Goal: Task Accomplishment & Management: Use online tool/utility

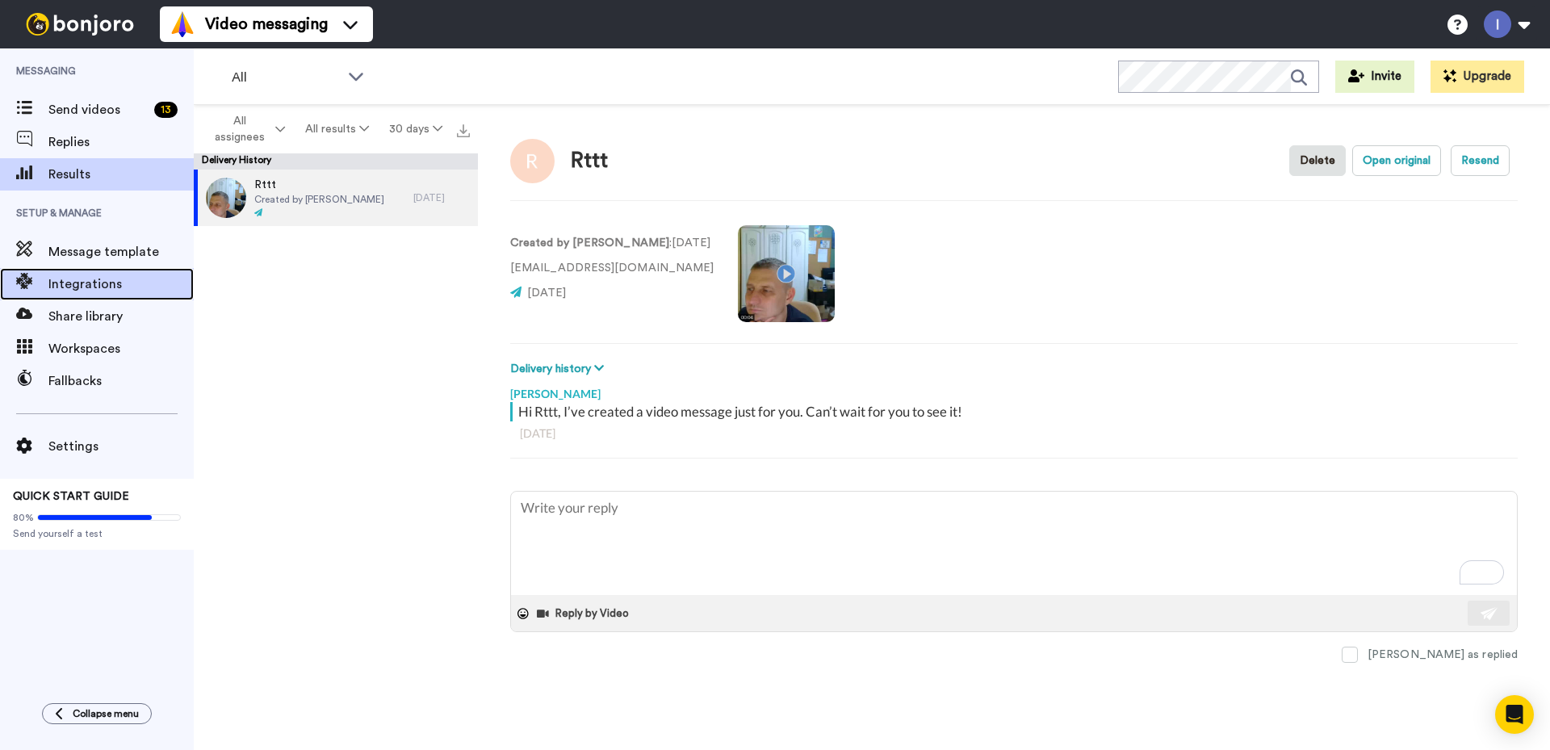
click at [107, 279] on span "Integrations" at bounding box center [120, 283] width 145 height 19
type textarea "x"
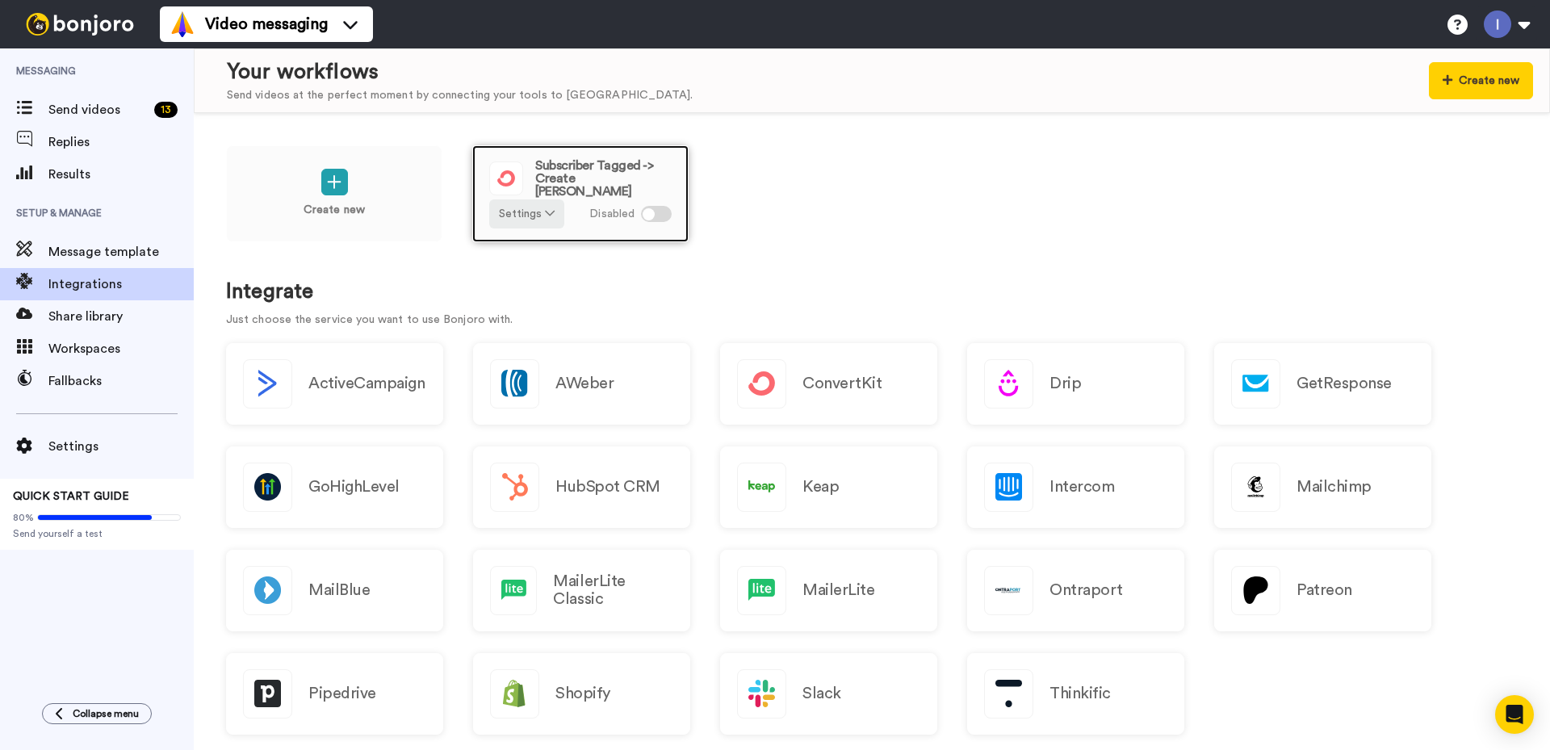
click at [657, 211] on div at bounding box center [656, 214] width 31 height 16
click at [712, 293] on h1 "Integrate" at bounding box center [871, 291] width 1291 height 23
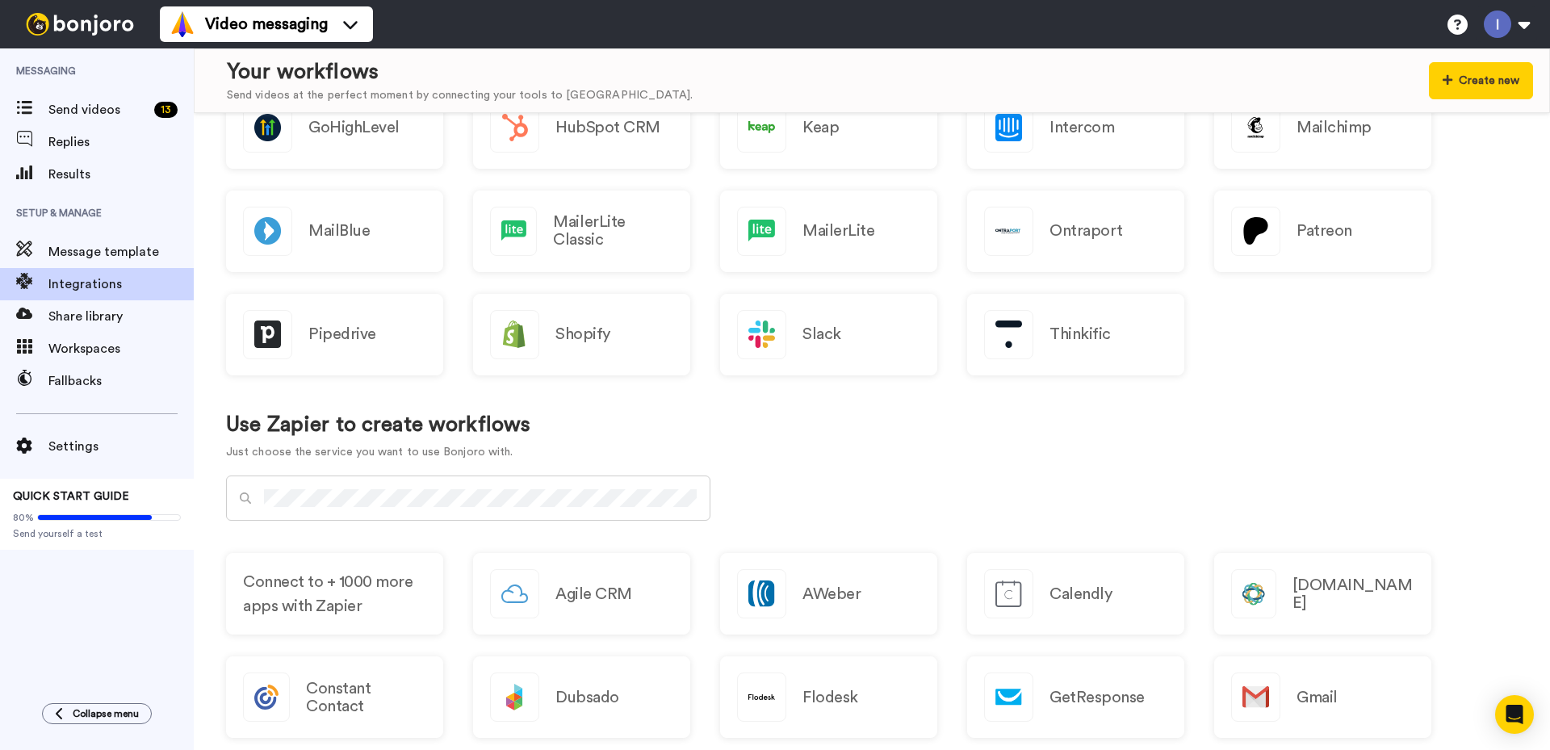
scroll to position [323, 0]
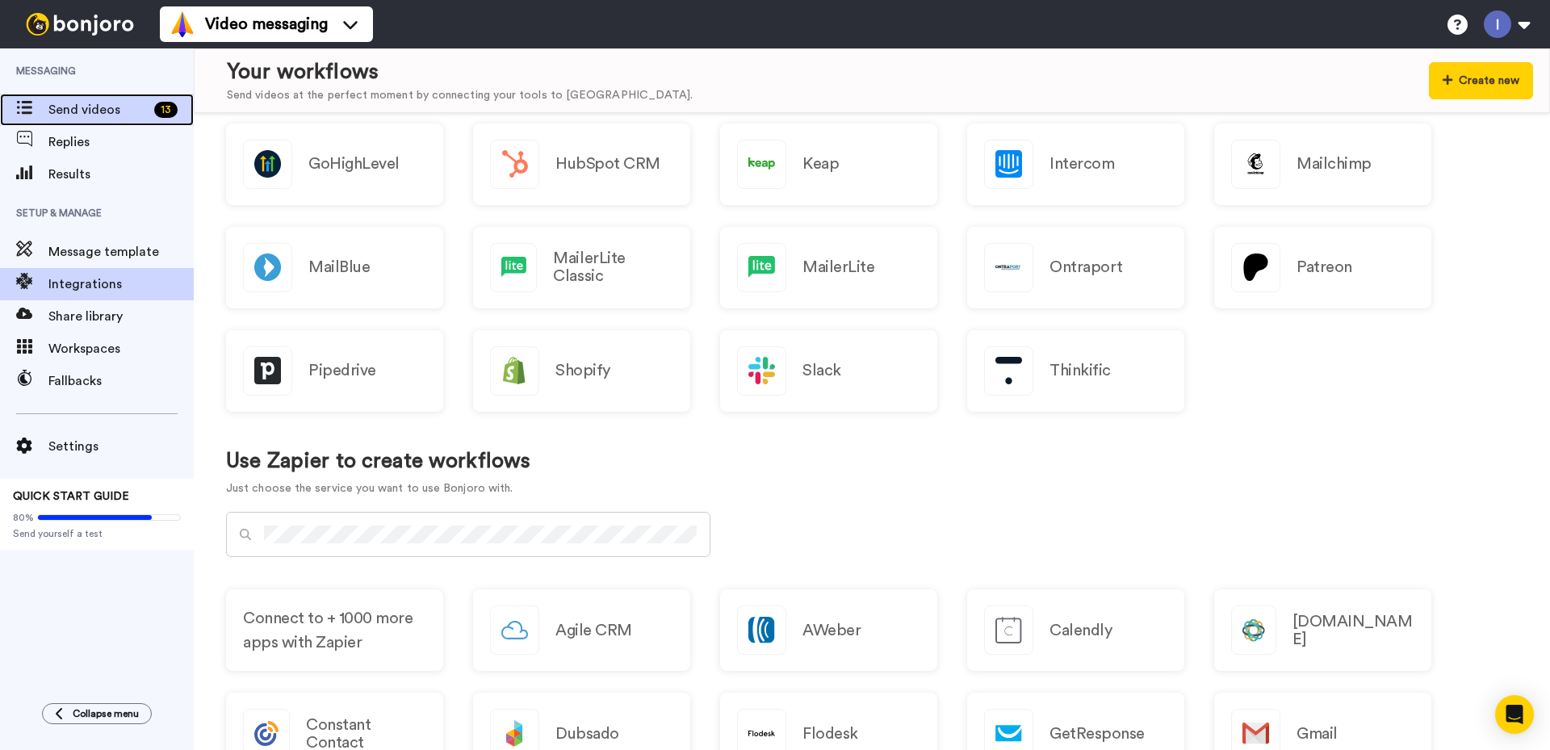
click at [86, 106] on span "Send videos" at bounding box center [97, 109] width 99 height 19
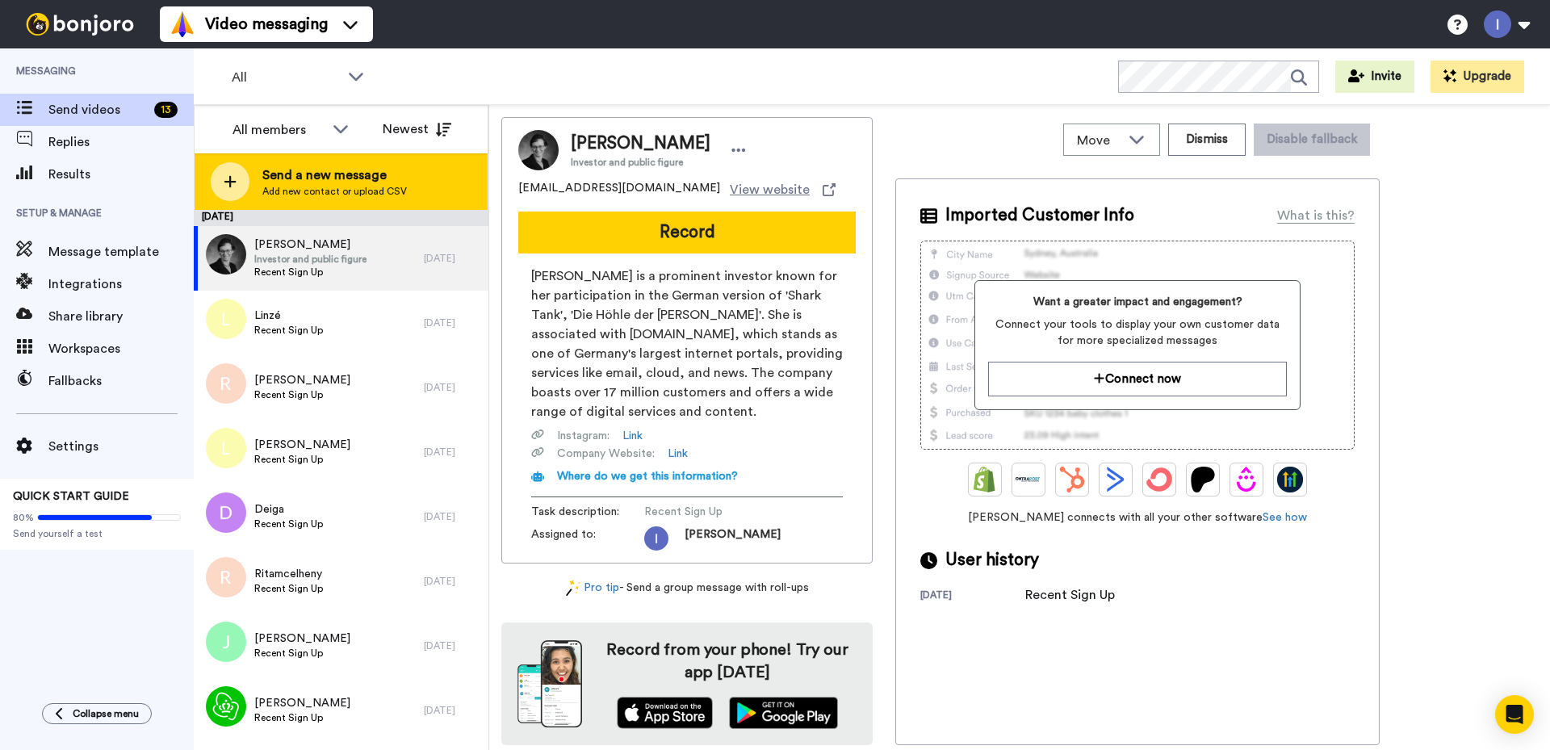
click at [229, 182] on icon at bounding box center [230, 182] width 12 height 12
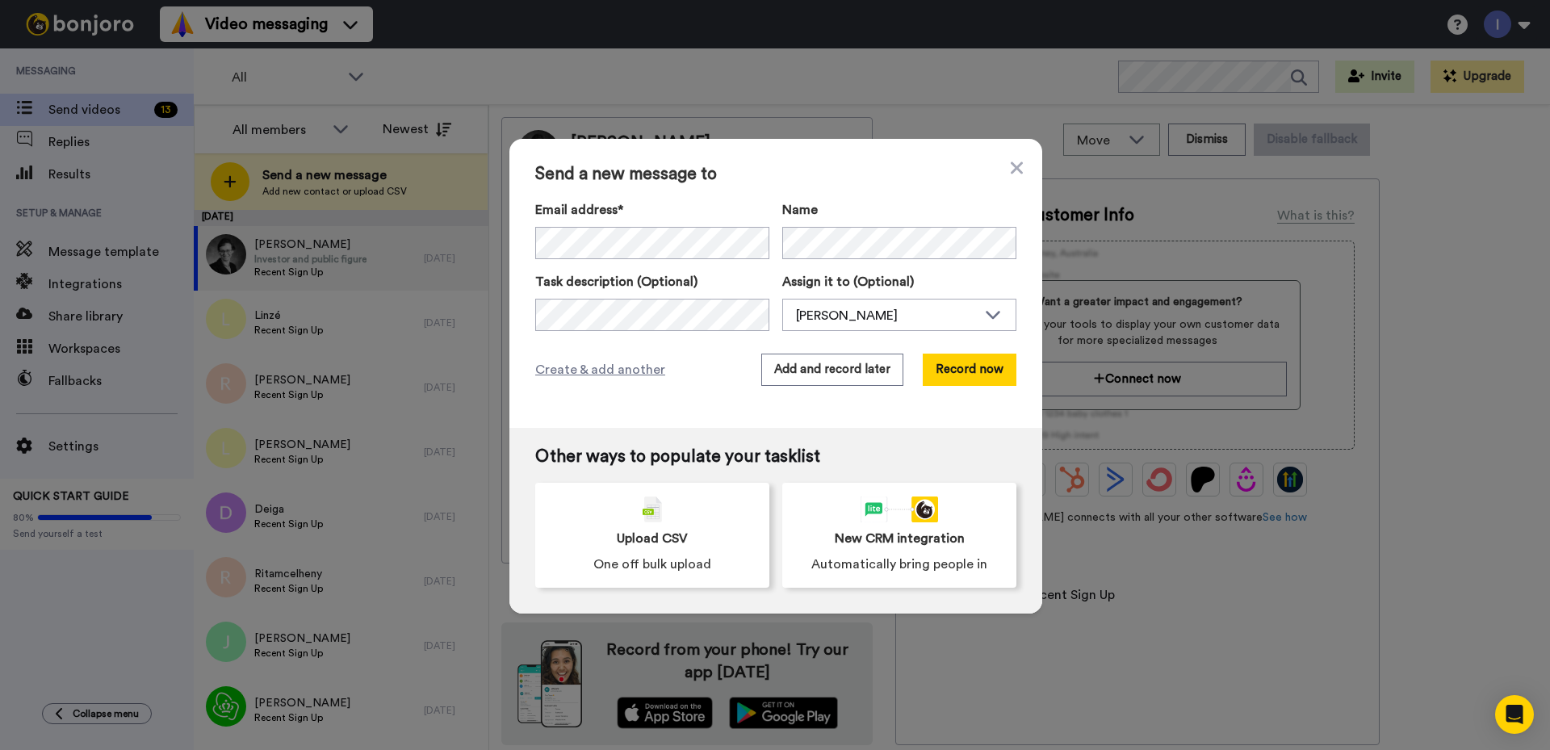
click at [481, 287] on div "Send a new message to Email address* Rttt <beauty.linsale@gmail.com> Carrie <cv…" at bounding box center [775, 375] width 1550 height 750
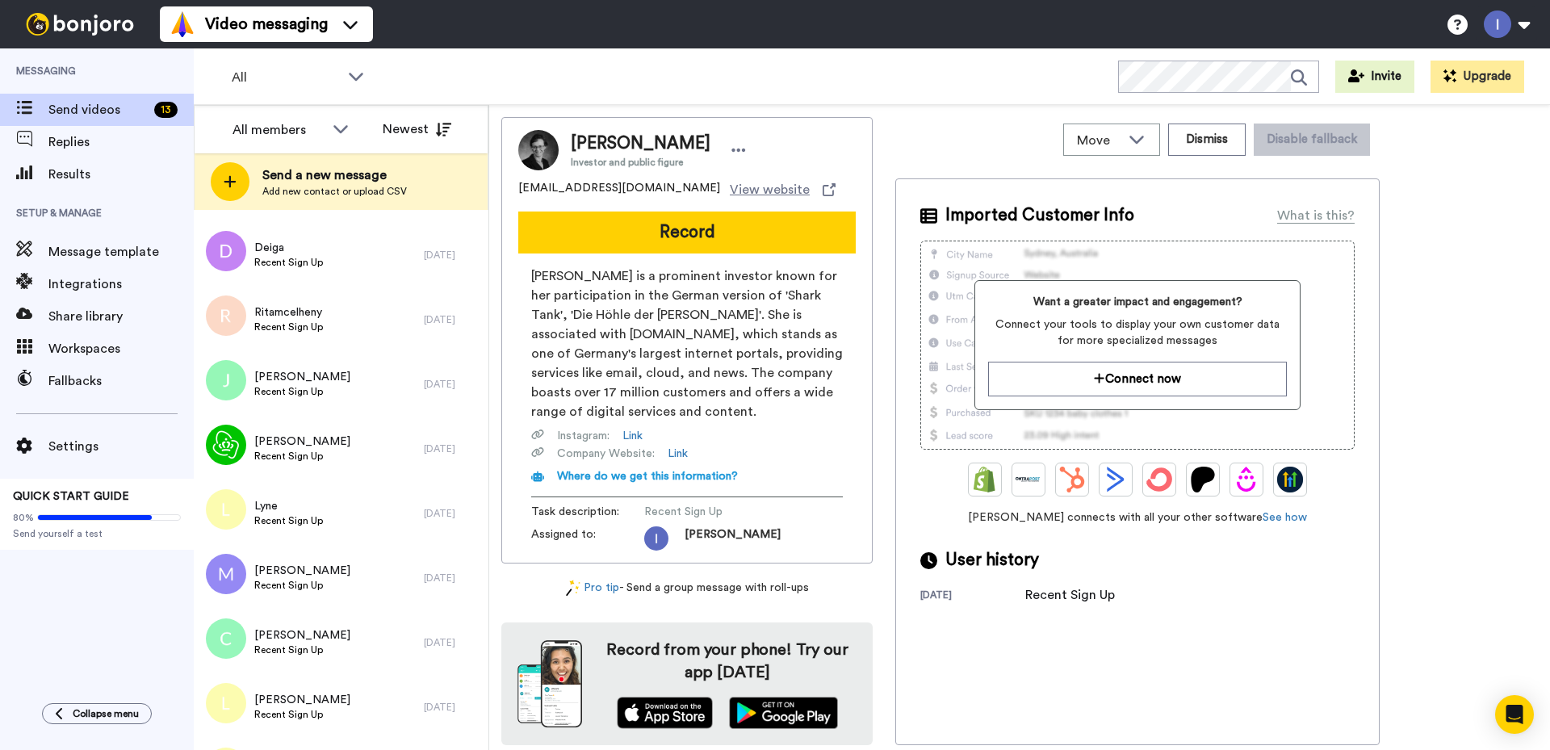
scroll to position [316, 0]
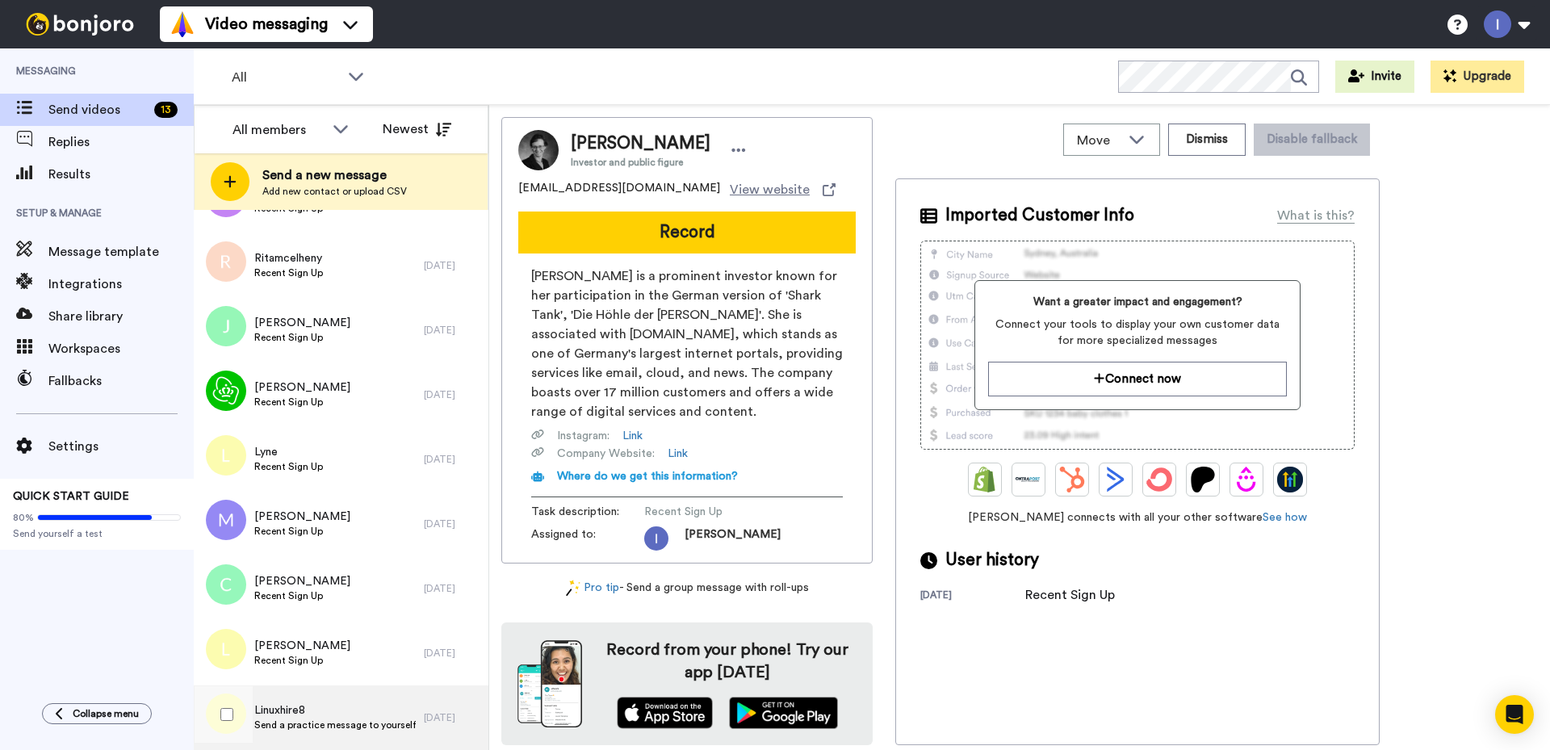
click at [285, 716] on span "Linuxhire8" at bounding box center [334, 710] width 161 height 16
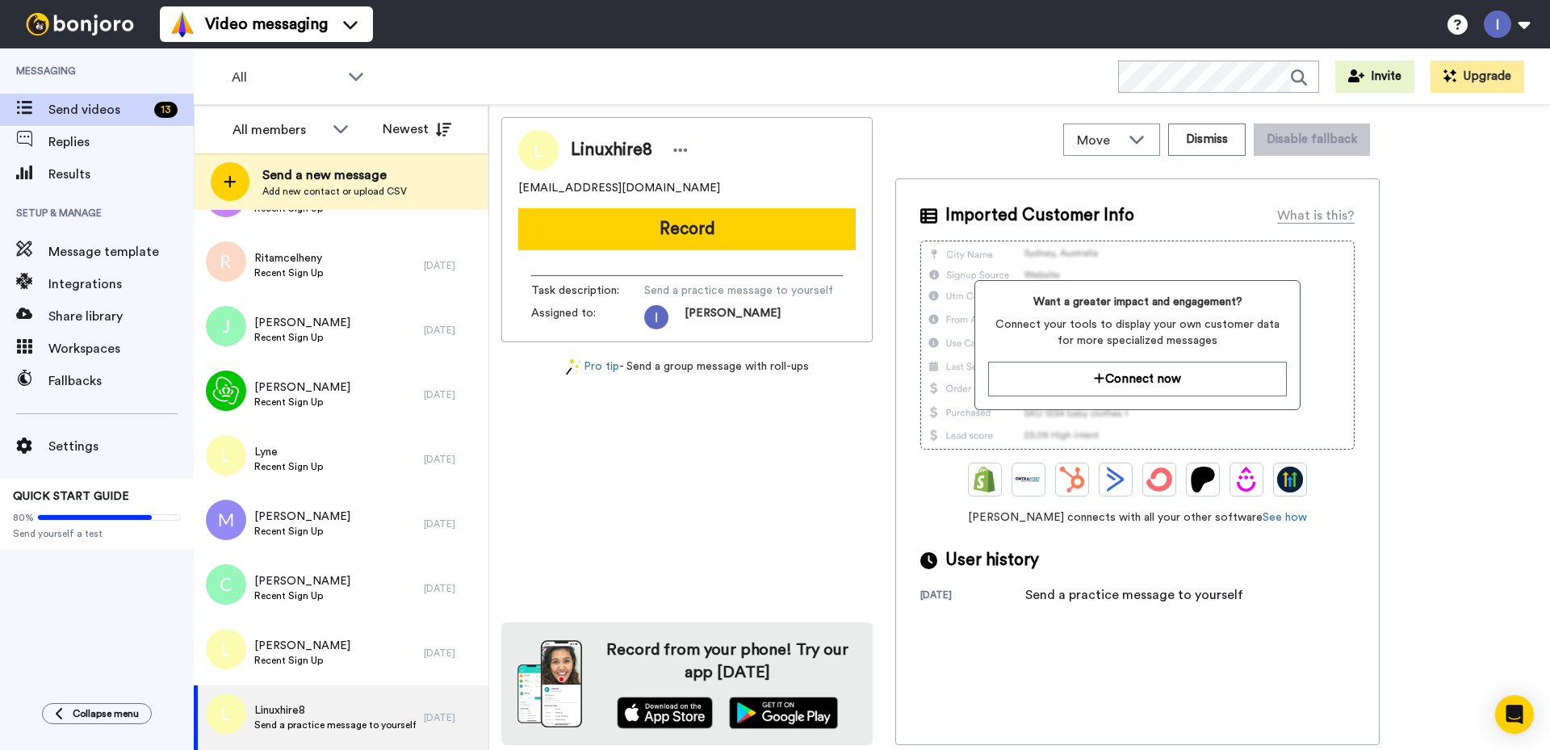
click at [693, 290] on span "Send a practice message to yourself" at bounding box center [738, 290] width 189 height 16
click at [710, 289] on span "Send a practice message to yourself" at bounding box center [738, 290] width 189 height 16
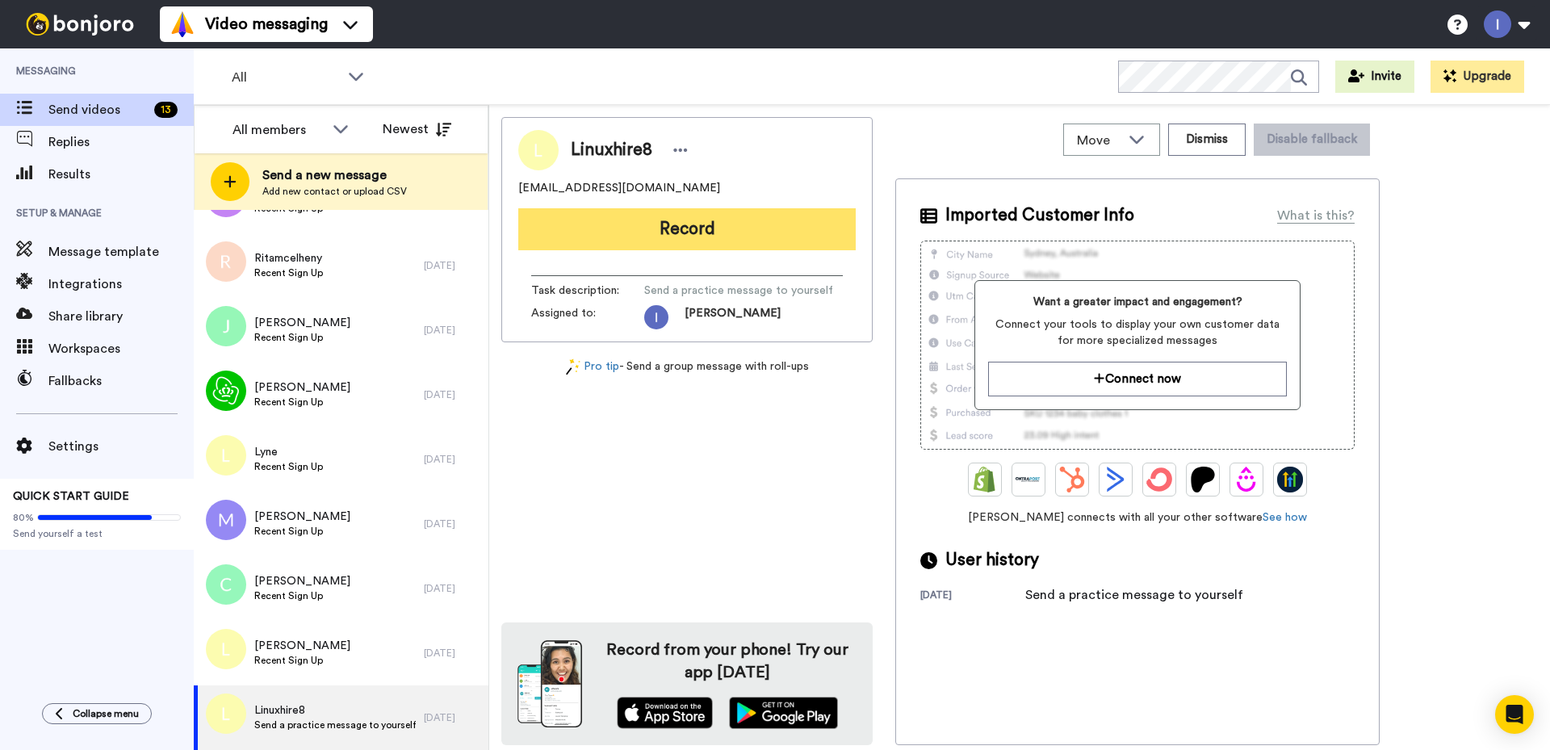
click at [679, 227] on button "Record" at bounding box center [686, 229] width 337 height 42
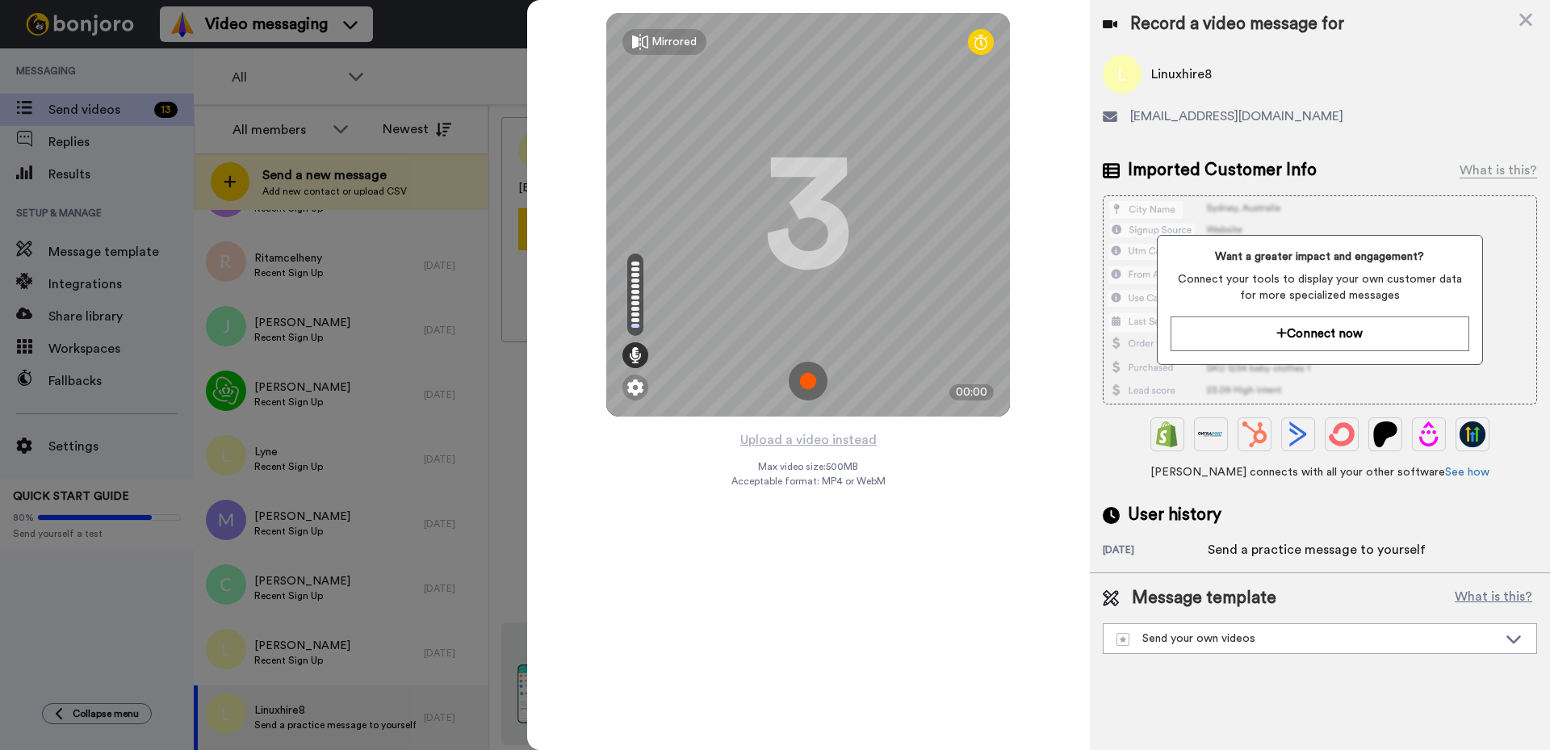
click at [808, 381] on img at bounding box center [808, 381] width 39 height 39
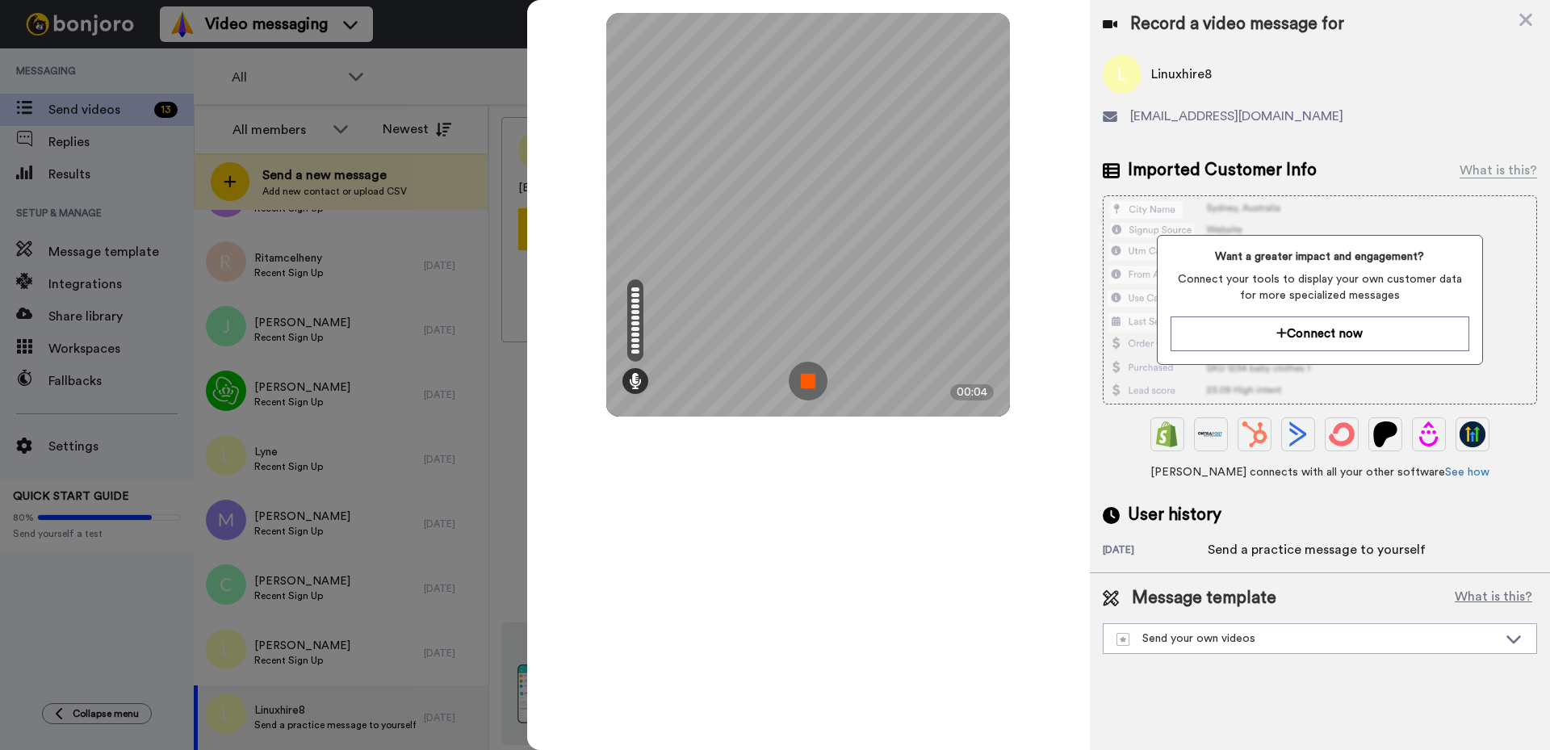
click at [809, 379] on img at bounding box center [808, 381] width 39 height 39
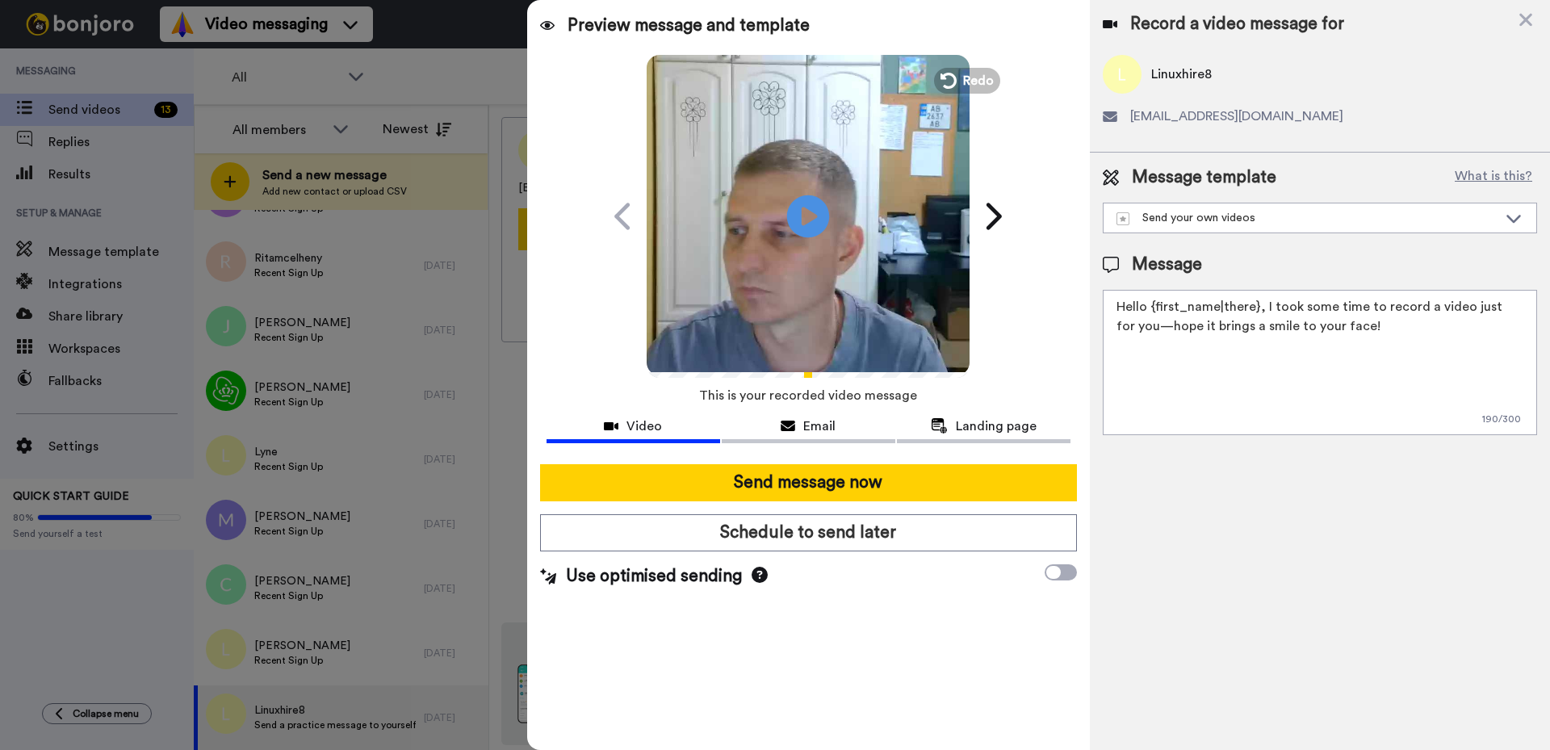
click at [799, 212] on icon at bounding box center [808, 216] width 43 height 43
click at [805, 214] on icon "Play/Pause" at bounding box center [808, 216] width 43 height 77
click at [799, 425] on div "Email" at bounding box center [809, 425] width 174 height 19
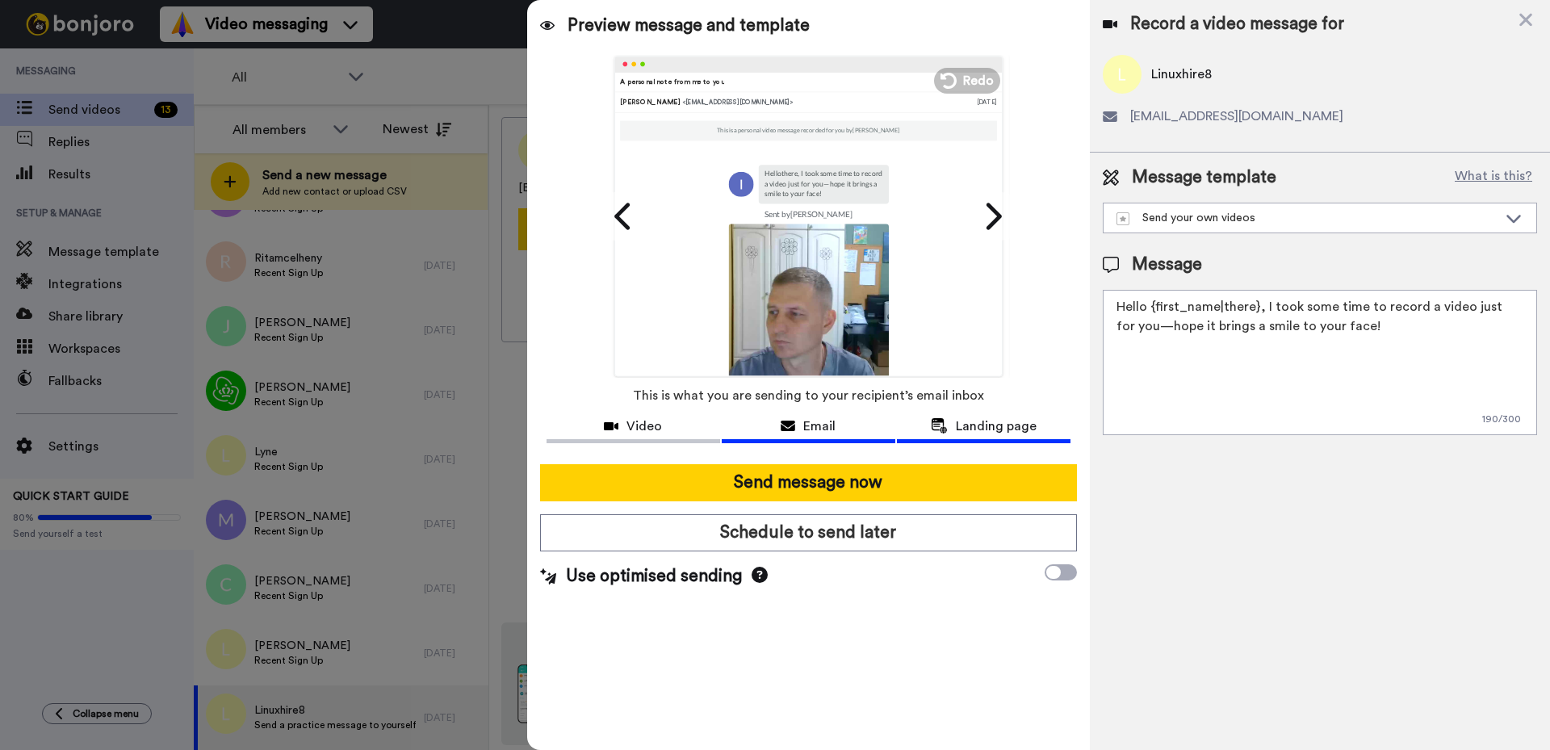
click at [968, 429] on span "Landing page" at bounding box center [996, 425] width 81 height 19
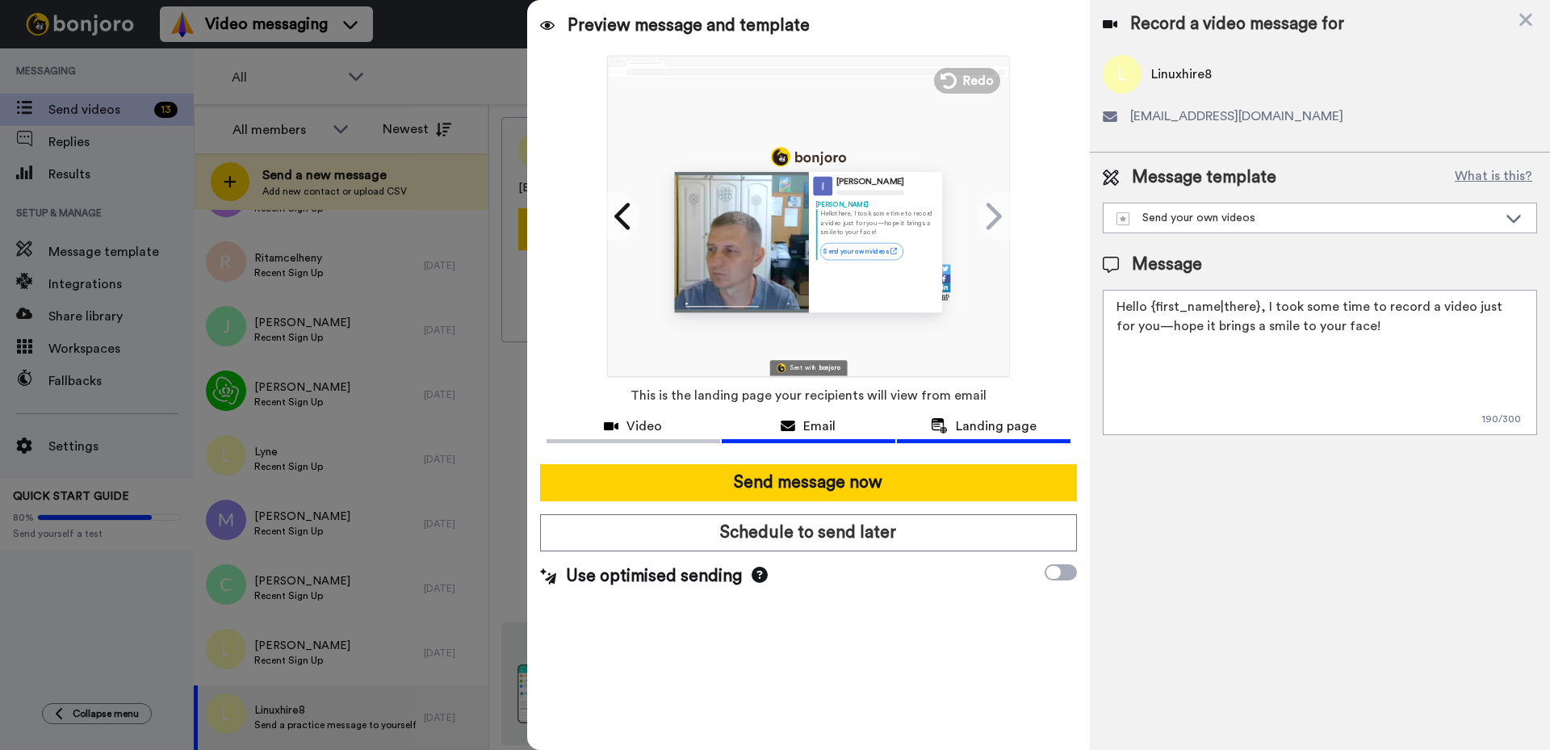
click at [822, 424] on span "Email" at bounding box center [819, 425] width 32 height 19
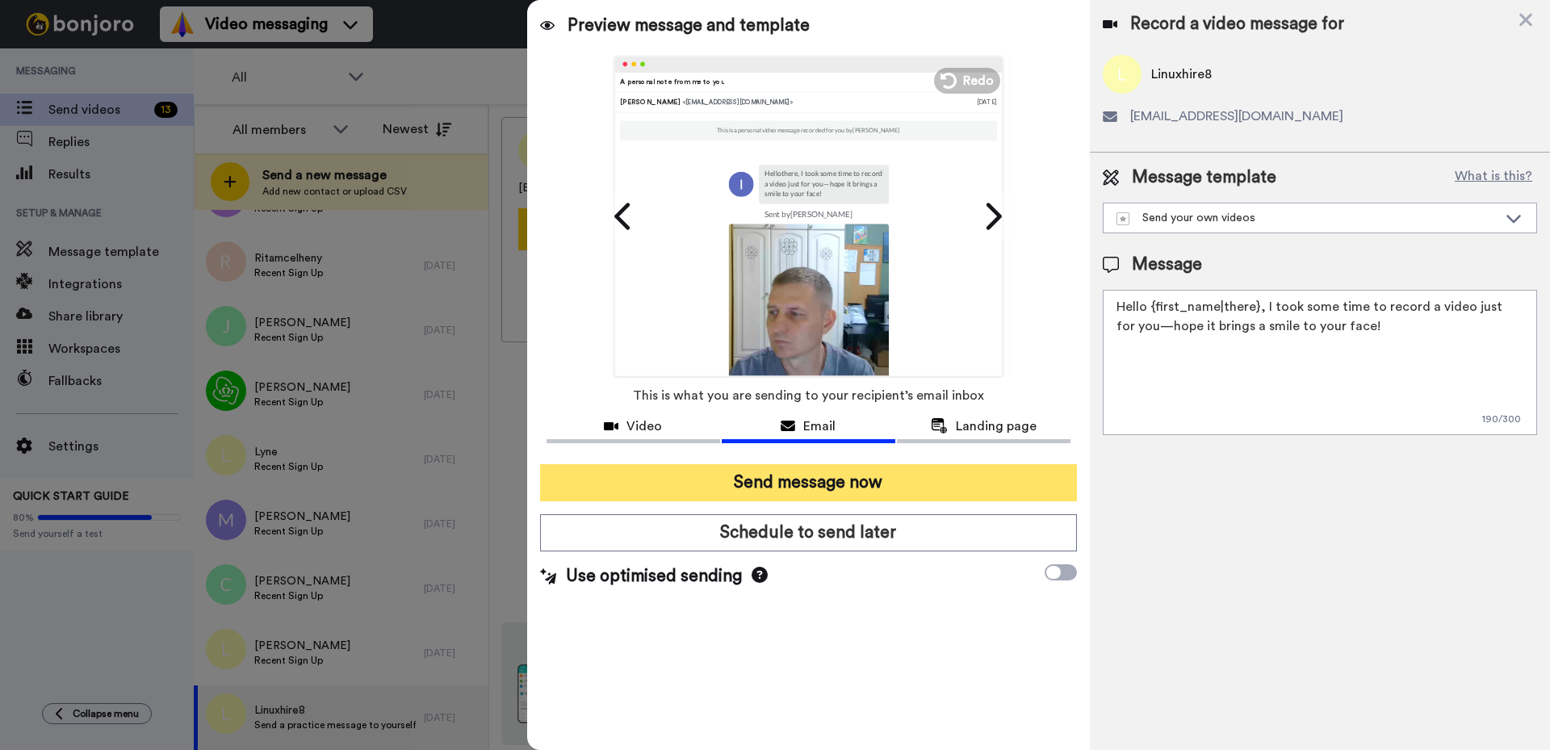
click at [818, 485] on button "Send message now" at bounding box center [808, 482] width 537 height 37
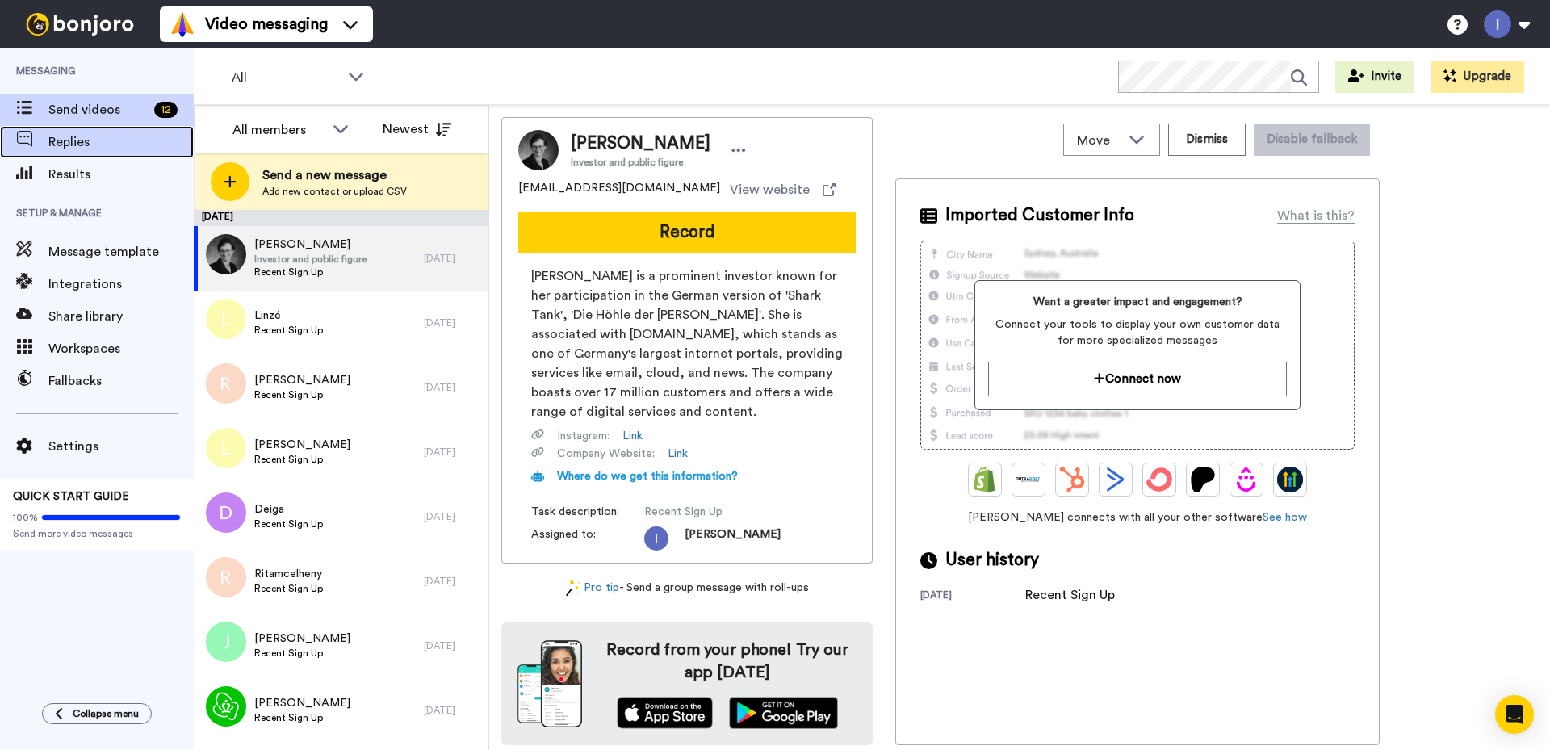
click at [79, 143] on span "Replies" at bounding box center [120, 141] width 145 height 19
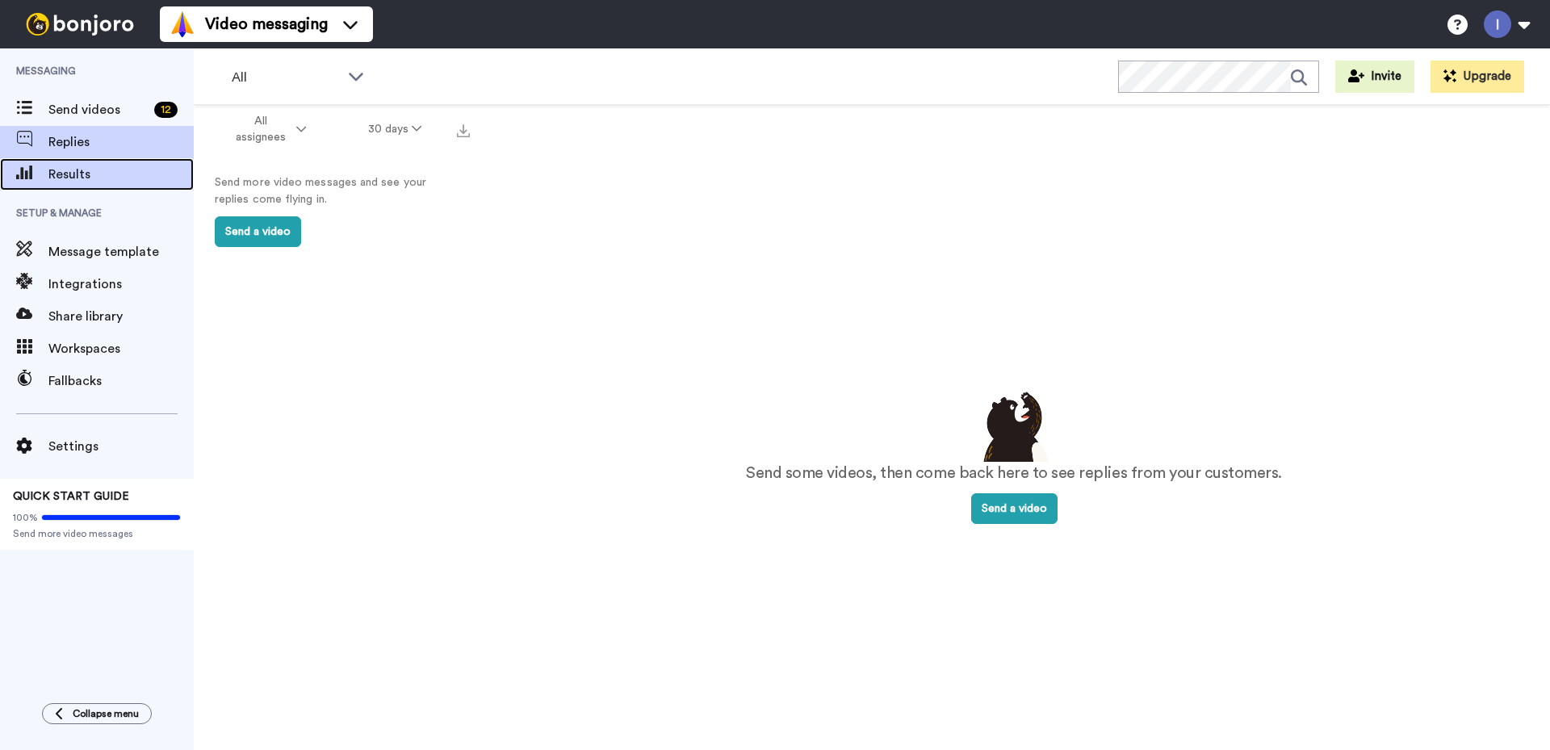
click at [72, 174] on span "Results" at bounding box center [120, 174] width 145 height 19
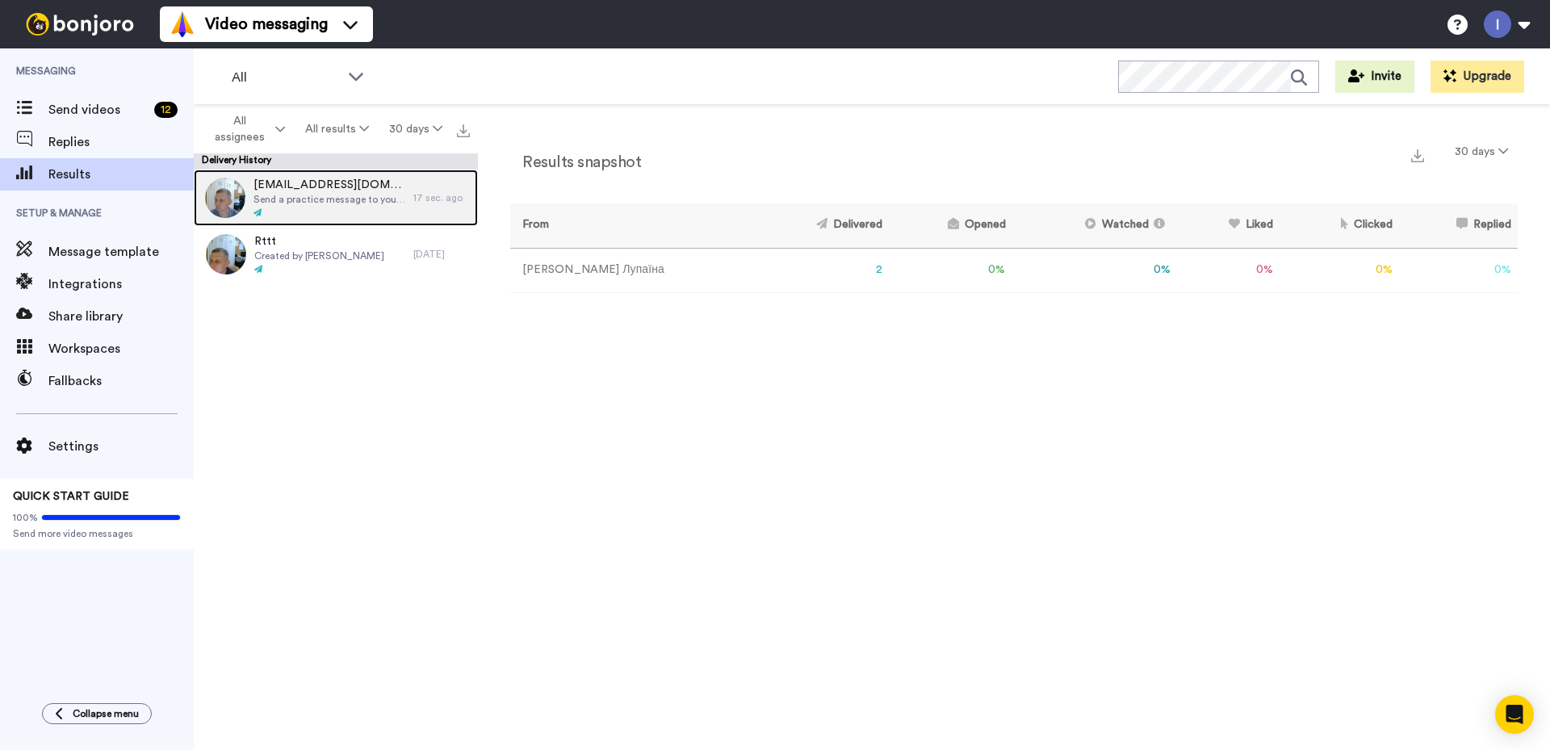
click at [300, 198] on span "Send a practice message to yourself" at bounding box center [329, 199] width 152 height 13
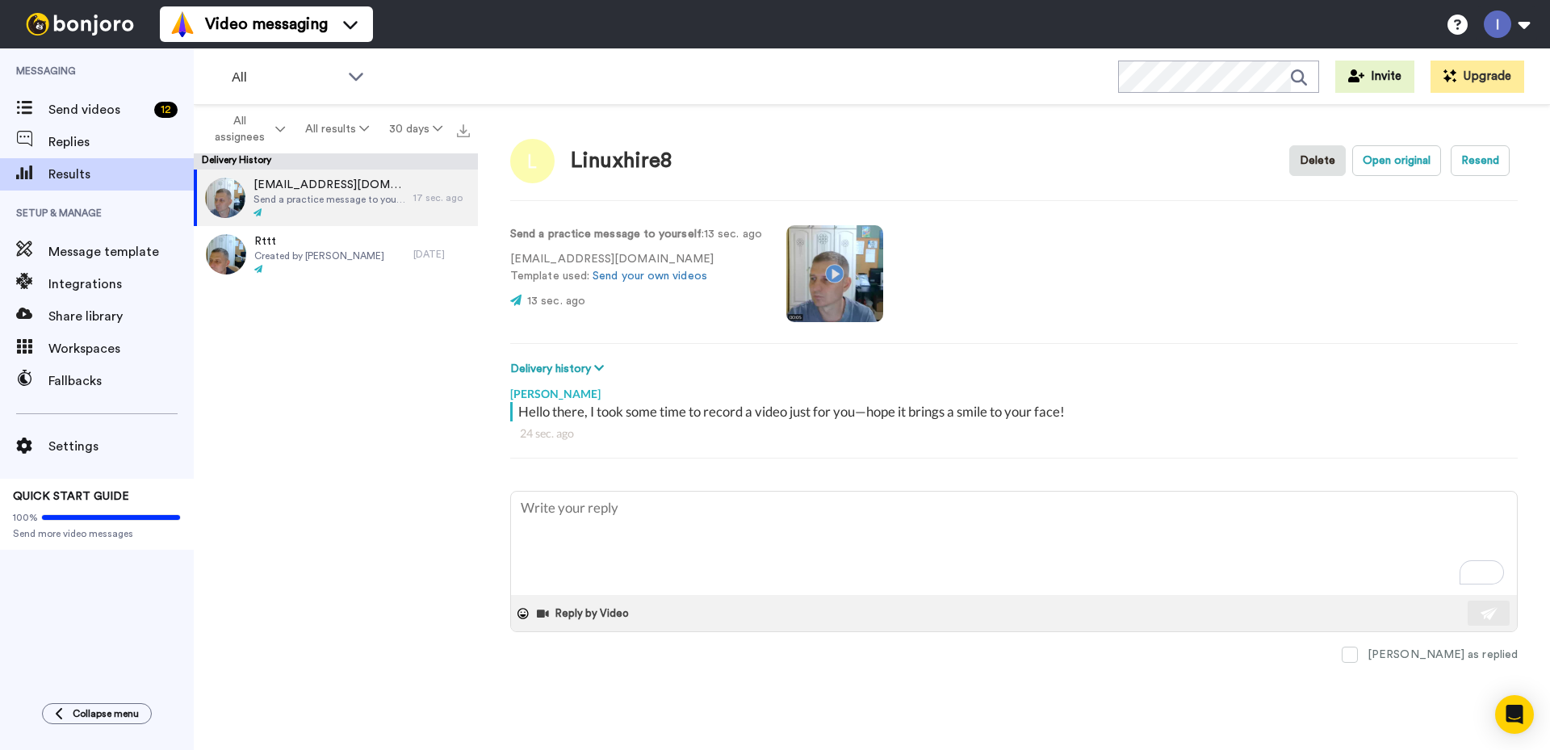
click at [825, 274] on video at bounding box center [834, 273] width 97 height 97
click at [830, 273] on video at bounding box center [834, 273] width 97 height 97
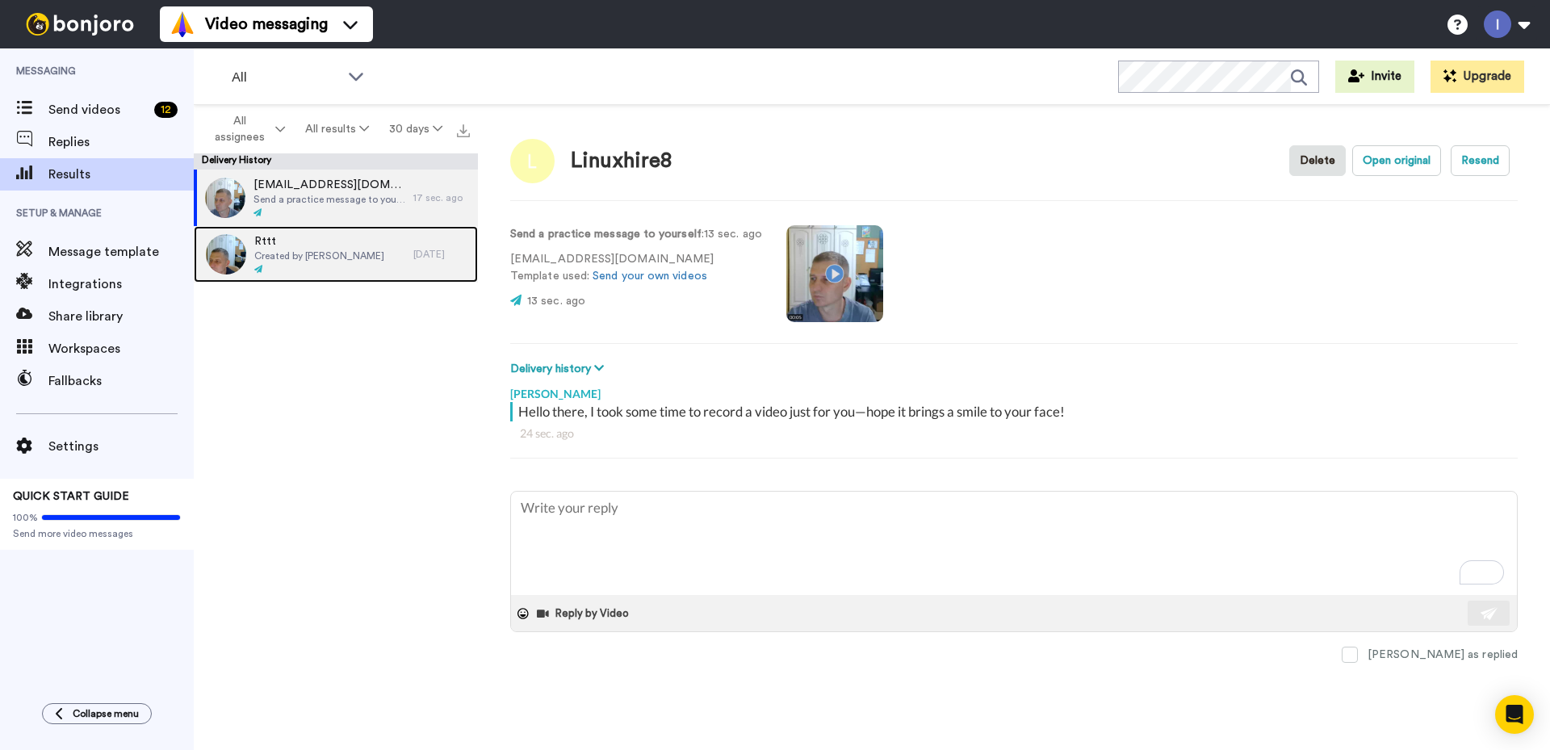
click at [301, 248] on span "Rttt" at bounding box center [319, 241] width 130 height 16
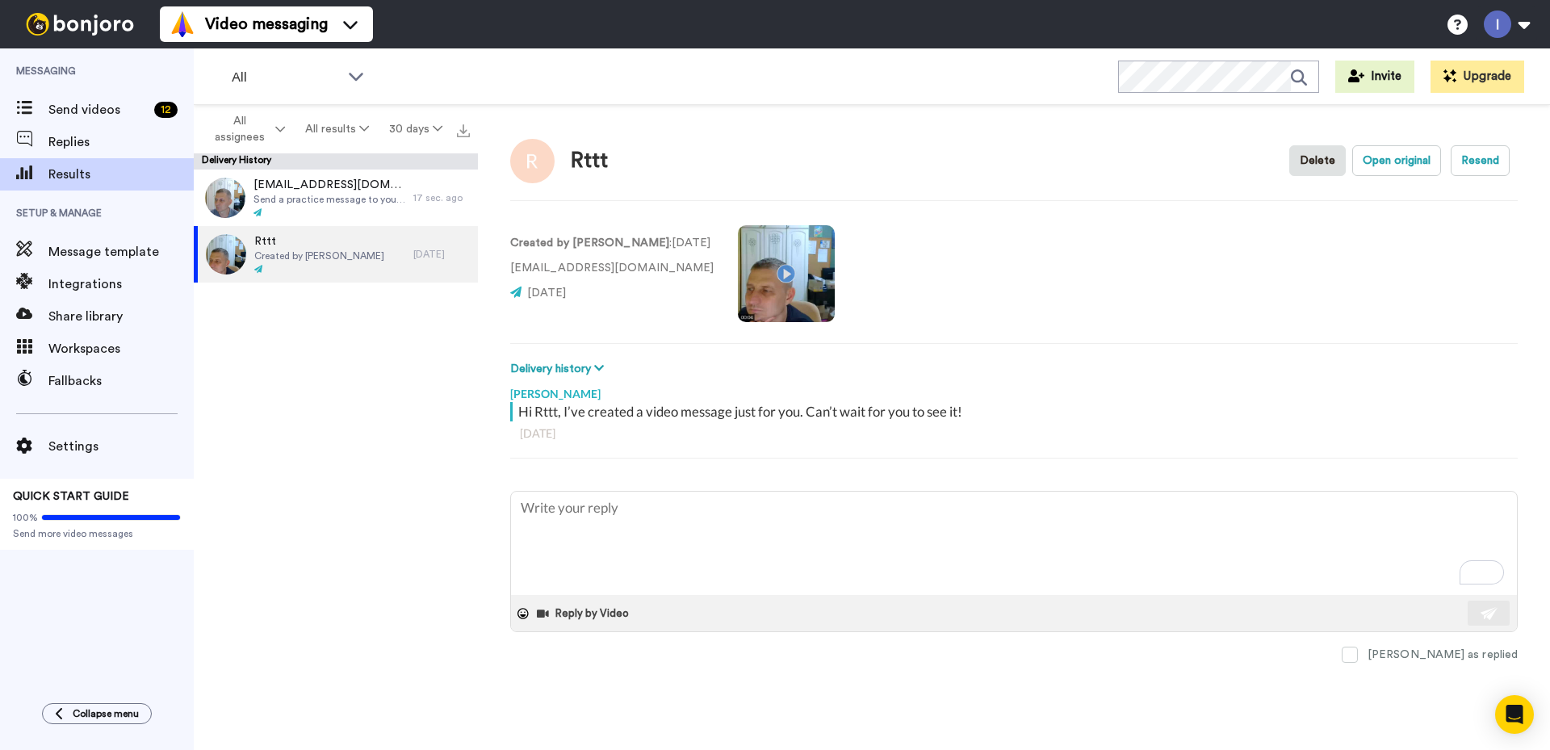
click at [762, 268] on video at bounding box center [786, 273] width 97 height 97
click at [756, 273] on video at bounding box center [786, 273] width 97 height 97
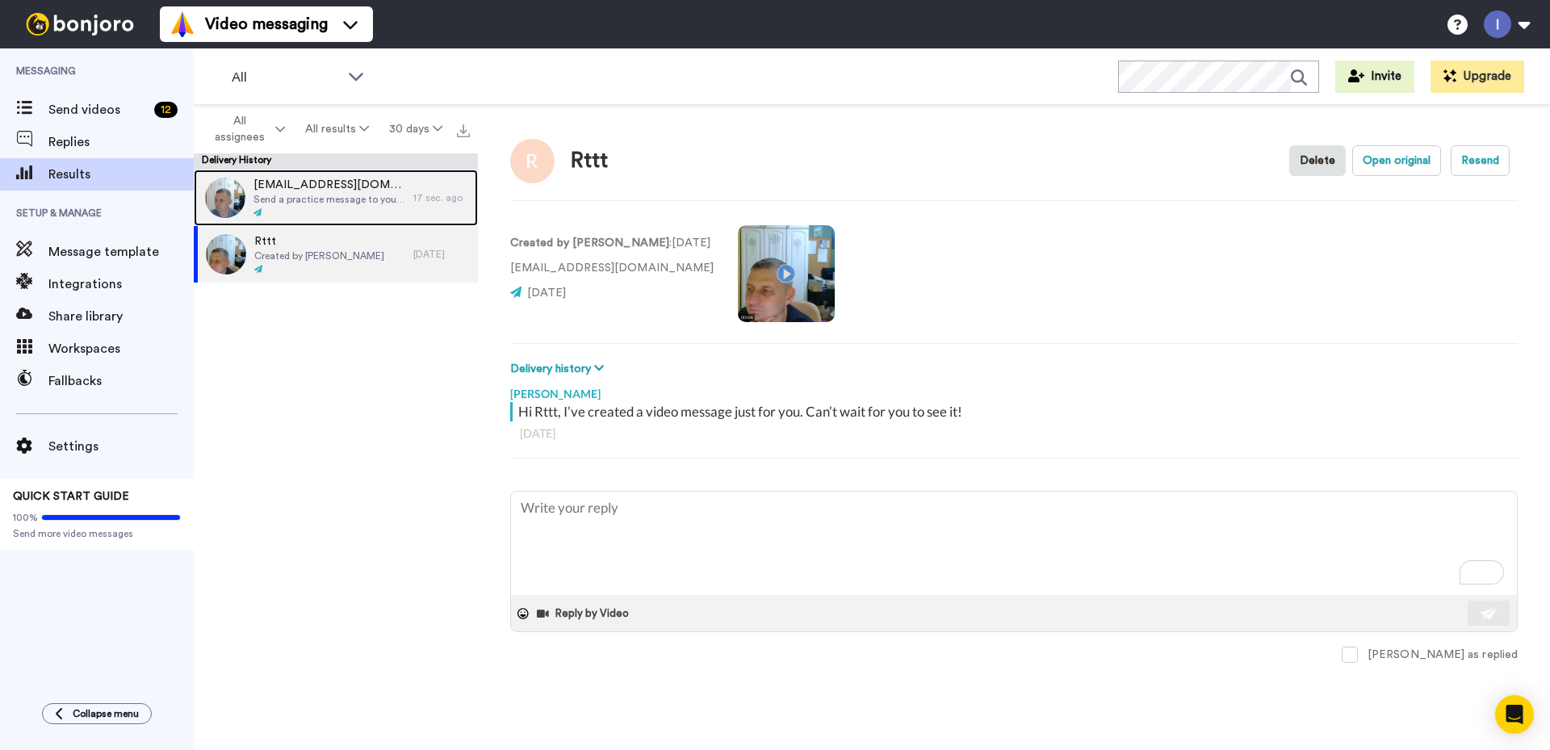
click at [283, 190] on span "linuxhire8@gmail.com" at bounding box center [329, 185] width 152 height 16
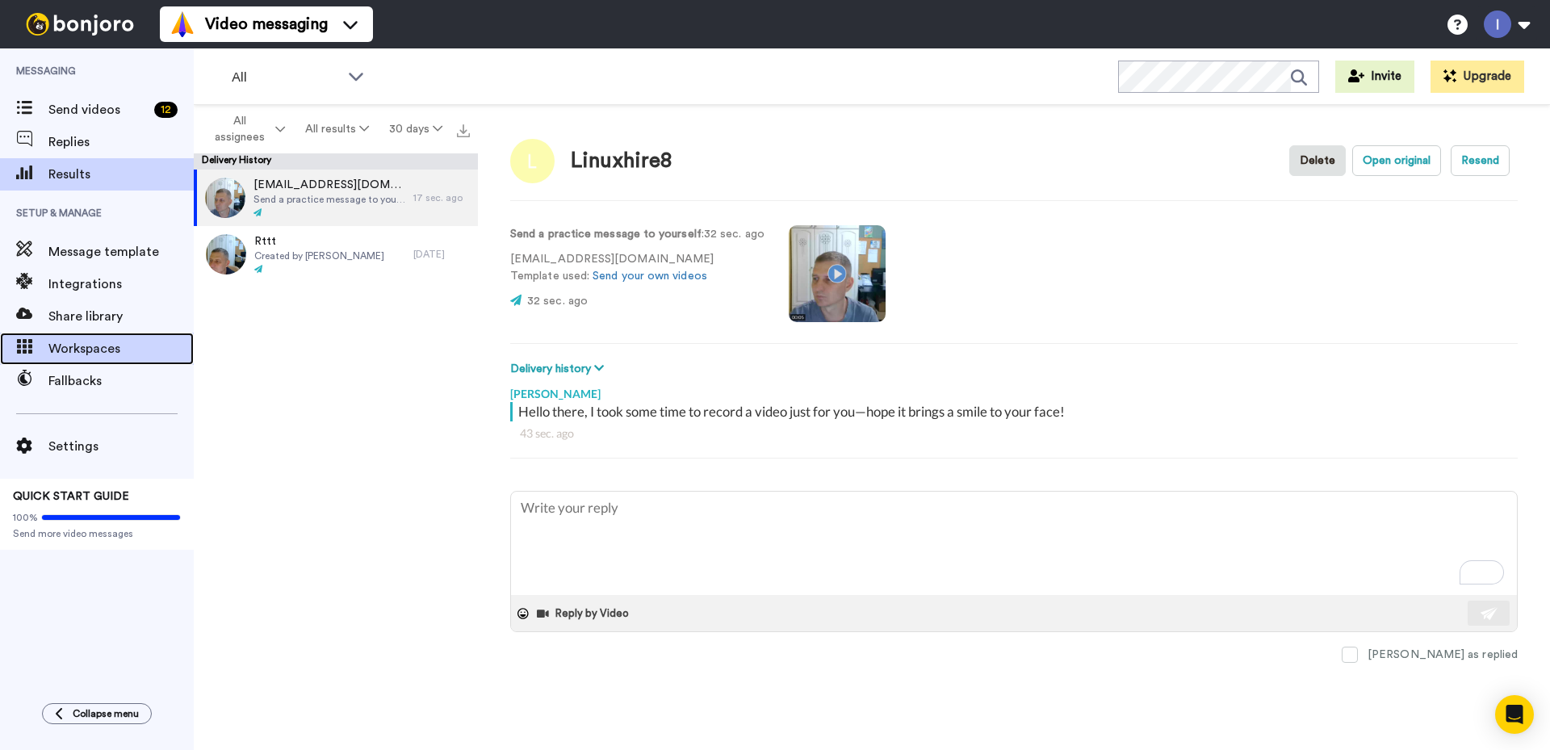
click at [90, 341] on span "Workspaces" at bounding box center [120, 348] width 145 height 19
type textarea "x"
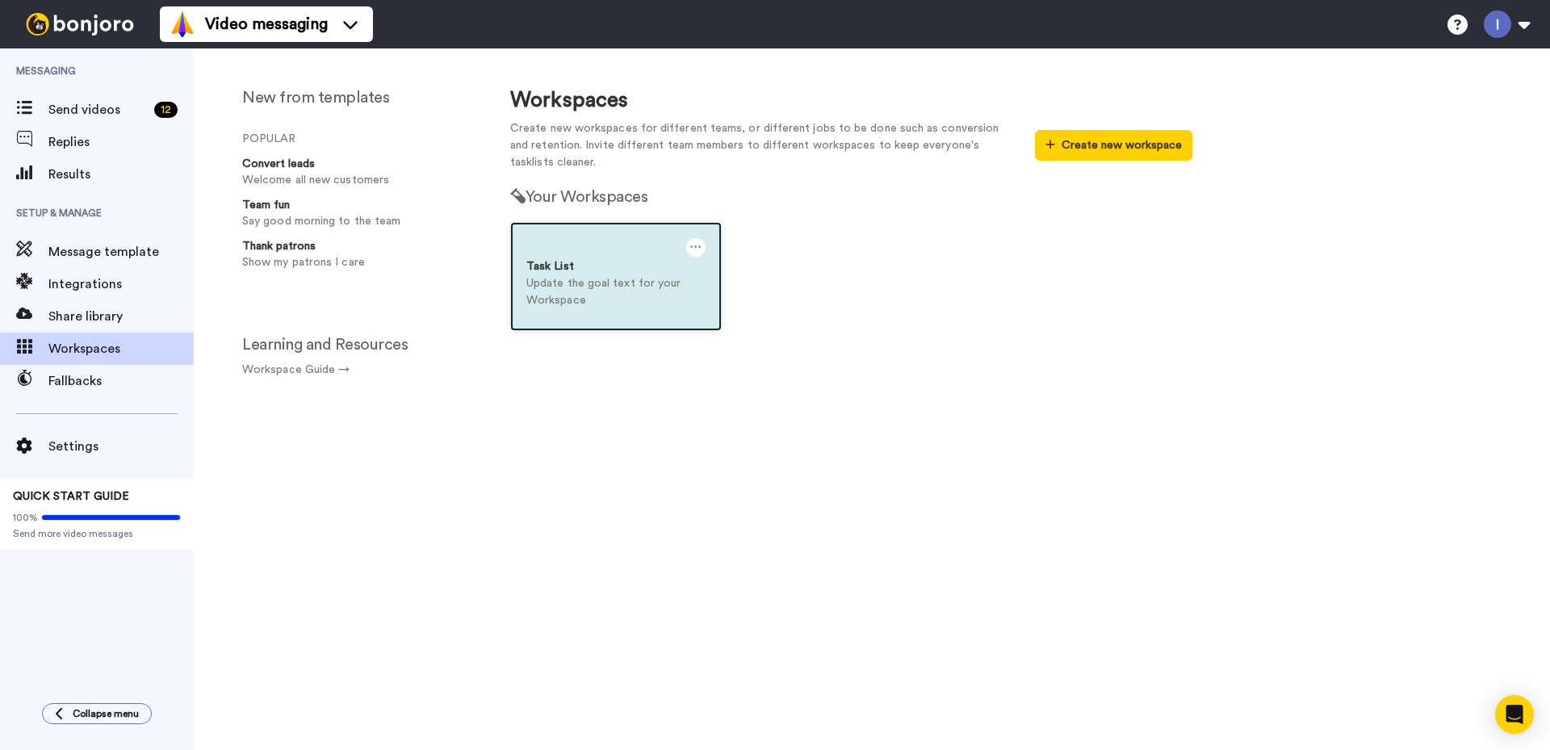
click at [602, 277] on p "Update the goal text for your Workspace" at bounding box center [615, 292] width 179 height 34
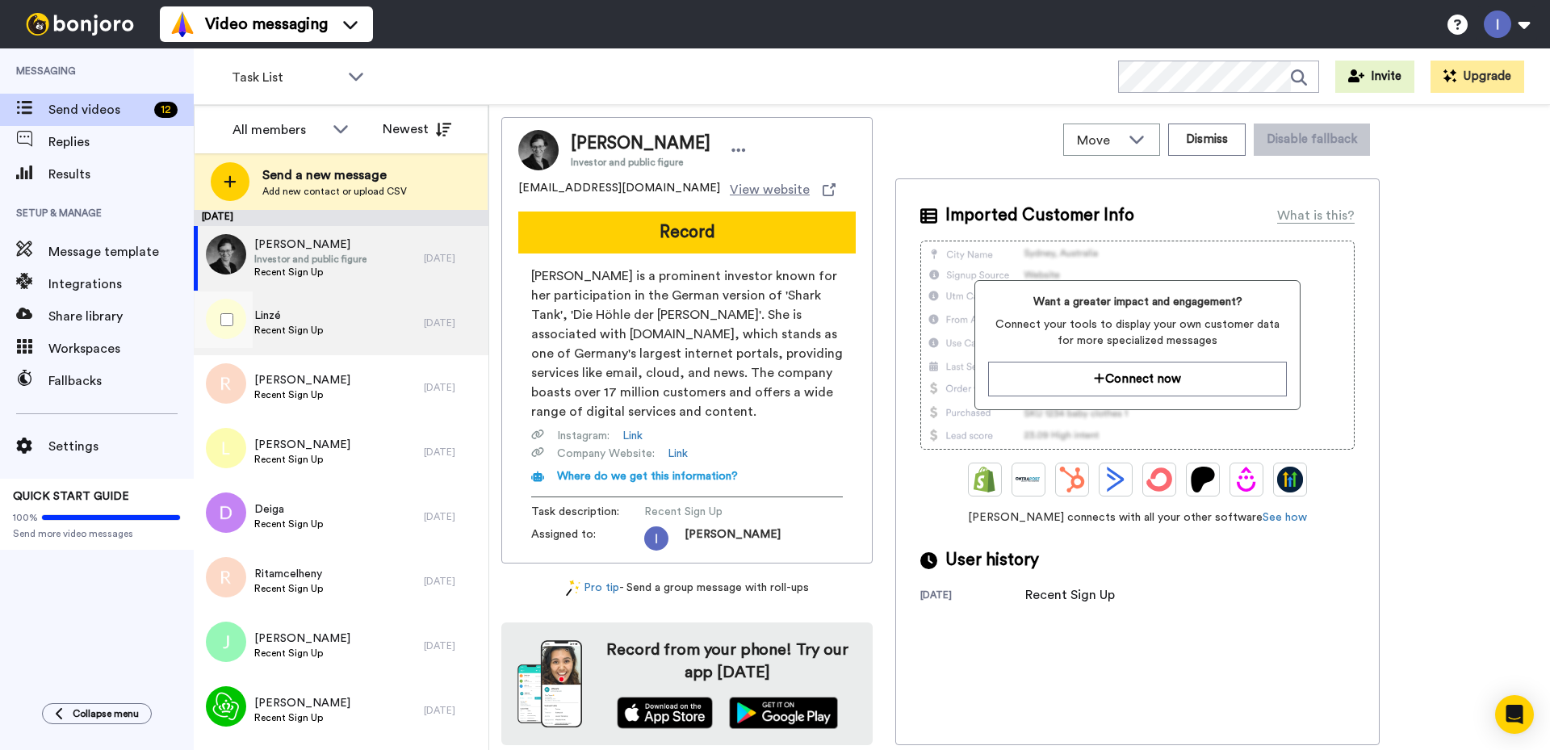
click at [294, 322] on span "Linzé" at bounding box center [288, 315] width 69 height 16
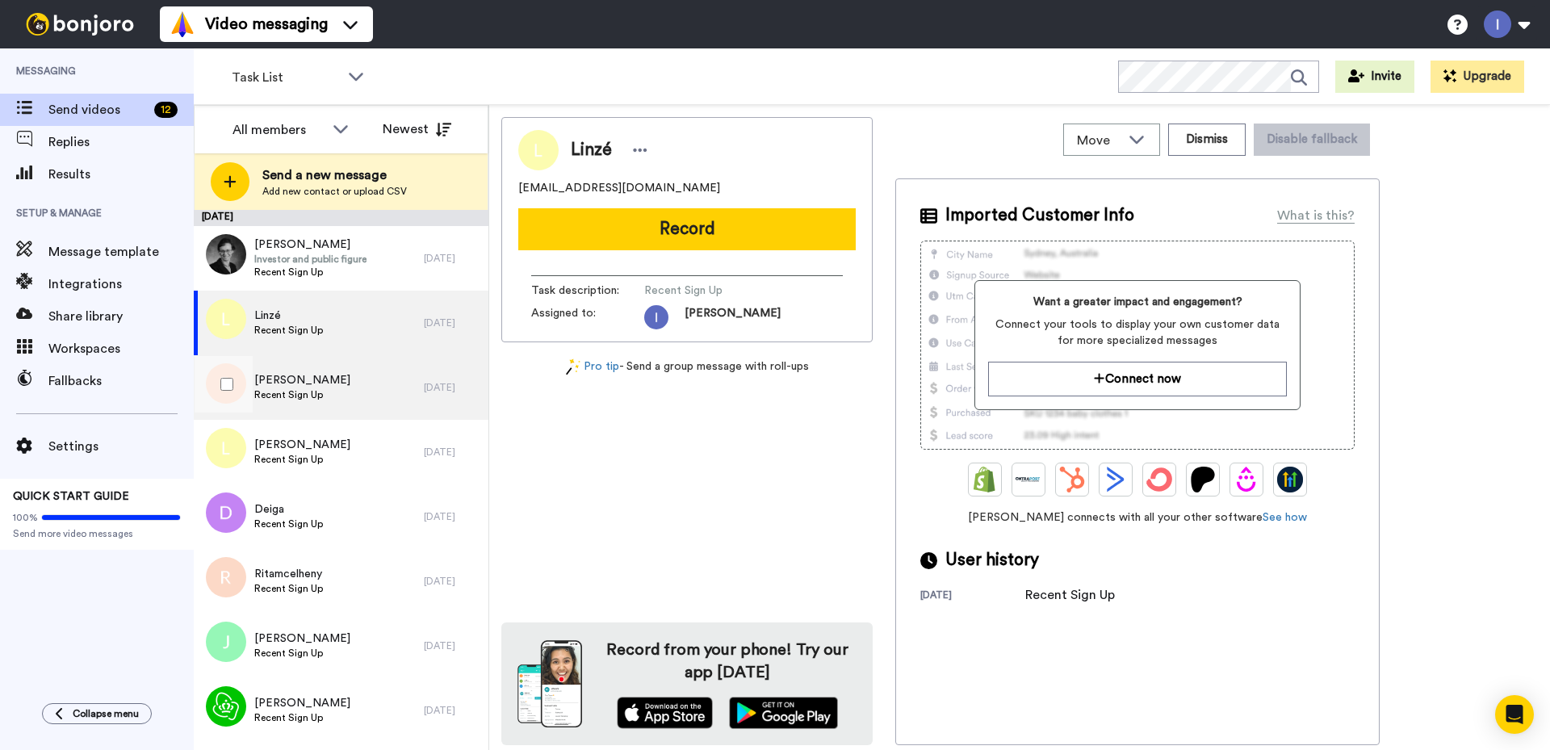
click at [300, 379] on span "Rita" at bounding box center [302, 380] width 96 height 16
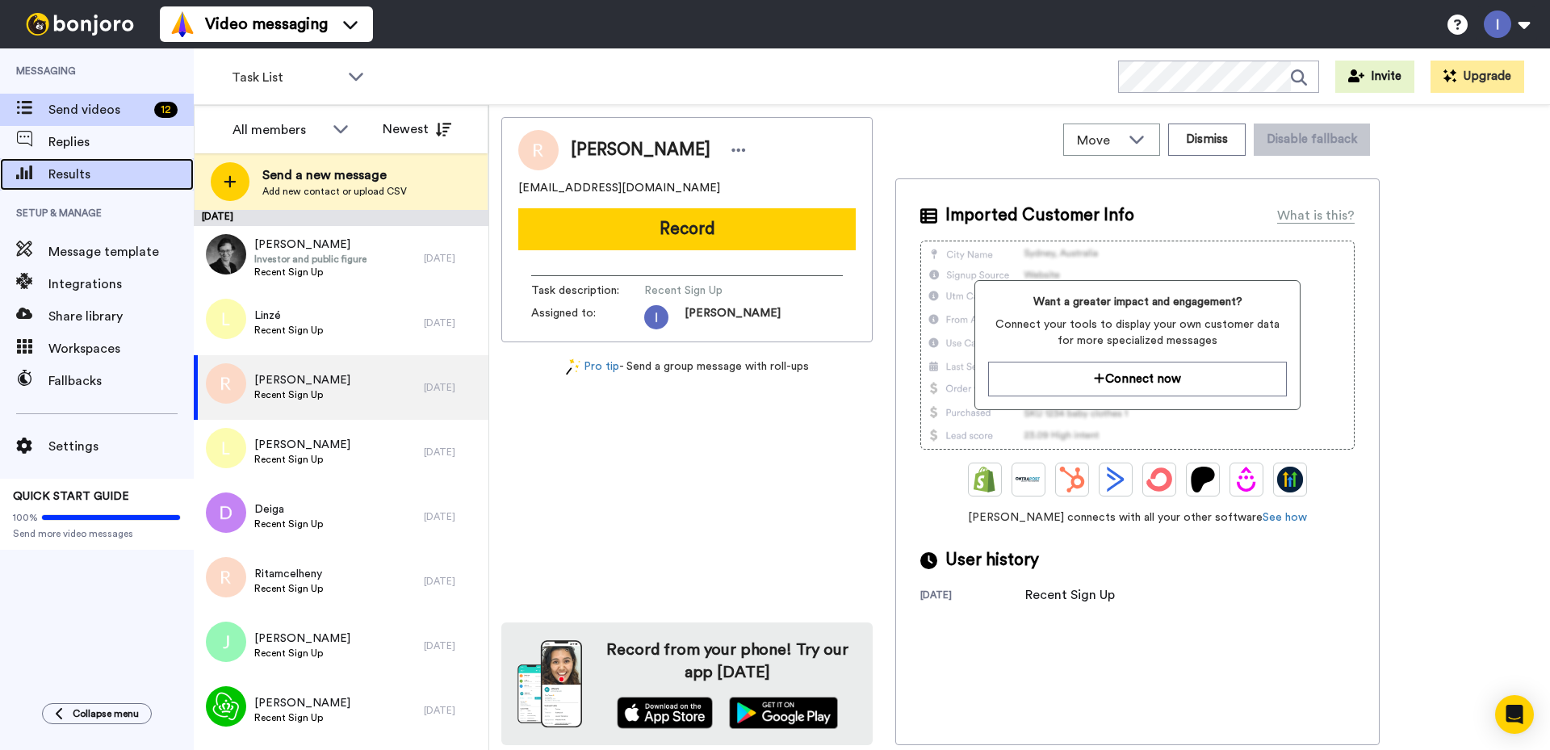
click at [79, 173] on span "Results" at bounding box center [120, 174] width 145 height 19
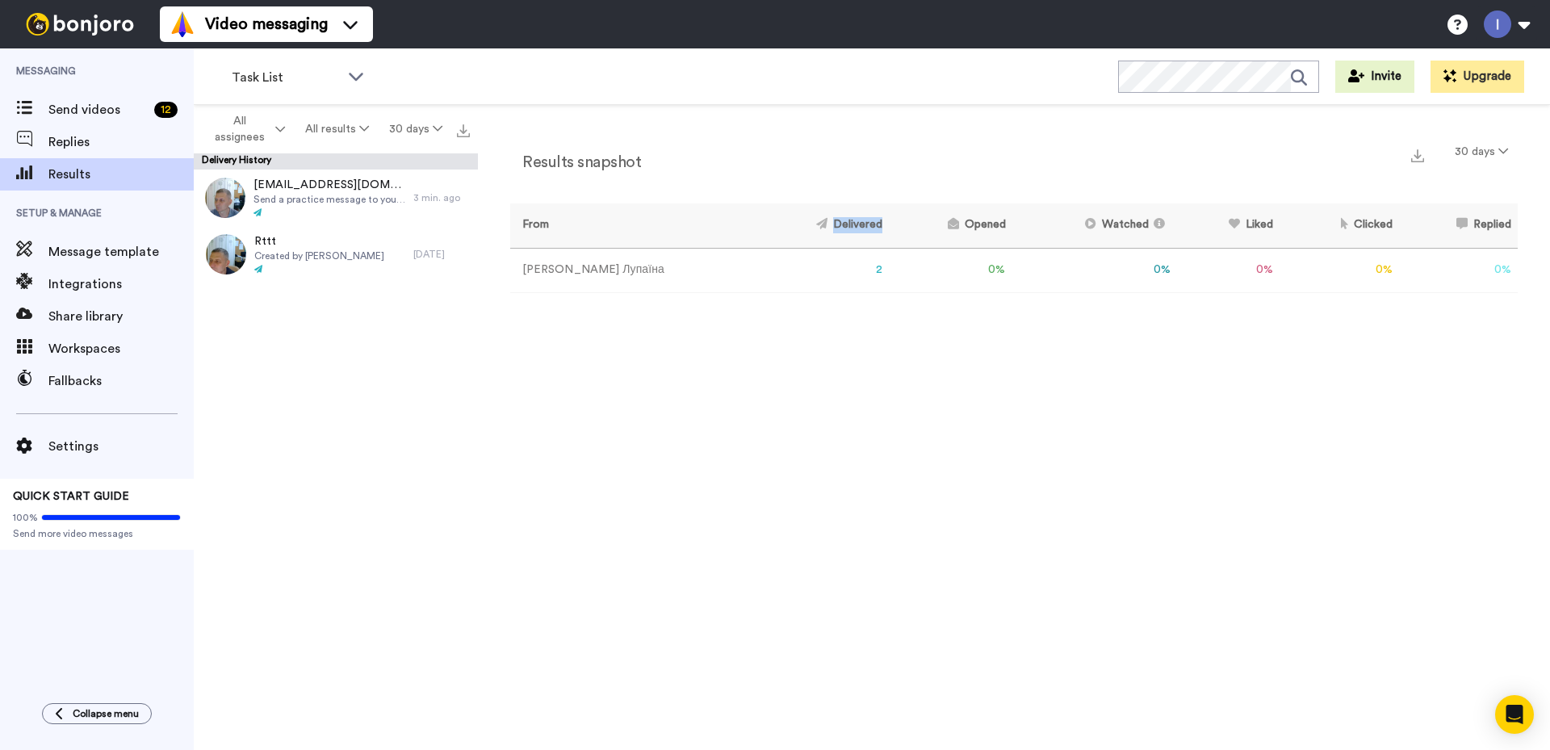
drag, startPoint x: 809, startPoint y: 223, endPoint x: 753, endPoint y: 224, distance: 56.5
click at [753, 224] on tr "From Delivered Opened Watched Liked Clicked Replied Failed" at bounding box center [1013, 225] width 1007 height 44
click at [743, 196] on div at bounding box center [743, 196] width 0 height 0
click at [788, 514] on div "Results snapshot 30 days From Delivered Opened Watched Liked Clicked Replied Fa…" at bounding box center [1014, 431] width 1072 height 653
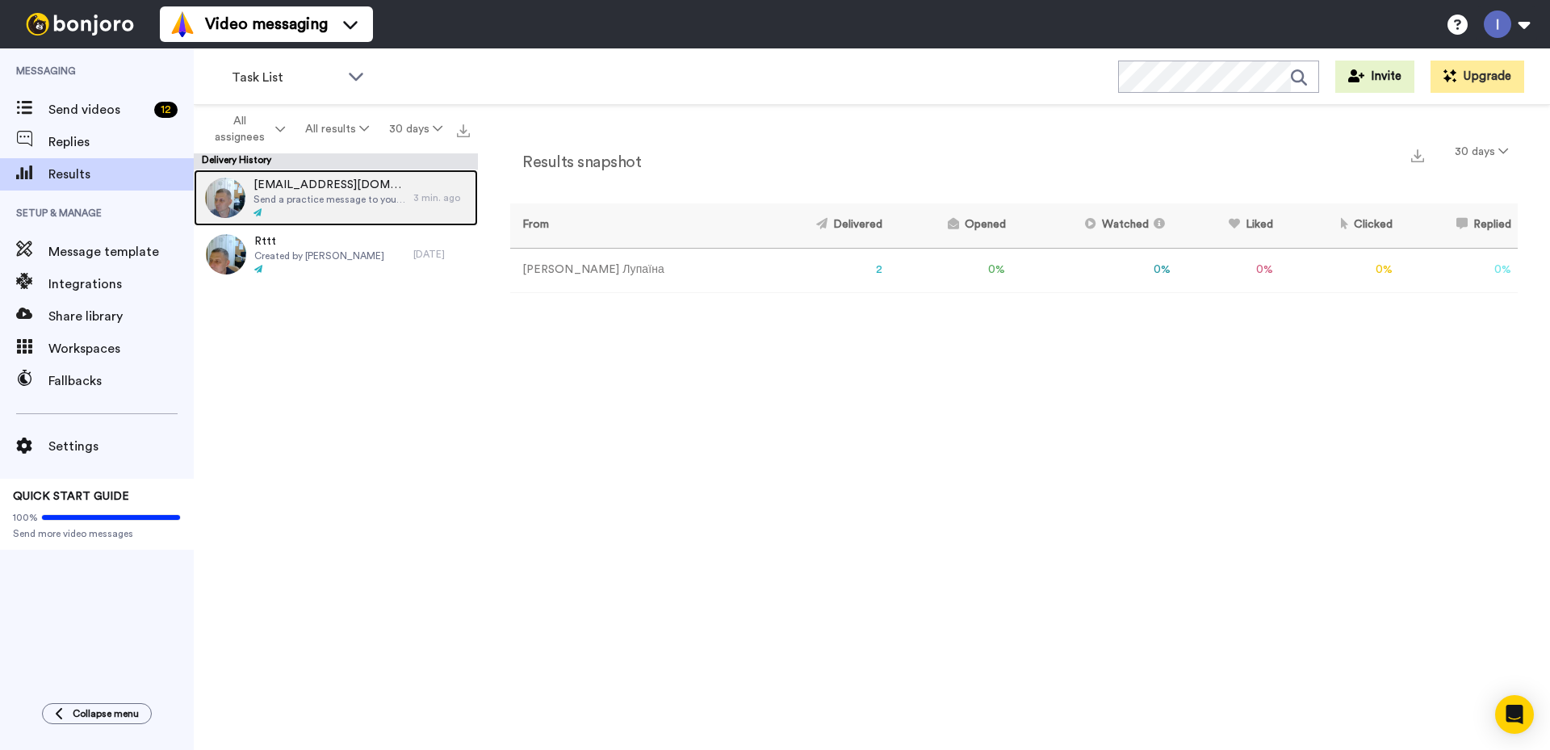
click at [317, 186] on span "[EMAIL_ADDRESS][DOMAIN_NAME]" at bounding box center [329, 185] width 152 height 16
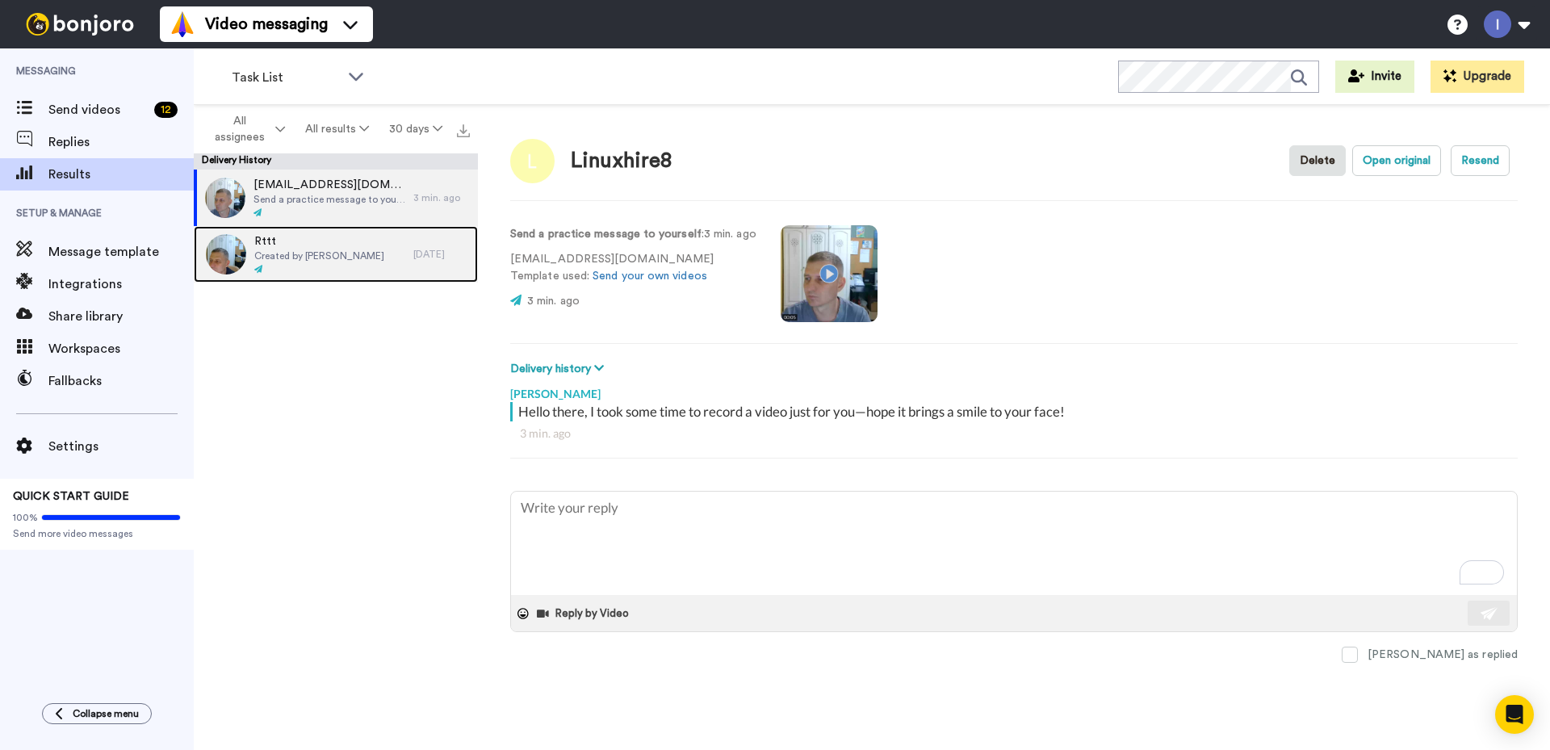
click at [324, 249] on span "Created by Ігор Лупаїна" at bounding box center [319, 255] width 130 height 13
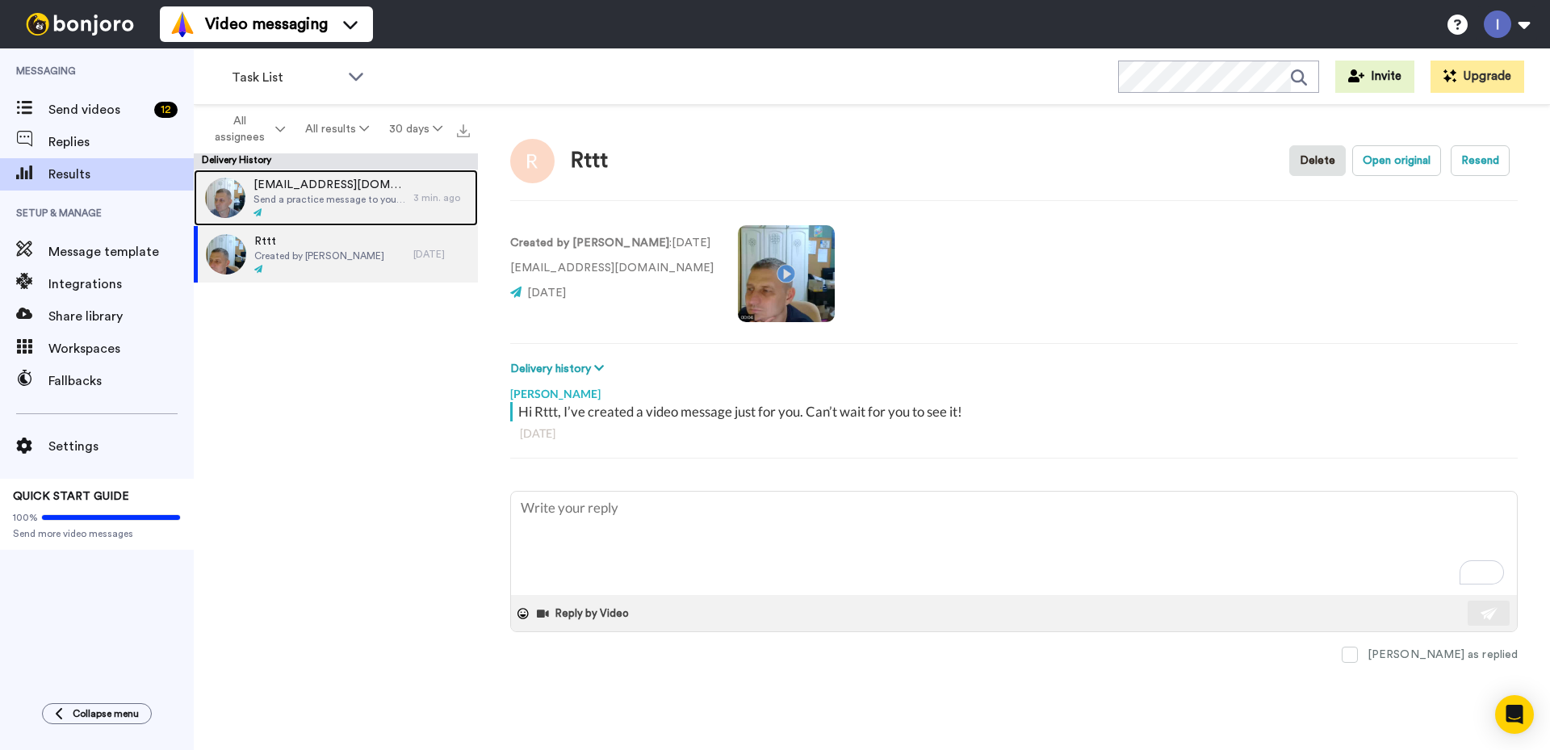
click at [331, 195] on span "Send a practice message to yourself" at bounding box center [329, 199] width 152 height 13
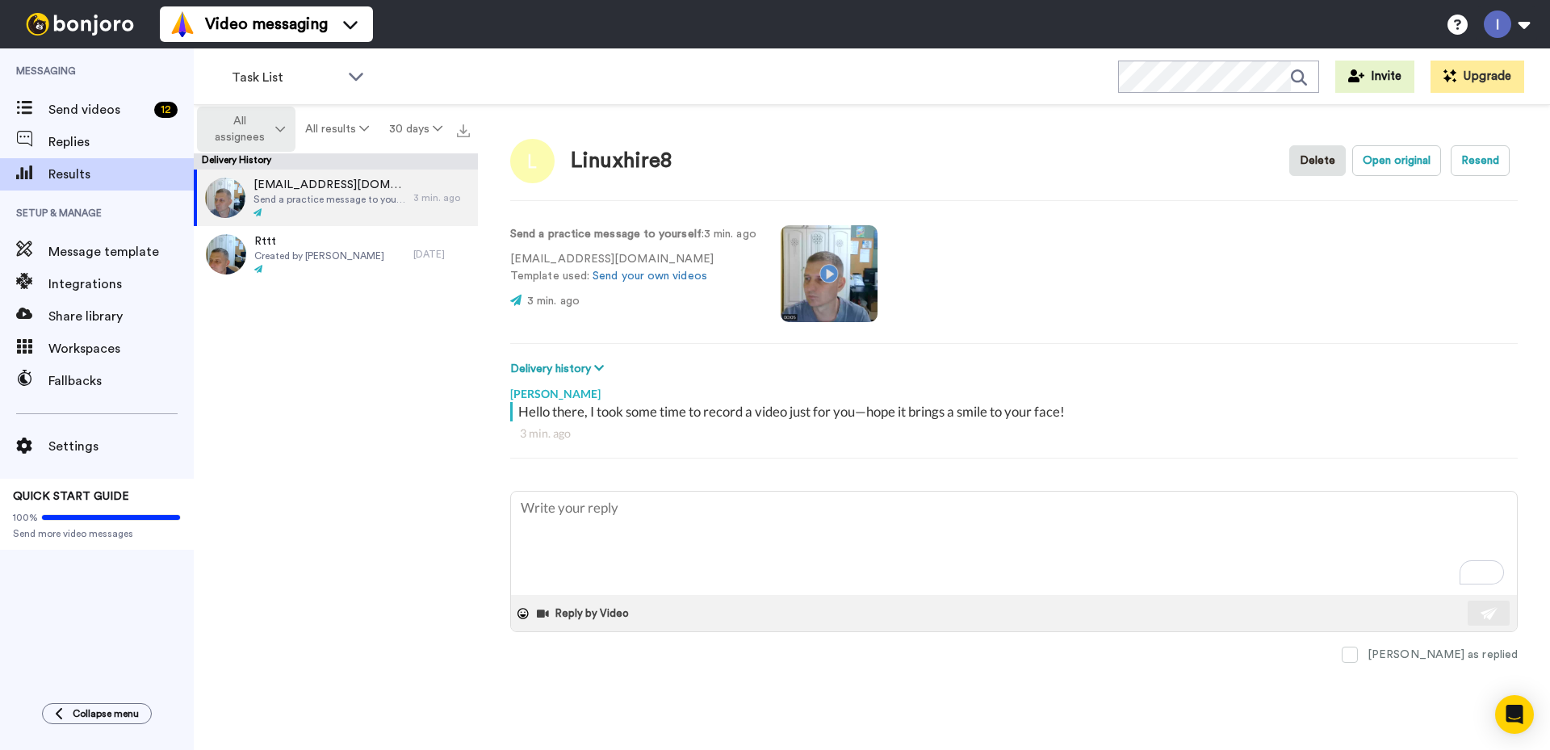
click at [245, 129] on span "All assignees" at bounding box center [239, 129] width 65 height 32
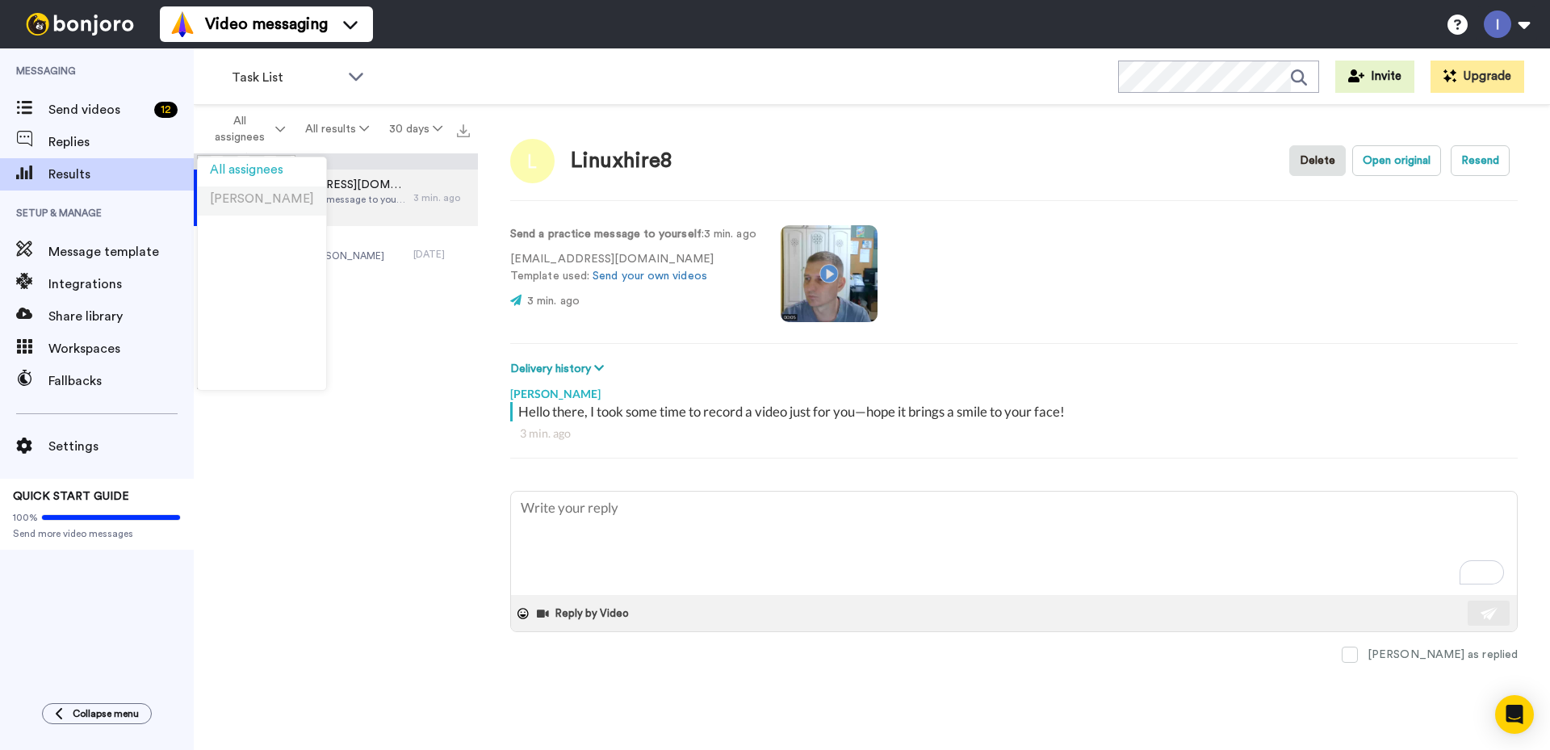
click at [252, 196] on span "[PERSON_NAME]" at bounding box center [262, 199] width 104 height 12
click at [312, 400] on div "linuxhire8@gmail.com Send a practice message to yourself 3 min. ago Rttt Create…" at bounding box center [336, 464] width 284 height 590
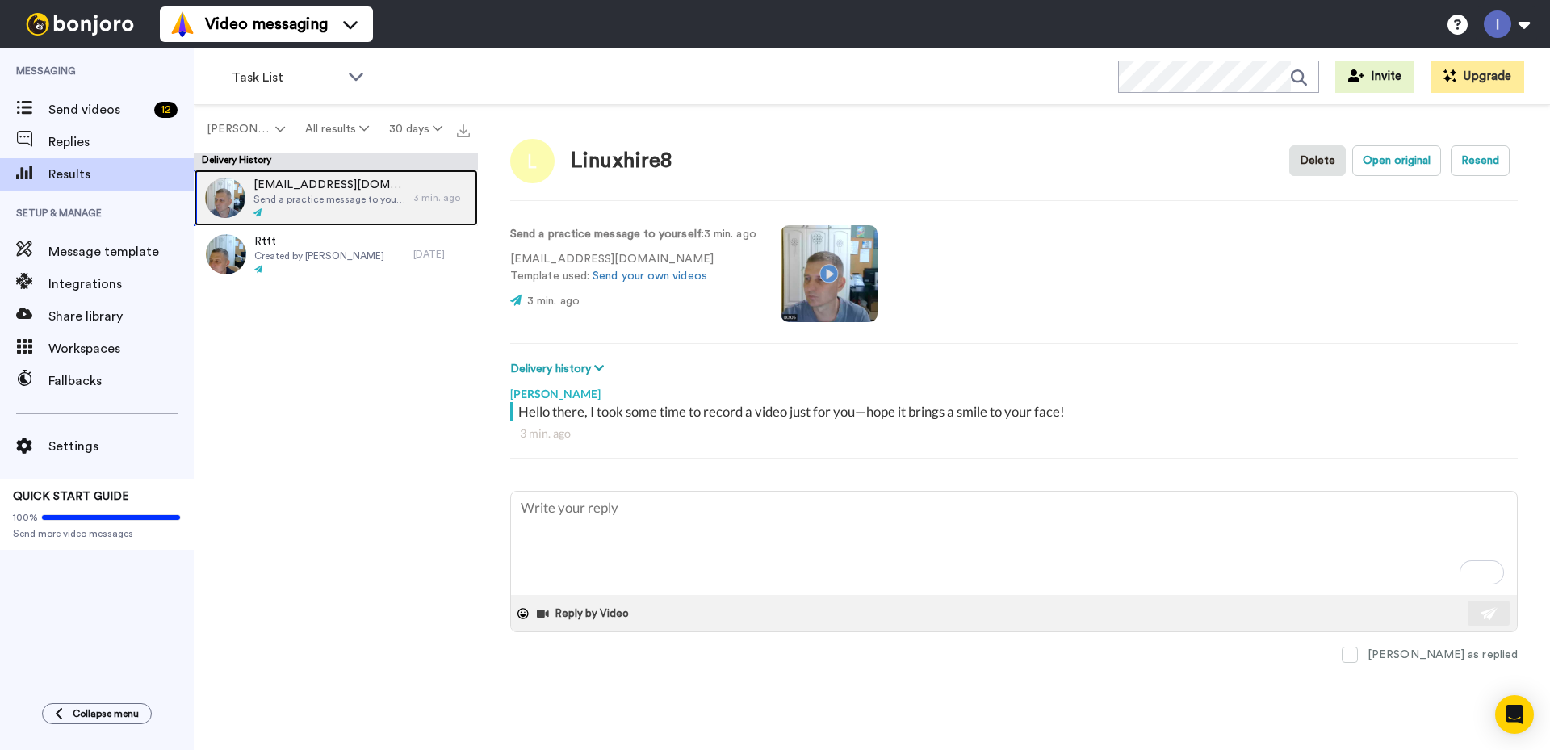
click at [315, 191] on span "linuxhire8@gmail.com" at bounding box center [329, 185] width 152 height 16
click at [1393, 164] on button "Open original" at bounding box center [1396, 160] width 89 height 31
type textarea "x"
click at [970, 519] on textarea "To enrich screen reader interactions, please activate Accessibility in Grammarl…" at bounding box center [1014, 543] width 1006 height 103
click at [59, 174] on span "Results" at bounding box center [120, 174] width 145 height 19
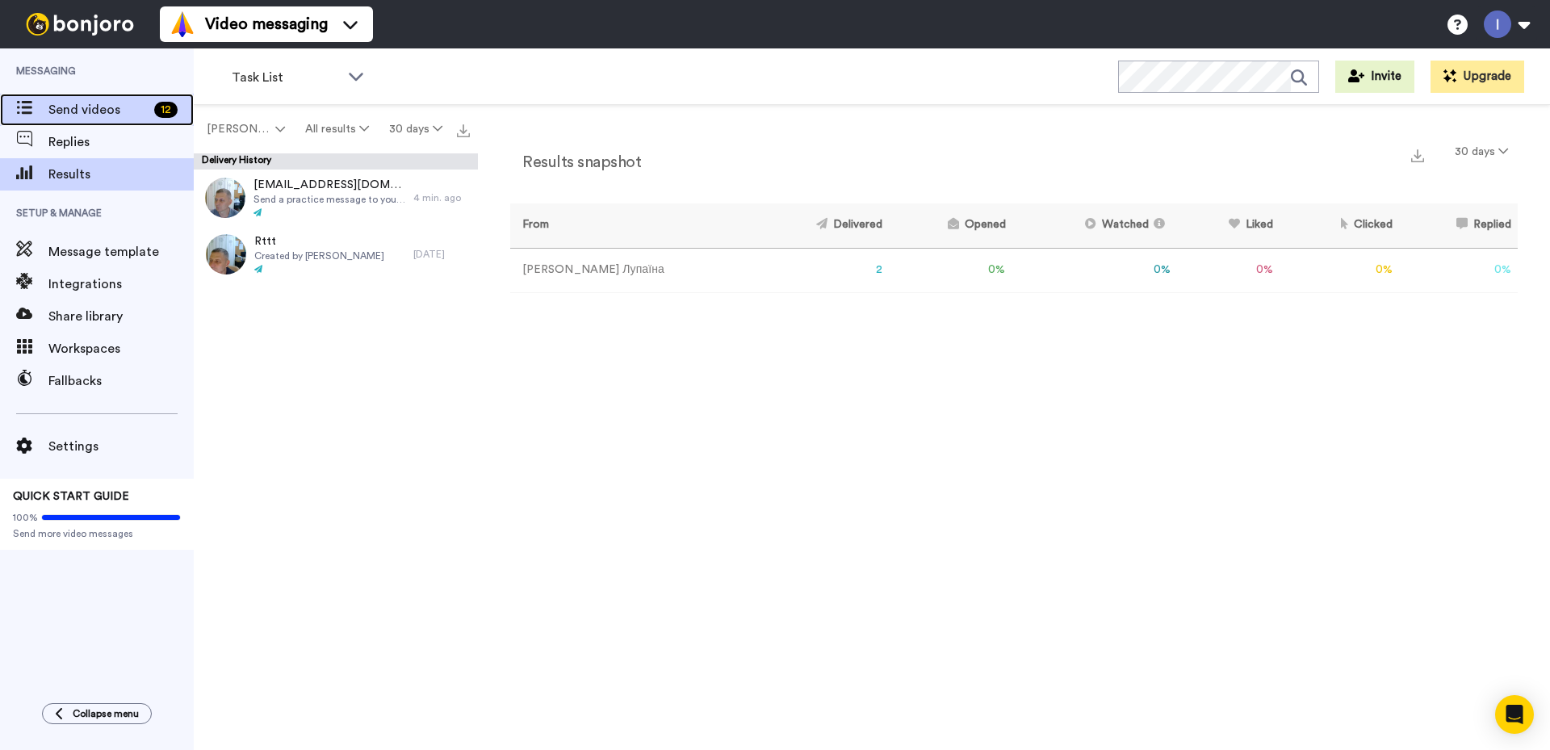
click at [87, 107] on span "Send videos" at bounding box center [97, 109] width 99 height 19
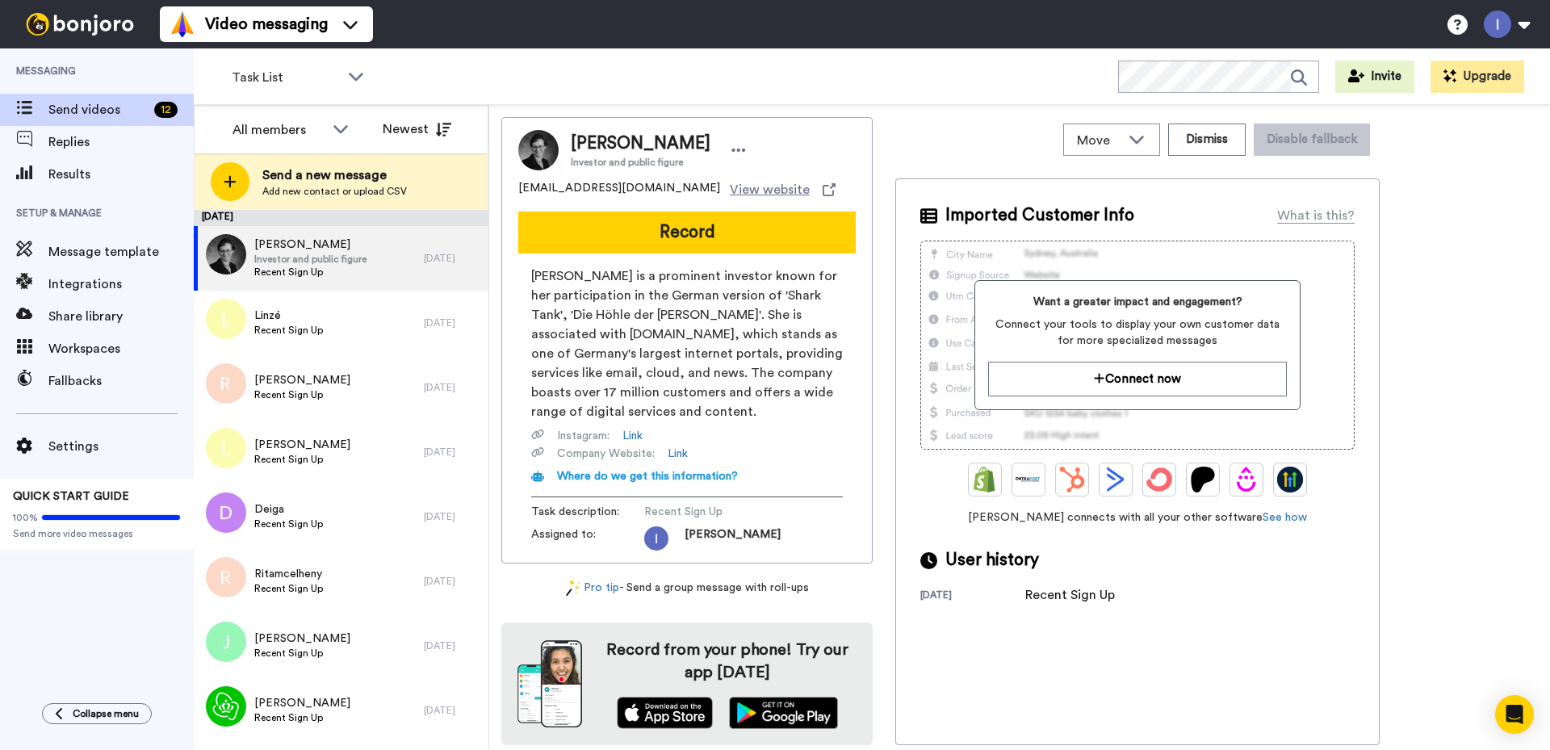
click at [366, 77] on div "Task List" at bounding box center [299, 77] width 160 height 32
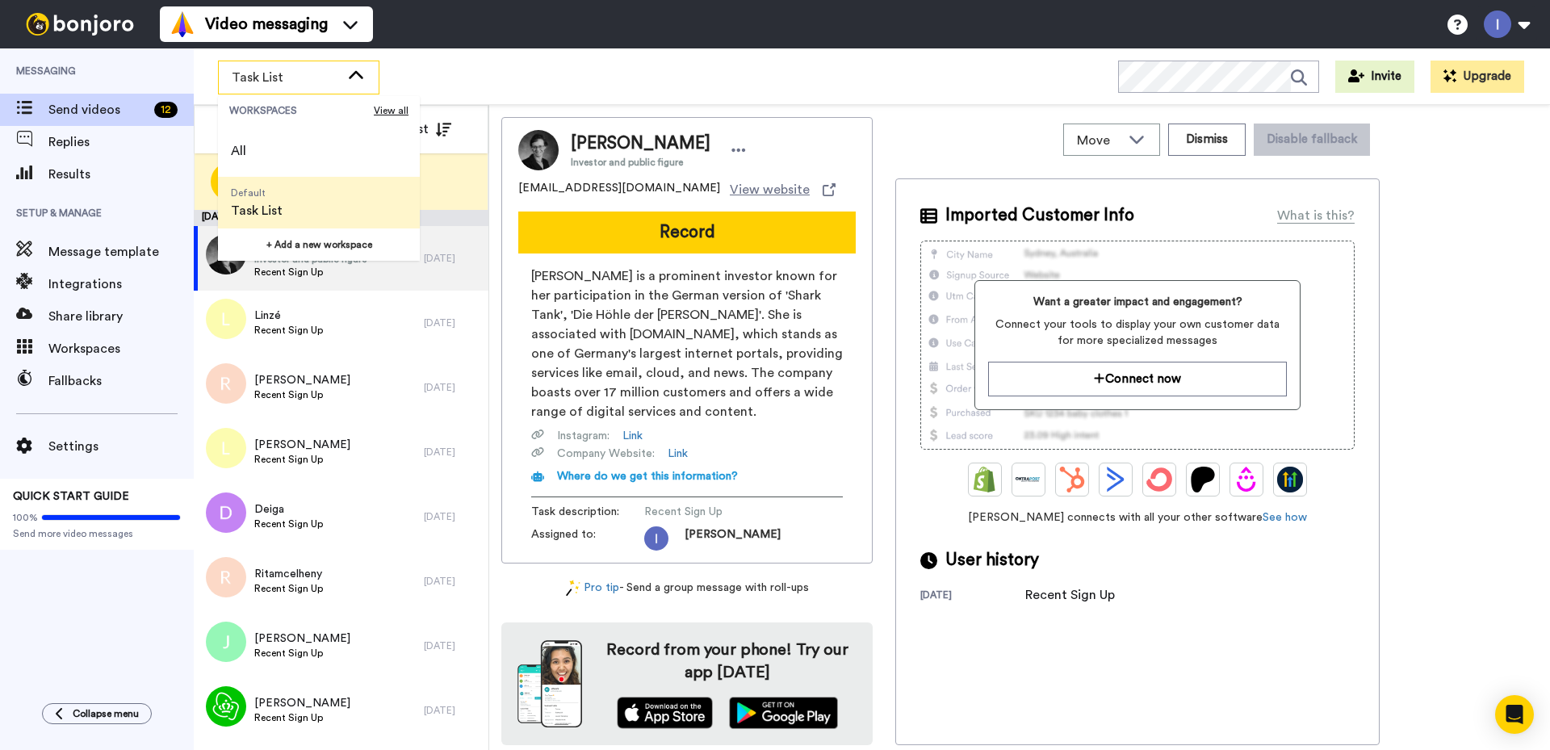
click at [429, 69] on div "Task List WORKSPACES View all All Default Task List + Add a new workspace Invit…" at bounding box center [872, 76] width 1356 height 56
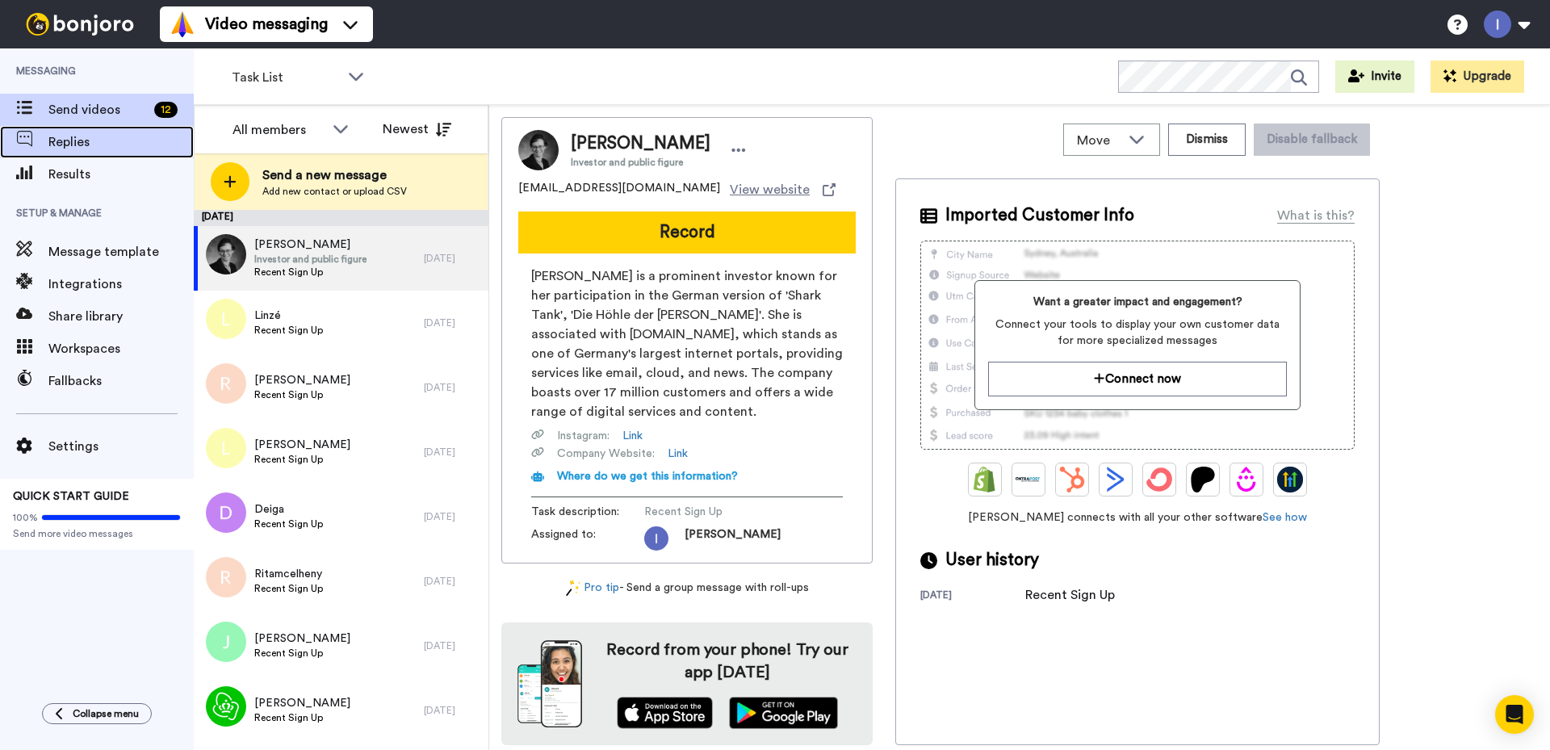
click at [84, 142] on span "Replies" at bounding box center [120, 141] width 145 height 19
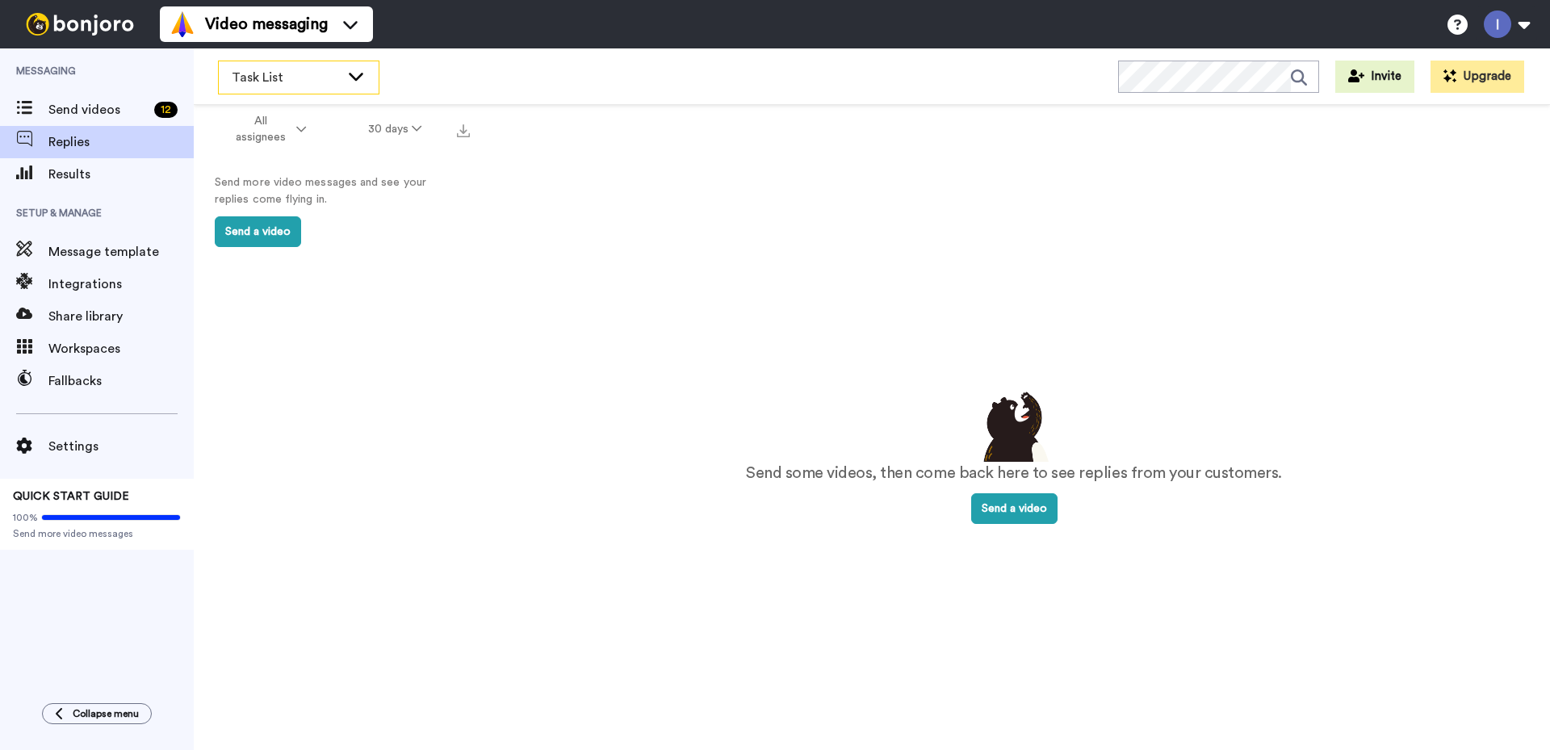
click at [361, 77] on icon at bounding box center [355, 76] width 19 height 16
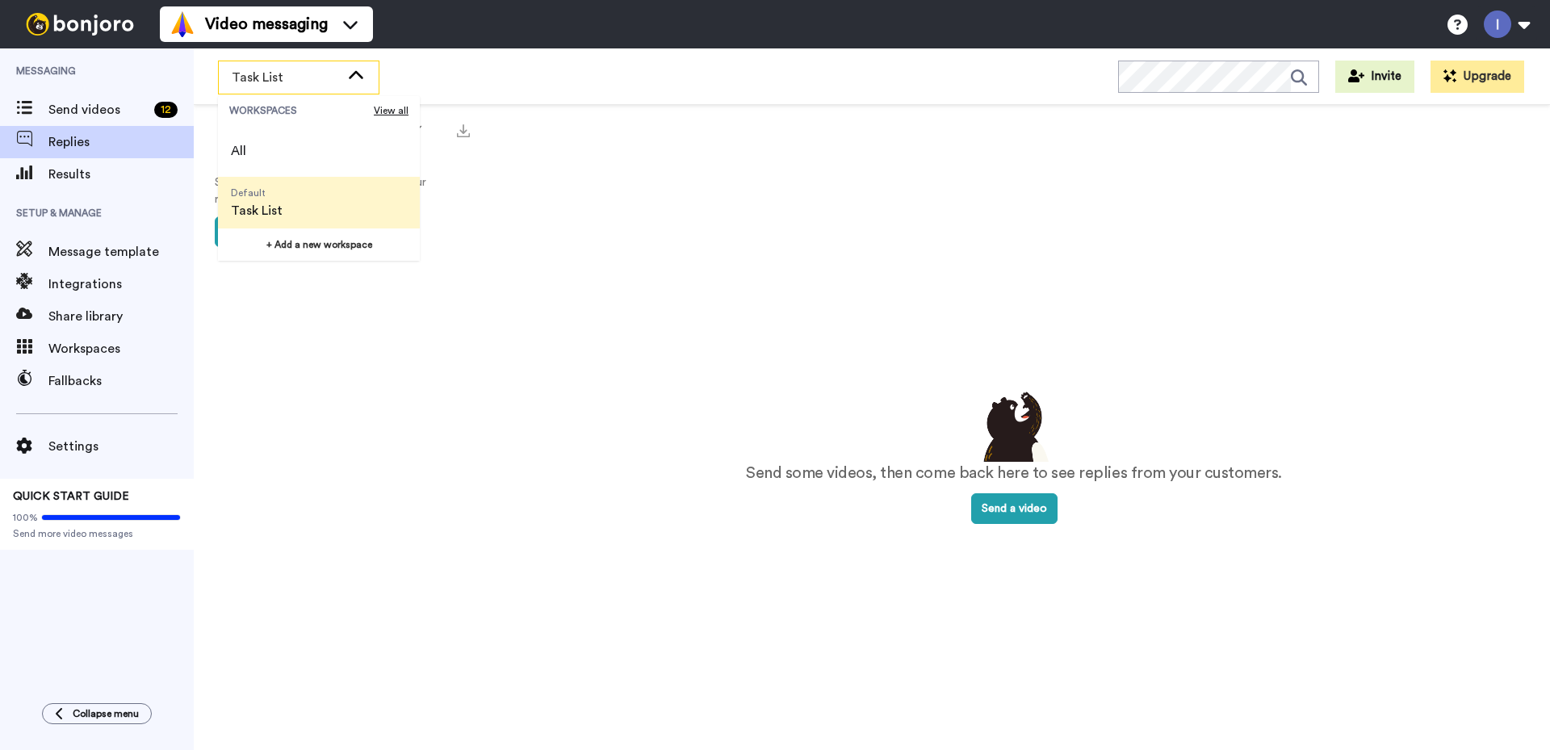
click at [362, 76] on icon at bounding box center [355, 76] width 19 height 16
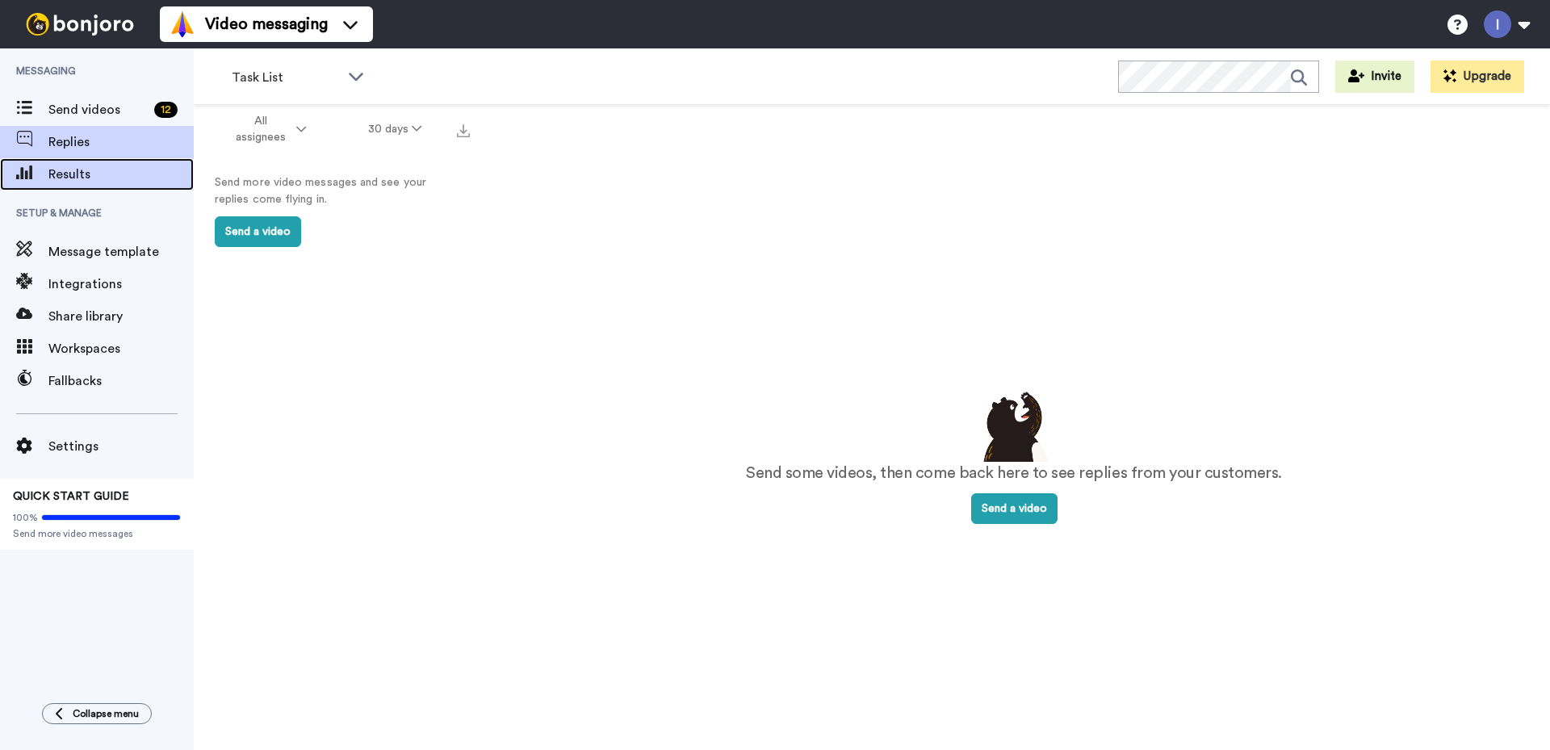
click at [67, 175] on span "Results" at bounding box center [120, 174] width 145 height 19
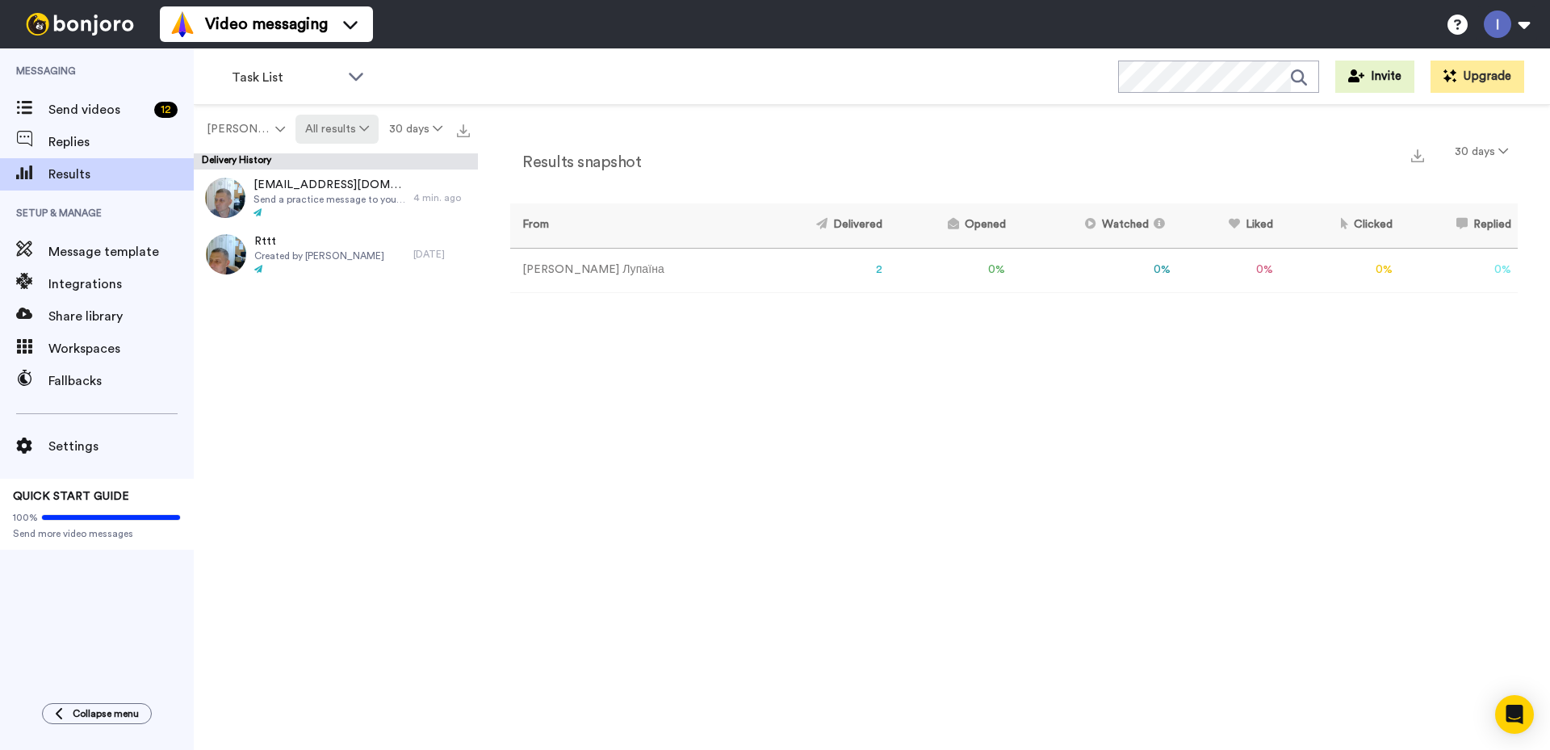
click at [367, 127] on icon at bounding box center [364, 128] width 10 height 11
click at [1015, 420] on div "Results snapshot 30 days From Delivered Opened Watched Liked Clicked Replied Fa…" at bounding box center [1014, 431] width 1072 height 653
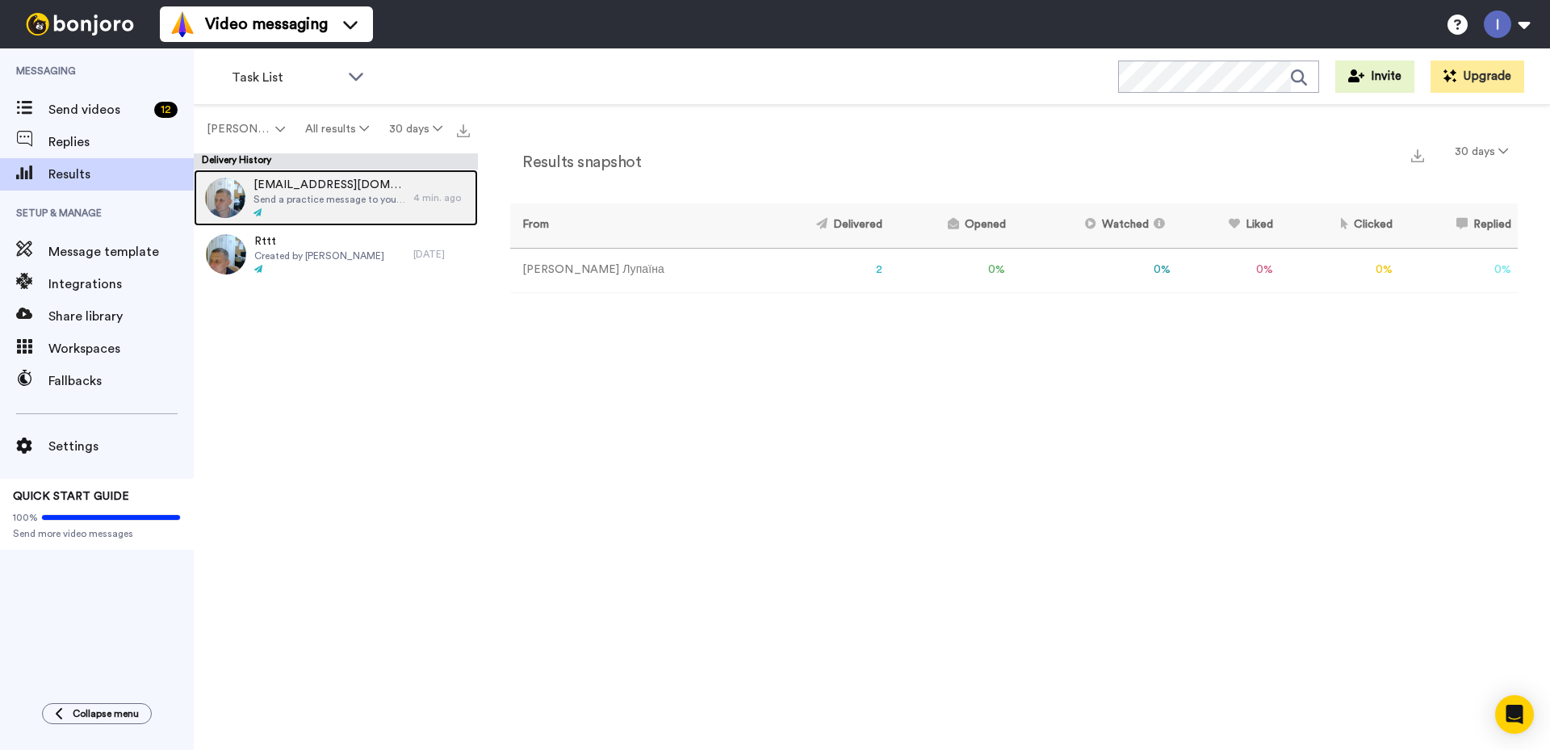
click at [328, 190] on span "linuxhire8@gmail.com" at bounding box center [329, 185] width 152 height 16
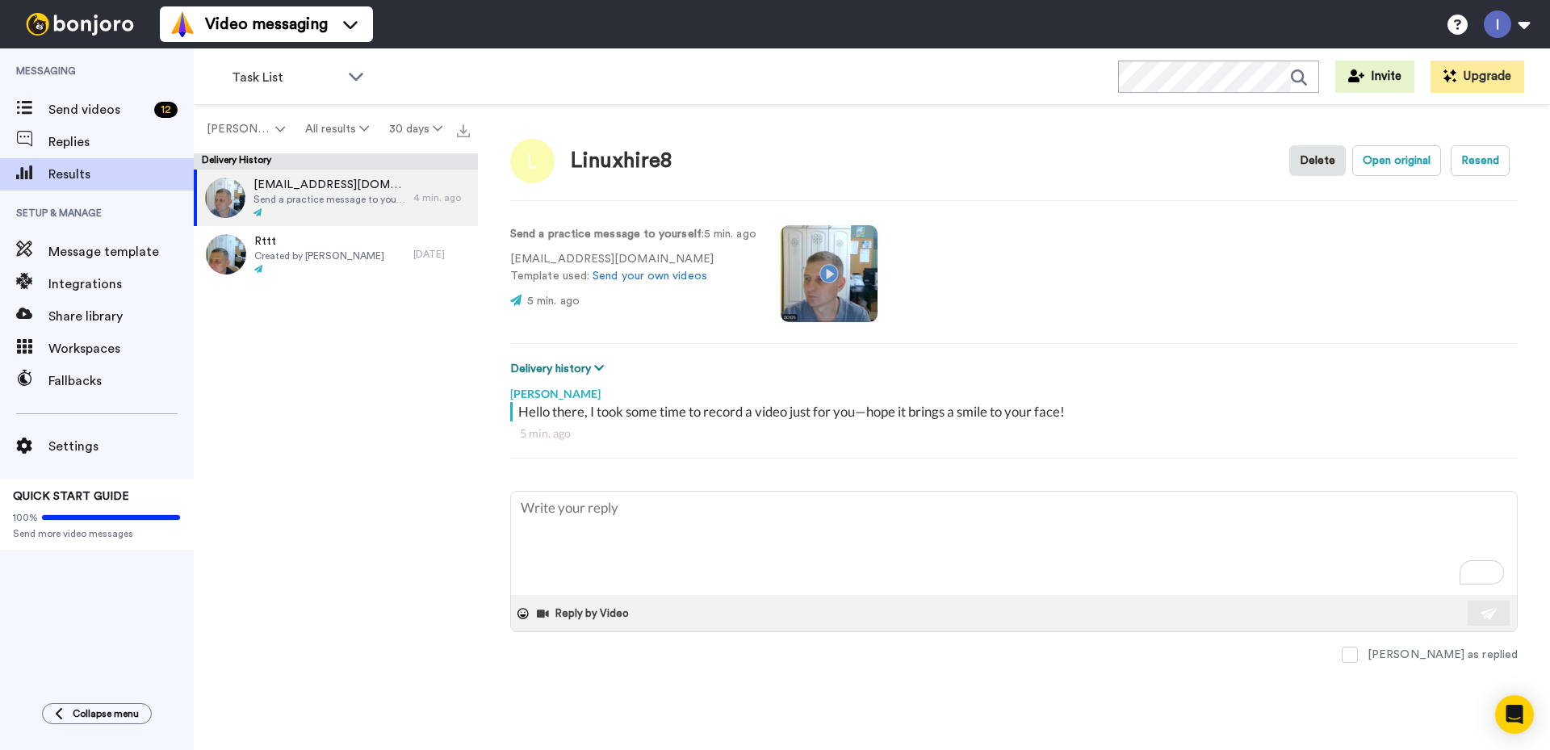
click at [599, 369] on icon at bounding box center [599, 367] width 10 height 11
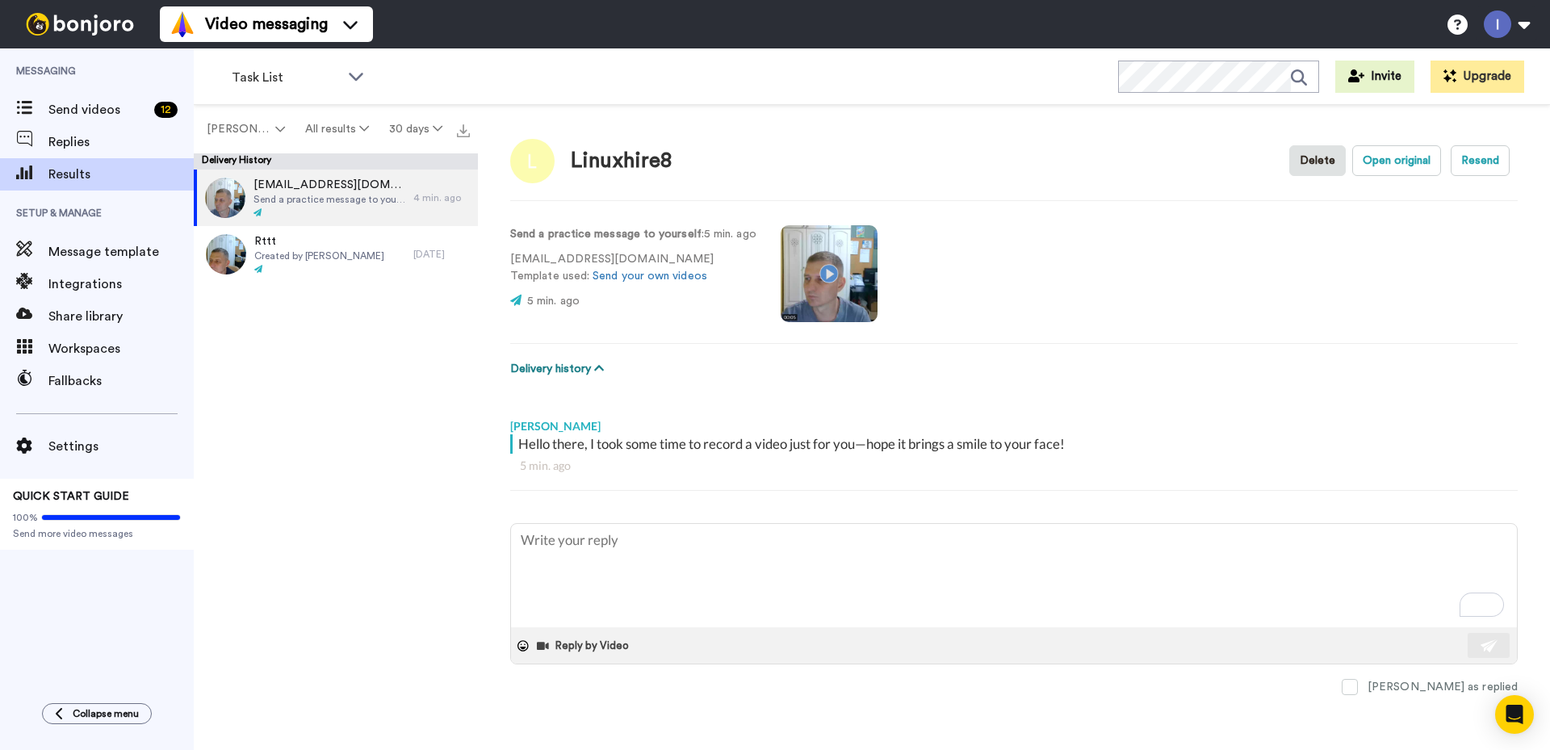
click at [600, 369] on icon at bounding box center [599, 367] width 10 height 11
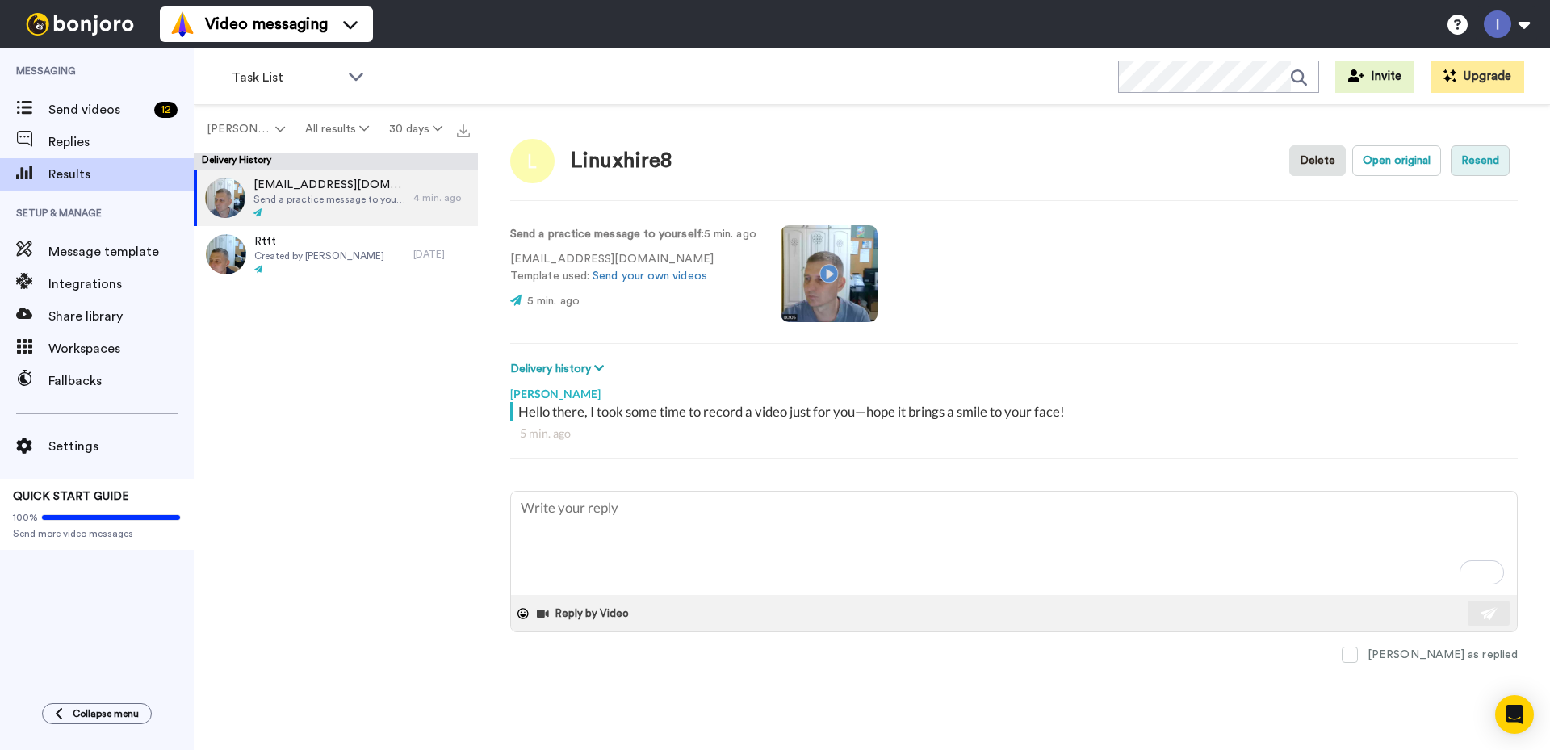
click at [1479, 161] on button "Resend" at bounding box center [1479, 160] width 59 height 31
click at [1411, 157] on button "Open original" at bounding box center [1396, 160] width 89 height 31
type textarea "x"
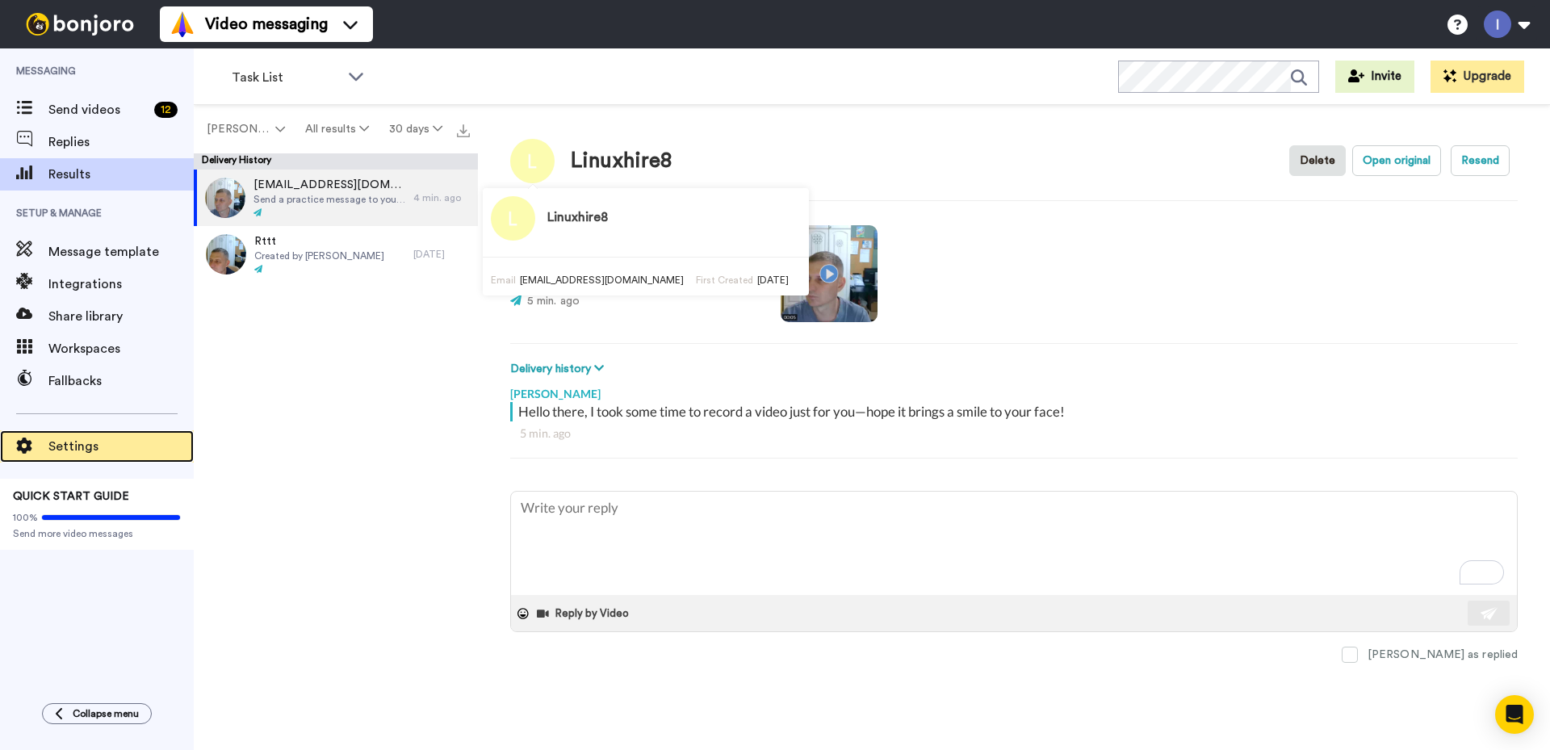
click at [67, 446] on span "Settings" at bounding box center [120, 446] width 145 height 19
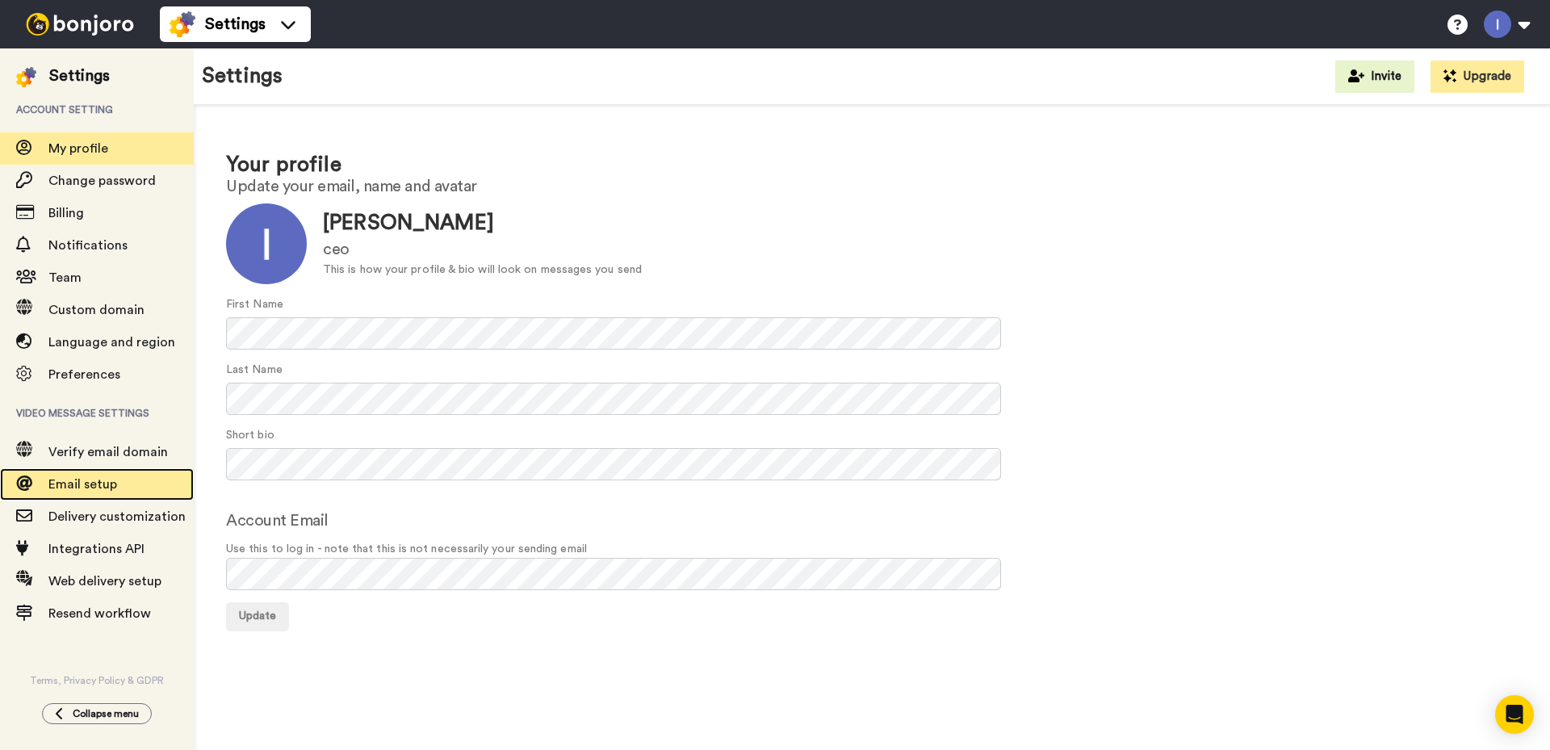
click at [93, 482] on span "Email setup" at bounding box center [82, 484] width 69 height 13
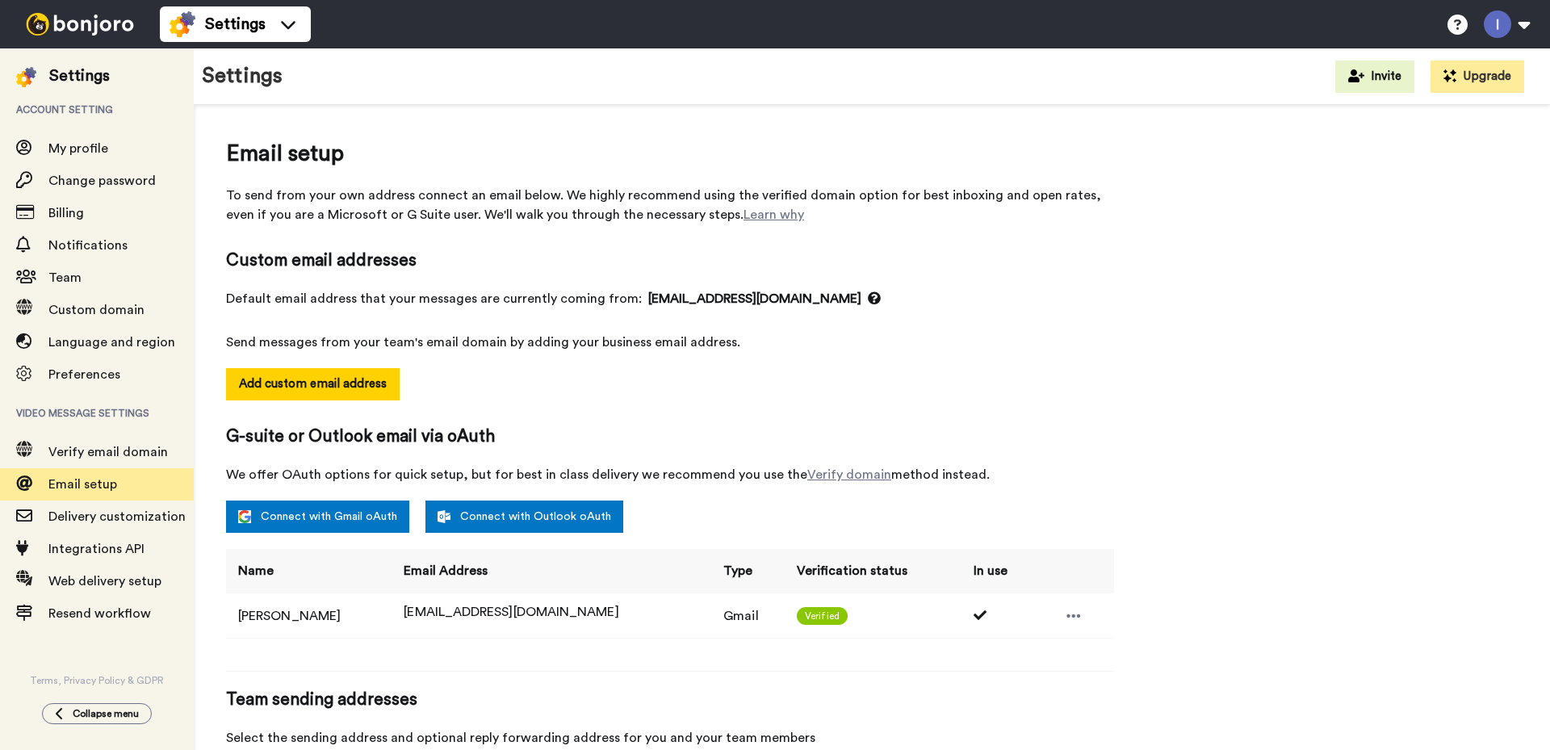
select select "164195"
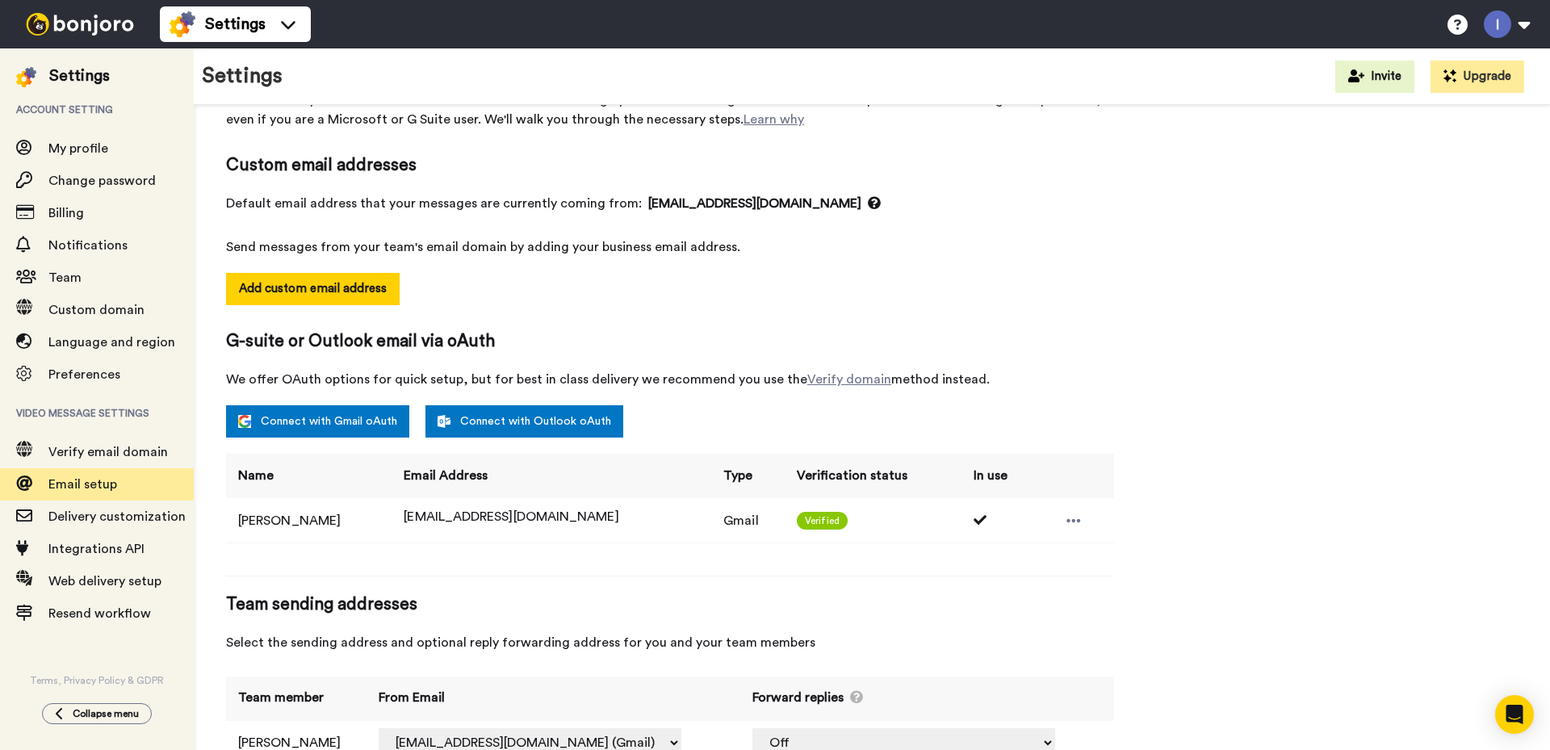
scroll to position [149, 0]
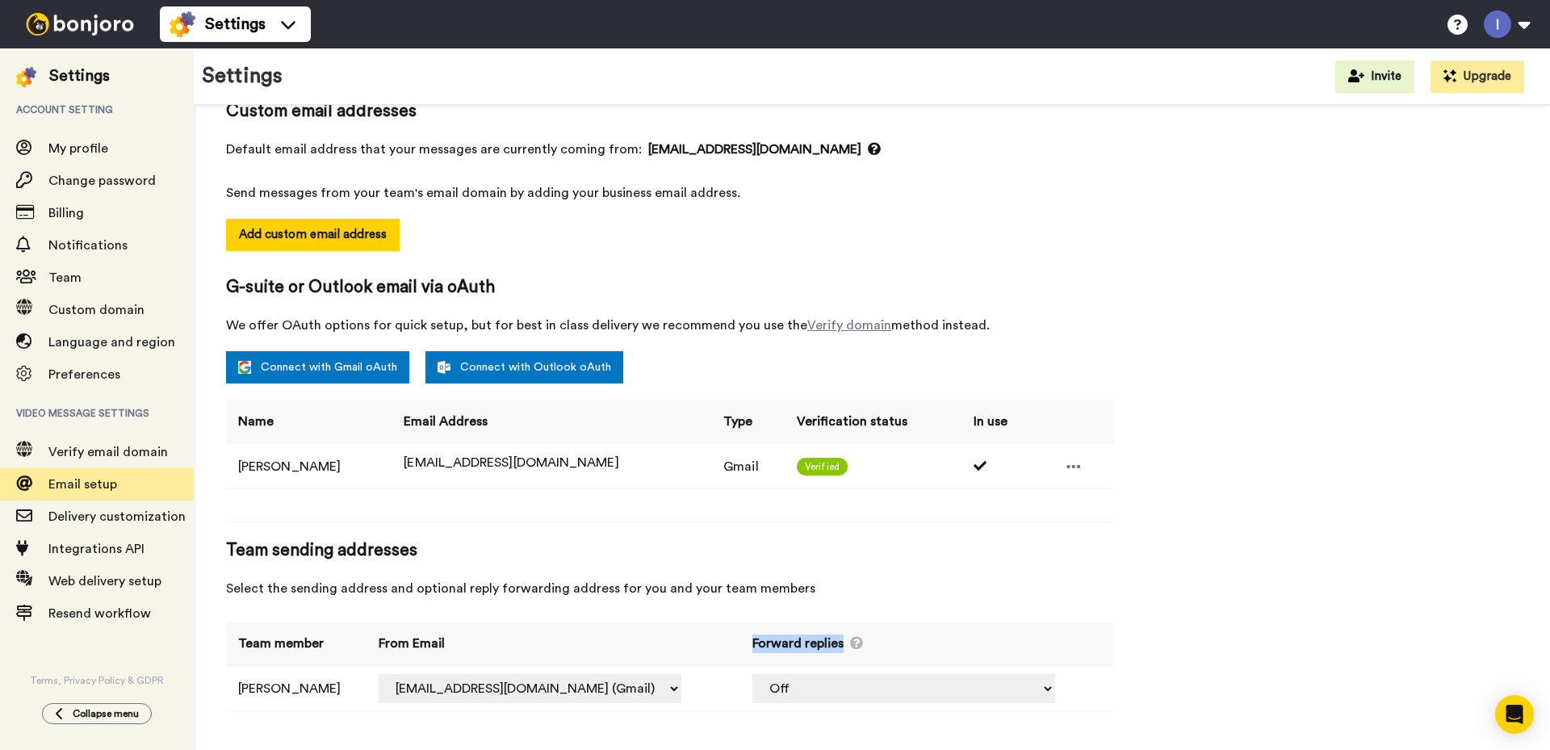
drag, startPoint x: 758, startPoint y: 640, endPoint x: 853, endPoint y: 641, distance: 95.2
click at [853, 641] on th "Forward replies" at bounding box center [927, 644] width 374 height 44
click at [843, 614] on div at bounding box center [843, 614] width 0 height 0
click at [1027, 566] on div "Team sending addresses Select the sending address and optional reply forwarding…" at bounding box center [670, 568] width 888 height 60
click at [998, 691] on select "Off wowcatalogbl.1@gmail.com (Gmail)" at bounding box center [903, 688] width 303 height 29
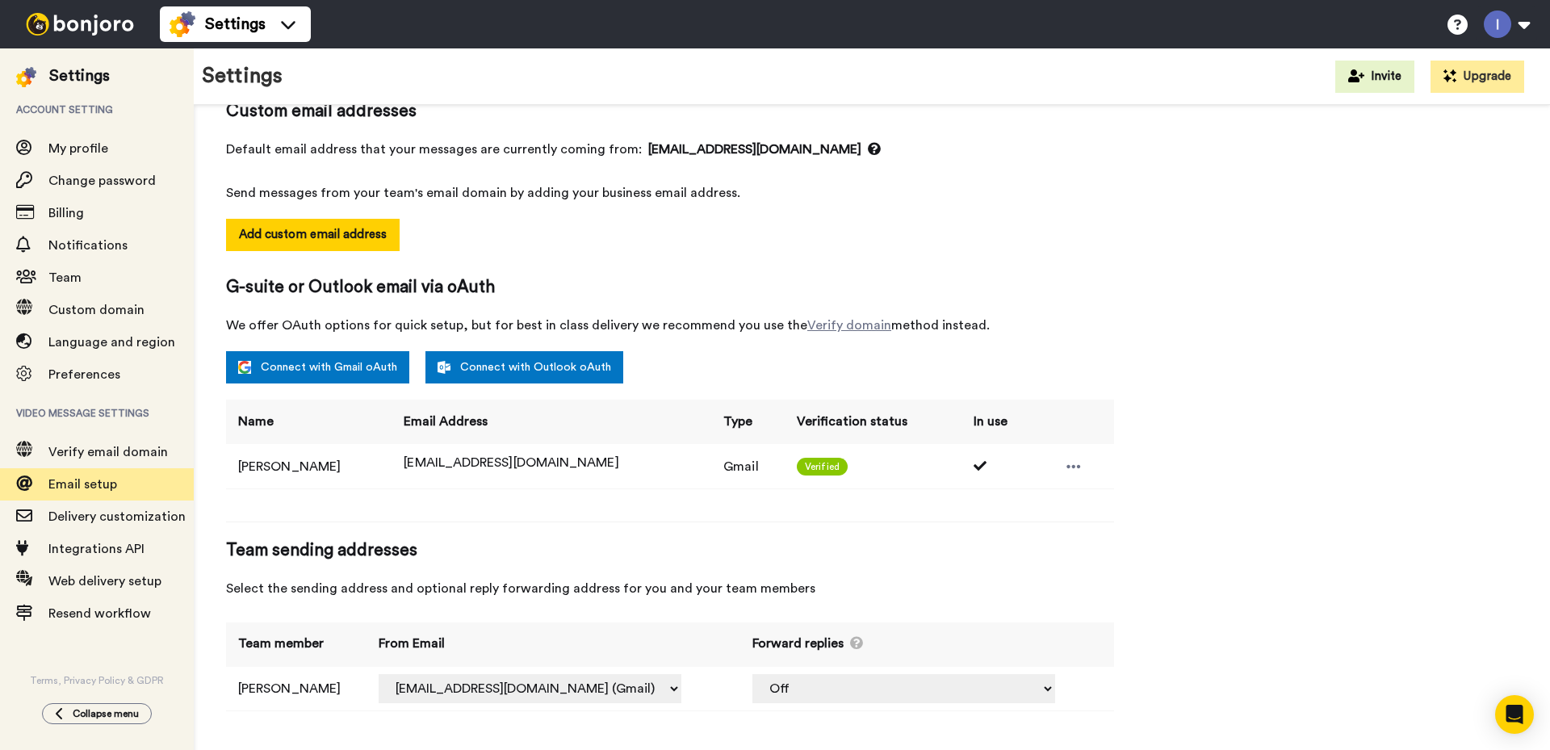
click at [1165, 642] on div "Email setup To send from your own address connect an email below. We highly rec…" at bounding box center [871, 357] width 1291 height 739
click at [1002, 688] on select "Off wowcatalogbl.1@gmail.com (Gmail)" at bounding box center [903, 688] width 303 height 29
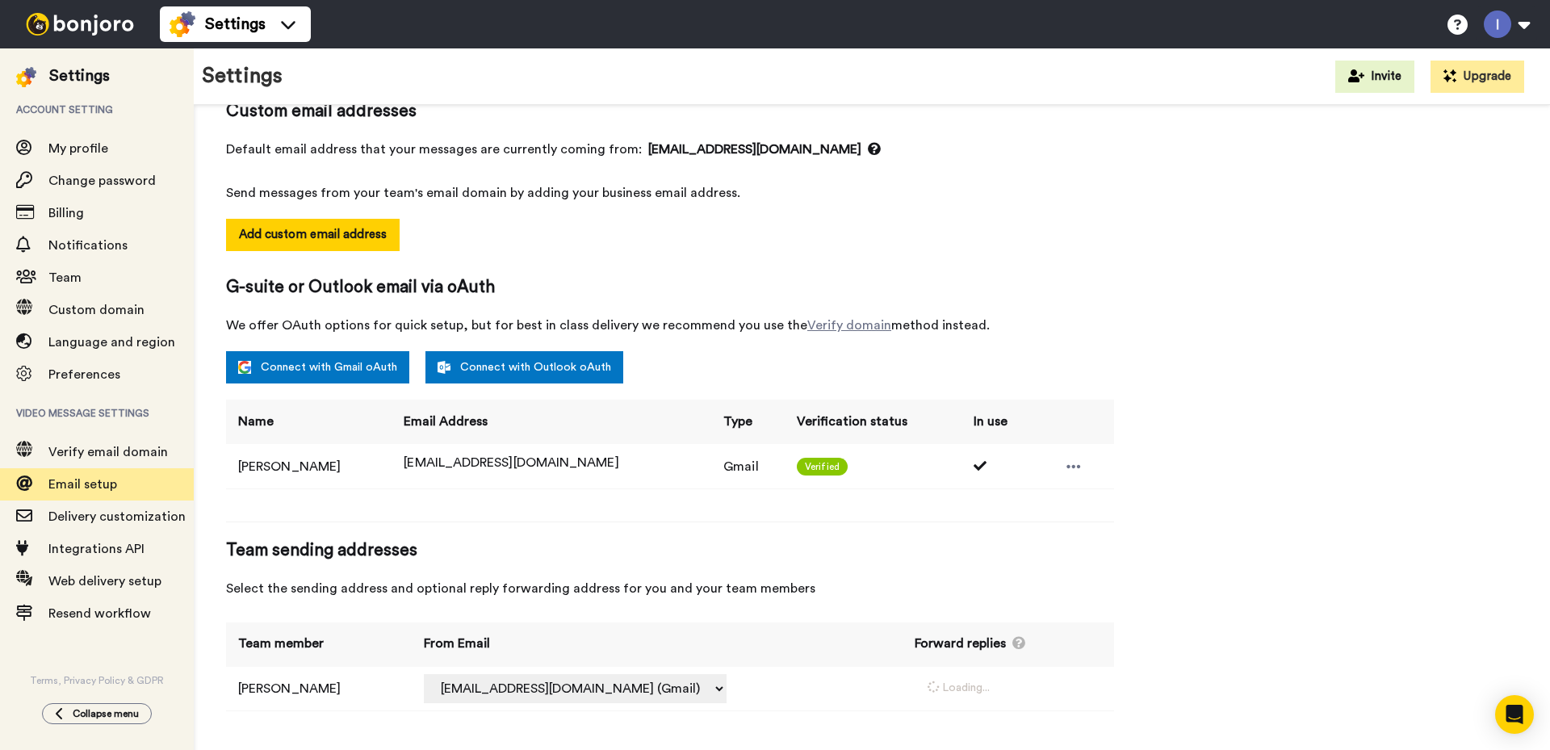
select select "164195"
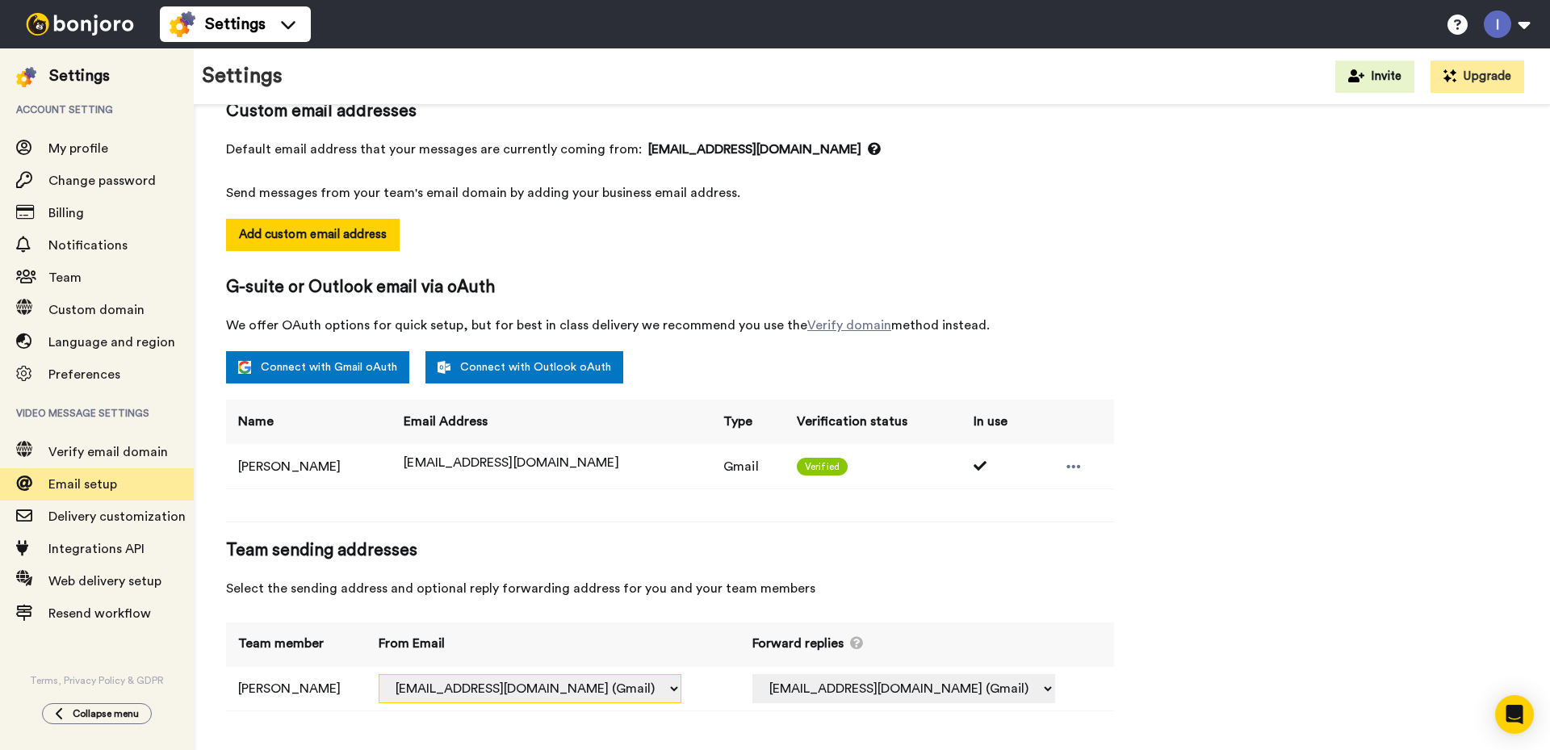
click at [634, 689] on select ".@inbound.bonjoromail.com (Default) wowcatalogbl.1@gmail.com (Gmail)" at bounding box center [530, 688] width 303 height 29
click at [662, 622] on th "From Email" at bounding box center [553, 644] width 374 height 44
click at [1066, 470] on icon at bounding box center [1073, 466] width 15 height 16
click at [908, 536] on div "Email setup To send from your own address connect an email below. We highly rec…" at bounding box center [670, 357] width 888 height 739
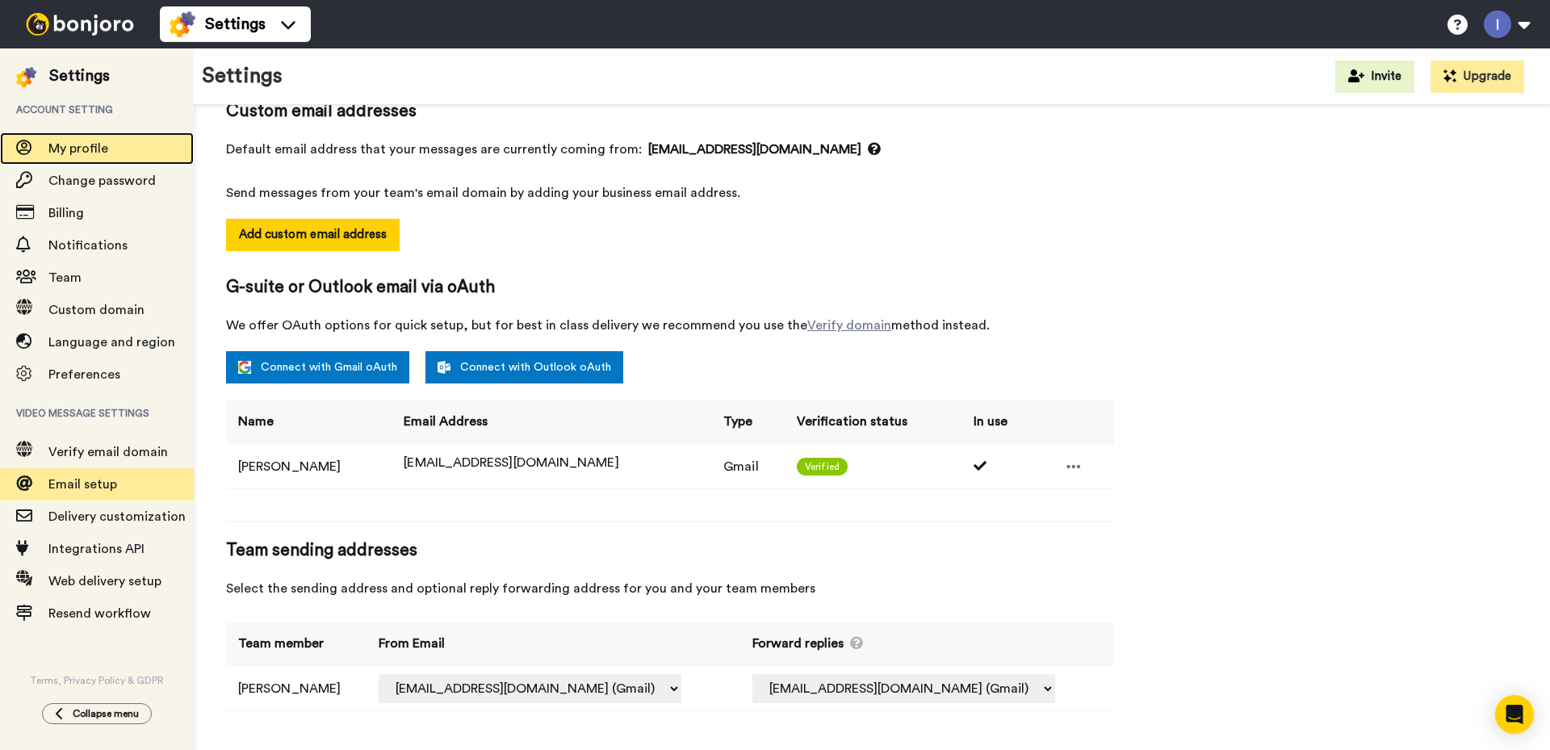
click at [77, 141] on span "My profile" at bounding box center [120, 148] width 145 height 19
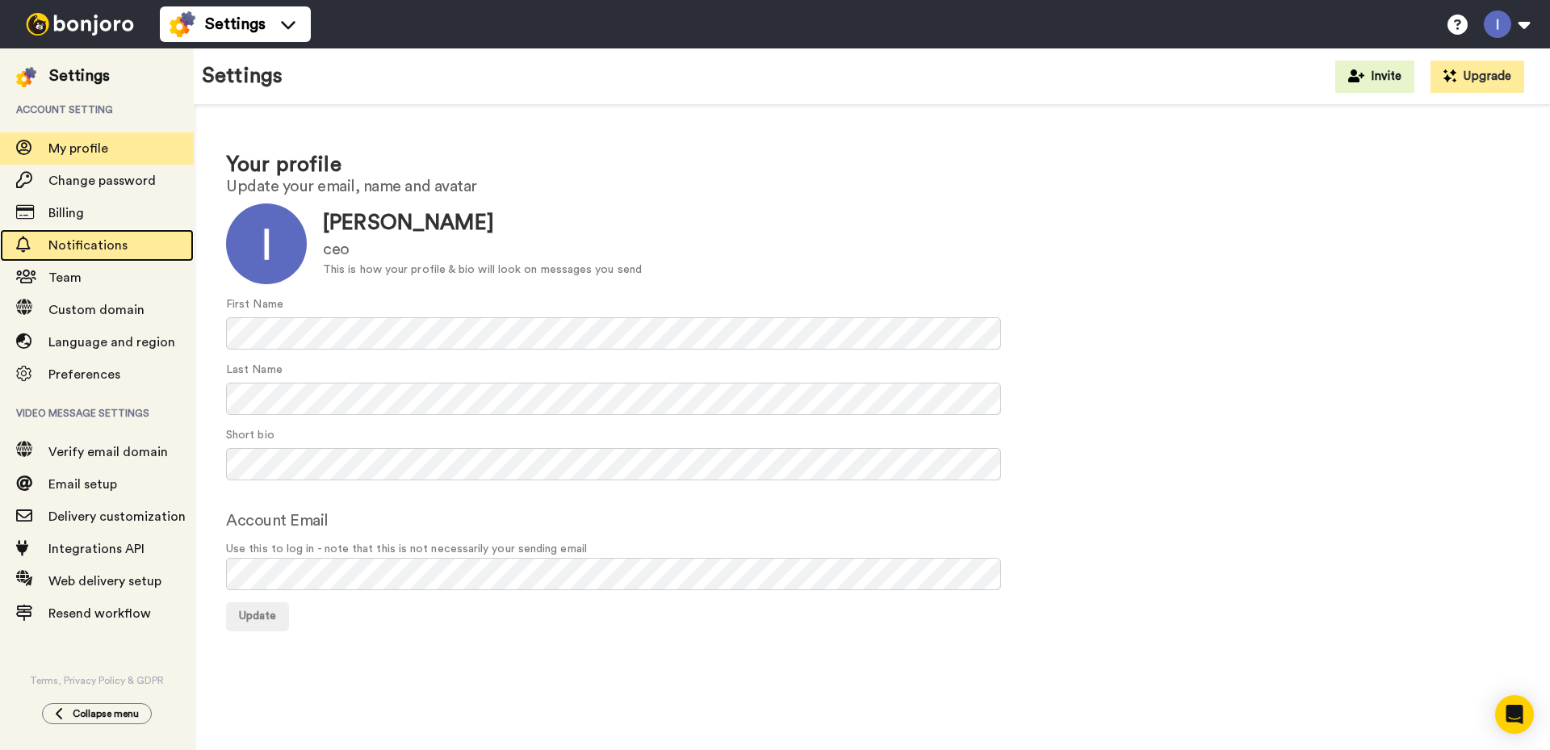
click at [77, 245] on span "Notifications" at bounding box center [87, 245] width 79 height 13
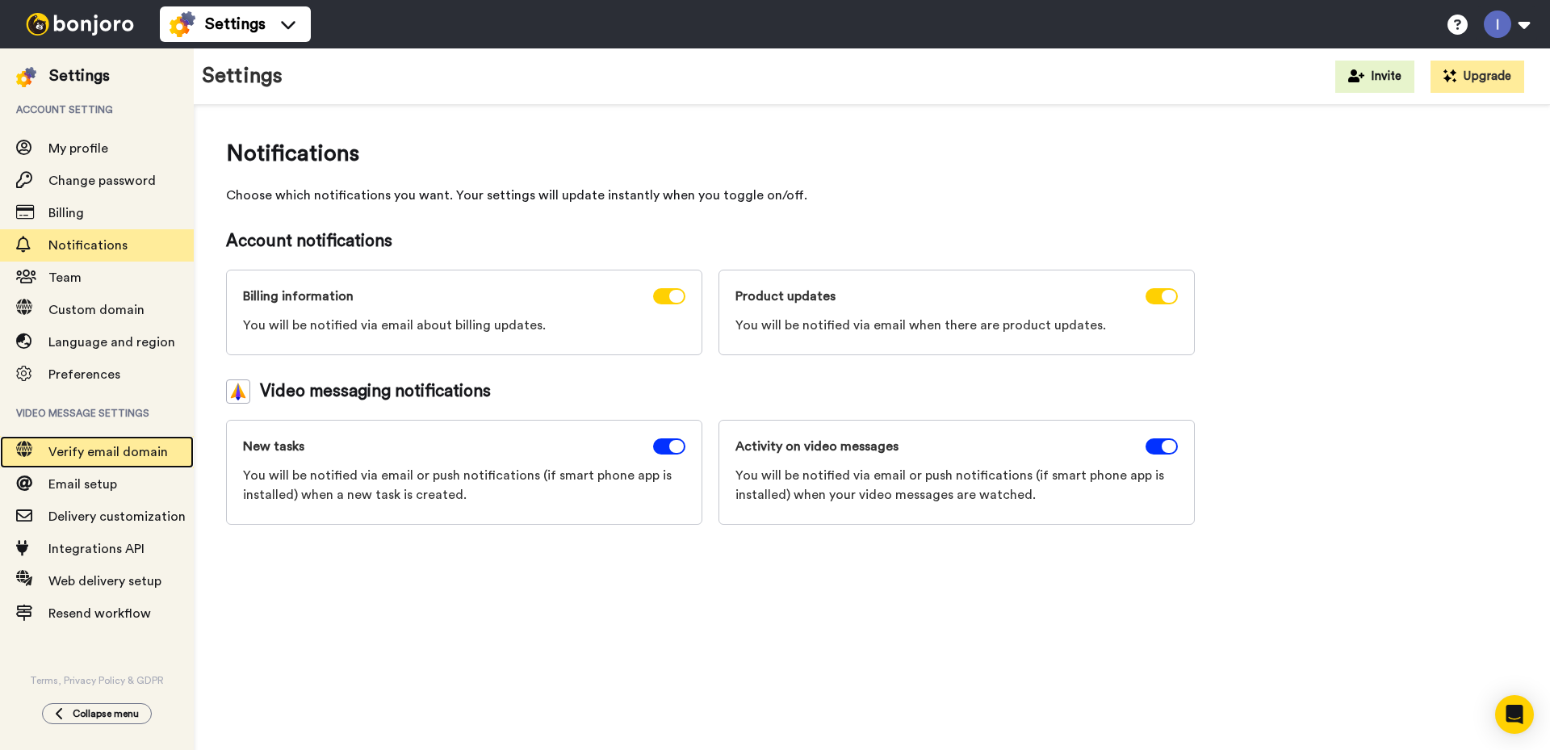
click at [102, 451] on span "Verify email domain" at bounding box center [107, 452] width 119 height 13
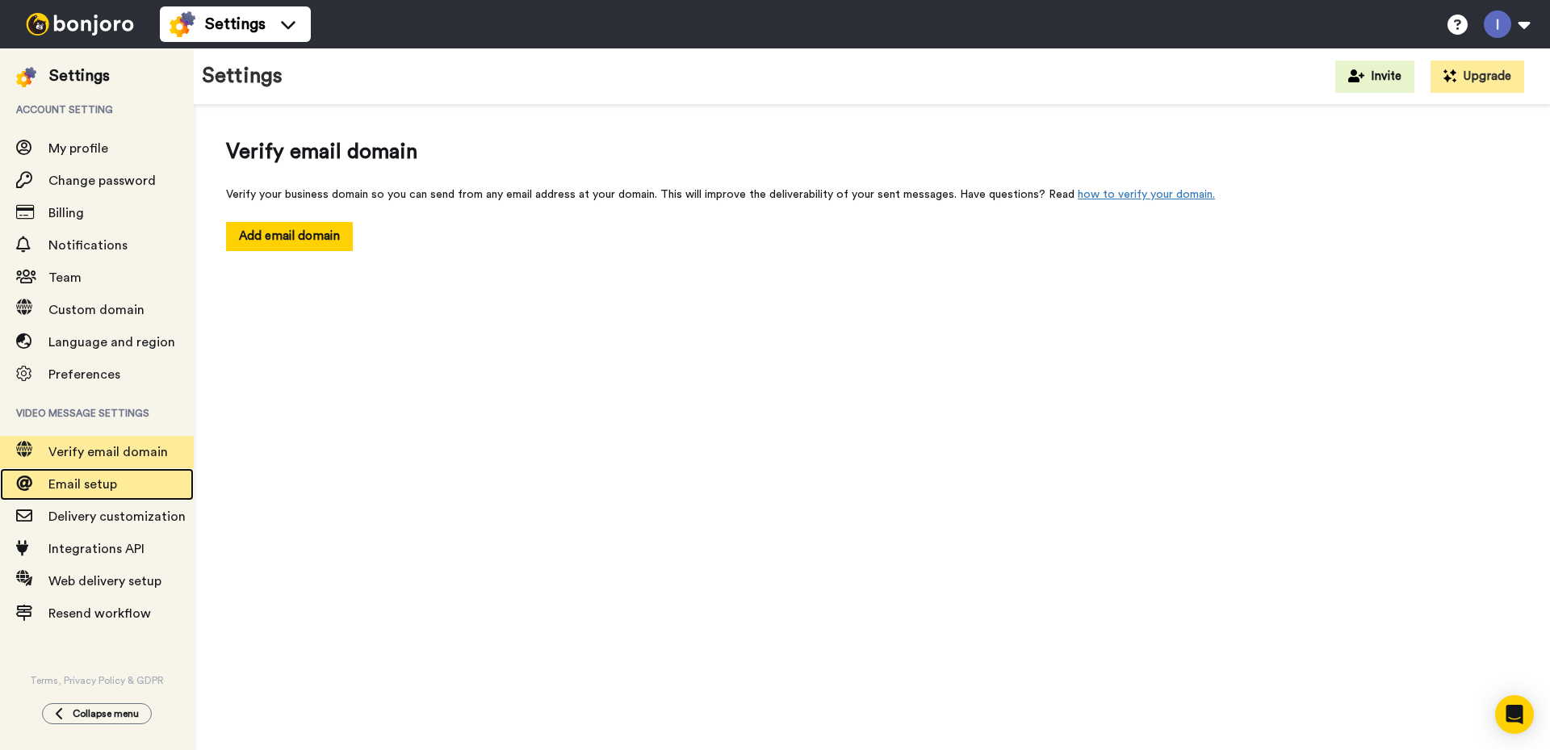
click at [94, 490] on span "Email setup" at bounding box center [82, 484] width 69 height 13
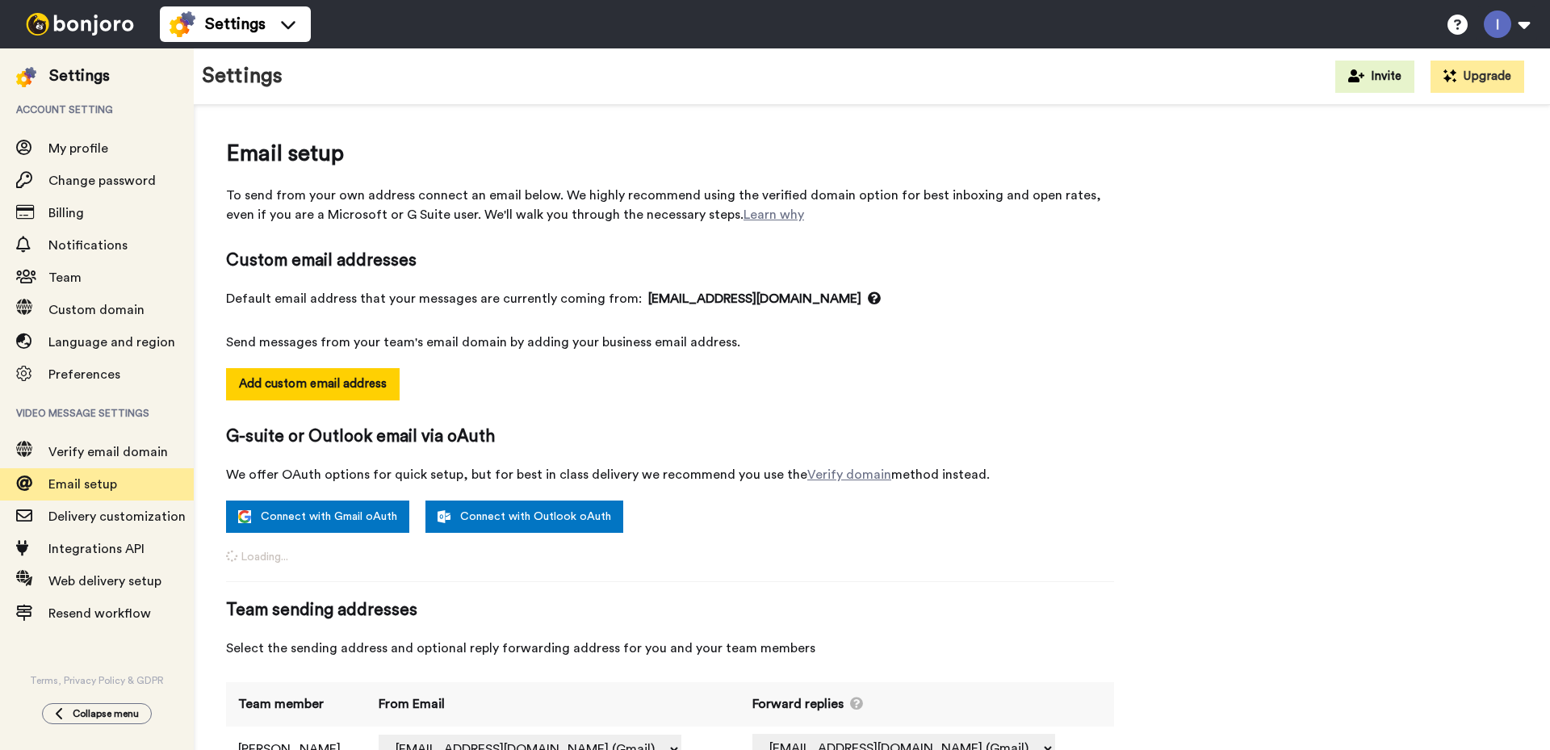
select select "164195"
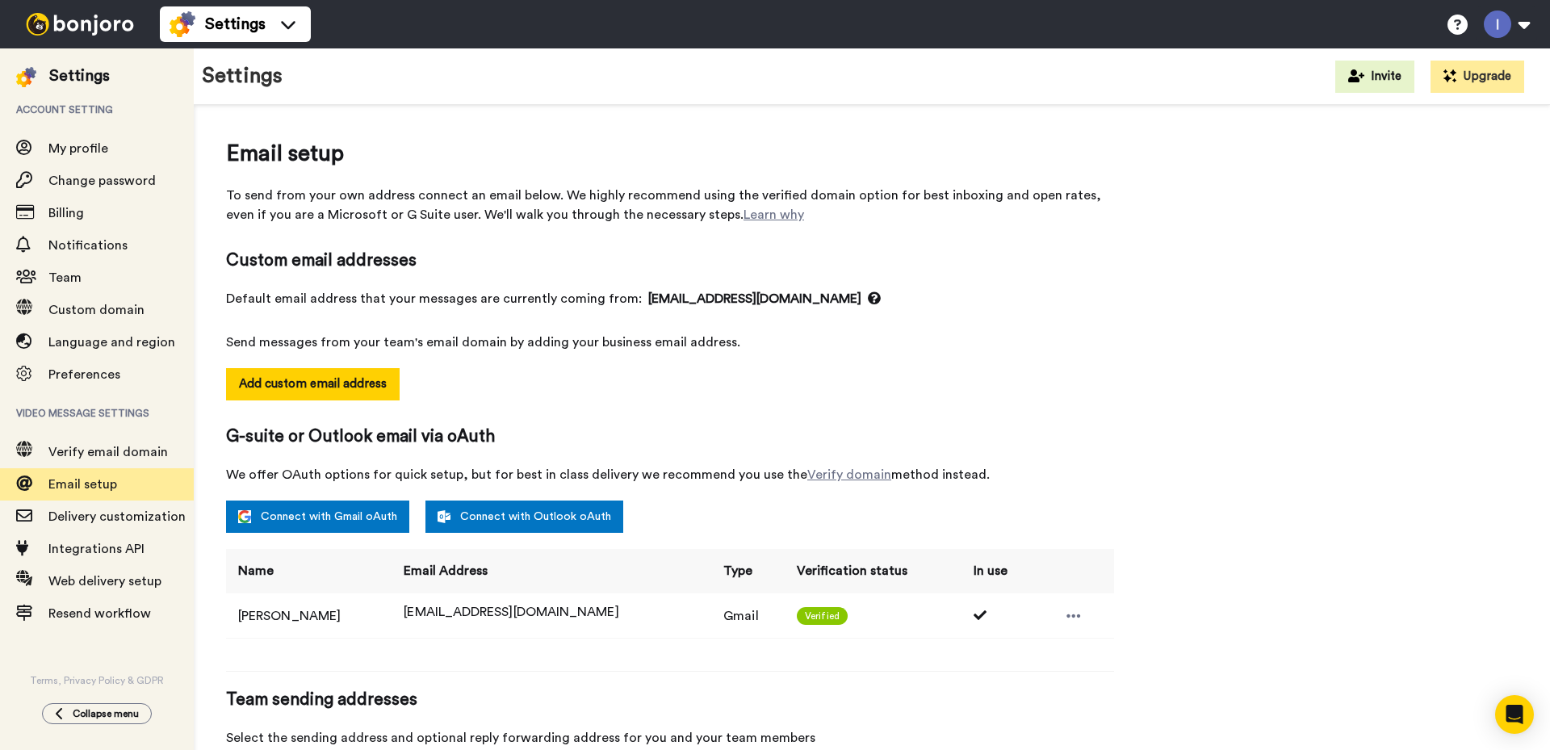
scroll to position [149, 0]
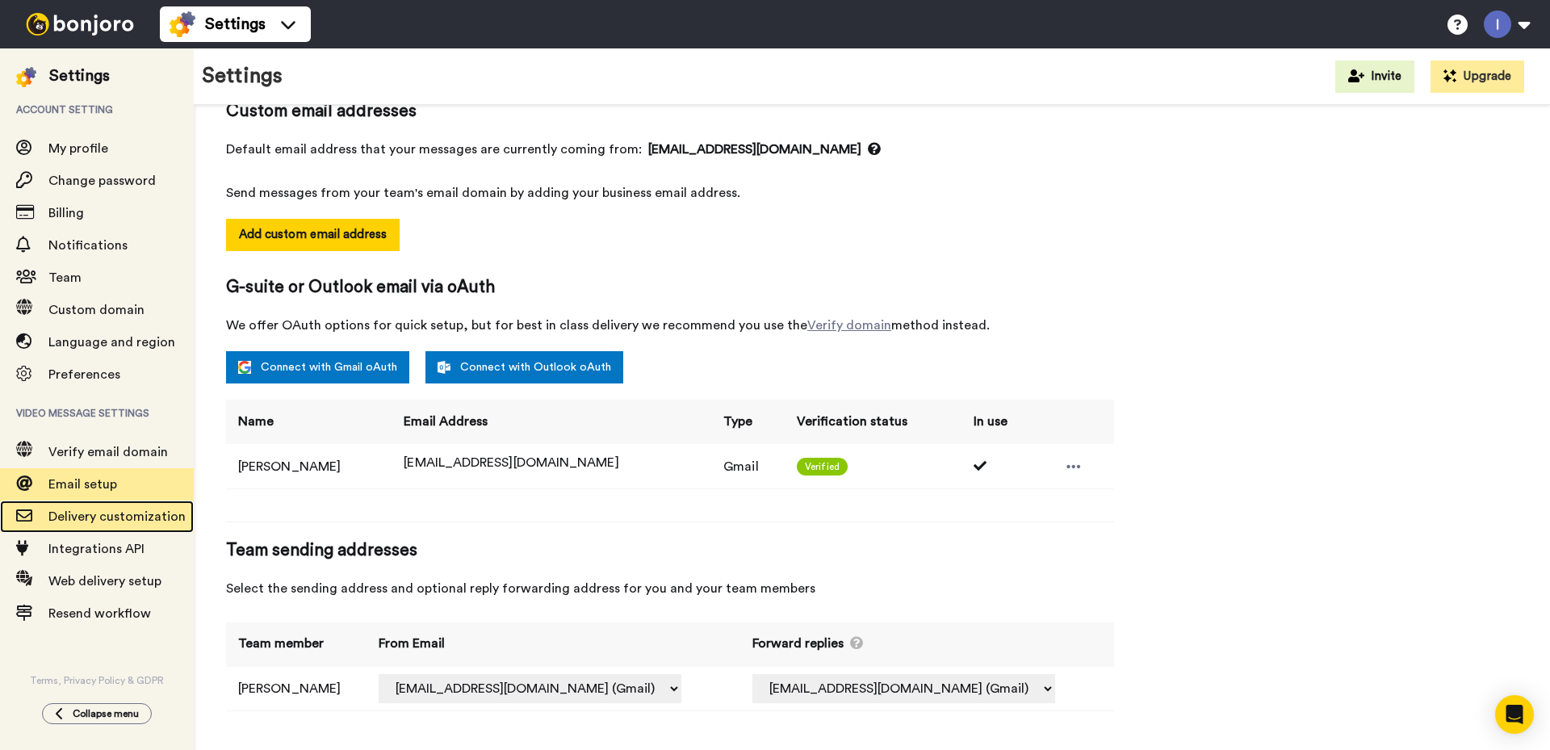
click at [115, 517] on span "Delivery customization" at bounding box center [116, 516] width 137 height 13
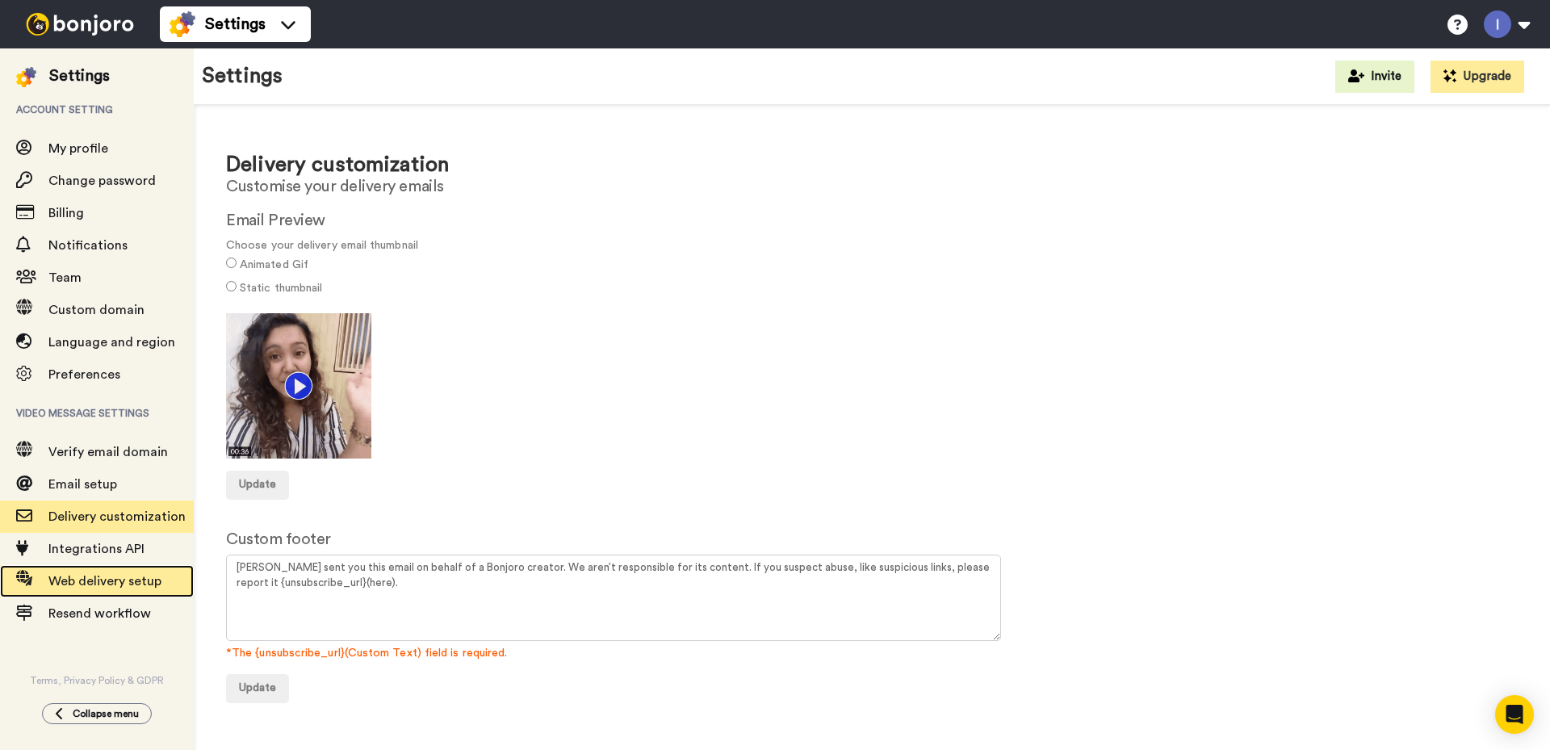
click at [90, 582] on span "Web delivery setup" at bounding box center [104, 581] width 113 height 13
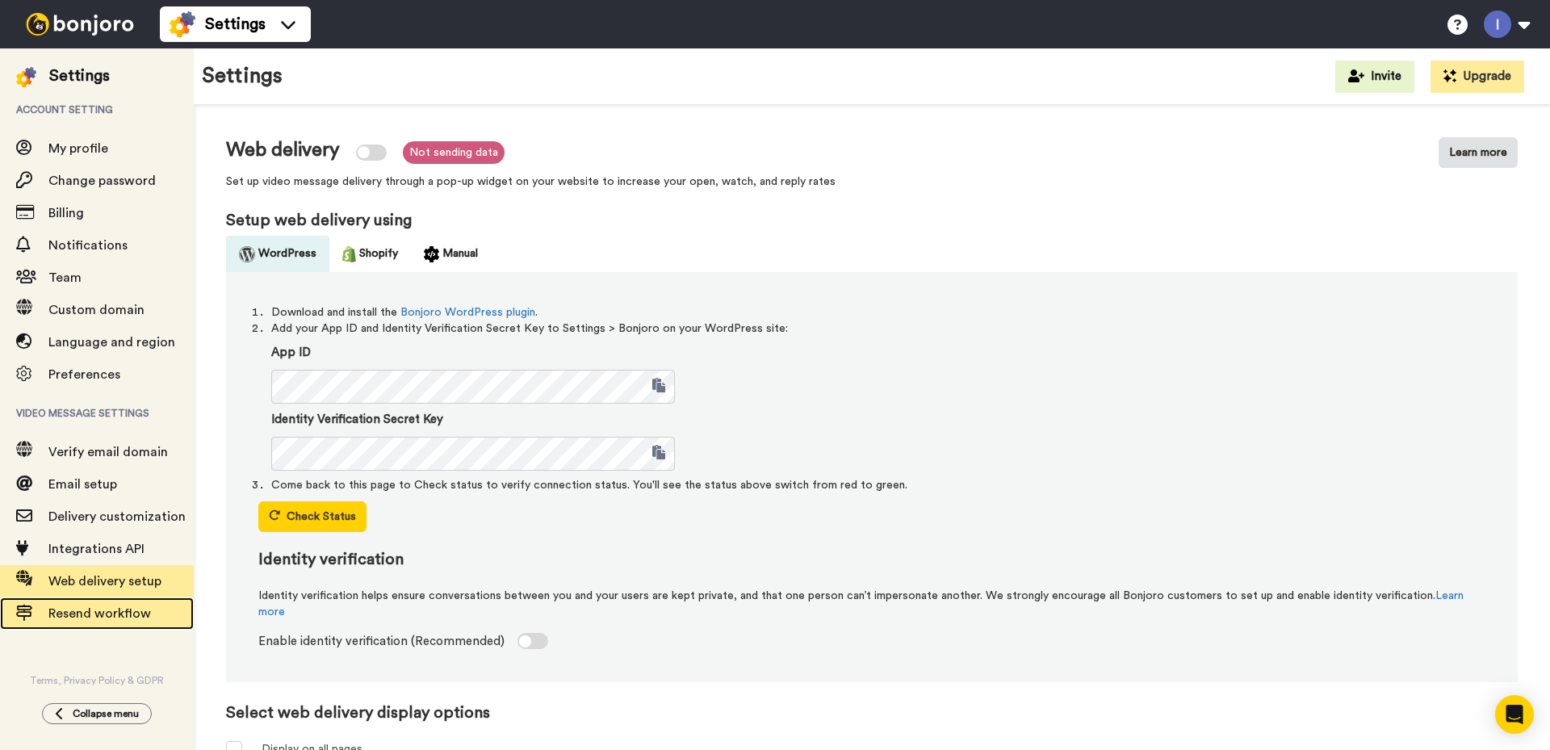
click at [107, 610] on span "Resend workflow" at bounding box center [99, 613] width 102 height 13
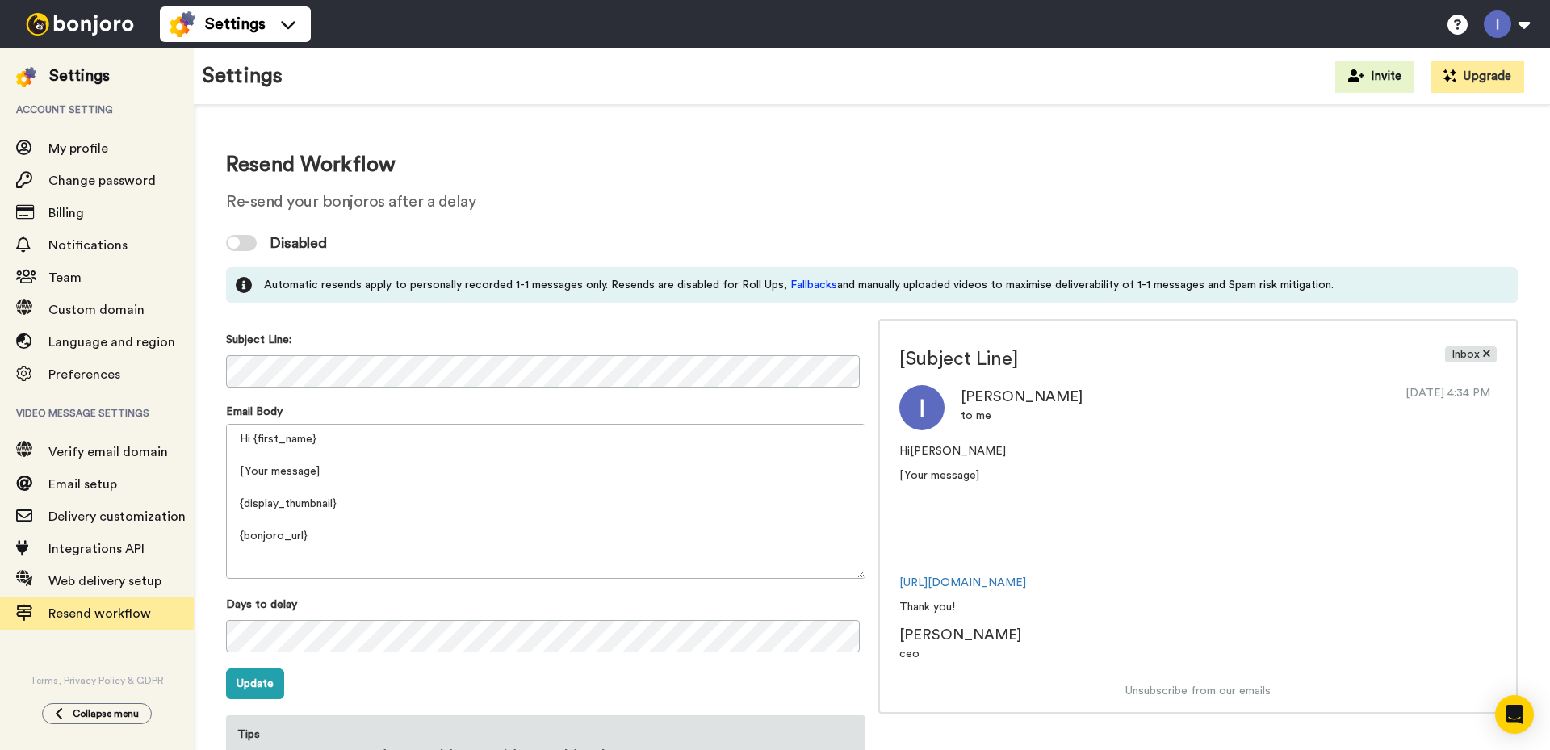
click at [88, 18] on img at bounding box center [79, 24] width 121 height 23
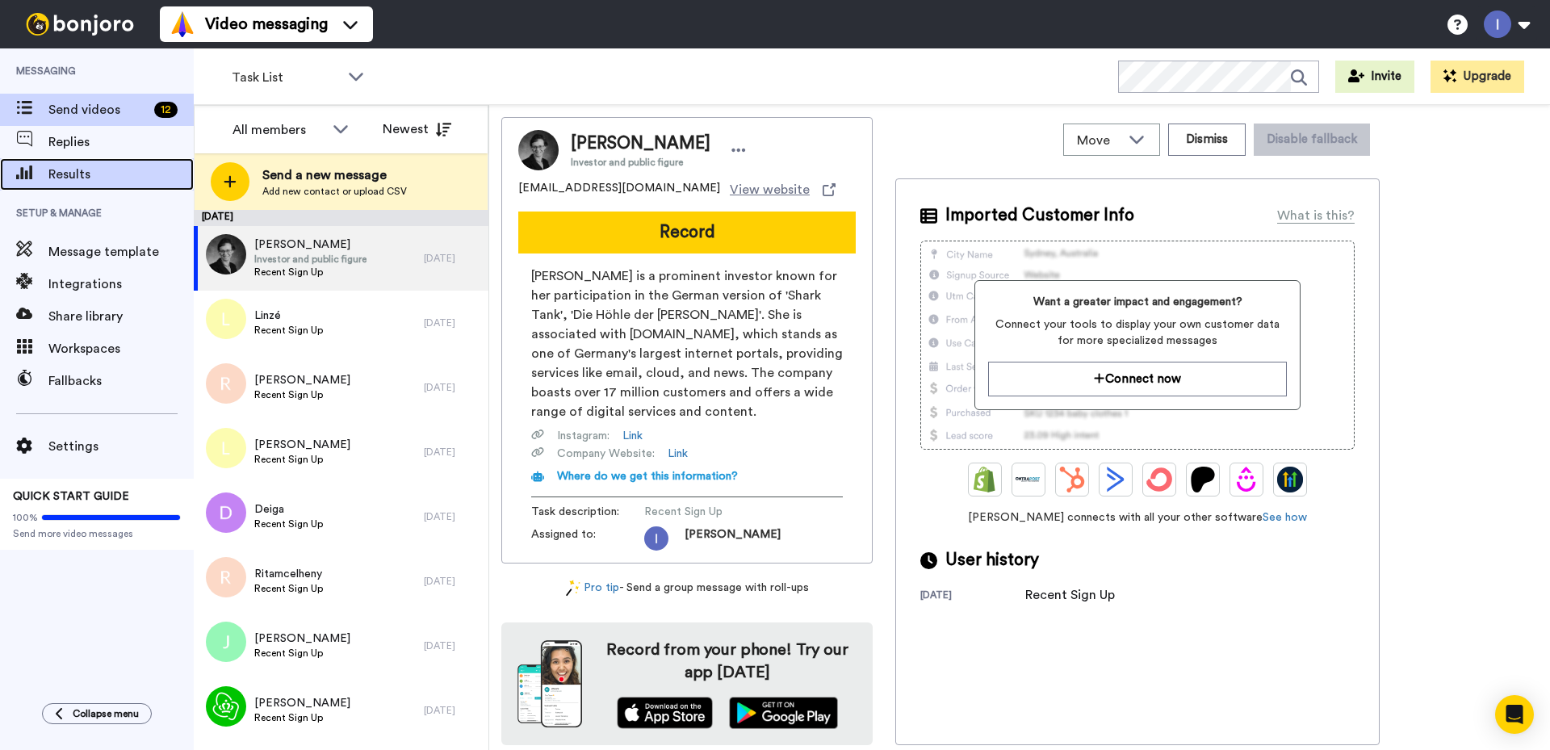
click at [66, 168] on span "Results" at bounding box center [120, 174] width 145 height 19
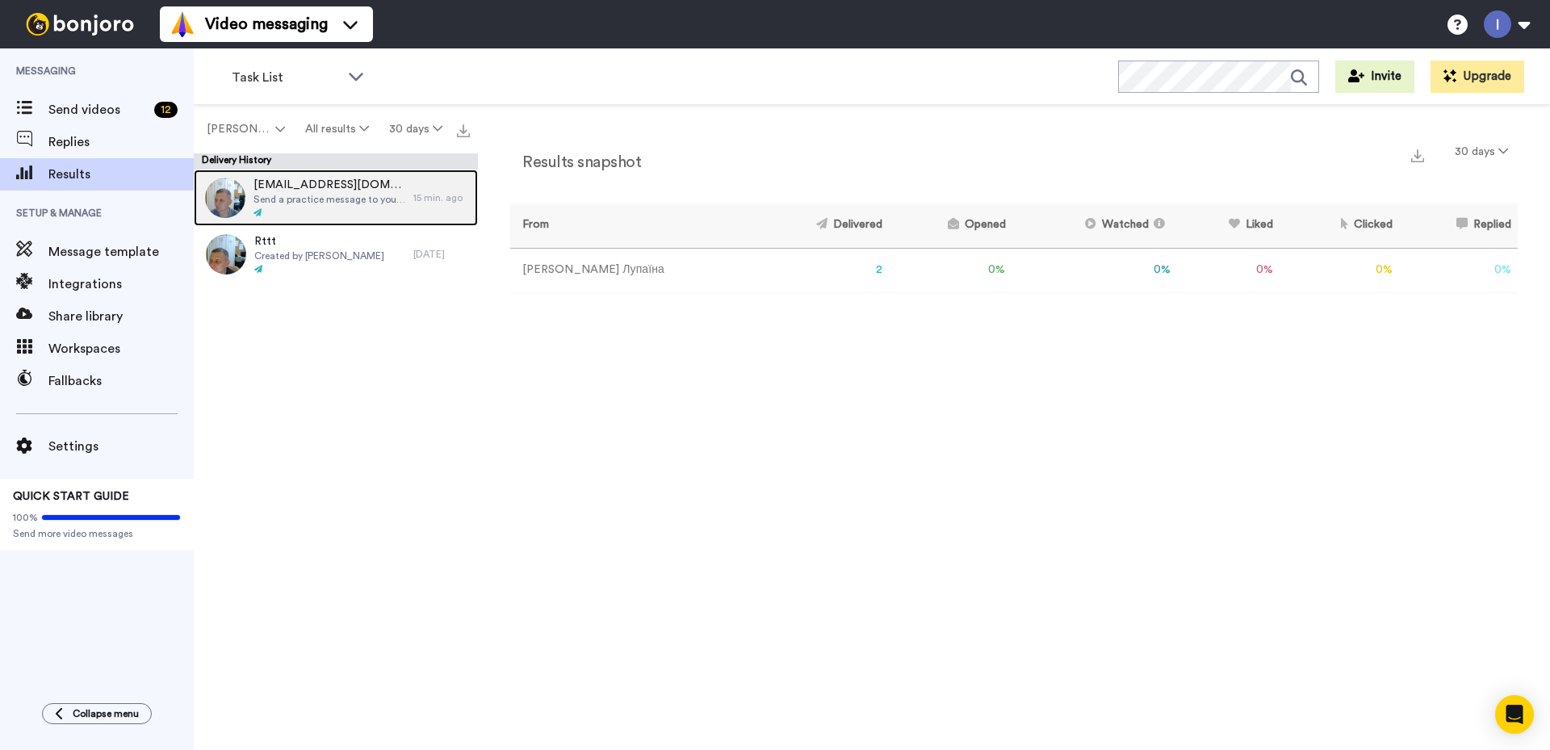
click at [312, 190] on span "[EMAIL_ADDRESS][DOMAIN_NAME]" at bounding box center [329, 185] width 152 height 16
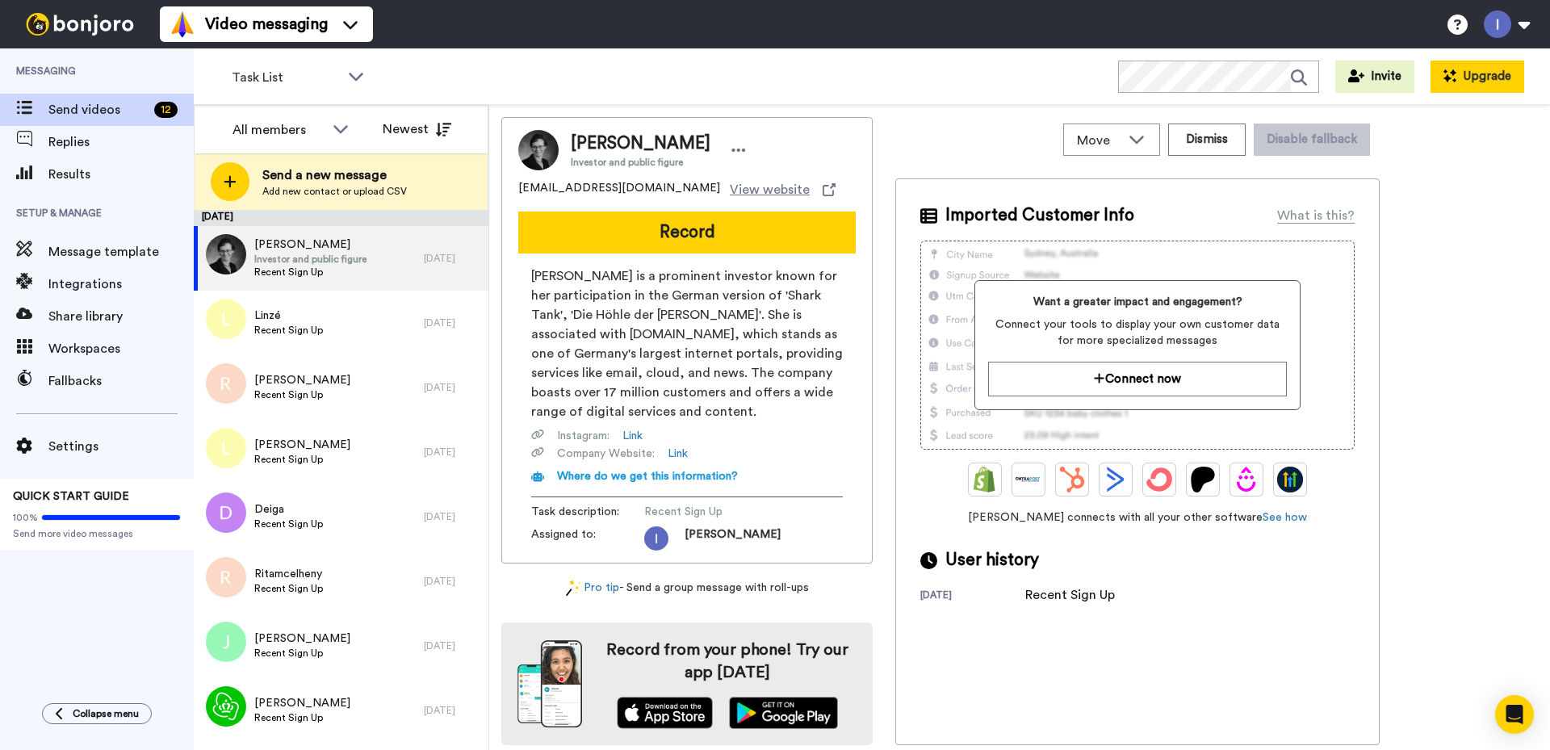
click at [1459, 77] on button "Upgrade" at bounding box center [1477, 77] width 94 height 32
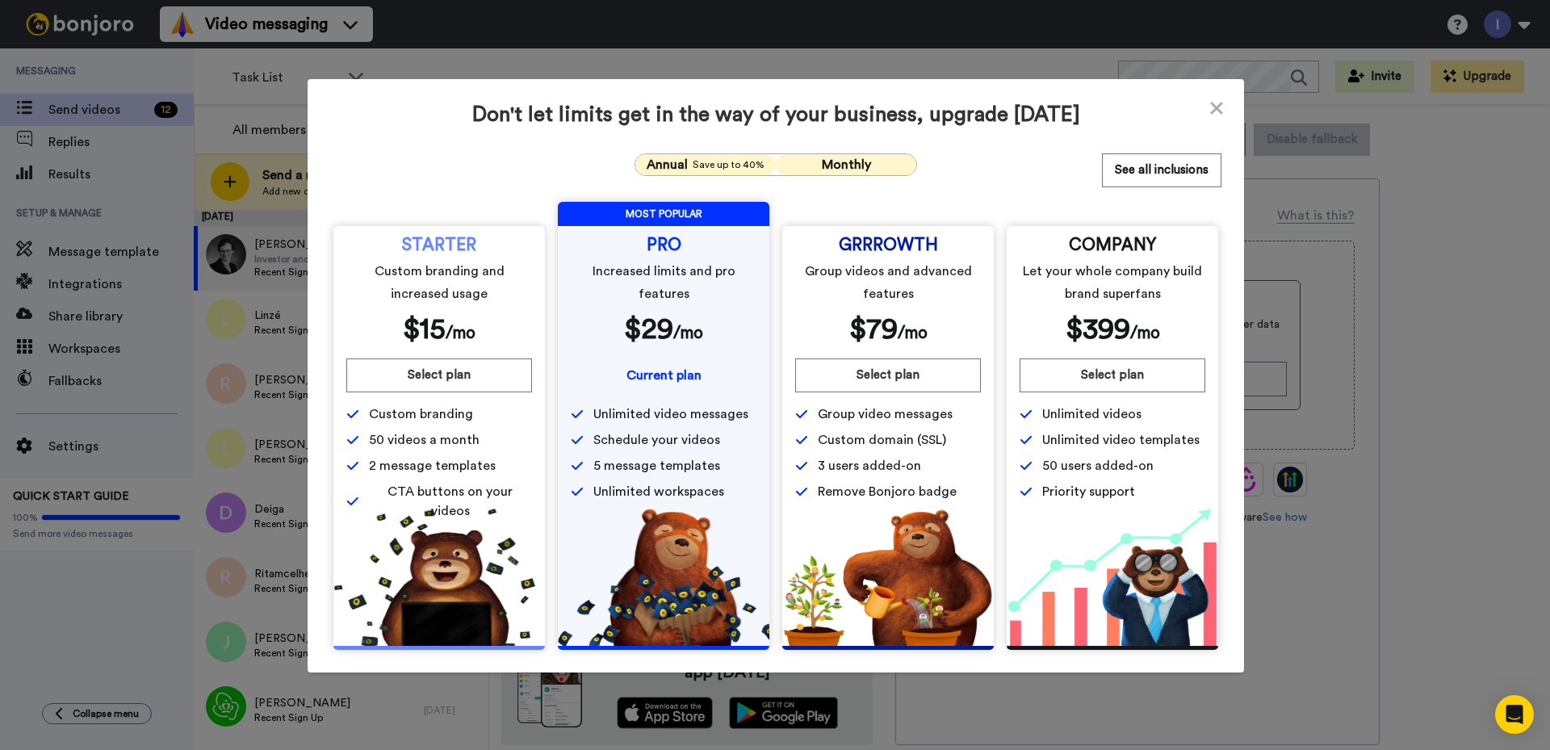
click at [837, 159] on span "Monthly" at bounding box center [846, 164] width 49 height 13
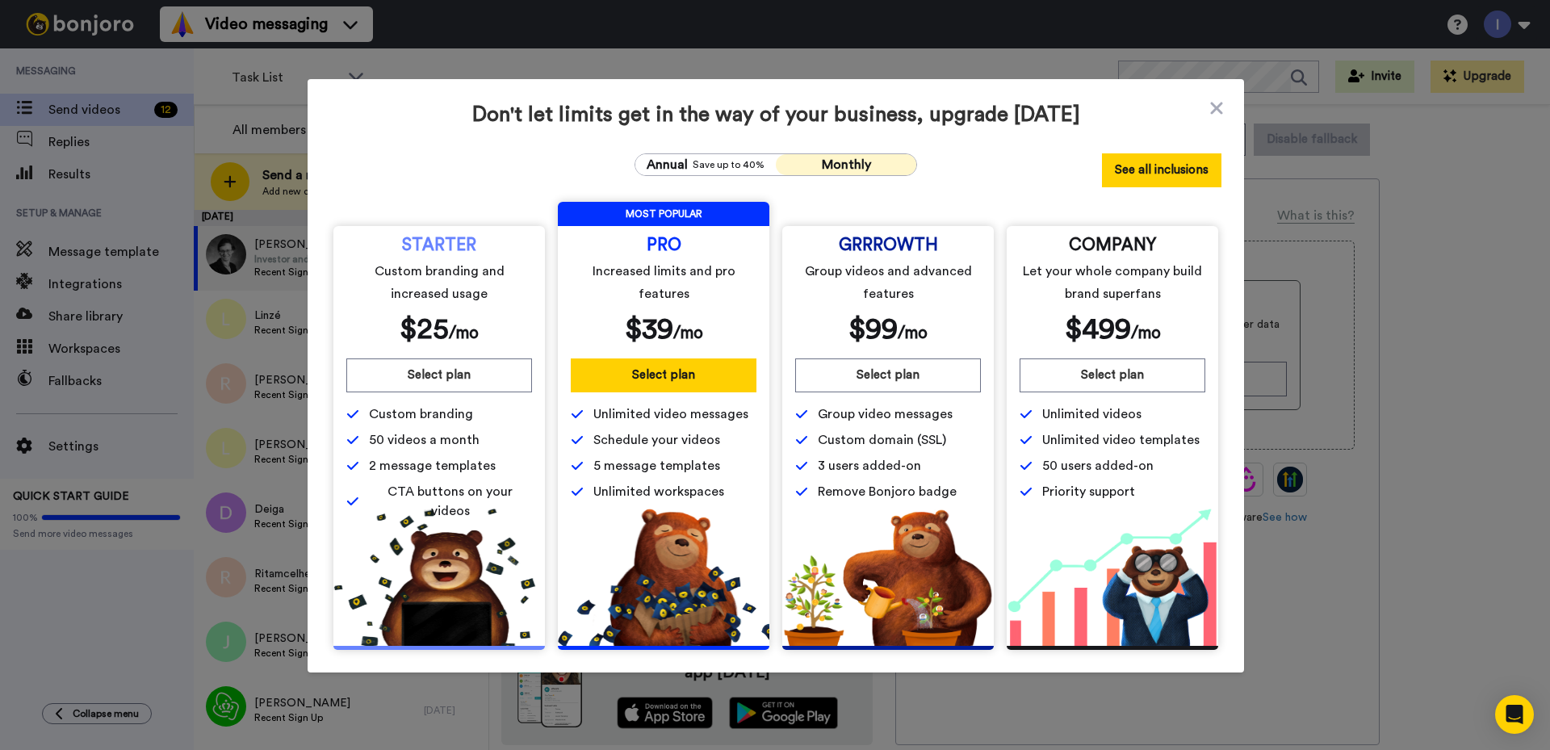
click at [1140, 171] on button "See all inclusions" at bounding box center [1161, 170] width 119 height 34
click at [1211, 109] on icon at bounding box center [1216, 108] width 12 height 12
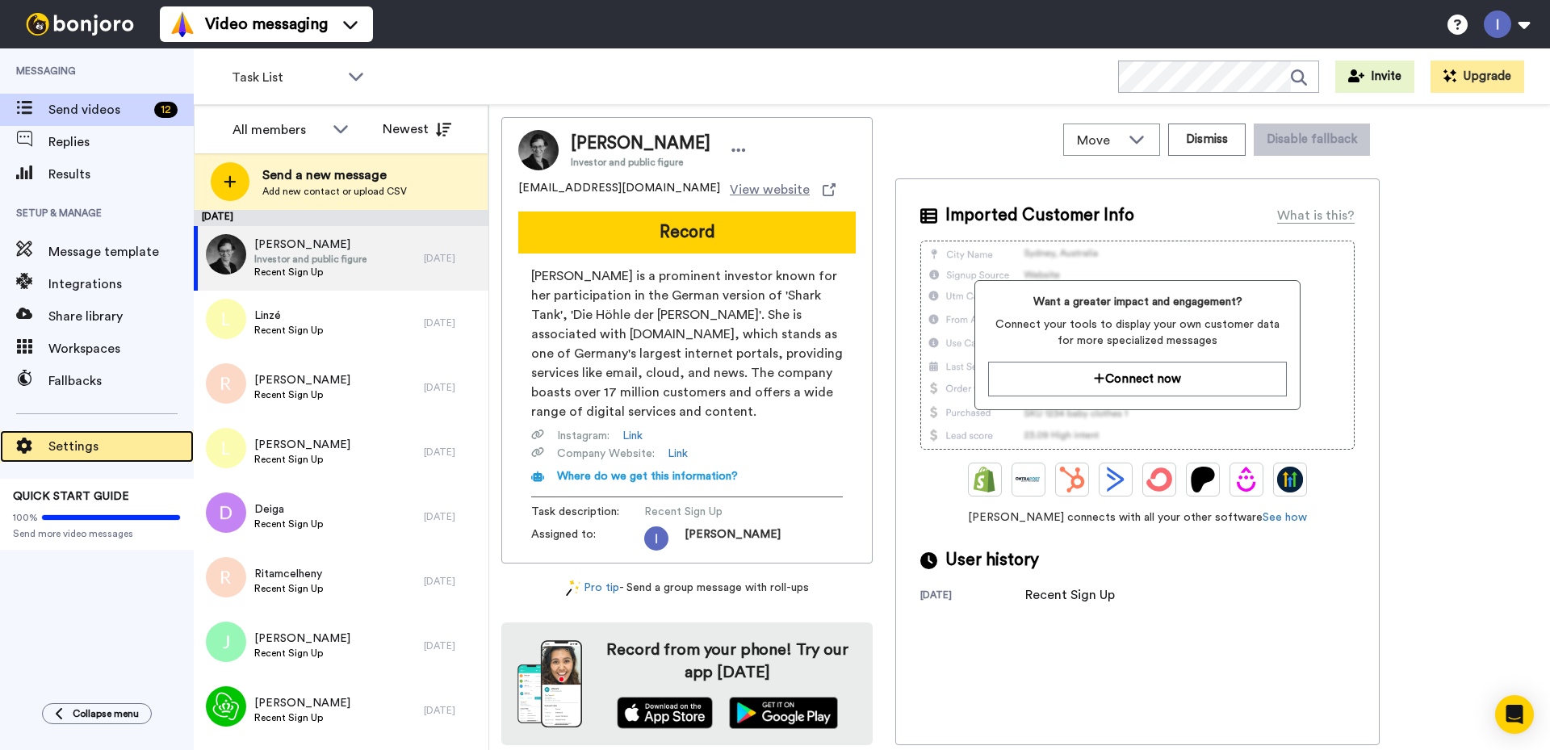
click at [65, 451] on span "Settings" at bounding box center [120, 446] width 145 height 19
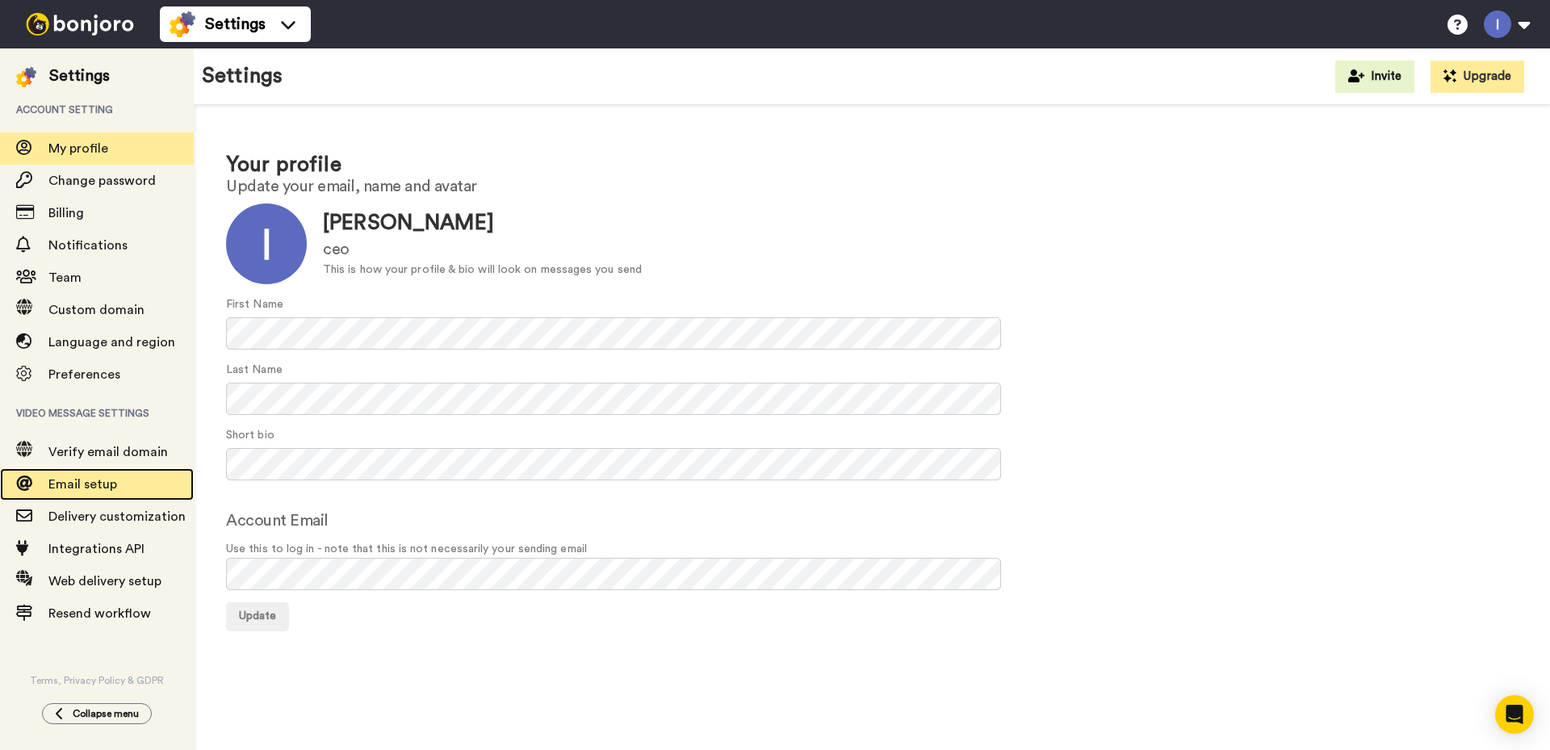
click at [107, 480] on span "Email setup" at bounding box center [82, 484] width 69 height 13
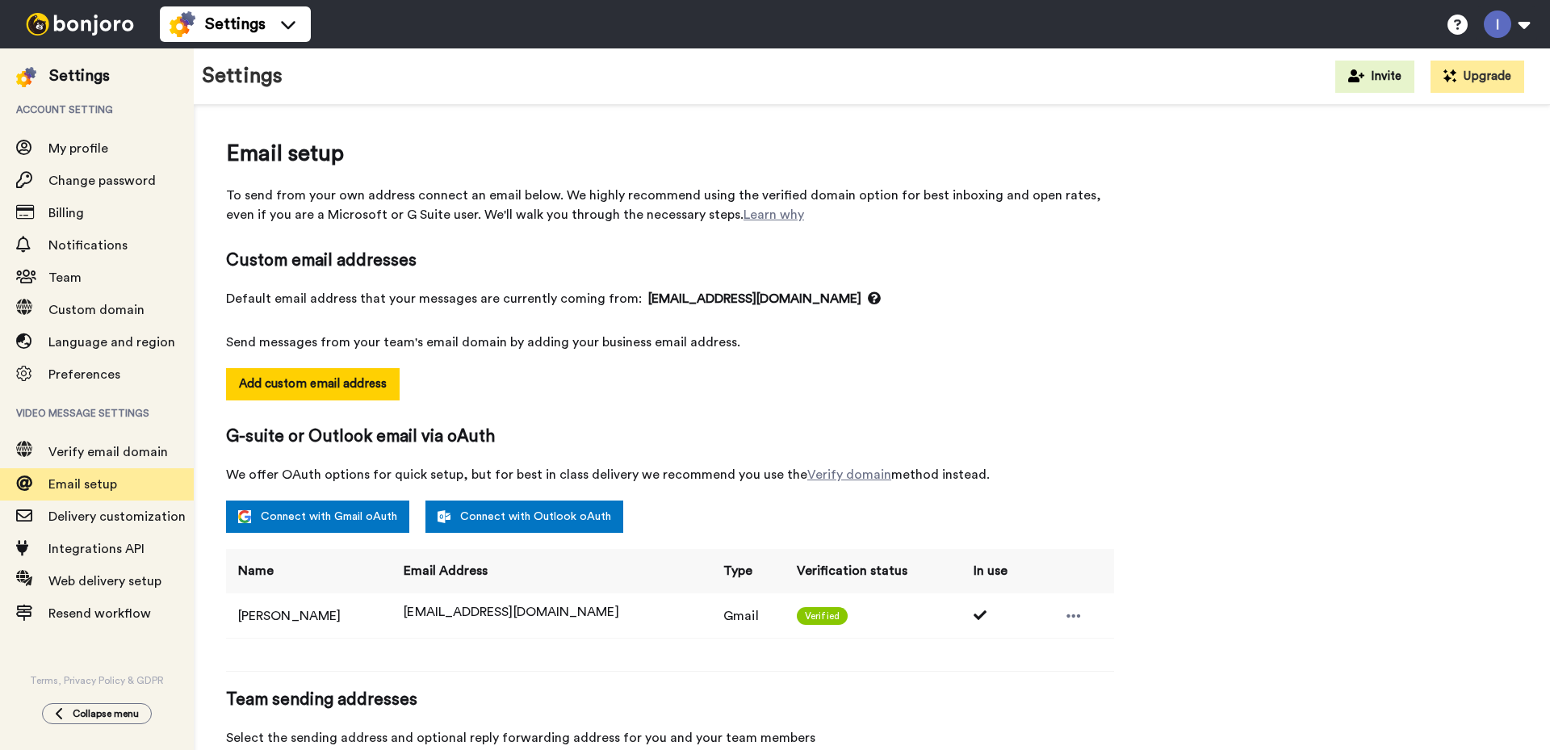
select select "164195"
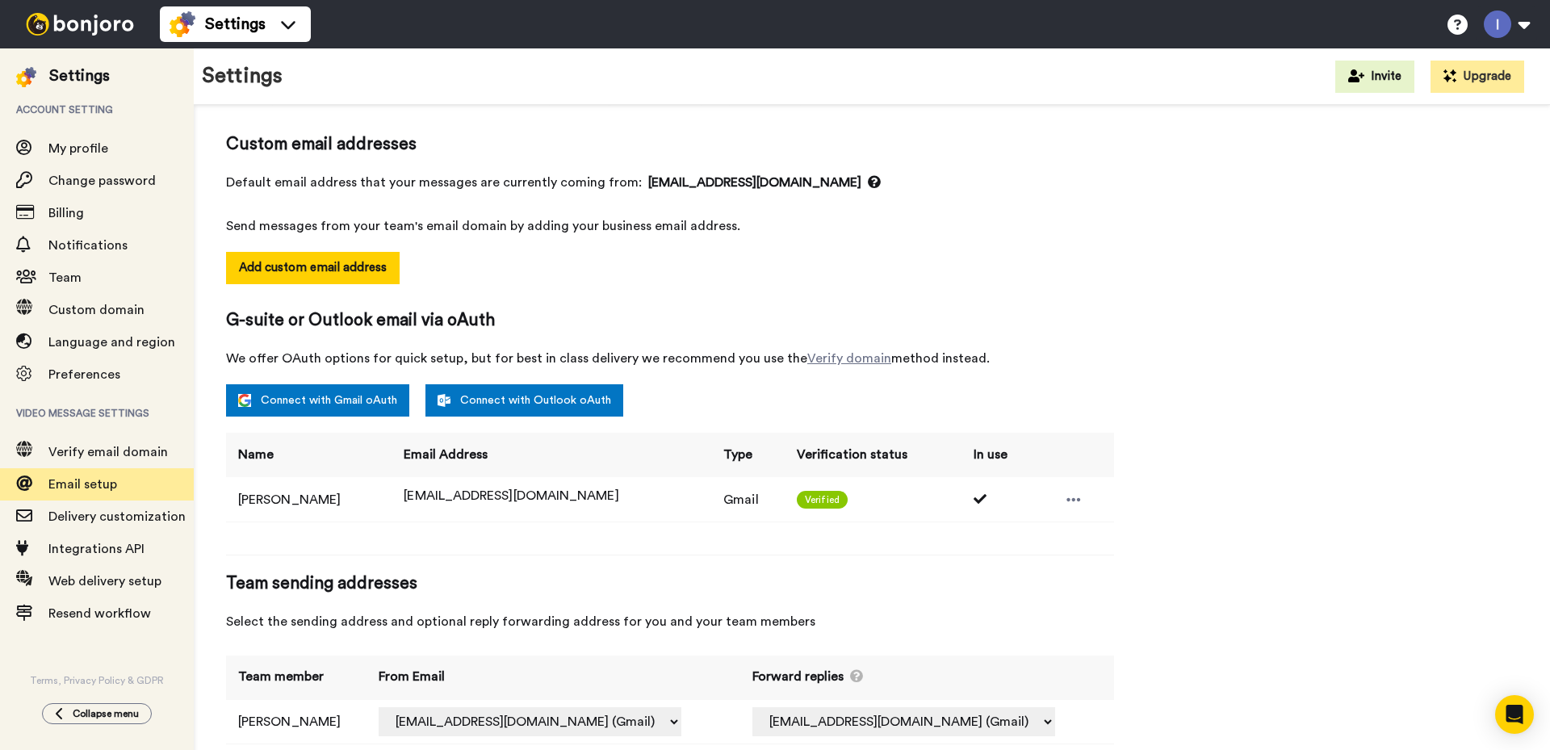
scroll to position [149, 0]
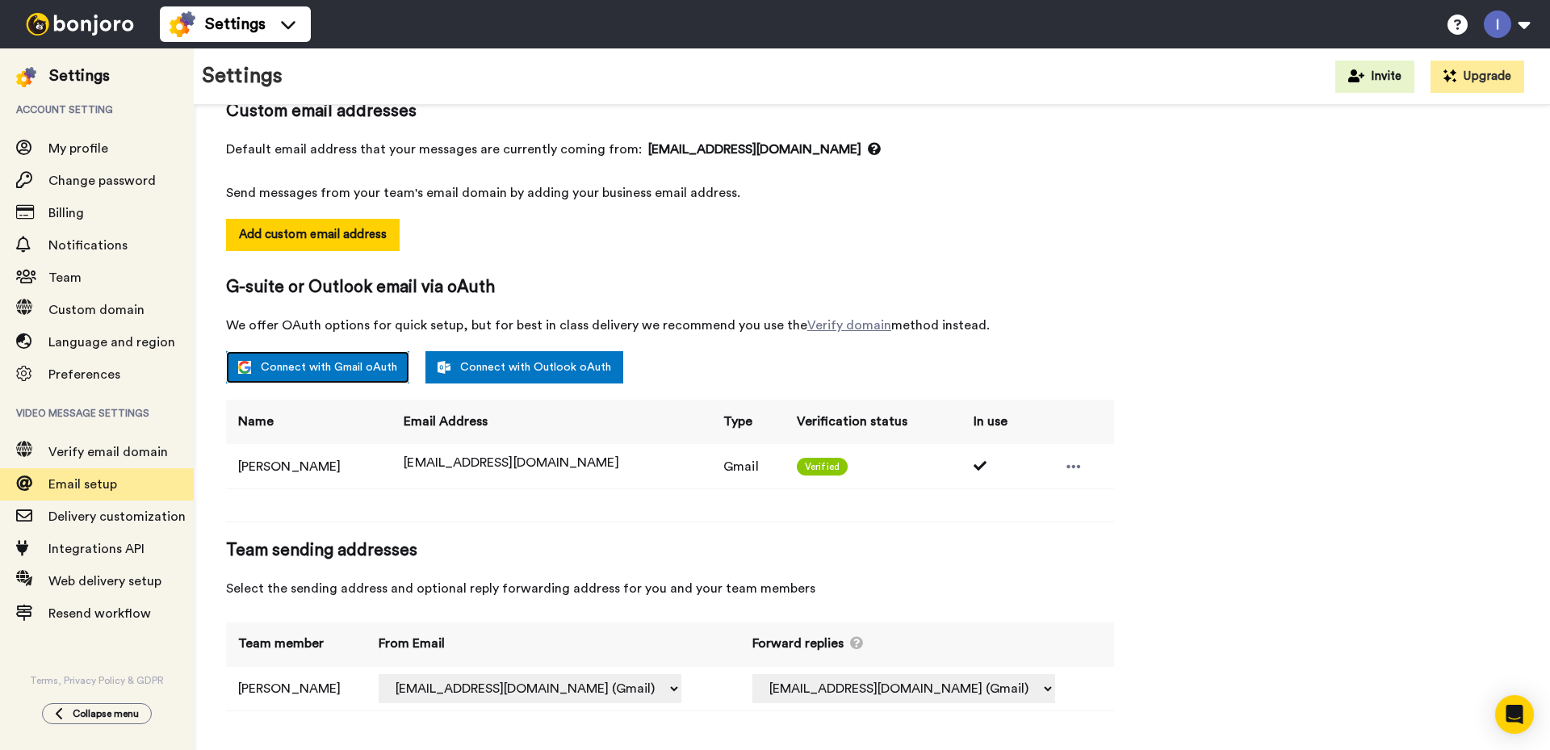
click at [320, 367] on link "Connect with Gmail oAuth" at bounding box center [317, 367] width 183 height 32
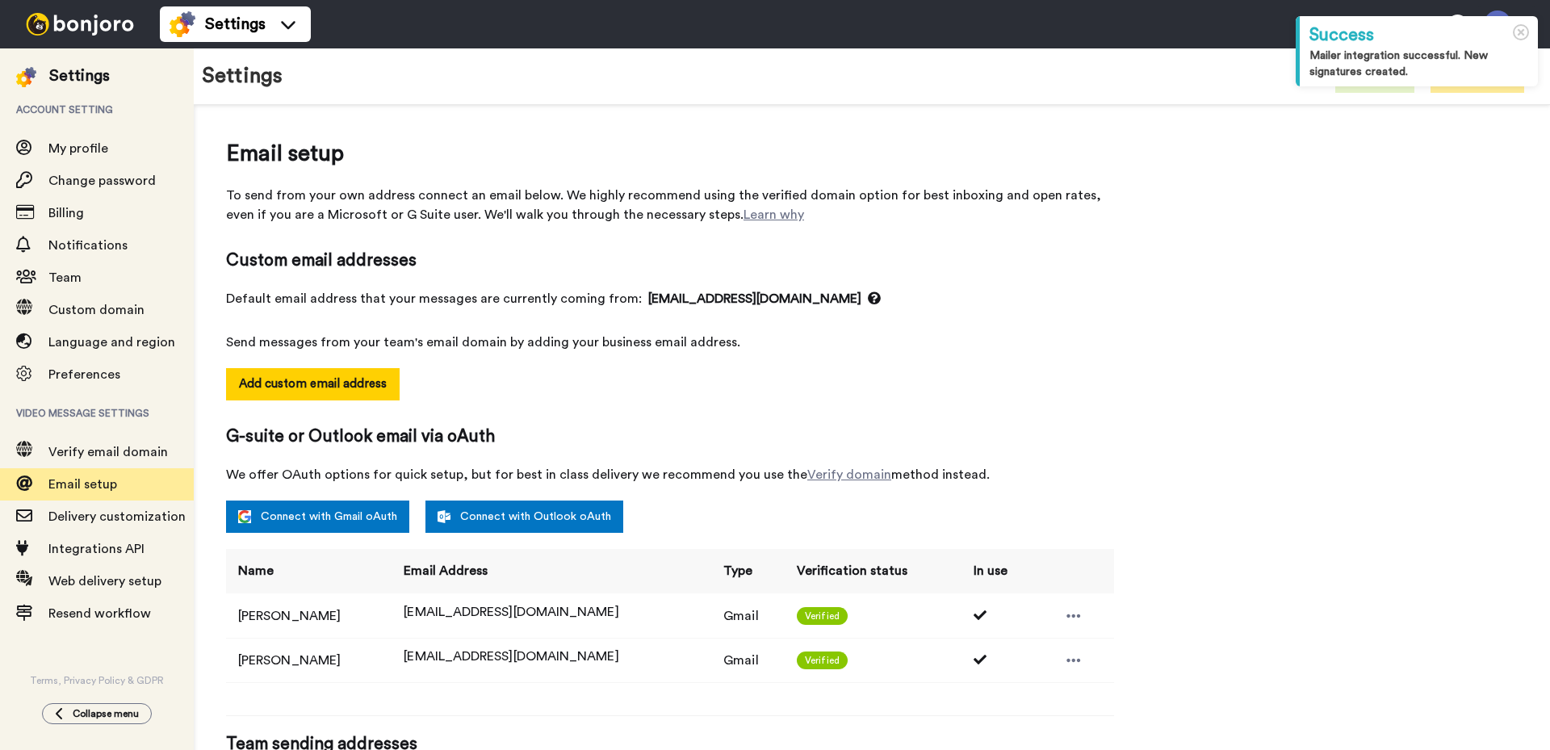
select select "164224"
select select "164195"
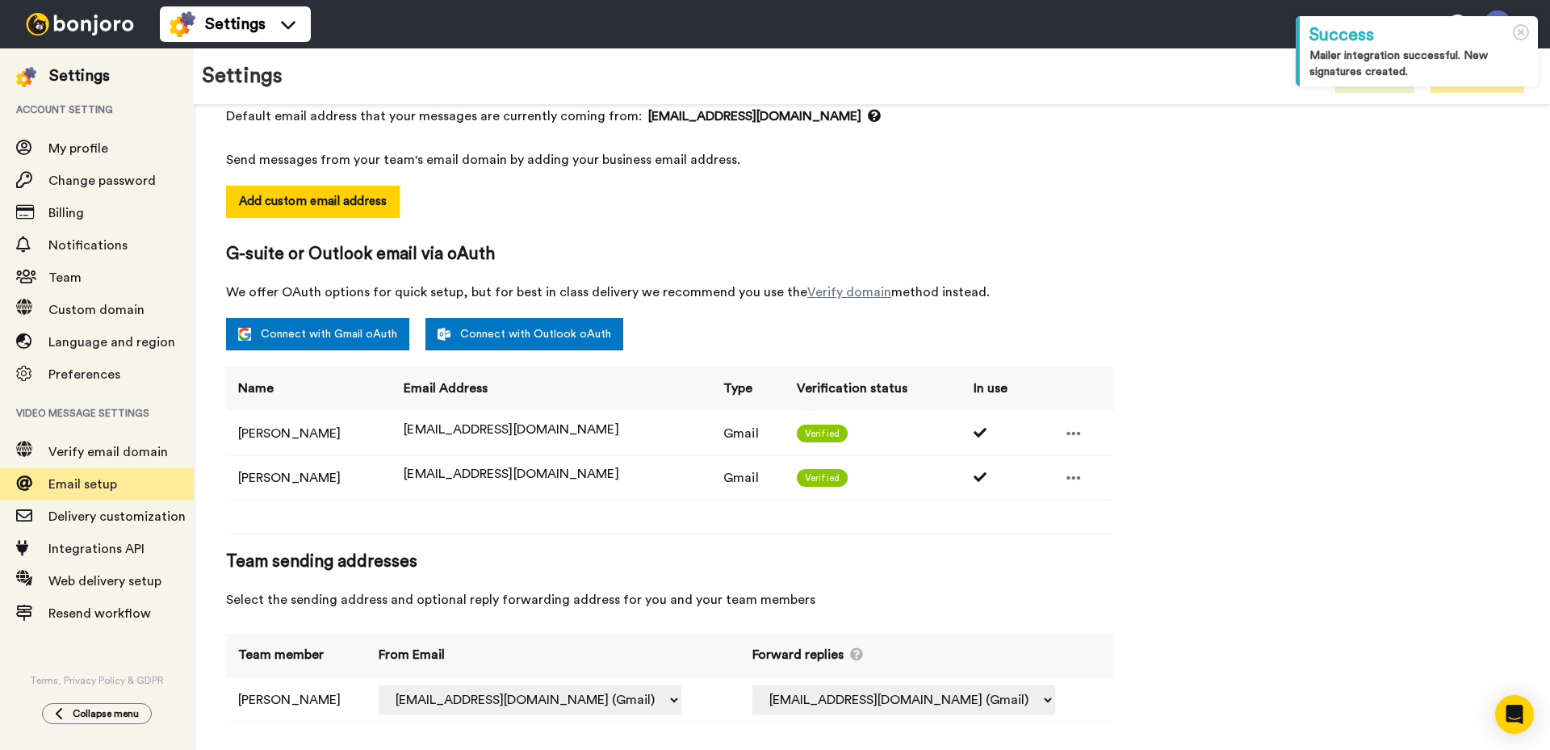
scroll to position [194, 0]
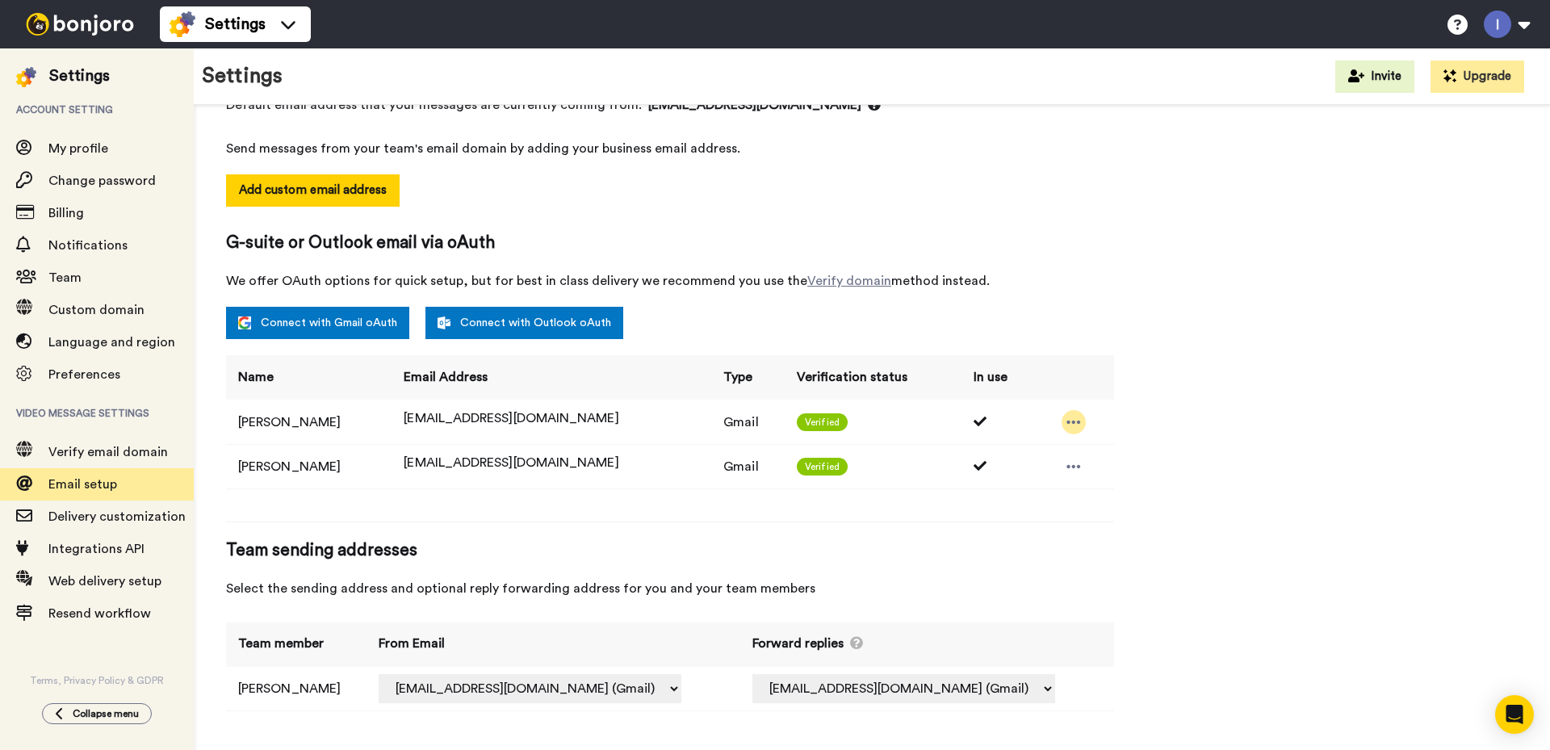
click at [1066, 425] on icon at bounding box center [1073, 422] width 15 height 16
click at [1090, 446] on li "Delete" at bounding box center [1091, 449] width 87 height 23
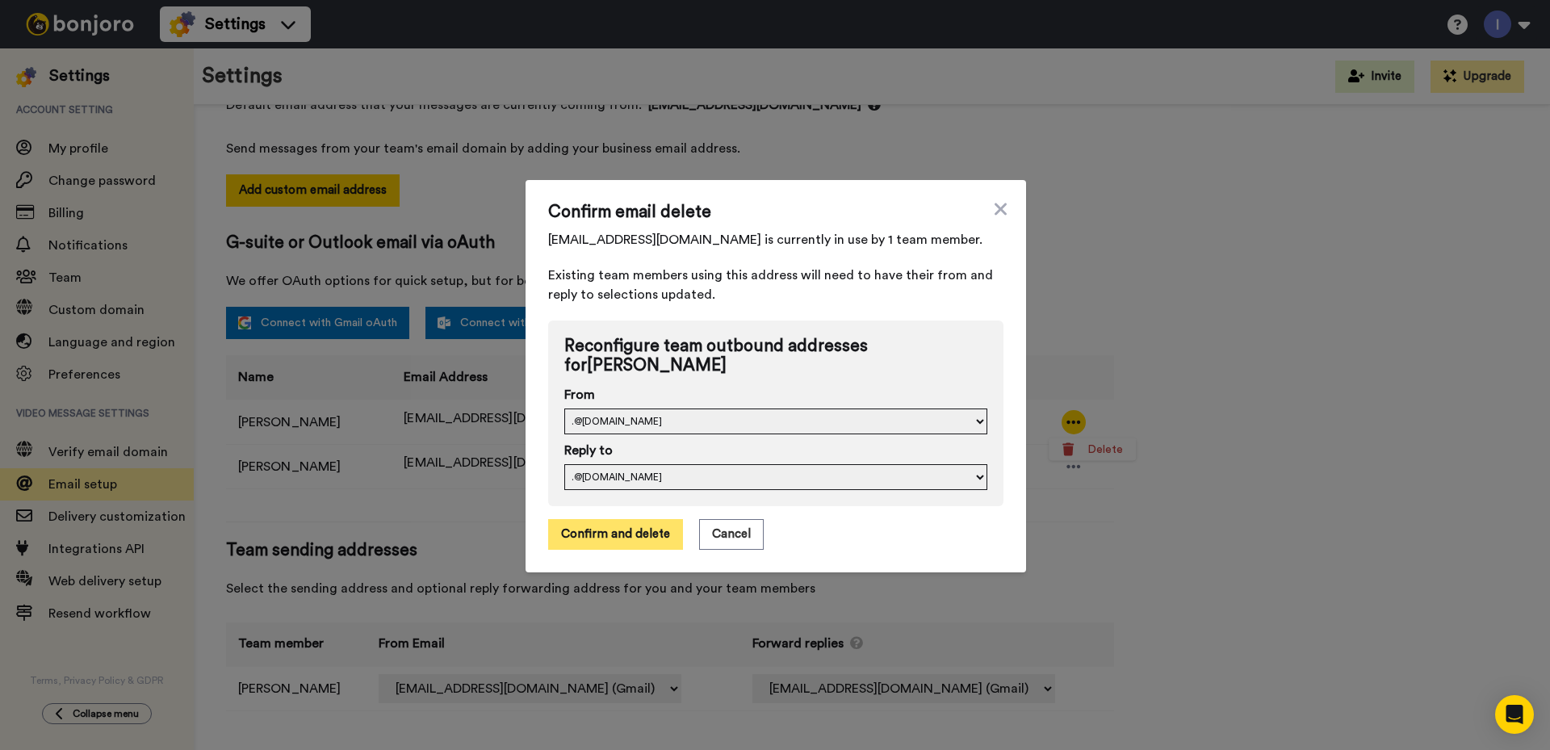
click at [610, 533] on button "Confirm and delete" at bounding box center [615, 534] width 135 height 31
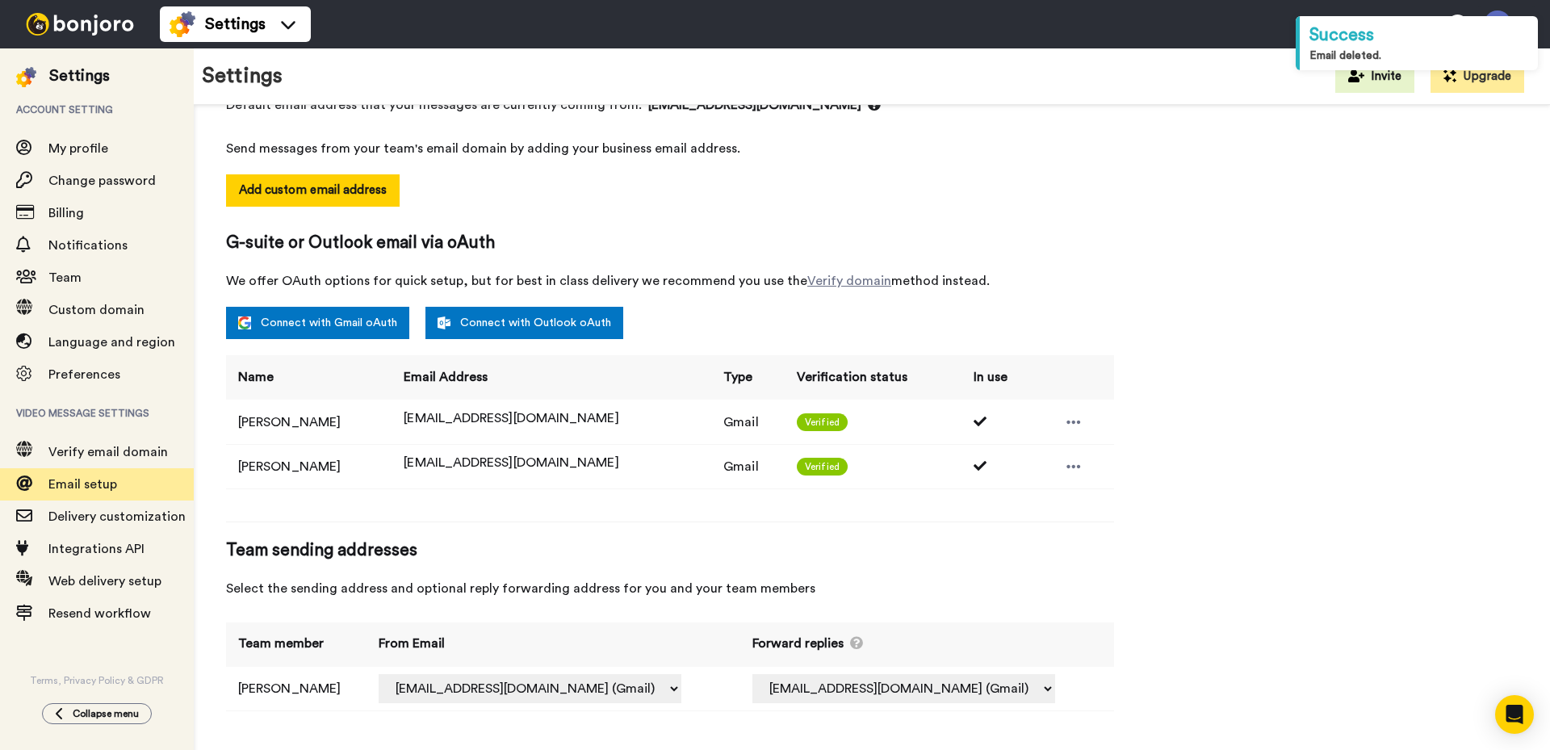
select select "164194"
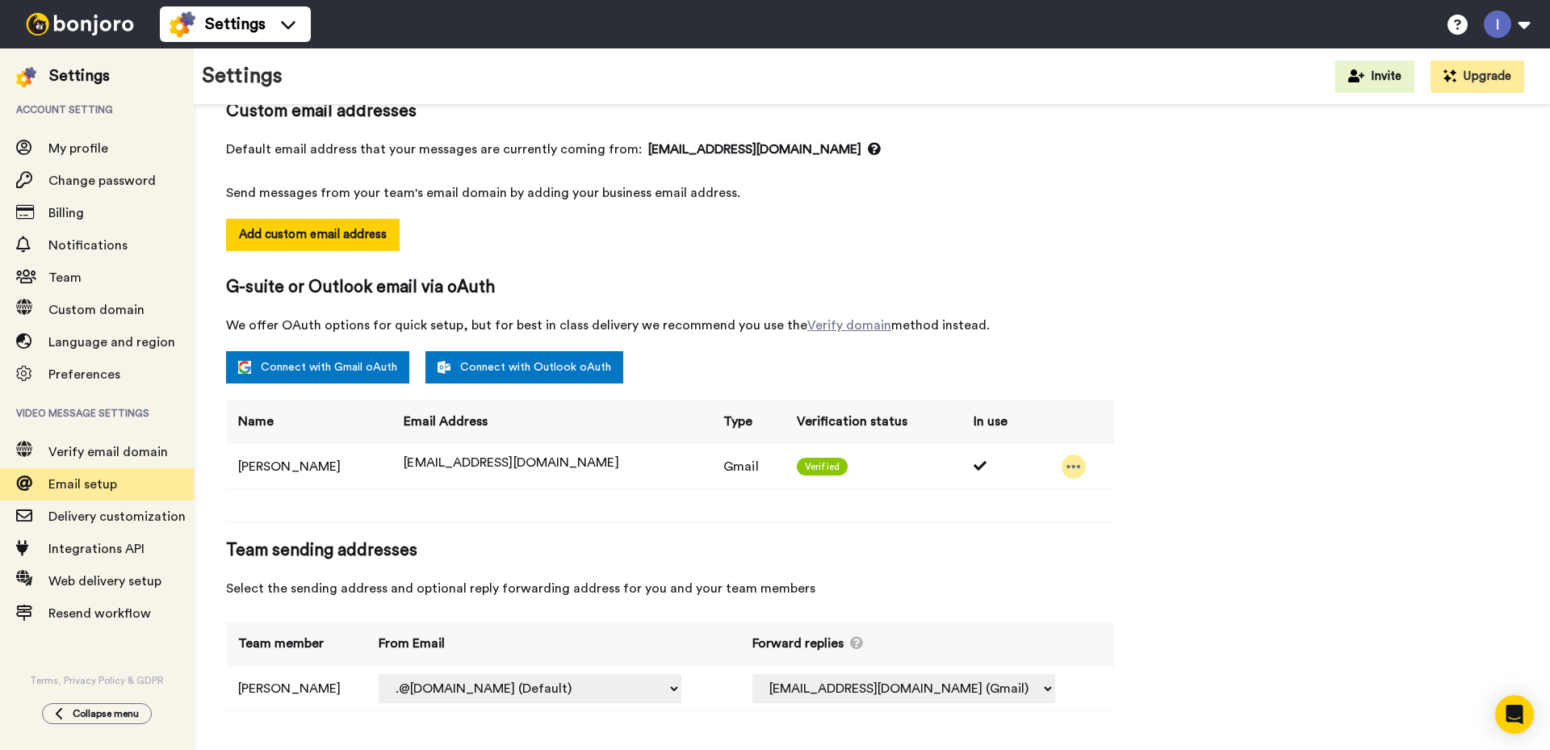
click at [1066, 463] on icon at bounding box center [1073, 466] width 15 height 16
click at [1098, 491] on li "Delete" at bounding box center [1091, 494] width 87 height 23
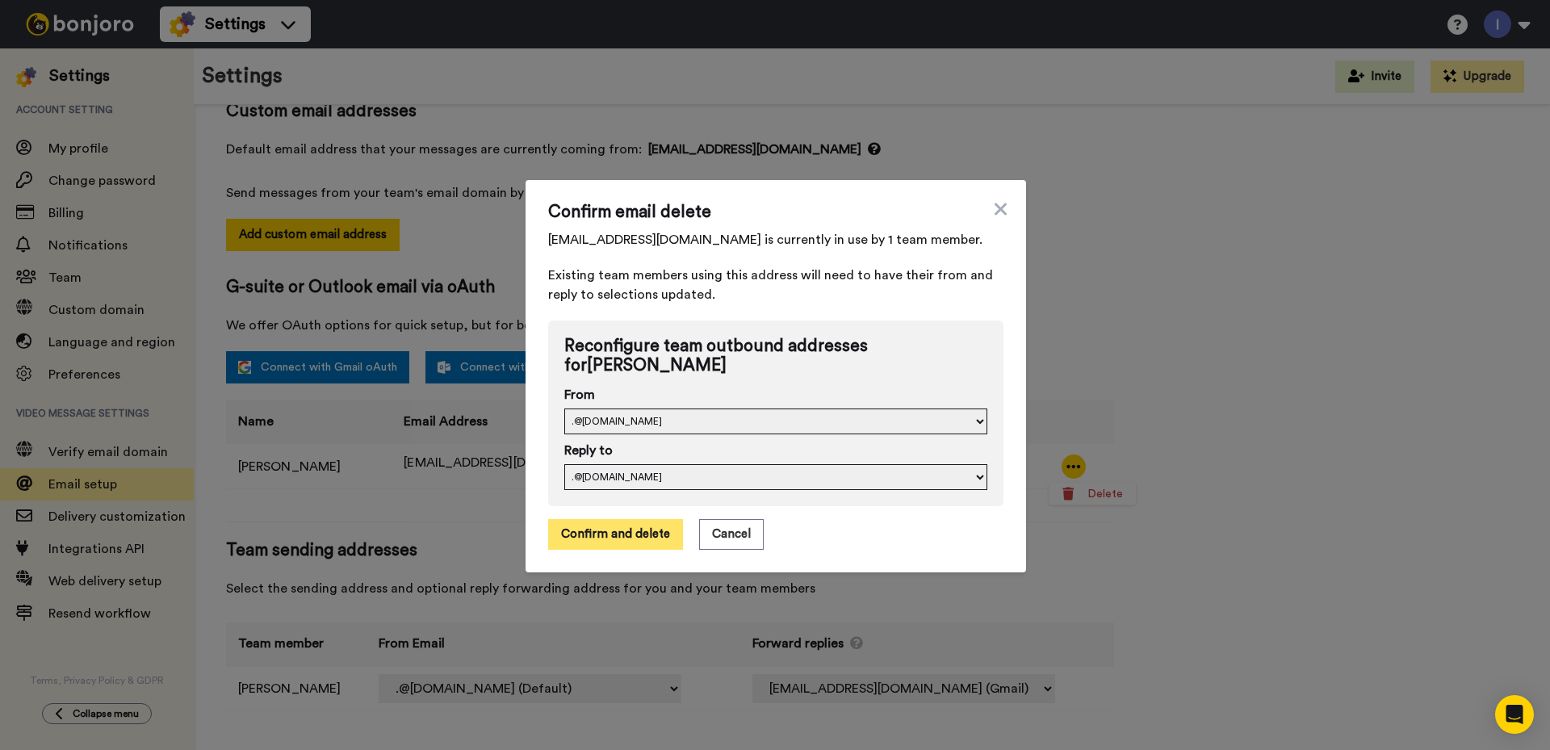
click at [617, 534] on button "Confirm and delete" at bounding box center [615, 534] width 135 height 31
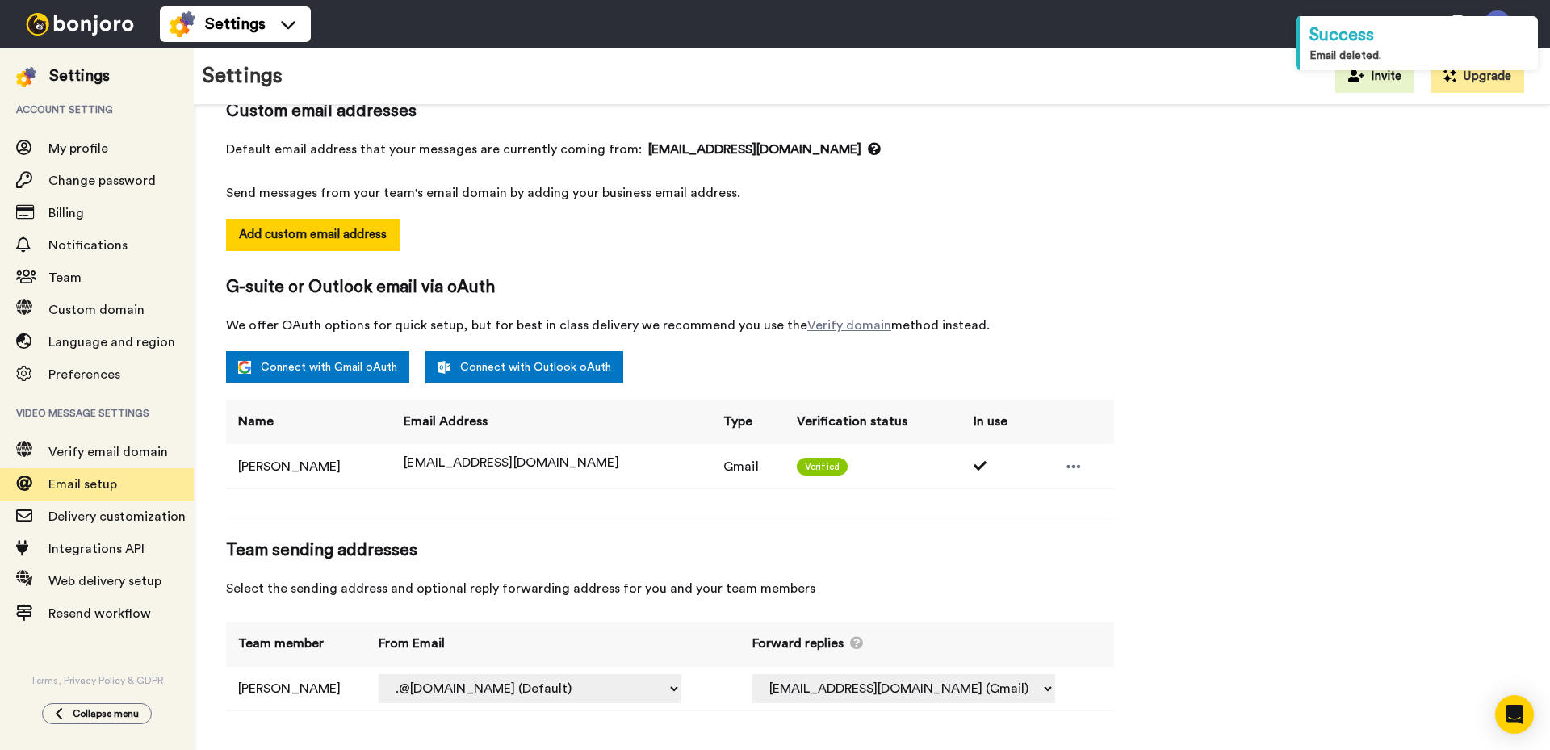
select select "164194"
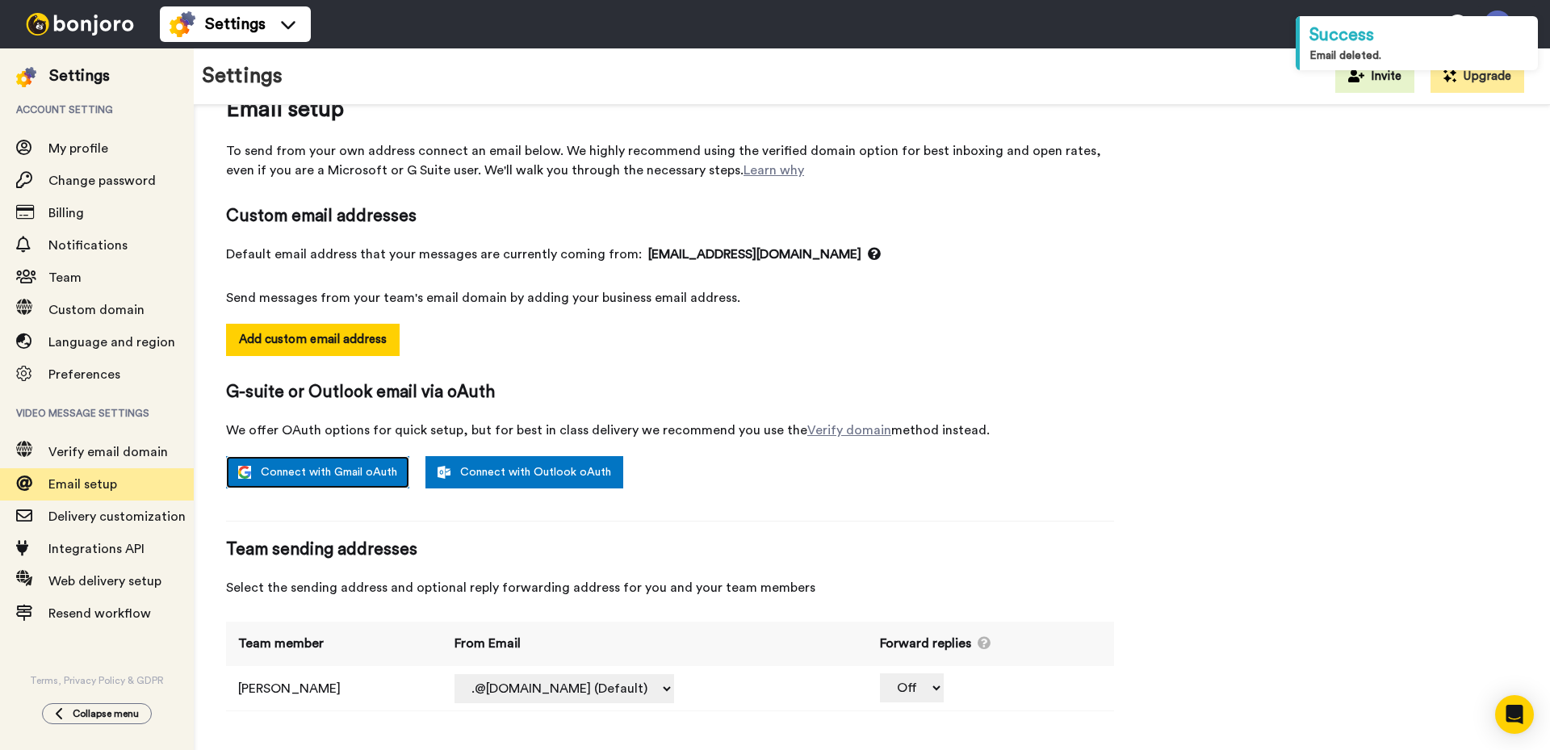
click at [310, 471] on link "Connect with Gmail oAuth" at bounding box center [317, 472] width 183 height 32
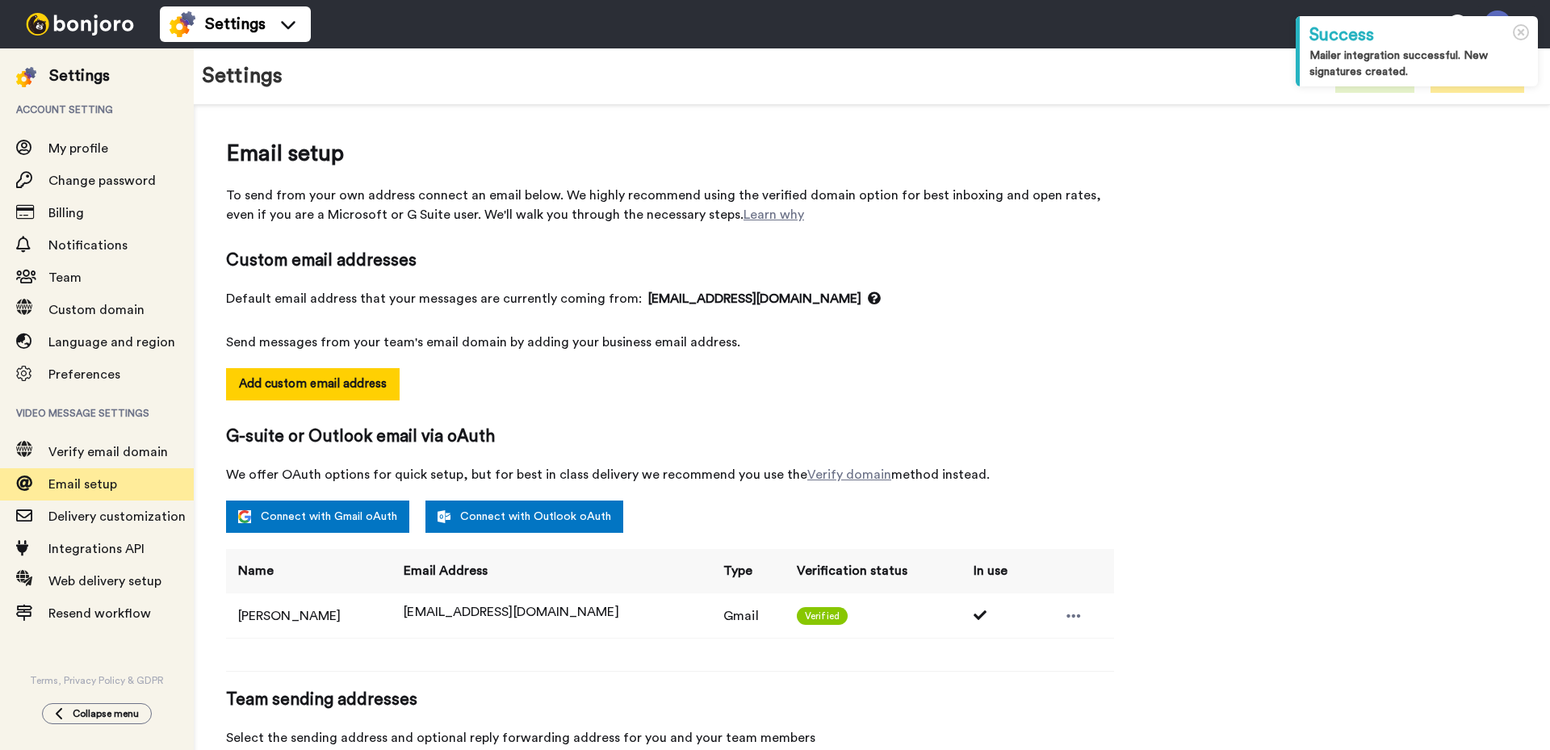
select select "164225"
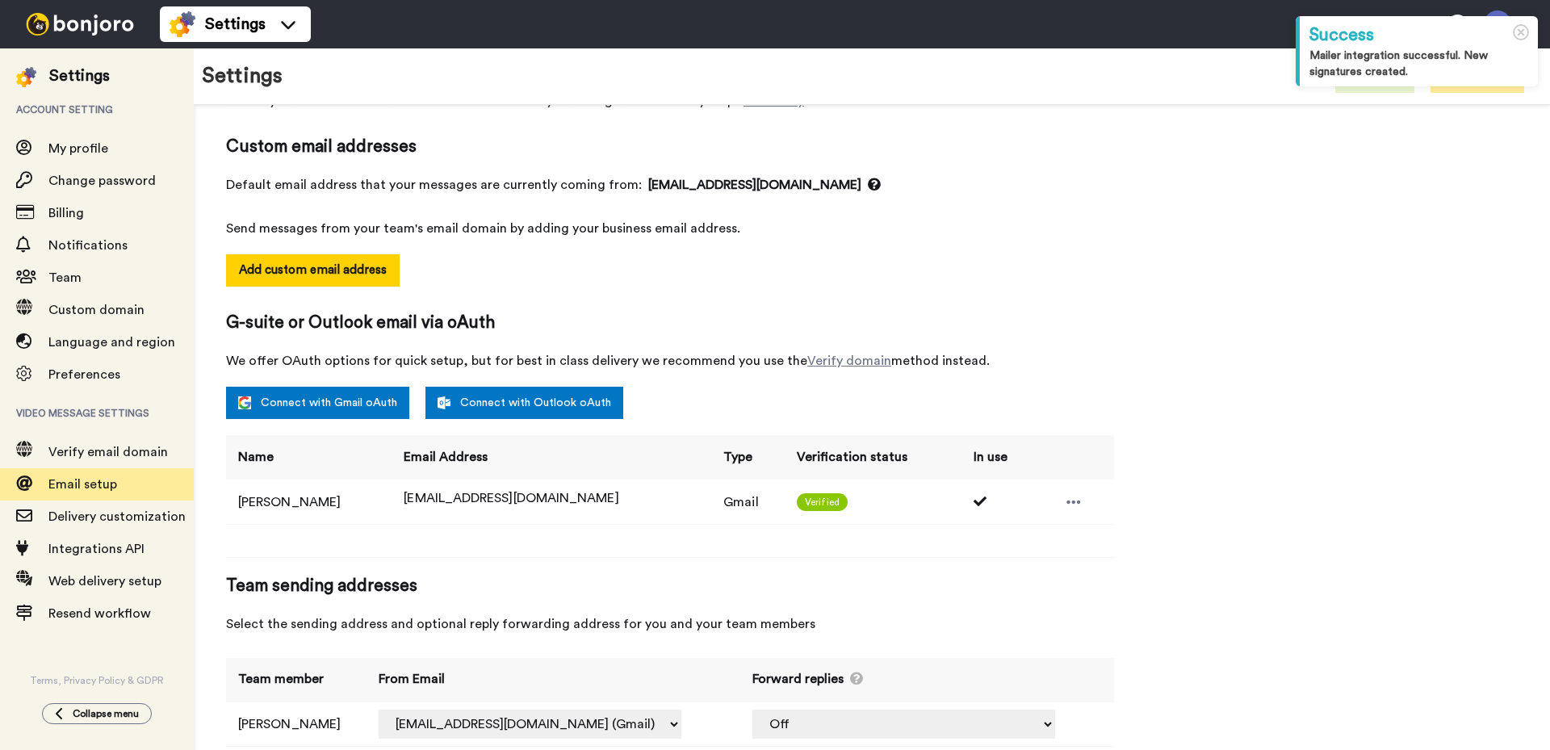
scroll to position [149, 0]
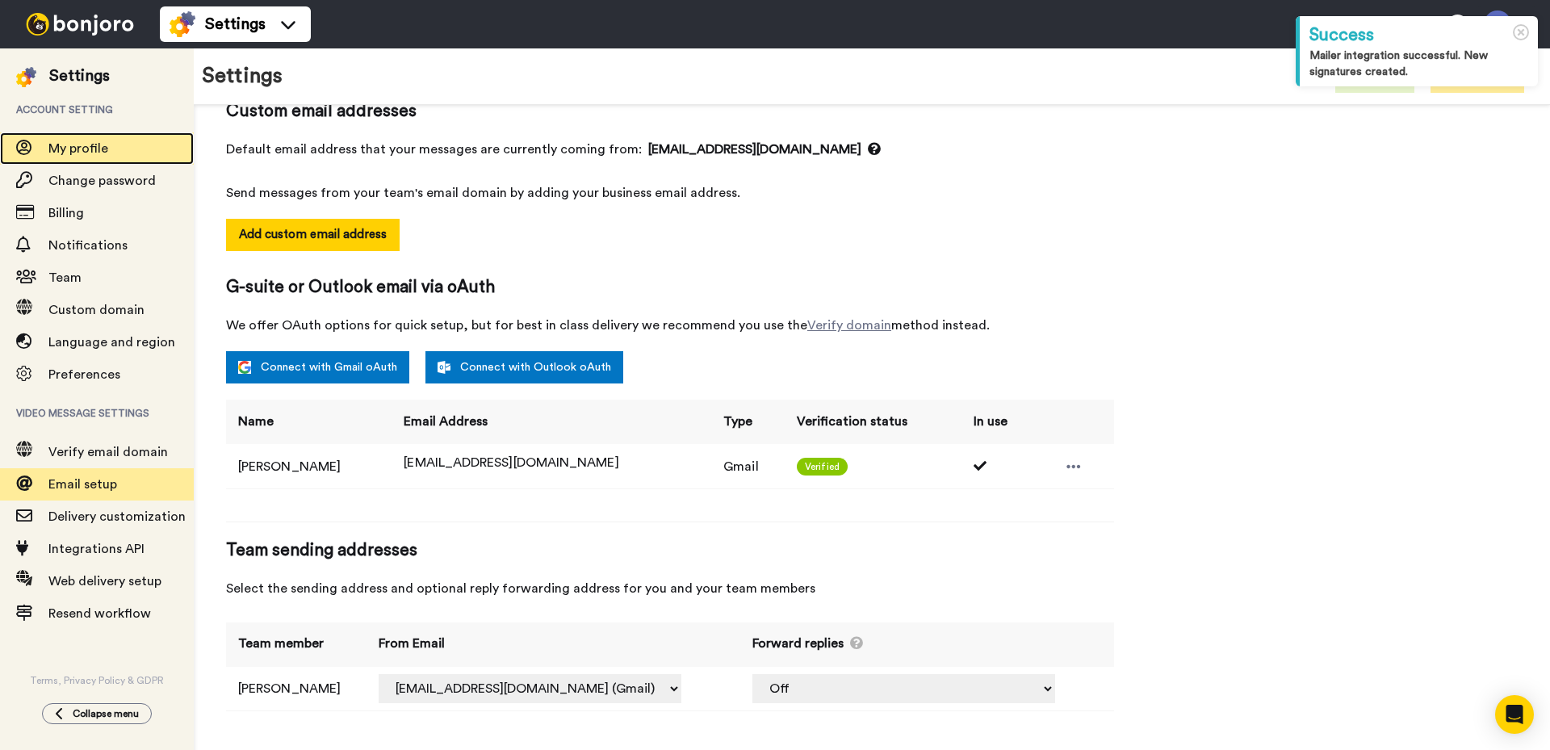
click at [91, 147] on span "My profile" at bounding box center [78, 148] width 60 height 13
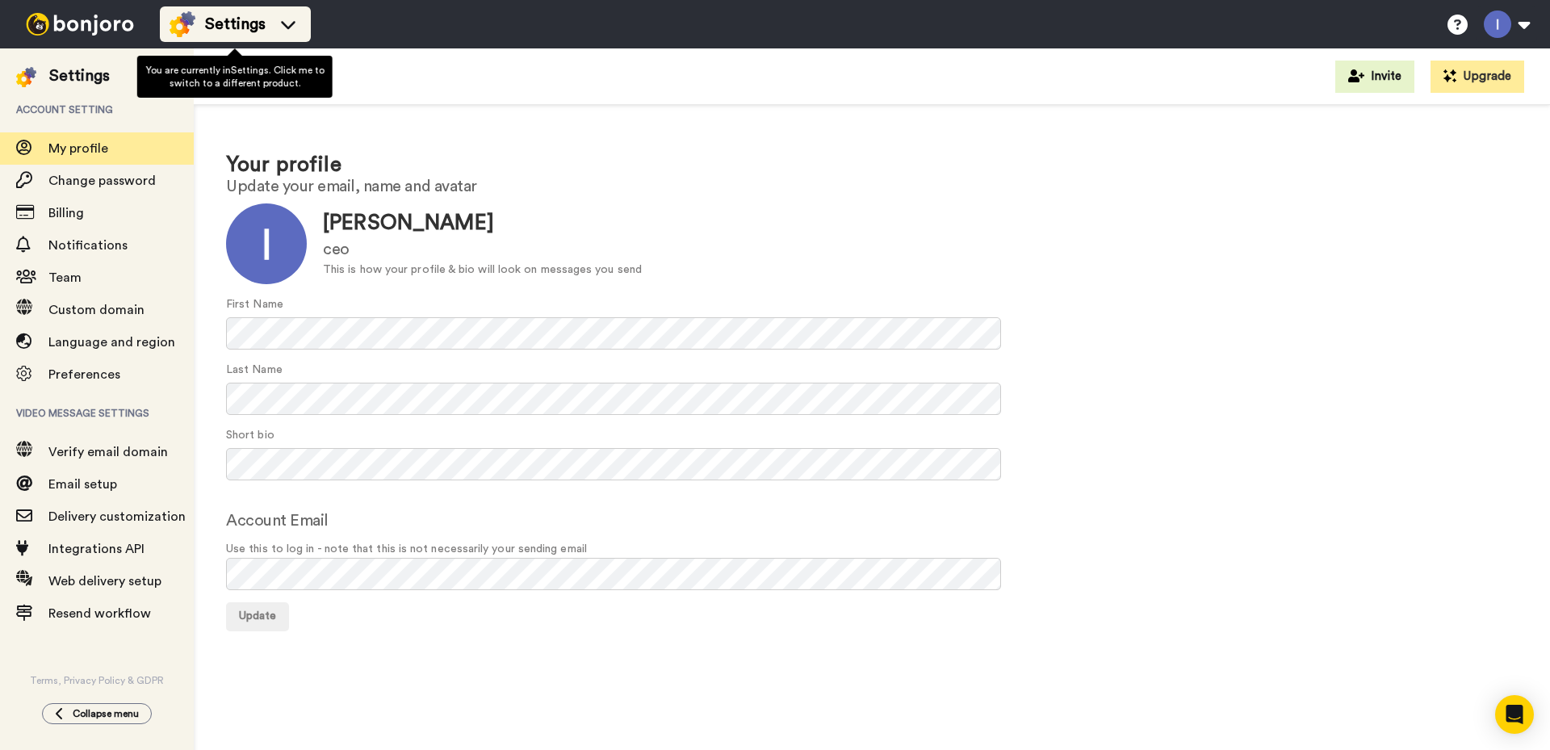
click at [288, 20] on icon at bounding box center [288, 24] width 26 height 16
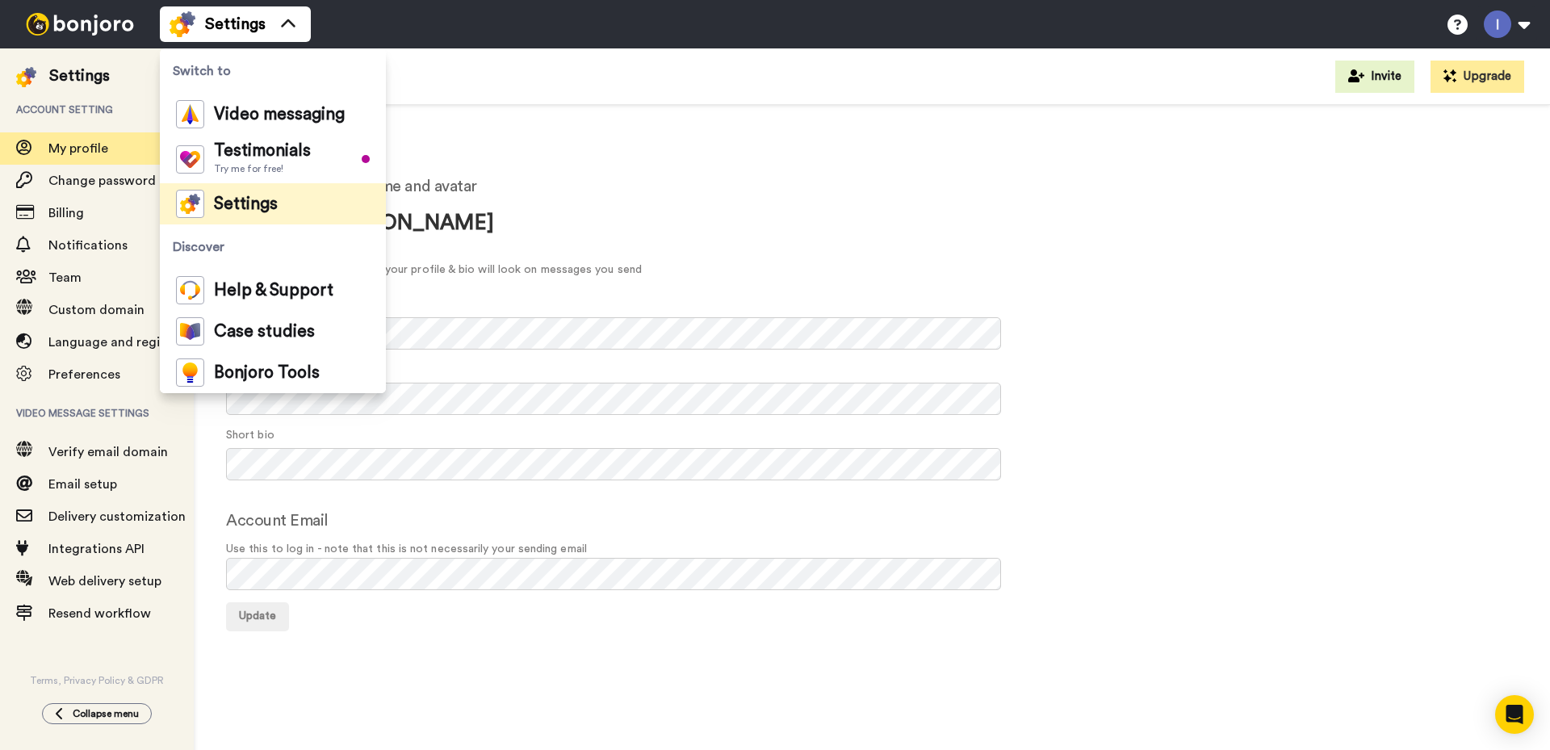
click at [701, 214] on div "Update [PERSON_NAME] ceo This is how your profile & bio will look on messages y…" at bounding box center [871, 243] width 1291 height 81
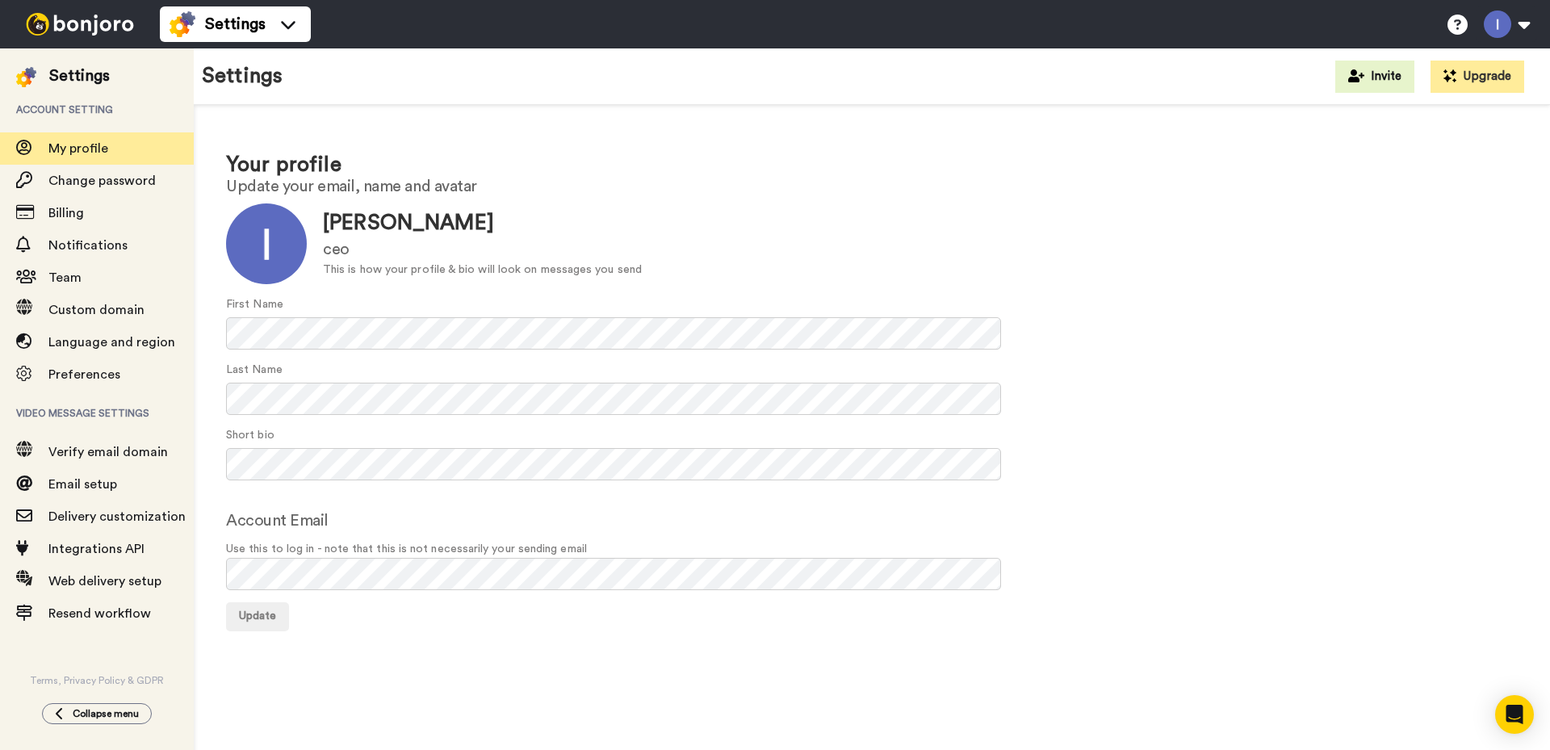
click at [74, 23] on img at bounding box center [79, 24] width 121 height 23
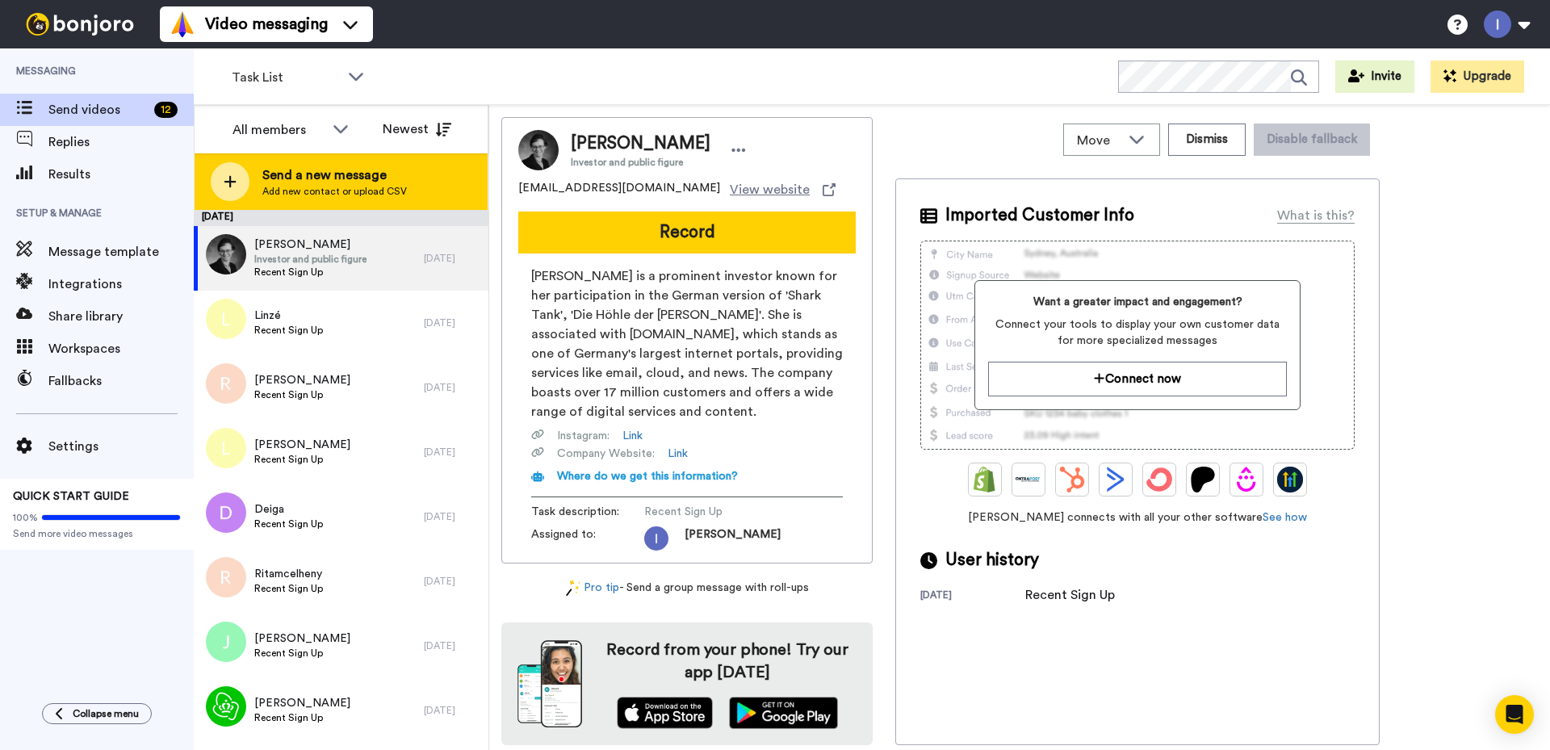
click at [229, 178] on icon at bounding box center [230, 182] width 12 height 12
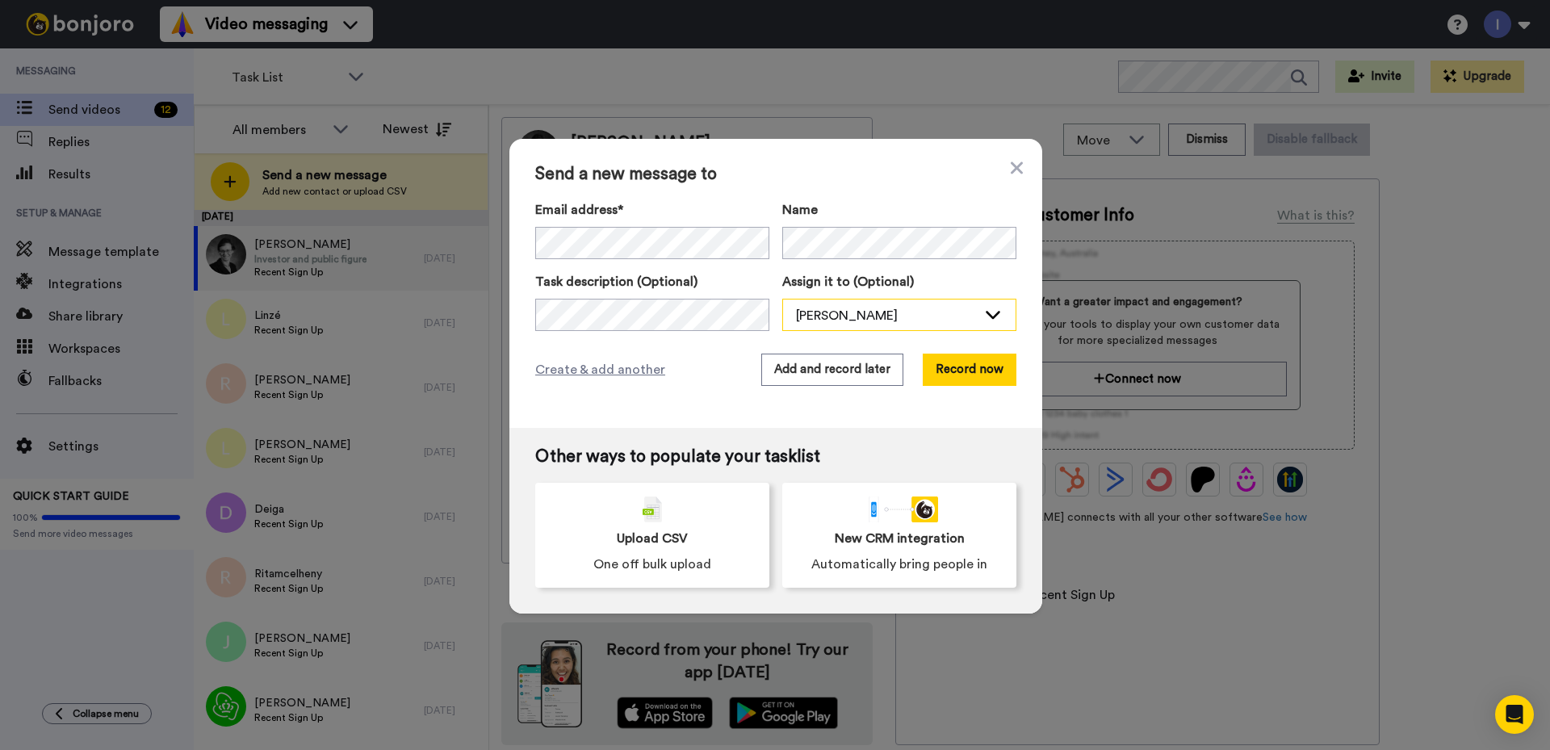
click at [905, 314] on div "Ігор Лупаїна" at bounding box center [886, 315] width 181 height 19
click at [814, 369] on button "Add and record later" at bounding box center [832, 369] width 142 height 32
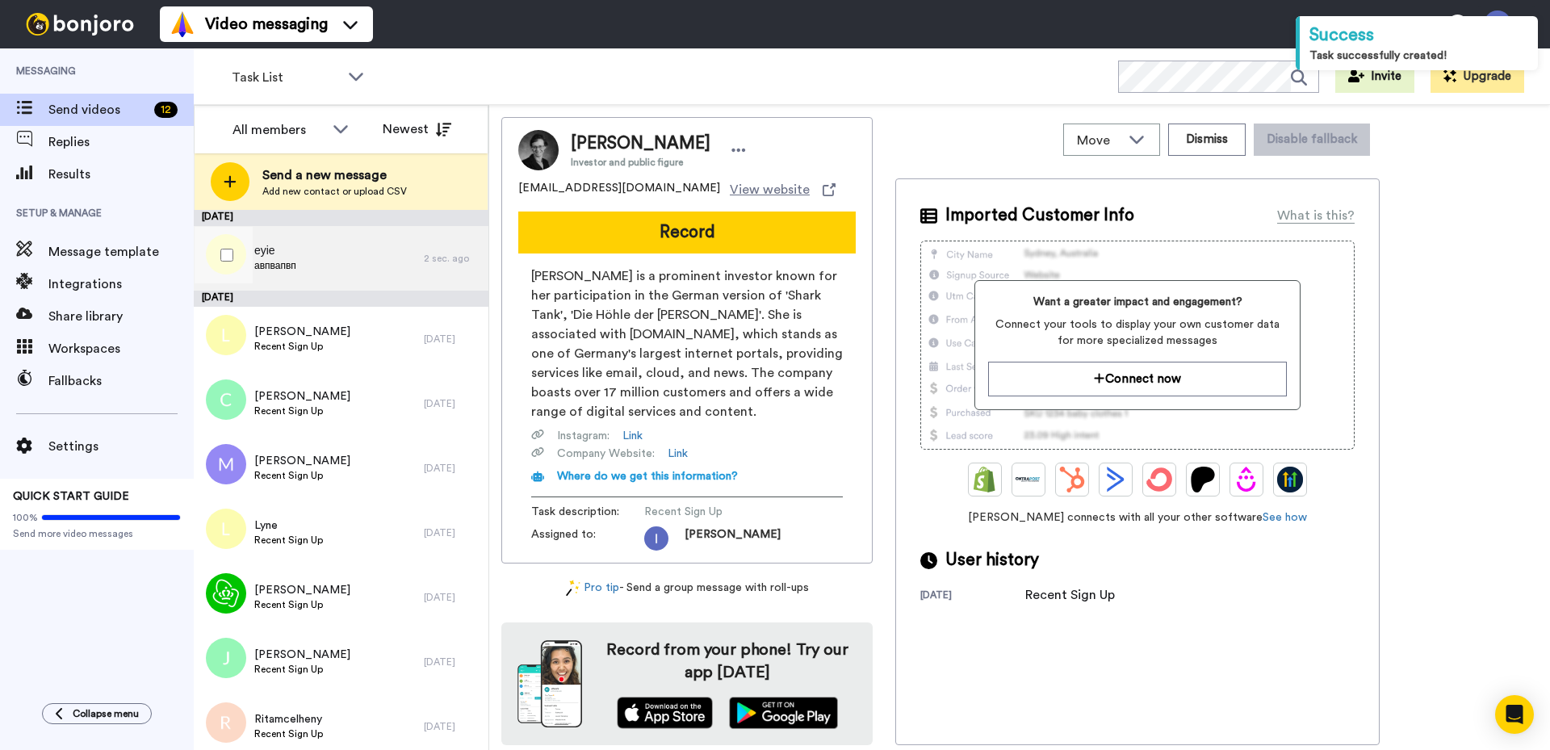
click at [286, 250] on span "еуіе" at bounding box center [275, 251] width 42 height 16
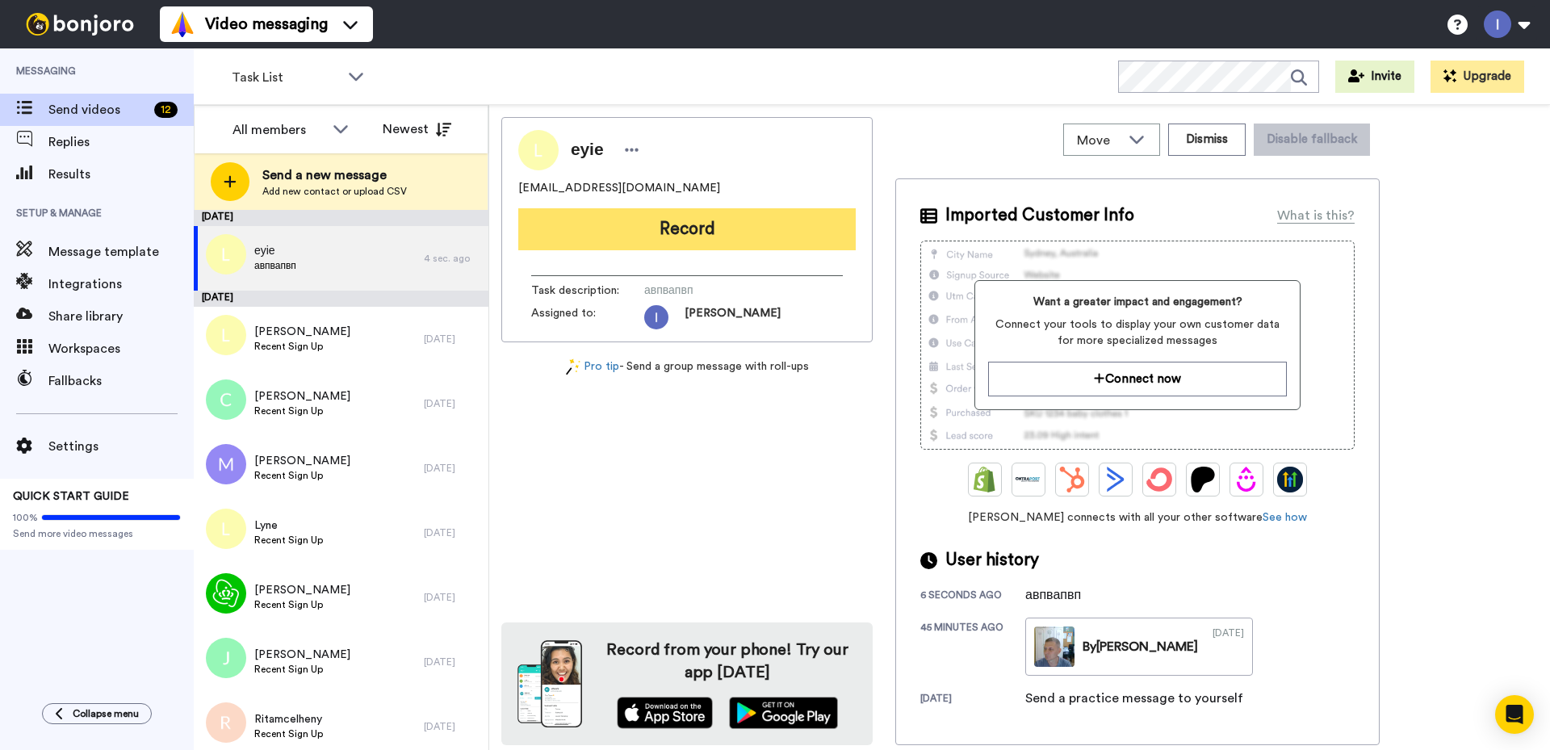
click at [677, 229] on button "Record" at bounding box center [686, 229] width 337 height 42
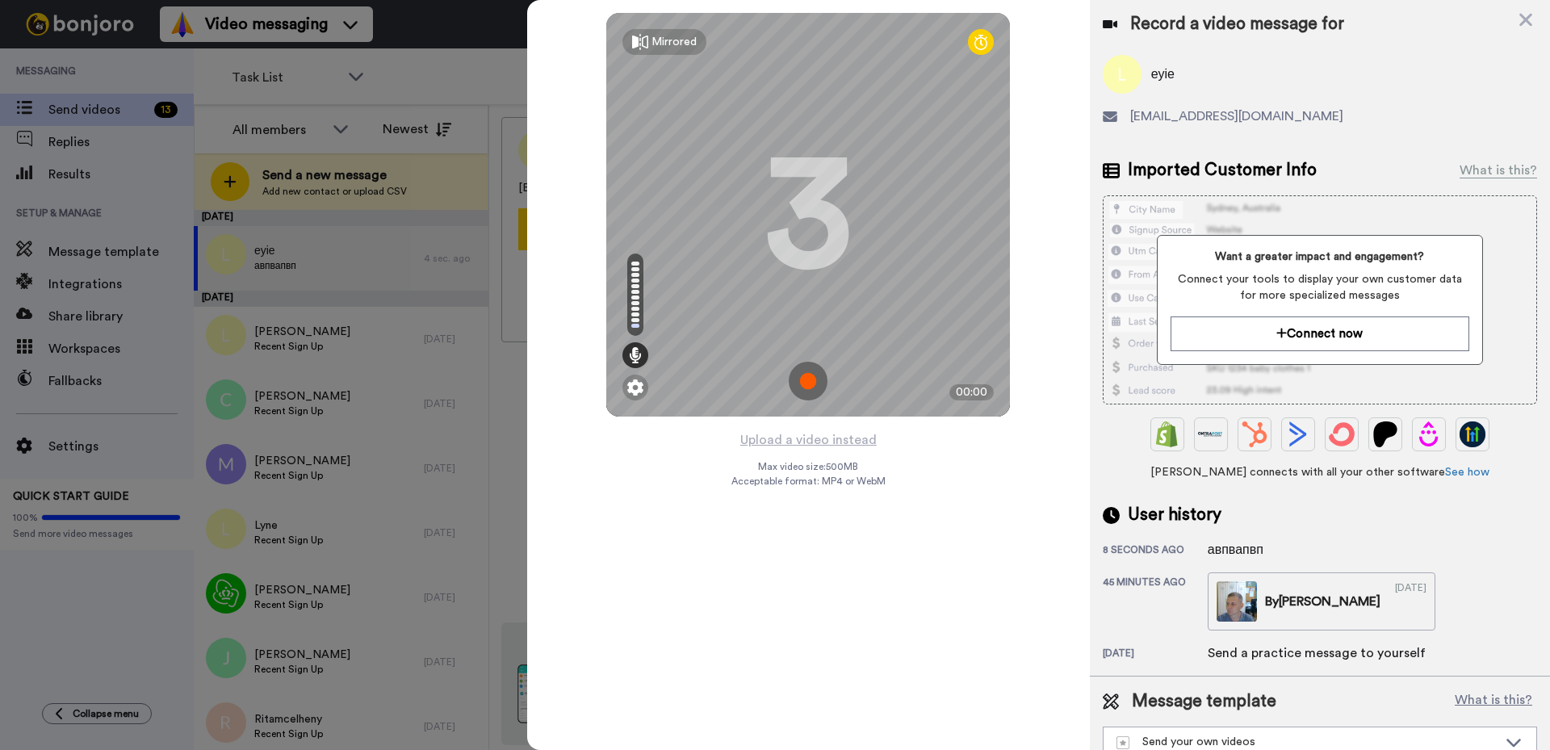
click at [805, 378] on img at bounding box center [808, 381] width 39 height 39
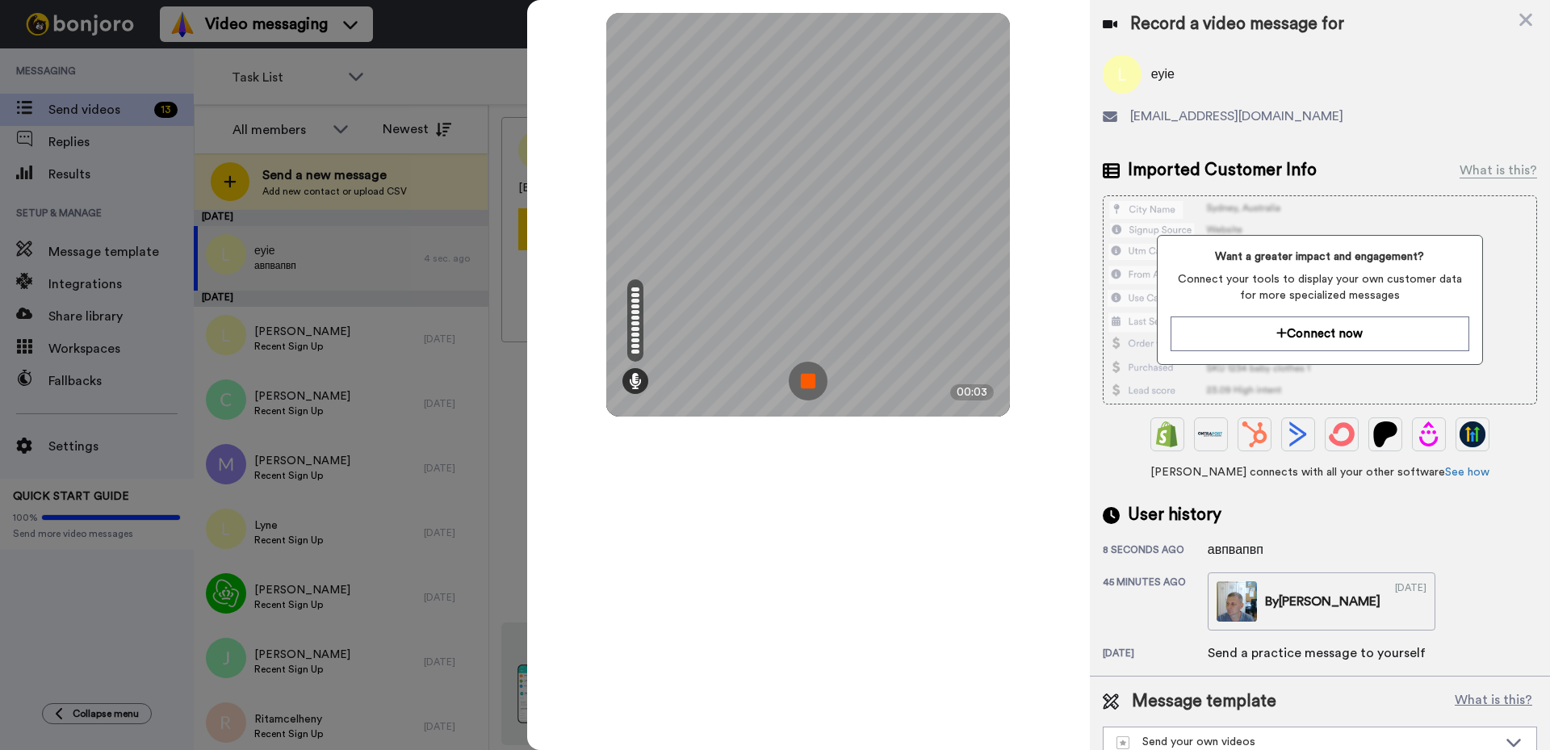
click at [805, 380] on img at bounding box center [808, 381] width 39 height 39
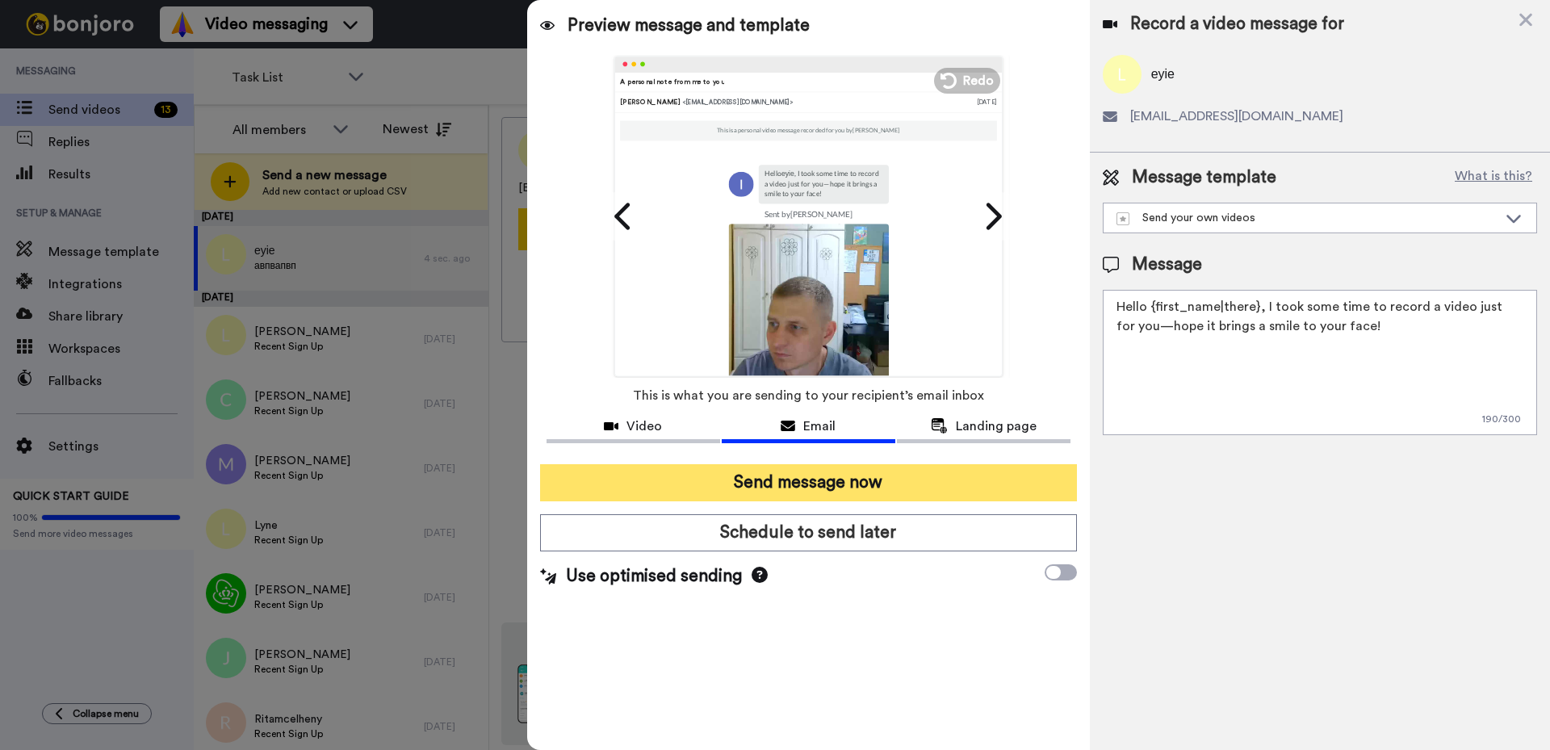
click at [813, 480] on button "Send message now" at bounding box center [808, 482] width 537 height 37
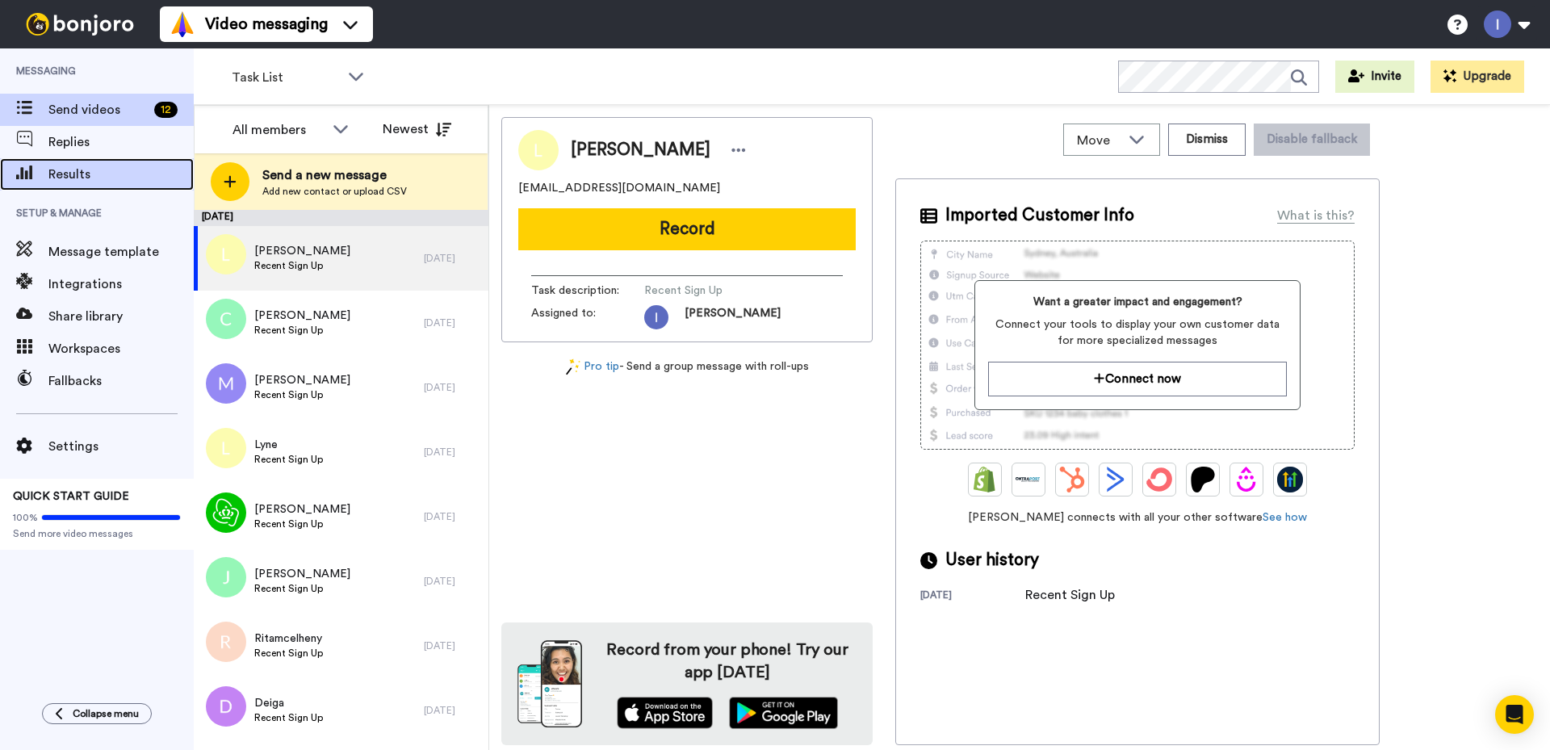
click at [68, 173] on span "Results" at bounding box center [120, 174] width 145 height 19
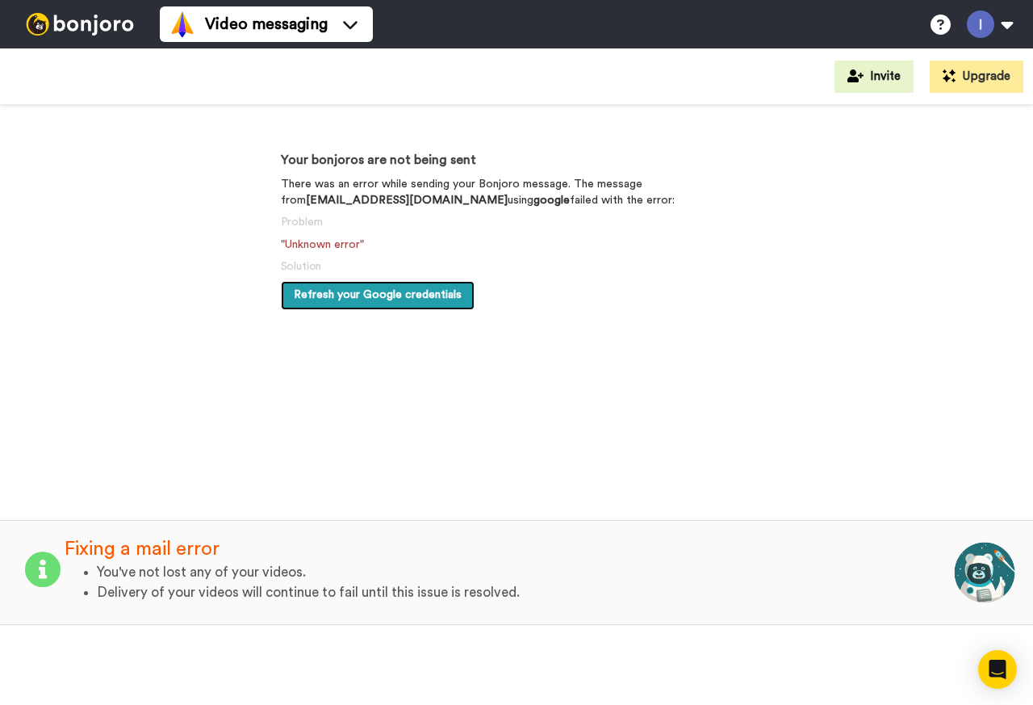
click at [350, 299] on span "Refresh your Google credentials" at bounding box center [378, 294] width 168 height 11
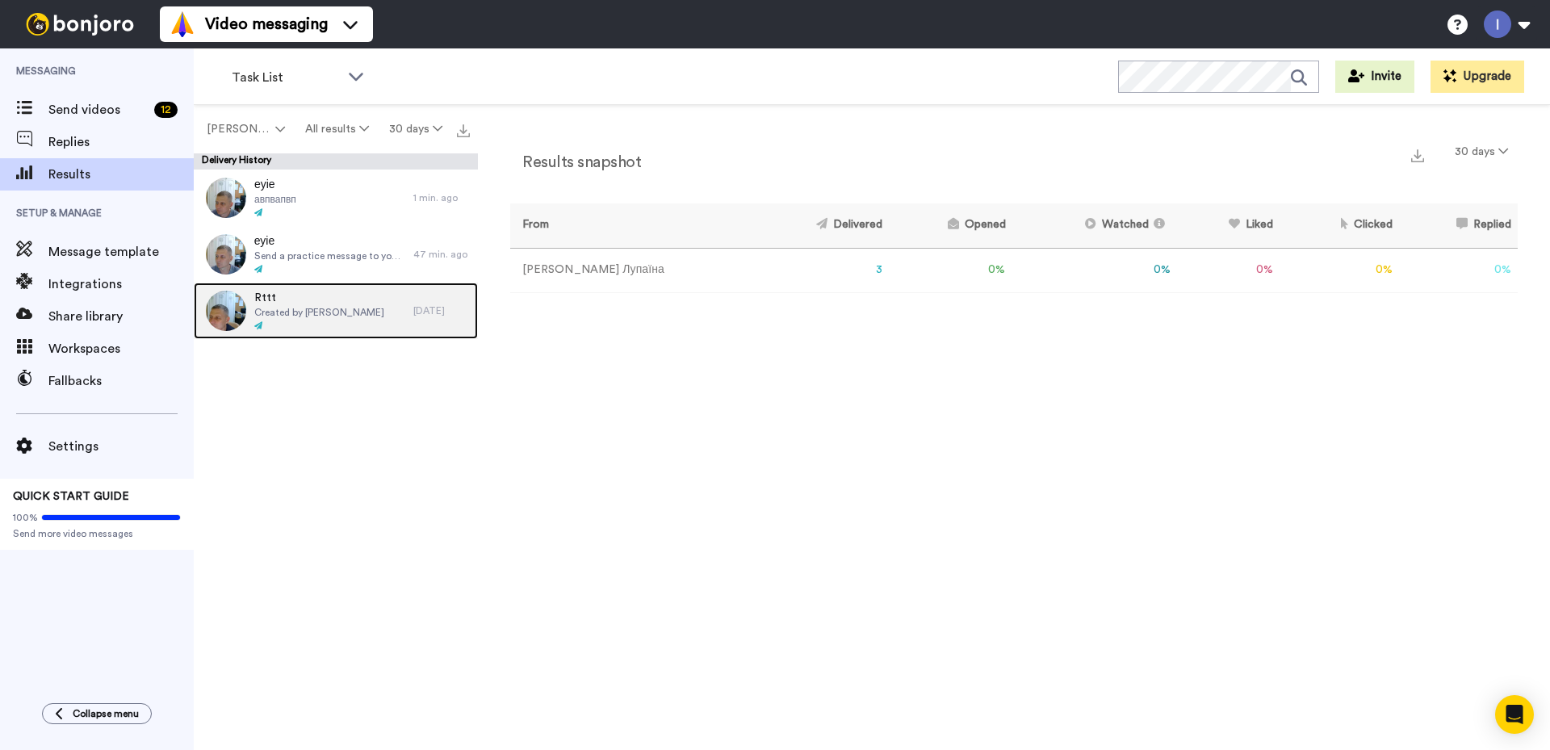
click at [294, 303] on span "Rttt" at bounding box center [319, 298] width 130 height 16
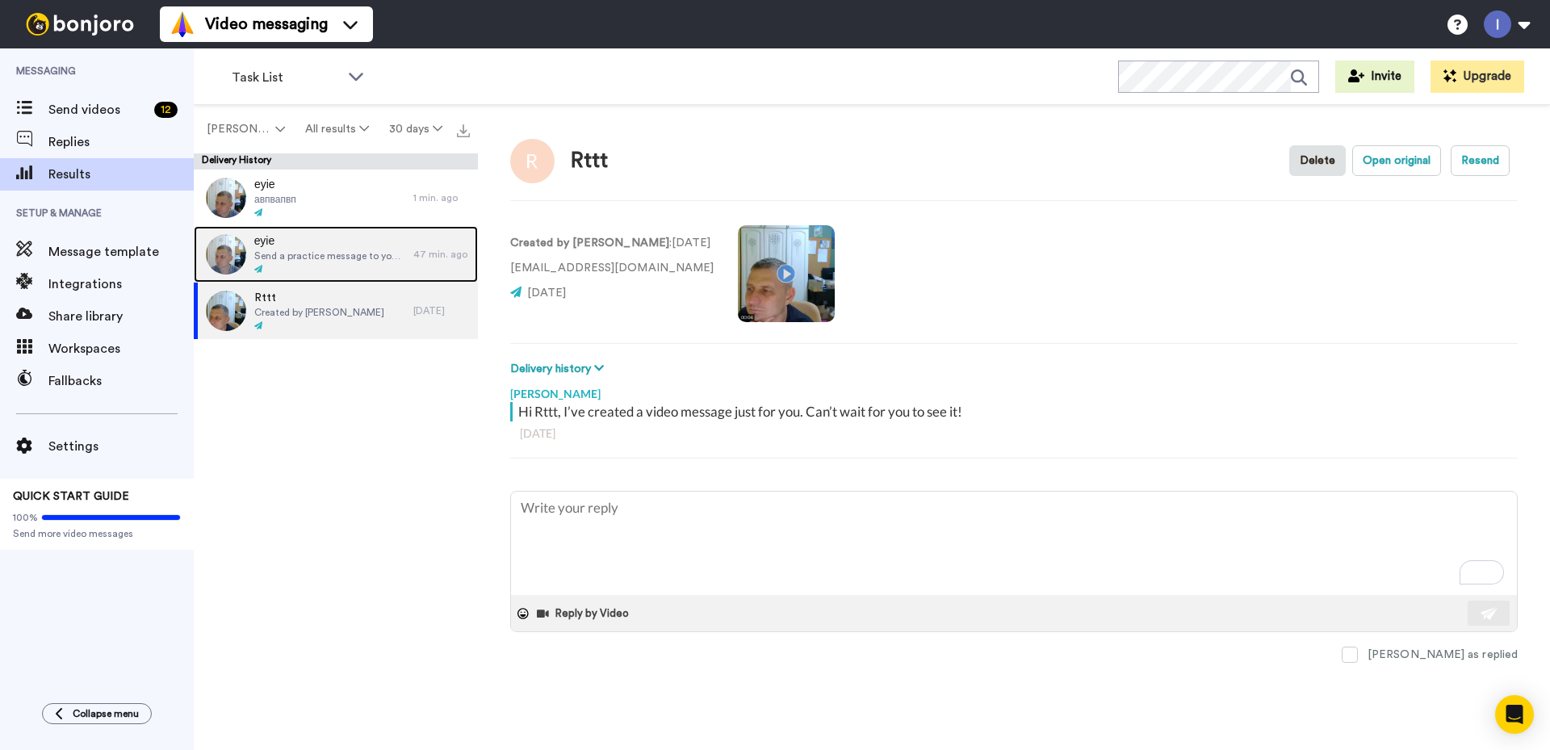
click at [299, 251] on span "Send a practice message to yourself" at bounding box center [329, 255] width 151 height 13
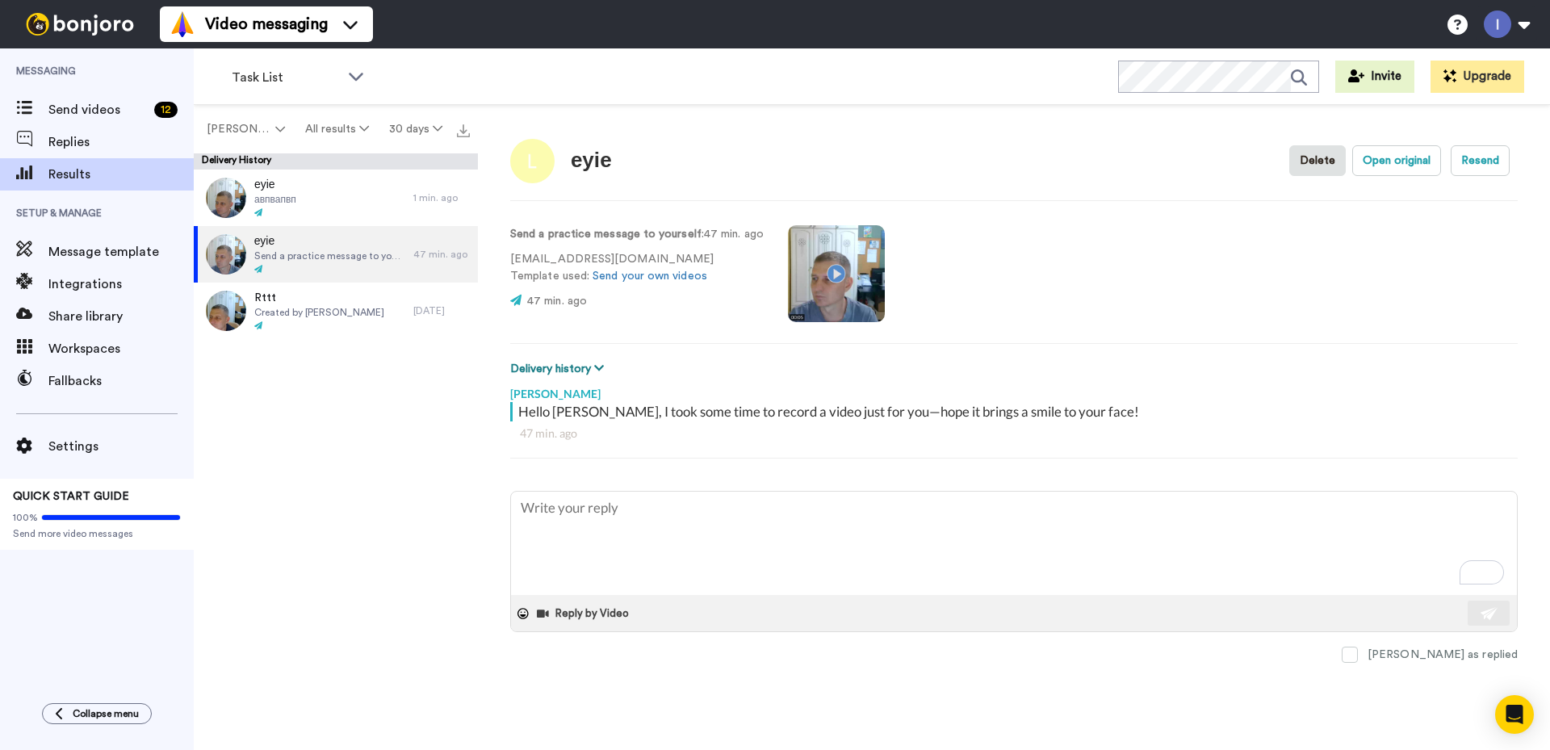
click at [596, 369] on icon at bounding box center [599, 367] width 10 height 11
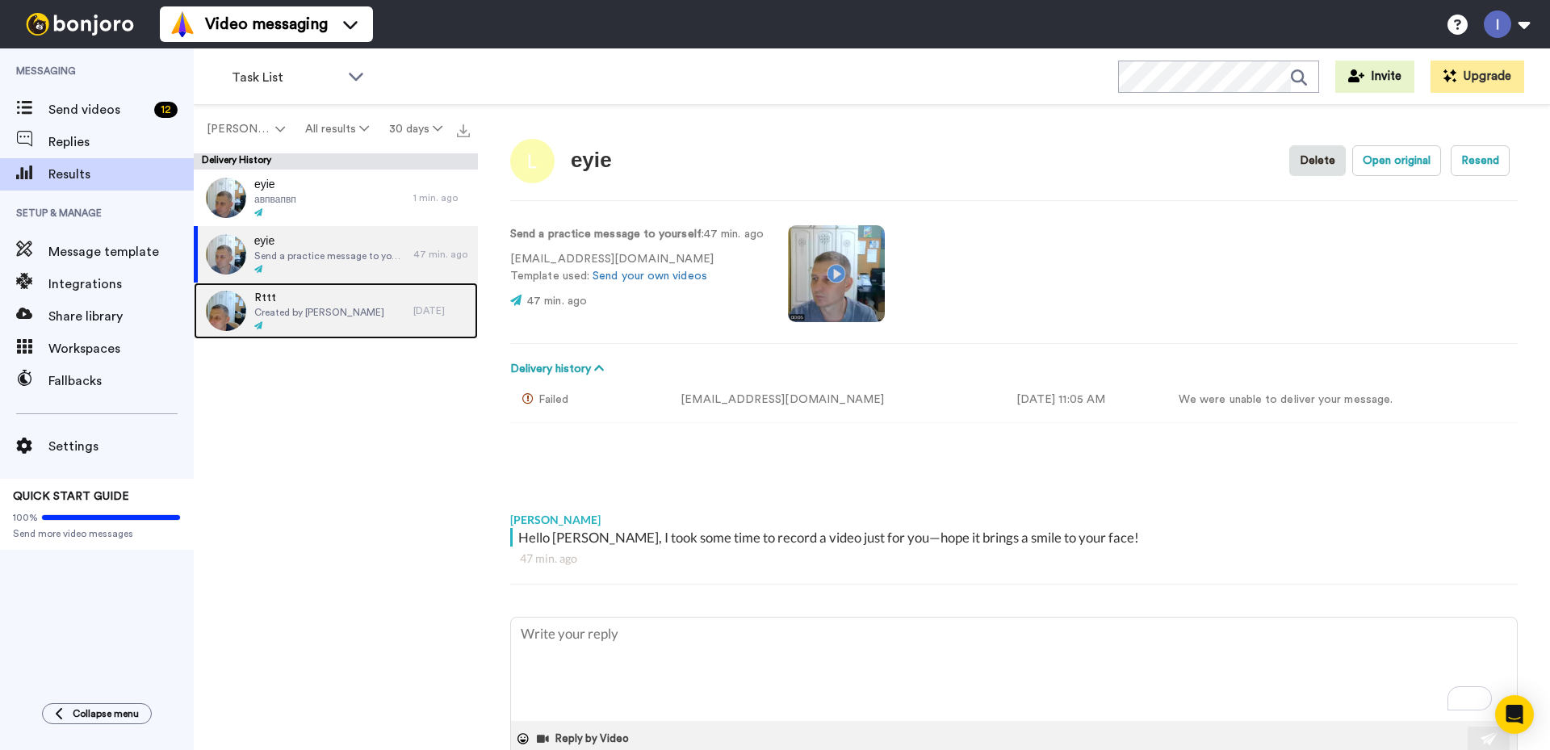
click at [279, 304] on span "Rttt" at bounding box center [319, 298] width 130 height 16
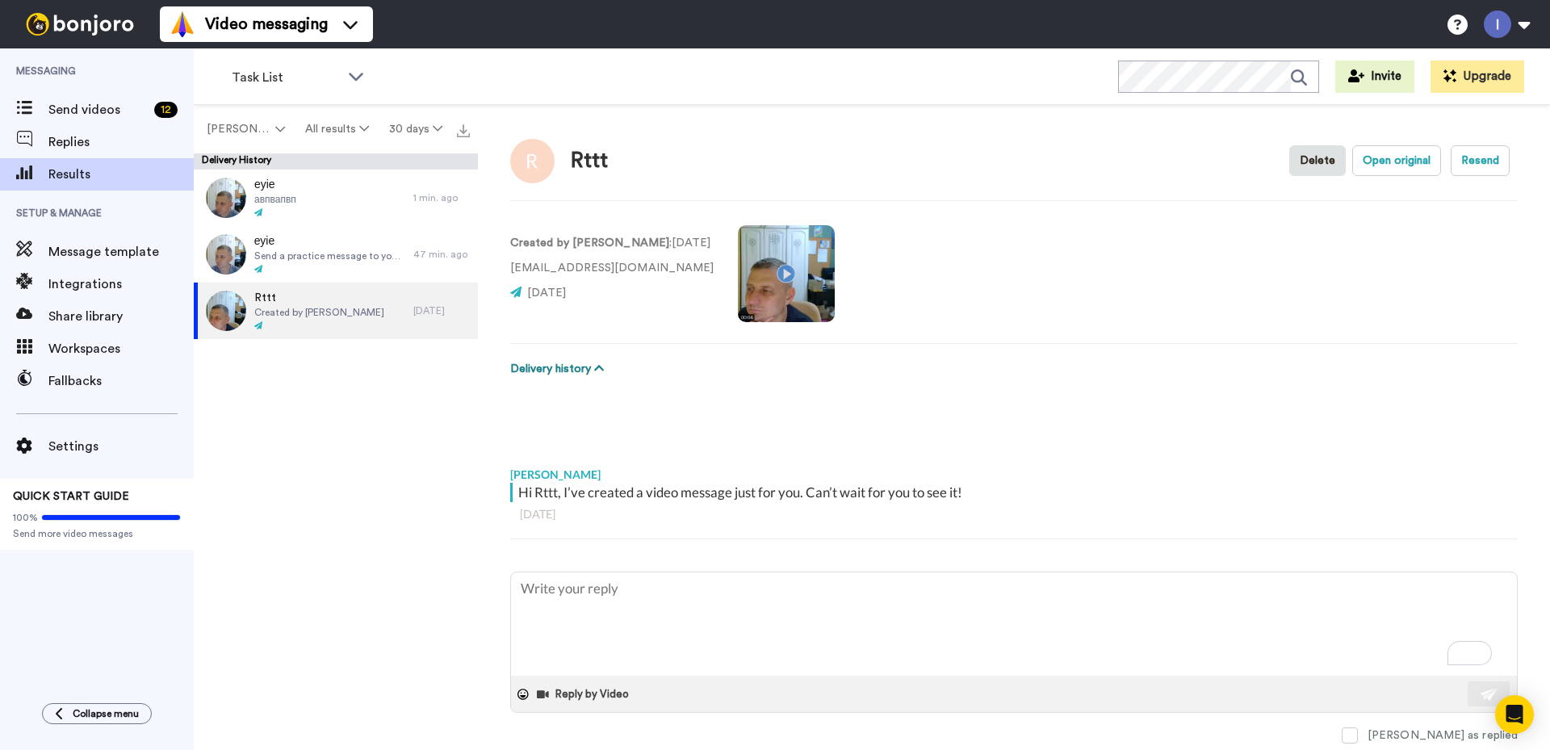
click at [594, 369] on icon at bounding box center [599, 367] width 10 height 11
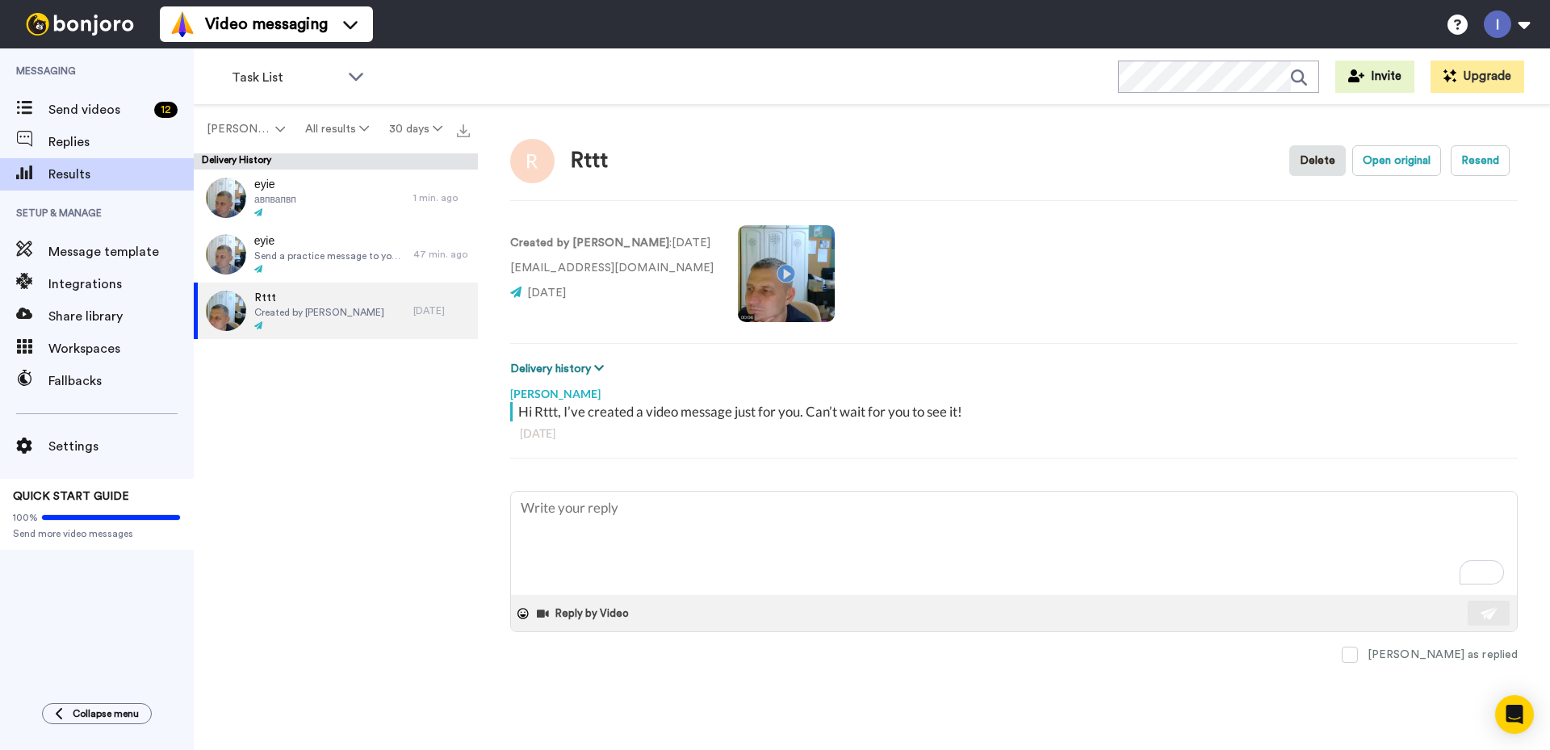
click at [596, 368] on icon at bounding box center [599, 367] width 10 height 11
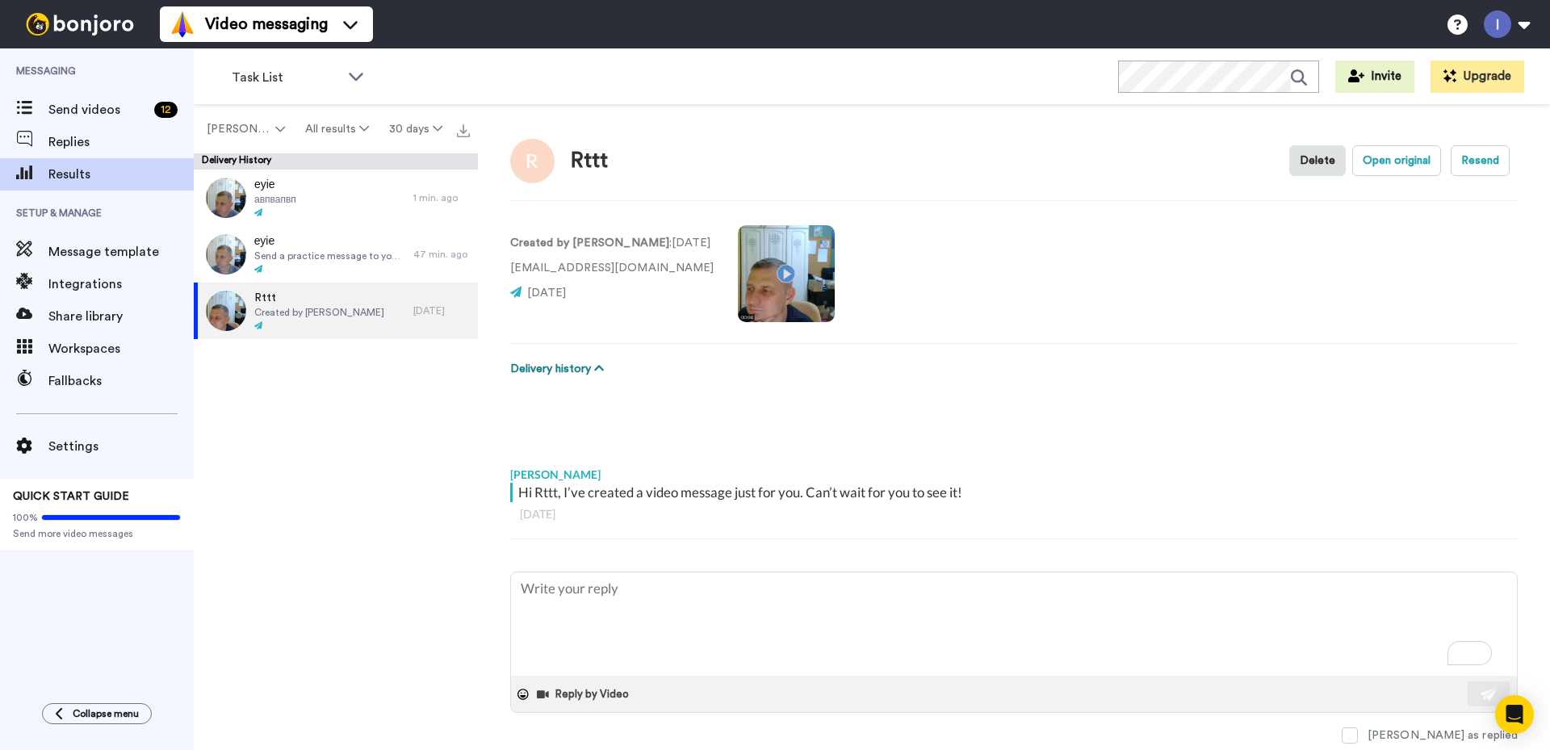
click at [596, 371] on icon at bounding box center [599, 367] width 10 height 11
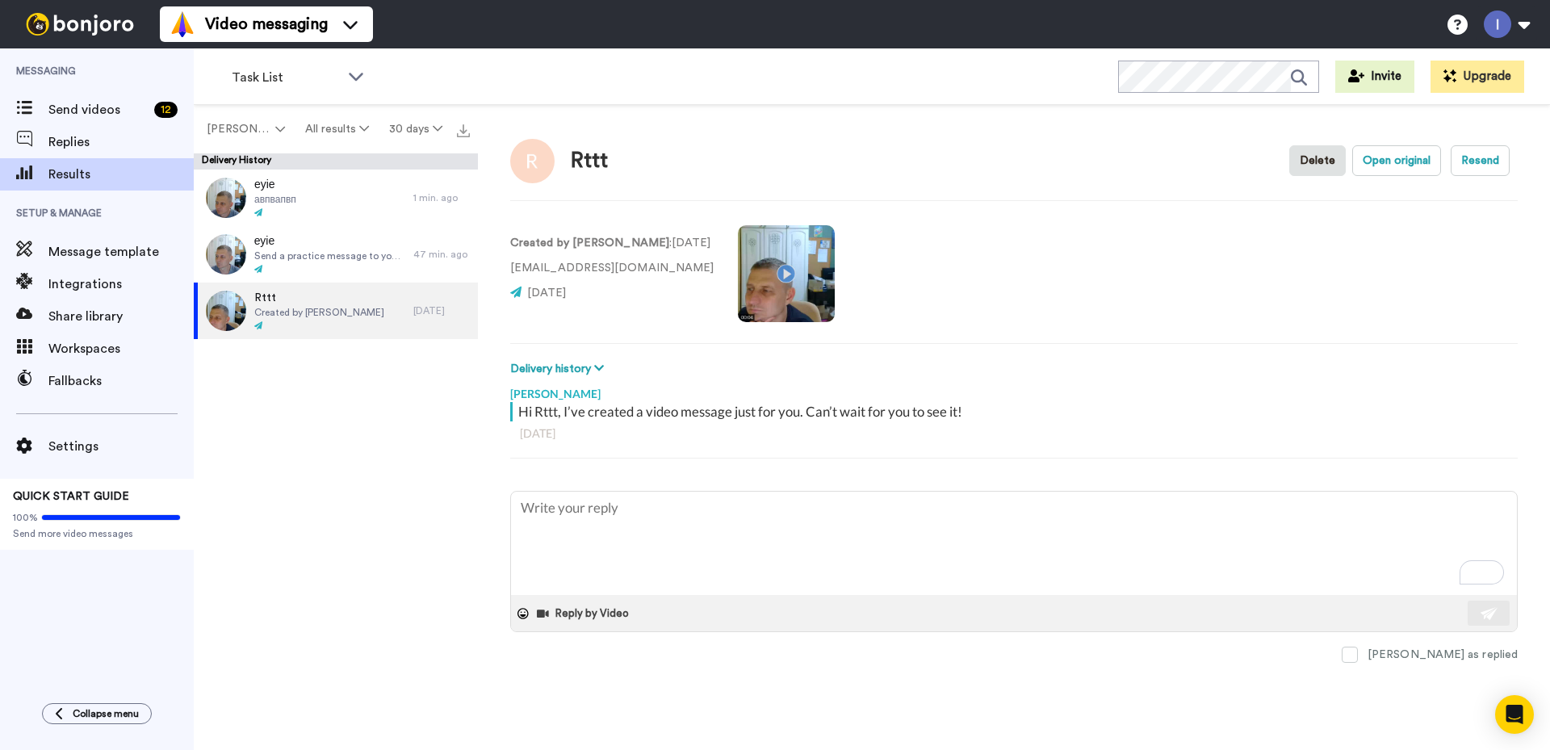
type textarea "x"
click at [65, 107] on span "Send videos" at bounding box center [97, 109] width 99 height 19
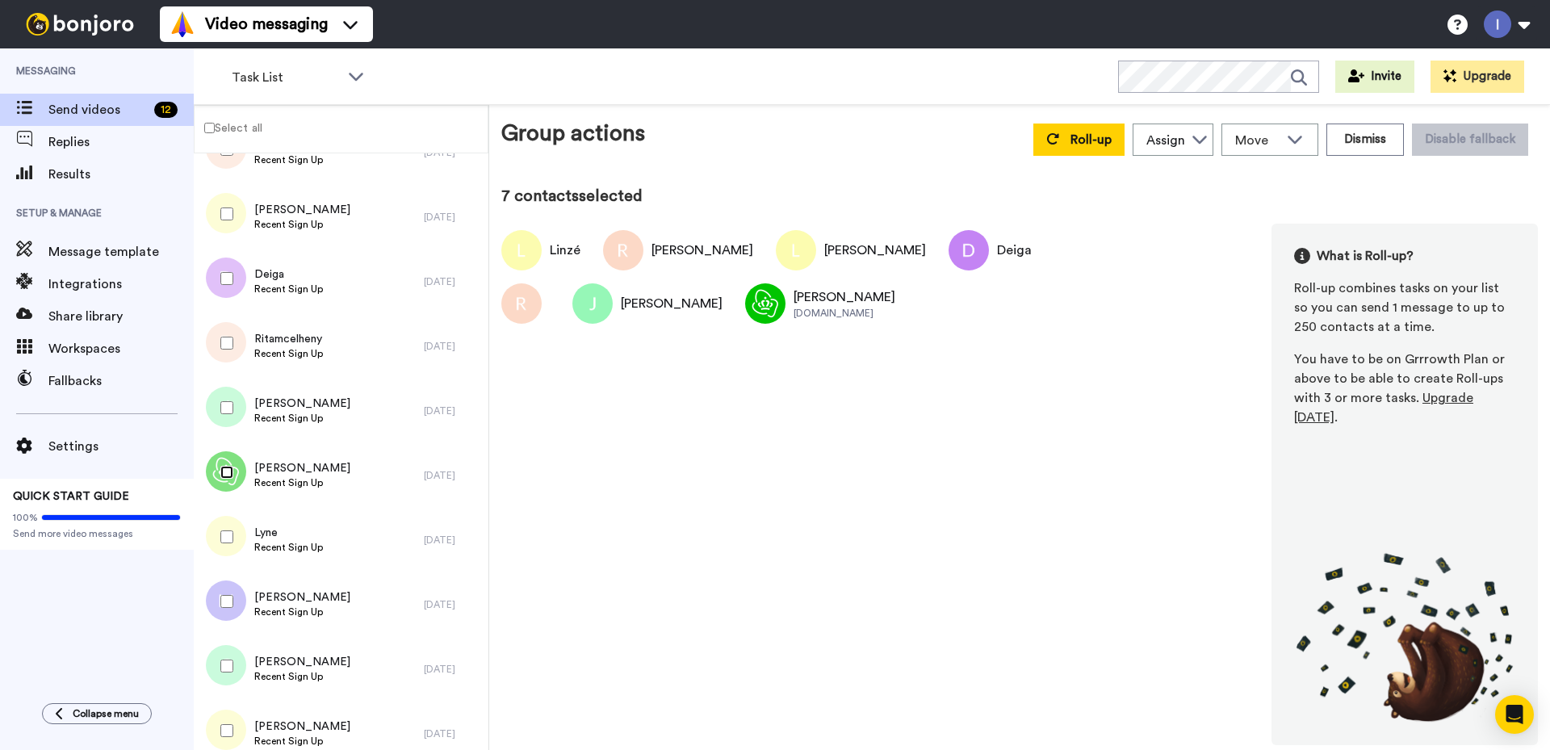
scroll to position [195, 0]
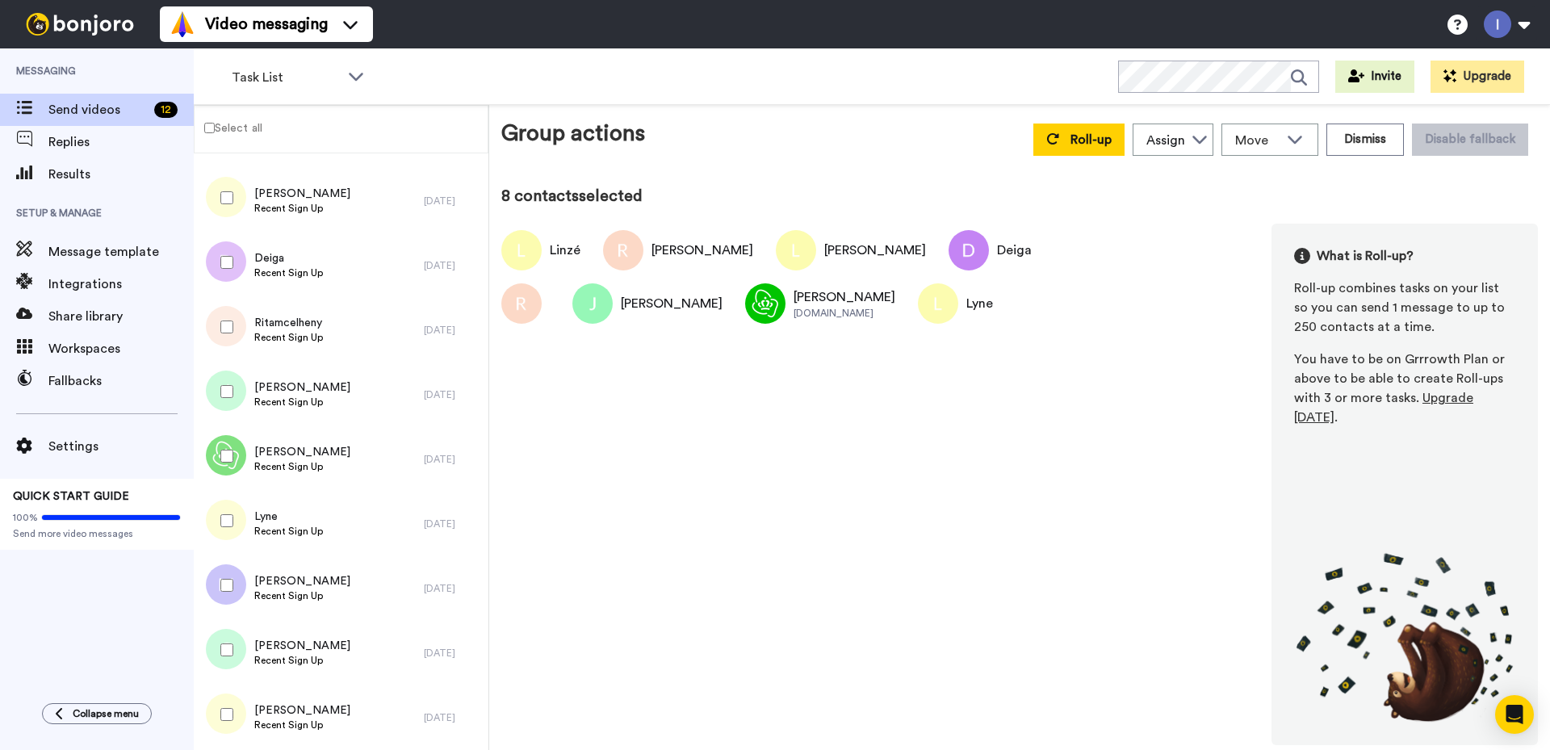
click at [224, 595] on div at bounding box center [224, 585] width 58 height 56
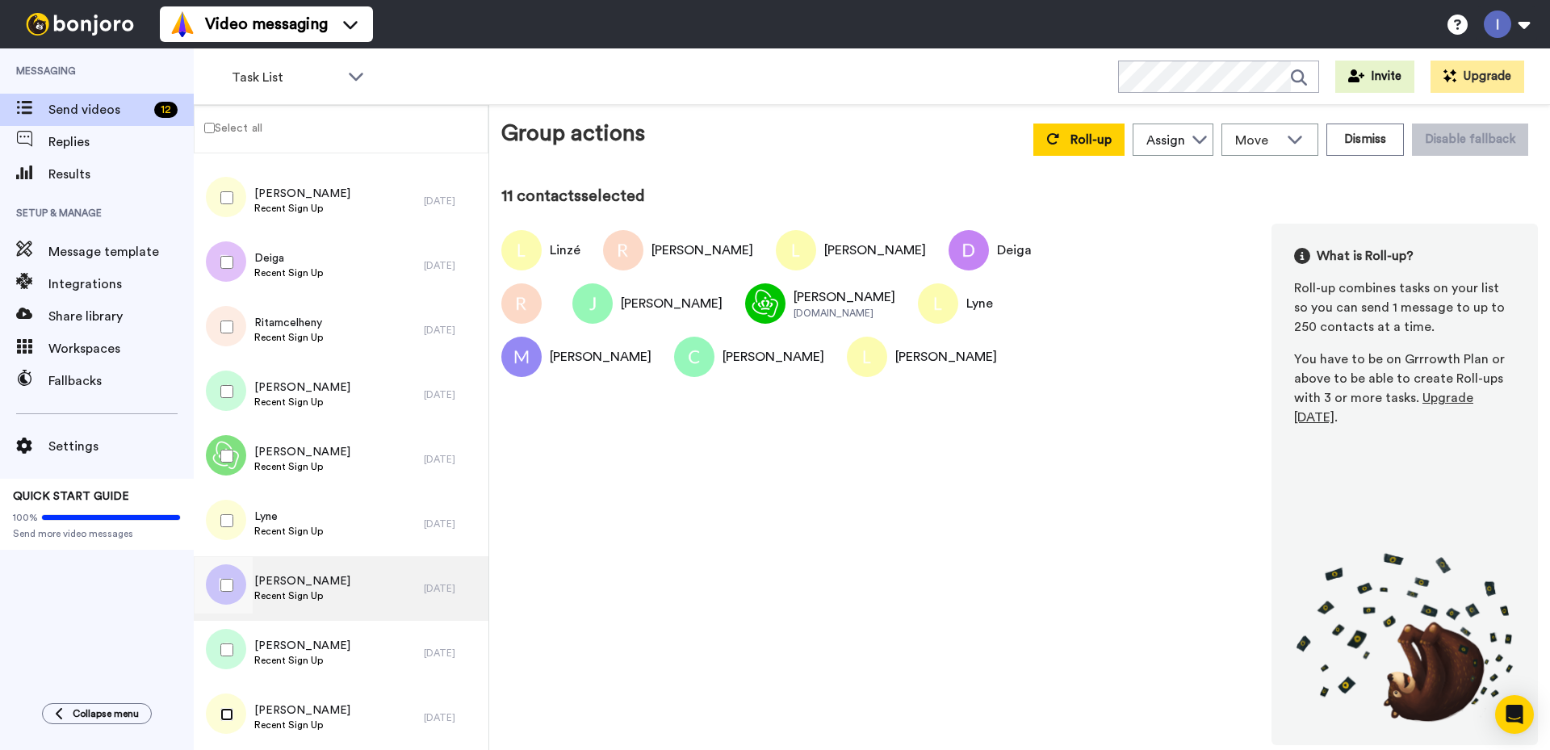
scroll to position [0, 0]
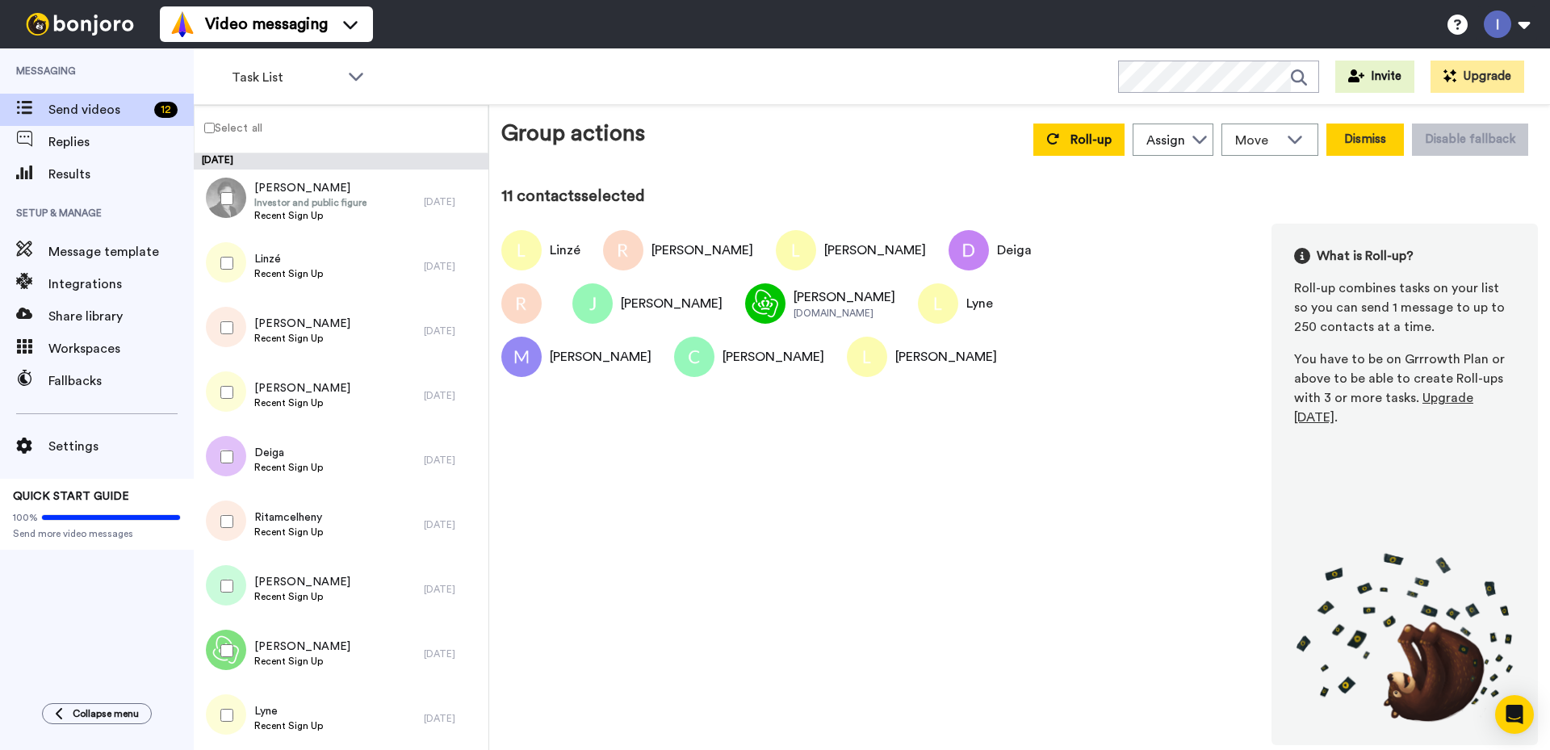
click at [1378, 137] on button "Dismiss" at bounding box center [1364, 139] width 77 height 32
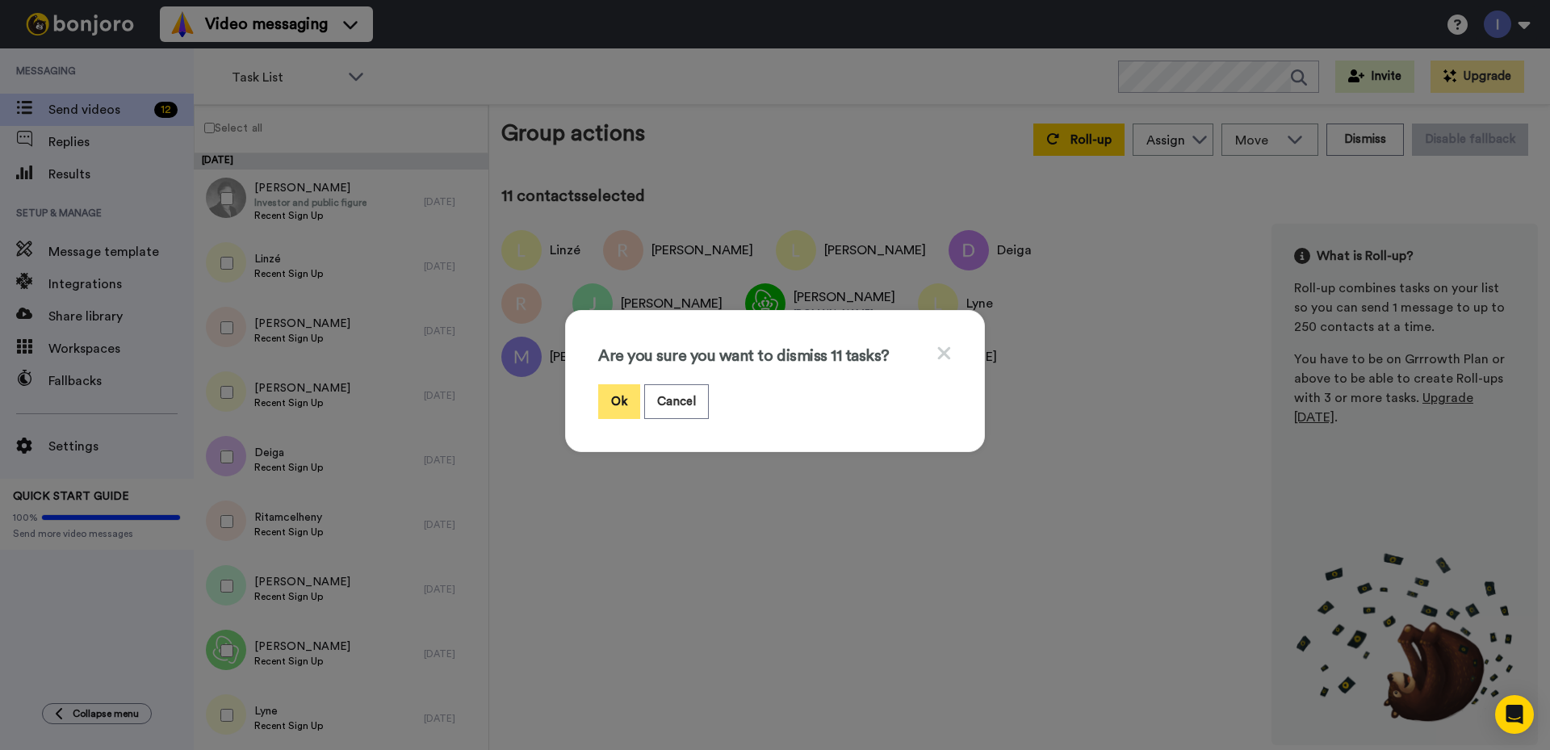
click at [611, 400] on button "Ok" at bounding box center [619, 401] width 42 height 35
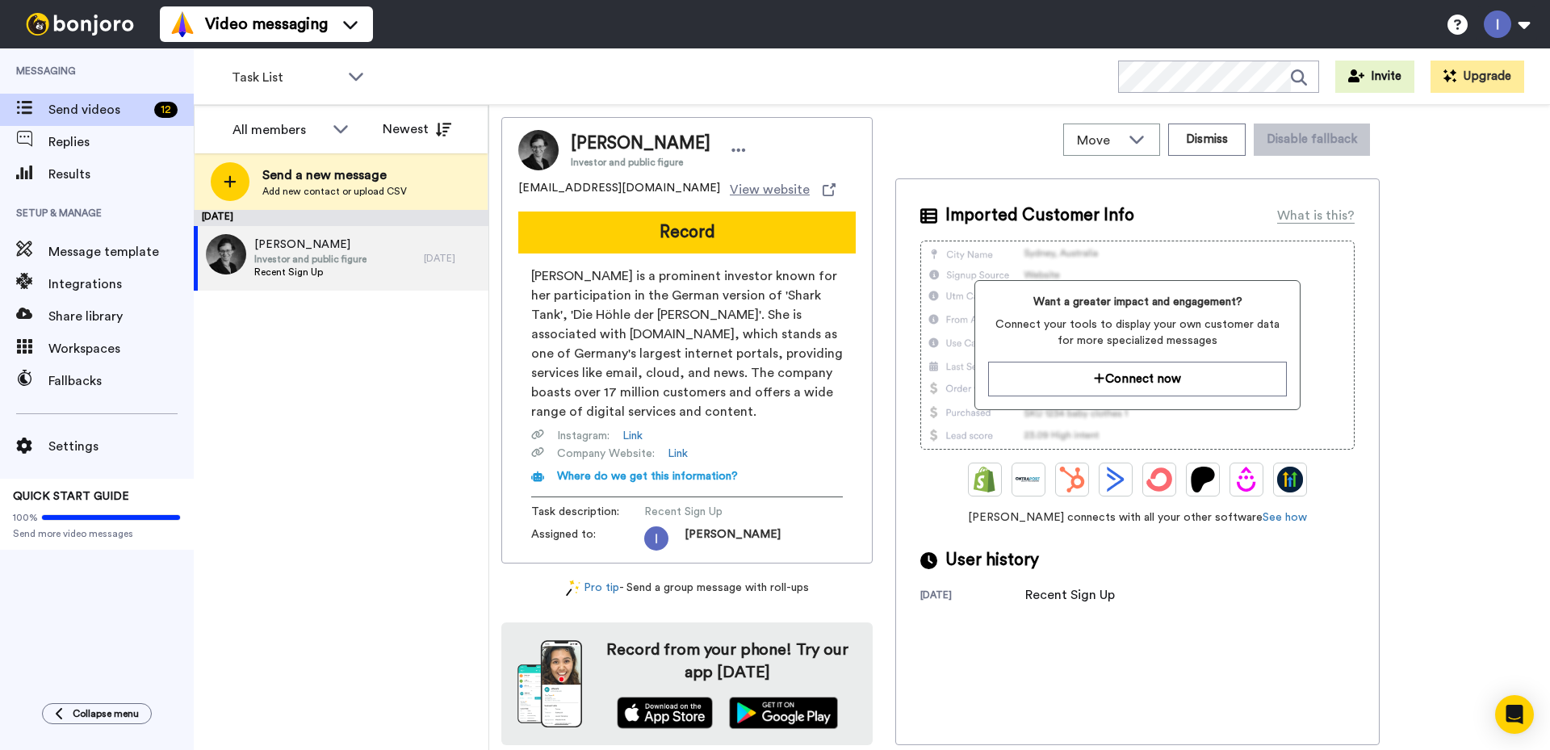
click at [332, 380] on div "September 8 Dagmar Investor and public figure Recent Sign Up 1 day ago" at bounding box center [341, 480] width 295 height 540
click at [84, 287] on span "Integrations" at bounding box center [120, 283] width 145 height 19
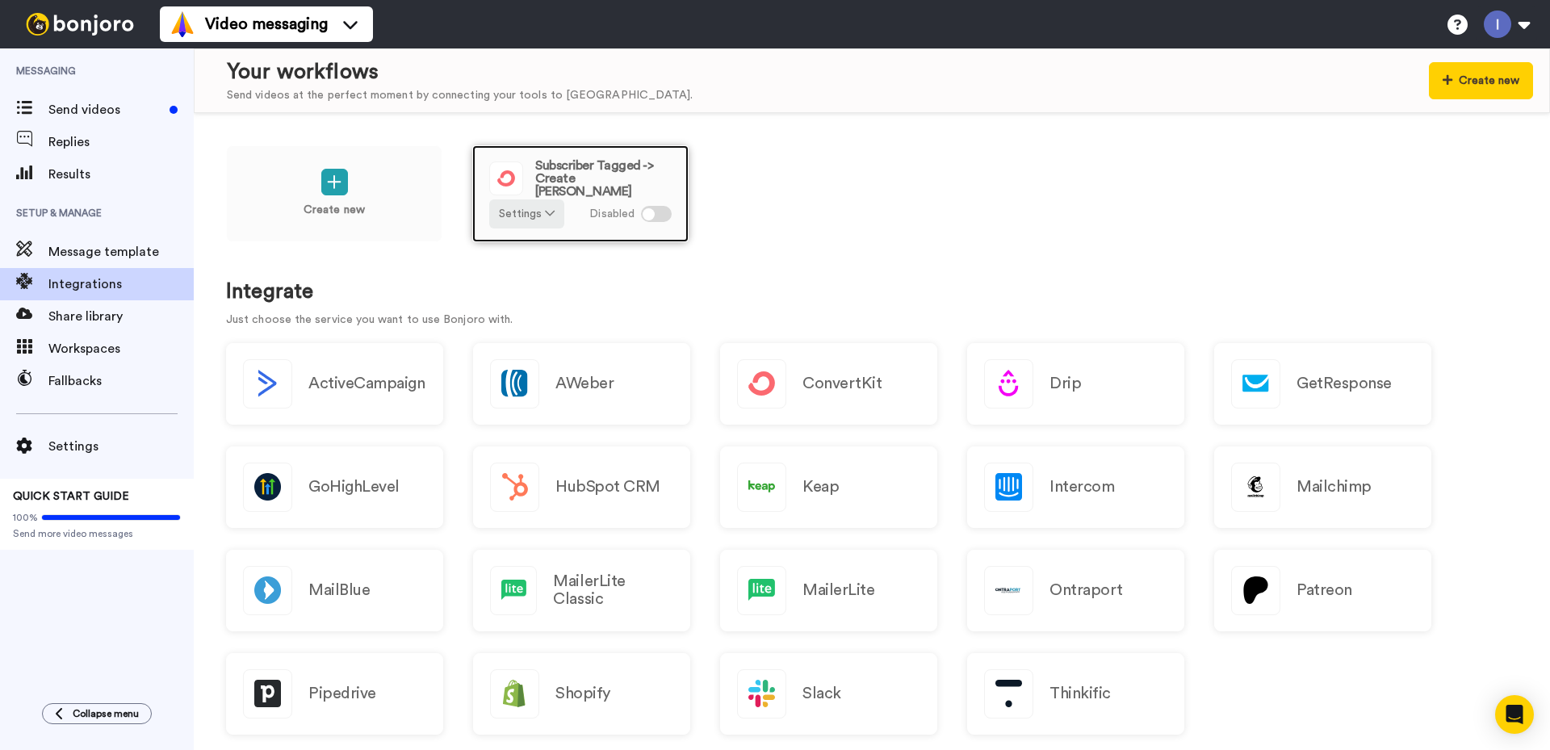
click at [596, 188] on span "Subscriber Tagged -> Create [PERSON_NAME]" at bounding box center [603, 178] width 136 height 39
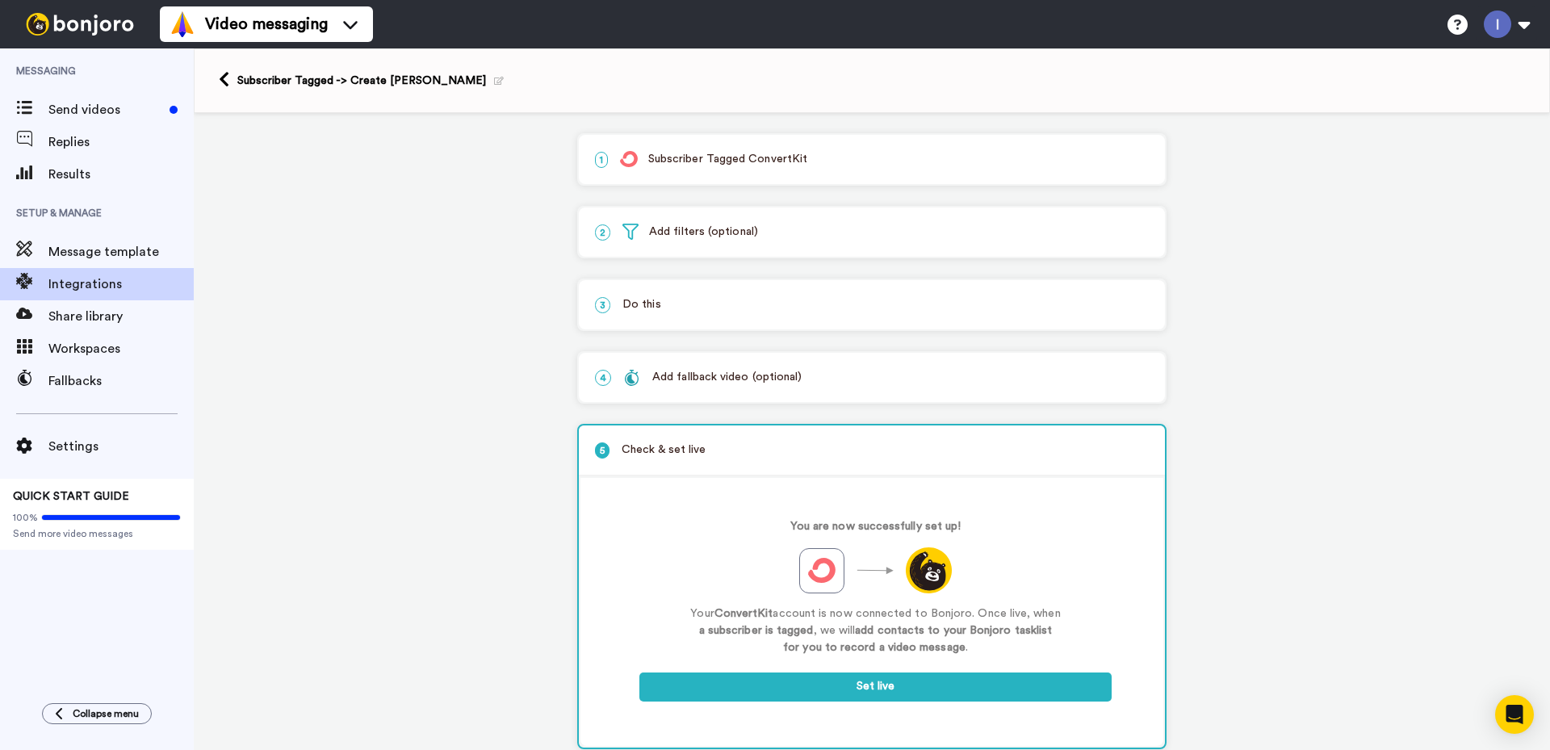
click at [705, 157] on p "1 Subscriber Tagged ConvertKit" at bounding box center [872, 159] width 554 height 17
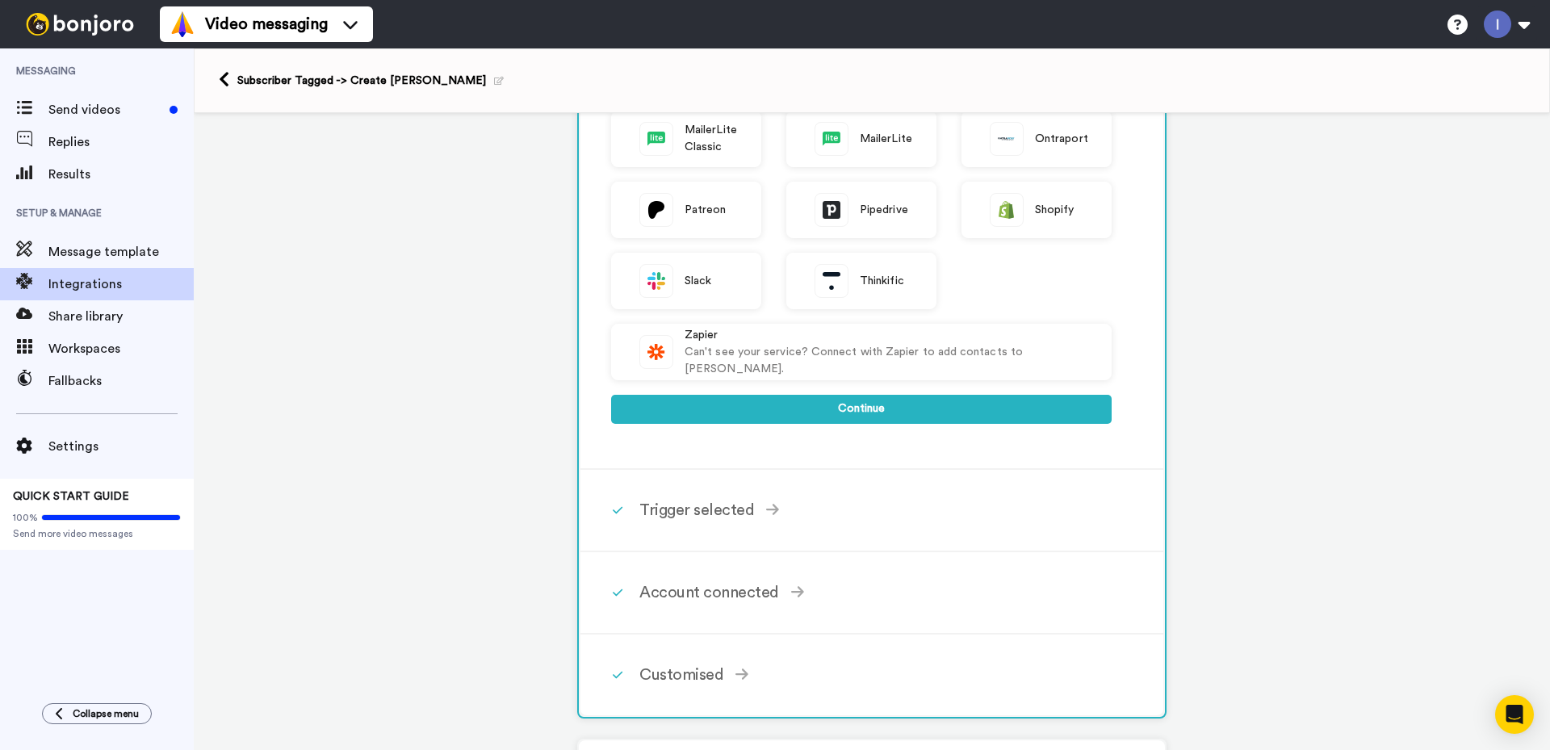
scroll to position [484, 0]
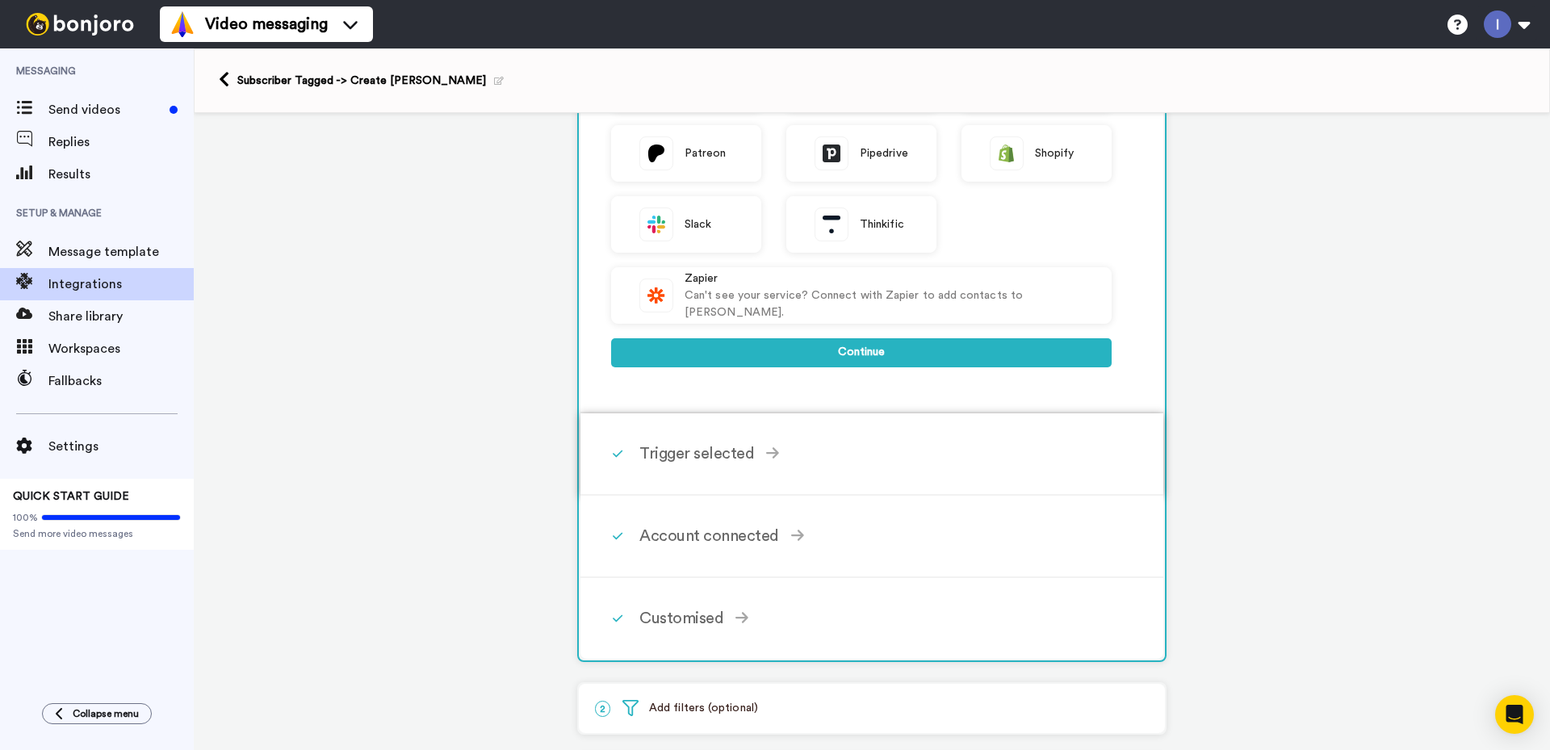
click at [694, 444] on div "Trigger selected" at bounding box center [875, 453] width 472 height 24
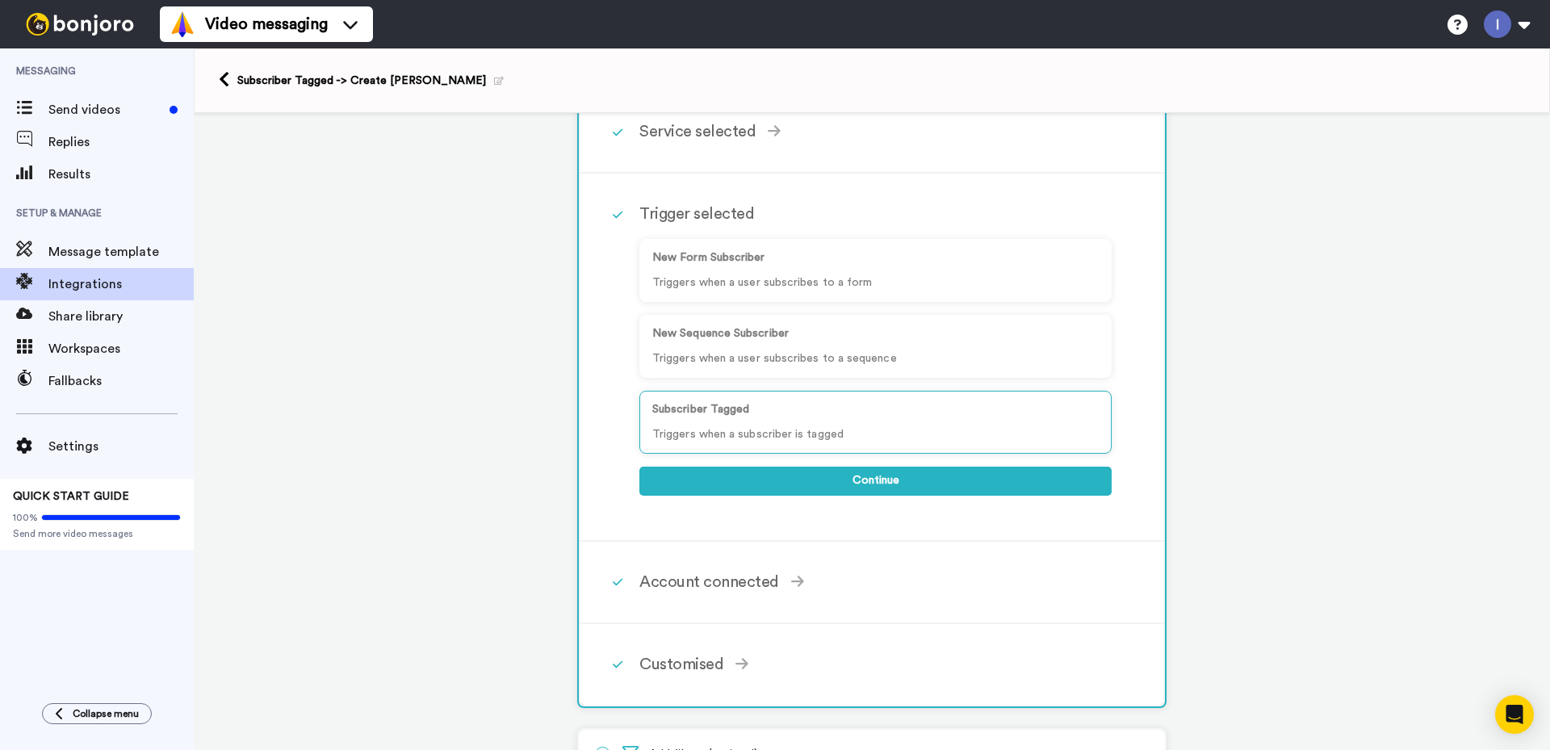
scroll to position [62, 0]
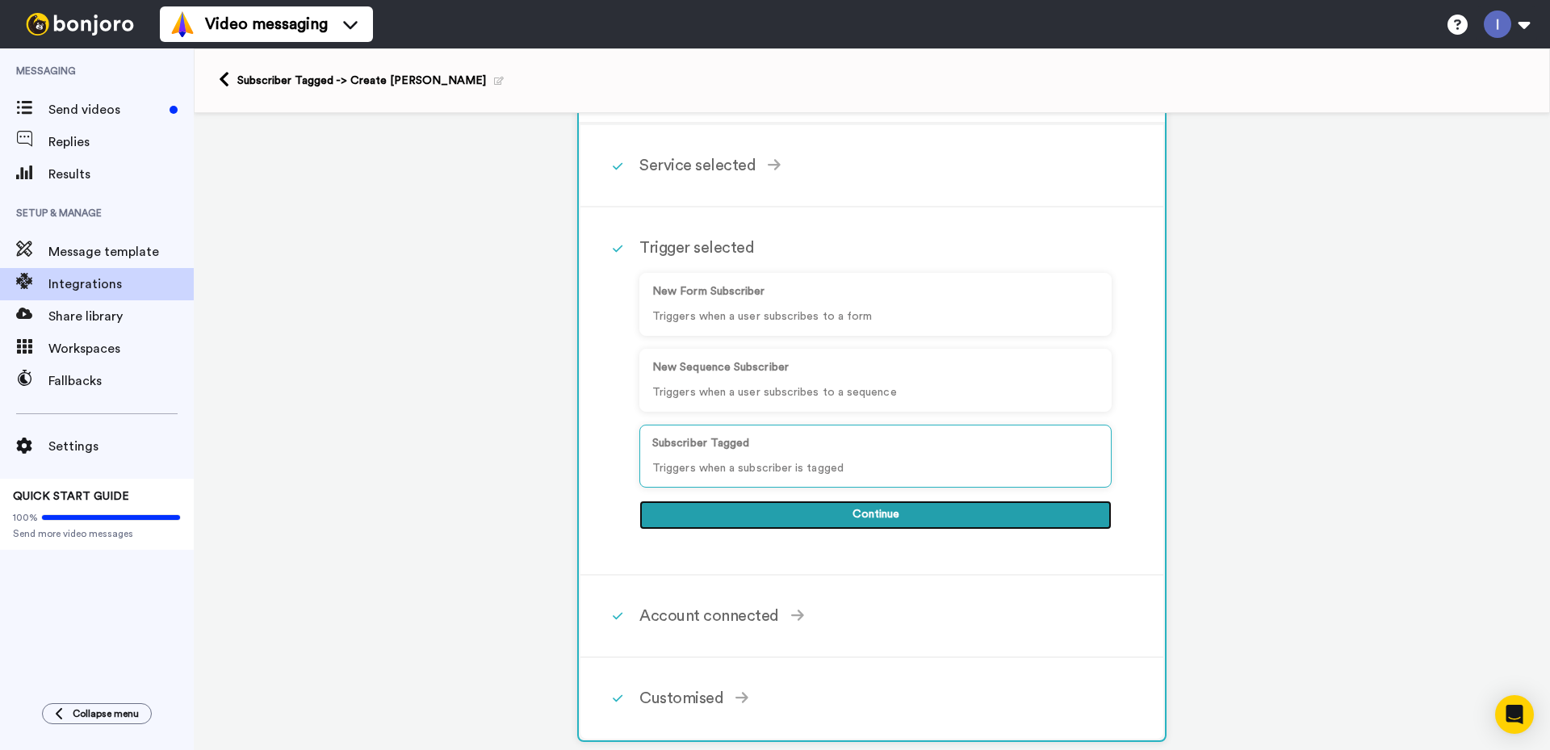
click at [829, 517] on button "Continue" at bounding box center [875, 514] width 472 height 29
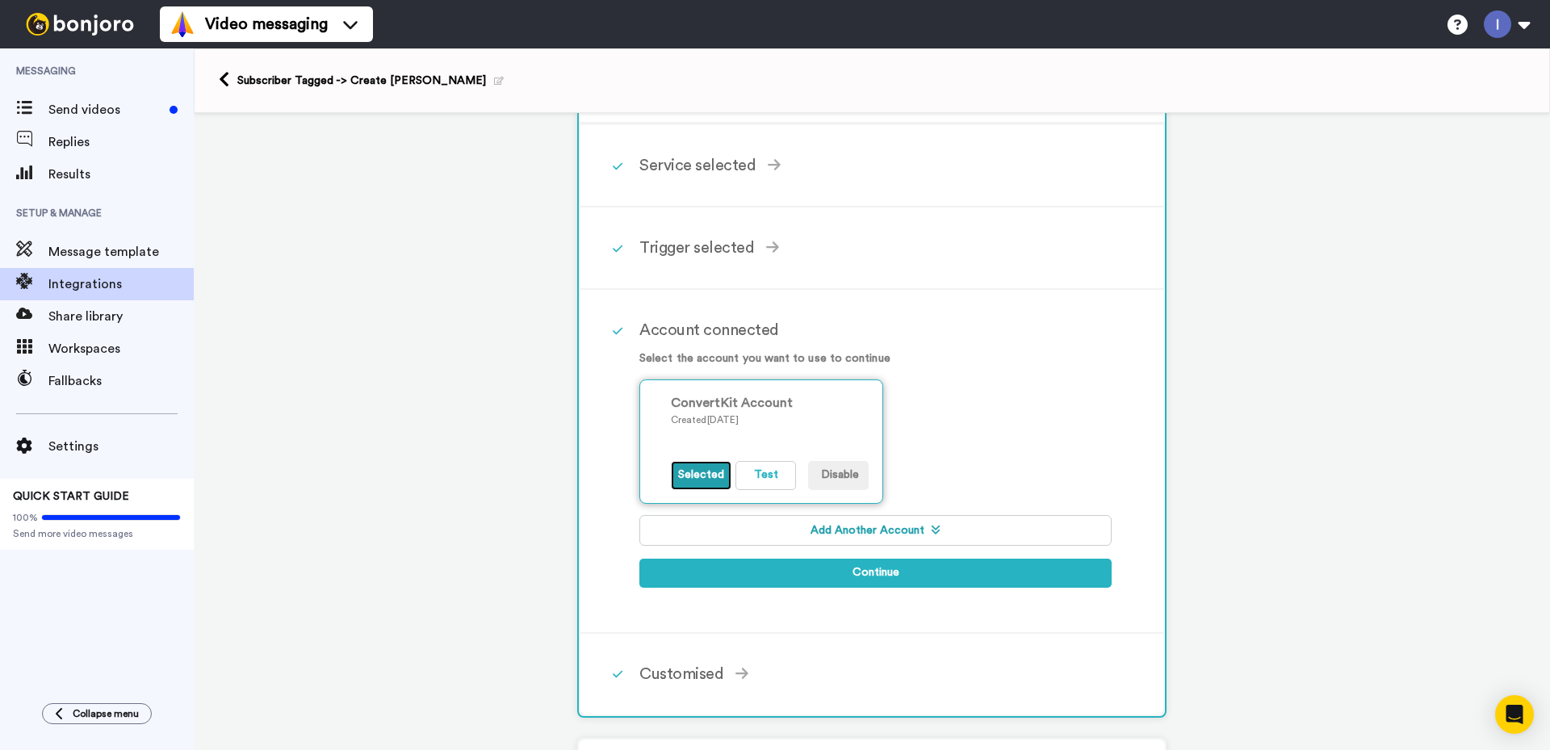
click at [690, 471] on button "Selected" at bounding box center [701, 475] width 61 height 29
click at [754, 472] on button "Test" at bounding box center [765, 475] width 61 height 29
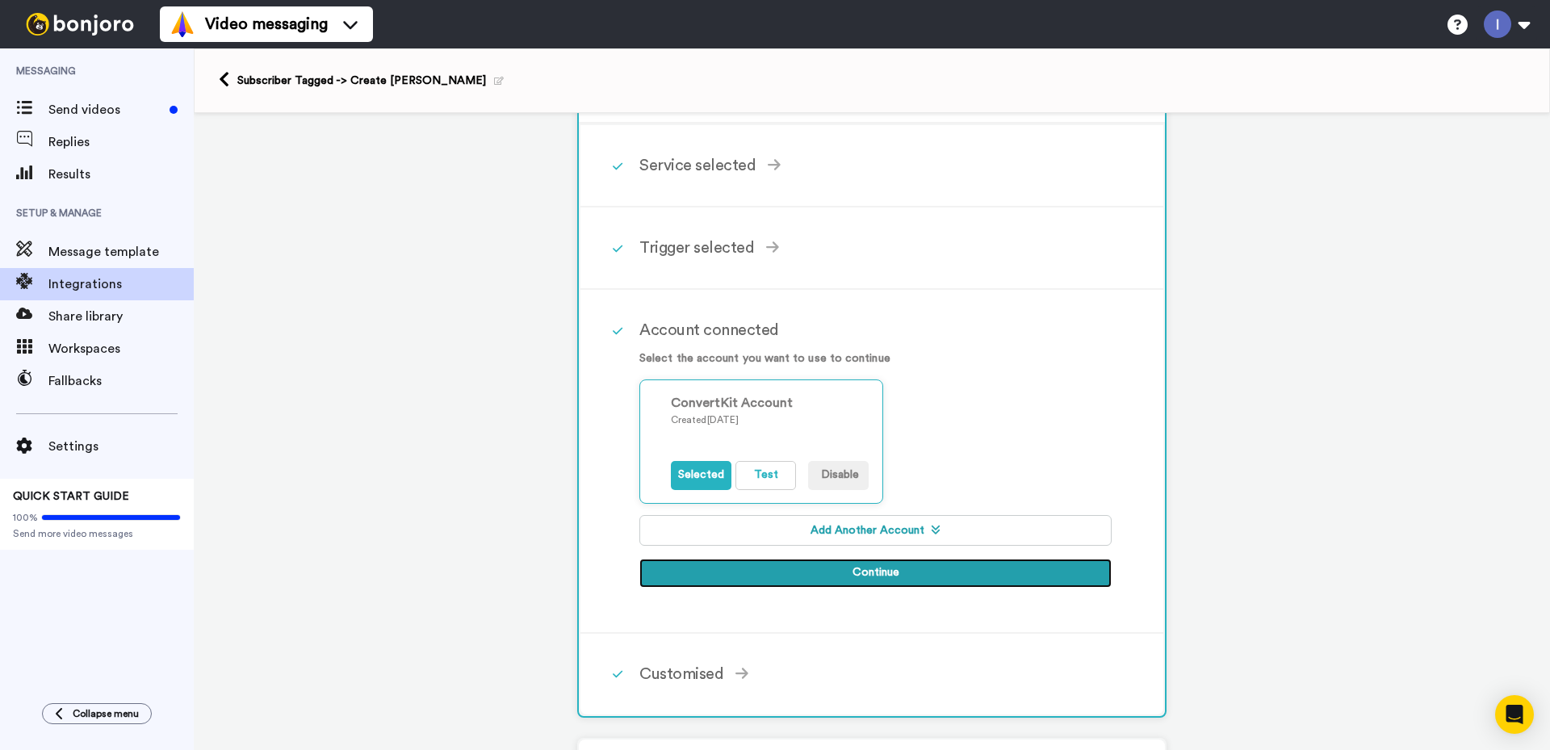
click at [853, 574] on button "Continue" at bounding box center [875, 572] width 472 height 29
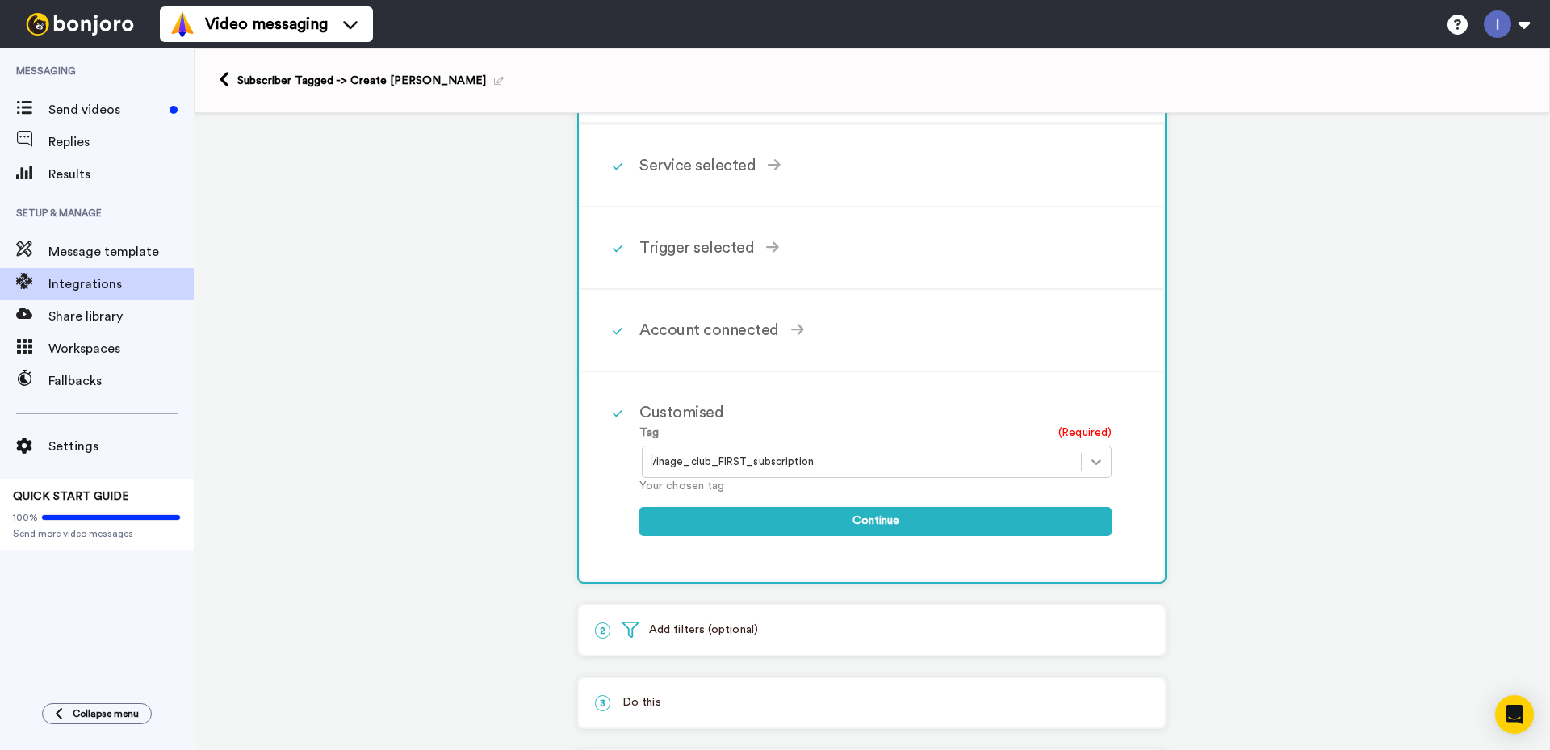
click at [1092, 460] on icon at bounding box center [1096, 462] width 16 height 16
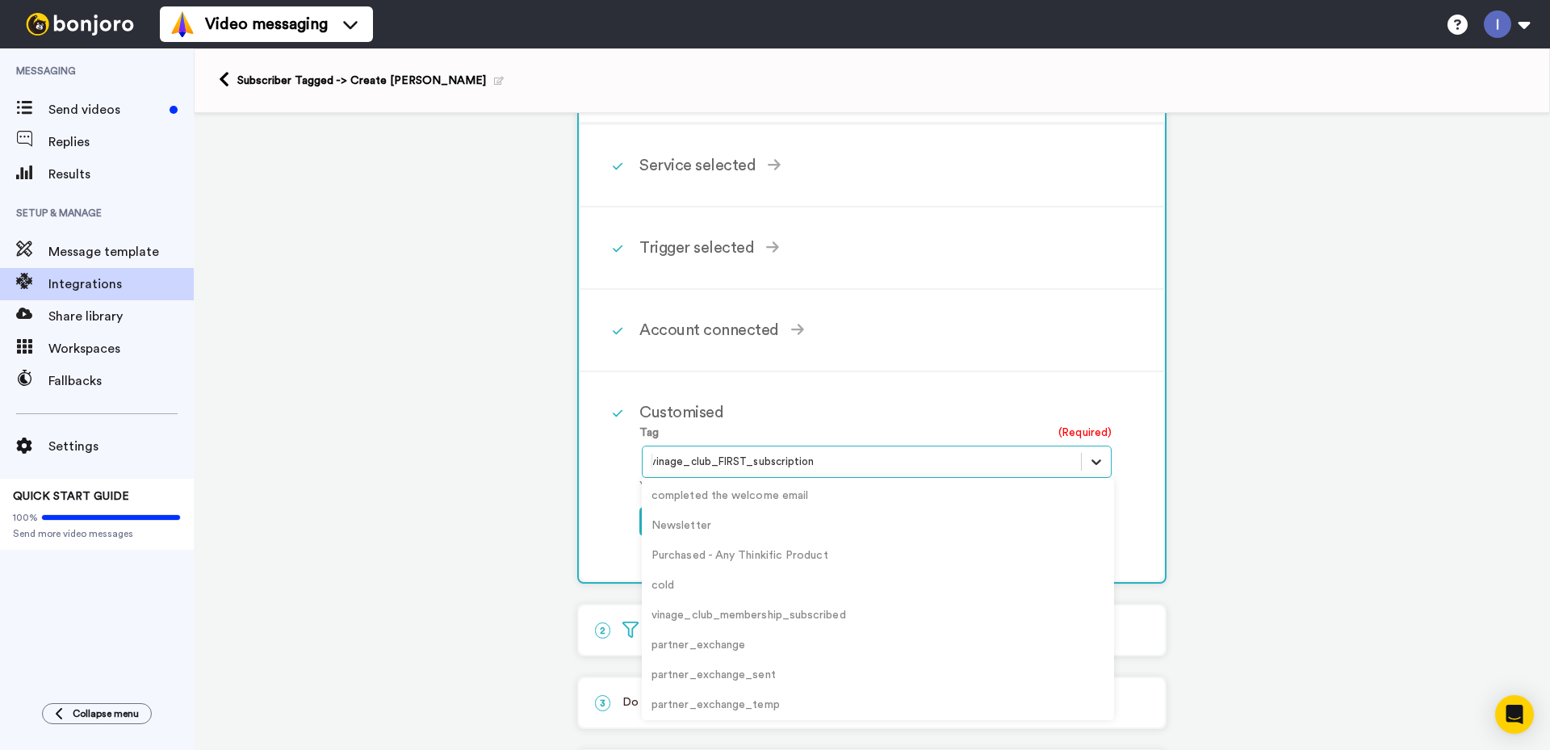
scroll to position [99, 0]
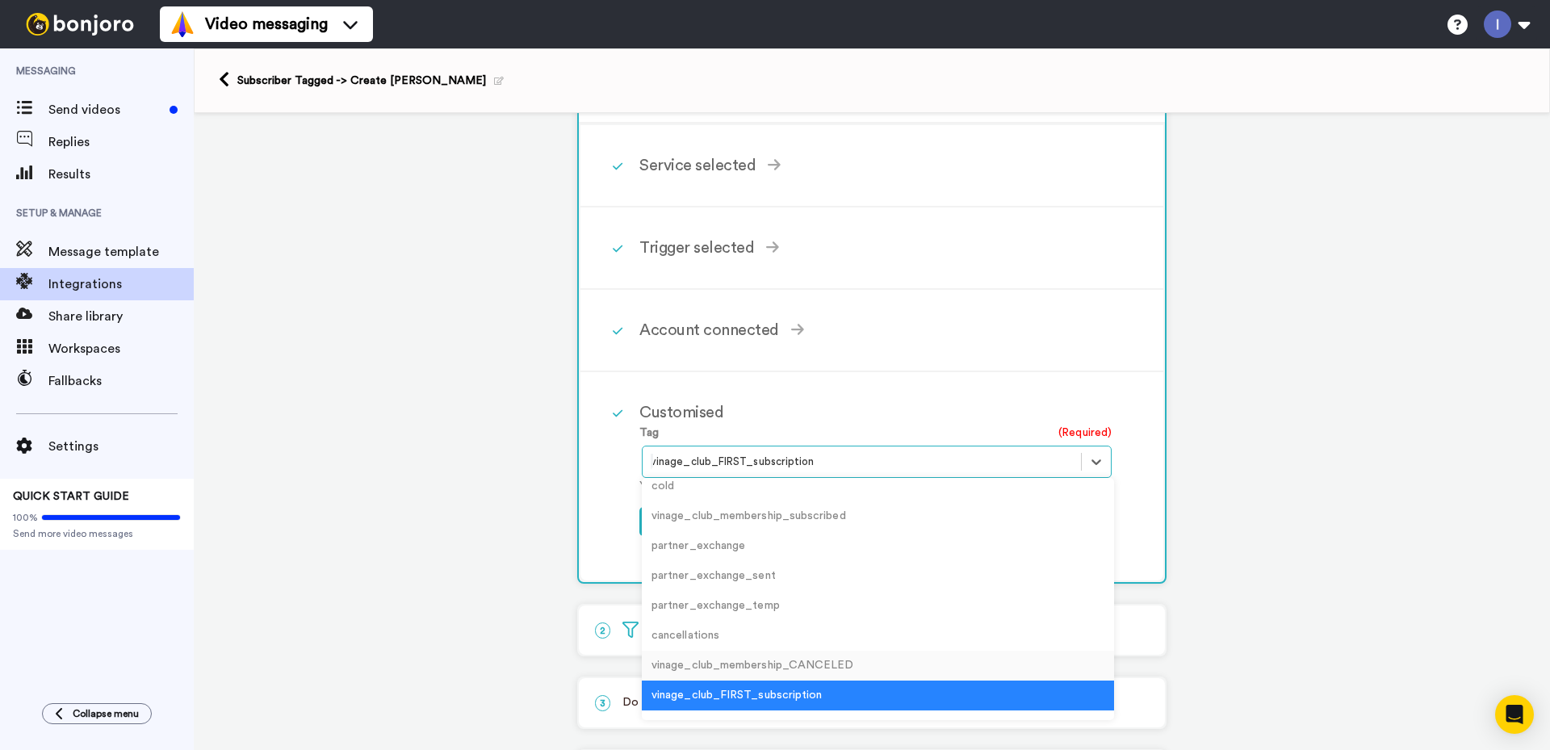
click at [721, 665] on div "vinage_club_membership_CANCELED" at bounding box center [878, 666] width 472 height 30
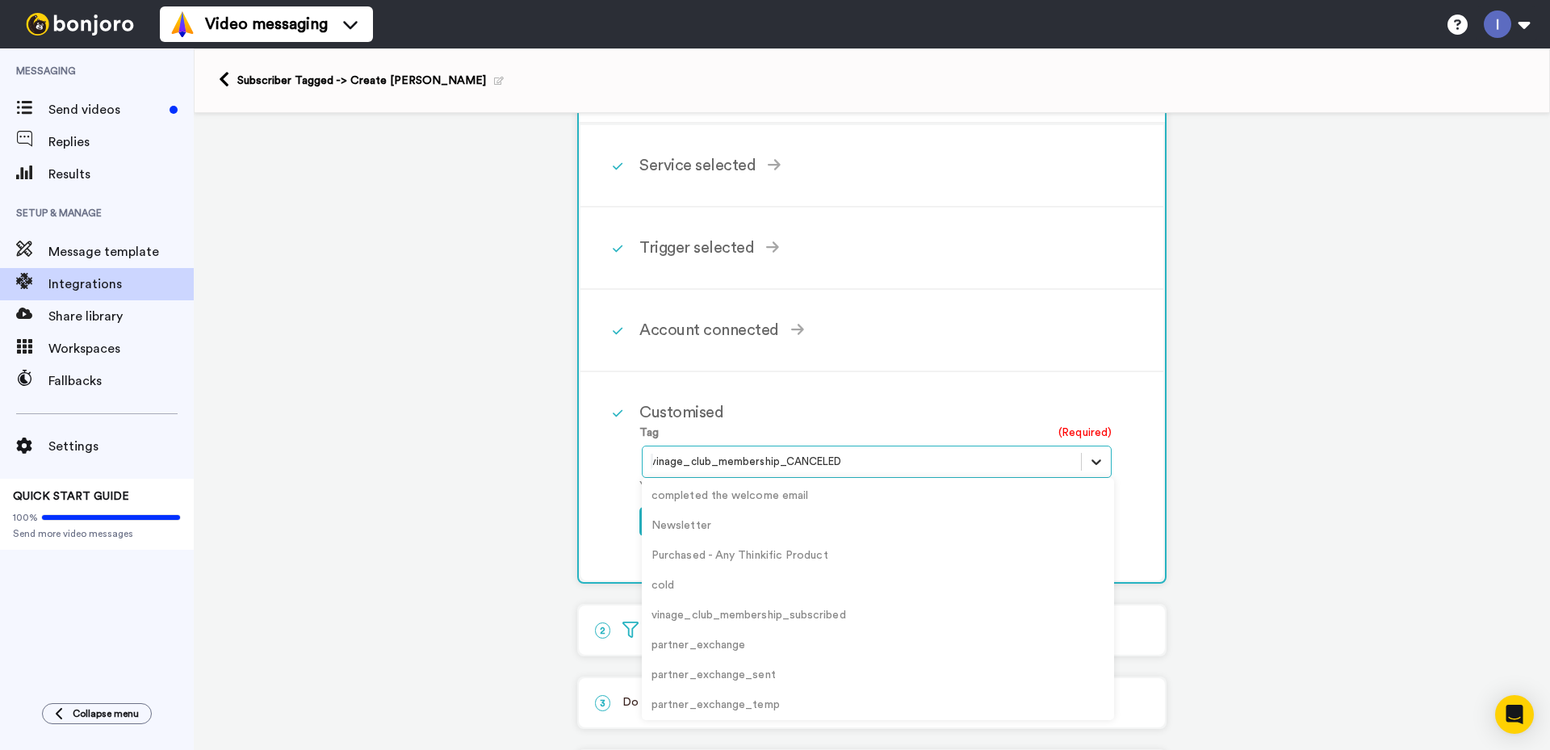
click at [1098, 461] on icon at bounding box center [1096, 462] width 16 height 16
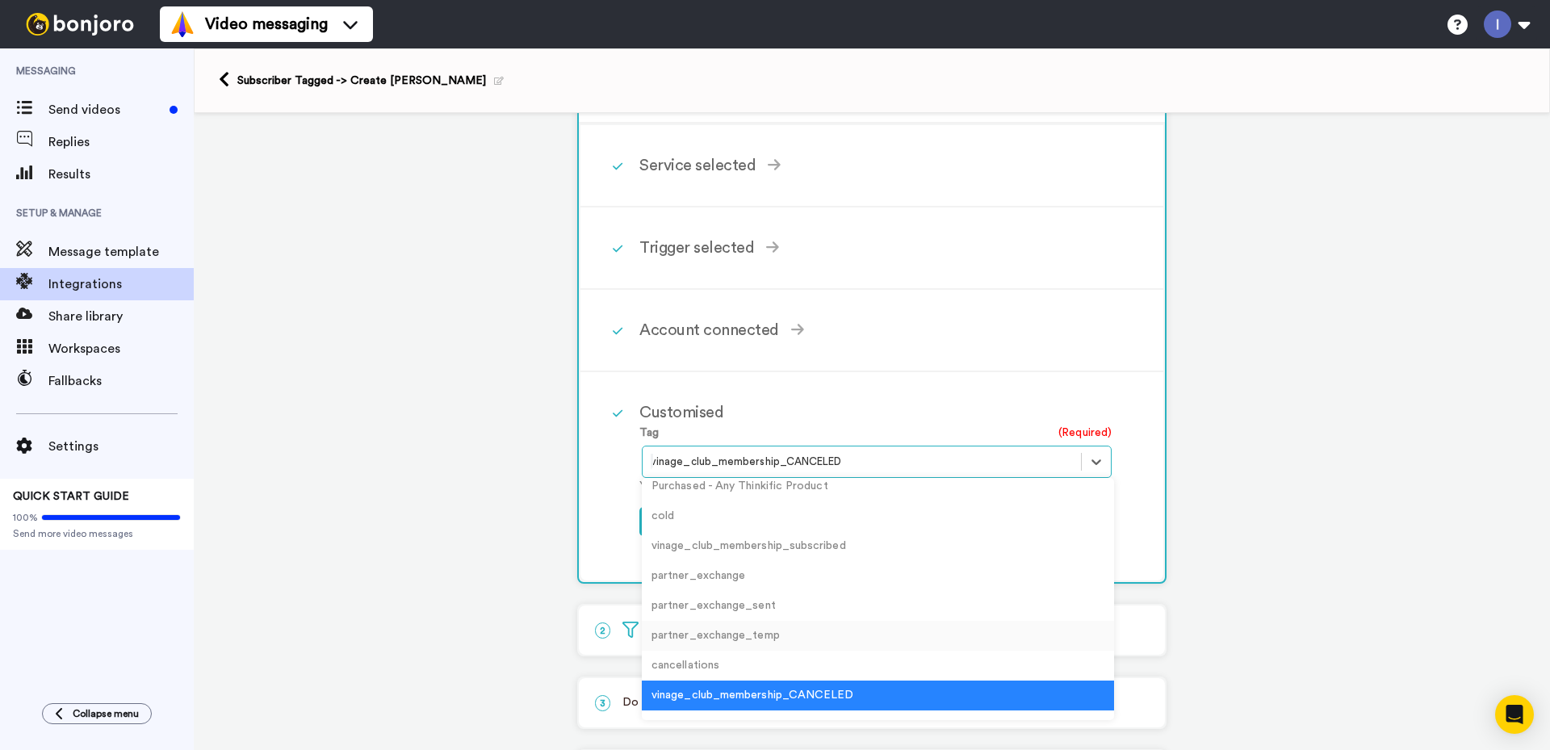
scroll to position [231, 0]
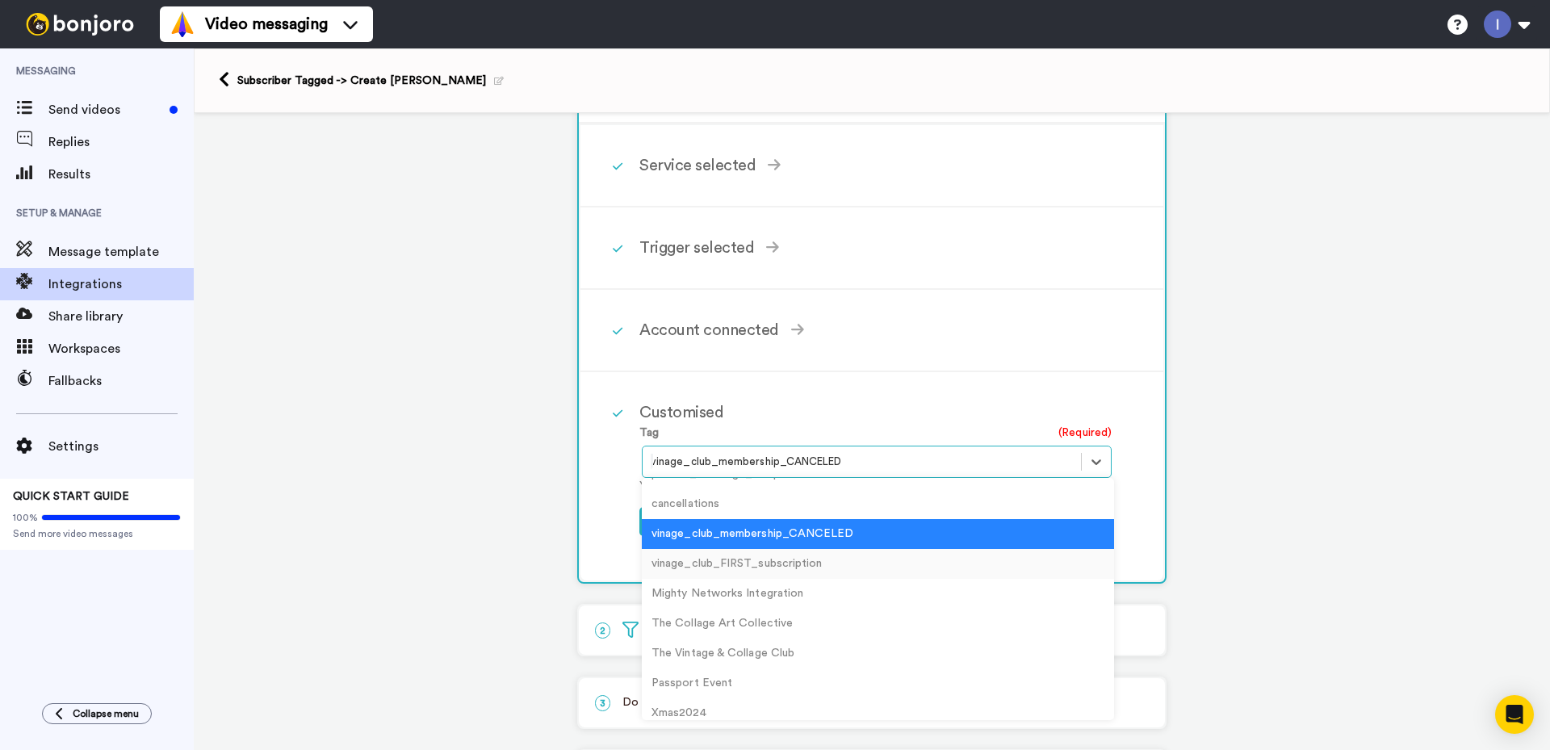
click at [730, 566] on div "vinage_club_FIRST_subscription" at bounding box center [878, 564] width 472 height 30
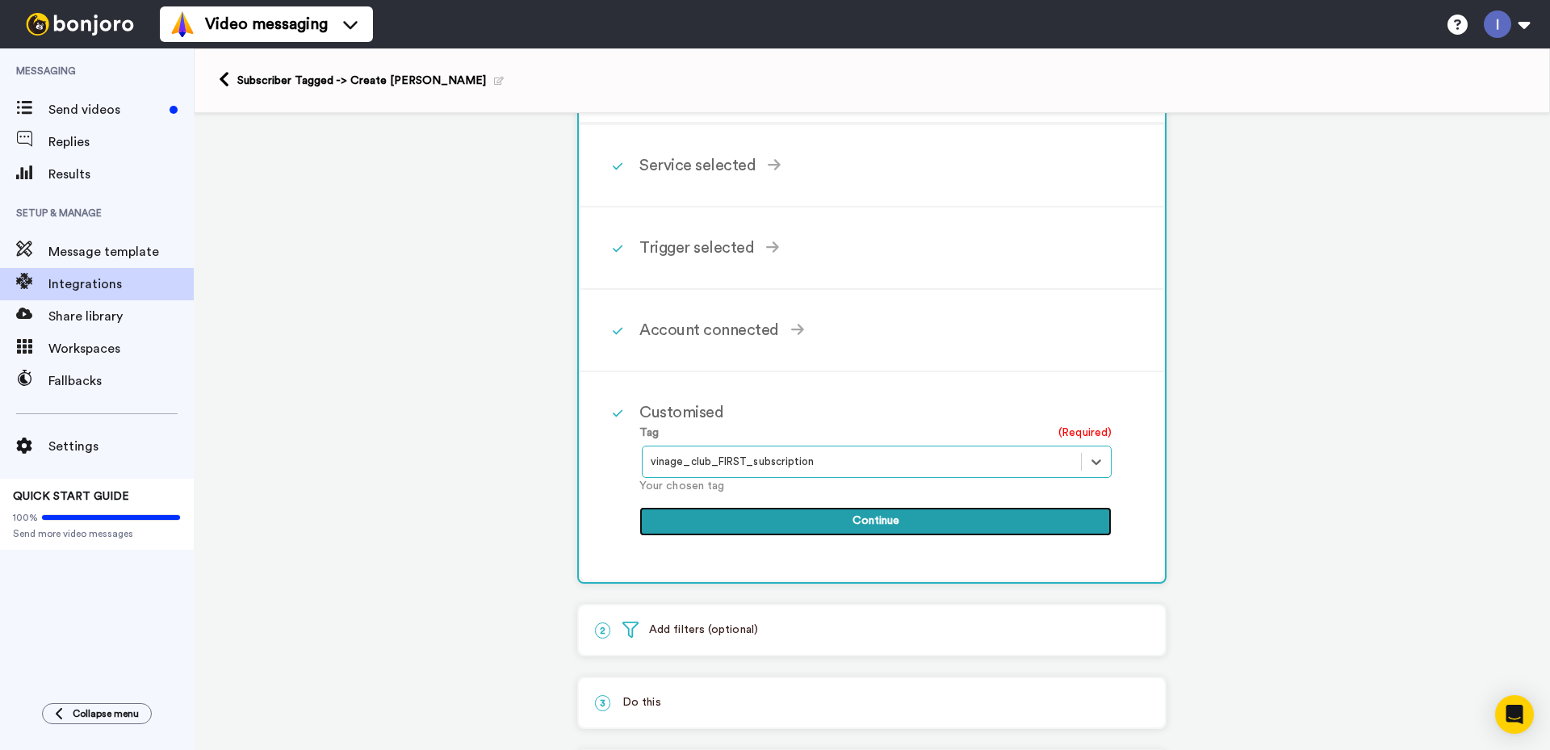
click at [890, 518] on button "Continue" at bounding box center [875, 521] width 472 height 29
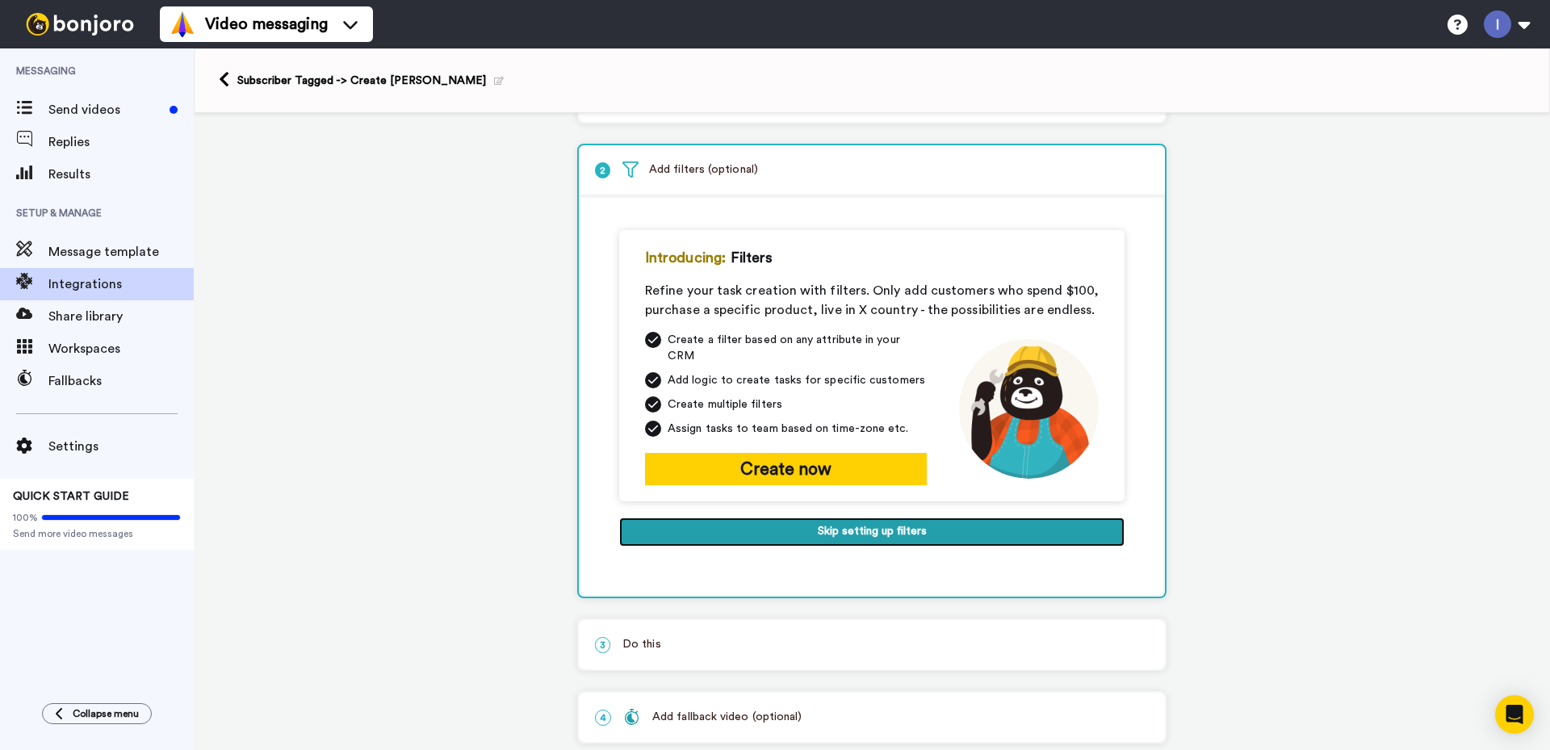
click at [860, 517] on button "Skip setting up filters" at bounding box center [871, 531] width 505 height 29
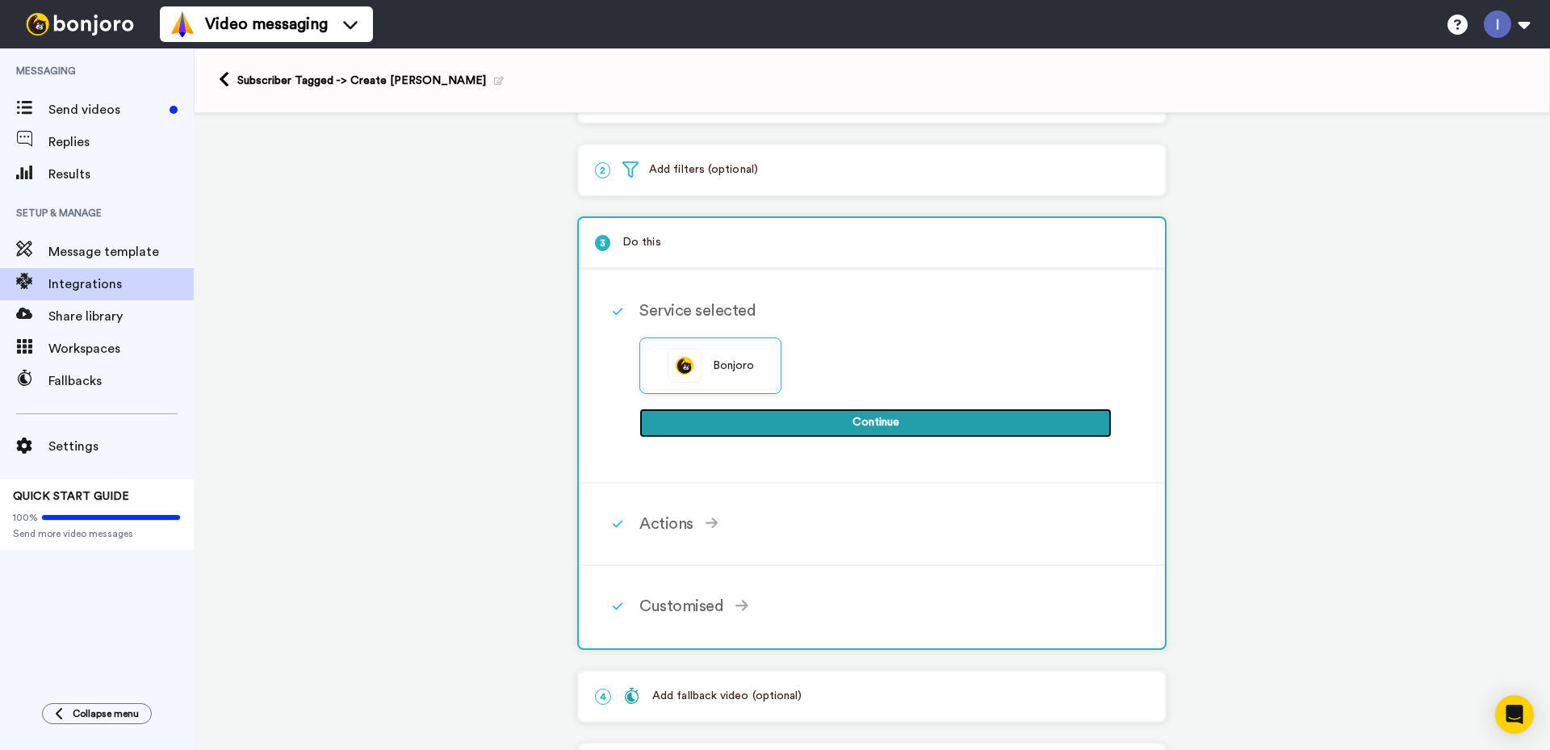
click at [863, 422] on button "Continue" at bounding box center [875, 422] width 472 height 29
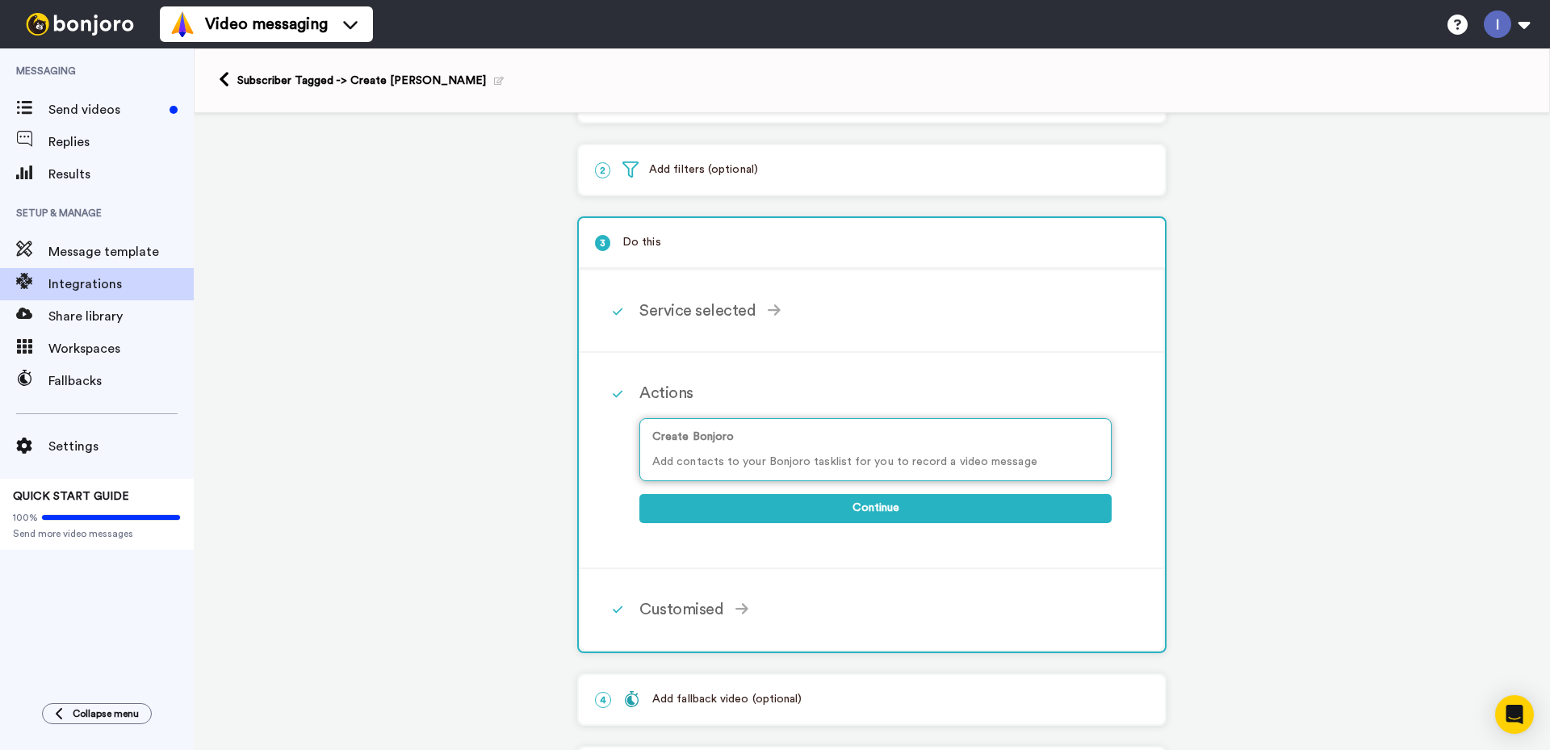
click at [903, 458] on p "Add contacts to your Bonjoro tasklist for you to record a video message" at bounding box center [875, 462] width 446 height 17
click at [876, 508] on button "Continue" at bounding box center [875, 508] width 472 height 29
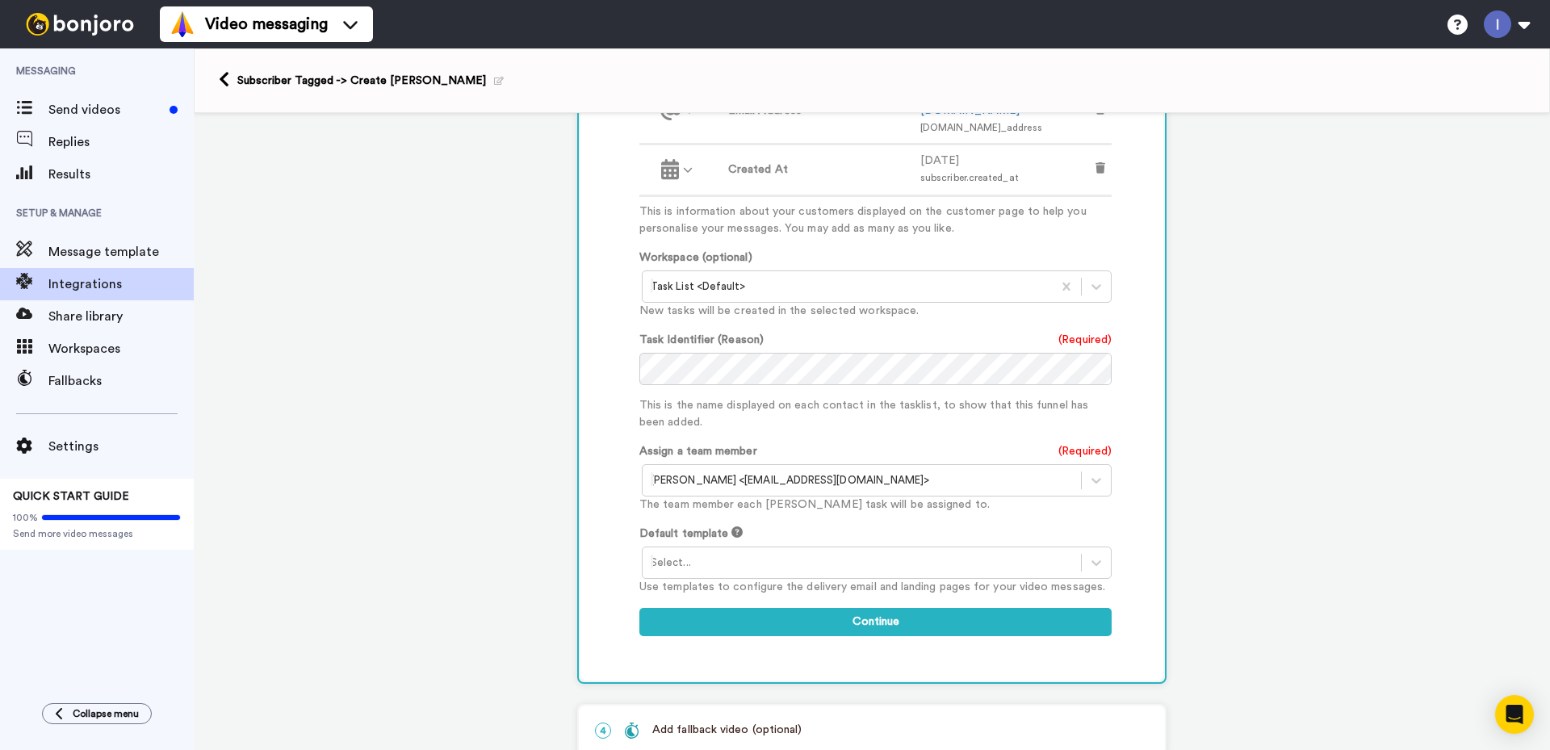
scroll to position [708, 0]
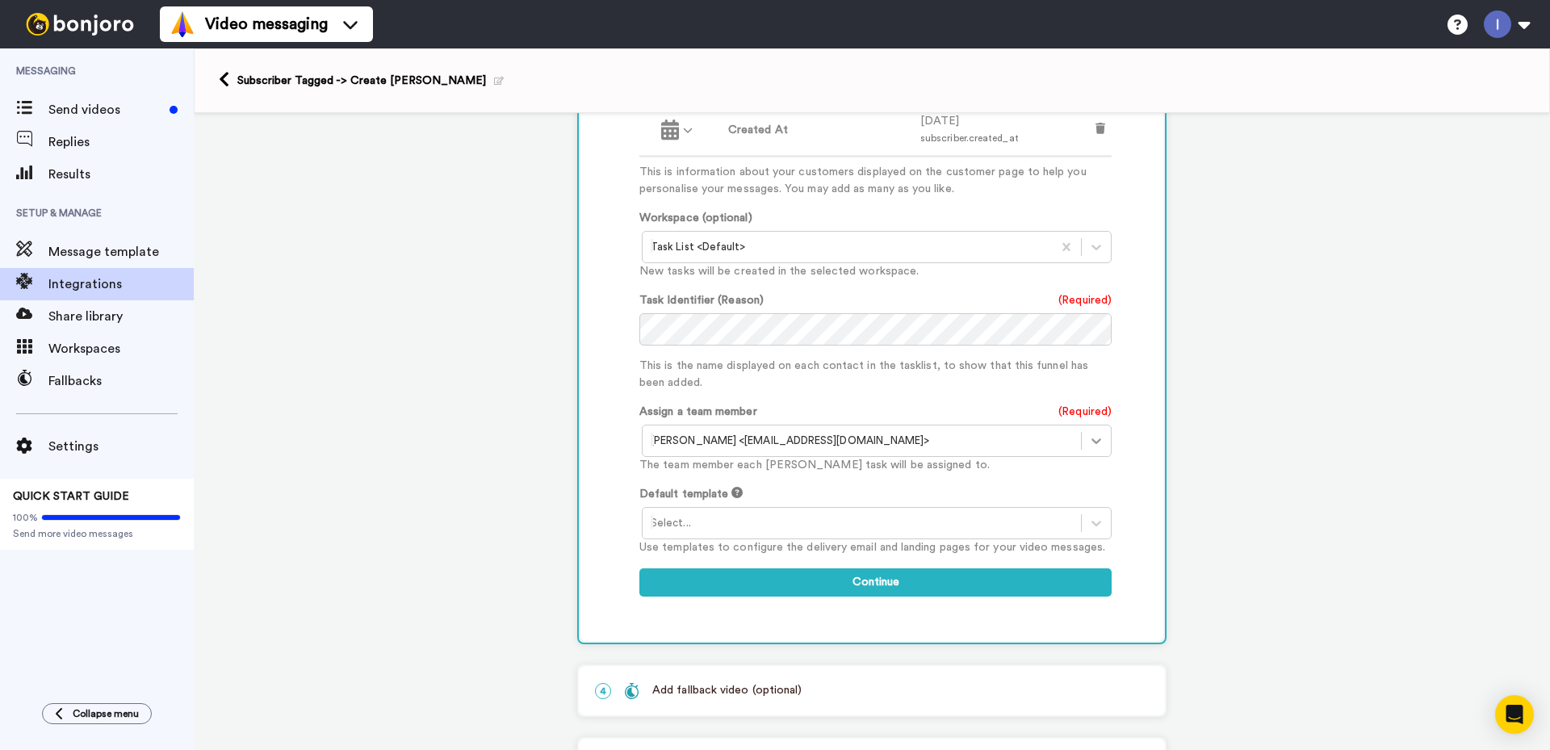
click at [1090, 433] on icon at bounding box center [1096, 441] width 16 height 16
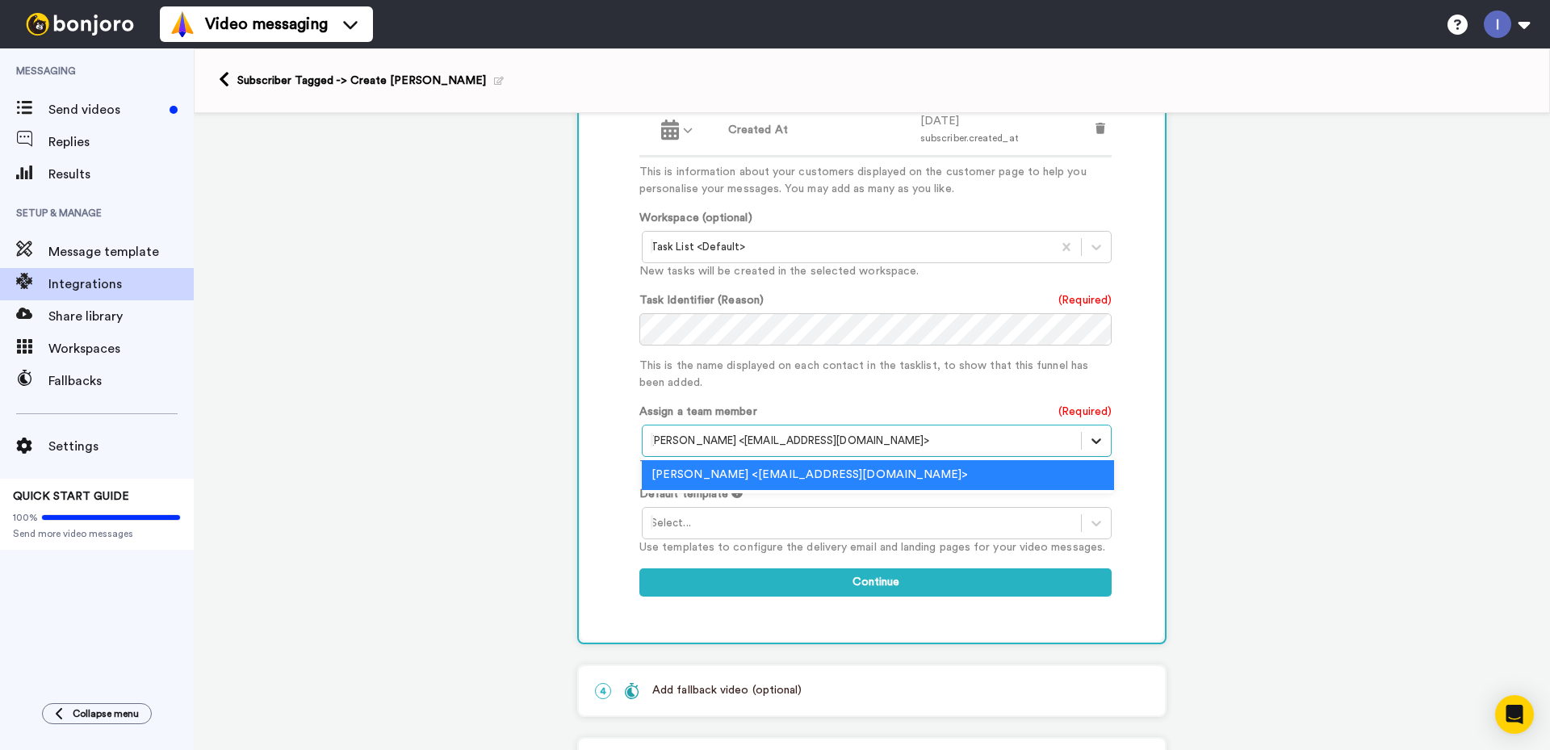
click at [1091, 438] on icon at bounding box center [1096, 441] width 10 height 6
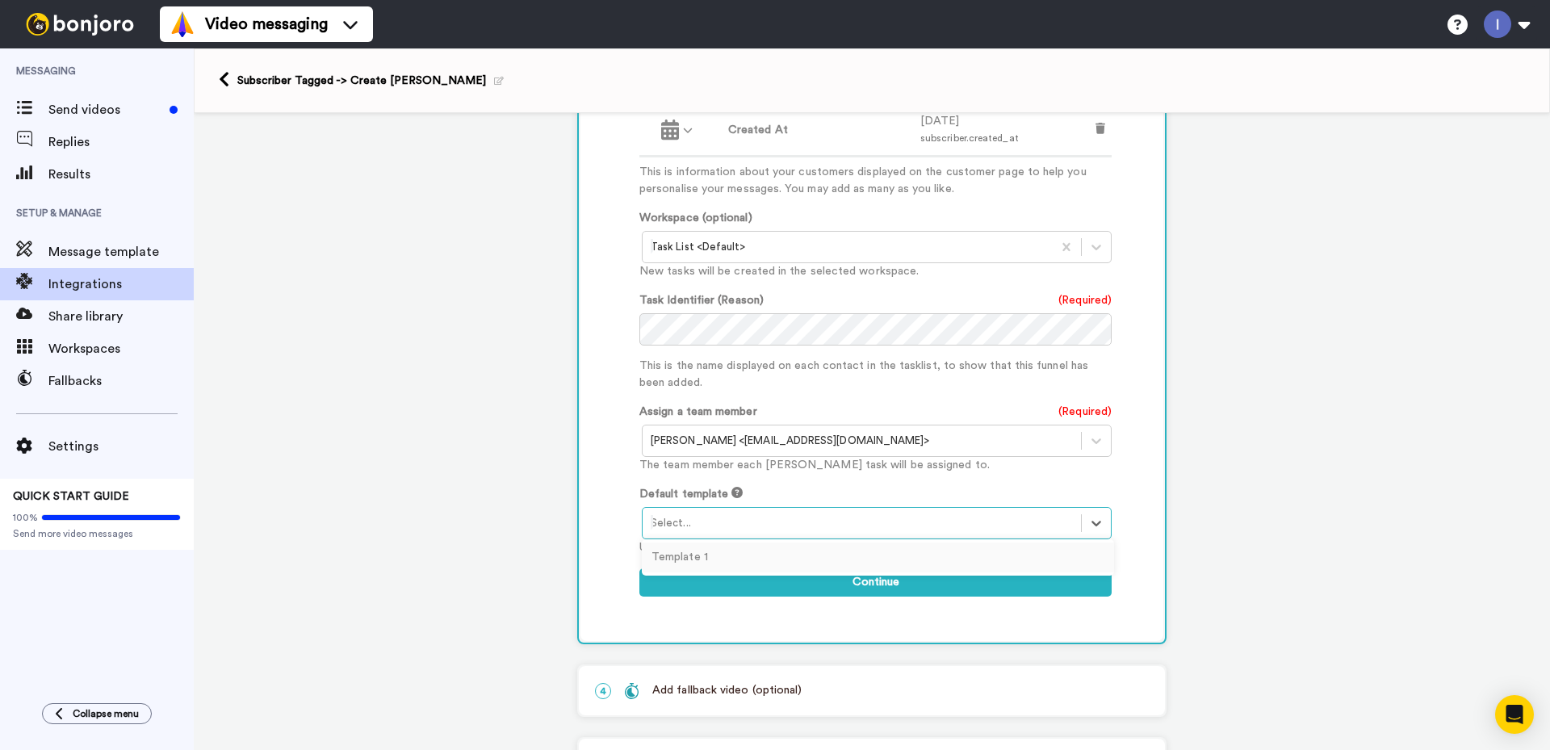
click at [942, 510] on div "Select..." at bounding box center [861, 523] width 438 height 26
click at [877, 542] on div "Template 1" at bounding box center [878, 557] width 472 height 30
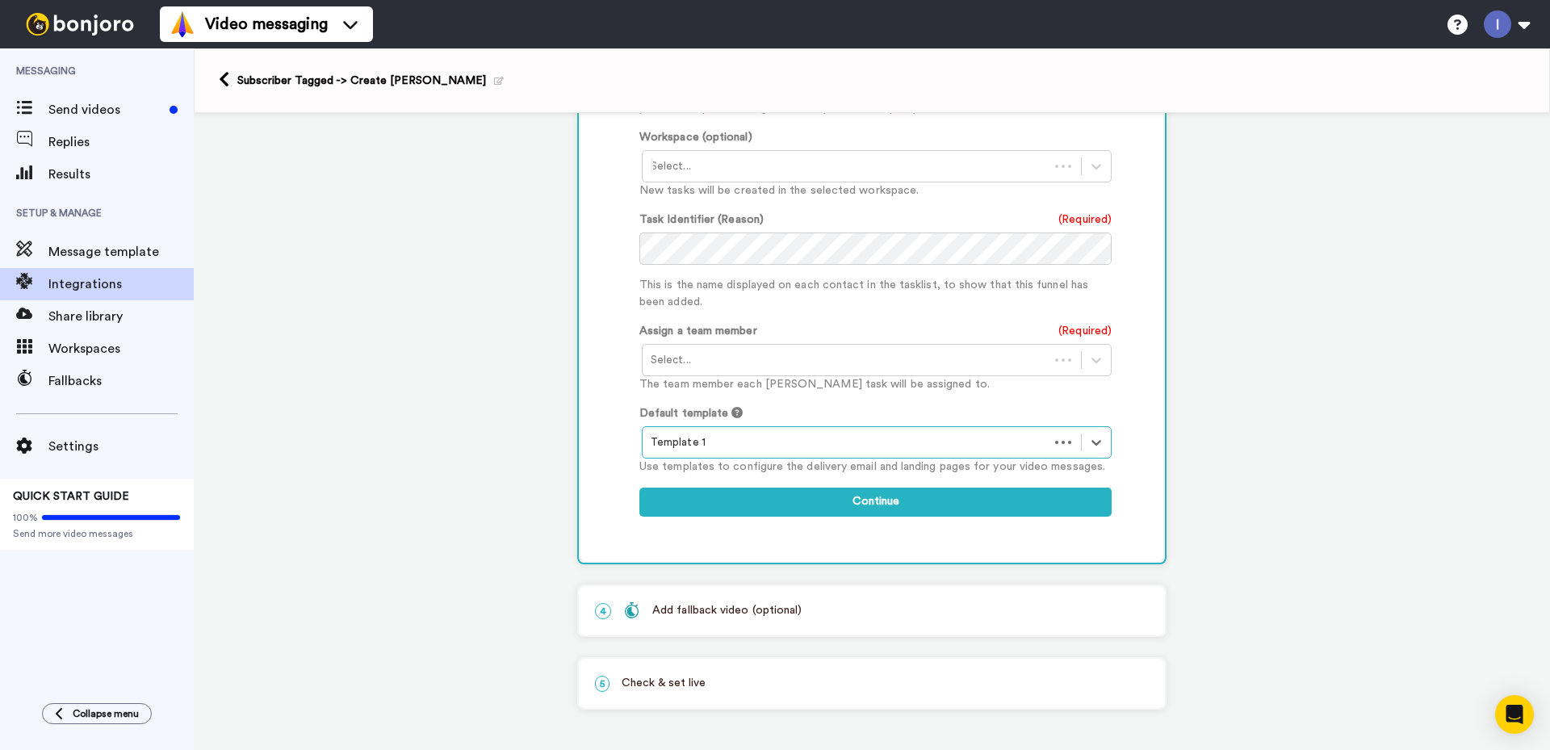
scroll to position [538, 0]
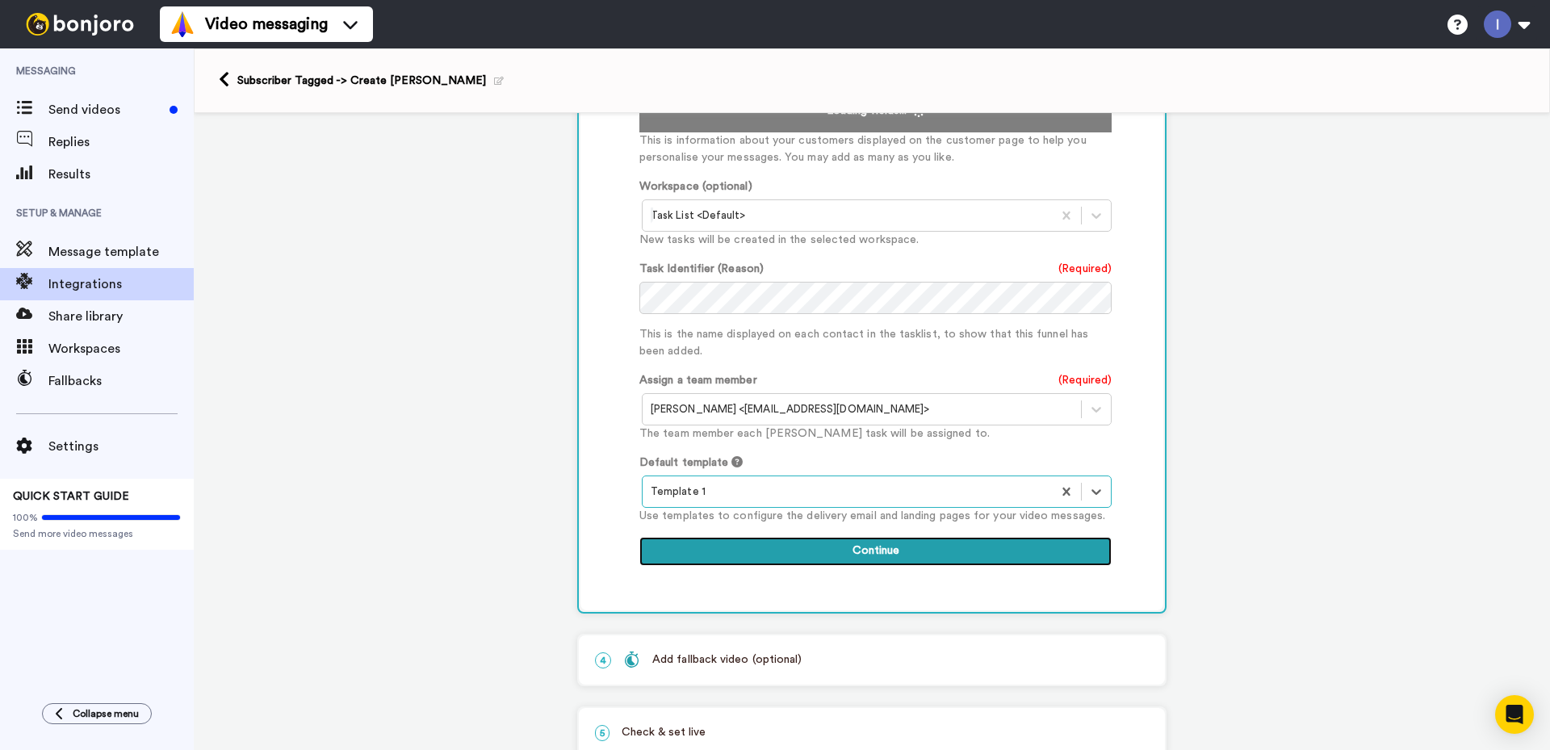
click at [868, 552] on button "Continue" at bounding box center [875, 551] width 472 height 29
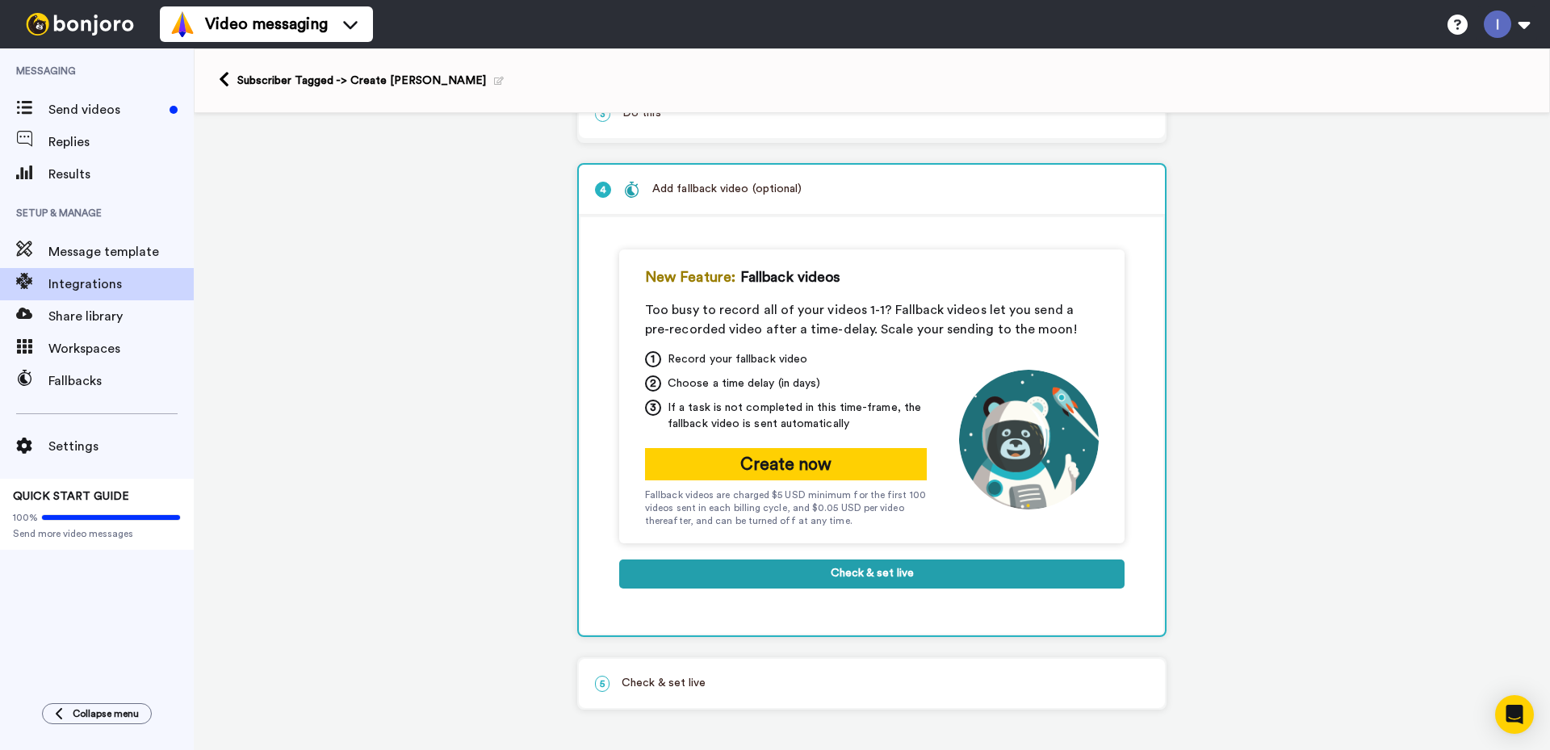
scroll to position [191, 0]
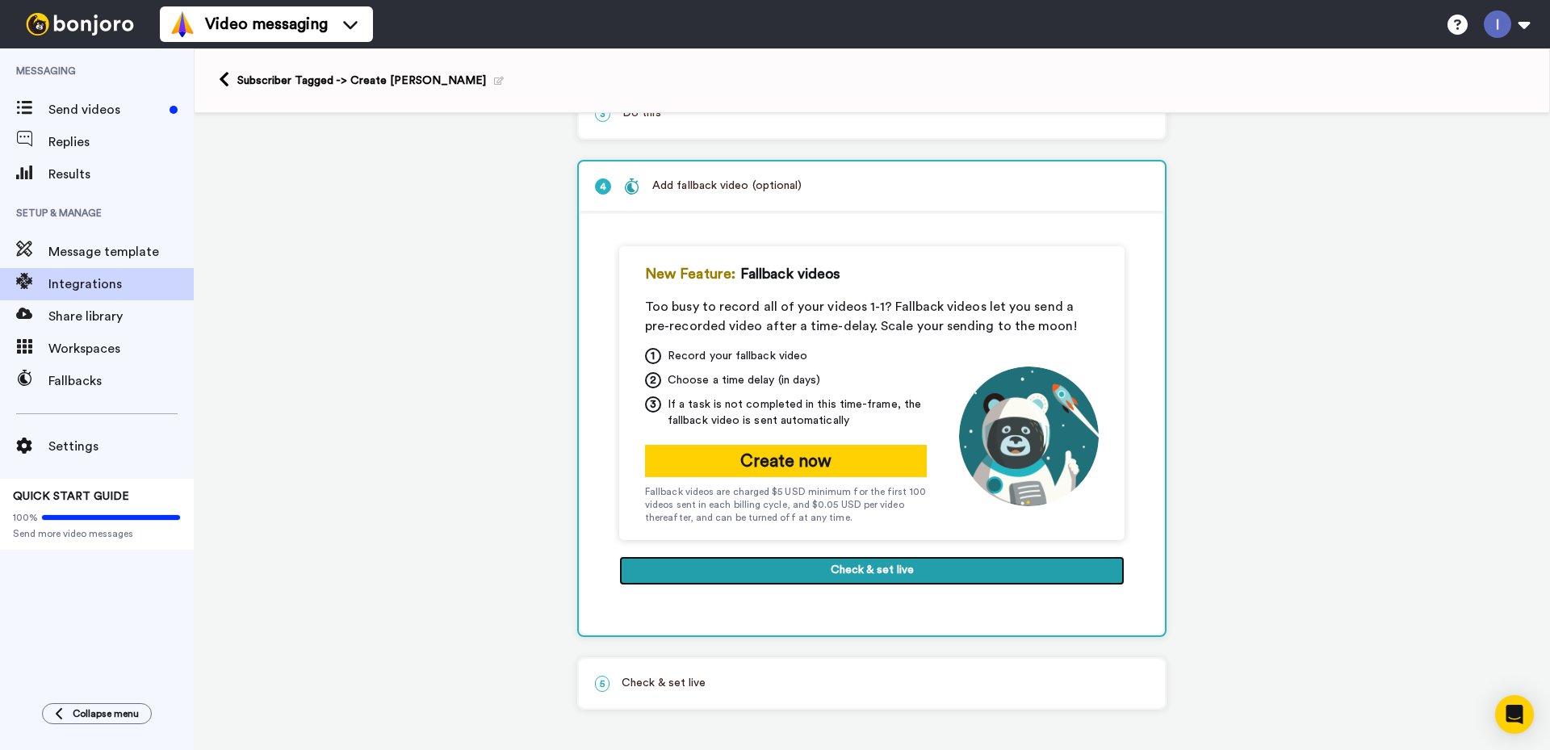
click at [881, 575] on button "Check & set live" at bounding box center [871, 570] width 505 height 29
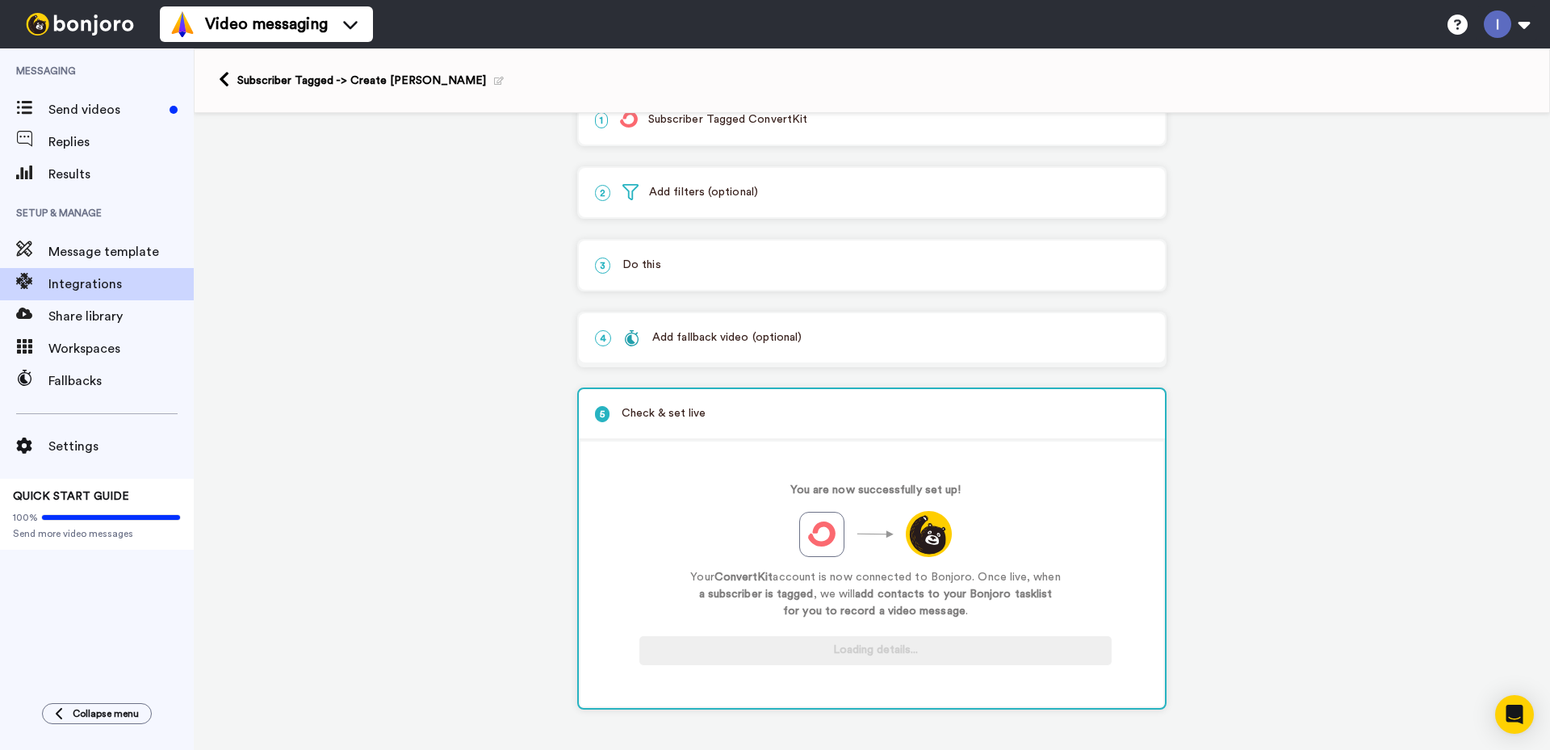
scroll to position [40, 0]
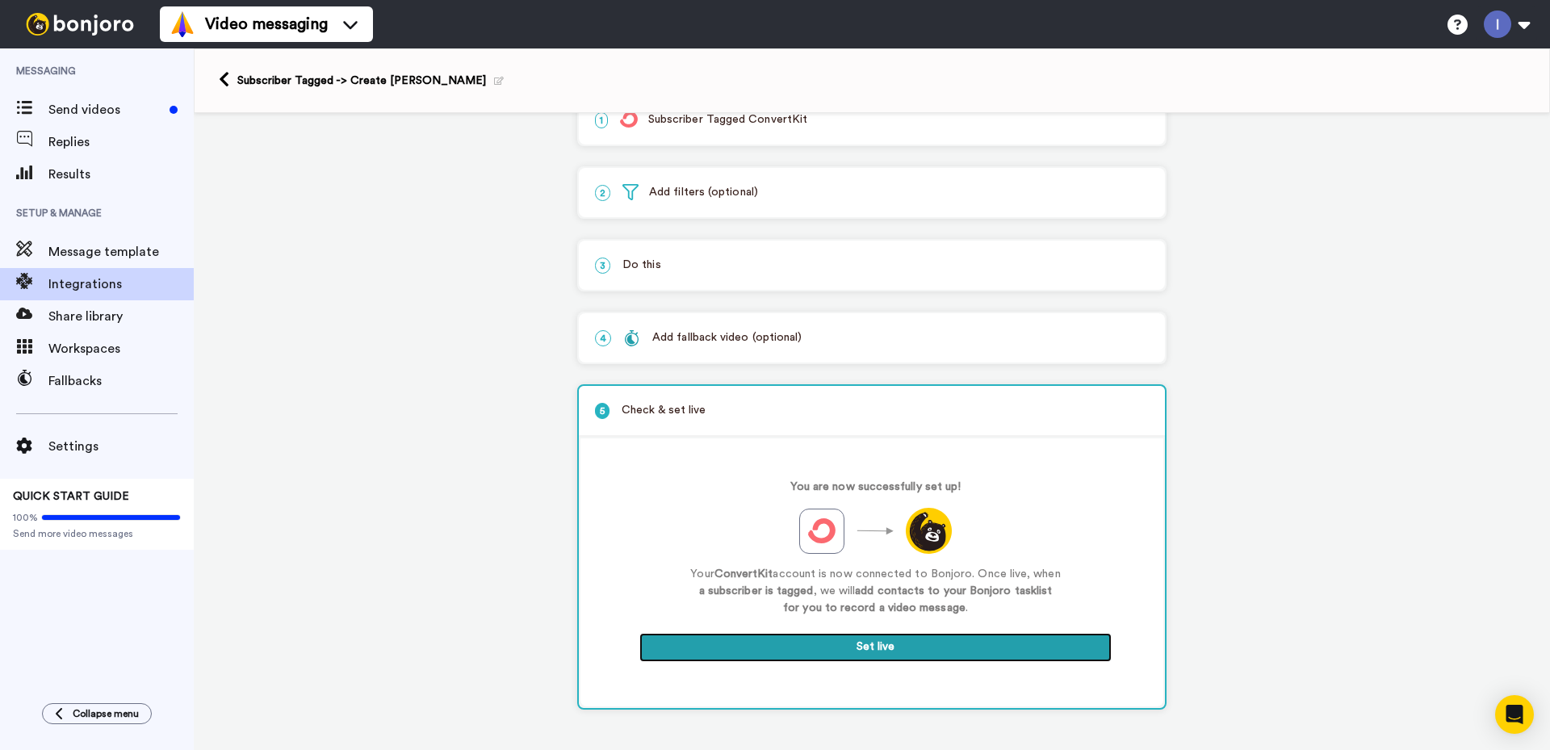
click at [879, 642] on button "Set live" at bounding box center [875, 647] width 472 height 29
click at [855, 642] on button "Set live" at bounding box center [875, 647] width 472 height 29
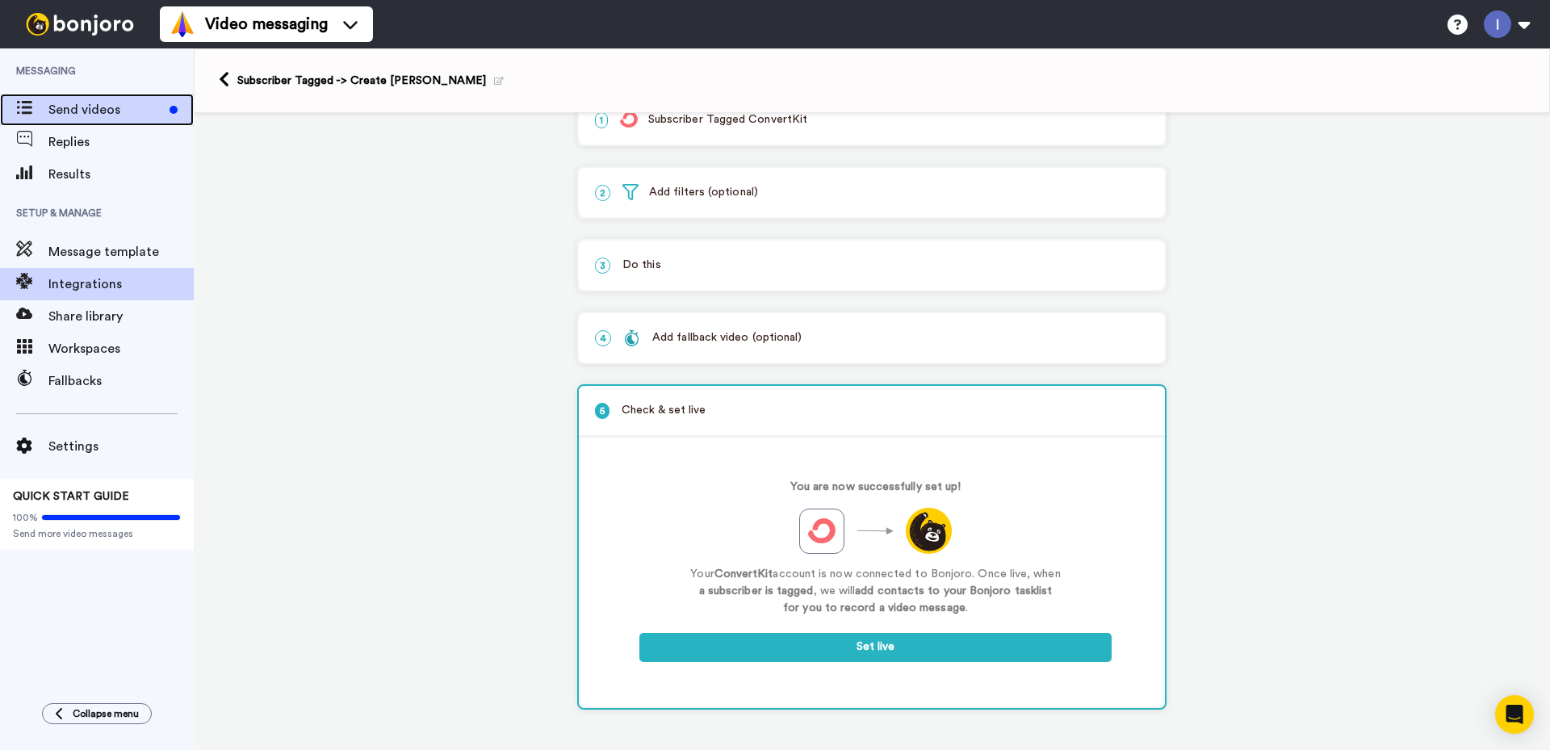
click at [71, 104] on span "Send videos" at bounding box center [105, 109] width 115 height 19
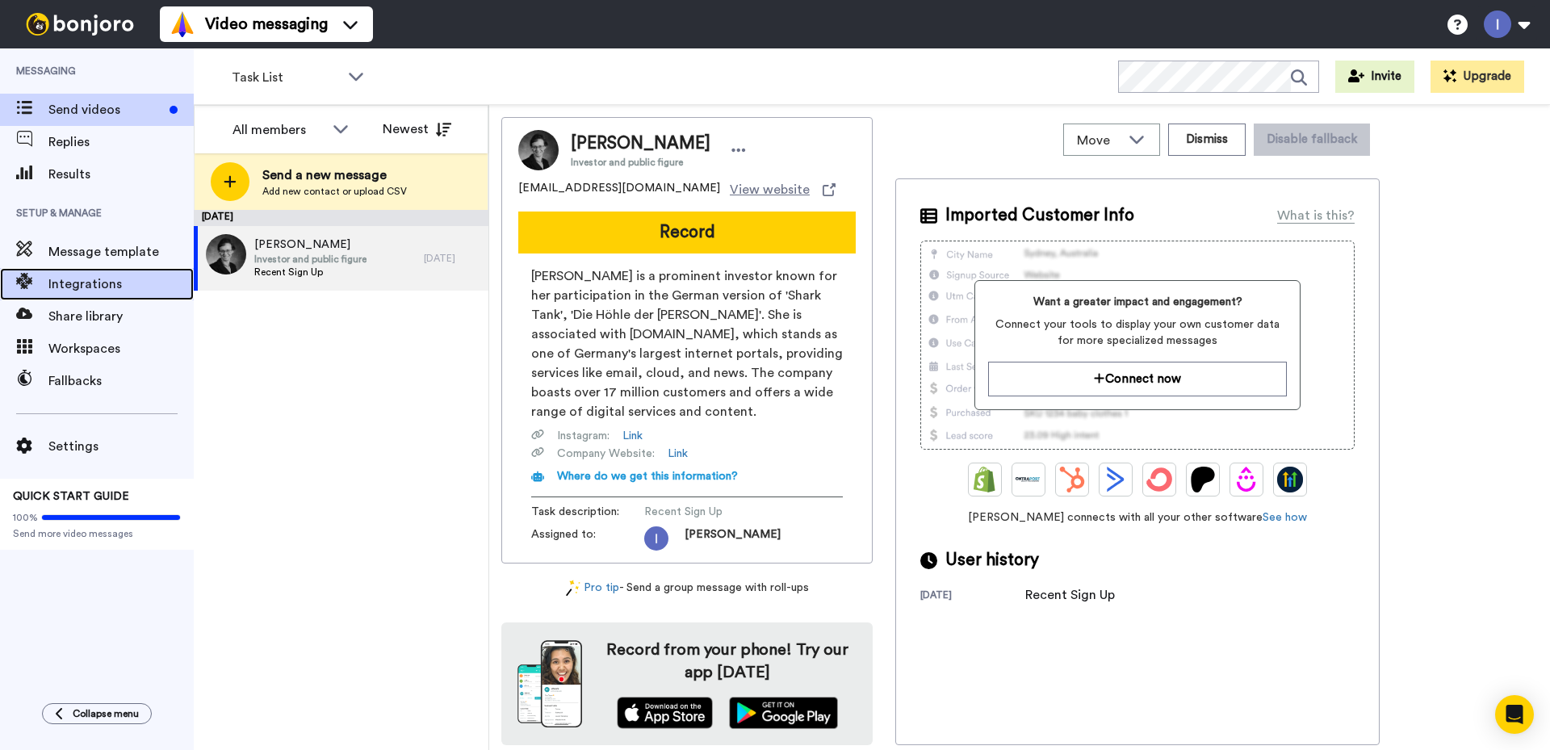
click at [88, 282] on span "Integrations" at bounding box center [120, 283] width 145 height 19
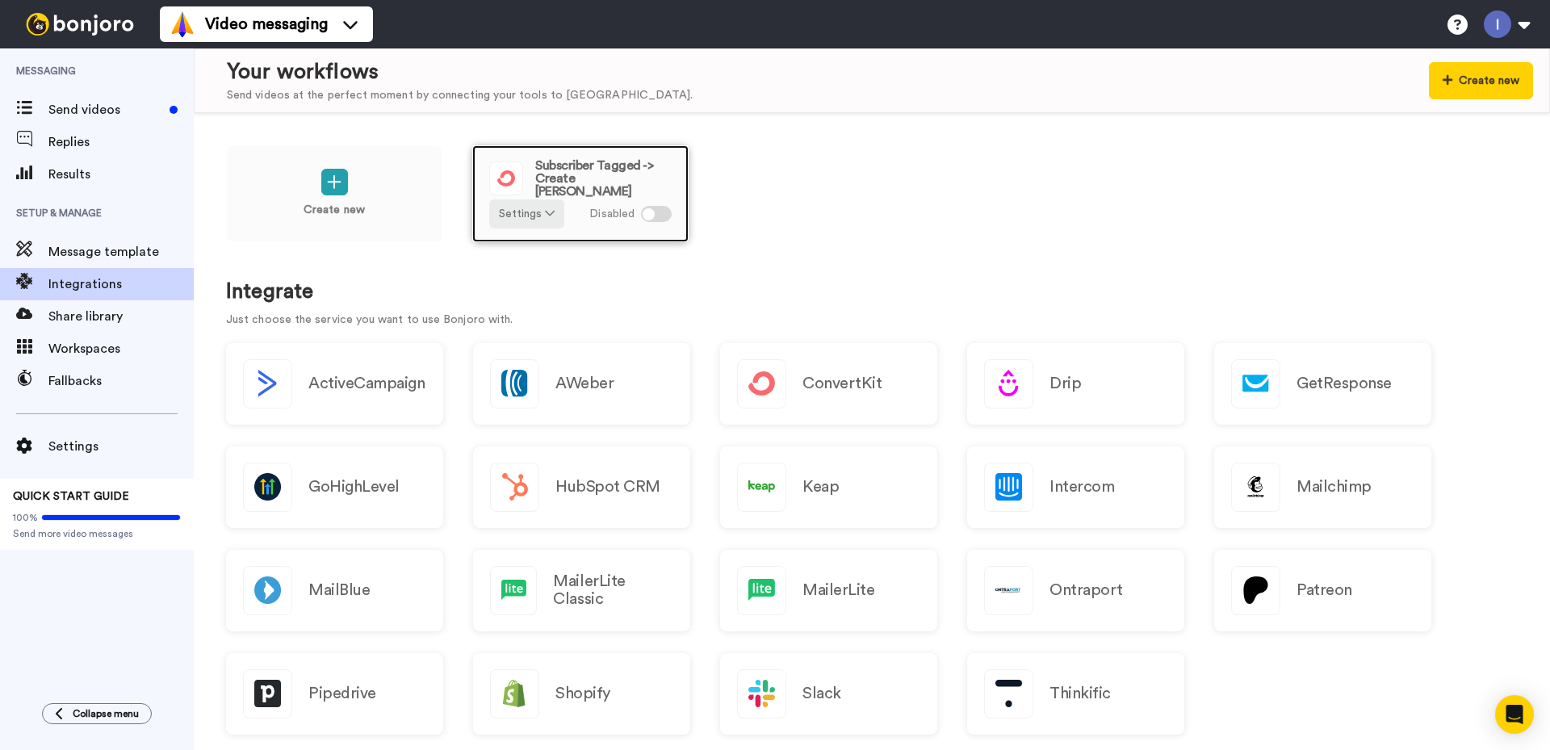
click at [587, 170] on span "Subscriber Tagged -> Create [PERSON_NAME]" at bounding box center [603, 178] width 136 height 39
click at [659, 216] on div at bounding box center [656, 214] width 31 height 16
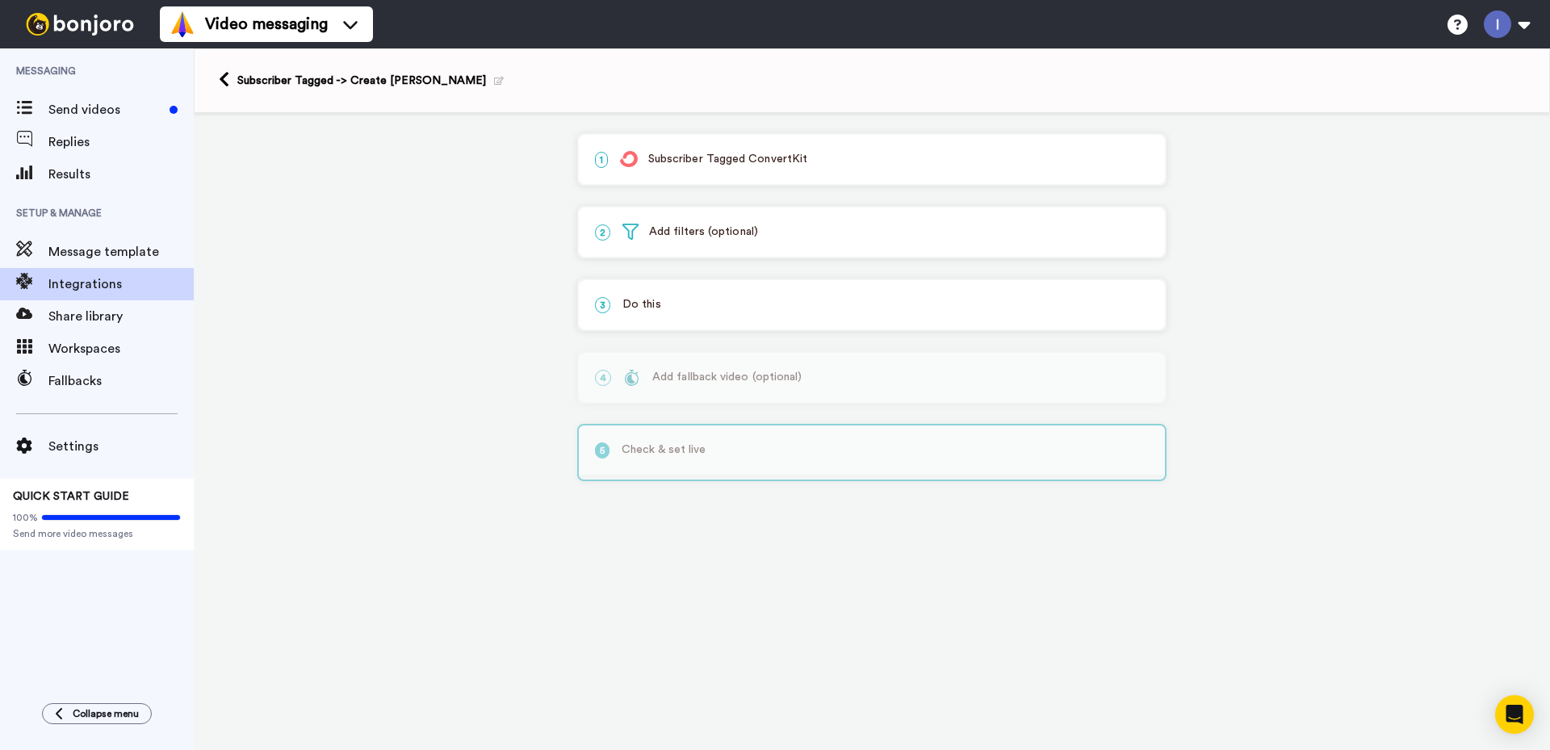
click at [840, 461] on div "5 Check & set live" at bounding box center [871, 452] width 589 height 57
click at [811, 450] on div "5 Check & set live" at bounding box center [871, 452] width 589 height 57
click at [792, 355] on div "4 Add fallback video (optional) New Feature: Fallback videos Too busy to record…" at bounding box center [871, 377] width 589 height 52
click at [794, 304] on p "3 Do this" at bounding box center [872, 304] width 554 height 17
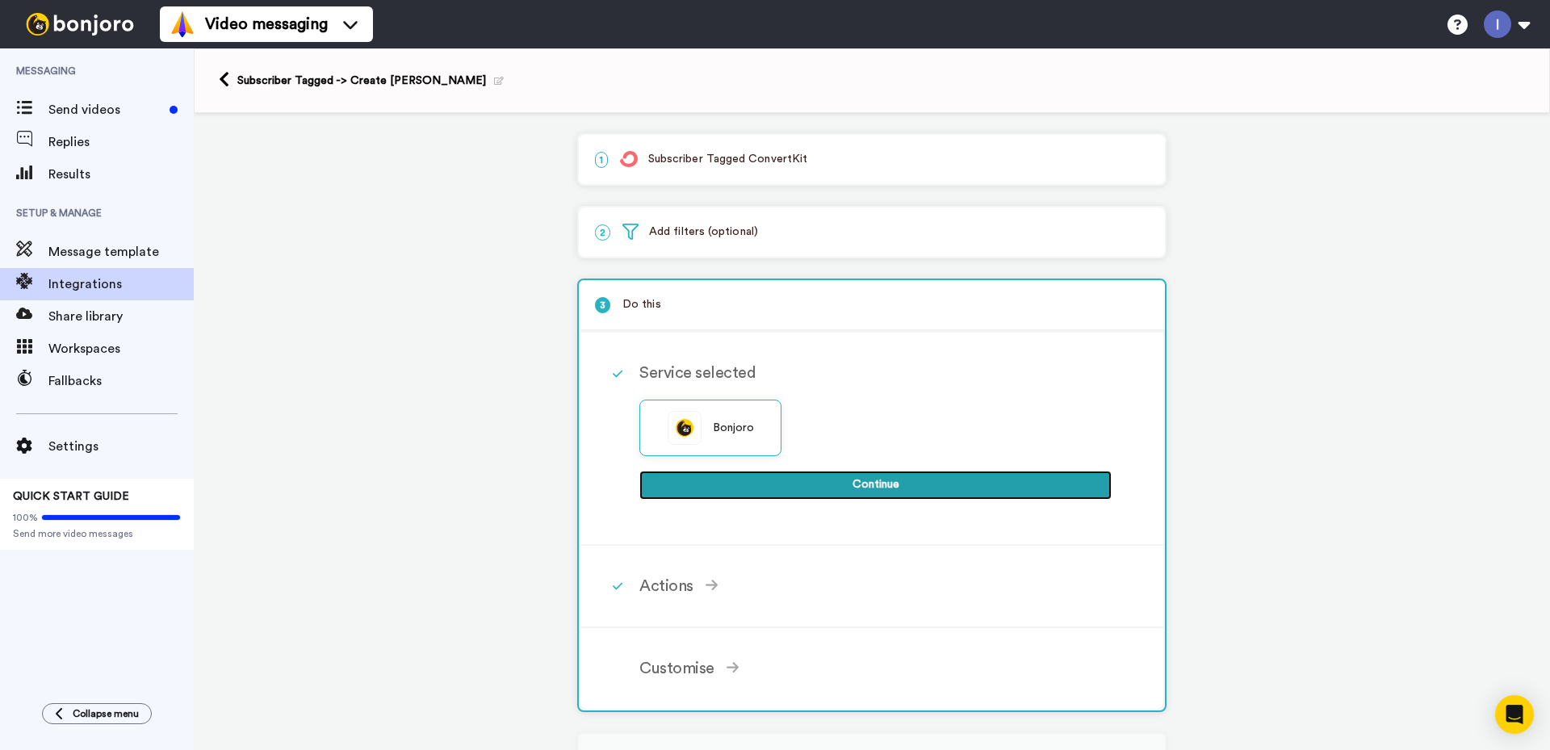
click at [868, 482] on button "Continue" at bounding box center [875, 485] width 472 height 29
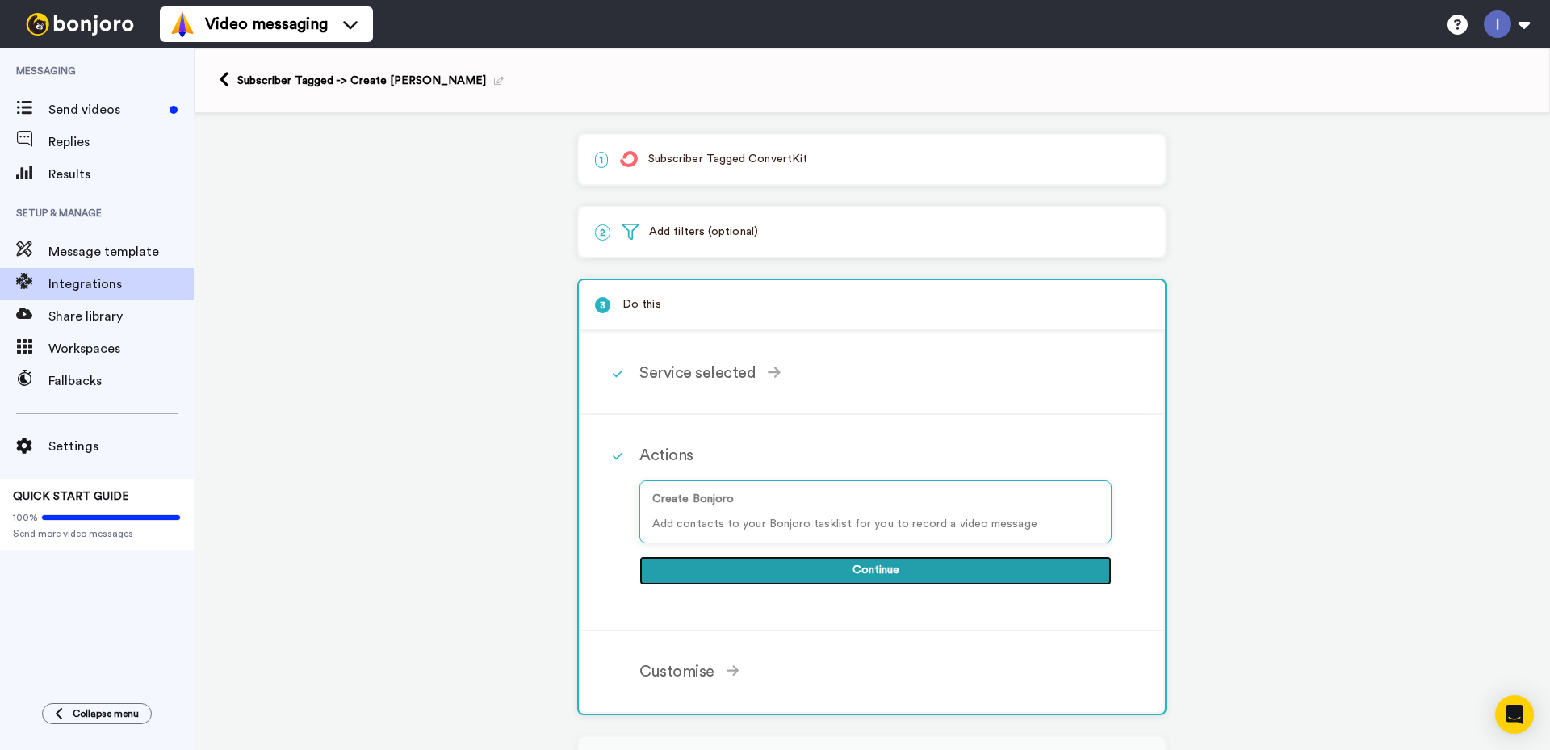
click at [867, 573] on button "Continue" at bounding box center [875, 570] width 472 height 29
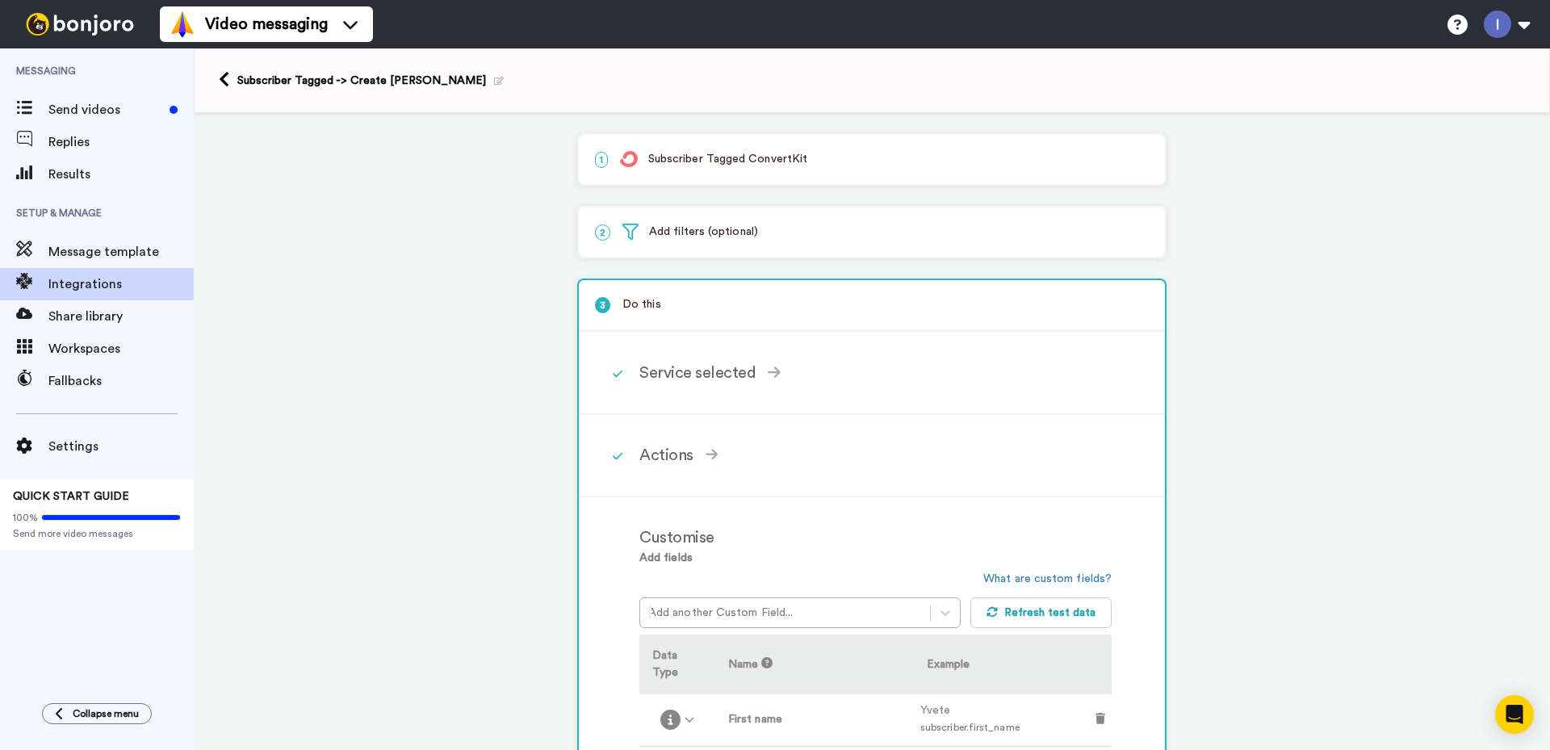
scroll to position [323, 0]
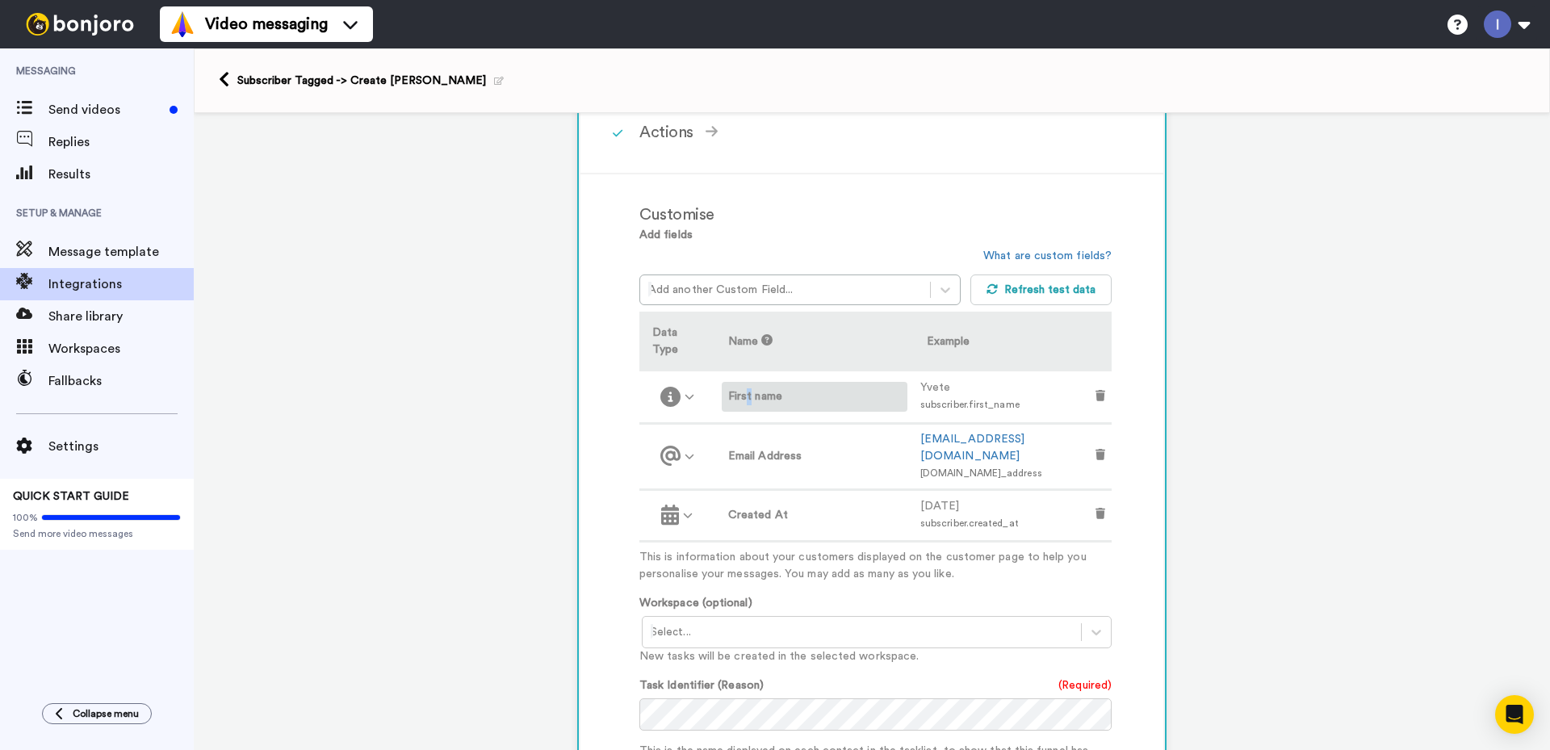
click at [753, 388] on label "First name" at bounding box center [814, 396] width 173 height 17
click at [692, 395] on icon at bounding box center [689, 397] width 9 height 5
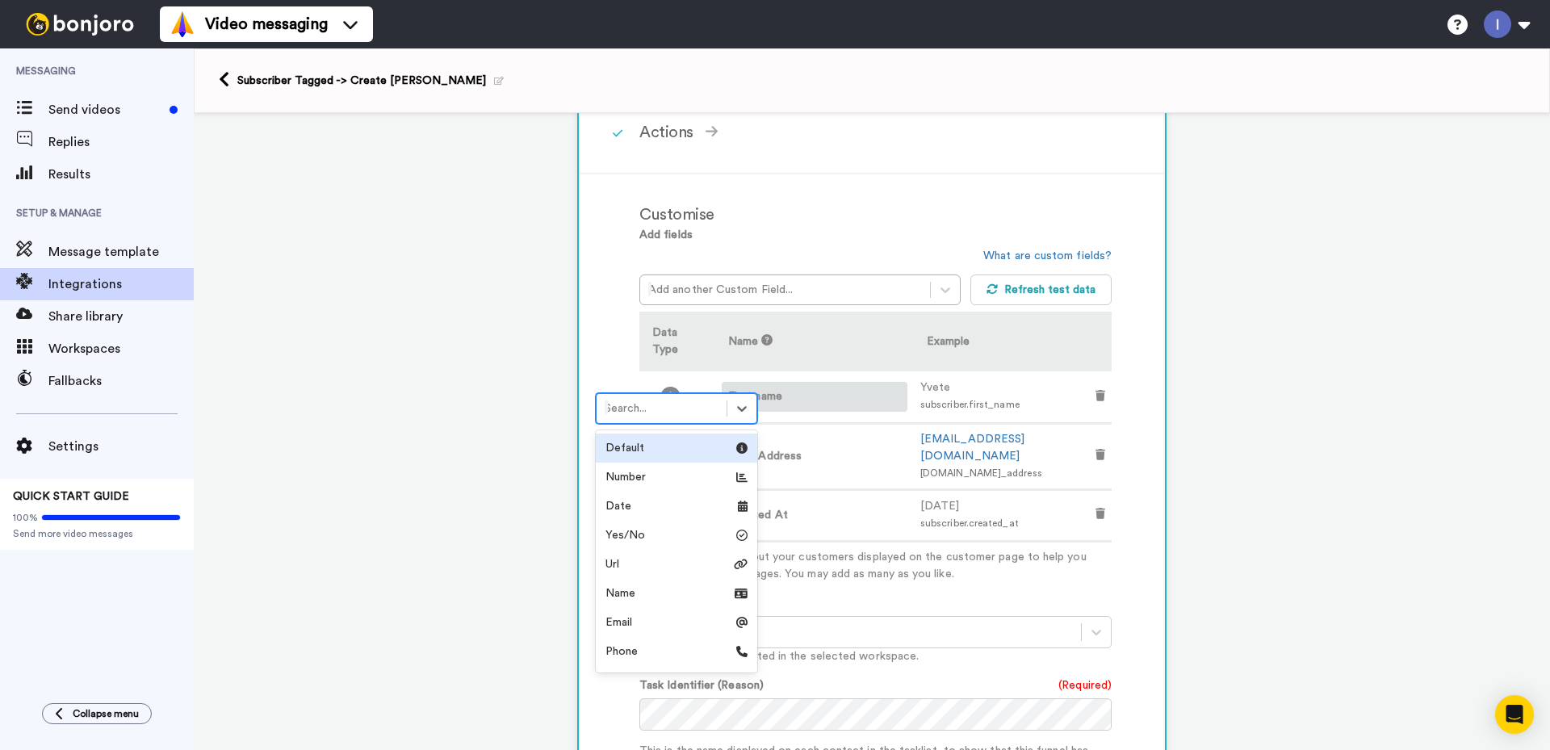
click at [779, 388] on label "First name" at bounding box center [814, 396] width 173 height 17
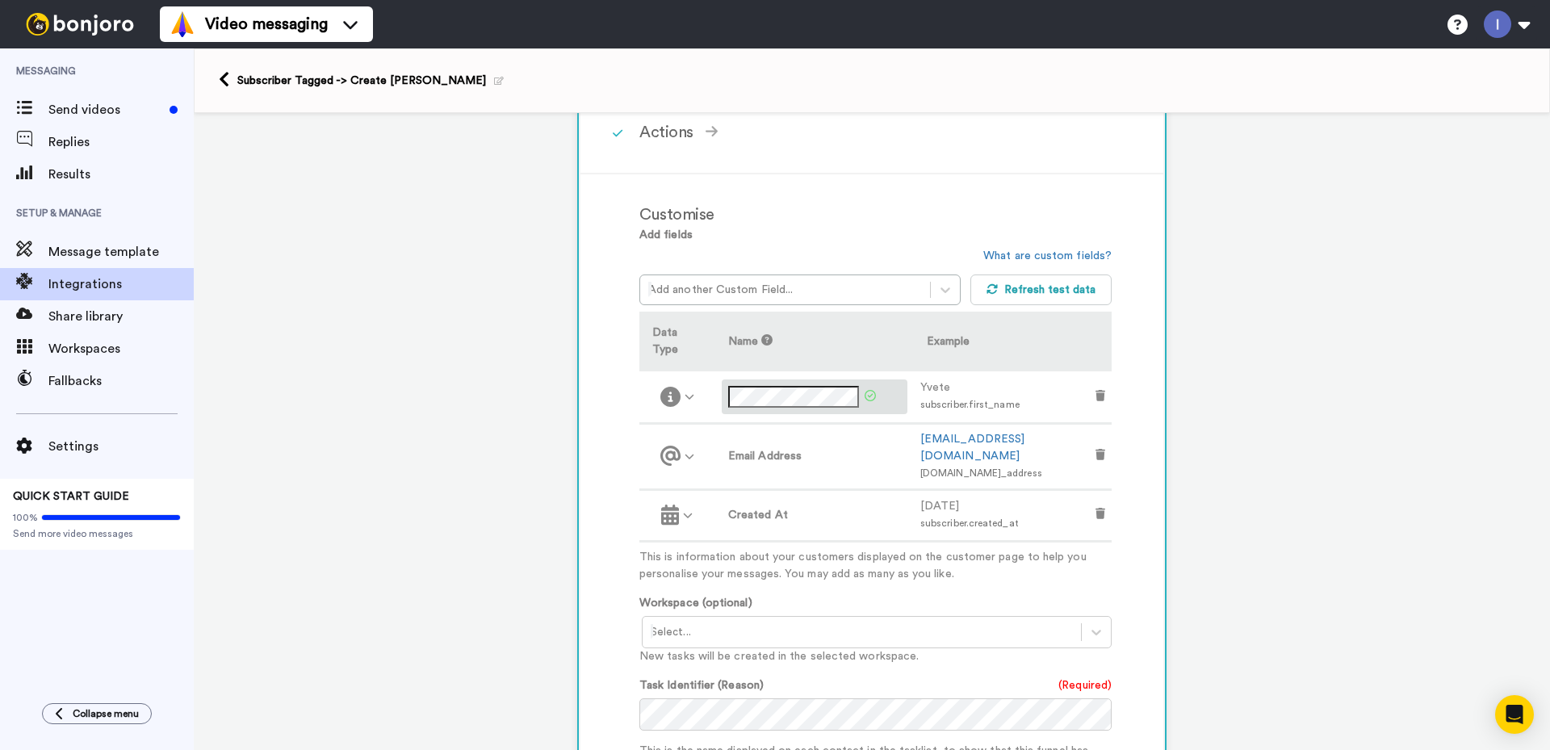
click at [1013, 379] on div "Yvete" at bounding box center [1001, 387] width 162 height 17
click at [873, 448] on label "Email Address" at bounding box center [814, 456] width 173 height 17
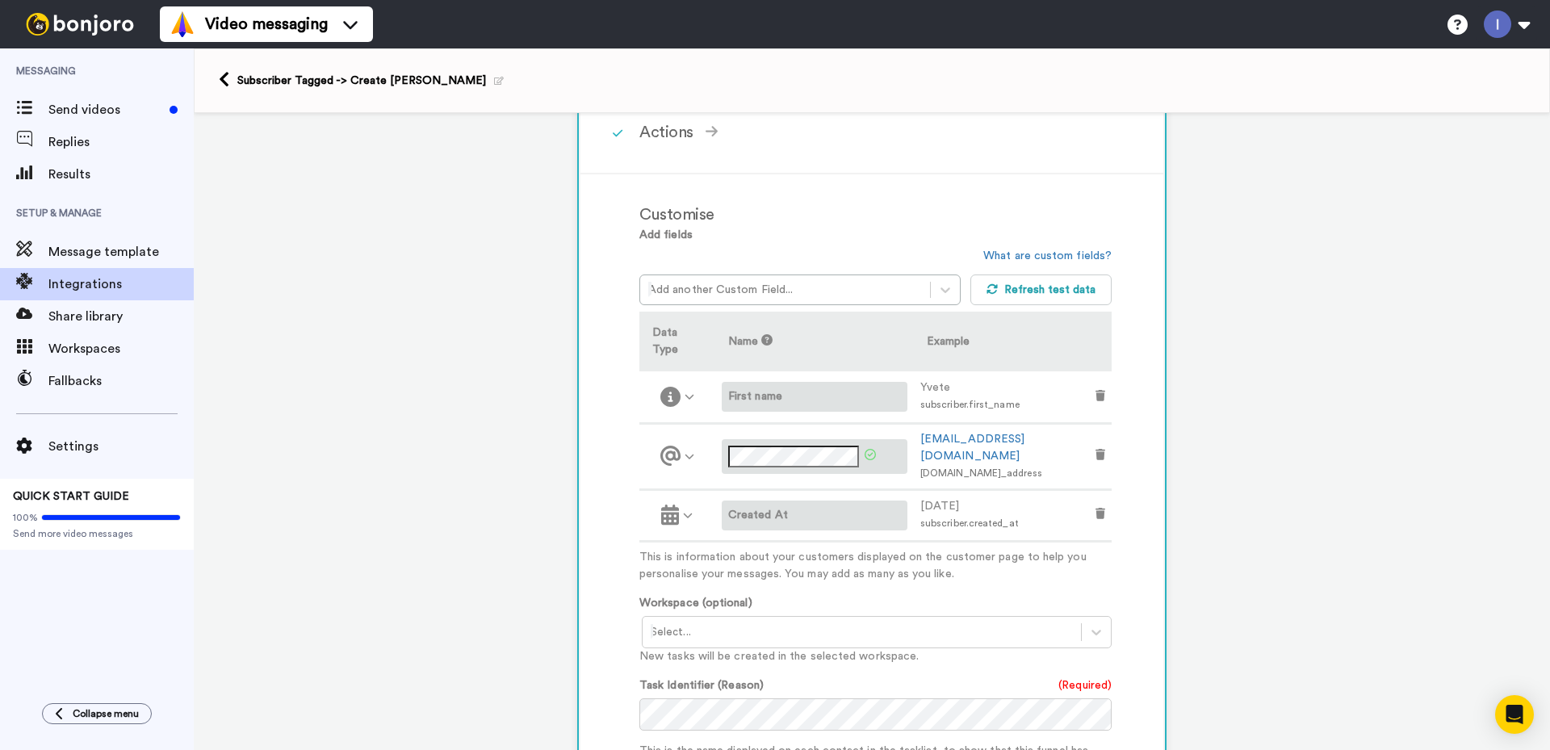
click at [799, 507] on label "Created At" at bounding box center [814, 515] width 173 height 17
click at [592, 492] on div "Customise Add fields Add another Custom Field... What are custom fields? Refres…" at bounding box center [871, 599] width 583 height 851
click at [687, 391] on icon at bounding box center [689, 396] width 10 height 10
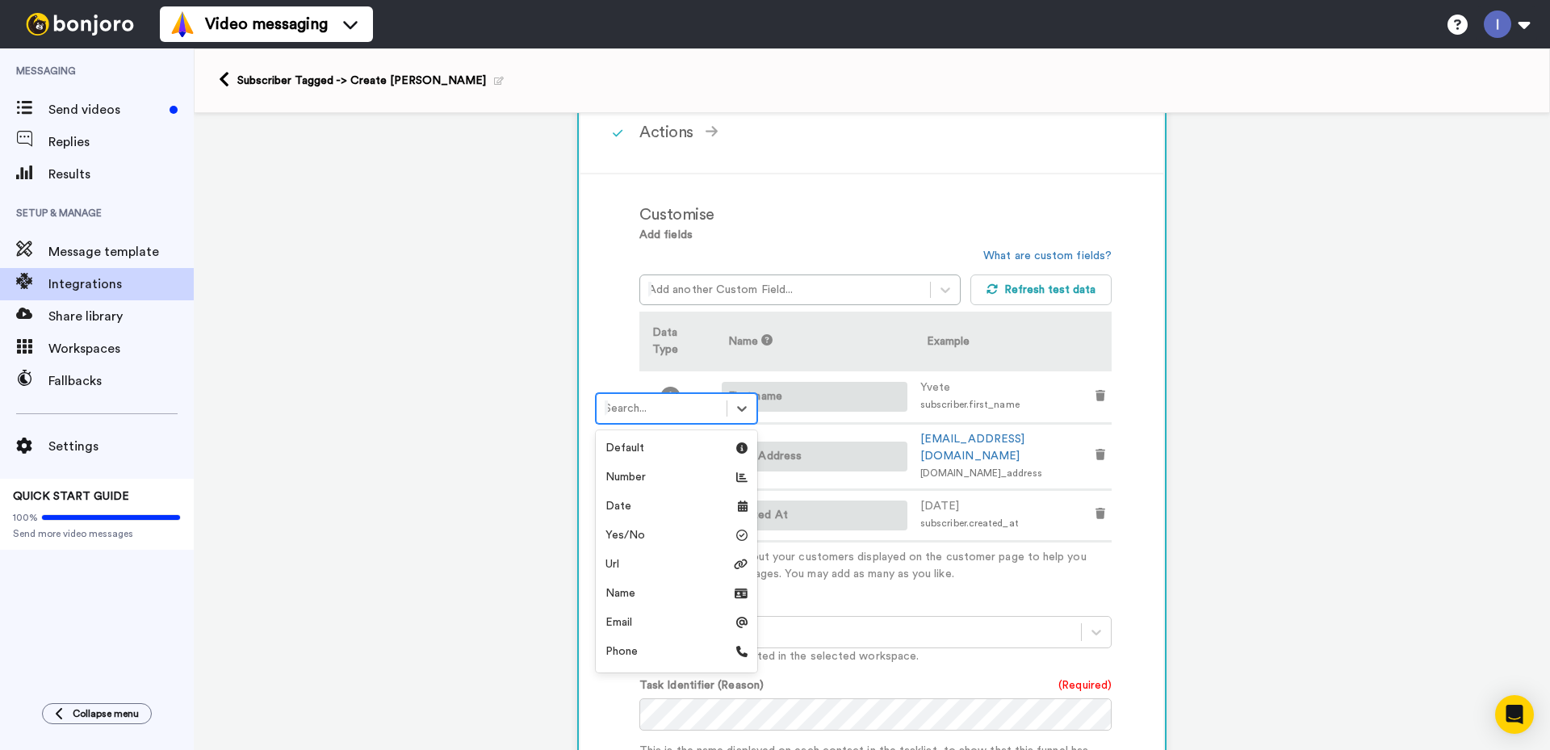
click at [627, 366] on div "Customise Add fields Add another Custom Field... What are custom fields? Refres…" at bounding box center [871, 599] width 583 height 851
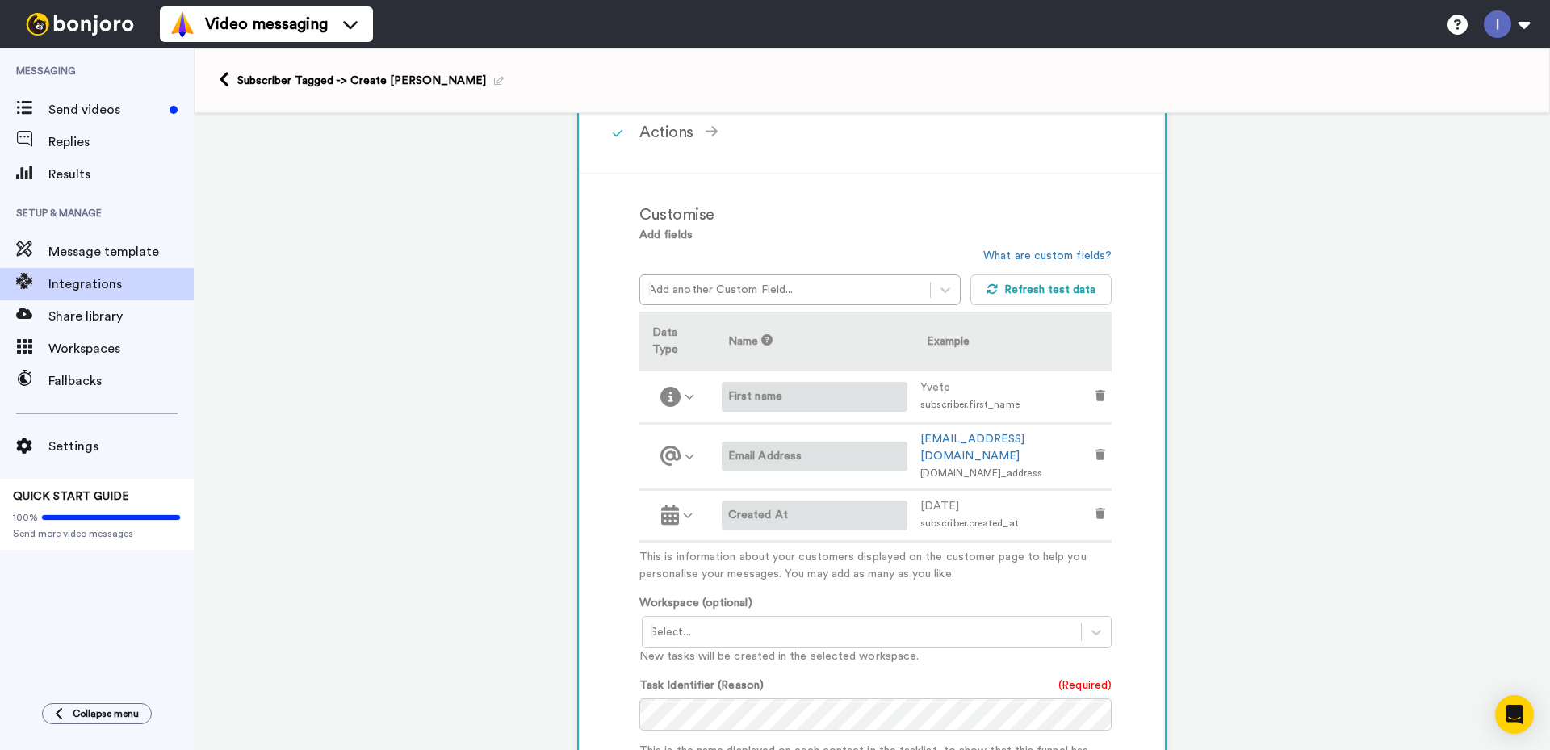
click at [789, 388] on label "First name" at bounding box center [814, 396] width 173 height 17
click at [617, 432] on div "Customise Add fields Add another Custom Field... What are custom fields? Refres…" at bounding box center [871, 599] width 583 height 851
click at [788, 388] on label "First nameIII" at bounding box center [814, 396] width 173 height 17
click at [599, 452] on div "Customise Add fields Add another Custom Field... What are custom fields? Refres…" at bounding box center [871, 599] width 583 height 851
click at [728, 622] on div at bounding box center [862, 631] width 422 height 19
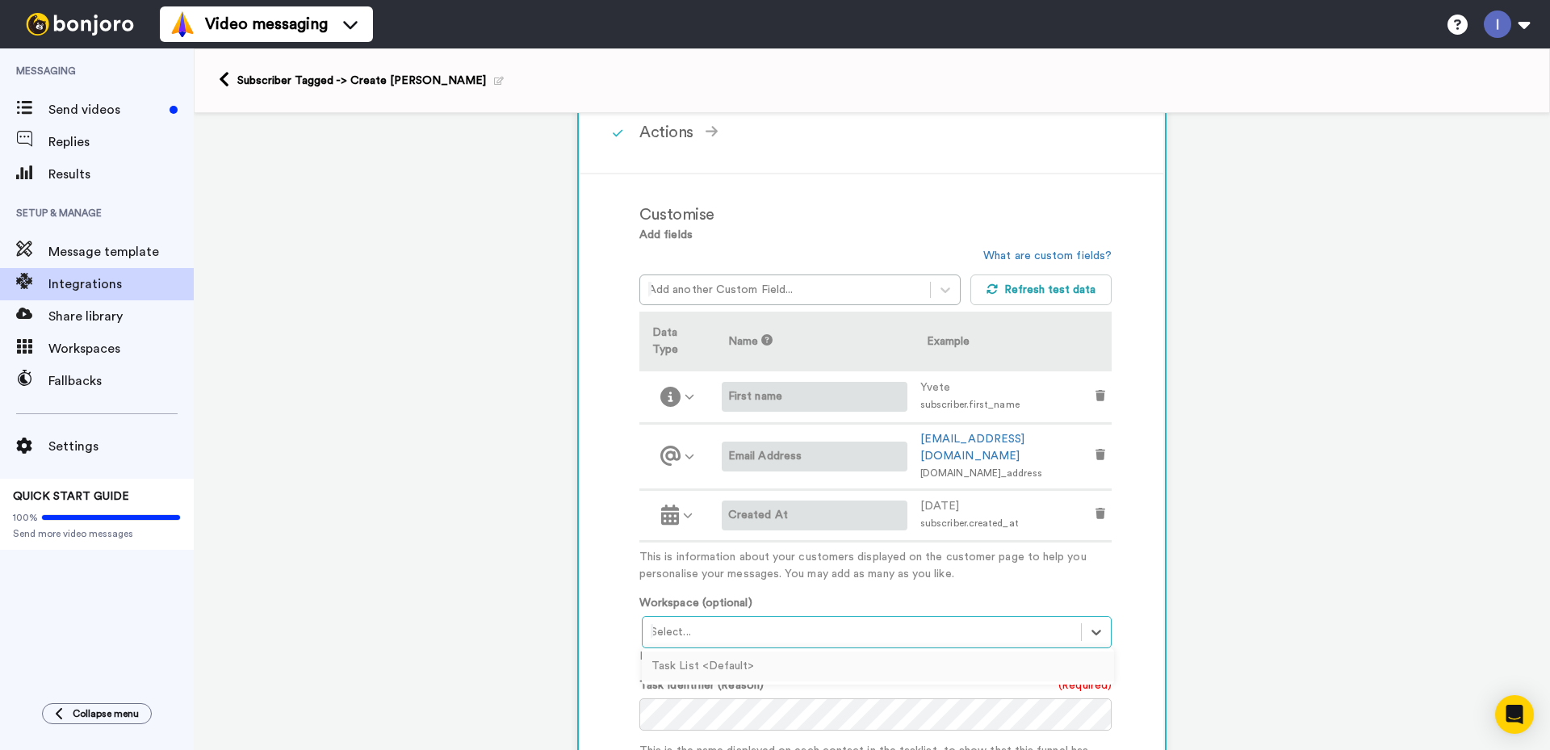
click at [714, 651] on div "Task List <Default>" at bounding box center [878, 666] width 472 height 30
click at [611, 622] on div "Customise Add fields Add another Custom Field... What are custom fields? Refres…" at bounding box center [871, 599] width 583 height 851
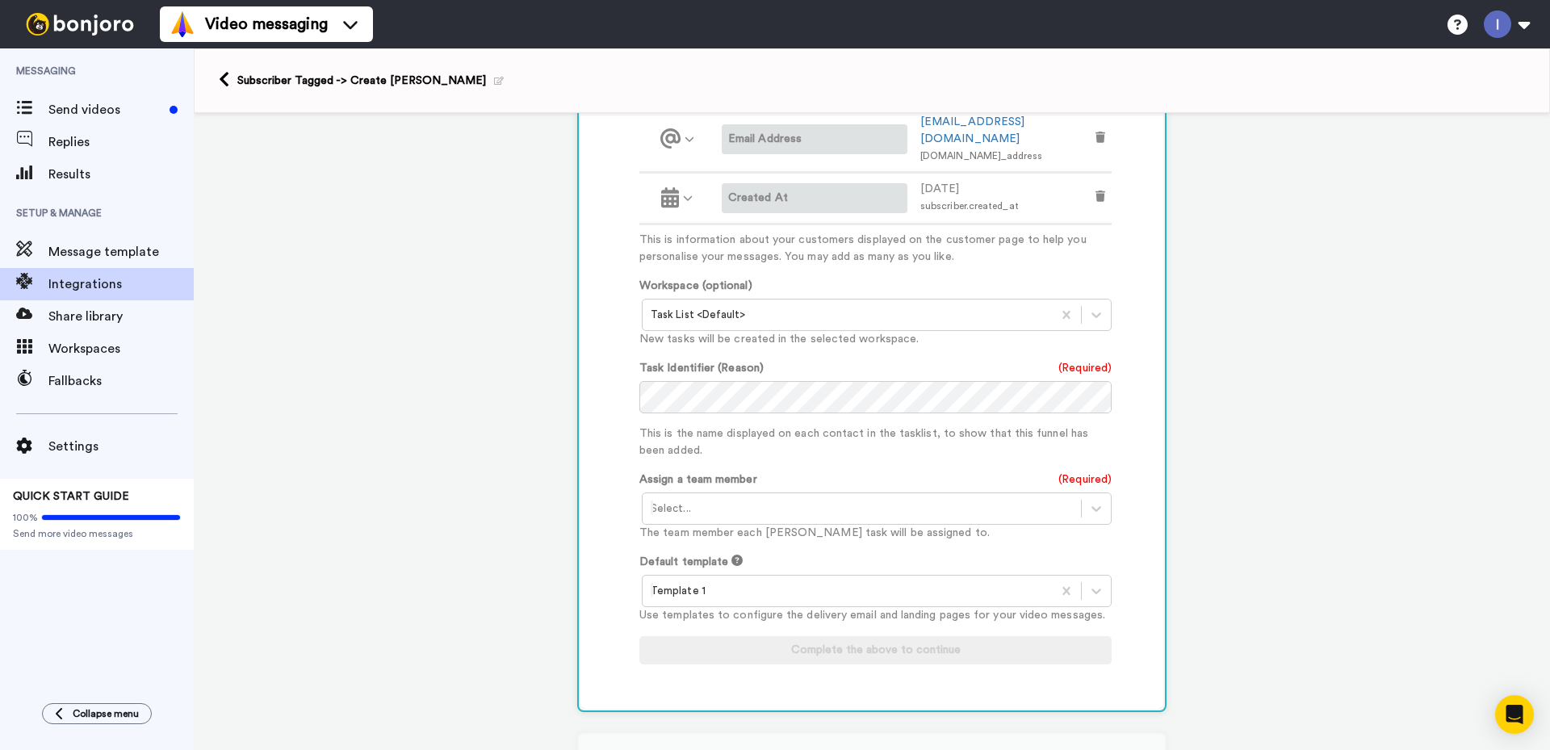
scroll to position [646, 0]
click at [727, 493] on div at bounding box center [862, 502] width 422 height 19
click at [729, 522] on div "[PERSON_NAME] <[EMAIL_ADDRESS][DOMAIN_NAME]>" at bounding box center [878, 537] width 472 height 30
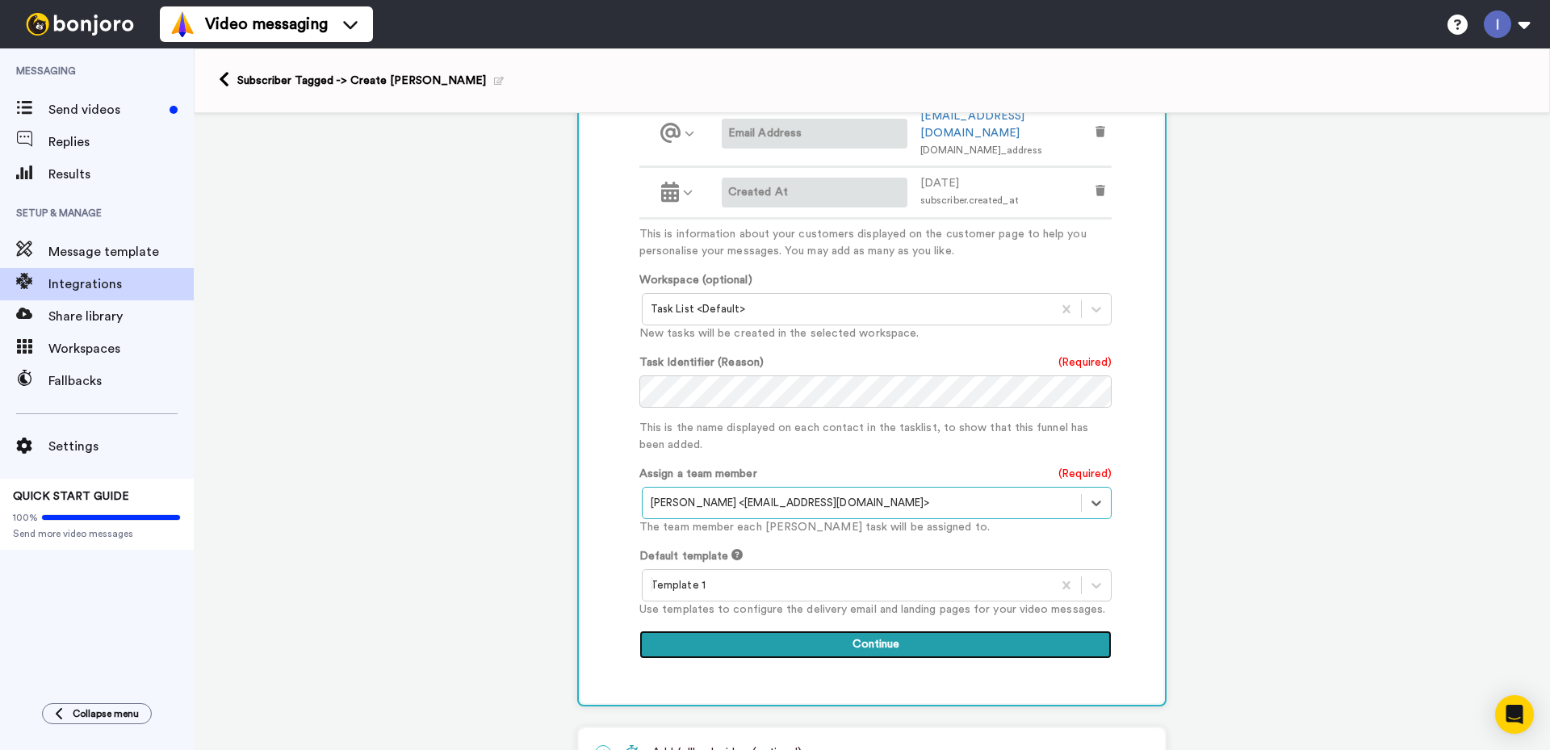
click at [888, 630] on button "Continue" at bounding box center [875, 644] width 472 height 29
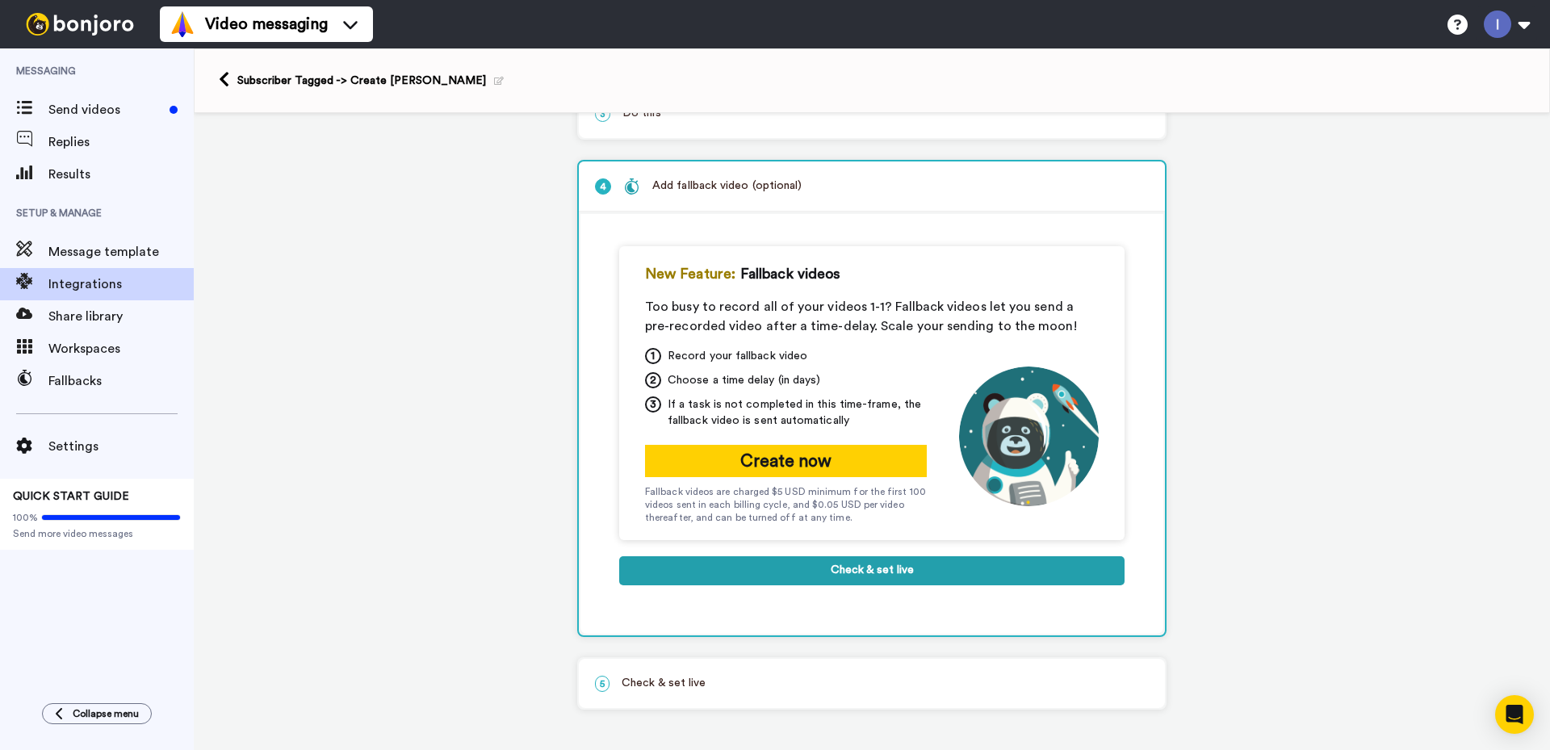
scroll to position [191, 0]
click at [868, 567] on button "Check & set live" at bounding box center [871, 570] width 505 height 29
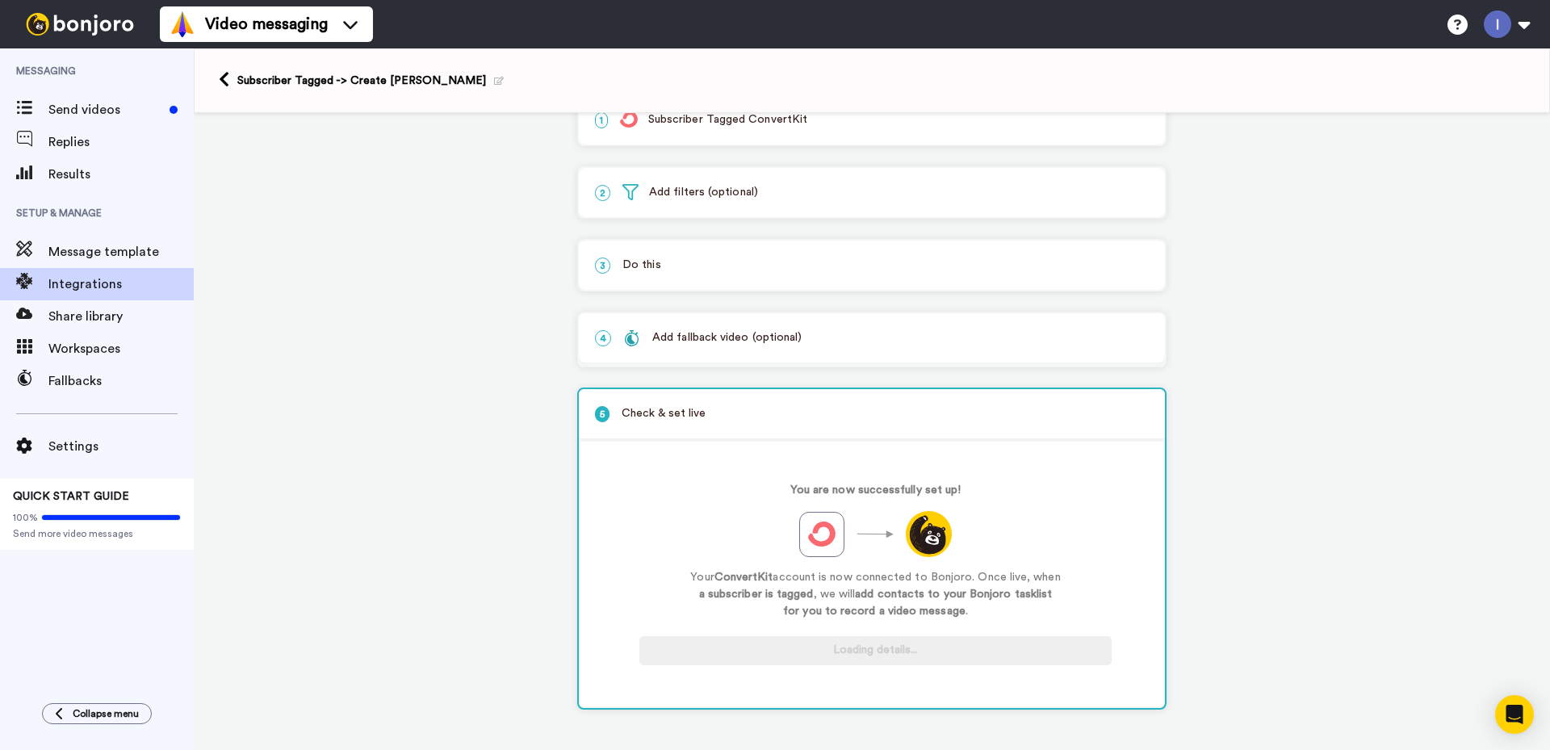
scroll to position [40, 0]
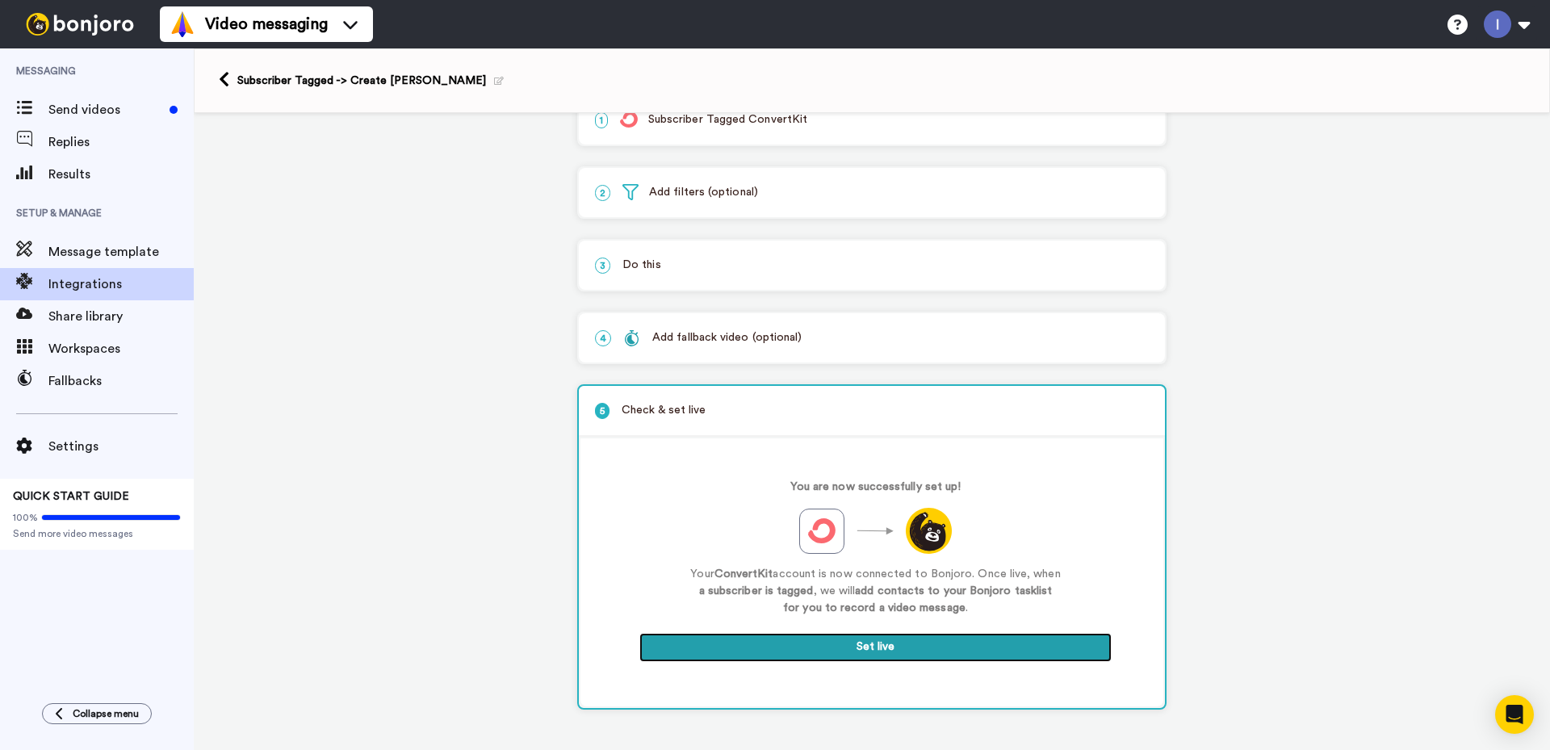
click at [868, 646] on button "Set live" at bounding box center [875, 647] width 472 height 29
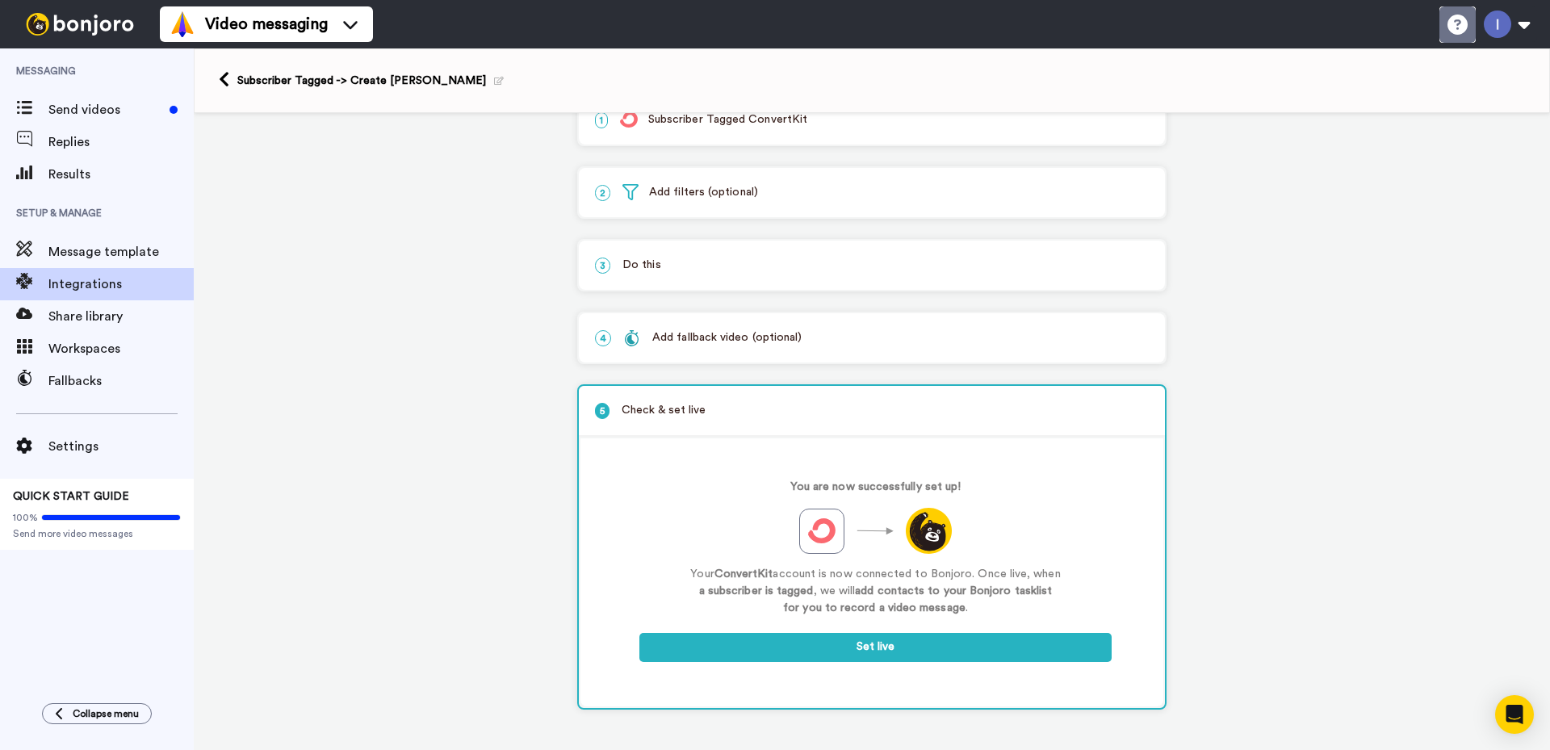
click at [1450, 23] on icon at bounding box center [1457, 25] width 20 height 20
click at [70, 441] on span "Settings" at bounding box center [120, 446] width 145 height 19
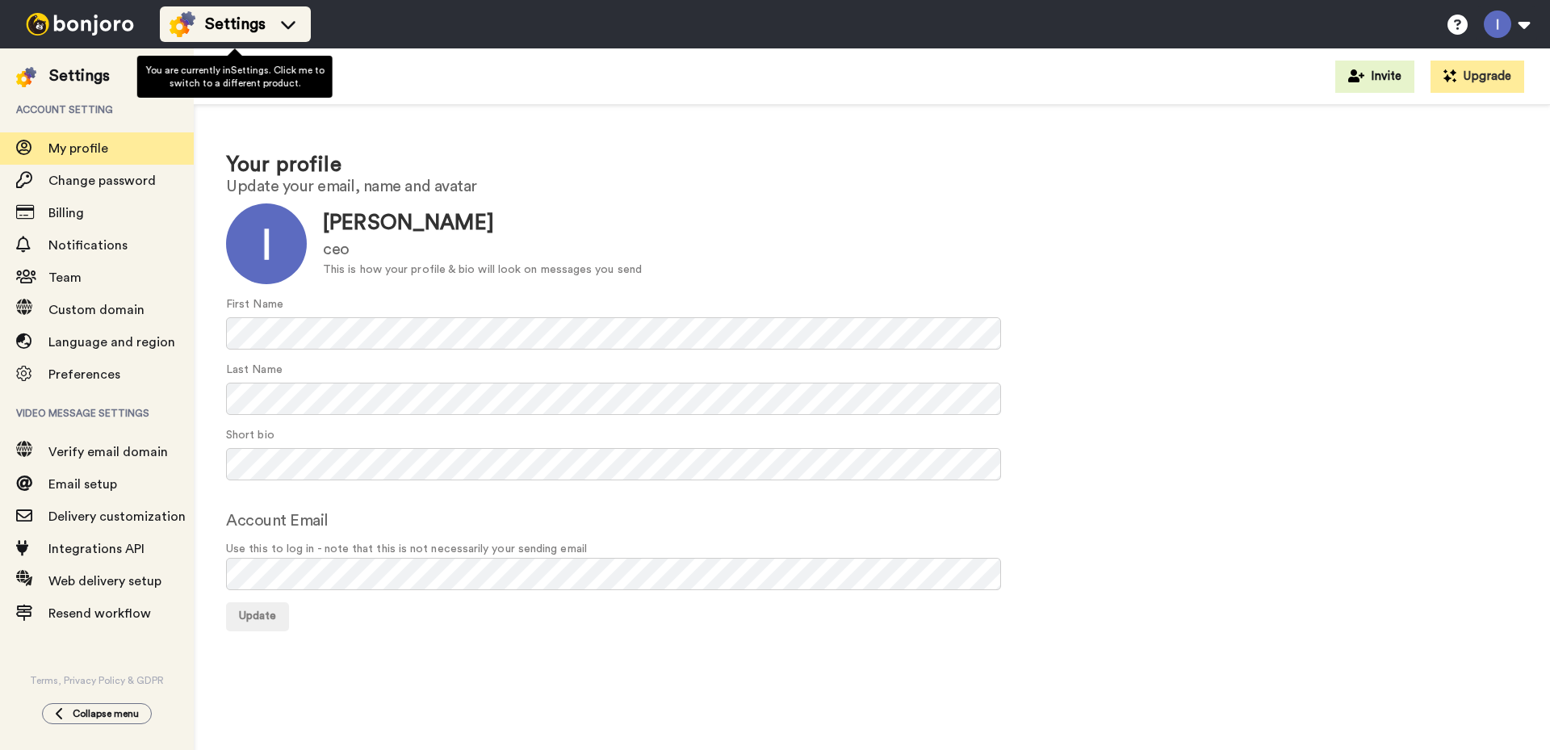
click at [286, 32] on div "Settings" at bounding box center [235, 24] width 132 height 26
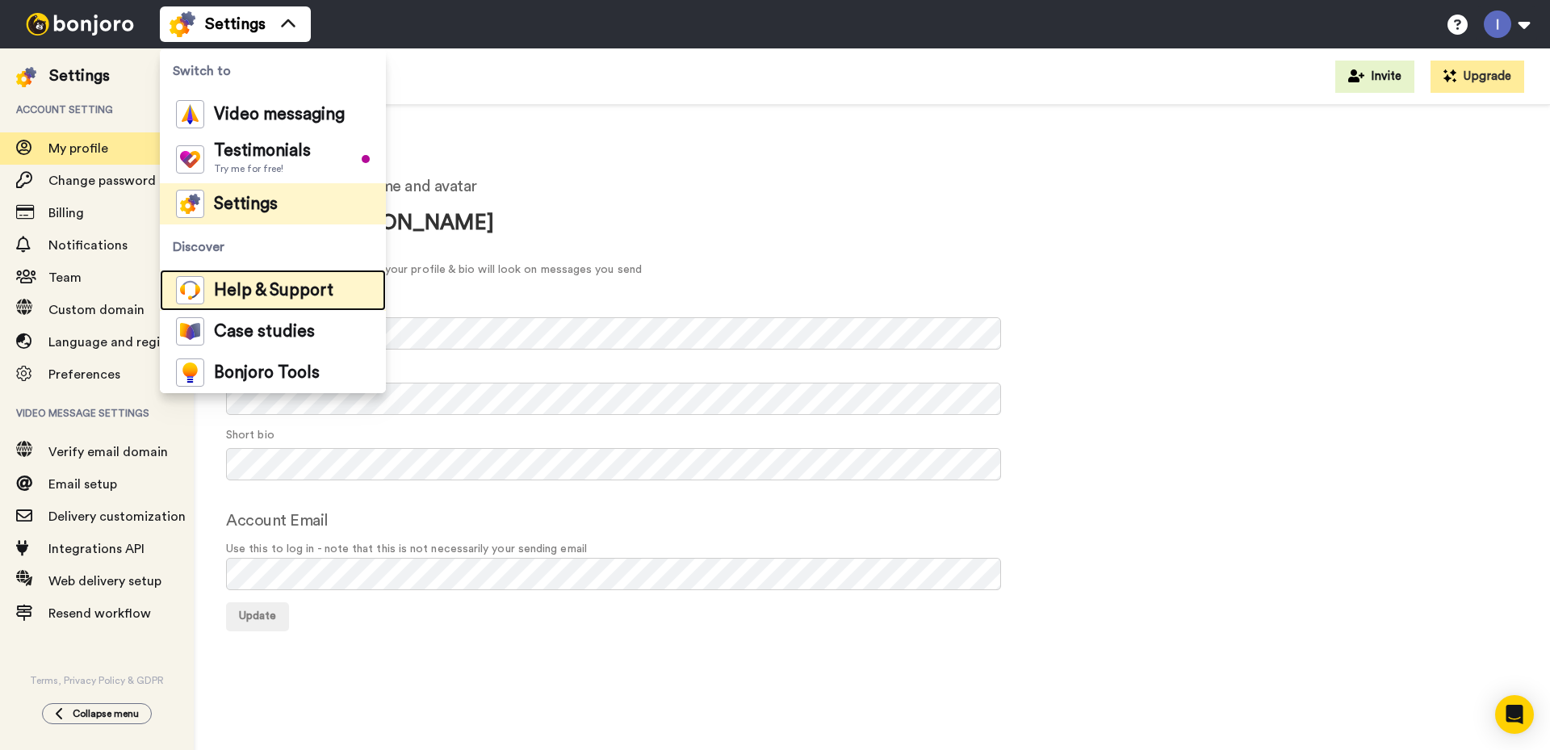
click at [257, 287] on span "Help & Support" at bounding box center [273, 290] width 119 height 16
click at [880, 255] on div "Update [PERSON_NAME] ceo This is how your profile & bio will look on messages y…" at bounding box center [871, 243] width 1291 height 81
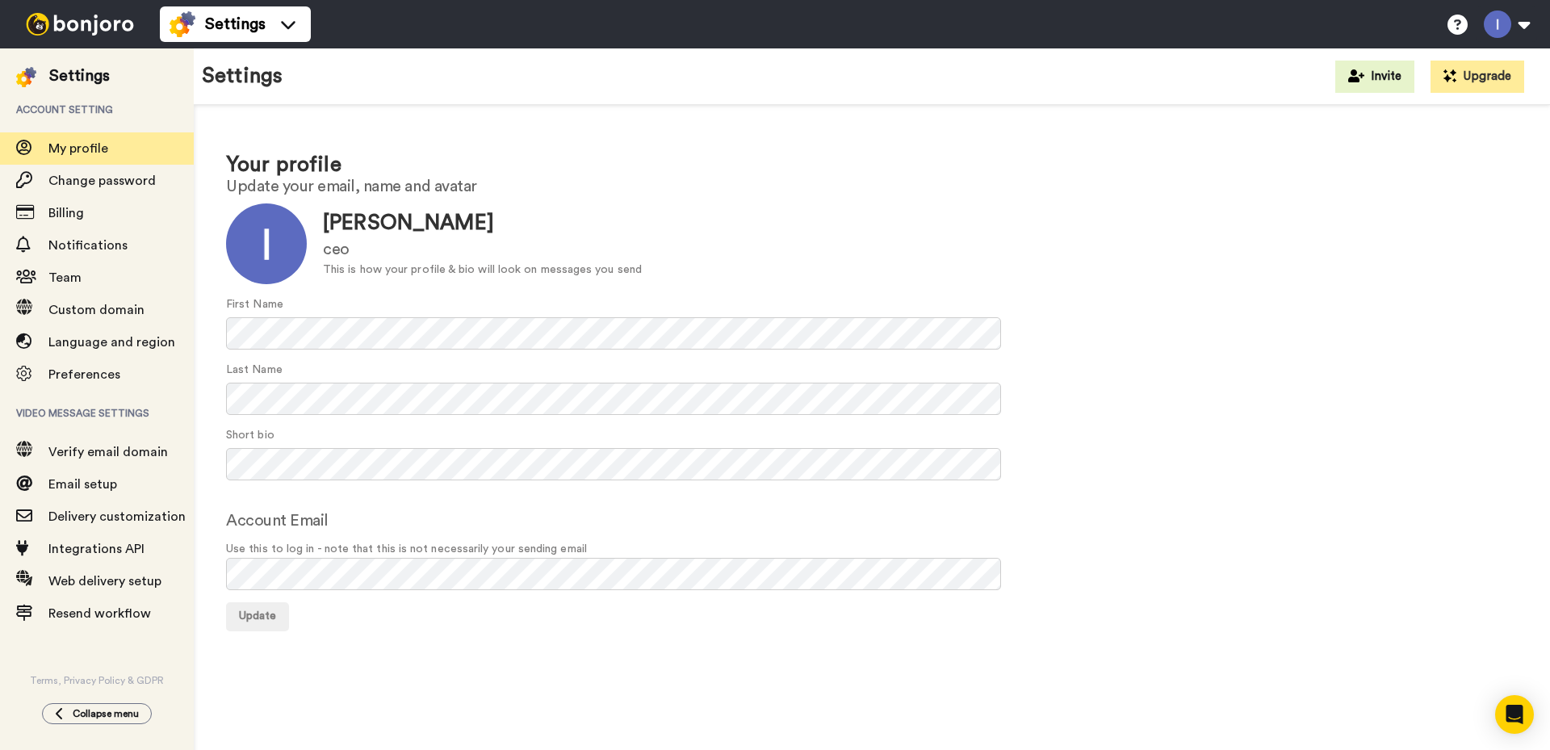
click at [74, 19] on img at bounding box center [79, 24] width 121 height 23
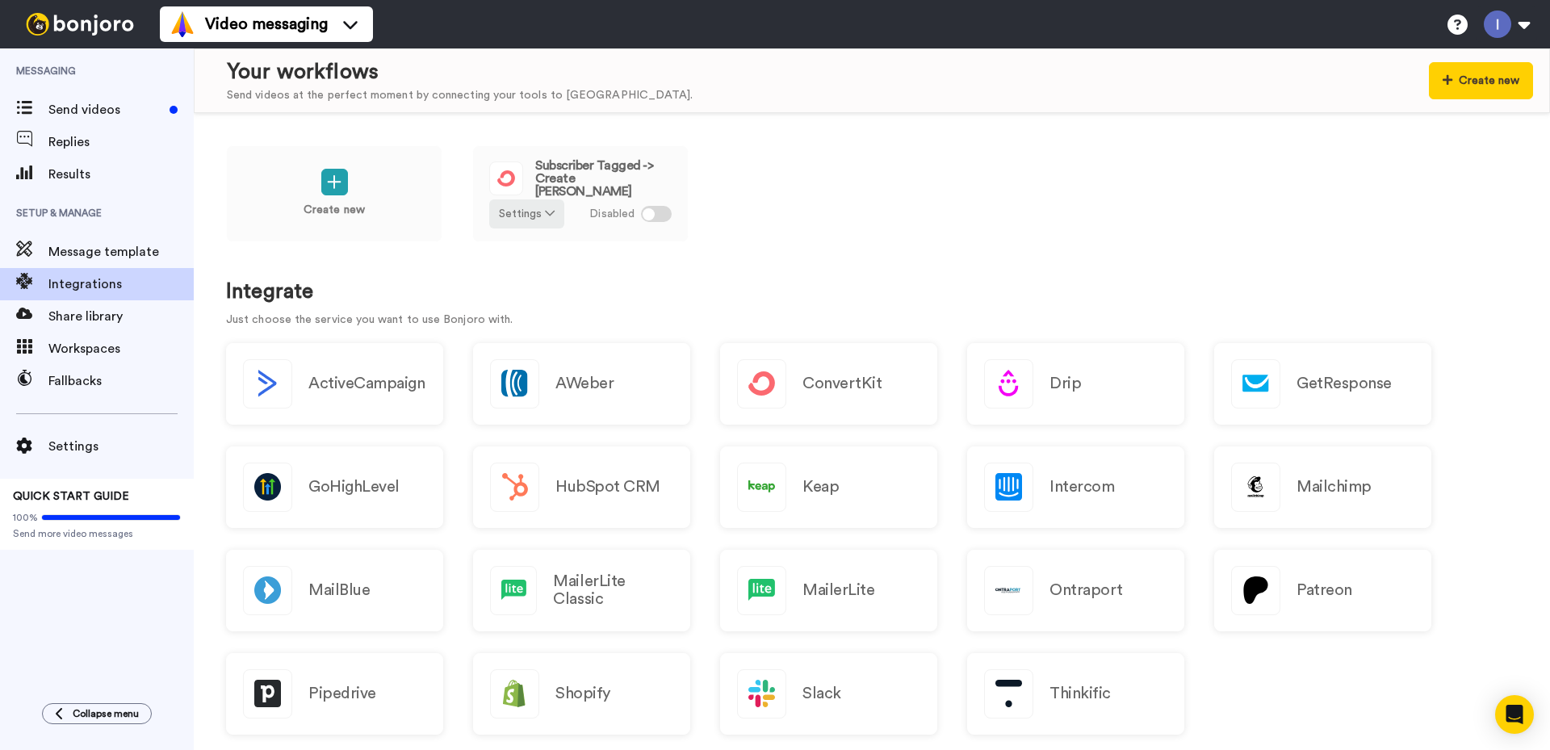
click at [845, 261] on div "Create new Subscriber Tagged -> Create Bonjoro Settings Disabled" at bounding box center [871, 204] width 1291 height 119
click at [538, 215] on button "Settings" at bounding box center [526, 213] width 75 height 29
click at [655, 215] on div at bounding box center [656, 214] width 31 height 16
drag, startPoint x: 278, startPoint y: 73, endPoint x: 370, endPoint y: 74, distance: 91.2
drag, startPoint x: 278, startPoint y: 71, endPoint x: 371, endPoint y: 77, distance: 93.0
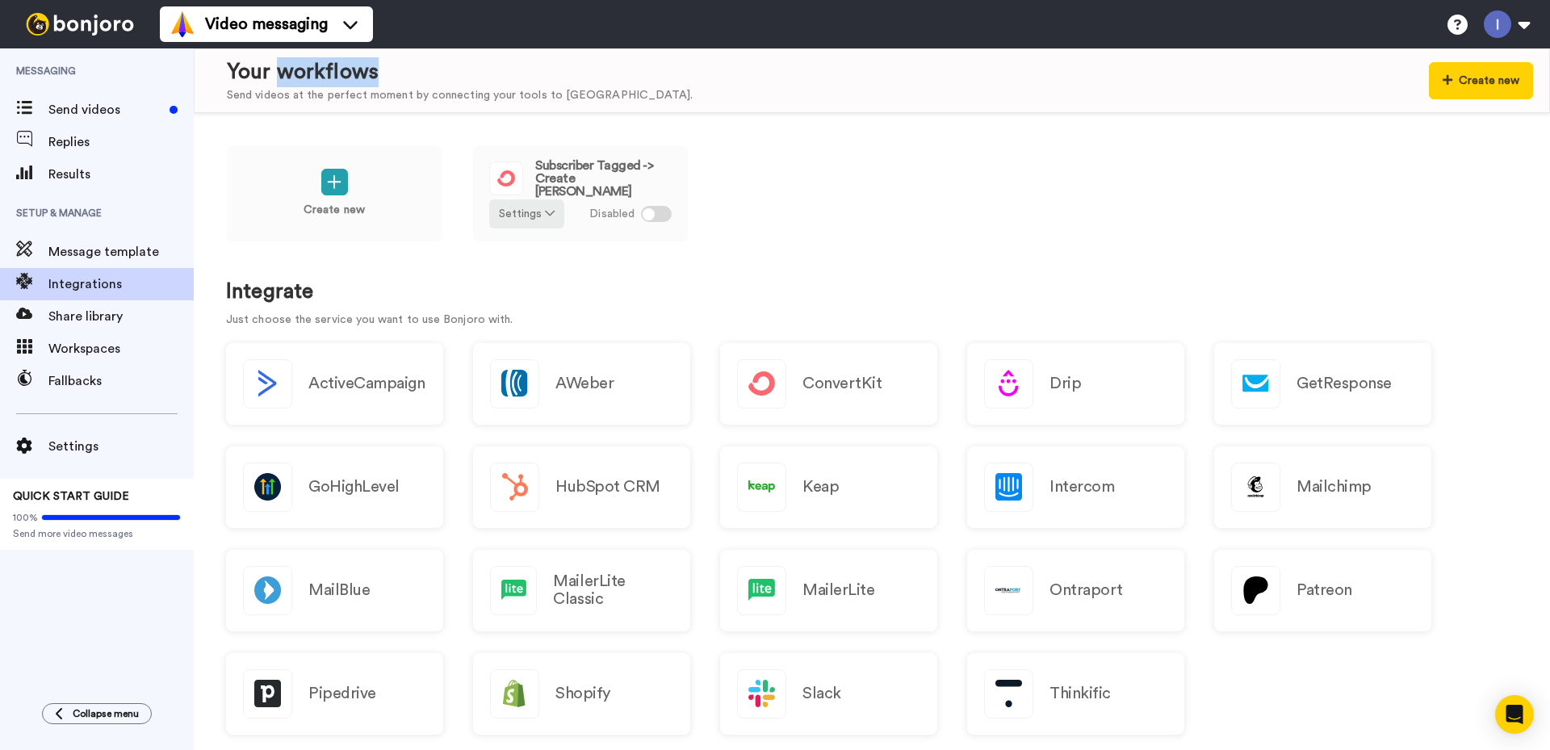
click at [371, 77] on div "Your workflows" at bounding box center [460, 72] width 466 height 30
copy div "workflows"
click at [1512, 712] on icon "Open Intercom Messenger" at bounding box center [1513, 714] width 19 height 21
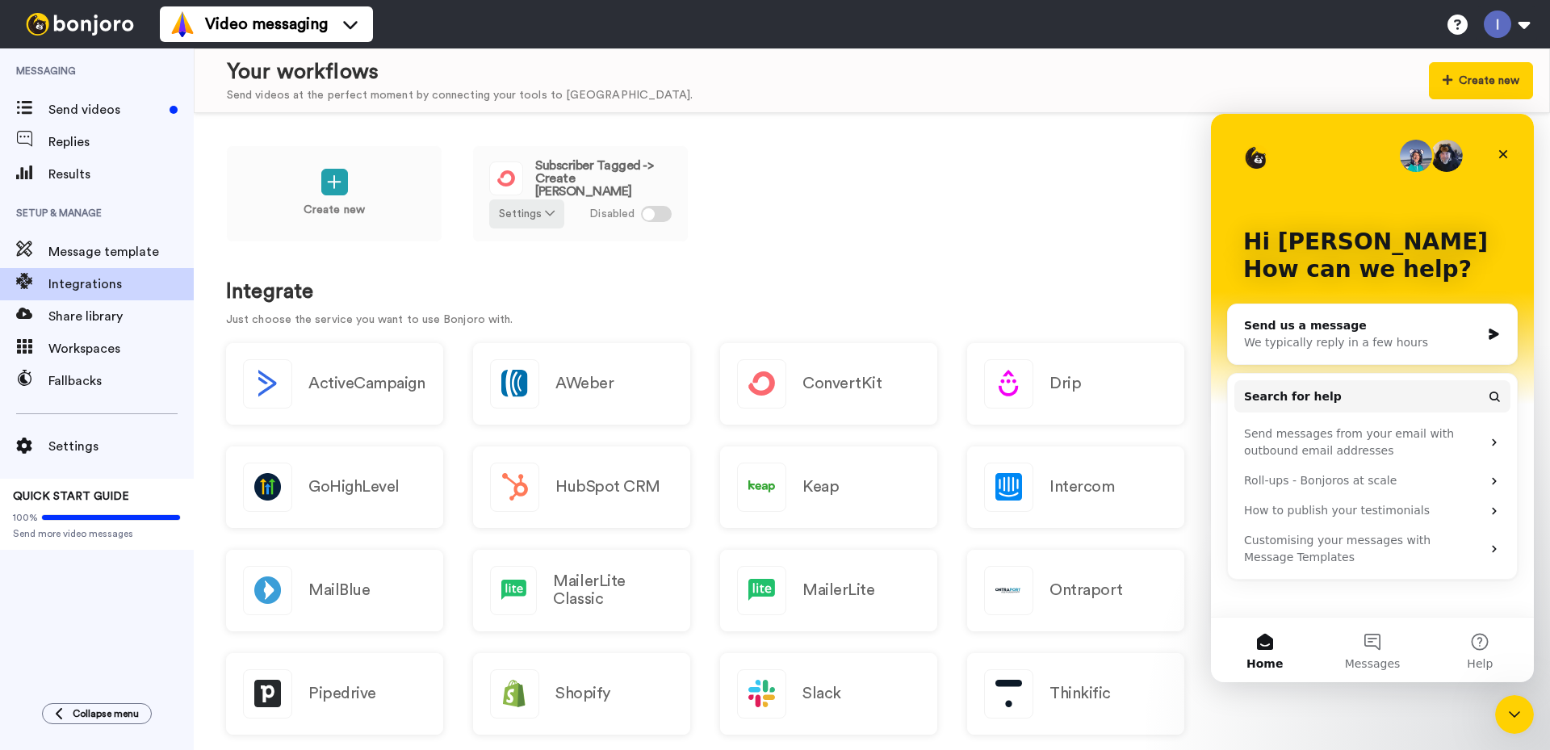
click at [1319, 332] on div "Send us a message" at bounding box center [1362, 325] width 236 height 17
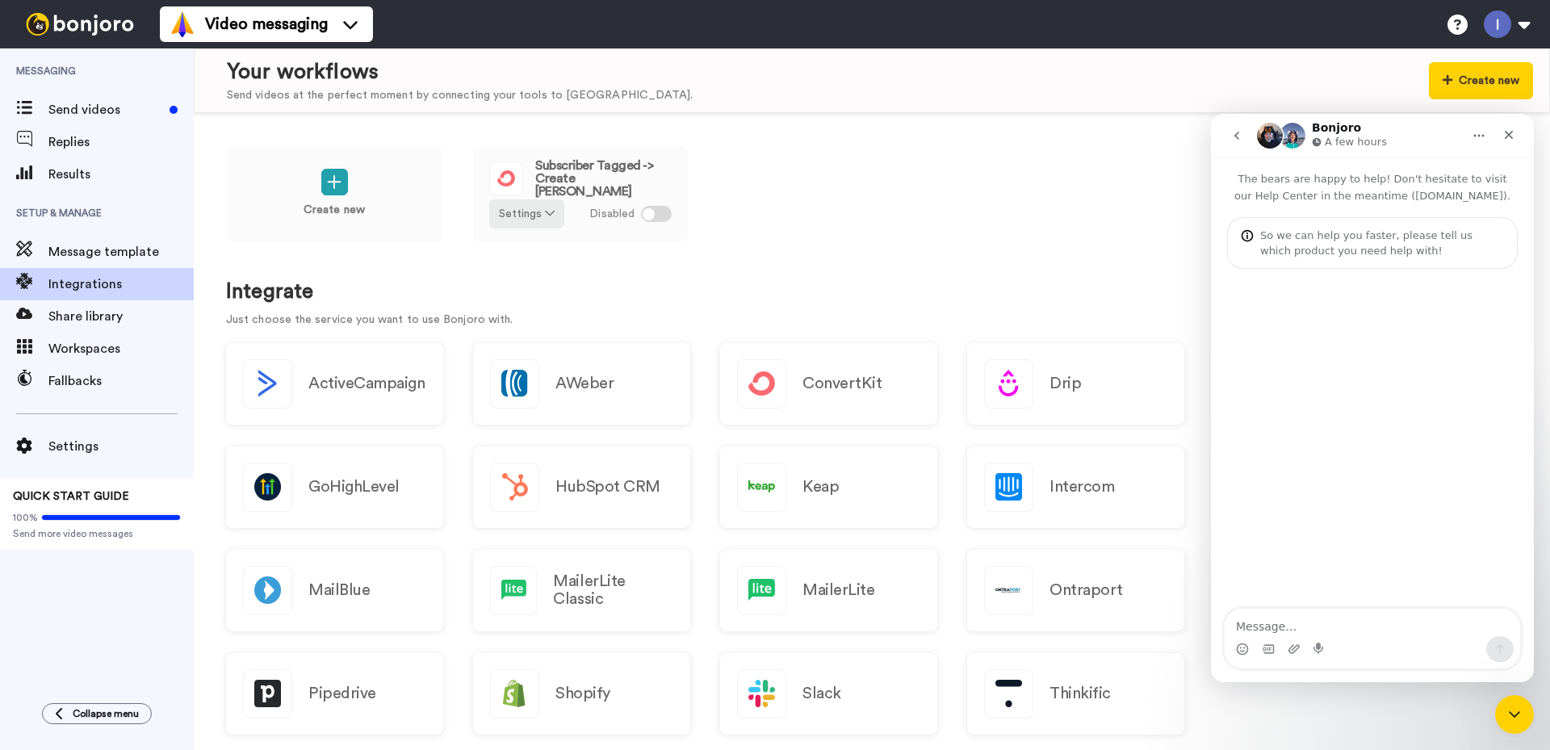
click at [1255, 625] on textarea "Message…" at bounding box center [1371, 622] width 295 height 27
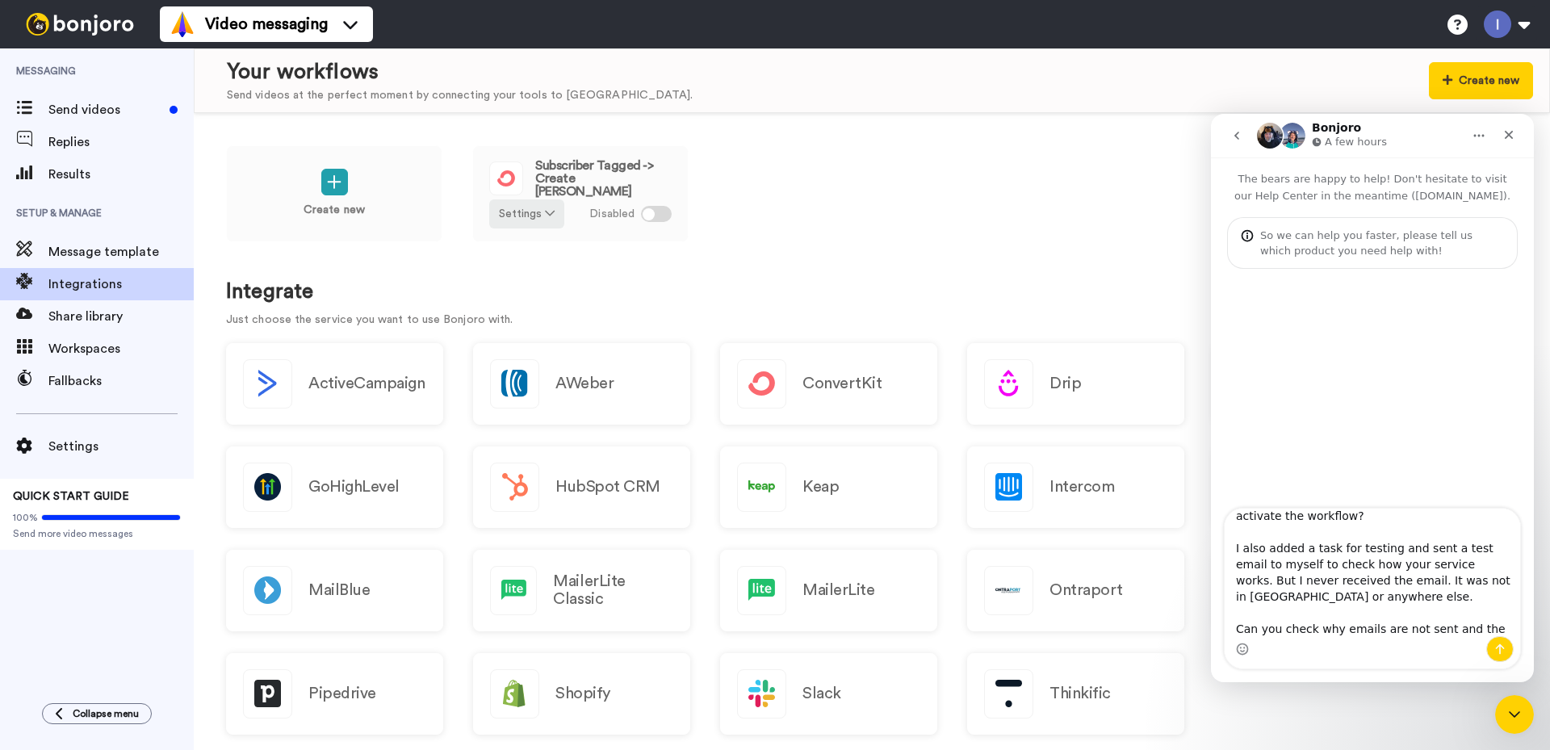
type textarea "Hello. Please help. I created an integration with Kit.com. When I try to activa…"
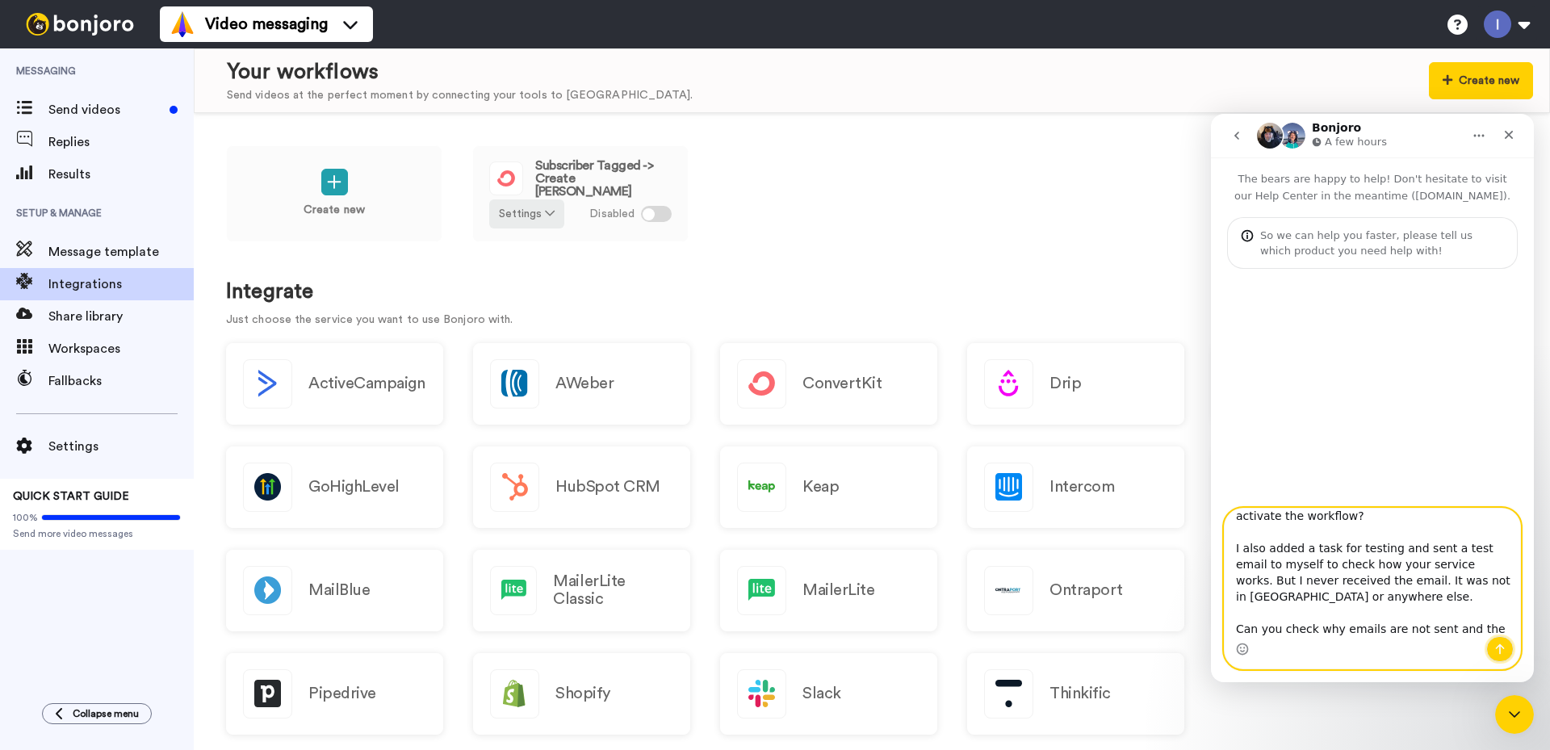
click at [1500, 646] on icon "Send a message…" at bounding box center [1500, 649] width 9 height 10
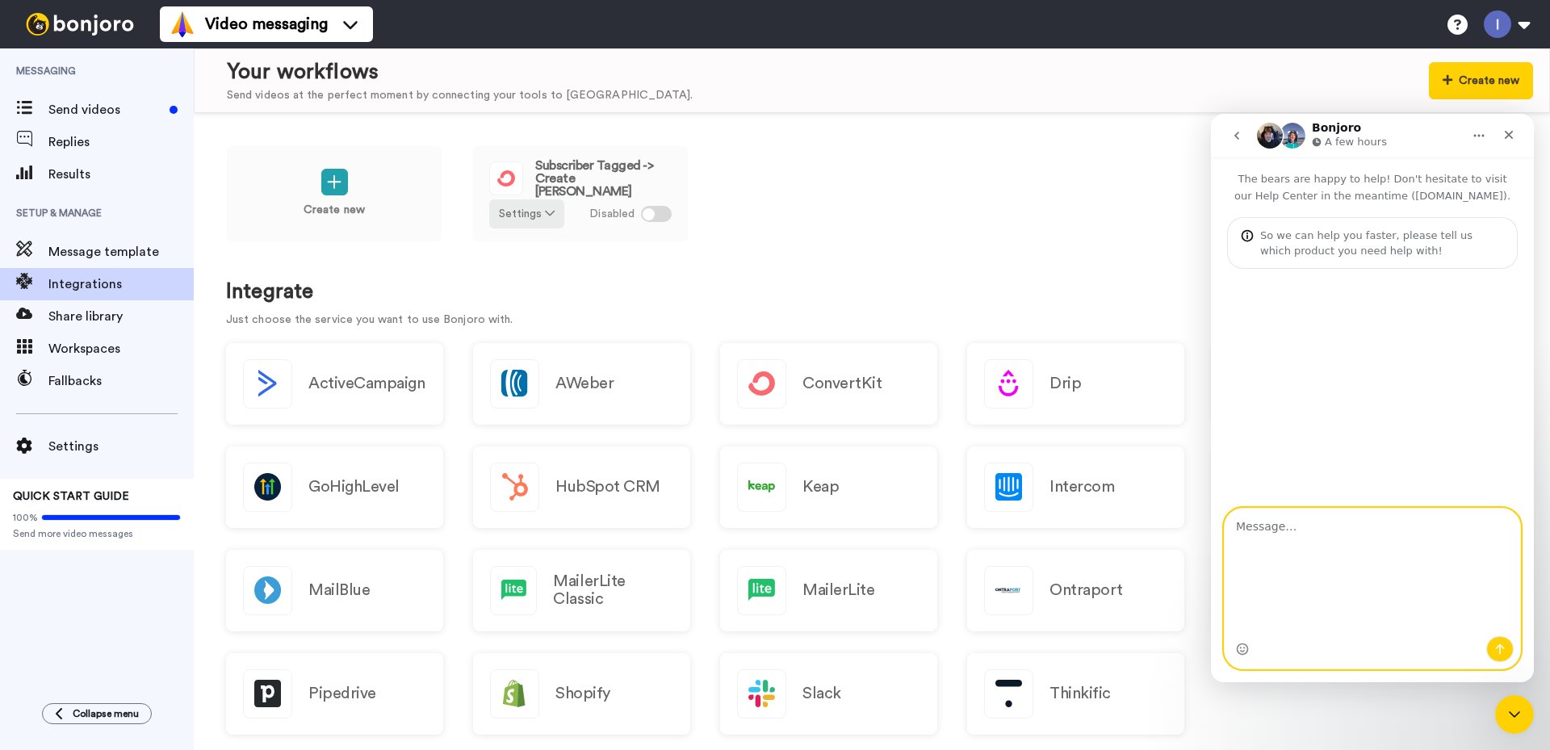
scroll to position [0, 0]
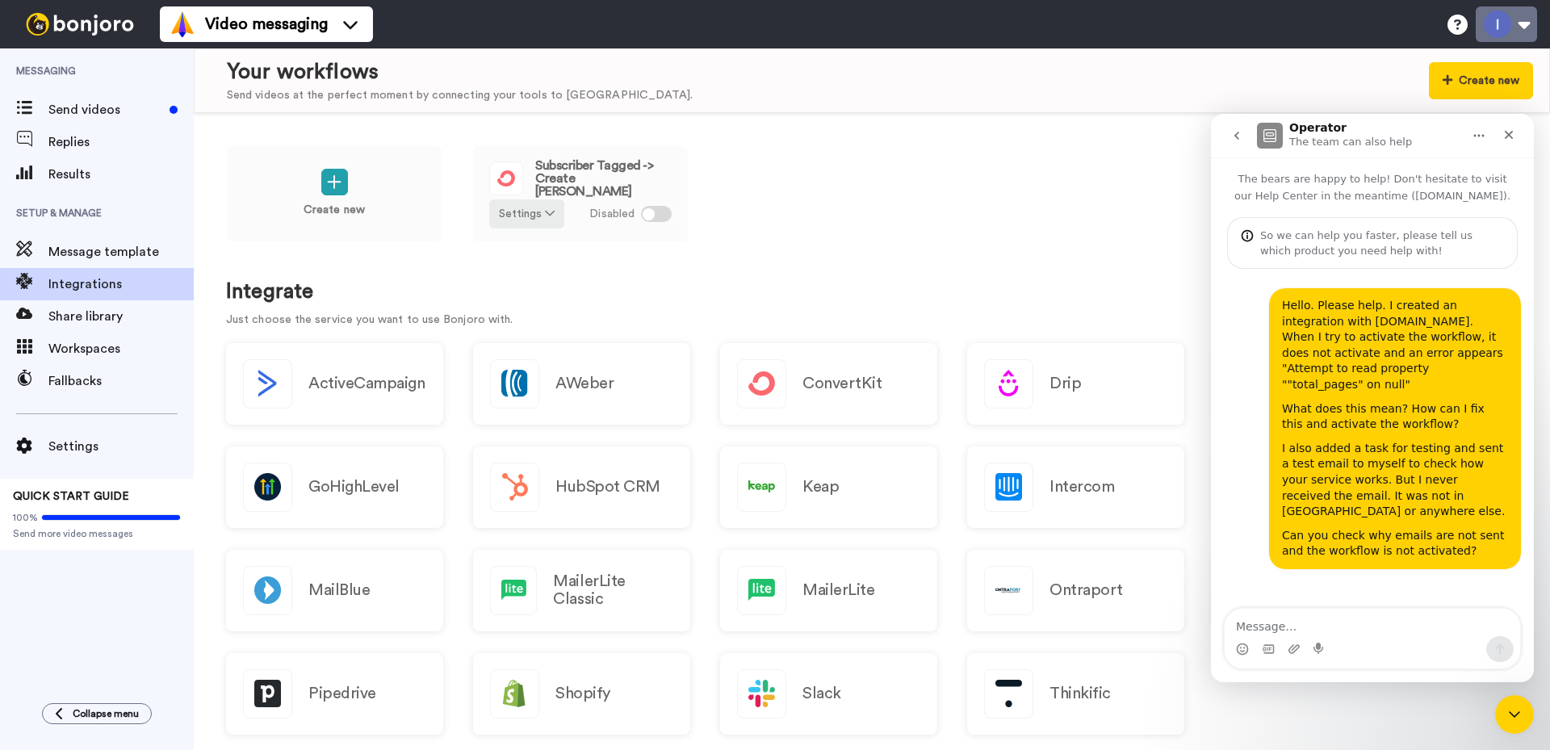
click at [1522, 26] on button at bounding box center [1505, 24] width 61 height 36
click at [1454, 73] on span "My Profile" at bounding box center [1439, 74] width 60 height 19
click at [1294, 628] on textarea "Message…" at bounding box center [1371, 622] width 295 height 27
type textarea "My account is [EMAIL_ADDRESS][DOMAIN_NAME]"
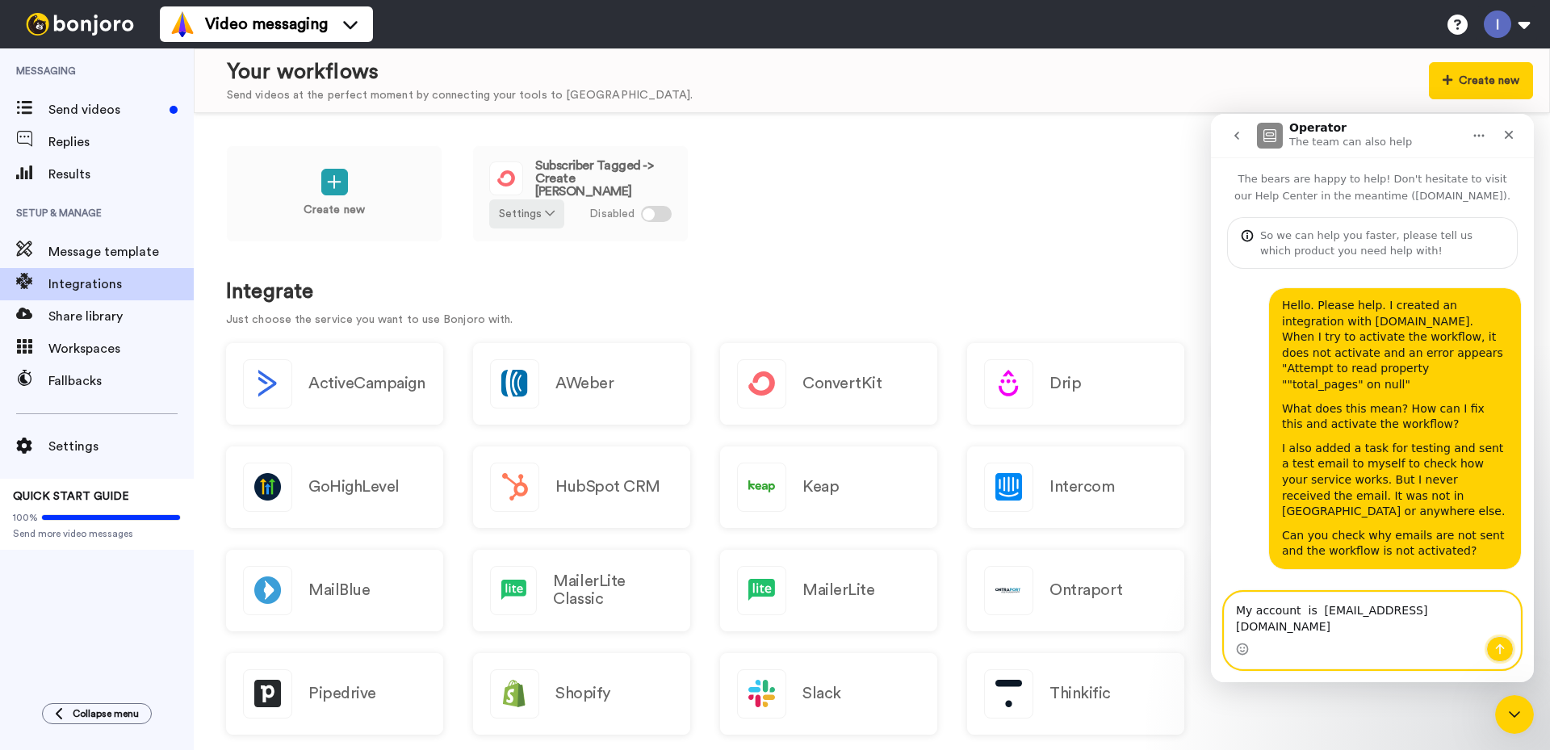
click at [1501, 644] on icon "Send a message…" at bounding box center [1499, 648] width 13 height 13
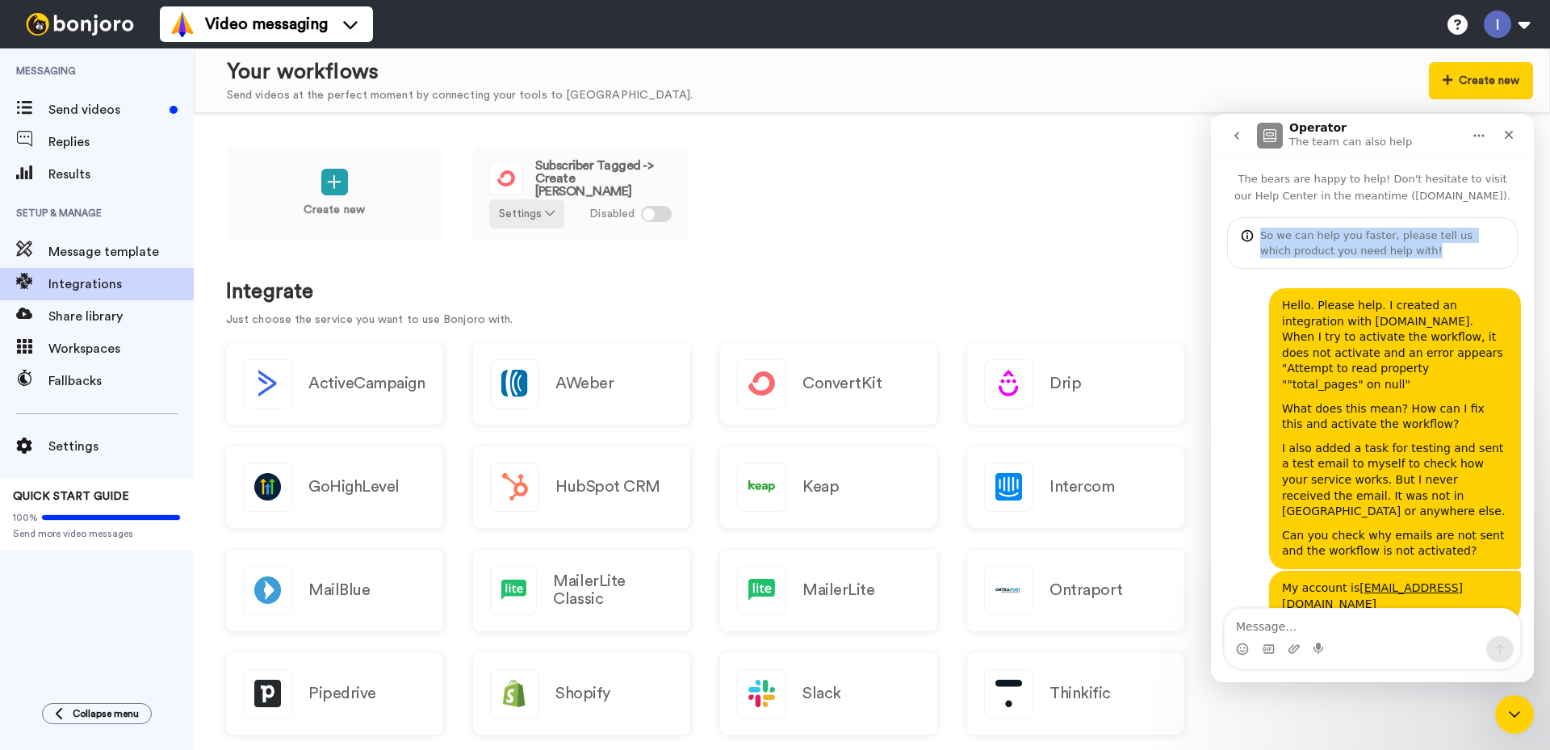
drag, startPoint x: 1385, startPoint y: 253, endPoint x: 1260, endPoint y: 239, distance: 125.9
click at [1260, 239] on div "So we can help you faster, please tell us which product you need help with!" at bounding box center [1382, 243] width 244 height 31
click at [1292, 649] on icon "Upload attachment" at bounding box center [1293, 648] width 11 height 9
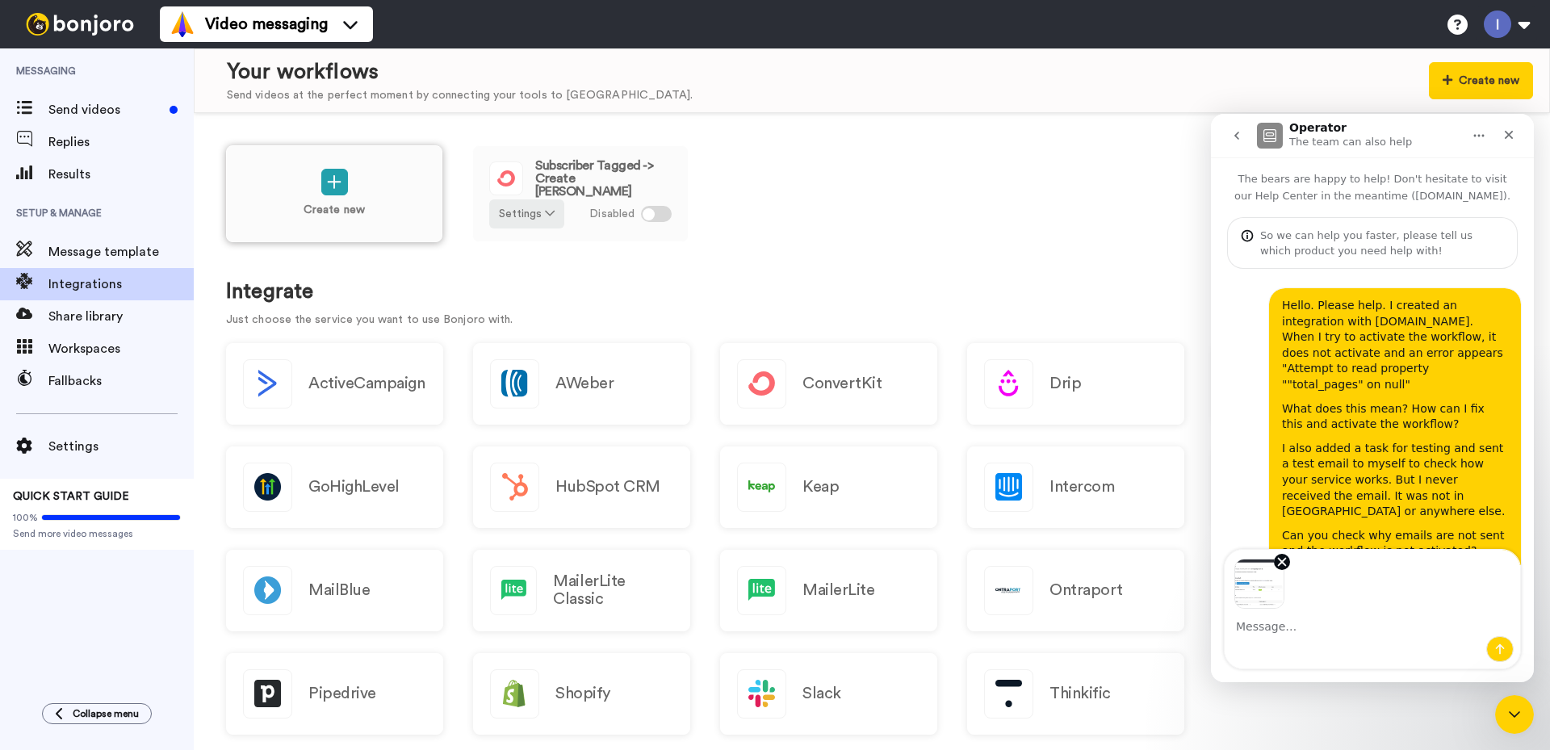
scroll to position [42, 0]
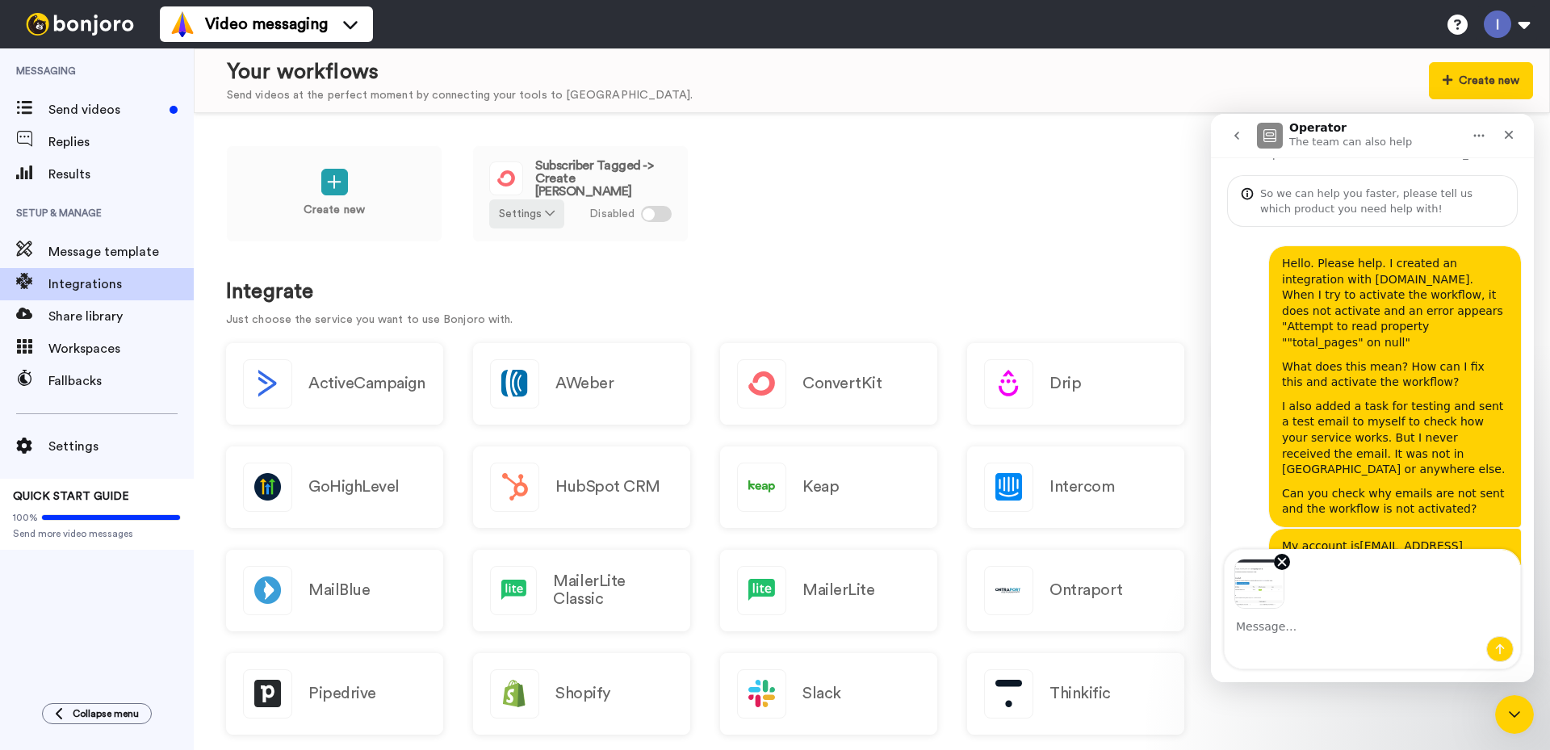
click at [1252, 579] on img "Image previews" at bounding box center [1259, 583] width 50 height 50
click at [1500, 651] on icon "Send a message…" at bounding box center [1499, 648] width 13 height 13
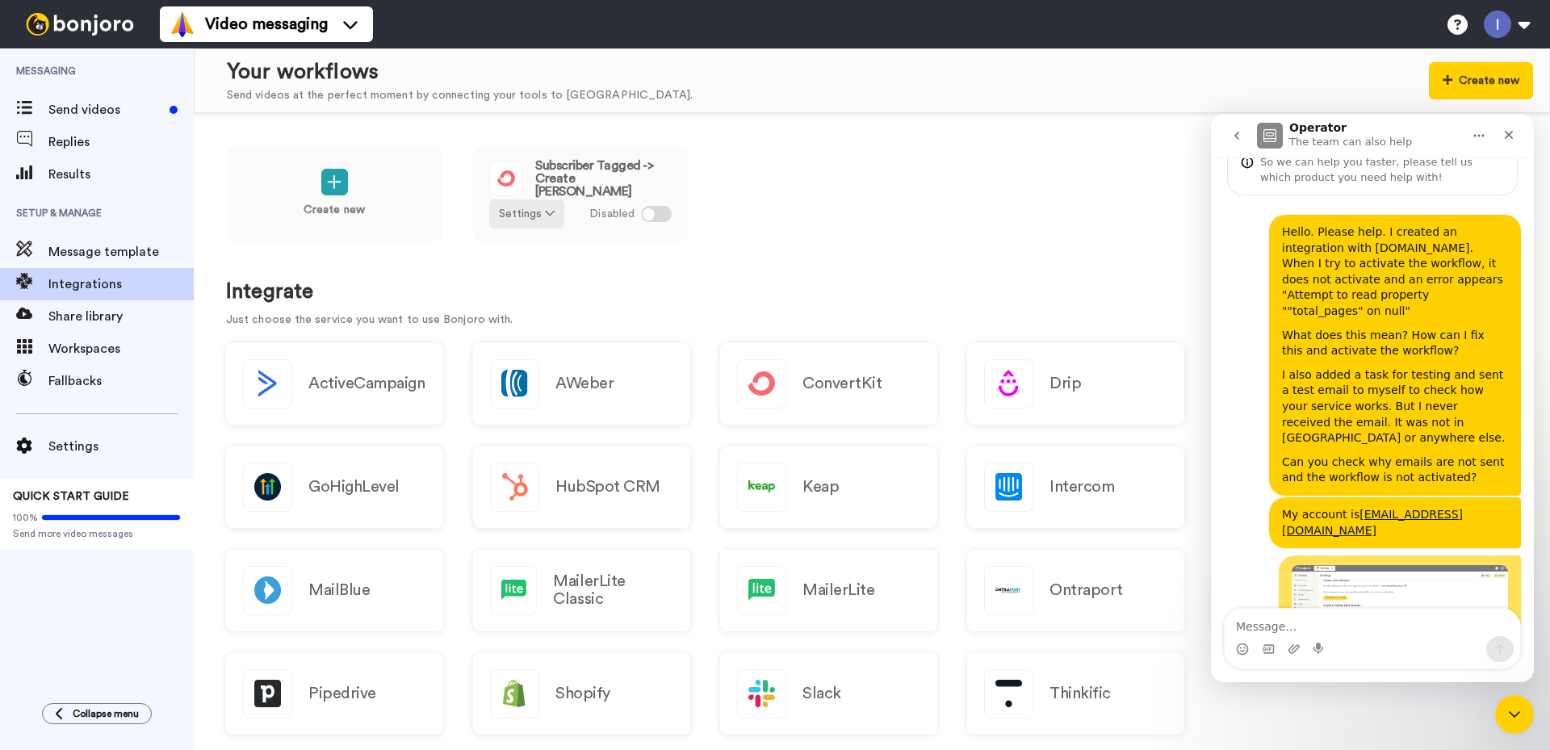
scroll to position [108, 0]
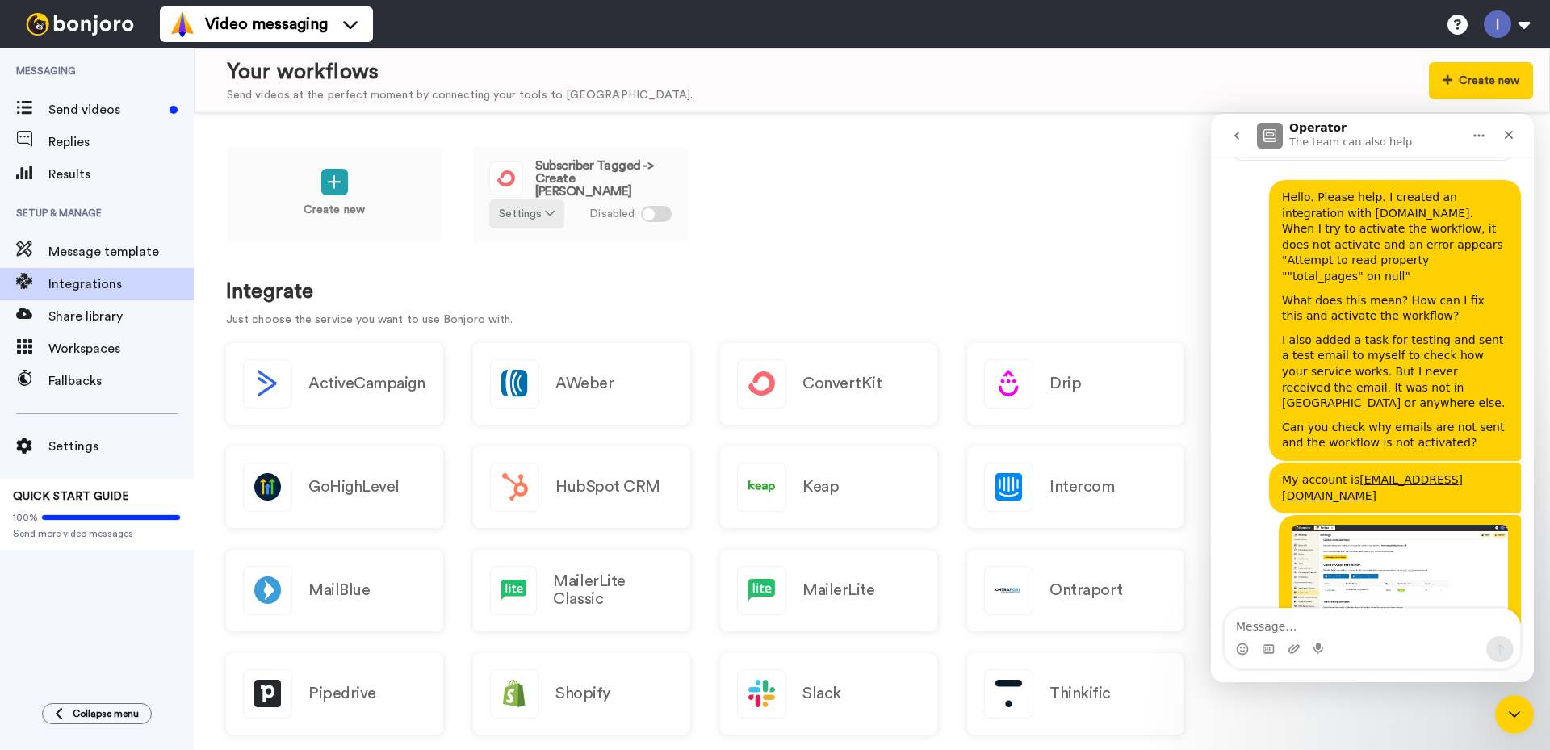
click at [1370, 531] on img "user says…" at bounding box center [1399, 577] width 216 height 104
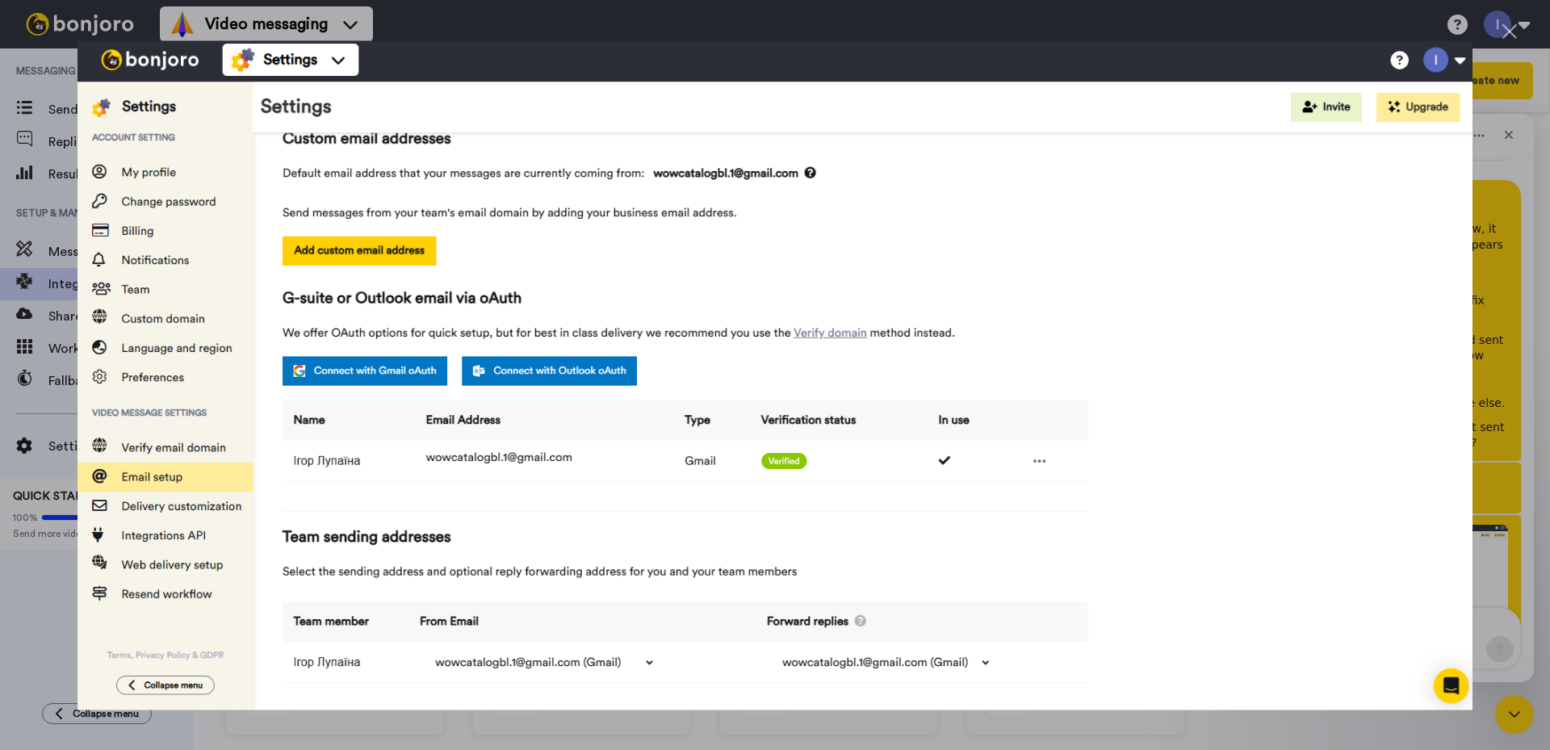
scroll to position [0, 0]
click at [1512, 26] on div "Close" at bounding box center [1509, 31] width 15 height 15
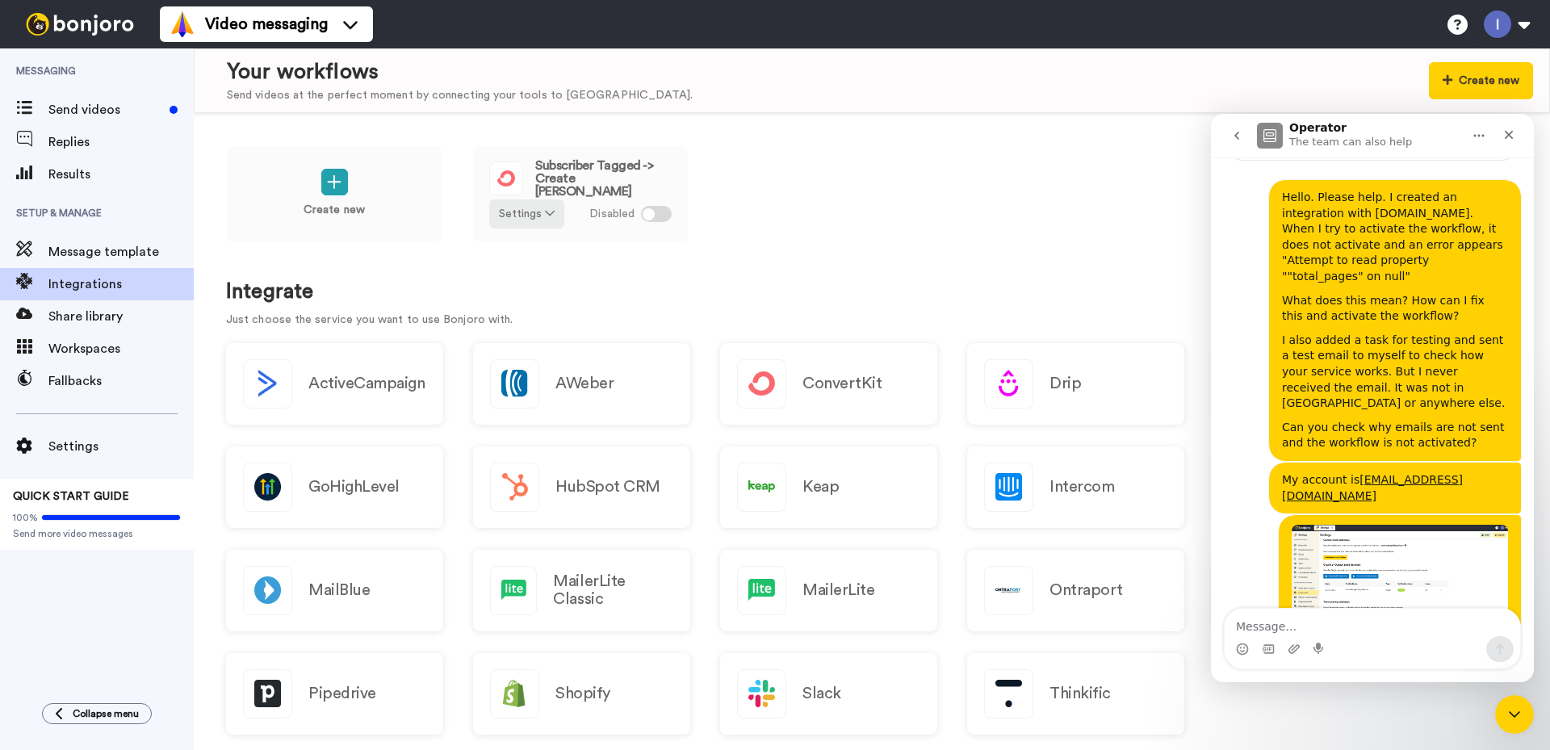
drag, startPoint x: 1383, startPoint y: 526, endPoint x: 1358, endPoint y: 554, distance: 37.7
click at [1358, 554] on img "Ігор says…" at bounding box center [1399, 577] width 216 height 104
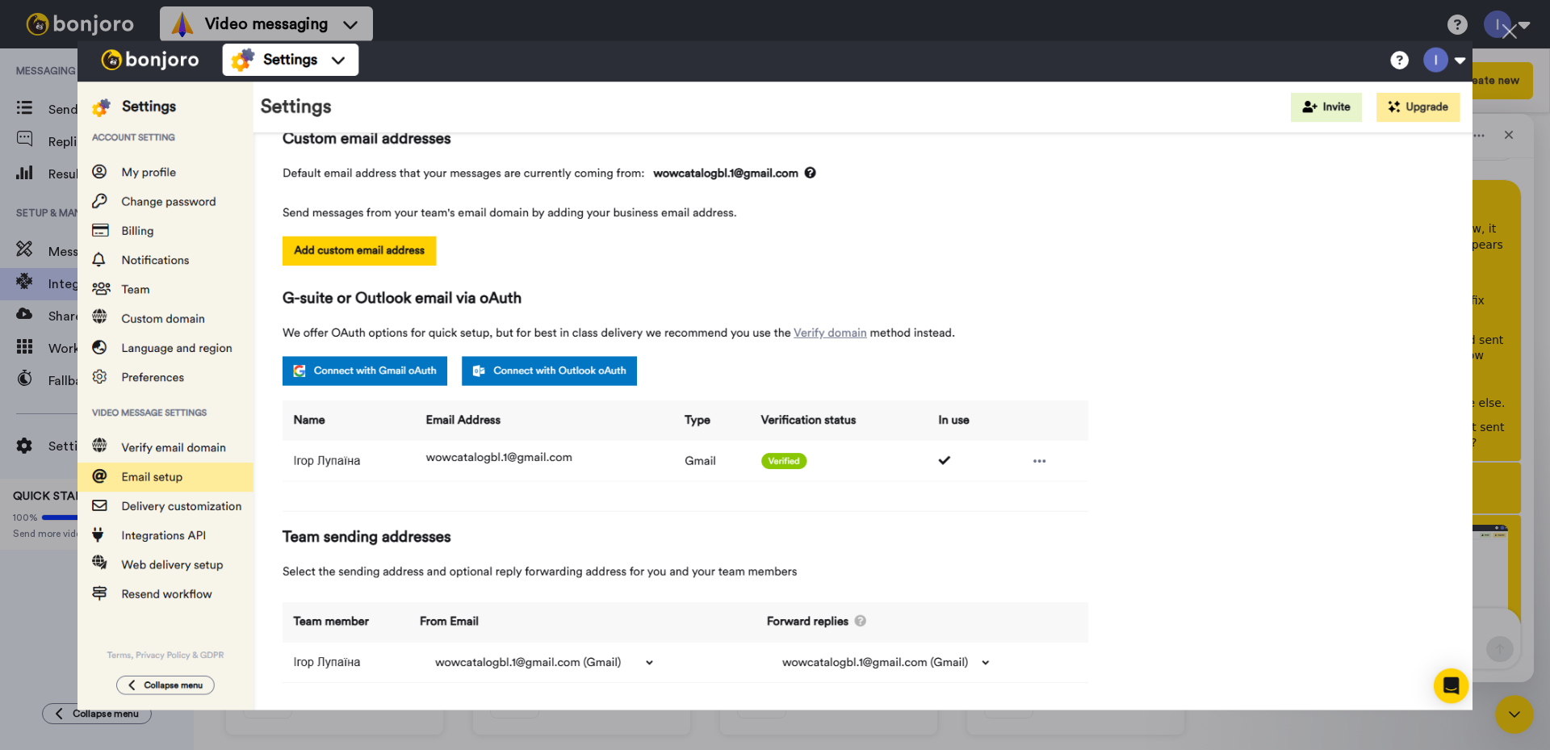
click at [1466, 63] on img "Close" at bounding box center [774, 374] width 1395 height 669
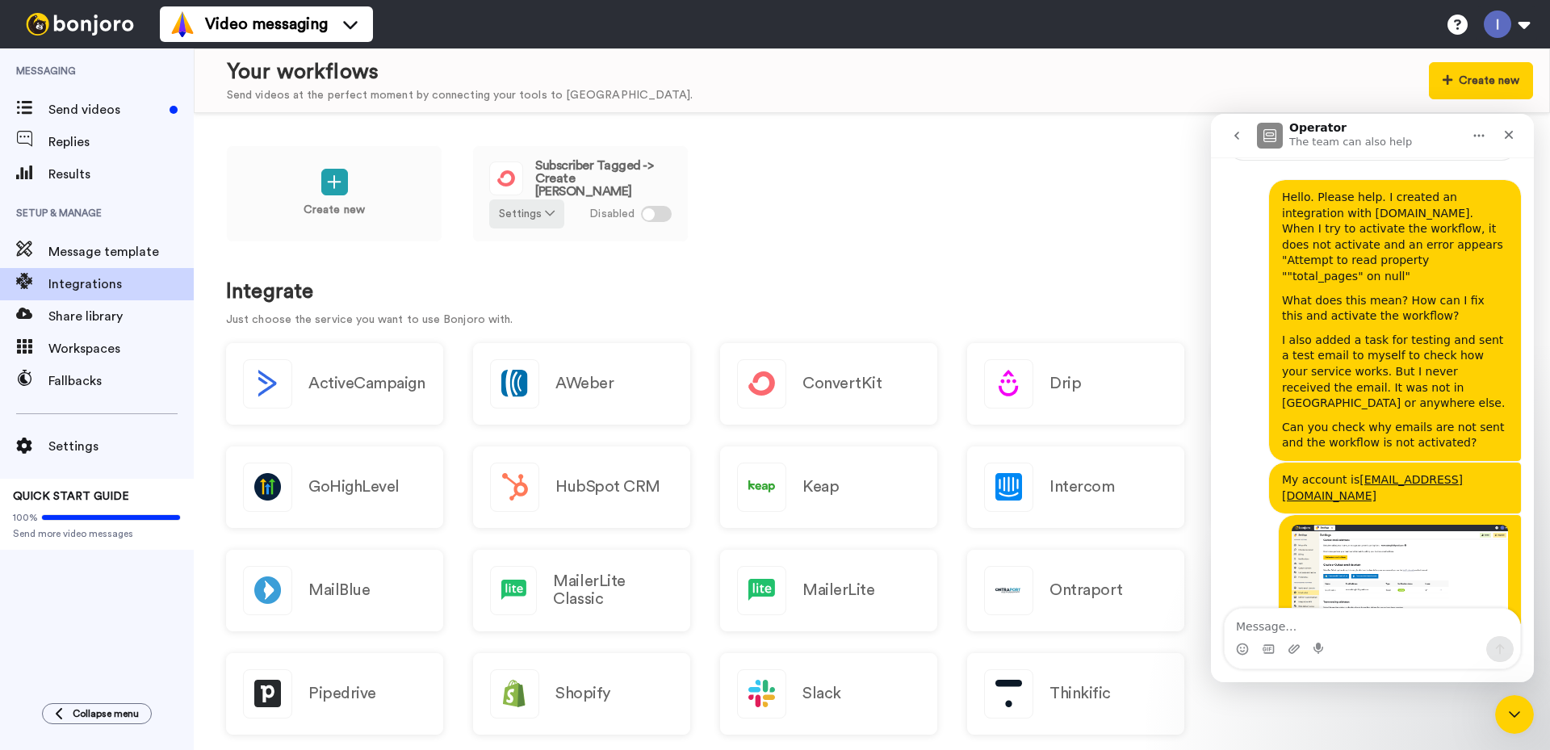
click at [1286, 649] on div "Intercom messenger" at bounding box center [1371, 649] width 295 height 26
click at [1292, 648] on icon "Upload attachment" at bounding box center [1293, 648] width 13 height 13
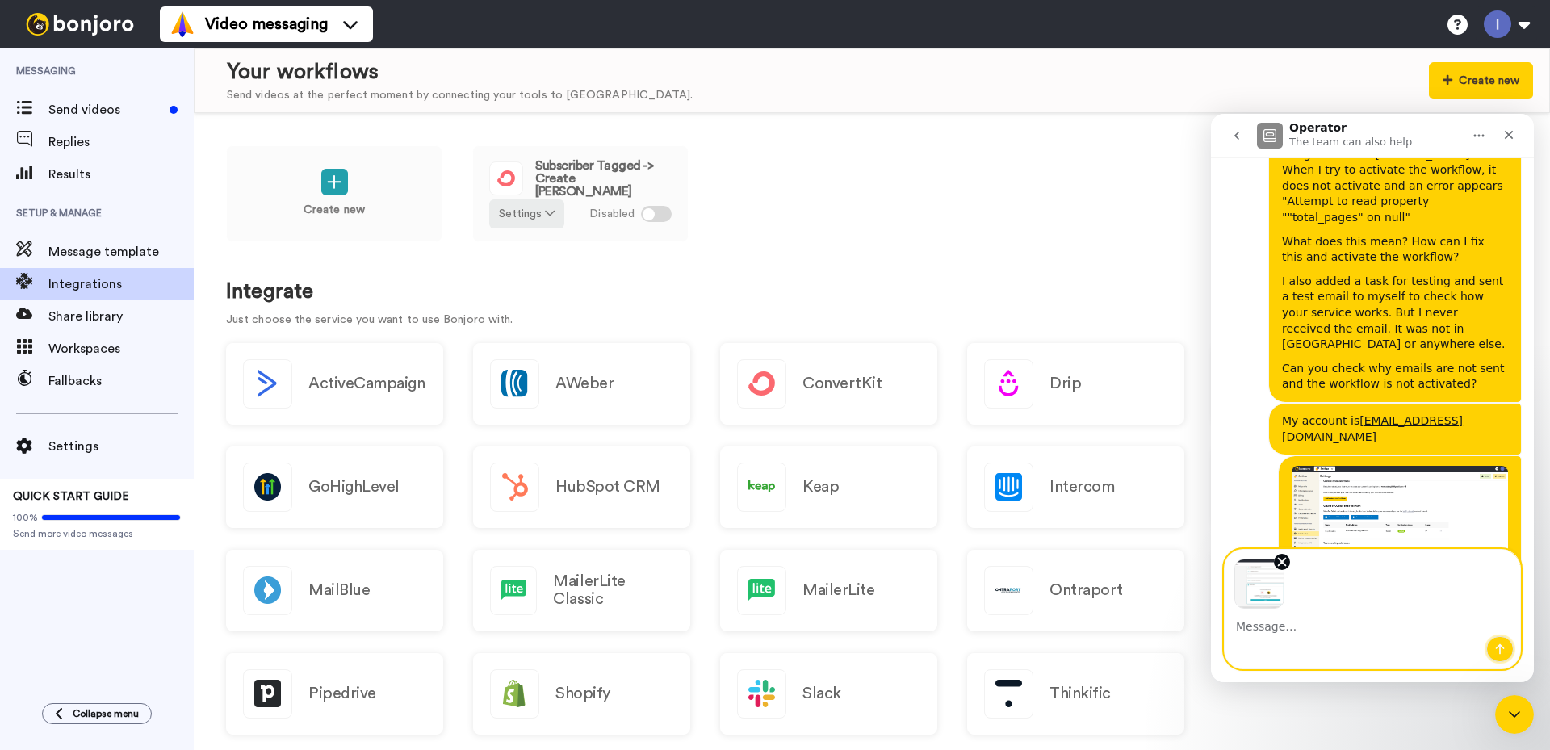
click at [1503, 646] on icon "Send a message…" at bounding box center [1499, 648] width 13 height 13
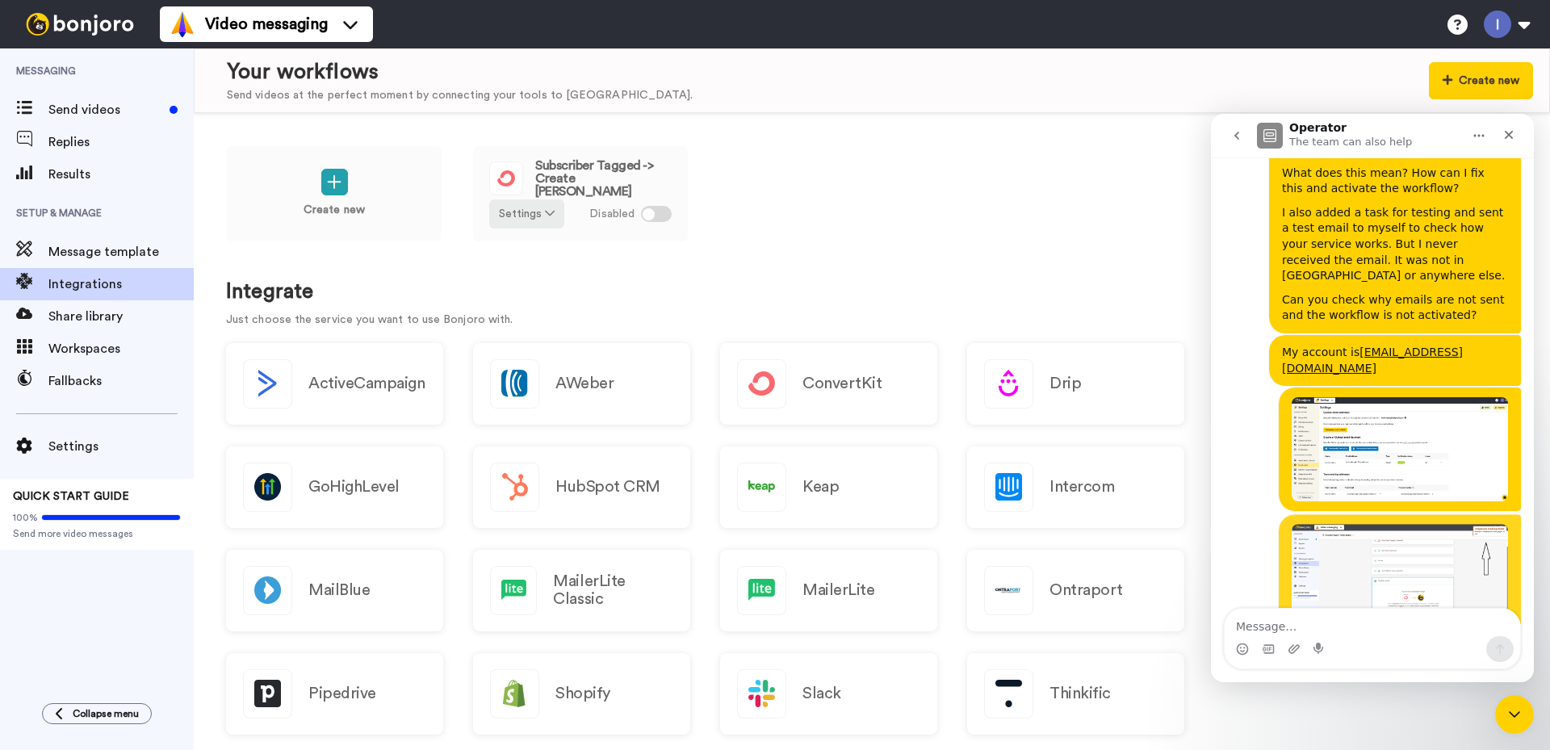
scroll to position [237, 0]
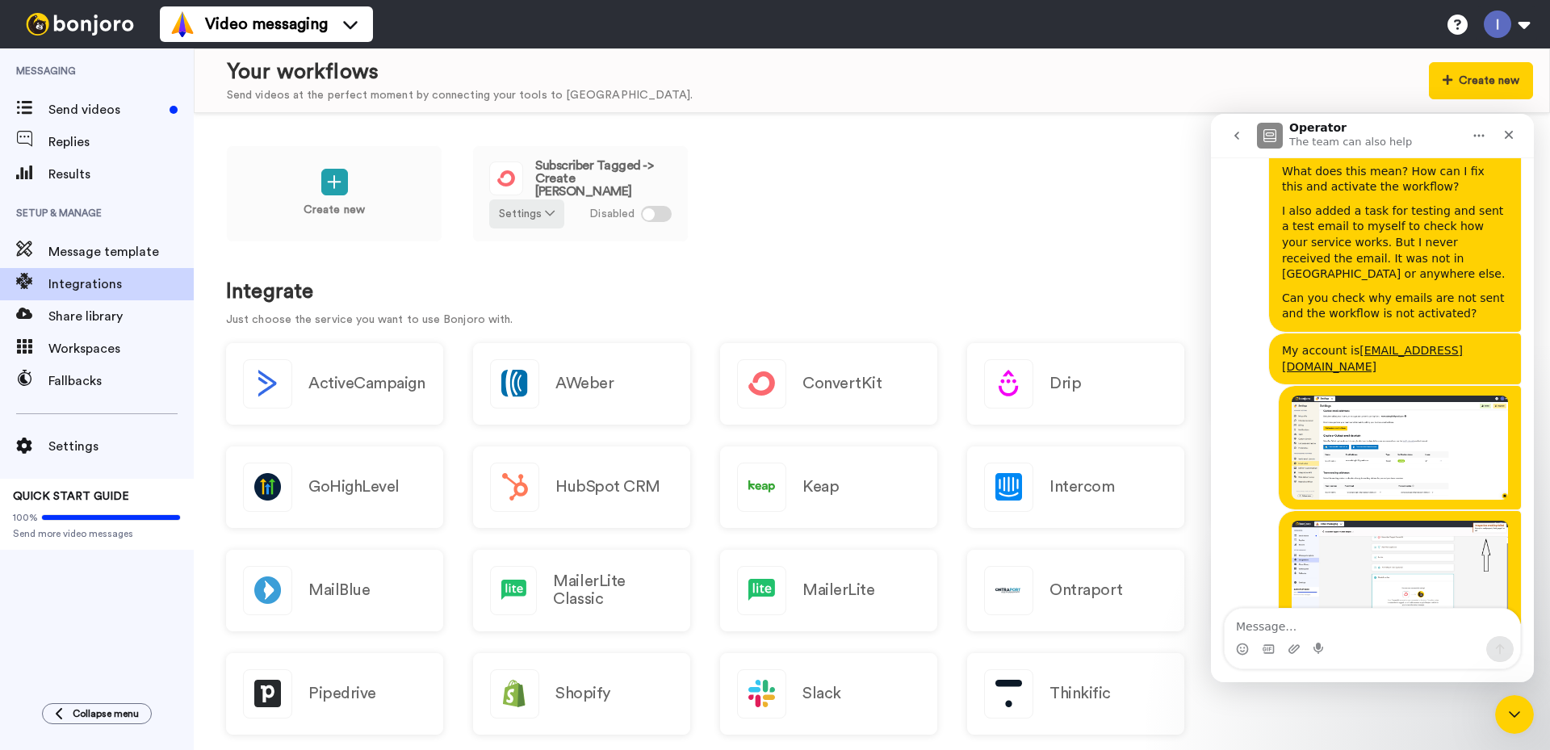
click at [1396, 419] on img "Ігор says…" at bounding box center [1399, 447] width 216 height 104
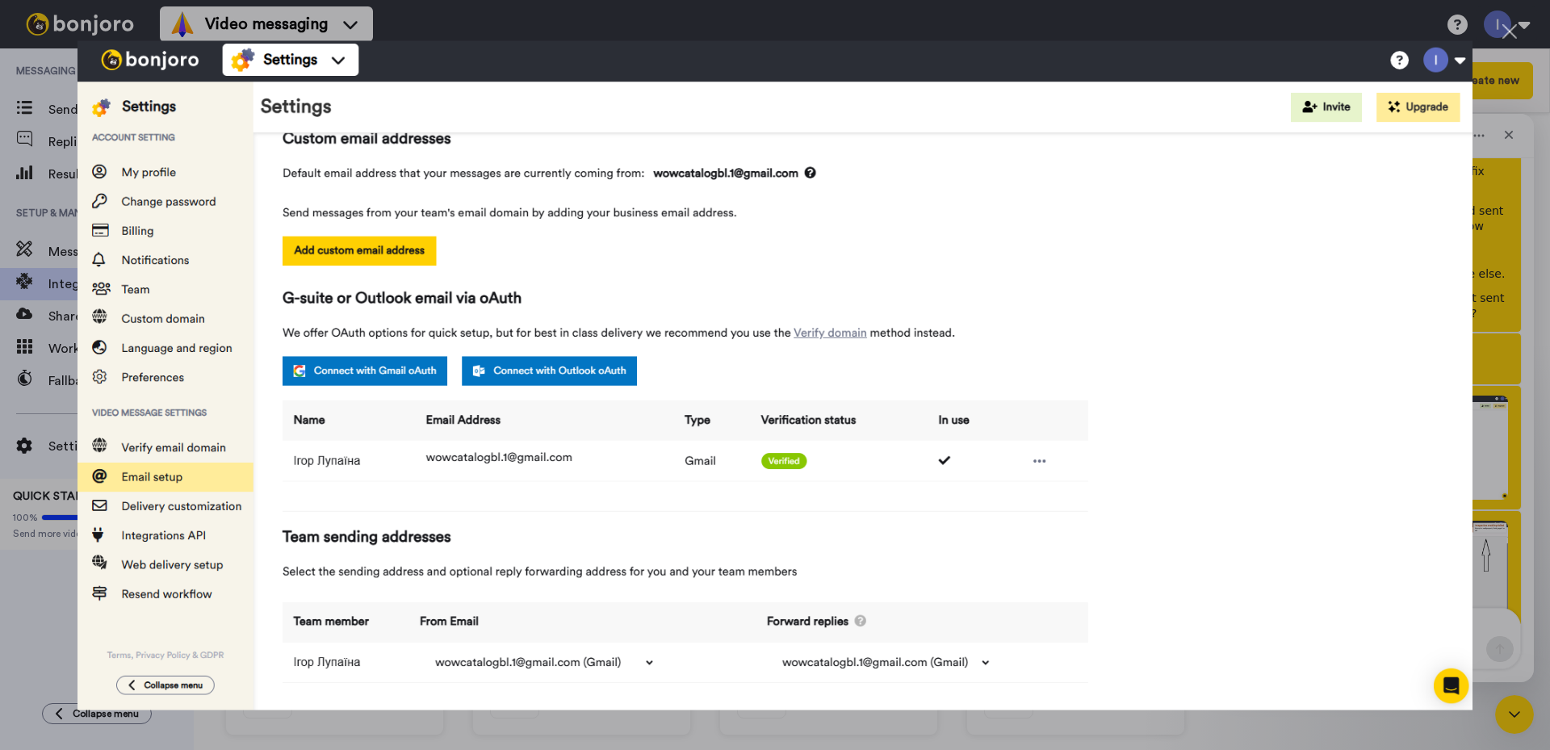
click at [1508, 33] on div "Close" at bounding box center [1509, 31] width 15 height 15
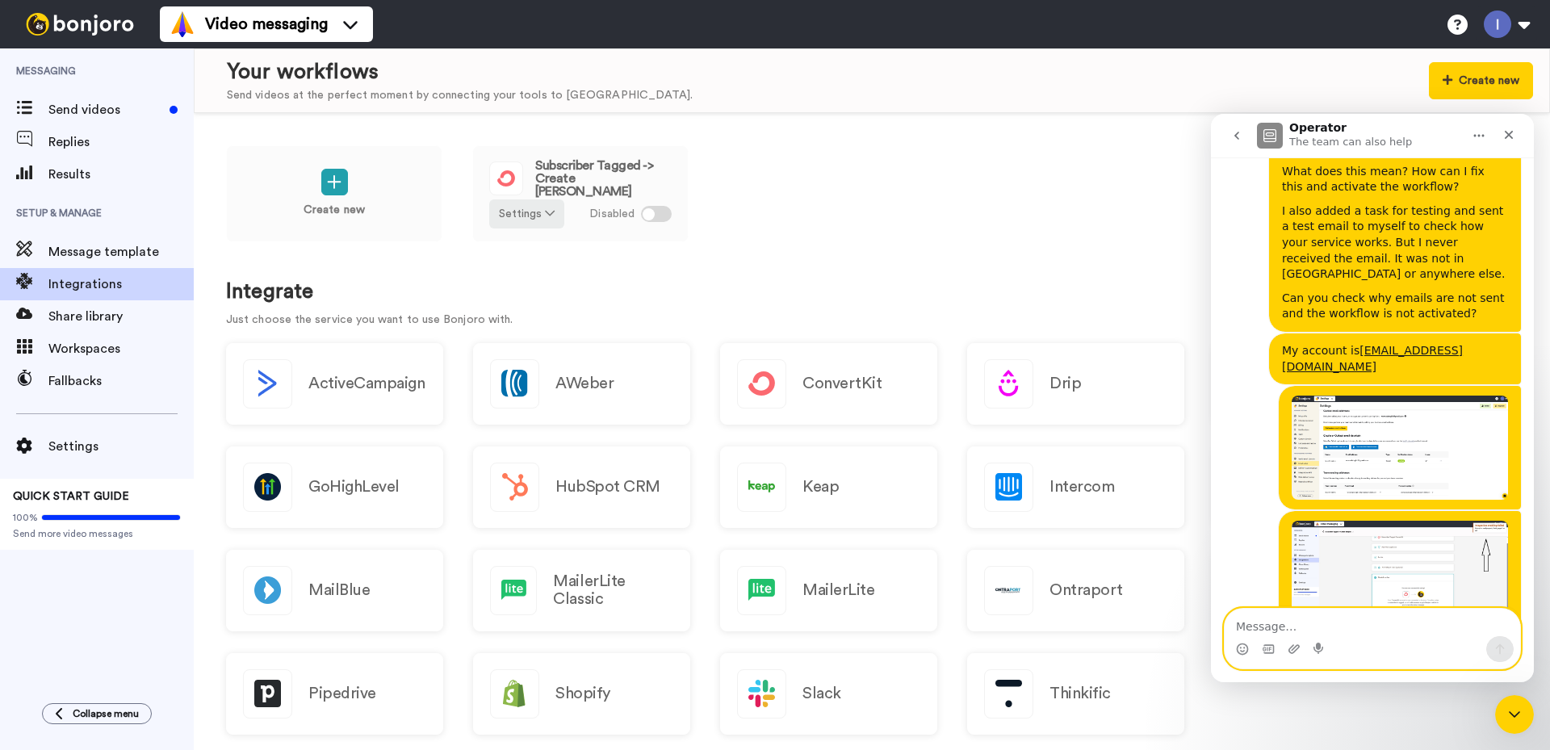
drag, startPoint x: 1376, startPoint y: 404, endPoint x: 1398, endPoint y: 630, distance: 227.0
click at [1397, 630] on textarea "Message…" at bounding box center [1371, 622] width 295 height 27
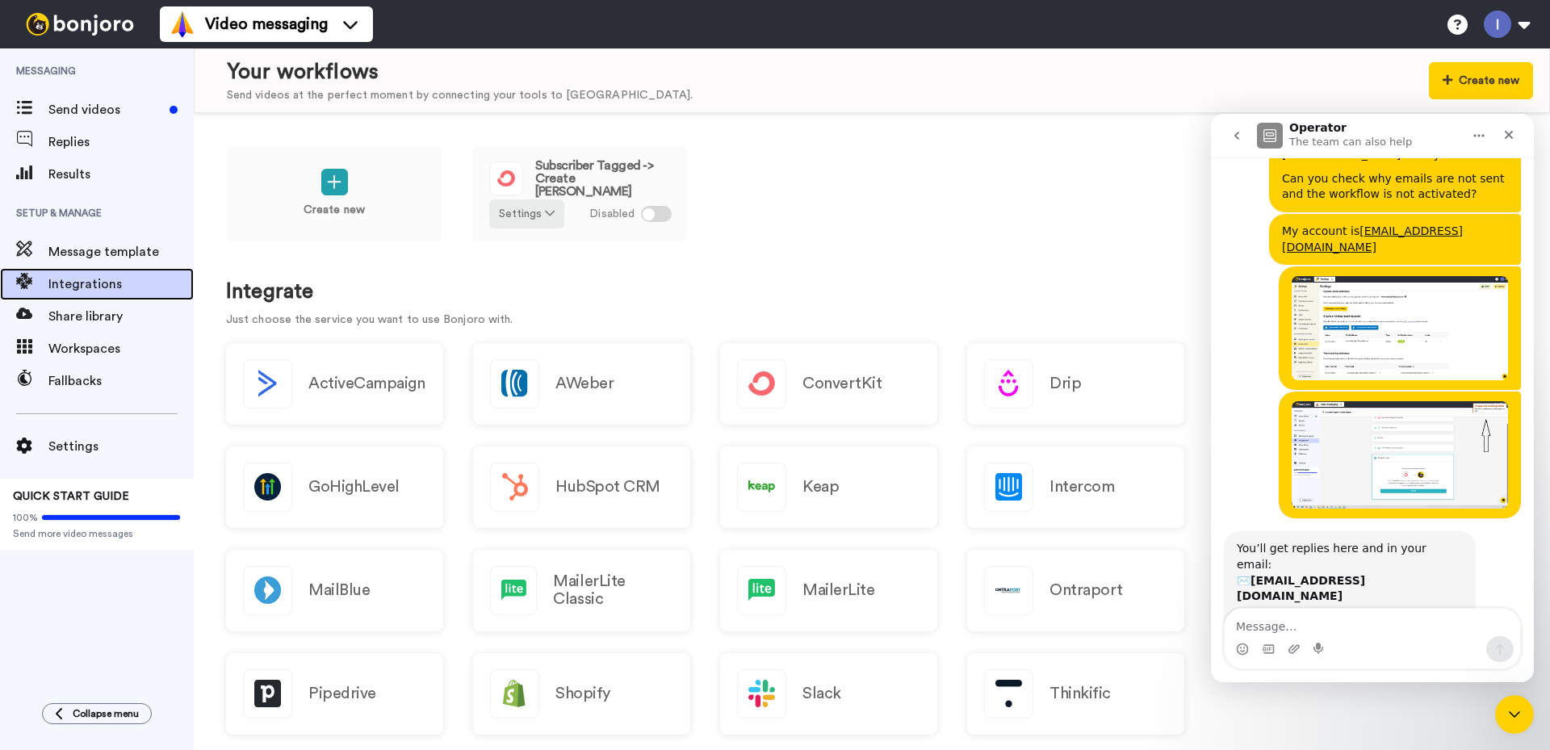
click at [82, 282] on span "Integrations" at bounding box center [120, 283] width 145 height 19
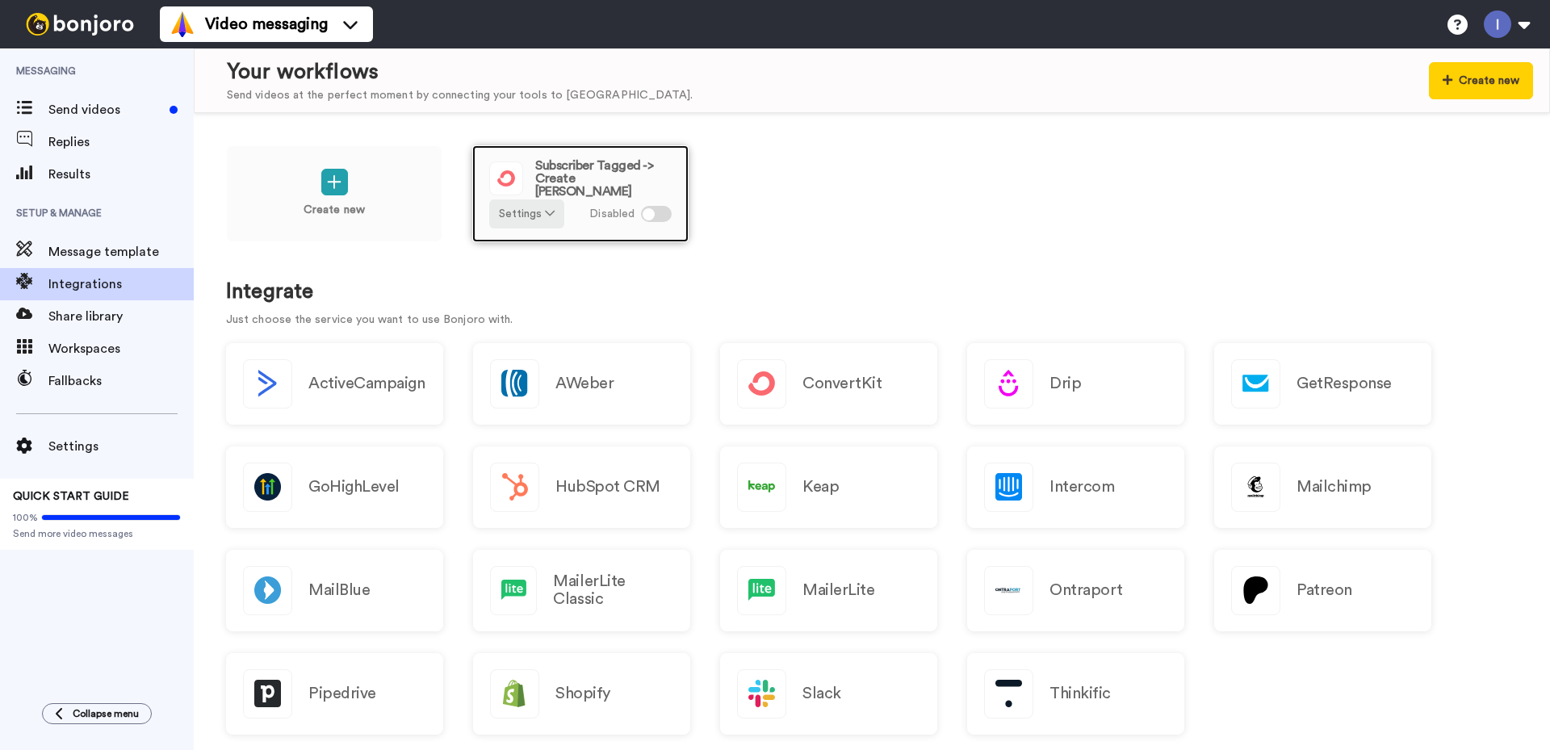
click at [586, 182] on span "Subscriber Tagged -> Create [PERSON_NAME]" at bounding box center [603, 178] width 136 height 39
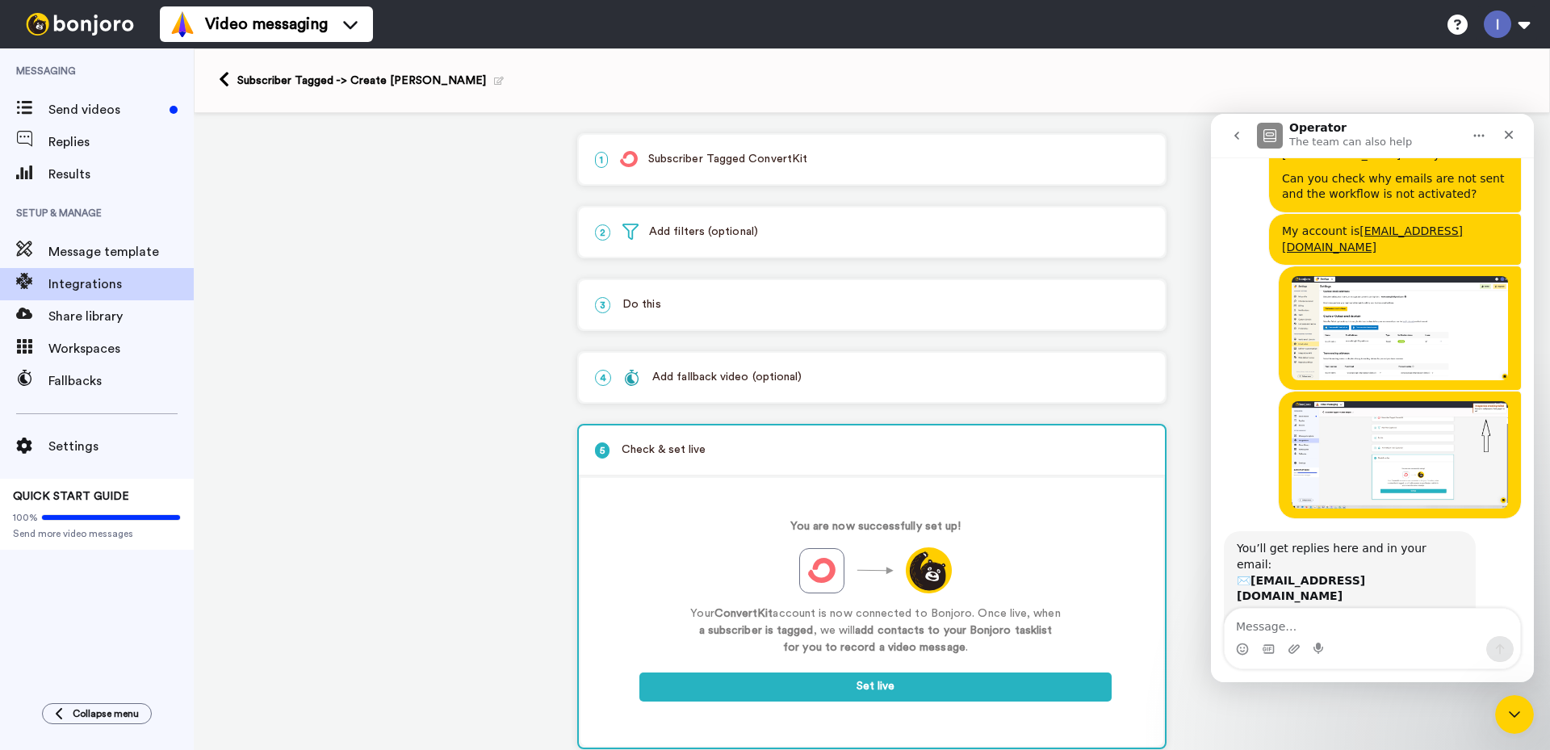
click at [709, 154] on p "1 Subscriber Tagged ConvertKit" at bounding box center [872, 159] width 554 height 17
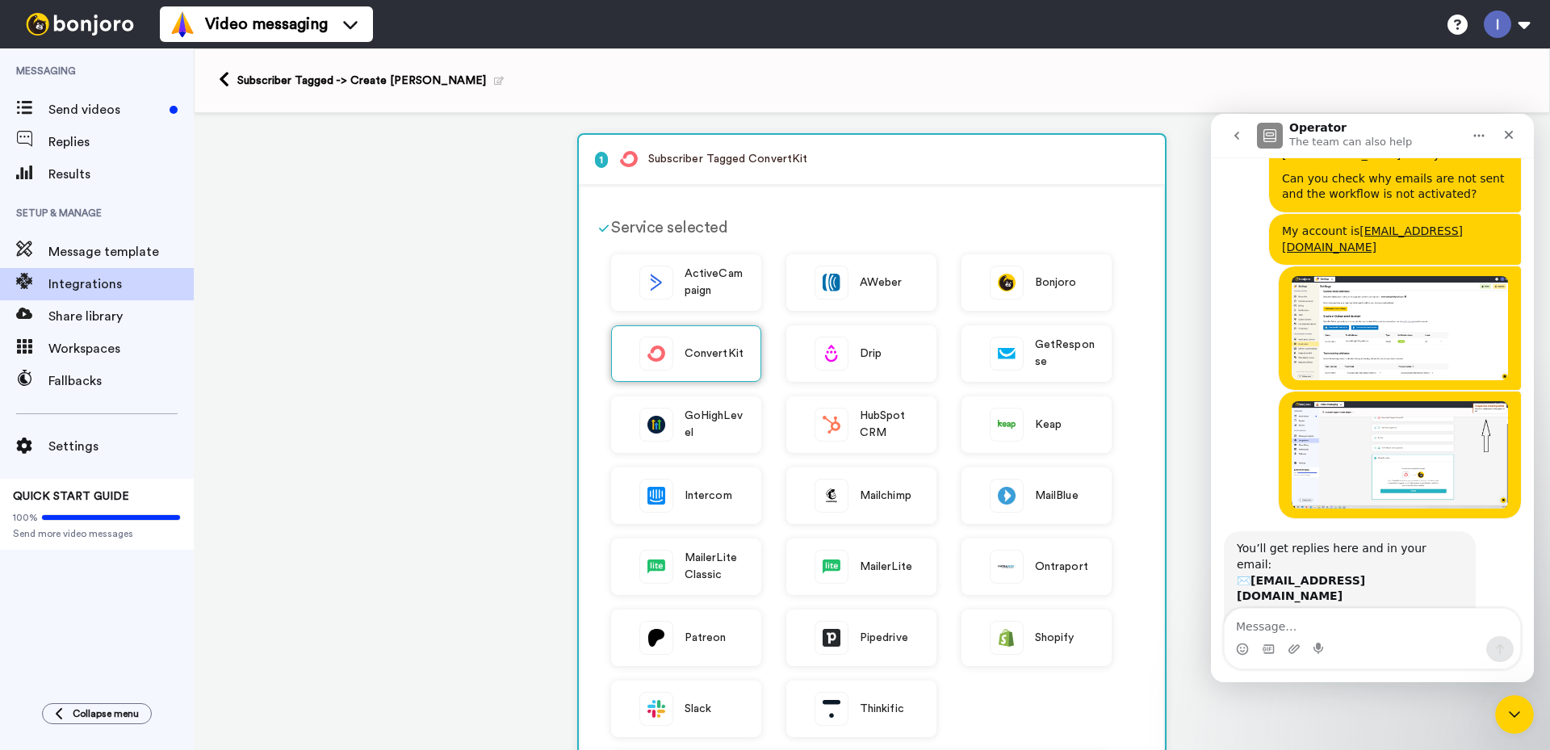
click at [684, 353] on span "ConvertKit" at bounding box center [713, 353] width 59 height 17
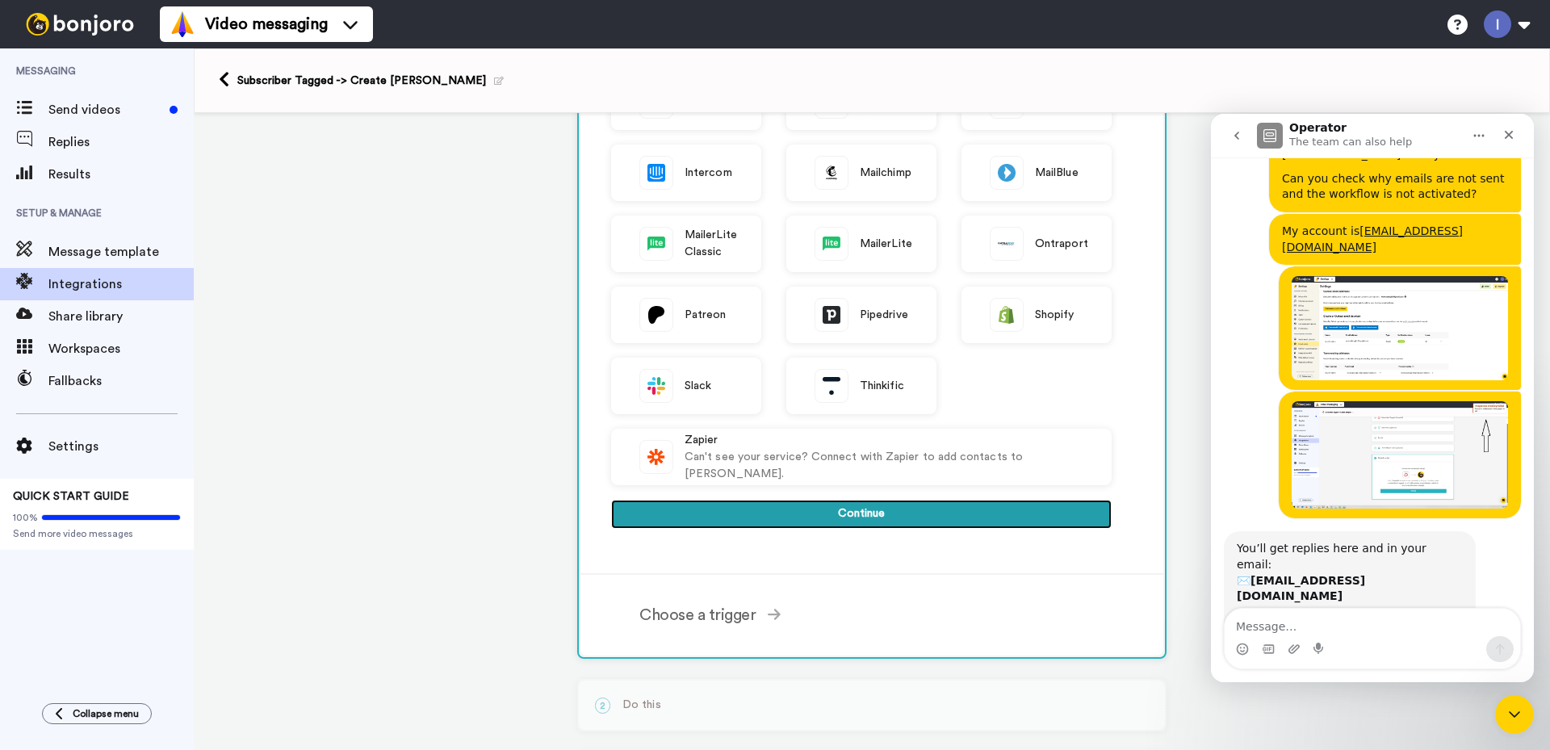
click at [778, 517] on button "Continue" at bounding box center [861, 514] width 500 height 29
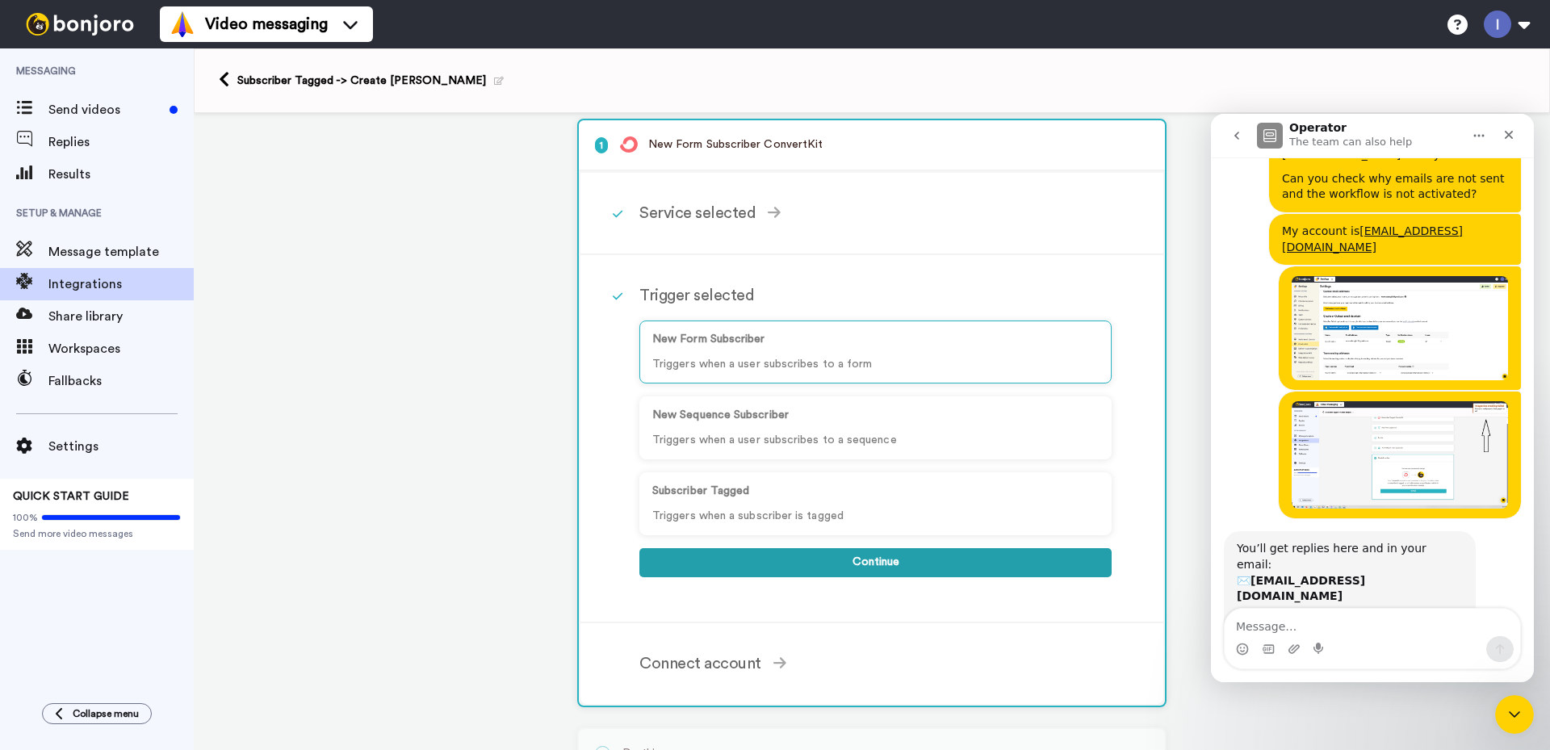
scroll to position [0, 0]
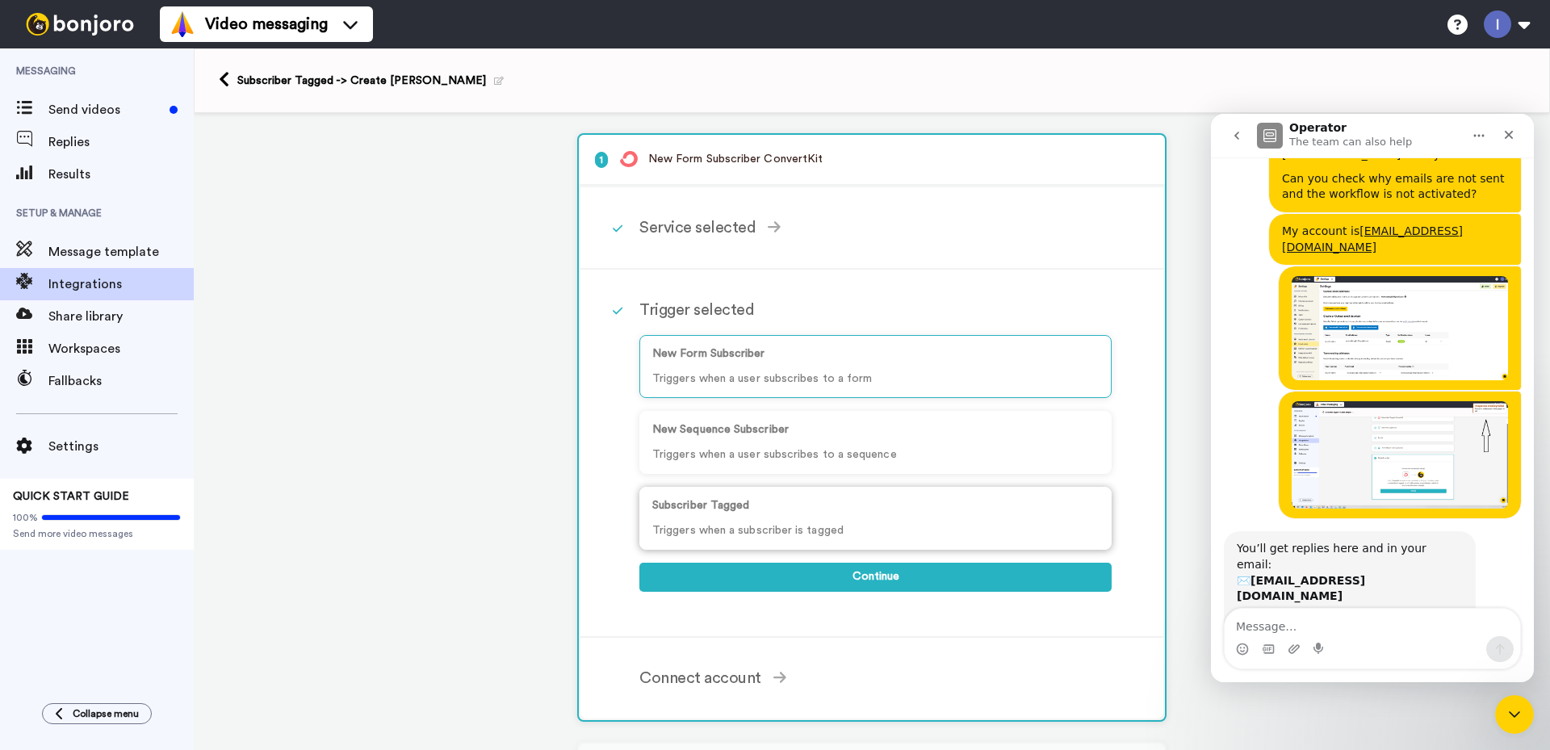
click at [730, 504] on p "Subscriber Tagged" at bounding box center [875, 505] width 446 height 17
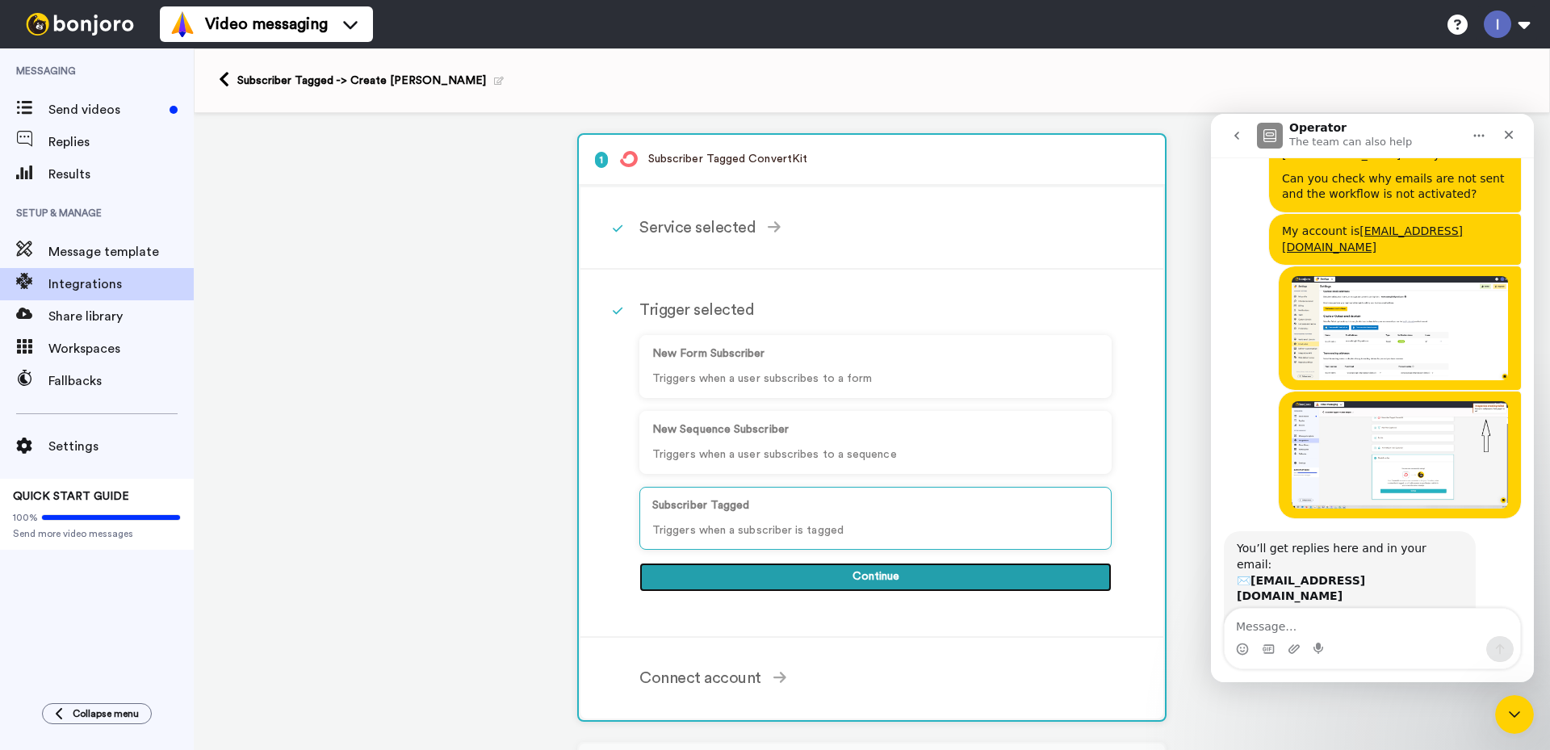
click at [855, 572] on button "Continue" at bounding box center [875, 577] width 472 height 29
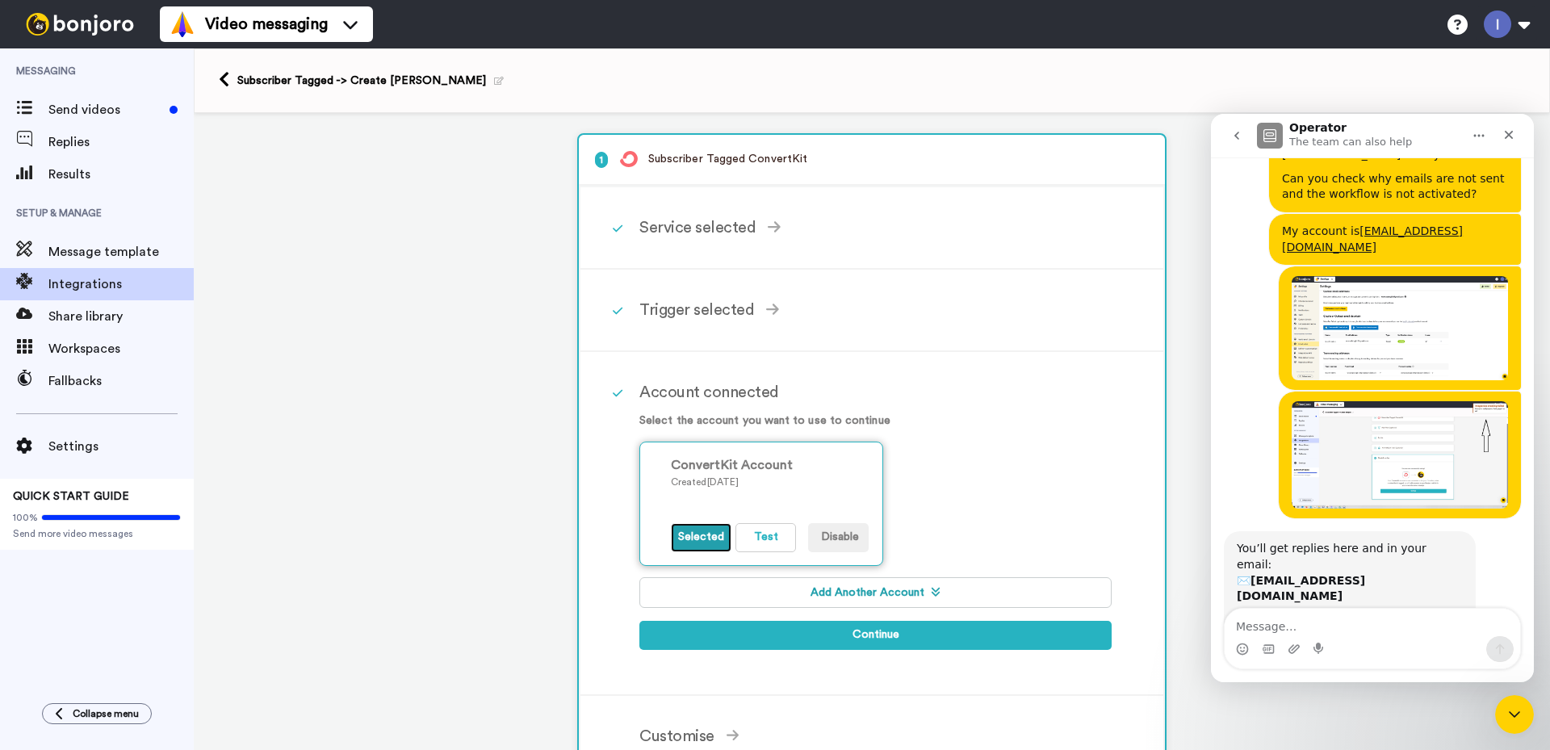
click at [695, 538] on button "Selected" at bounding box center [701, 537] width 61 height 29
click at [759, 533] on button "Test" at bounding box center [765, 537] width 61 height 29
click at [847, 592] on button "Add Another Account" at bounding box center [875, 592] width 472 height 31
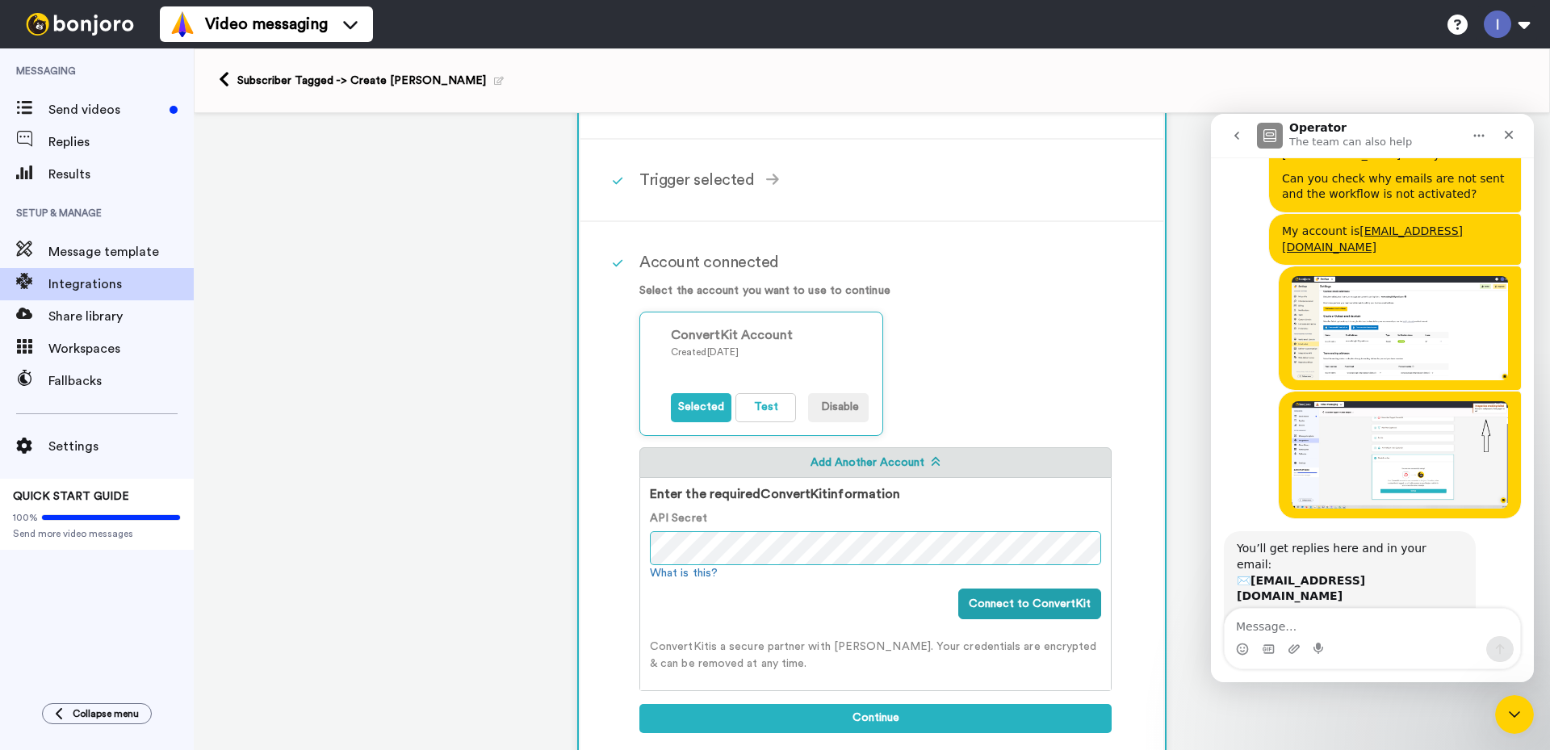
scroll to position [161, 0]
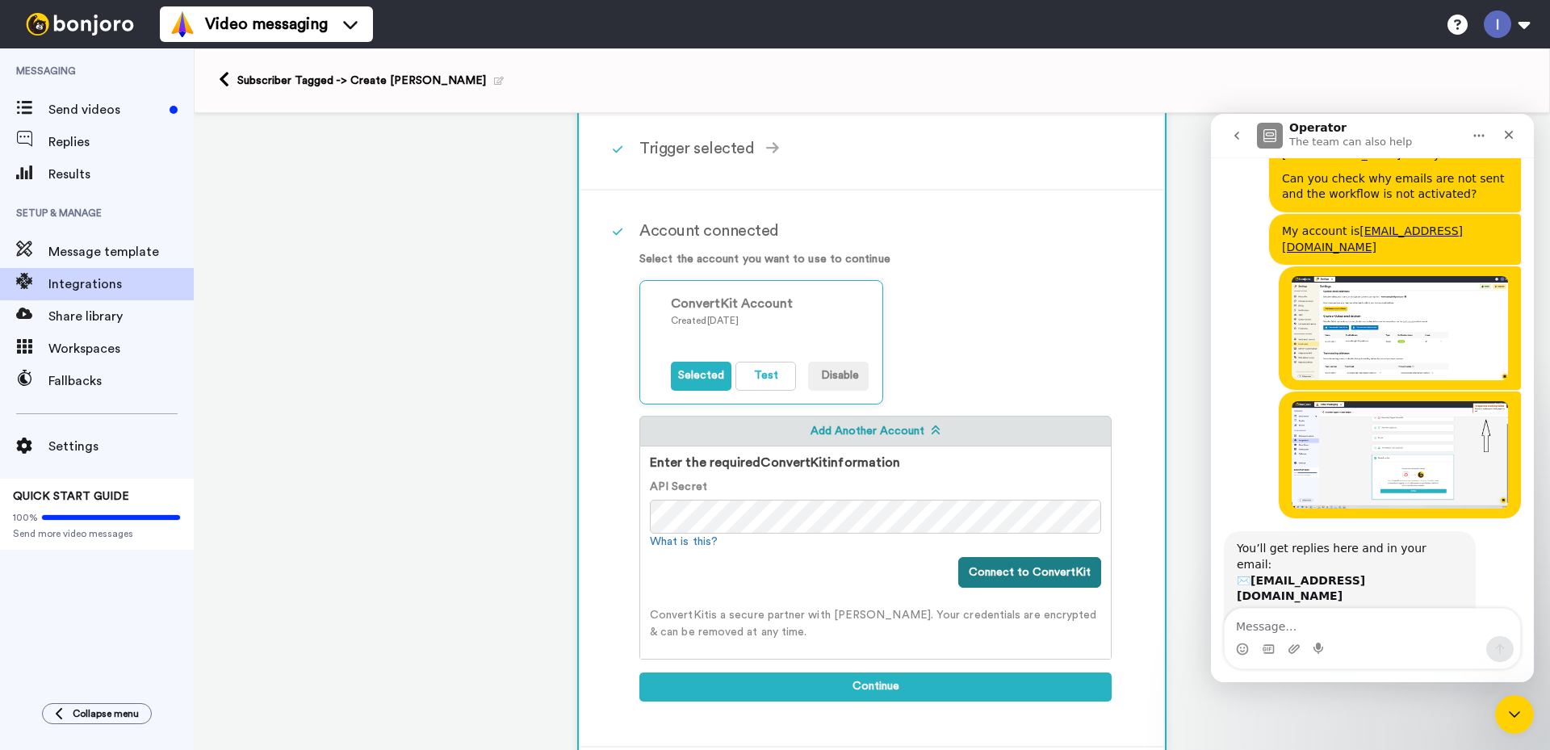
click at [1010, 576] on button "Connect to ConvertKit" at bounding box center [1029, 572] width 143 height 31
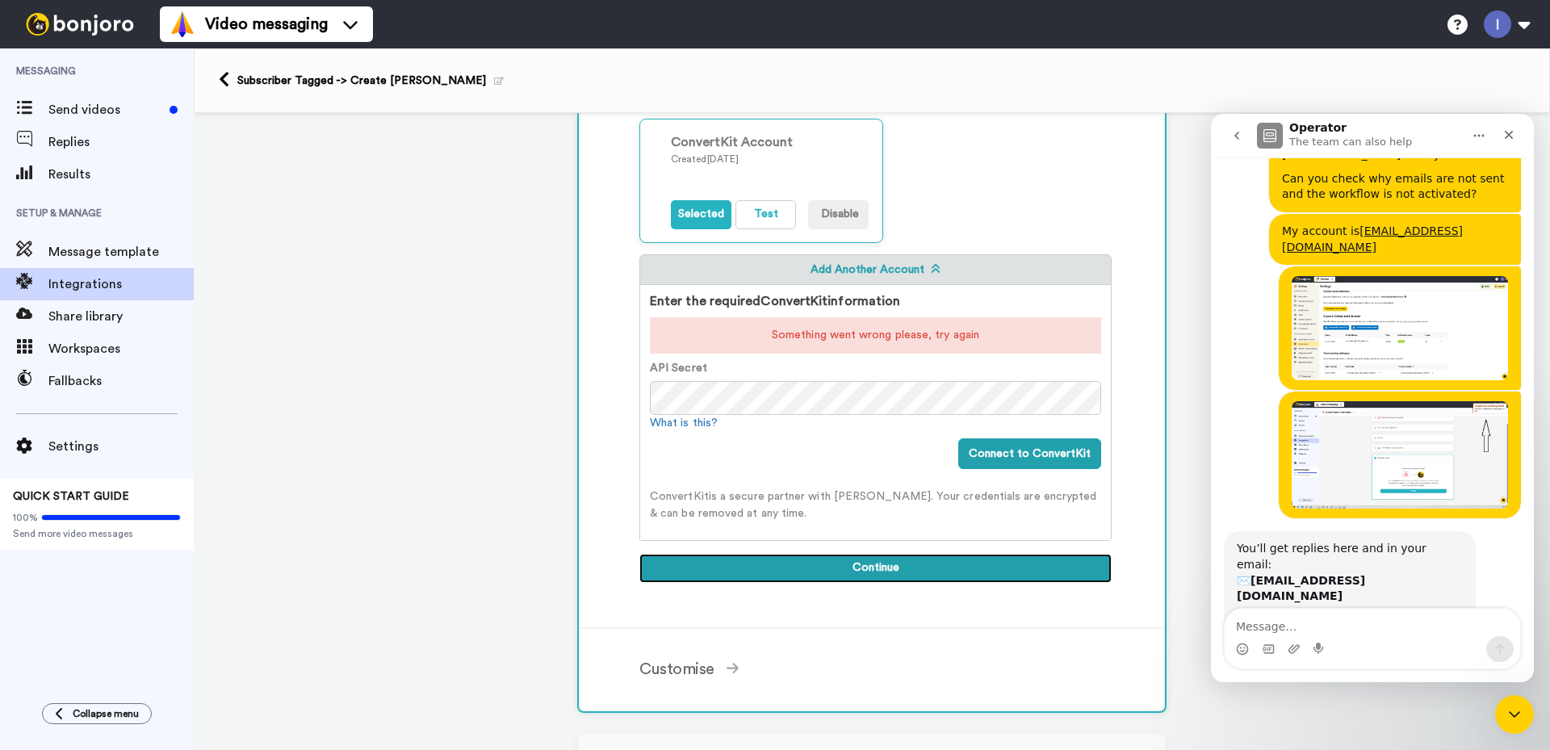
click at [847, 555] on button "Continue" at bounding box center [875, 568] width 472 height 29
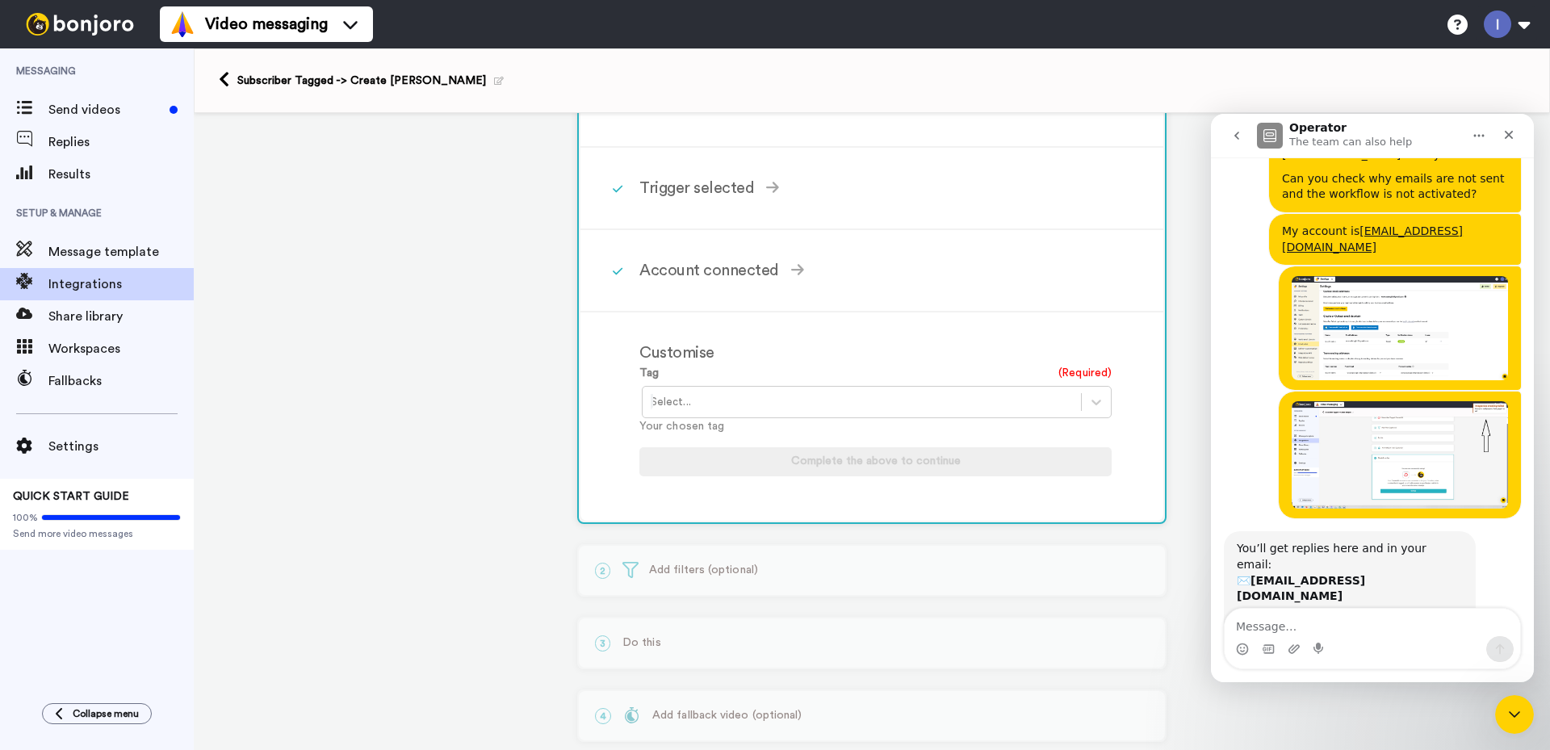
scroll to position [65, 0]
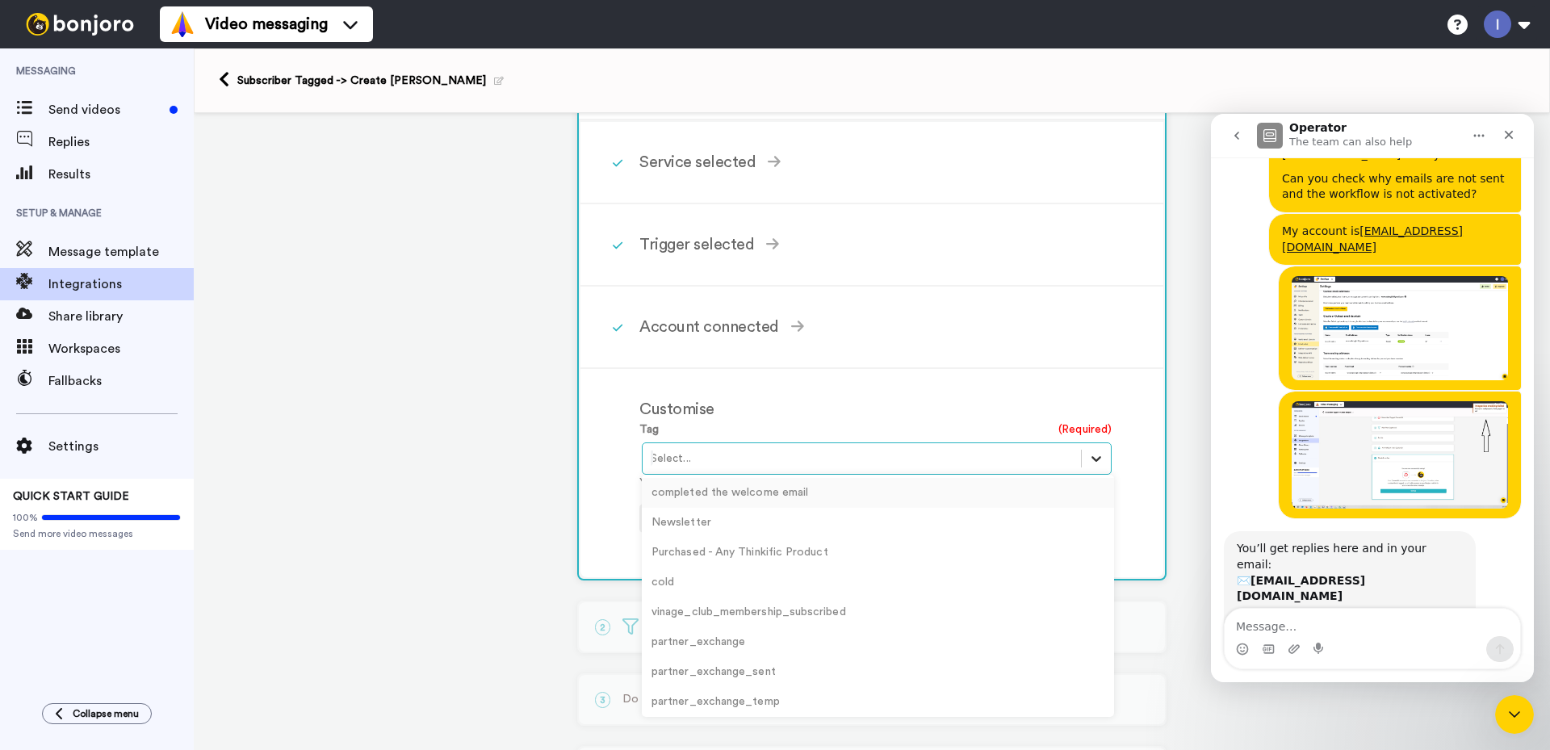
click at [1081, 457] on div at bounding box center [1095, 458] width 29 height 29
click at [747, 631] on div "vinage_club_FIRST_subscription" at bounding box center [878, 630] width 472 height 30
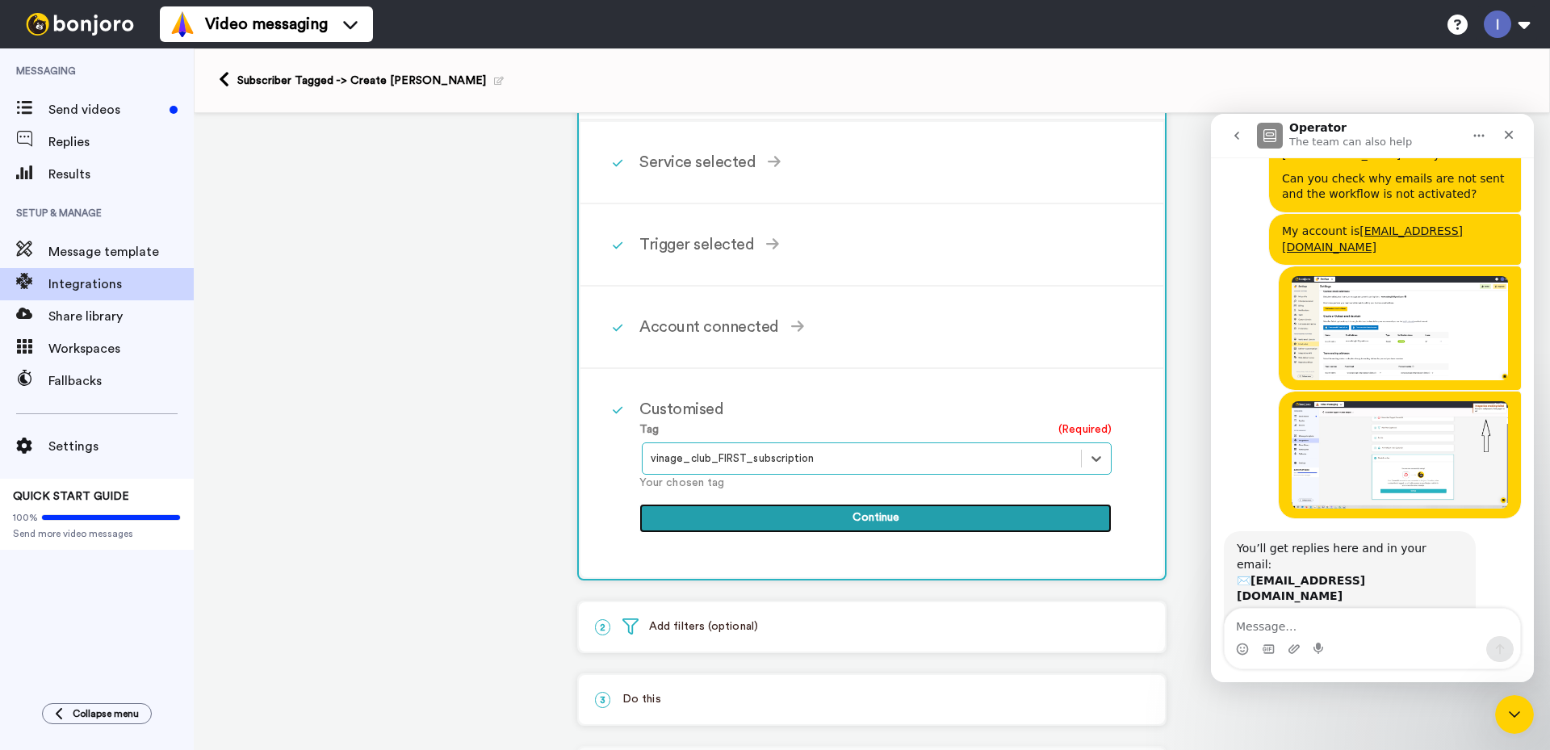
click at [895, 521] on button "Continue" at bounding box center [875, 518] width 472 height 29
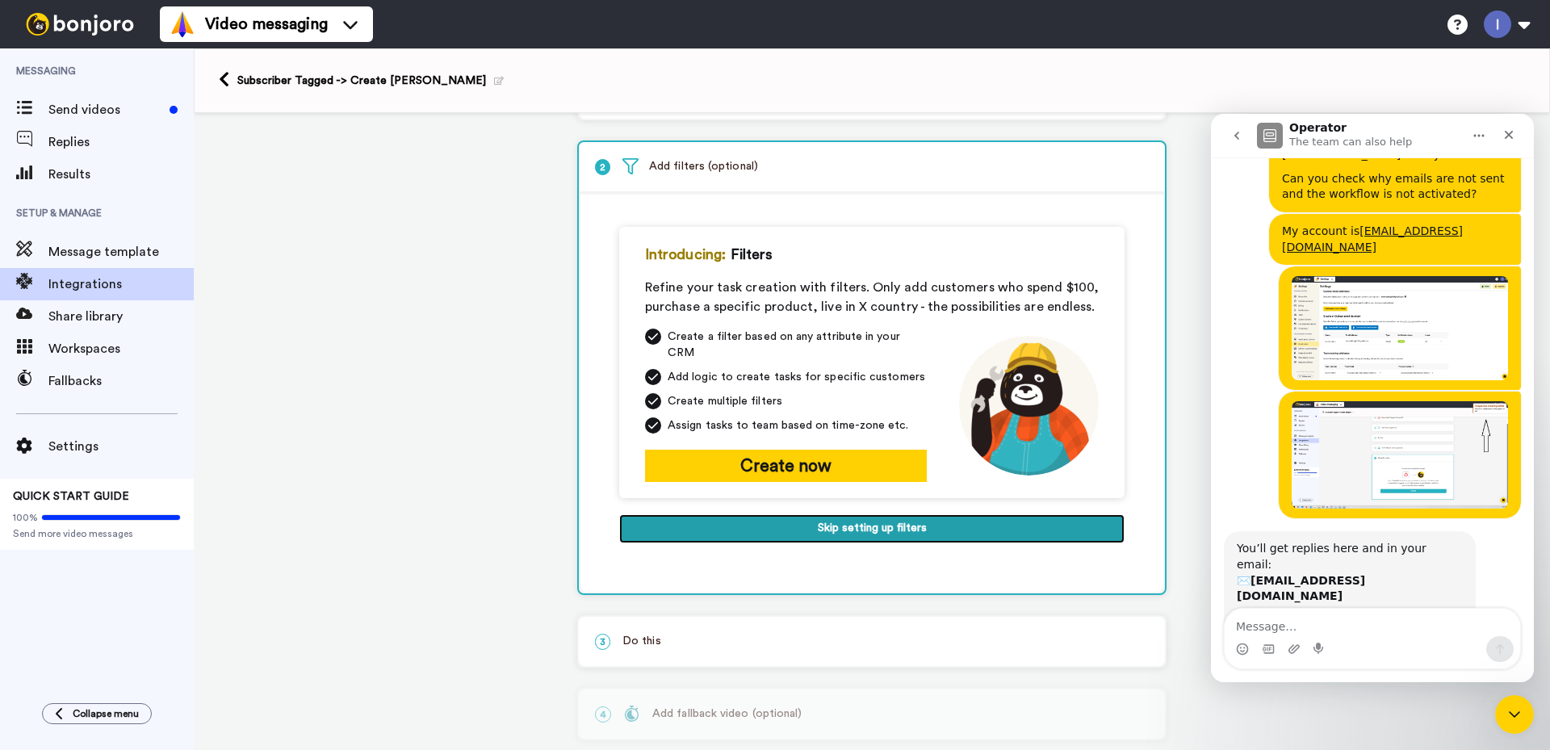
click at [825, 514] on button "Skip setting up filters" at bounding box center [871, 528] width 505 height 29
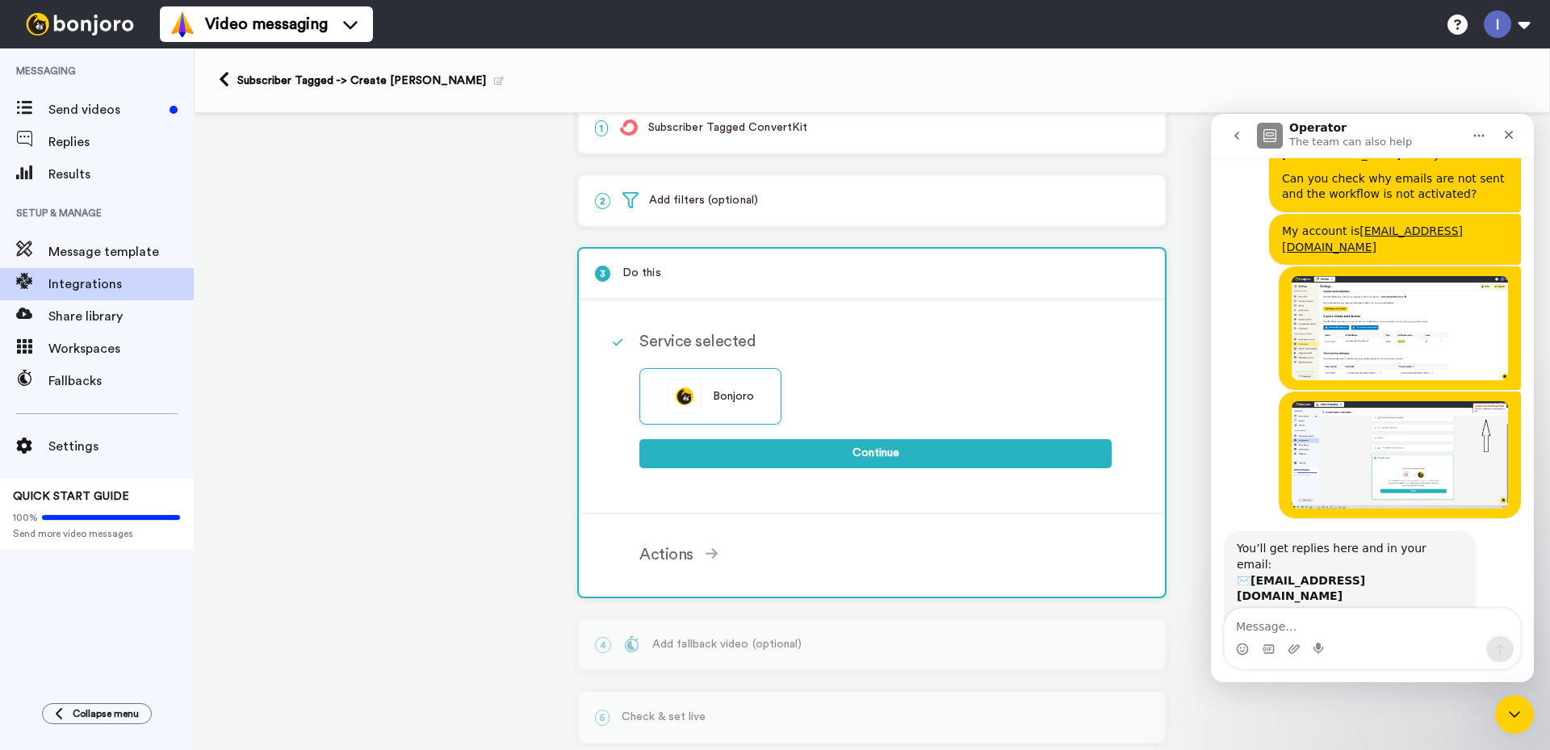
scroll to position [0, 0]
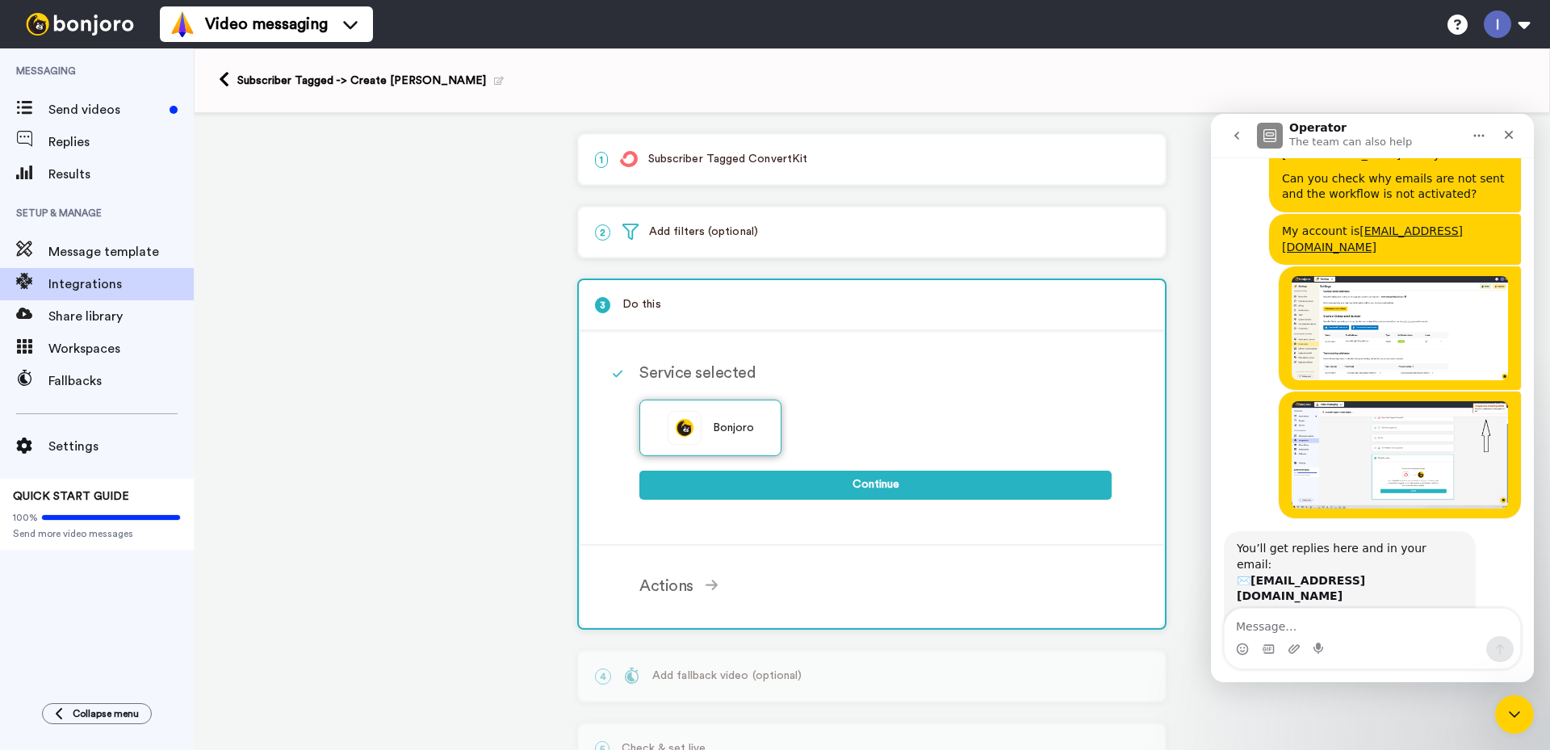
click at [740, 428] on span "Bonjoro" at bounding box center [734, 428] width 42 height 17
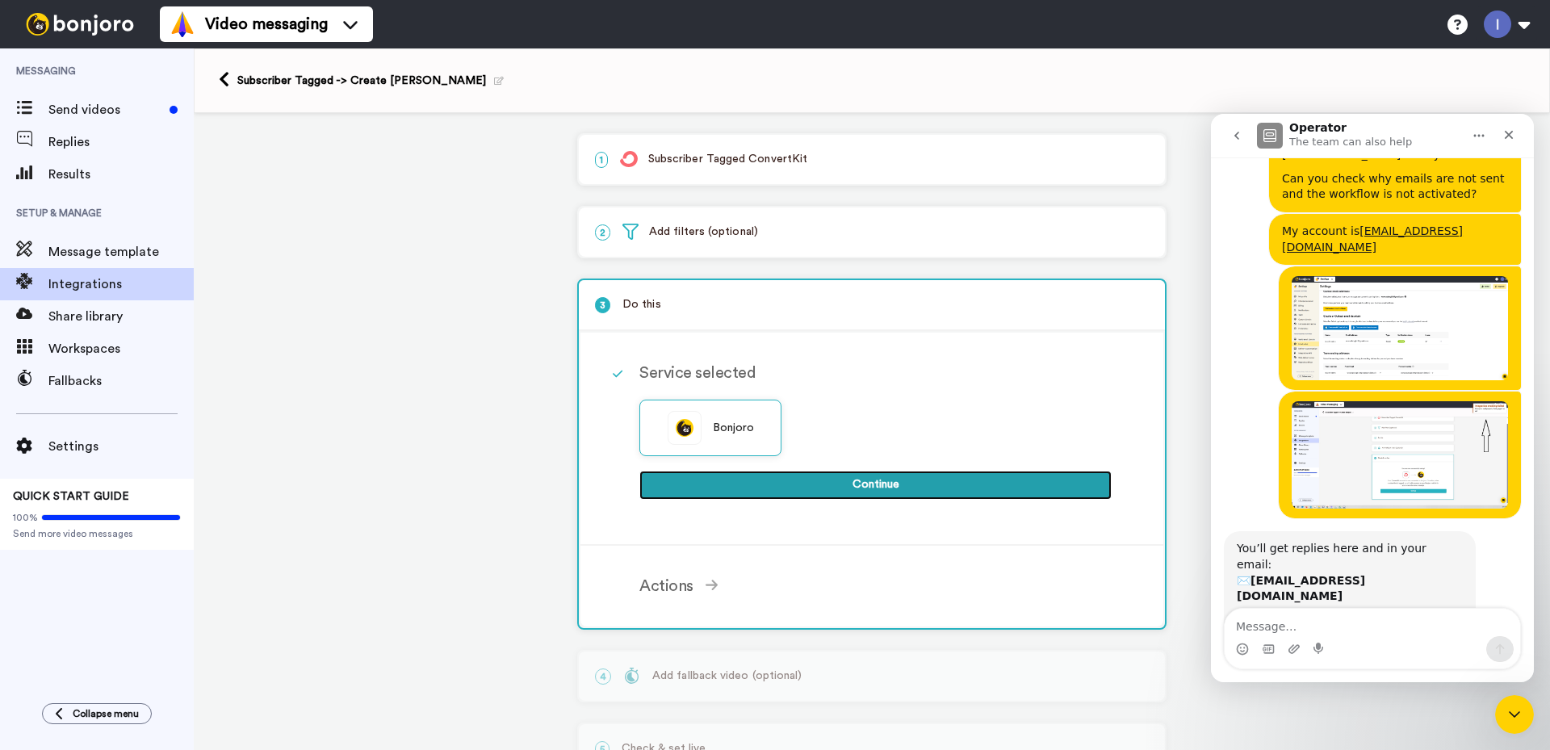
click at [856, 484] on button "Continue" at bounding box center [875, 485] width 472 height 29
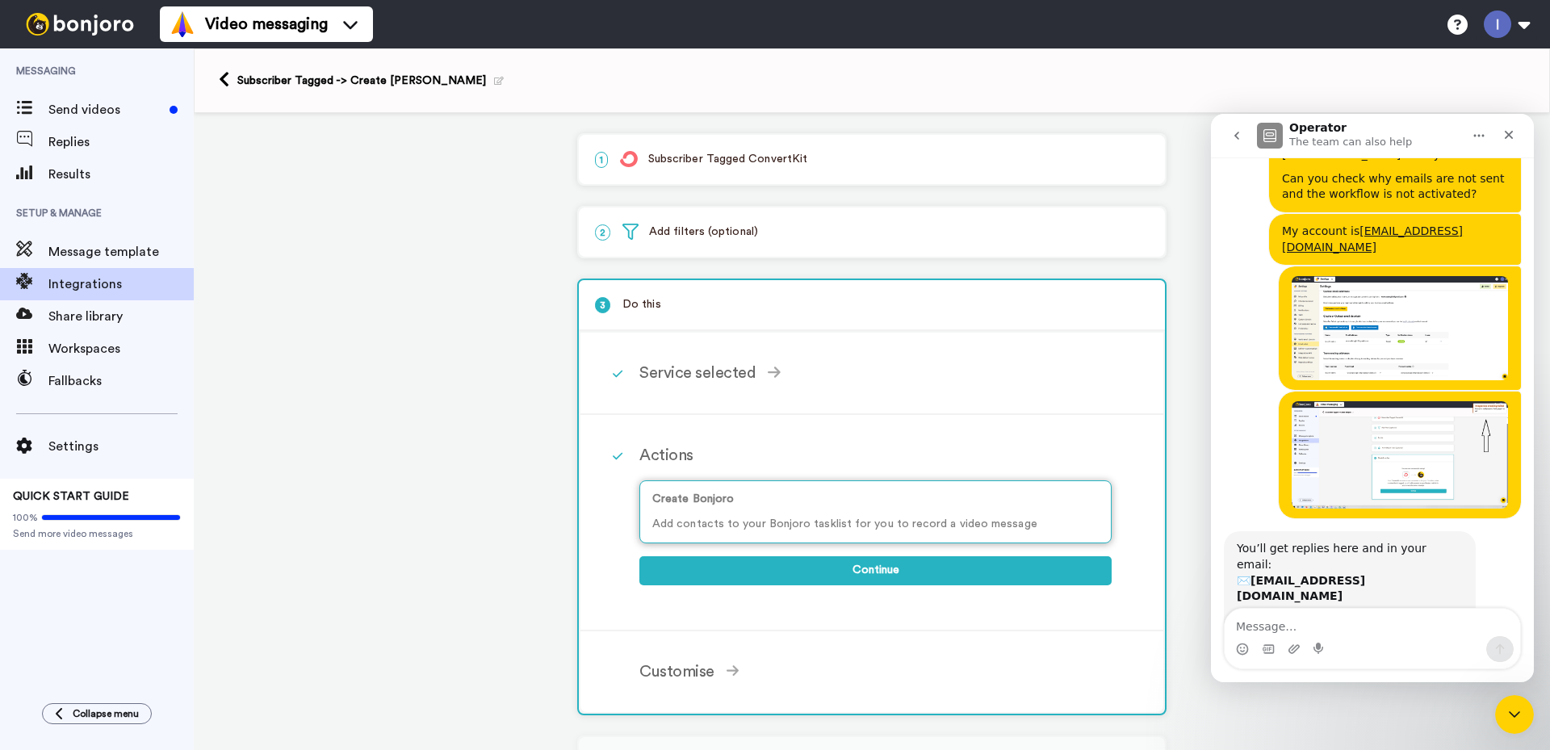
click at [826, 504] on p "Create Bonjoro" at bounding box center [875, 499] width 446 height 17
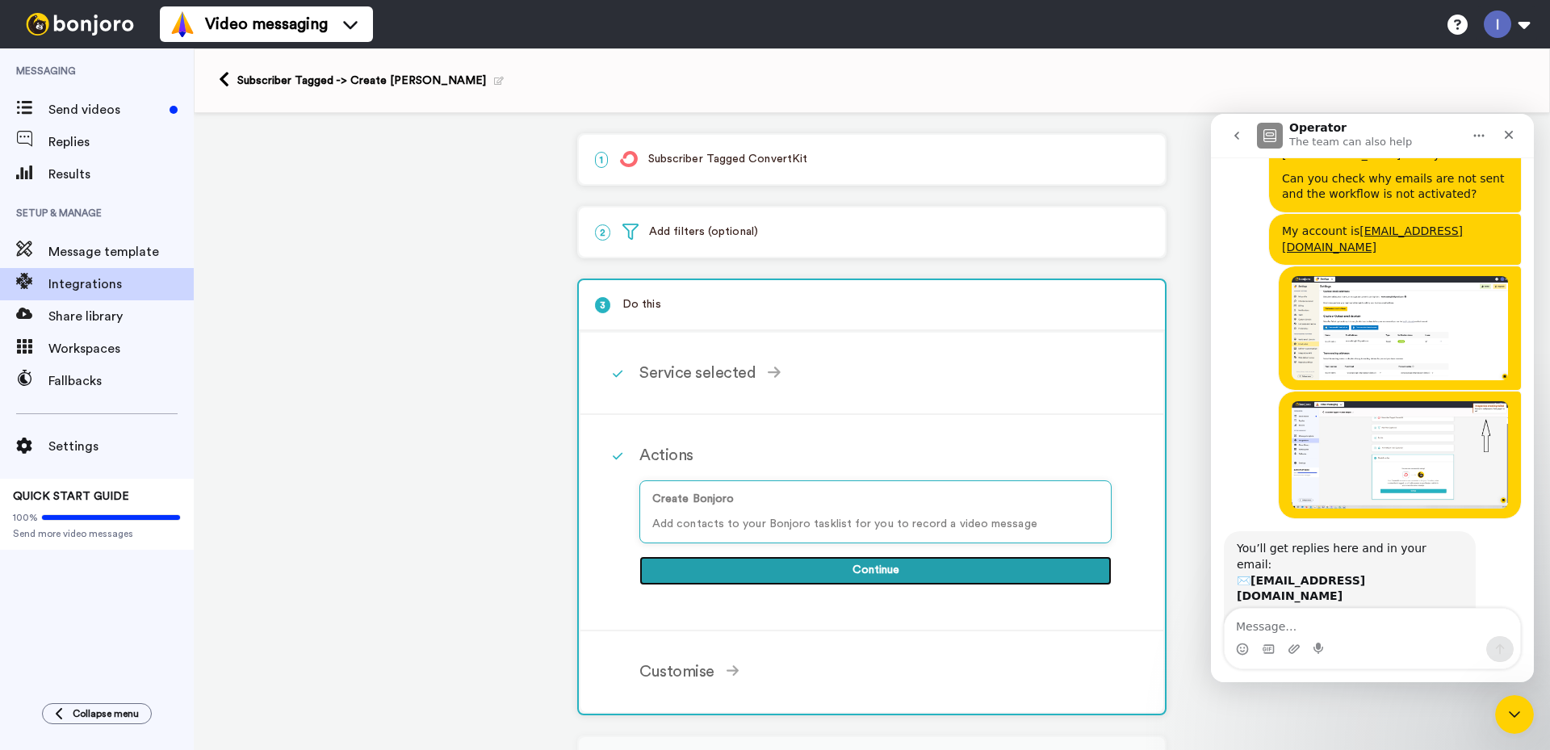
click at [852, 571] on button "Continue" at bounding box center [875, 570] width 472 height 29
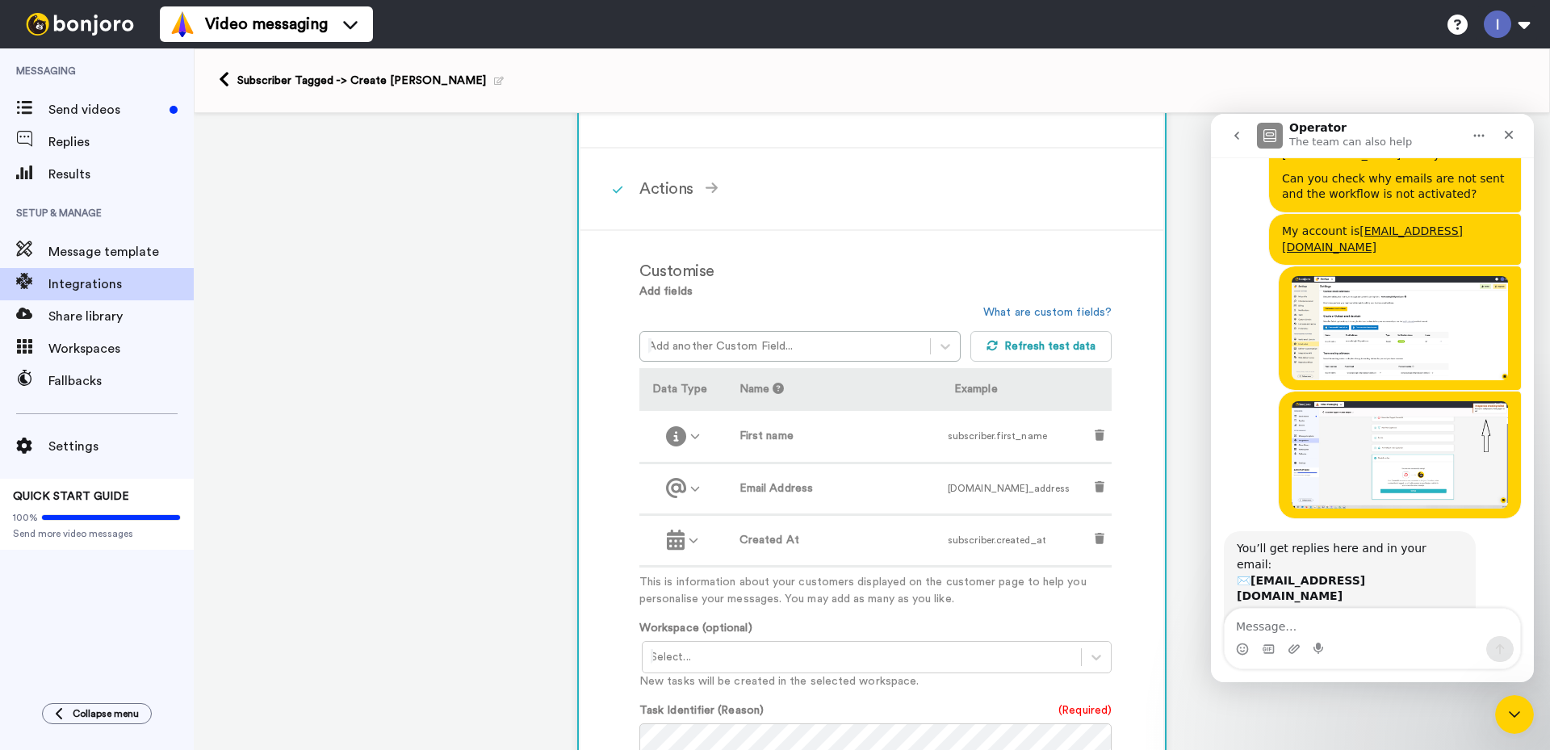
scroll to position [323, 0]
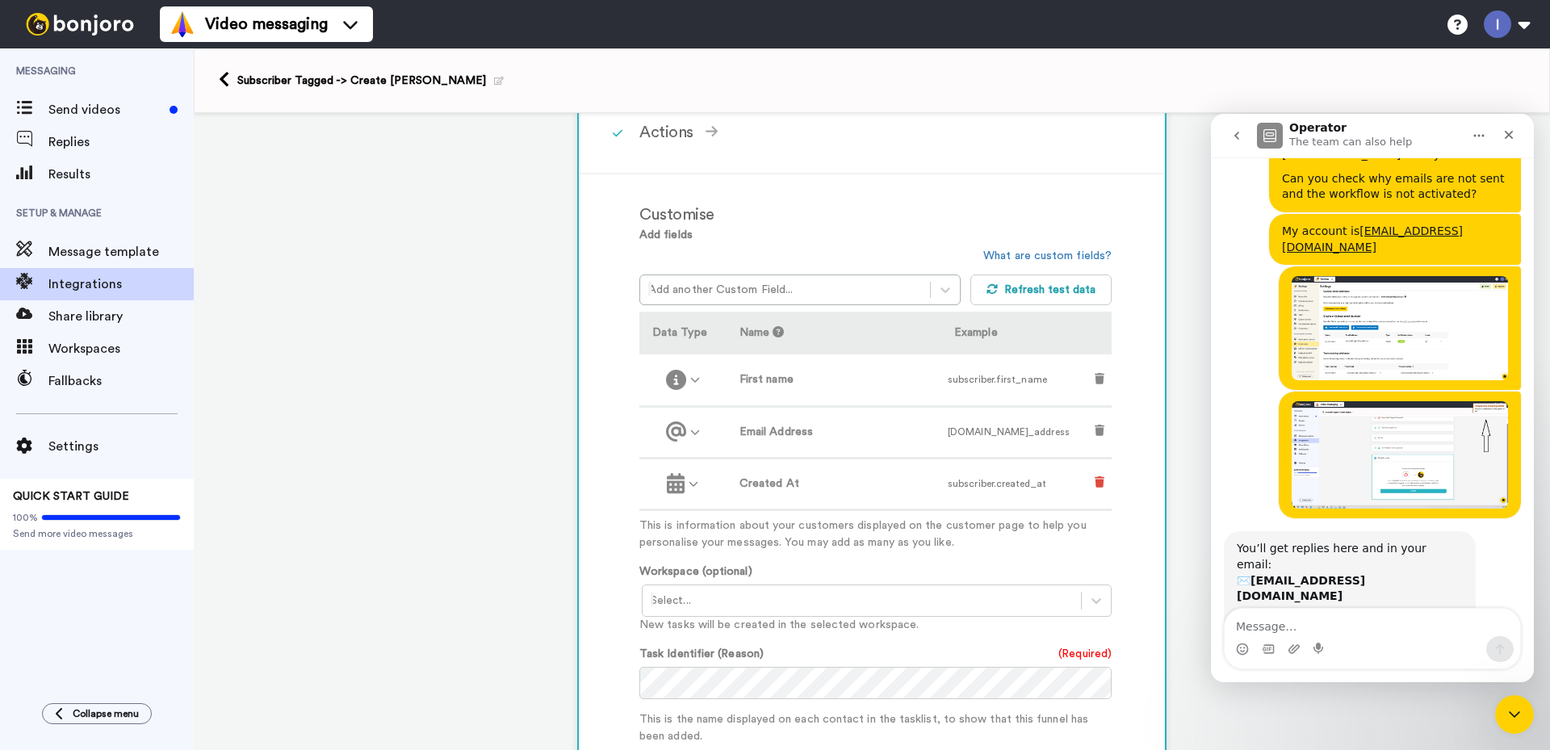
click at [1094, 481] on icon at bounding box center [1099, 481] width 10 height 11
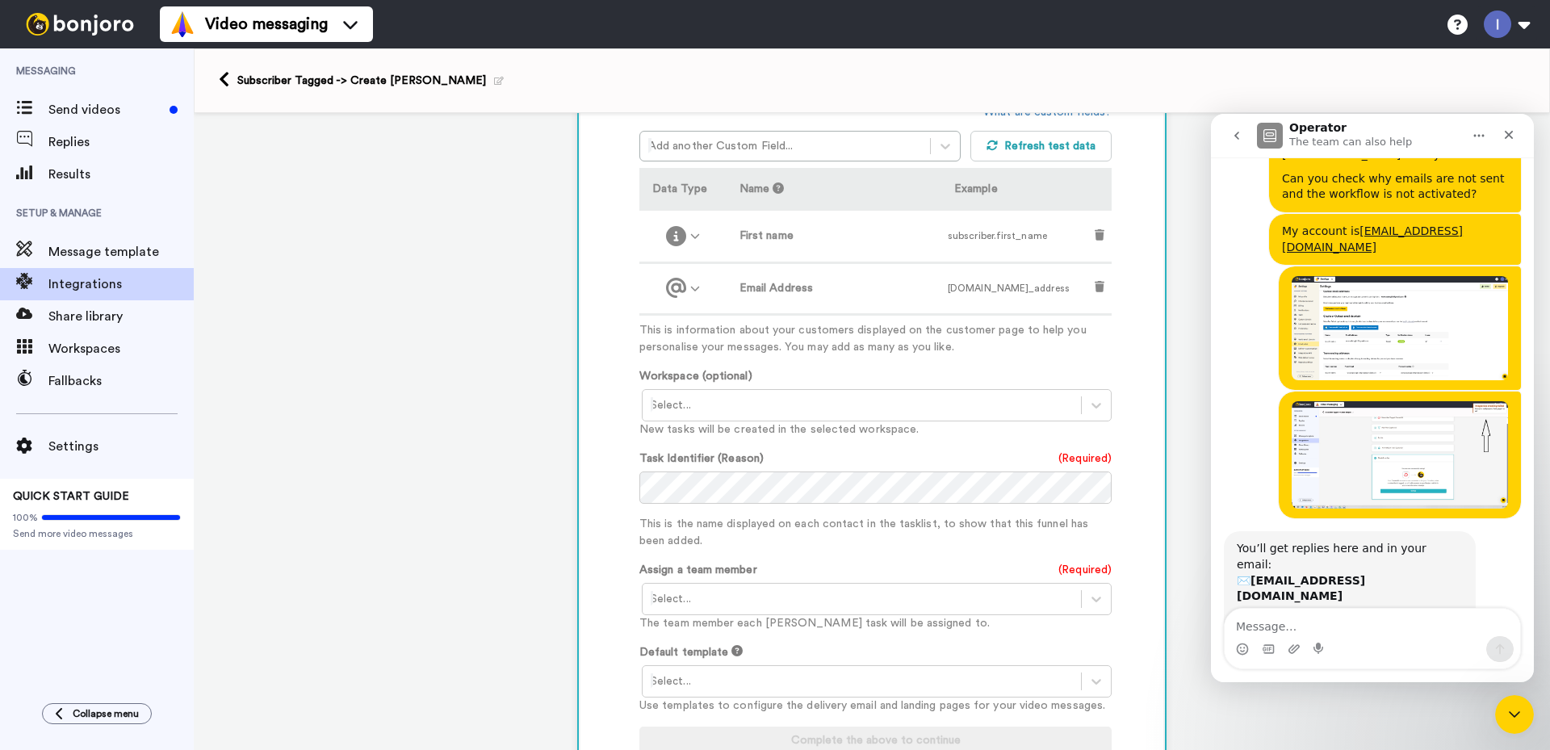
scroll to position [484, 0]
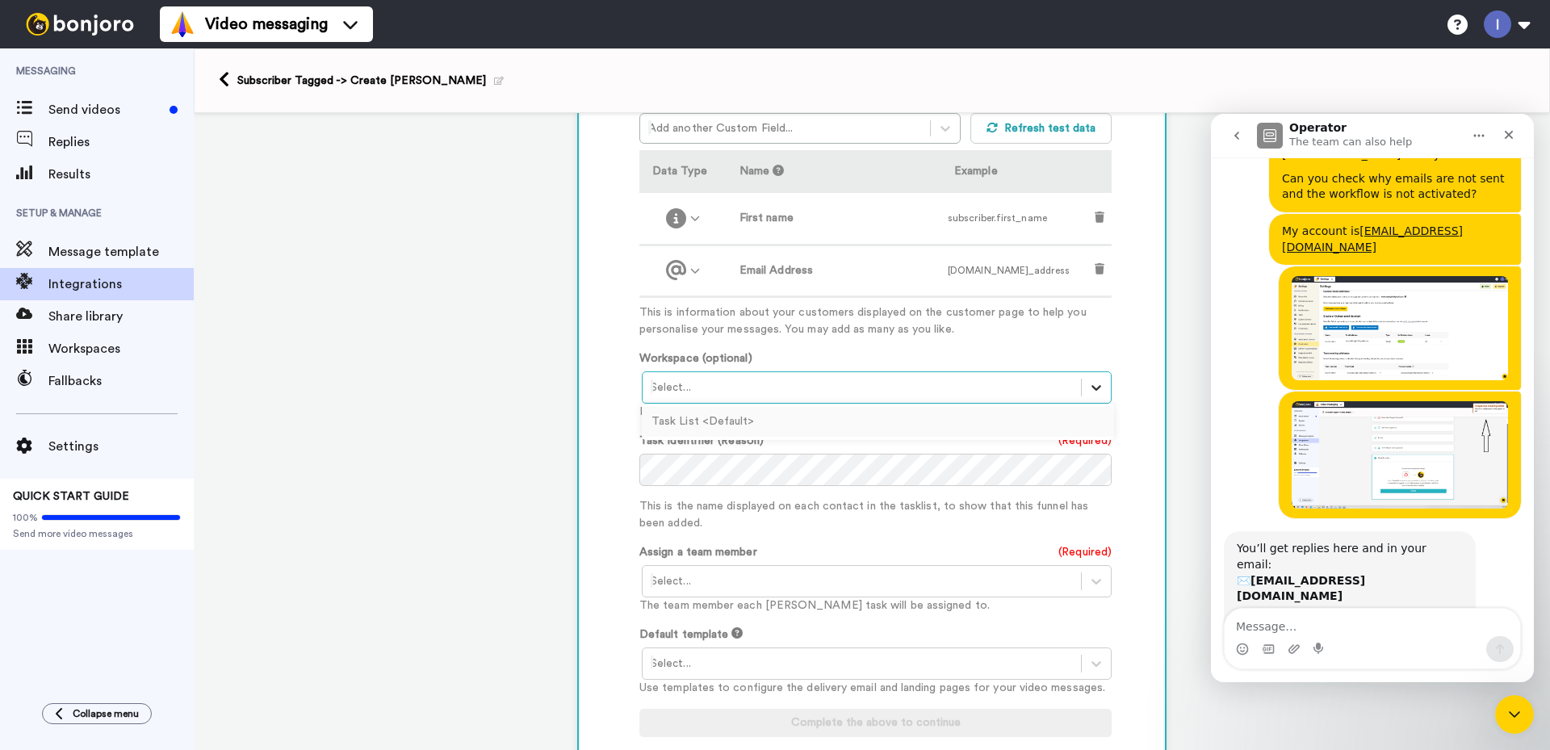
click at [1090, 391] on icon at bounding box center [1096, 387] width 16 height 16
click at [872, 583] on div at bounding box center [862, 580] width 422 height 19
click at [725, 613] on div "[PERSON_NAME] <[EMAIL_ADDRESS][DOMAIN_NAME]>" at bounding box center [878, 615] width 472 height 30
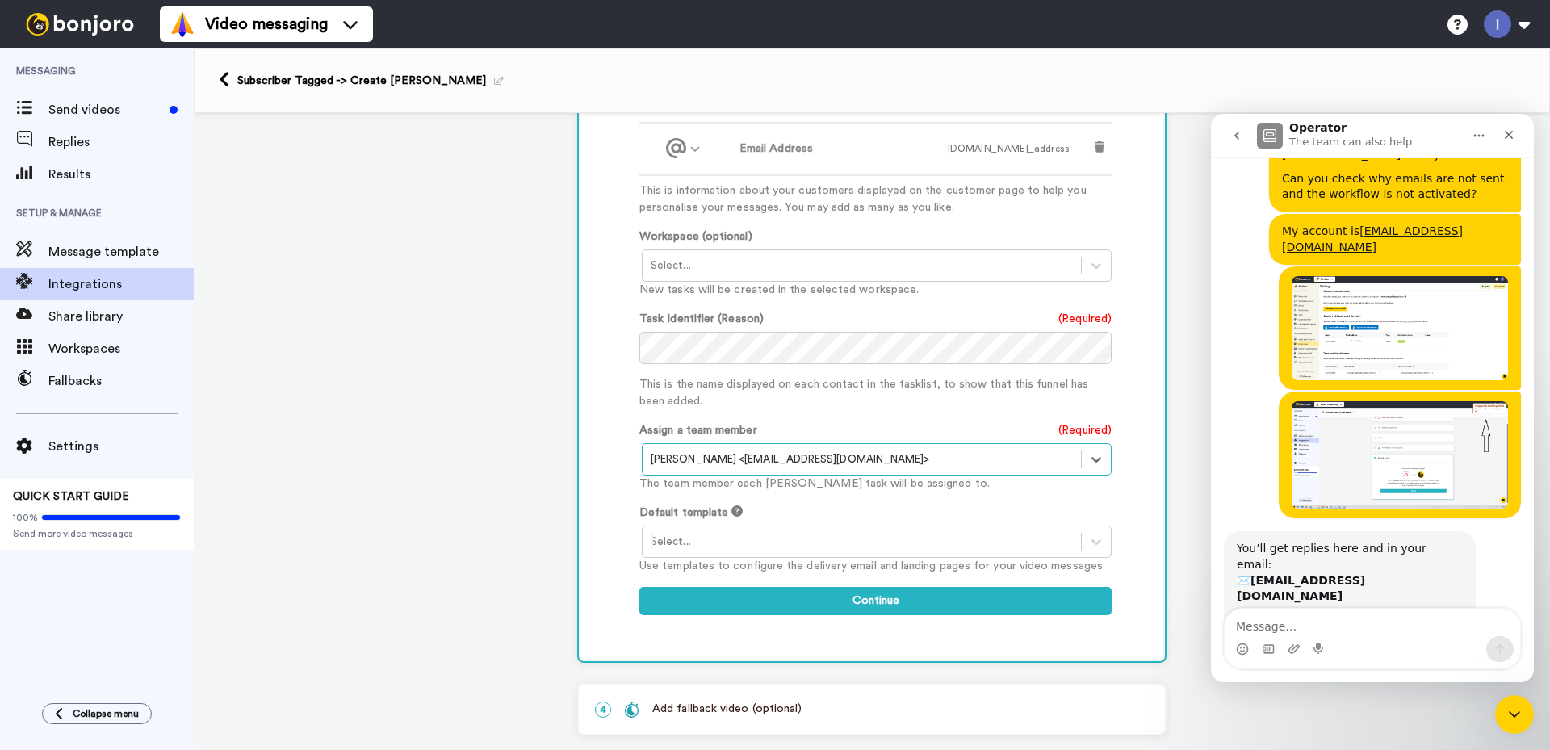
scroll to position [646, 0]
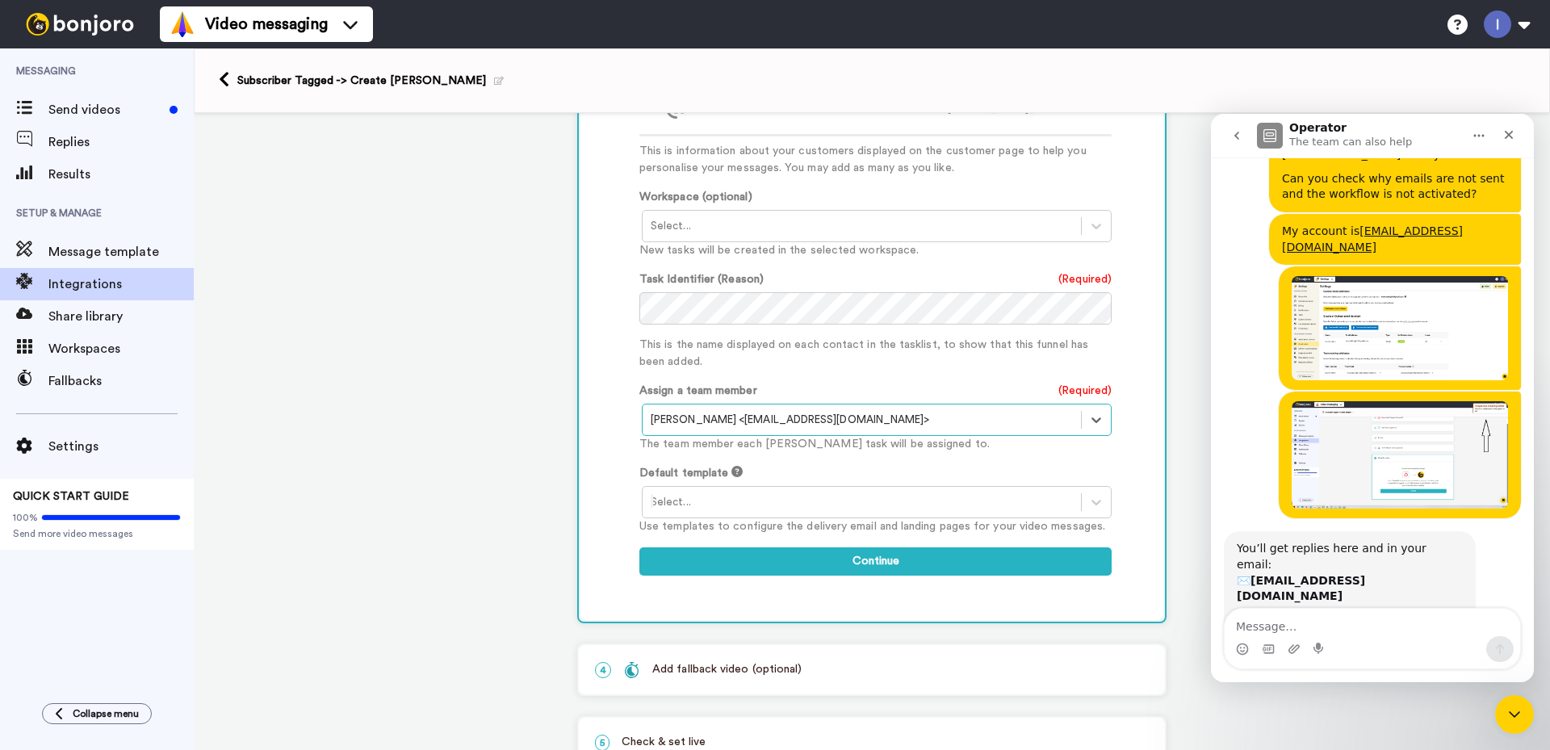
click at [851, 505] on div at bounding box center [862, 501] width 422 height 19
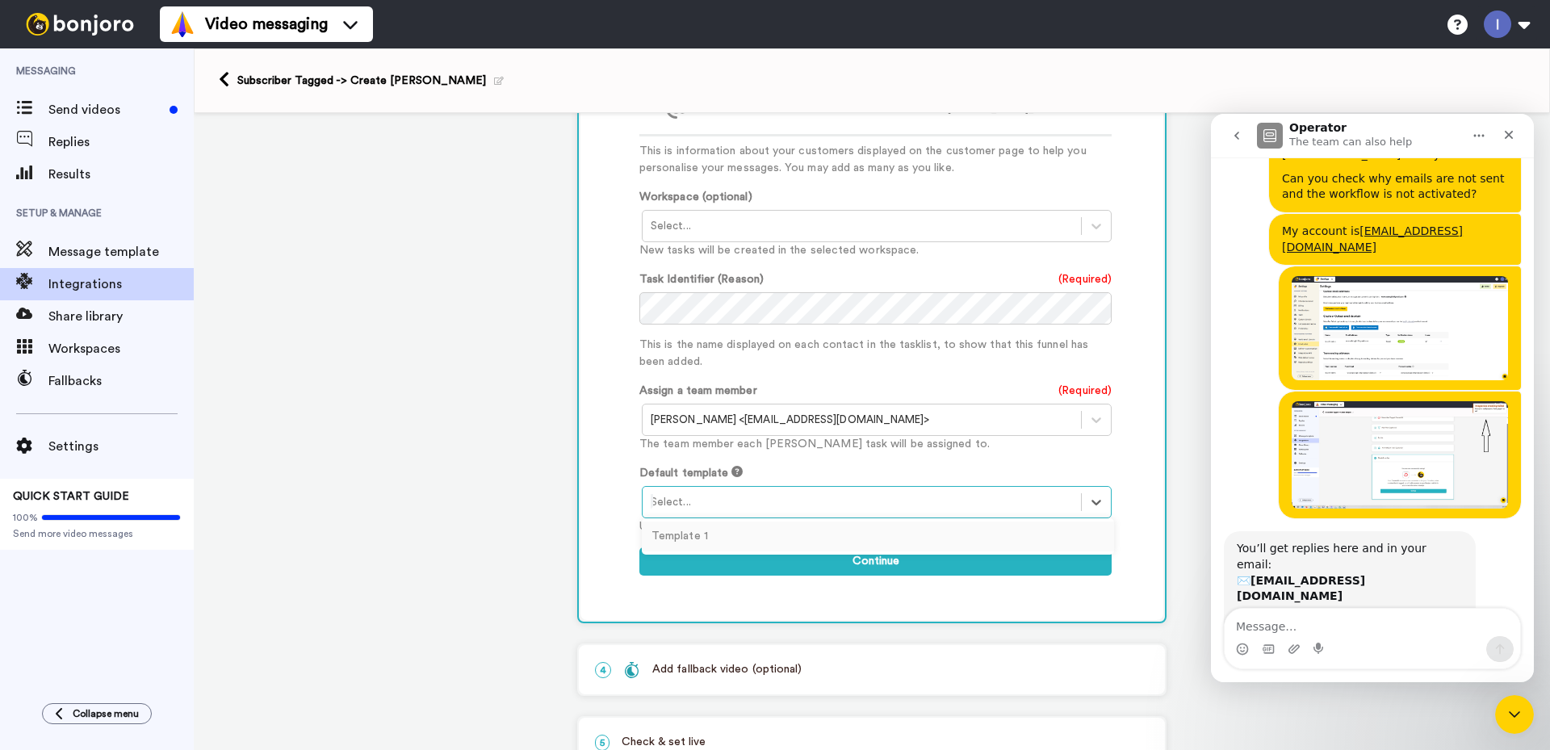
click at [789, 540] on div "Template 1" at bounding box center [878, 536] width 472 height 30
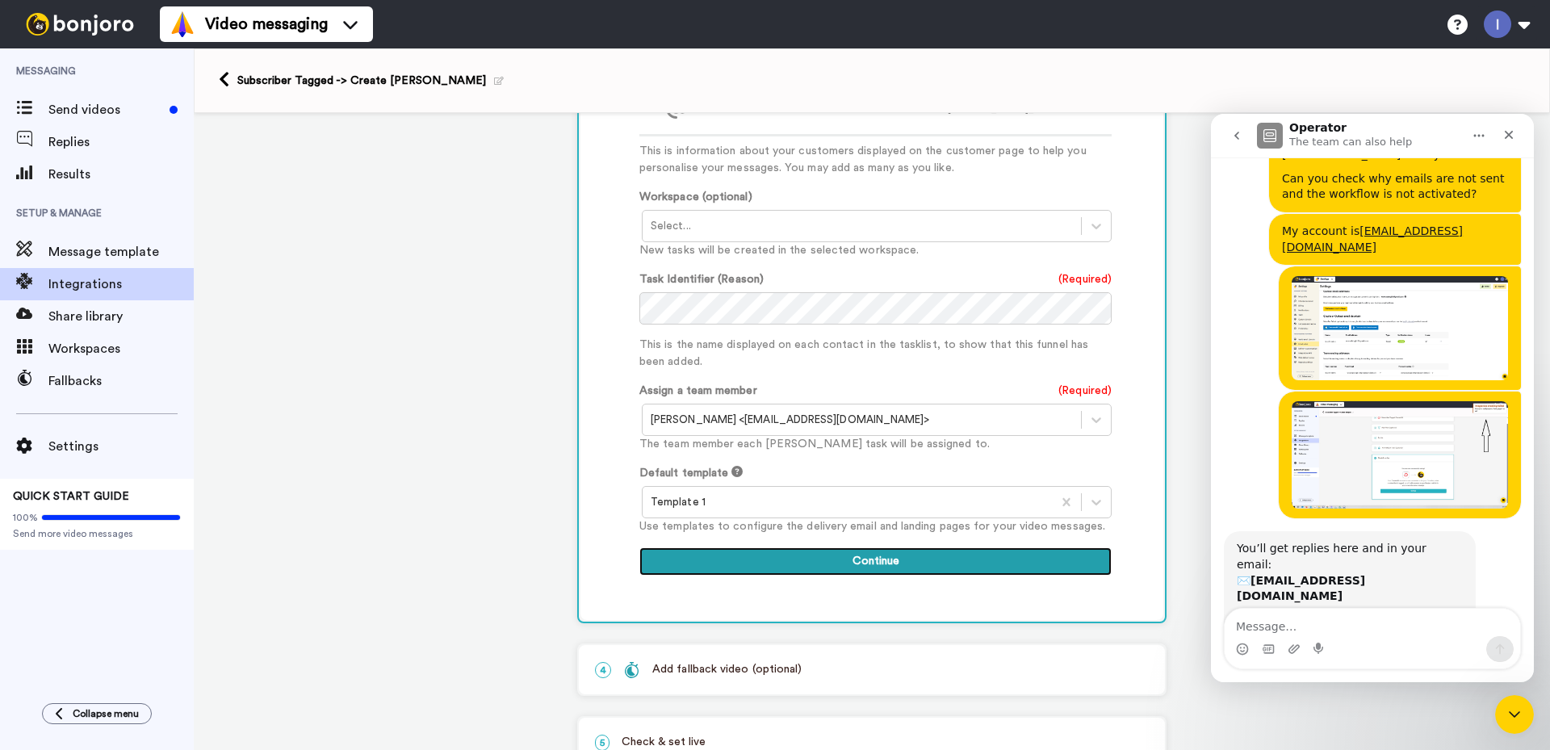
click at [872, 563] on button "Continue" at bounding box center [875, 561] width 472 height 29
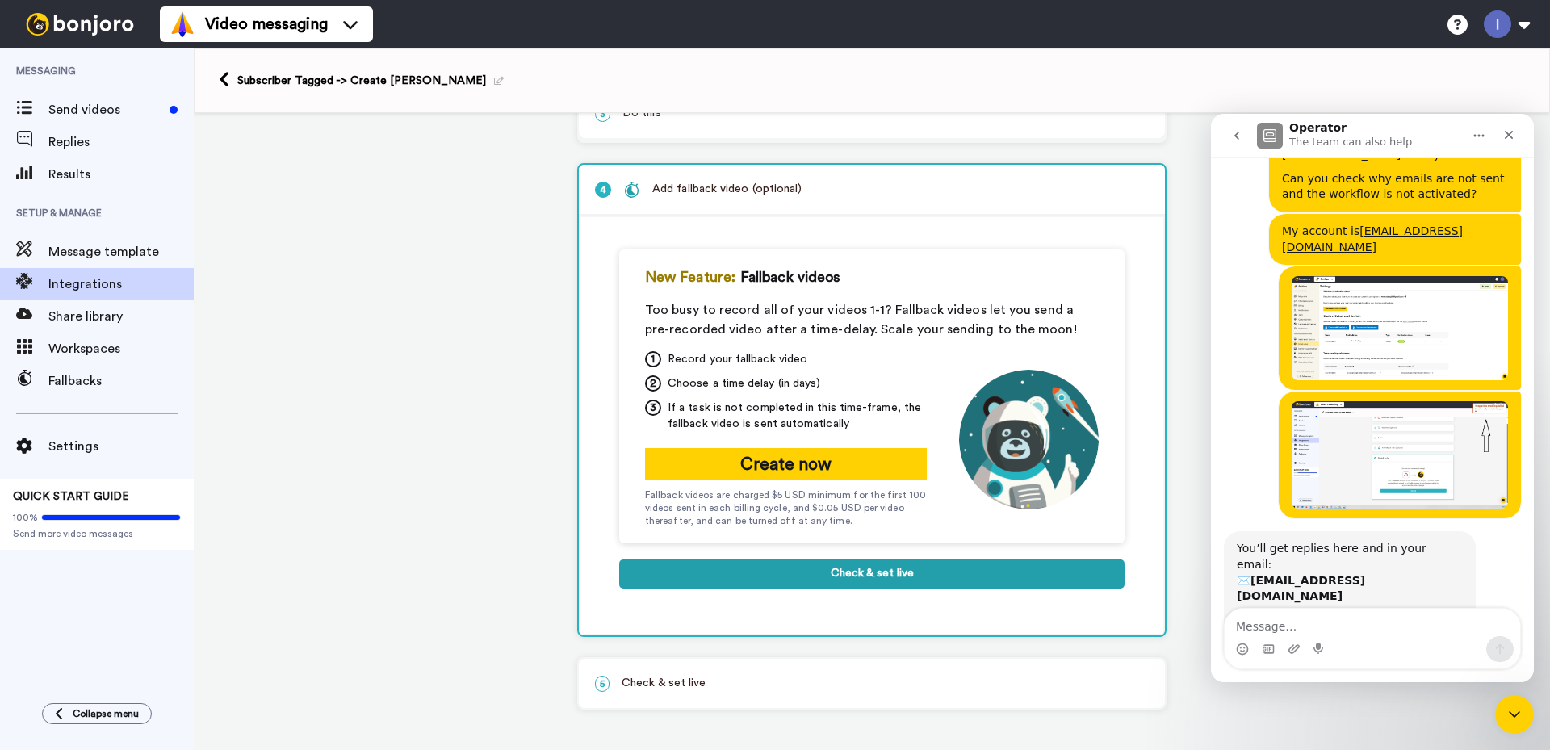
scroll to position [191, 0]
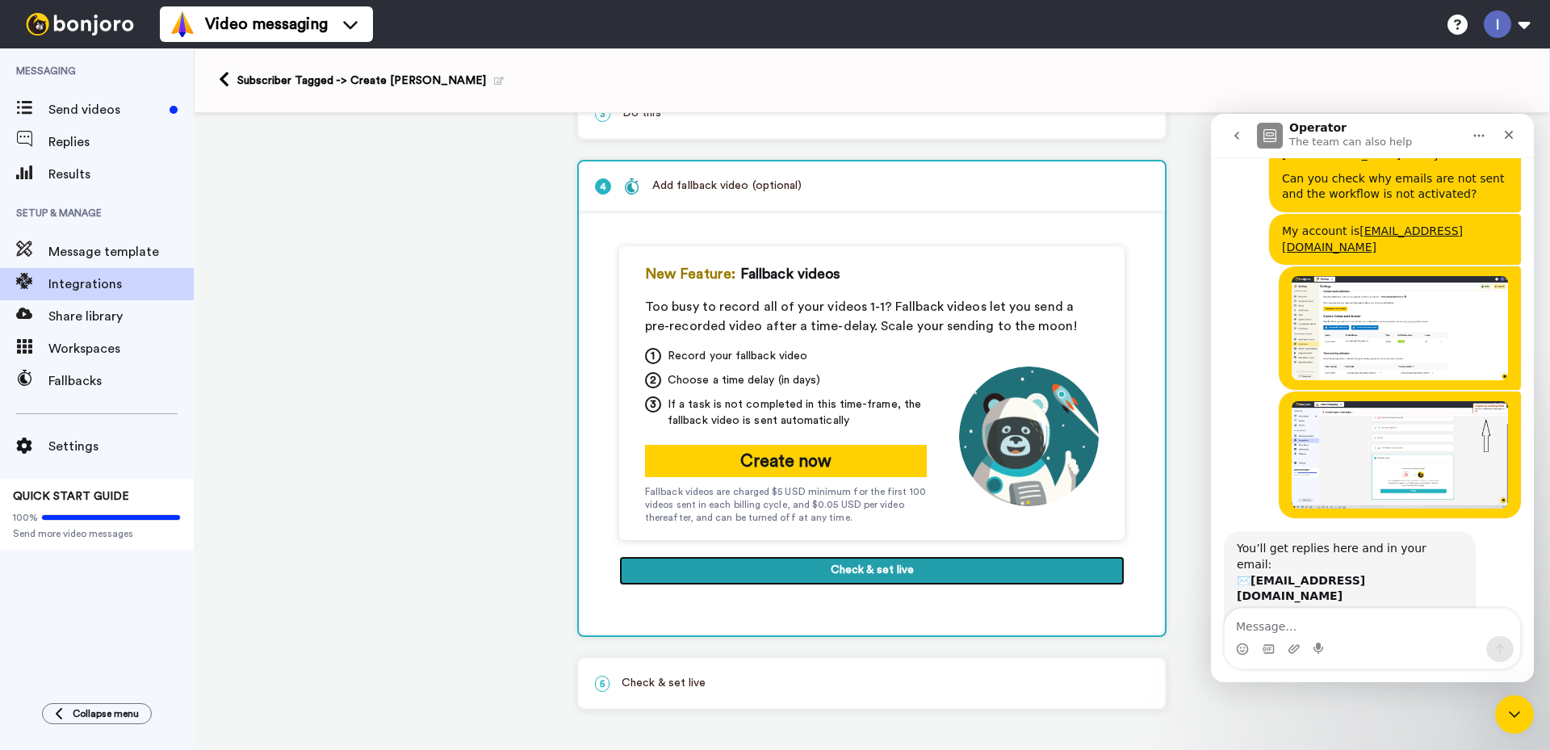
click at [869, 574] on button "Check & set live" at bounding box center [871, 570] width 505 height 29
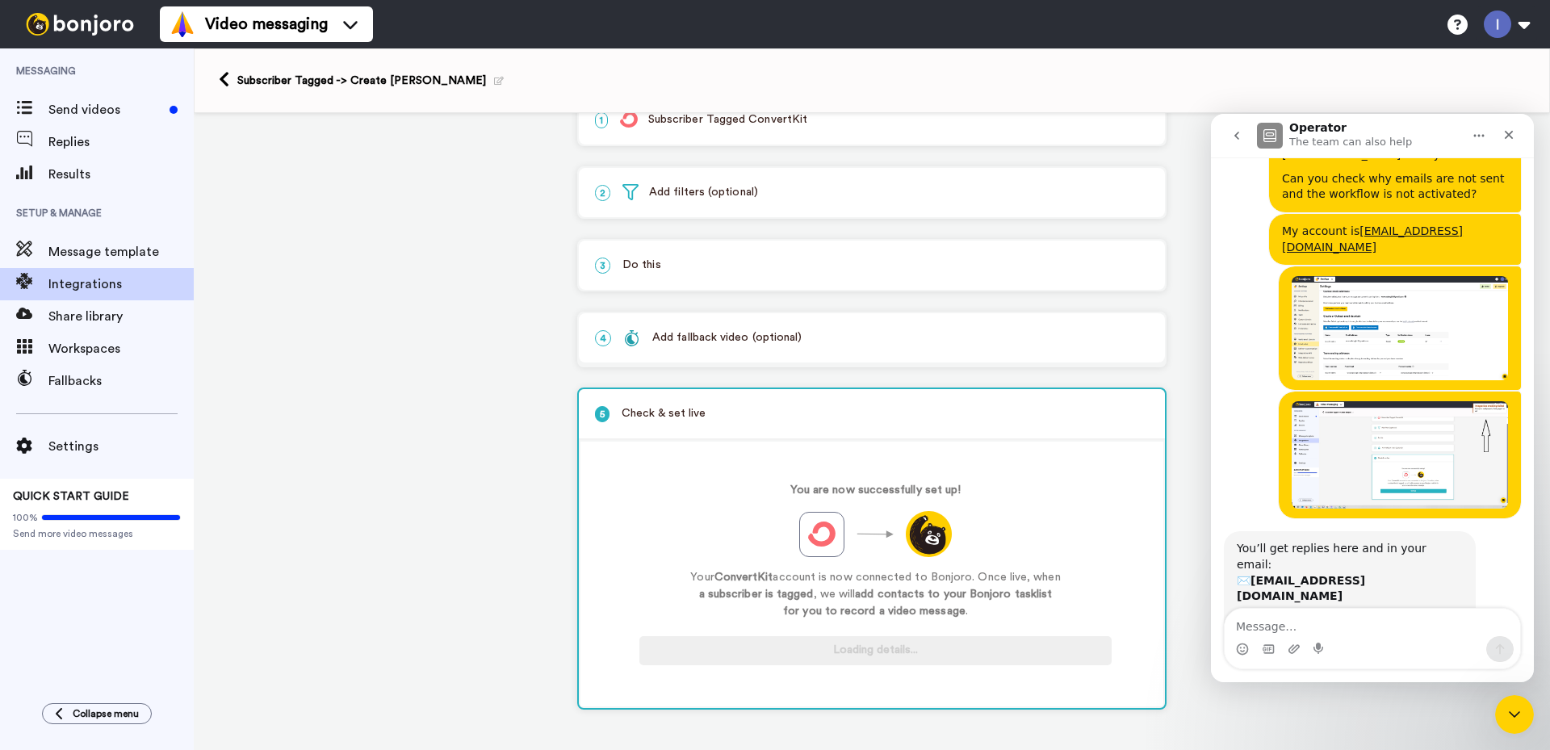
scroll to position [40, 0]
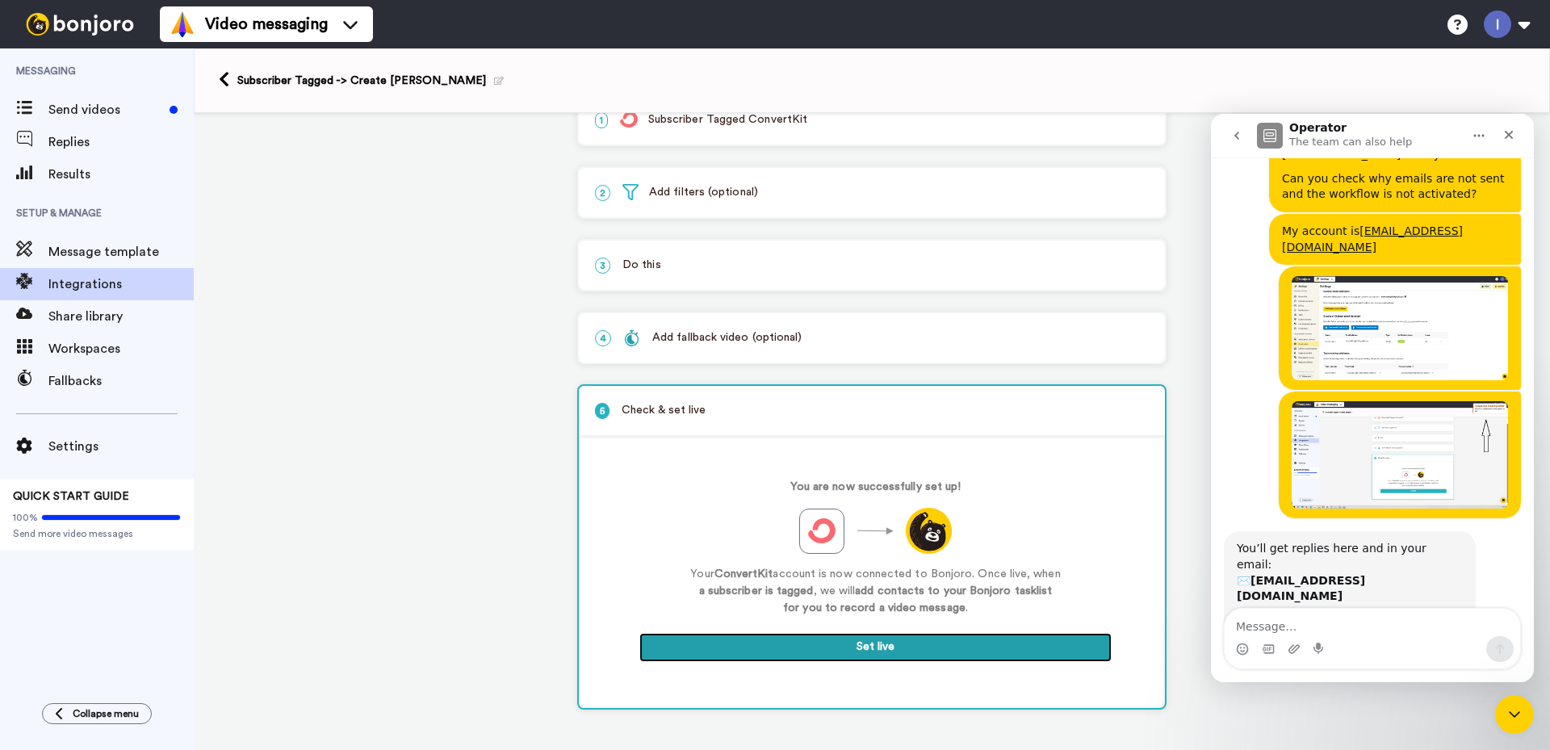
click at [868, 649] on button "Set live" at bounding box center [875, 647] width 472 height 29
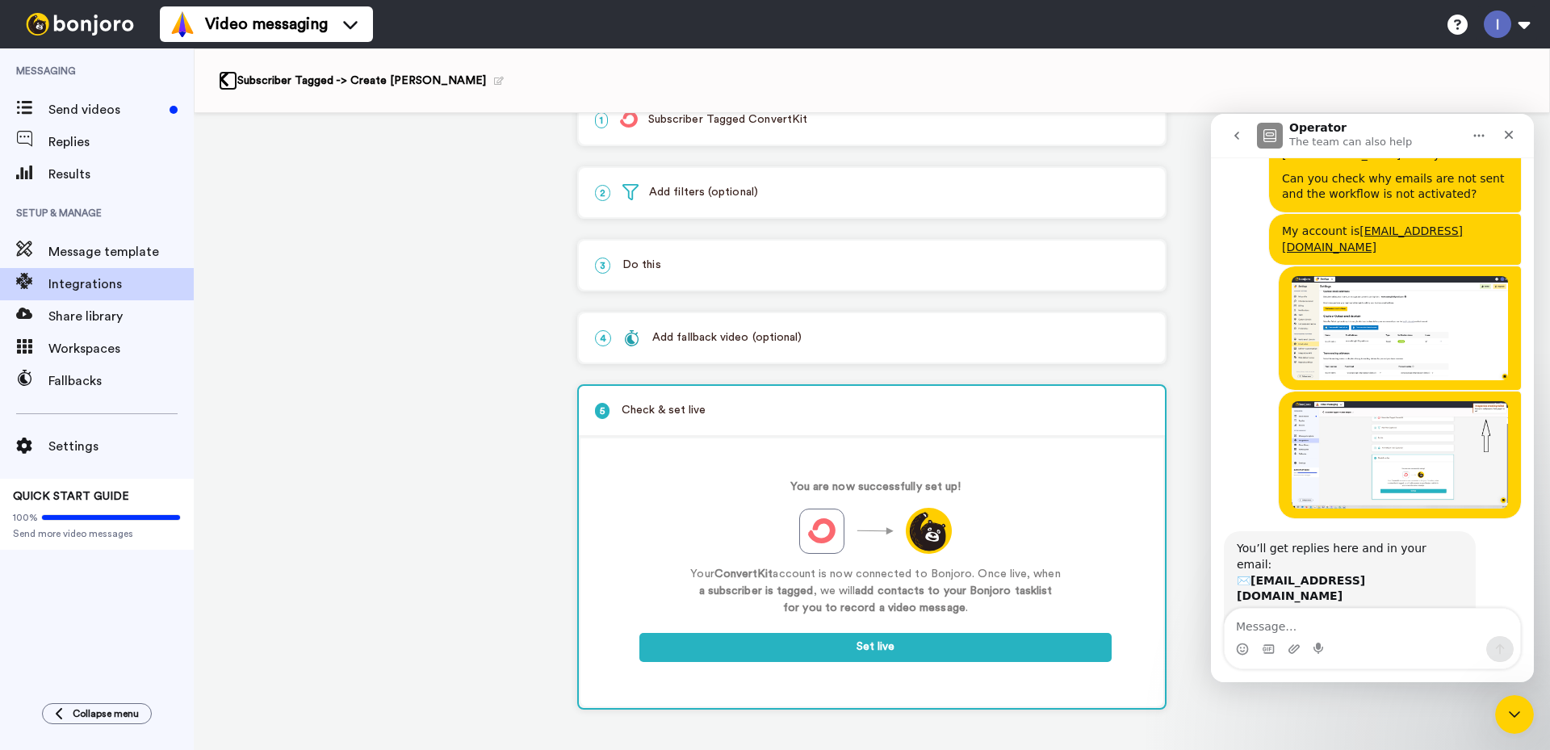
click at [225, 77] on icon at bounding box center [224, 79] width 10 height 17
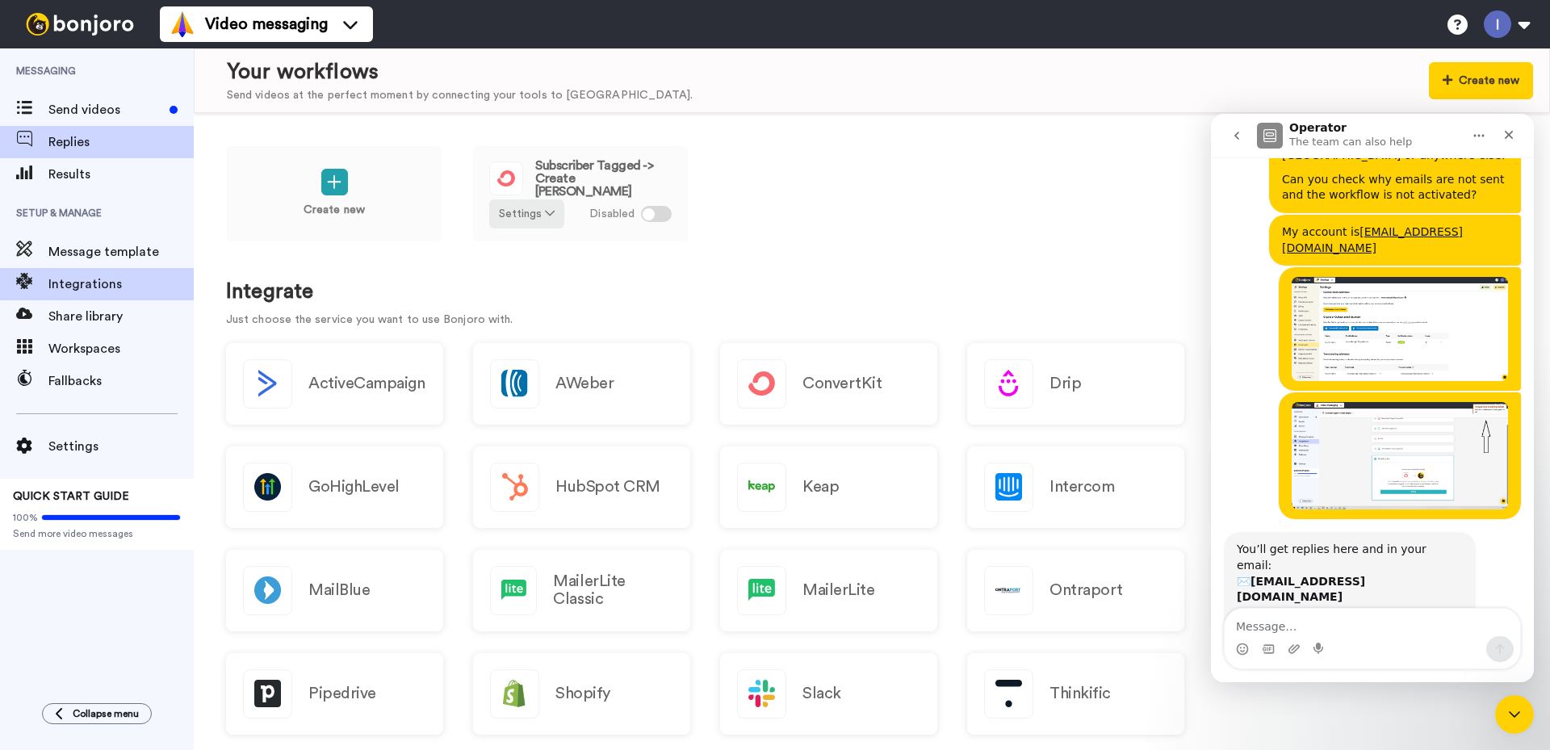
scroll to position [357, 0]
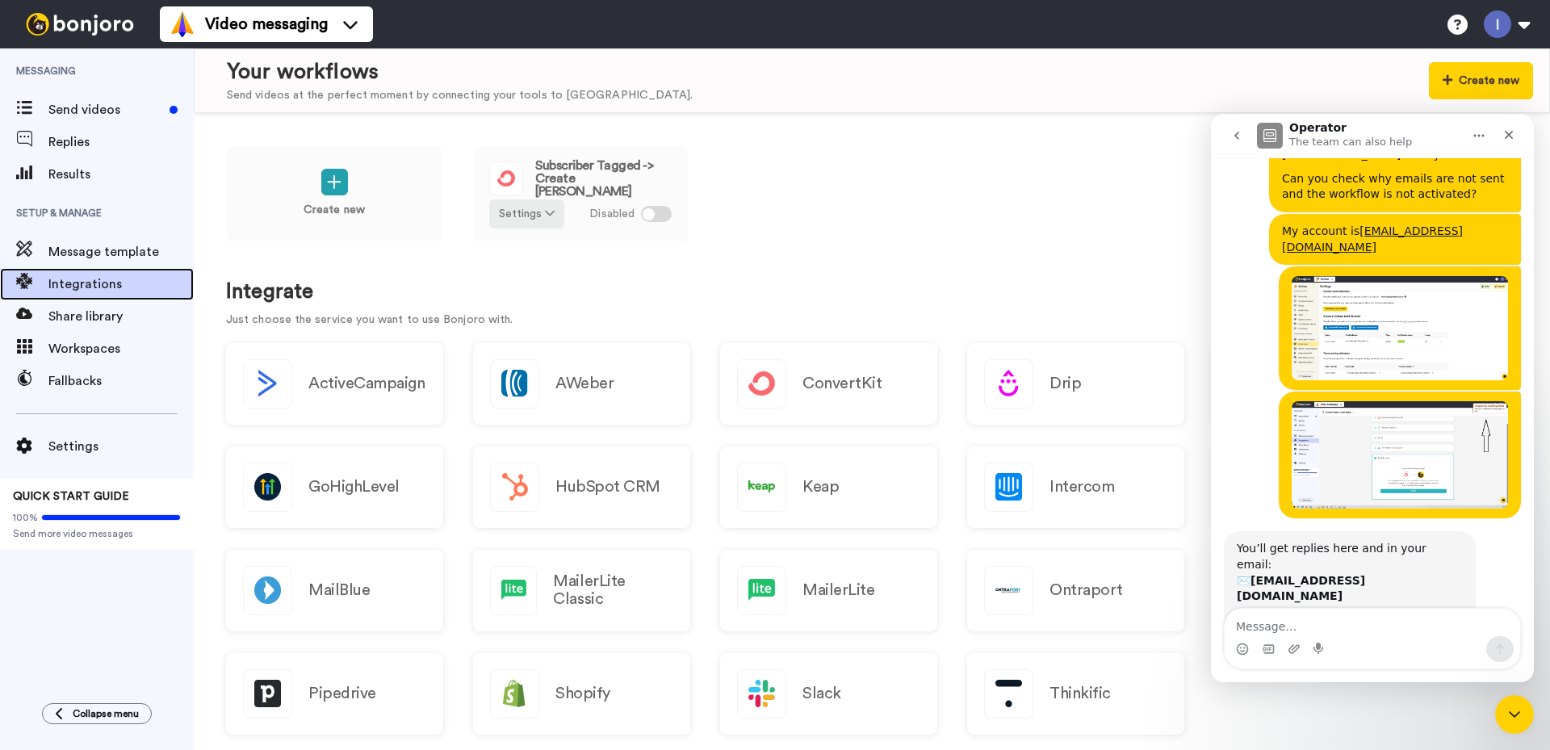
click at [104, 279] on span "Integrations" at bounding box center [120, 283] width 145 height 19
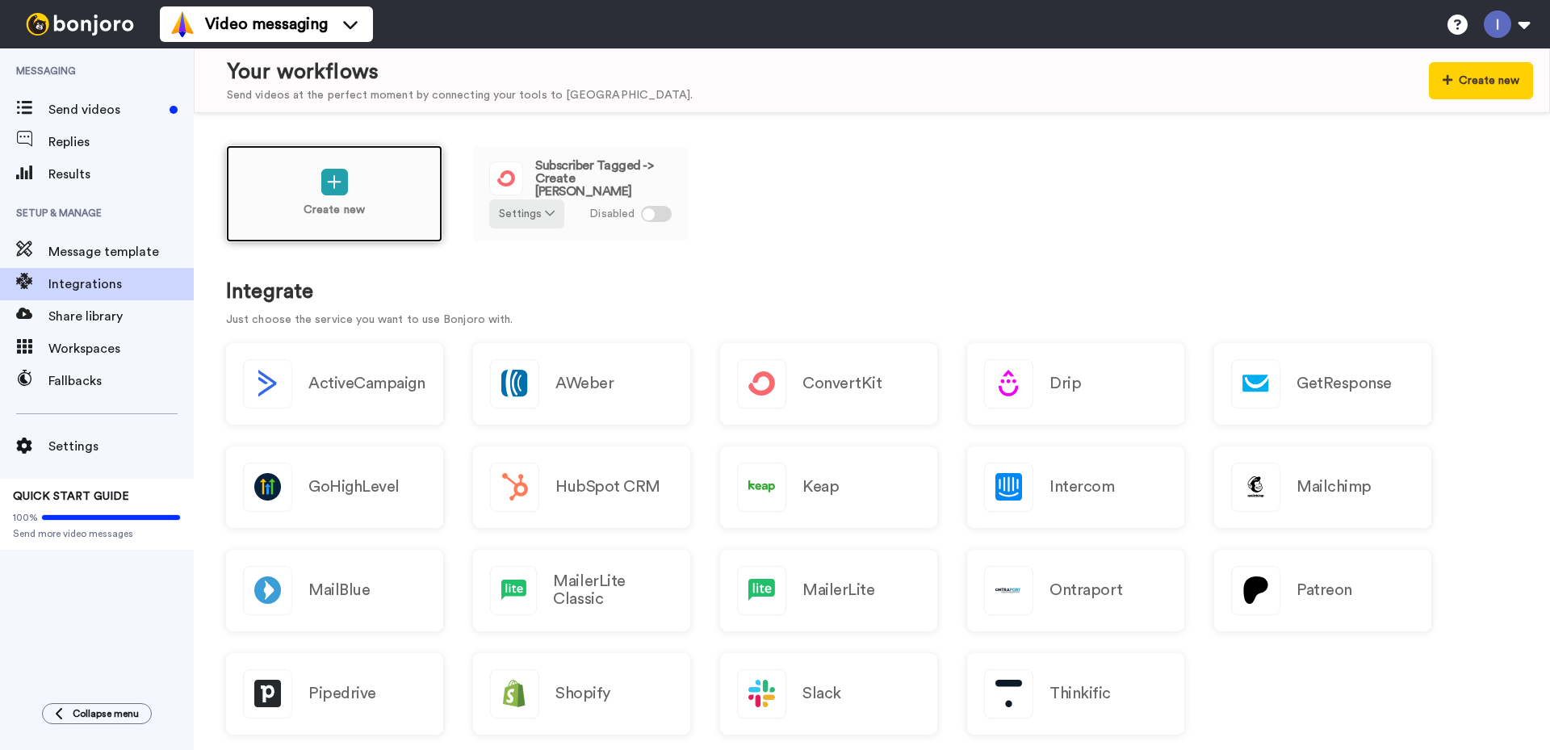
click at [341, 200] on div "Create new" at bounding box center [334, 193] width 216 height 97
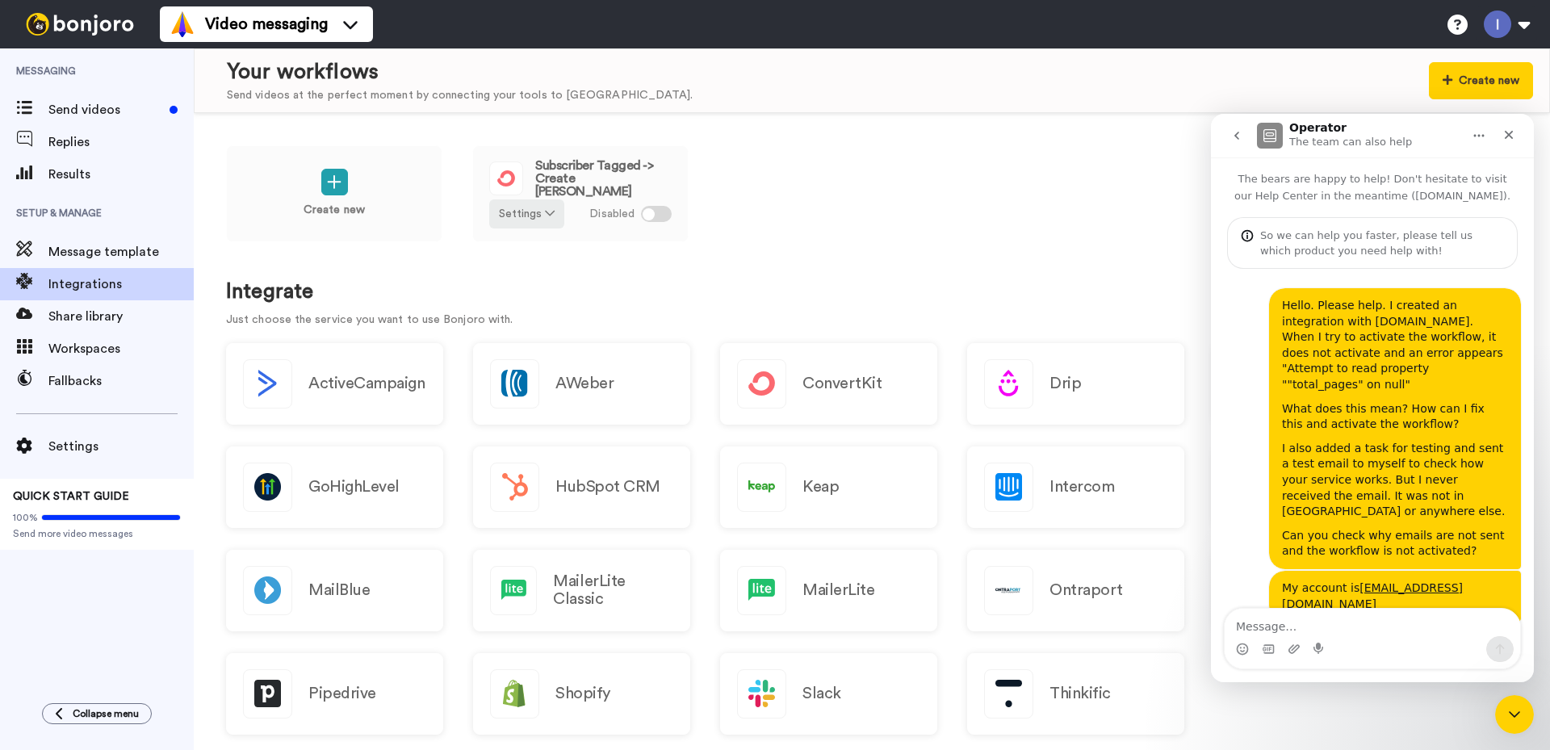
scroll to position [323, 0]
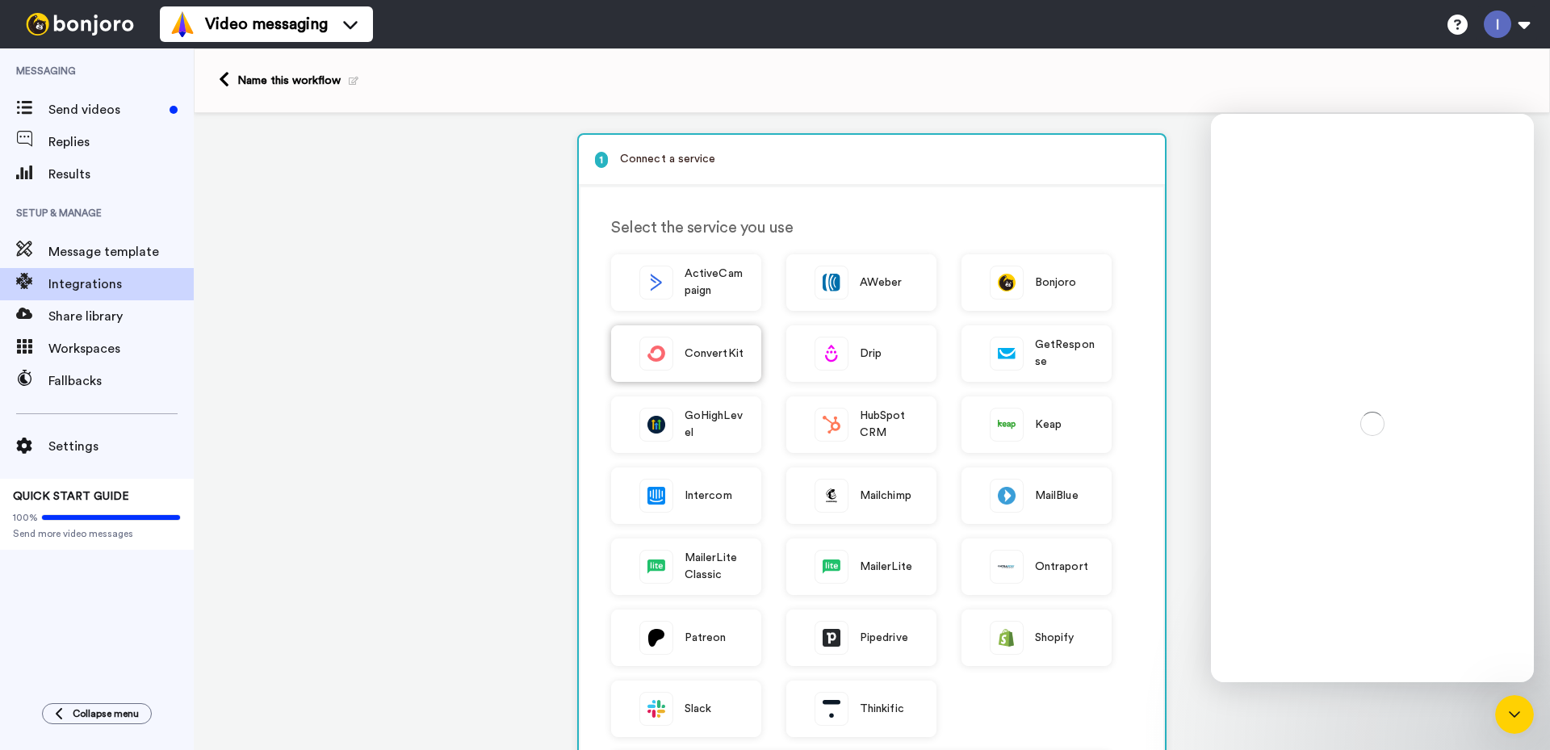
click at [684, 352] on span "ConvertKit" at bounding box center [713, 353] width 59 height 17
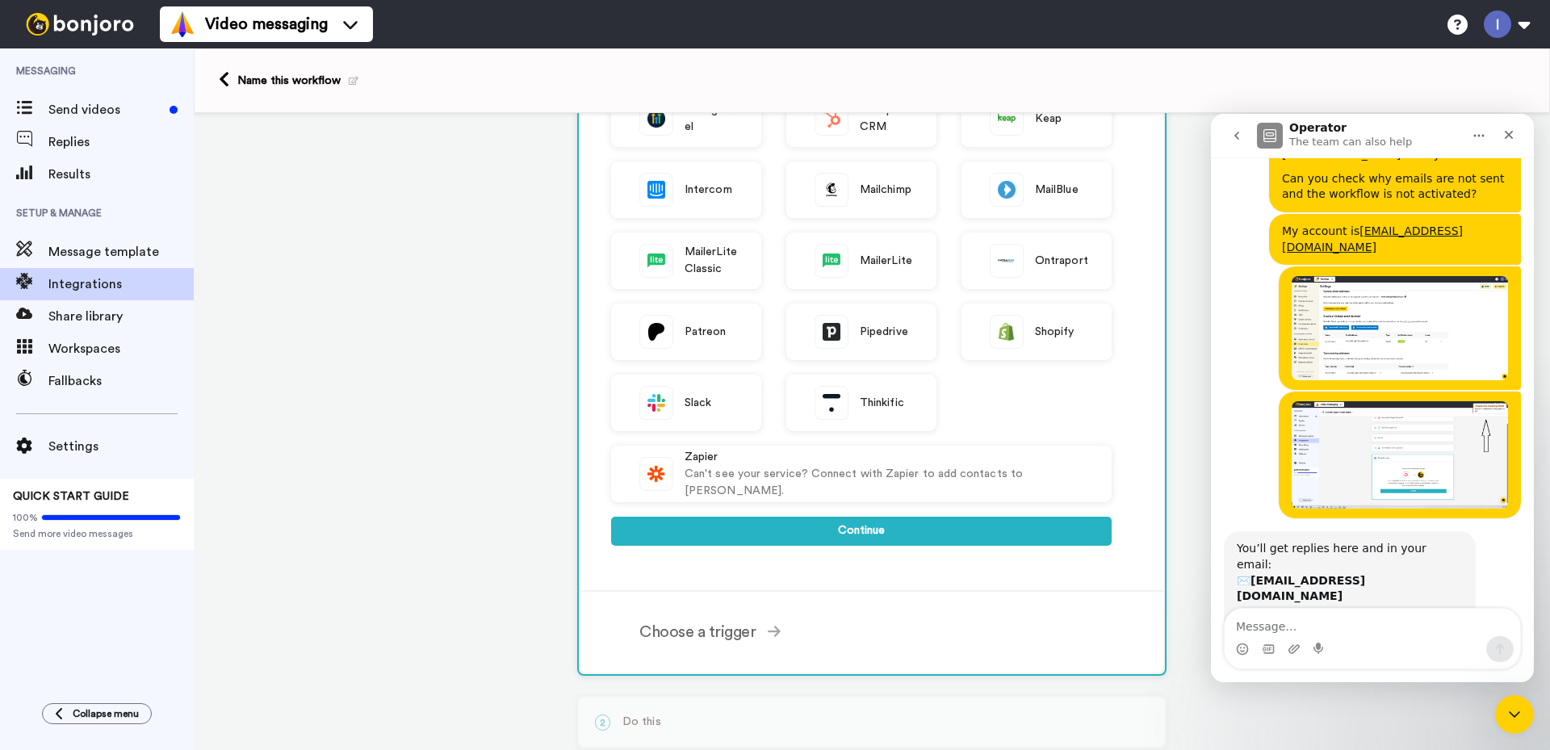
scroll to position [323, 0]
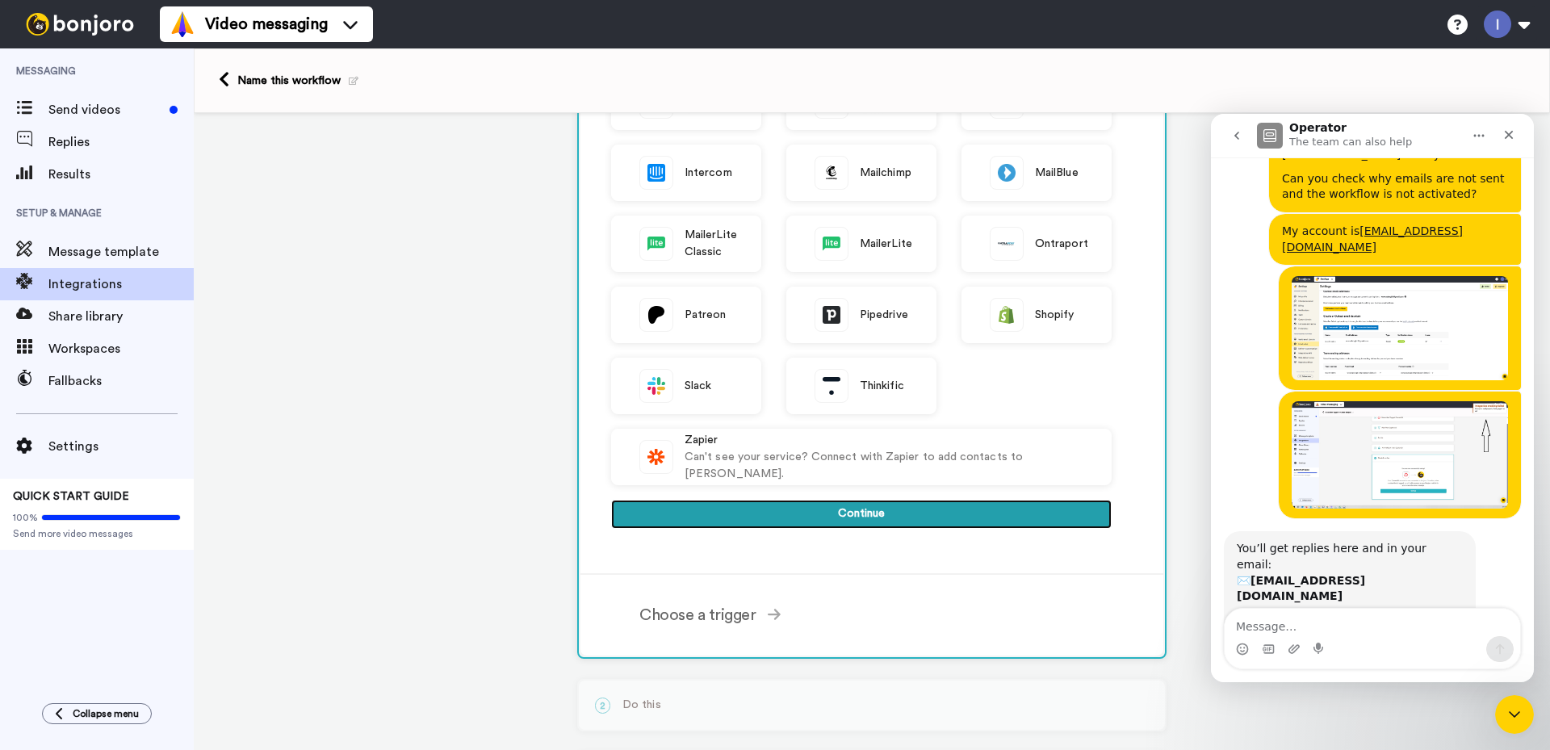
click at [822, 512] on button "Continue" at bounding box center [861, 514] width 500 height 29
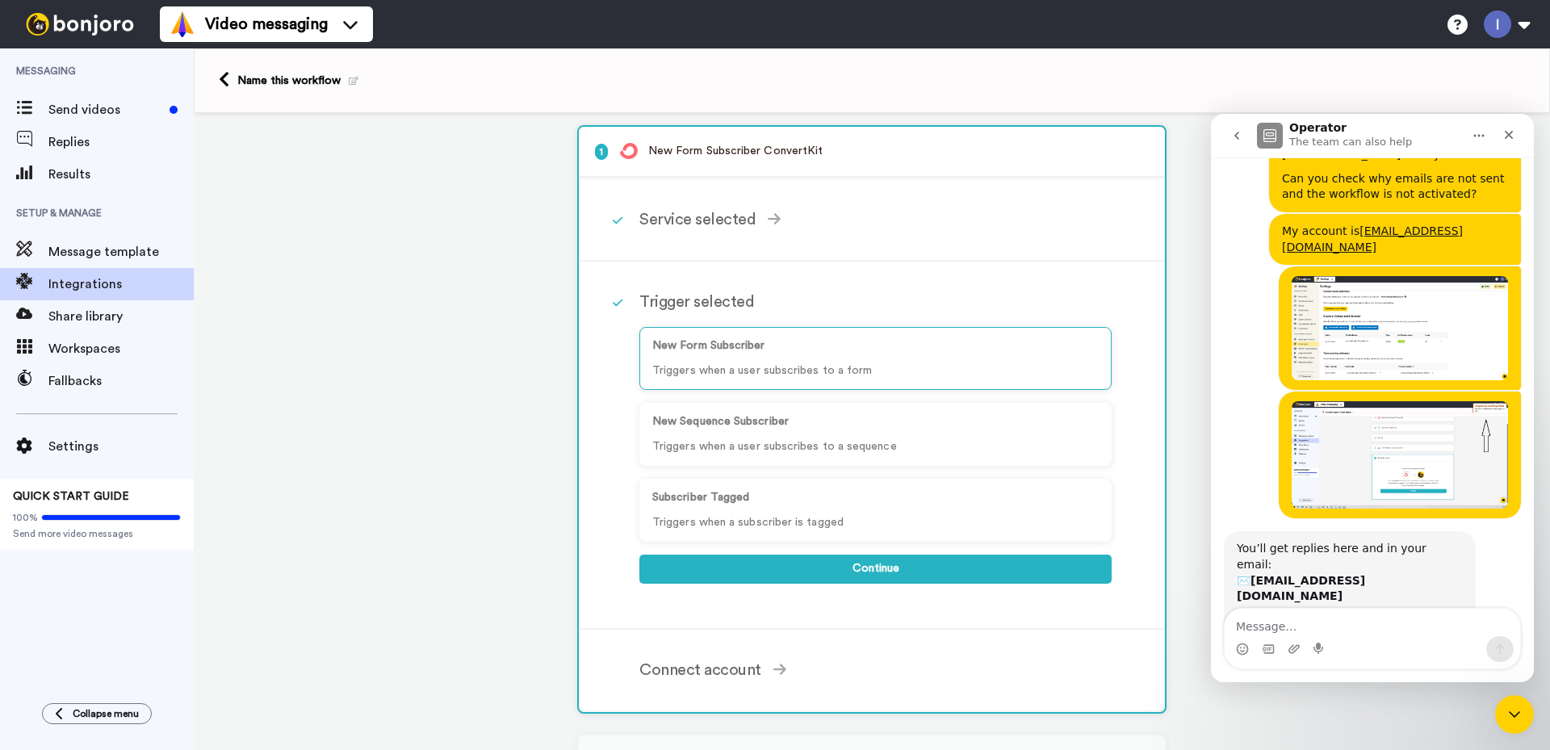
scroll to position [0, 0]
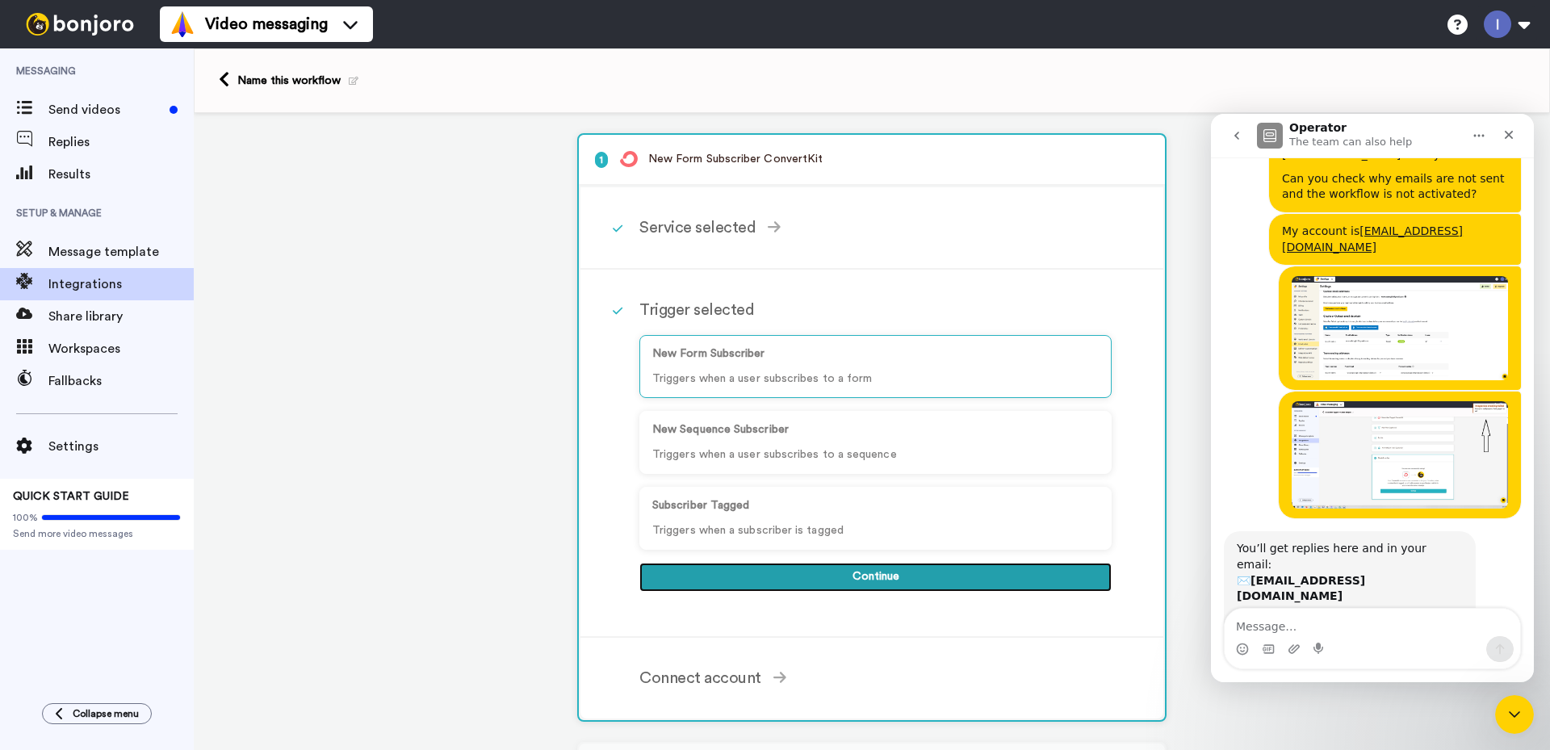
click at [874, 578] on button "Continue" at bounding box center [875, 577] width 472 height 29
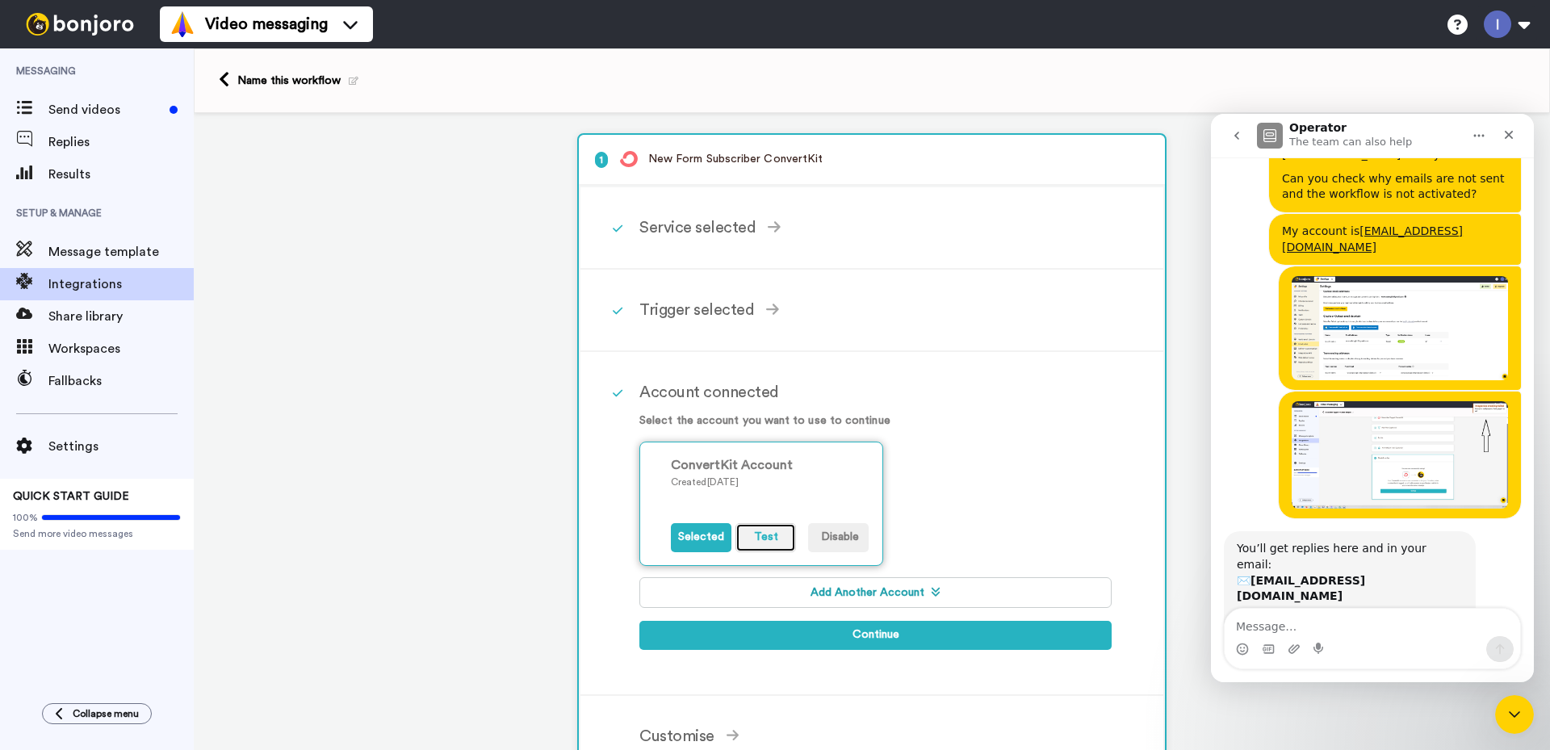
click at [761, 533] on button "Test" at bounding box center [765, 537] width 61 height 29
click at [751, 537] on button "Test" at bounding box center [765, 537] width 61 height 29
click at [760, 538] on button "Test" at bounding box center [765, 537] width 61 height 29
click at [762, 544] on button "Test" at bounding box center [765, 537] width 61 height 29
click at [848, 589] on button "Add Another Account" at bounding box center [875, 592] width 472 height 31
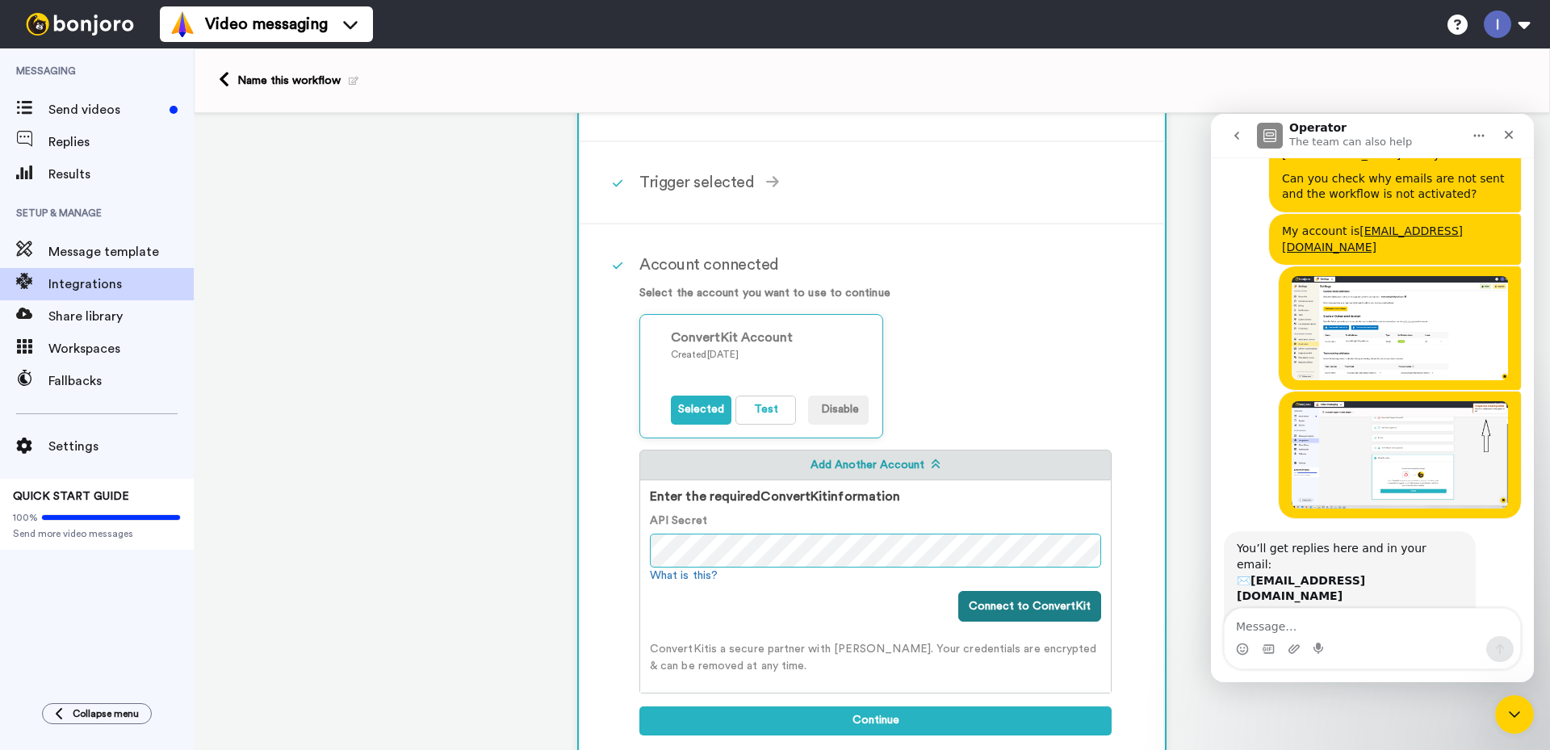
scroll to position [161, 0]
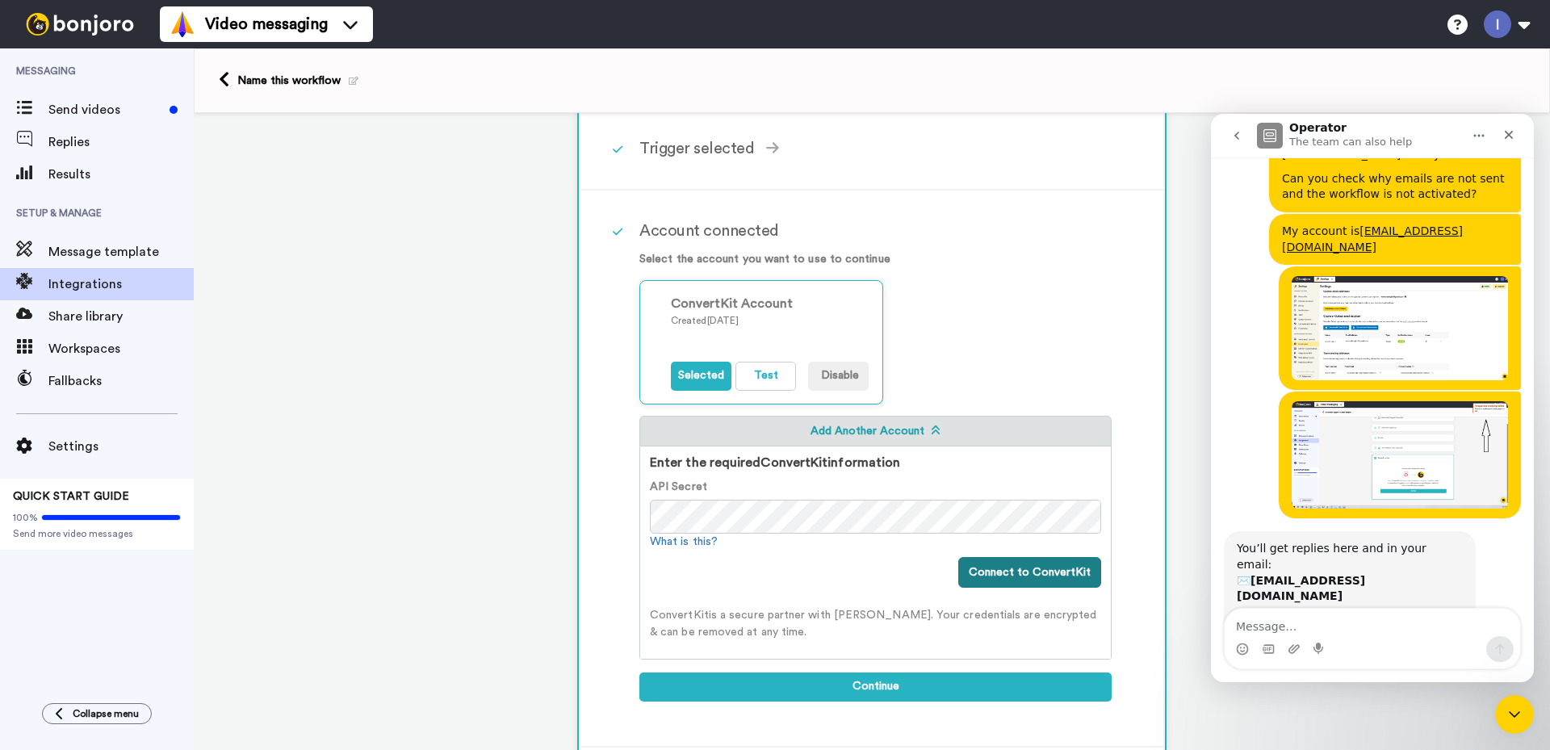
click at [998, 568] on button "Connect to ConvertKit" at bounding box center [1029, 572] width 143 height 31
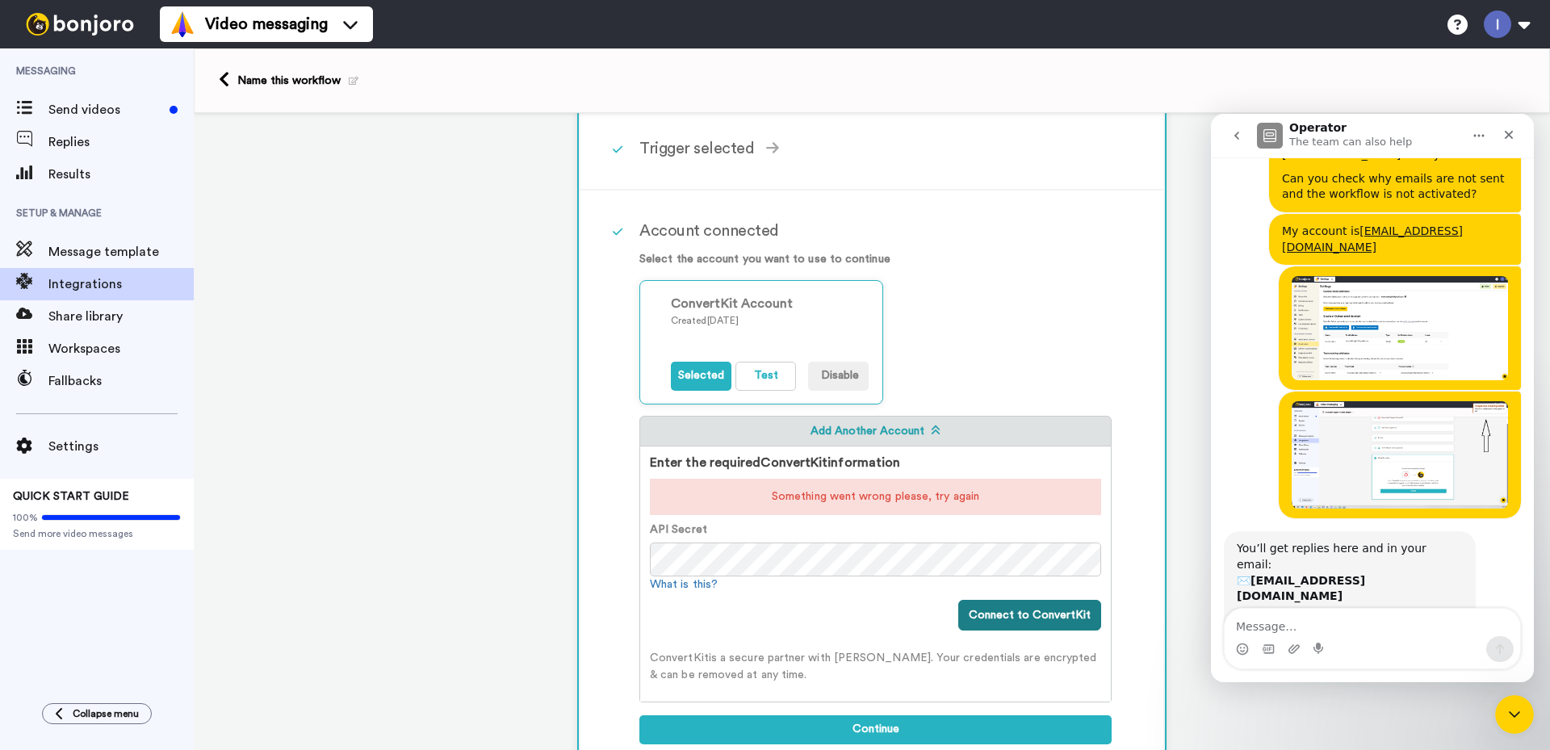
click at [1010, 612] on button "Connect to ConvertKit" at bounding box center [1029, 615] width 143 height 31
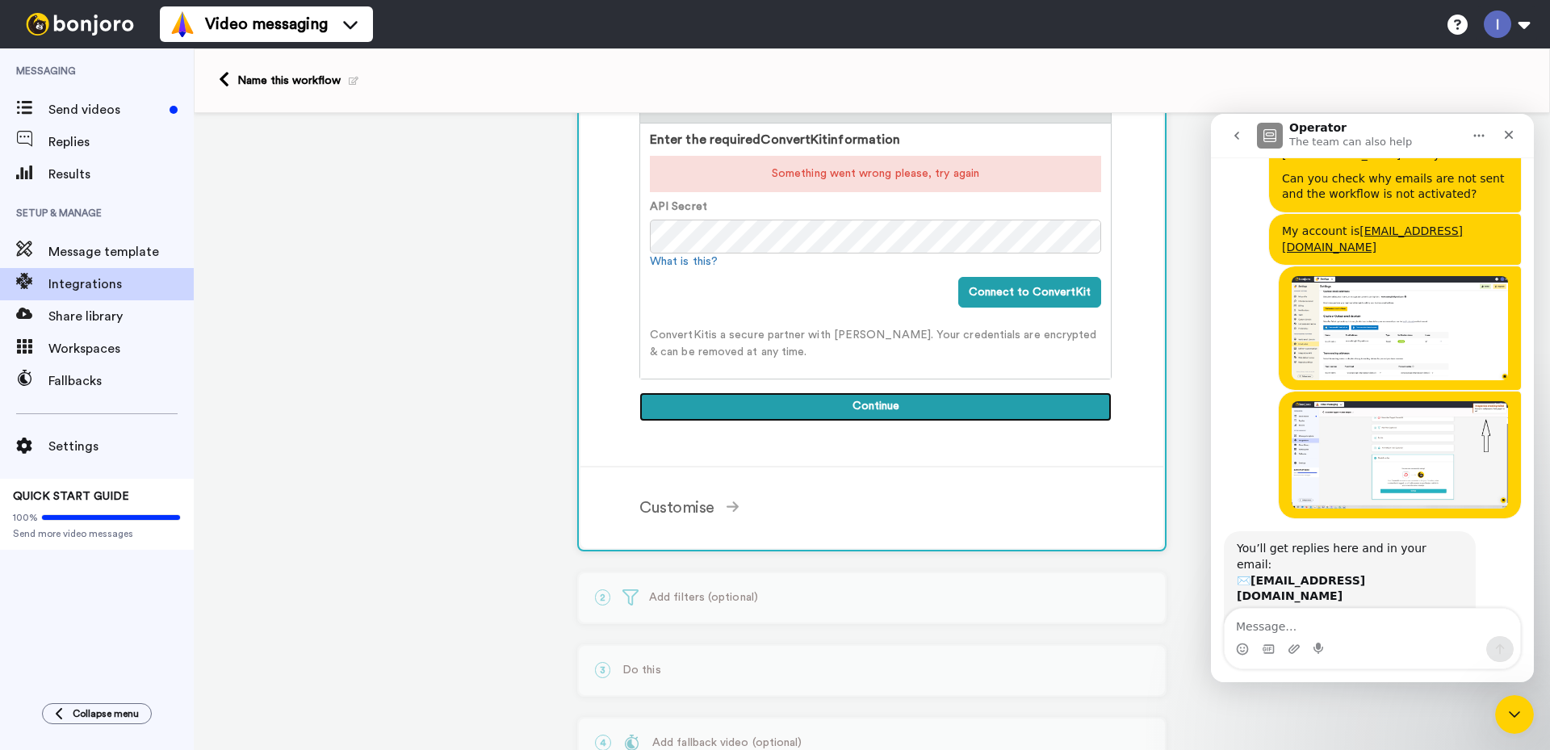
click at [887, 407] on button "Continue" at bounding box center [875, 406] width 472 height 29
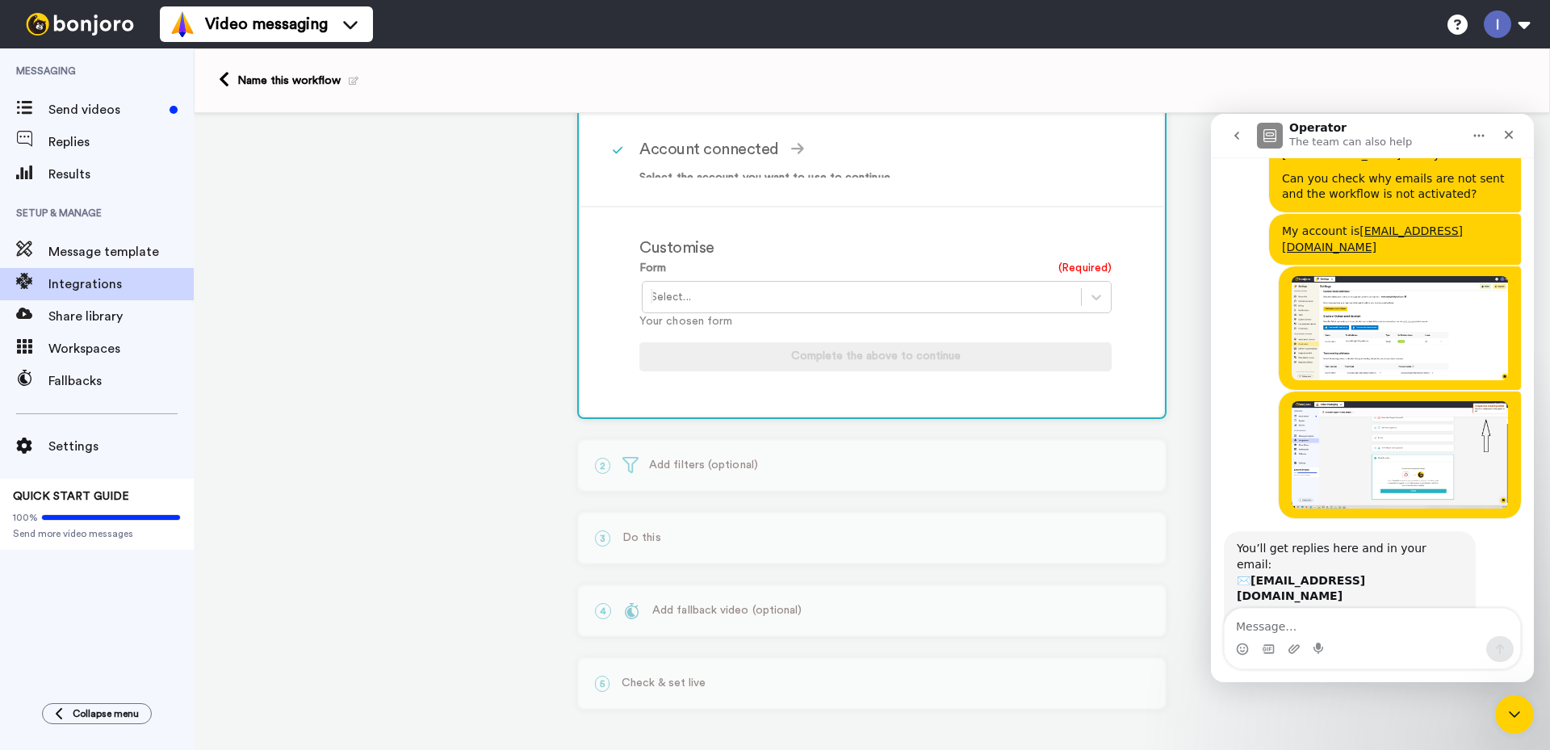
scroll to position [224, 0]
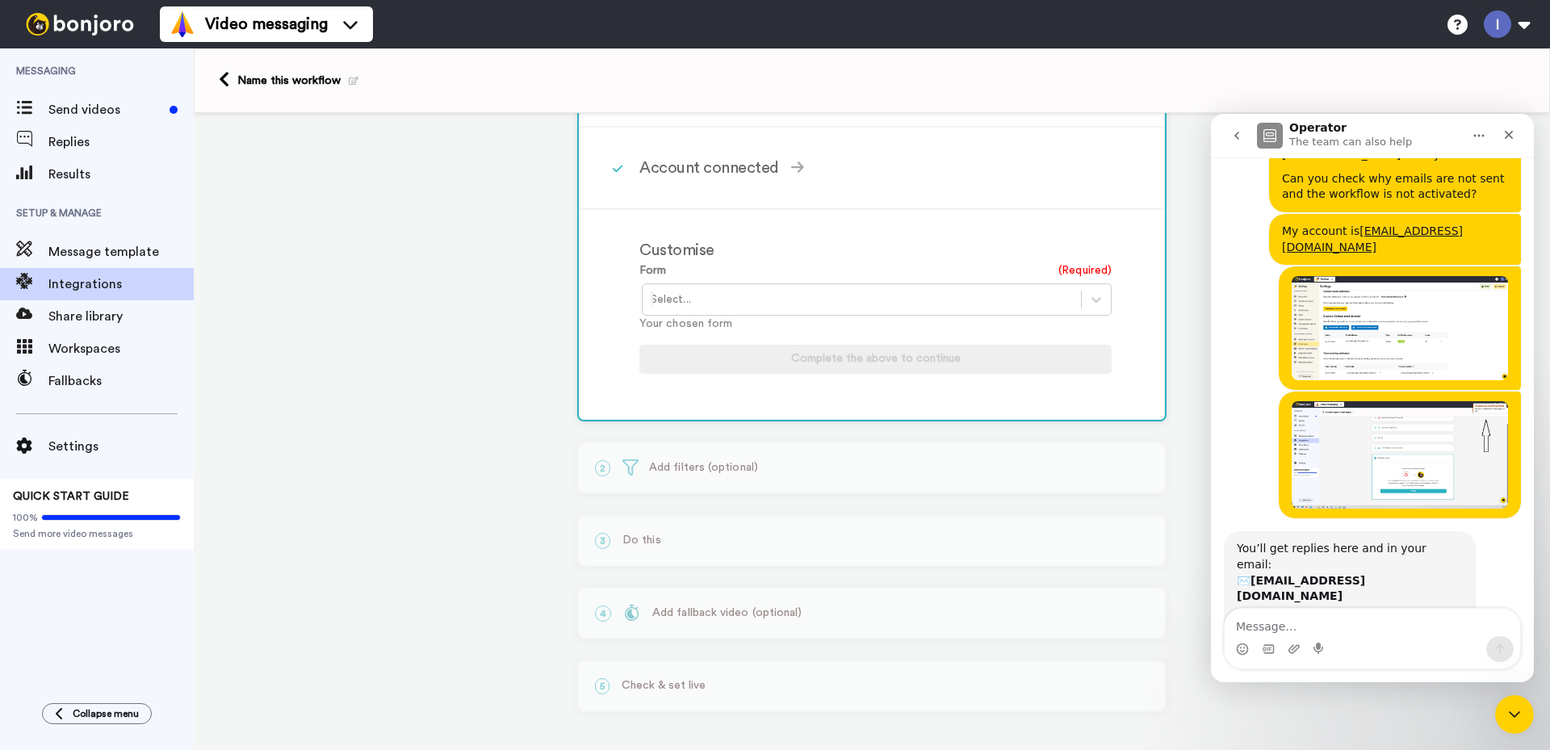
click at [854, 305] on div at bounding box center [862, 299] width 422 height 19
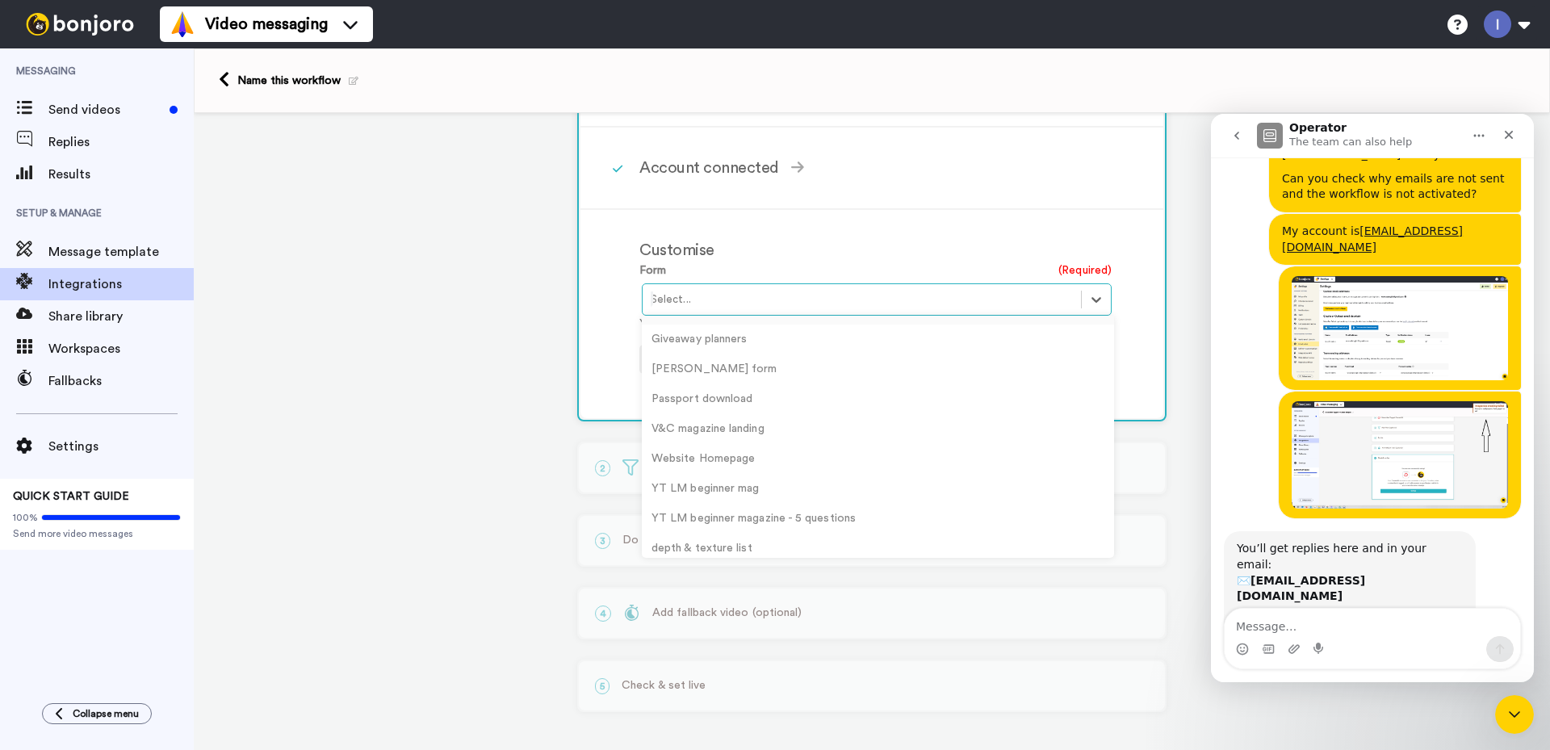
scroll to position [421, 0]
click at [700, 540] on div "ticket prompts" at bounding box center [878, 540] width 472 height 30
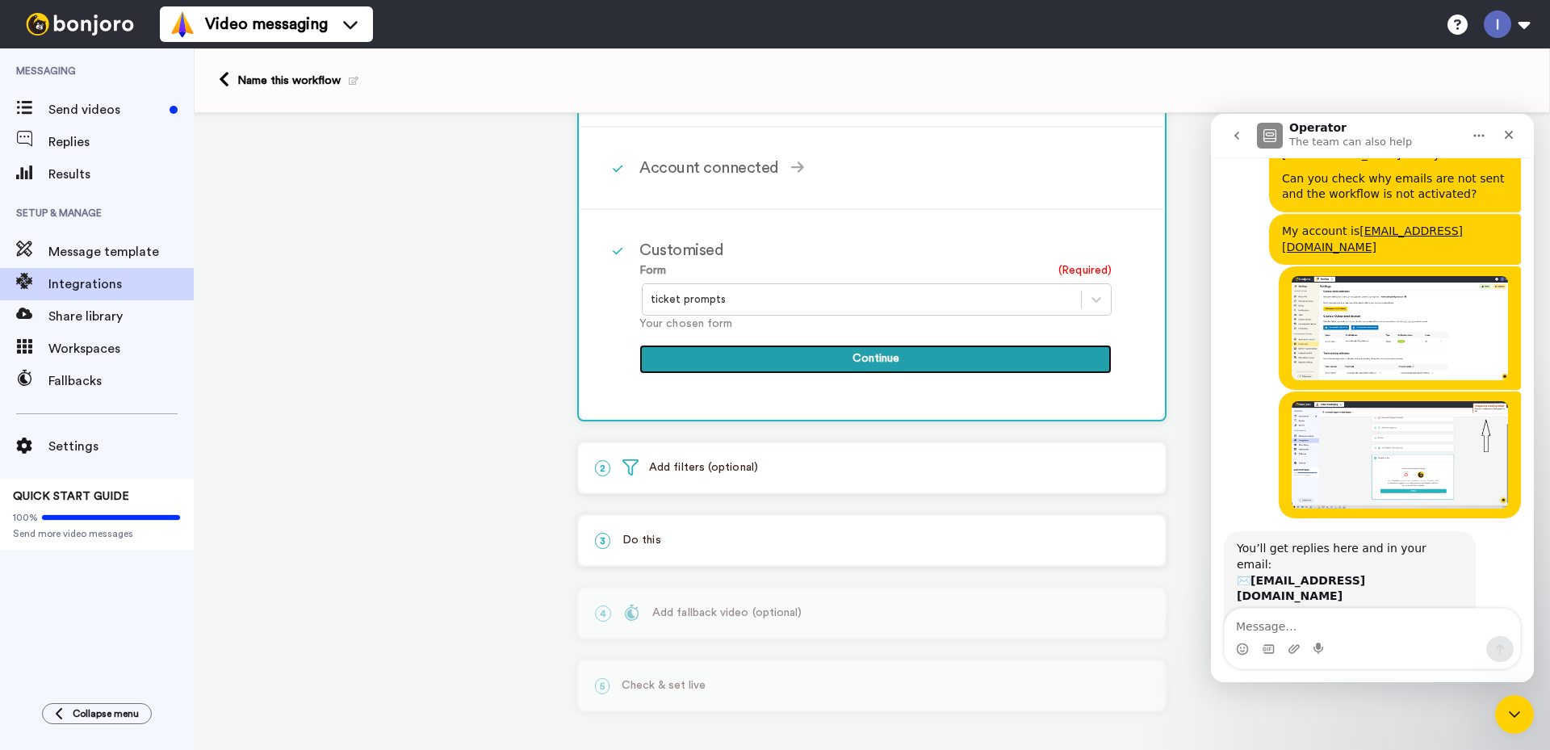
click at [869, 358] on button "Continue" at bounding box center [875, 359] width 472 height 29
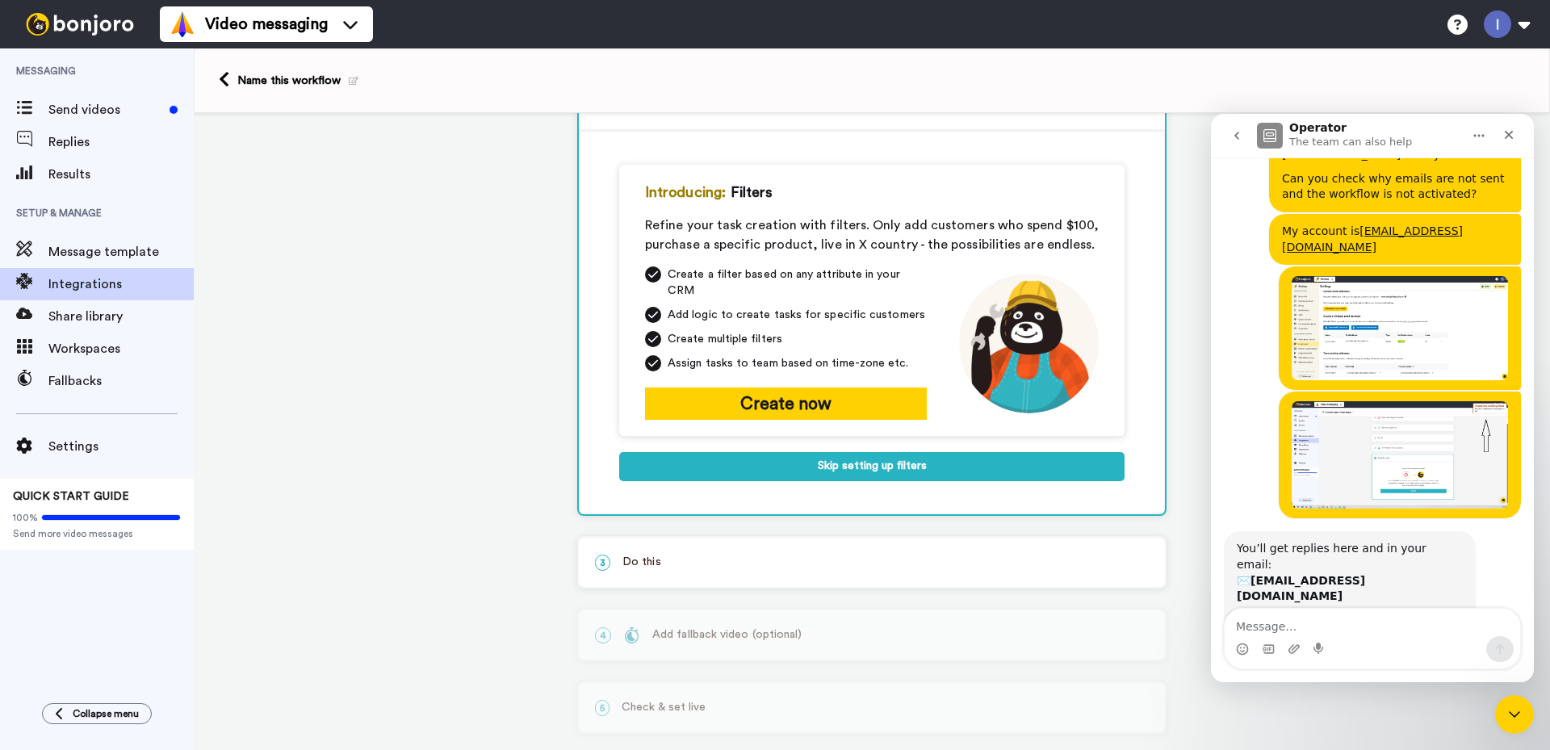
scroll to position [84, 0]
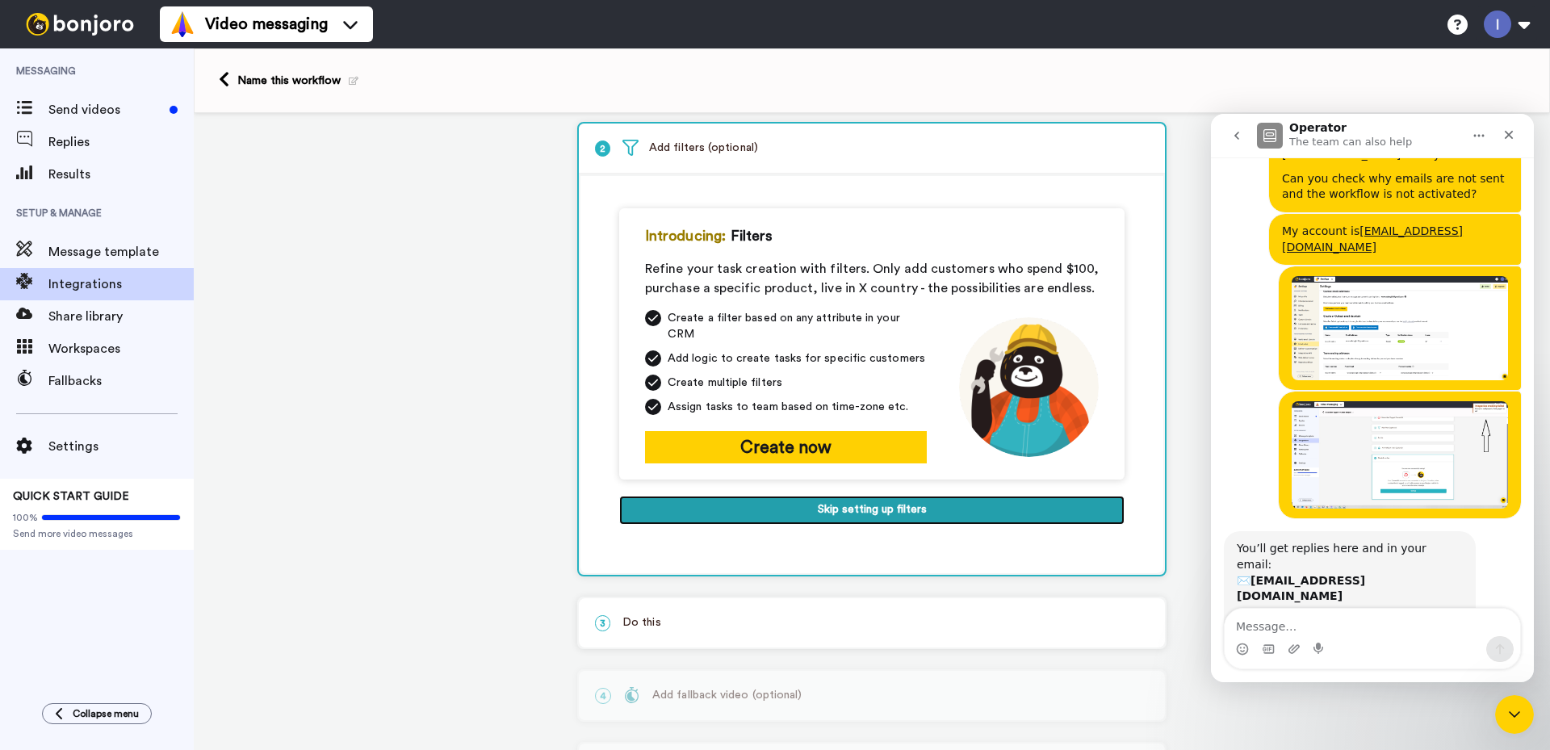
click at [858, 500] on button "Skip setting up filters" at bounding box center [871, 510] width 505 height 29
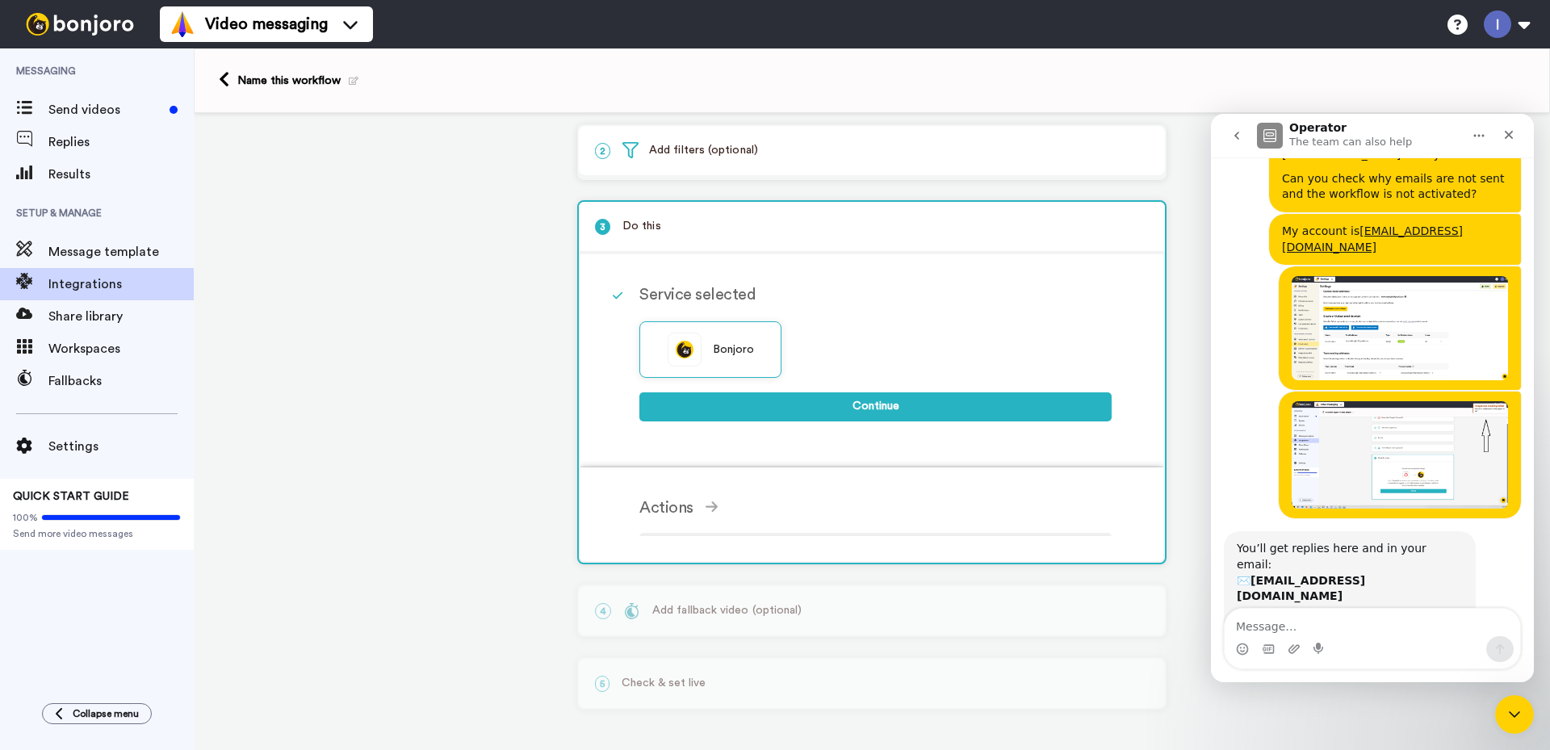
scroll to position [65, 0]
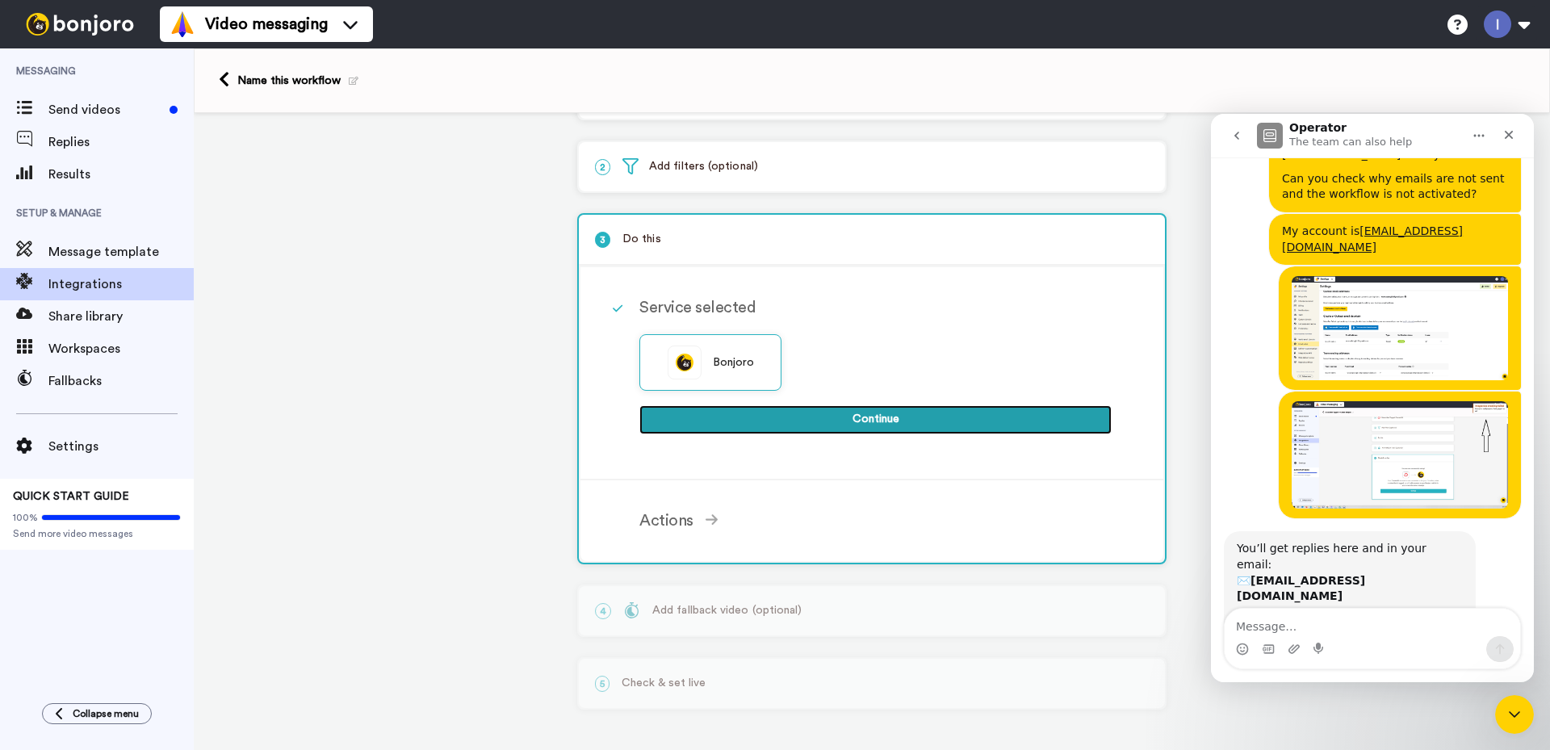
click at [864, 421] on button "Continue" at bounding box center [875, 419] width 472 height 29
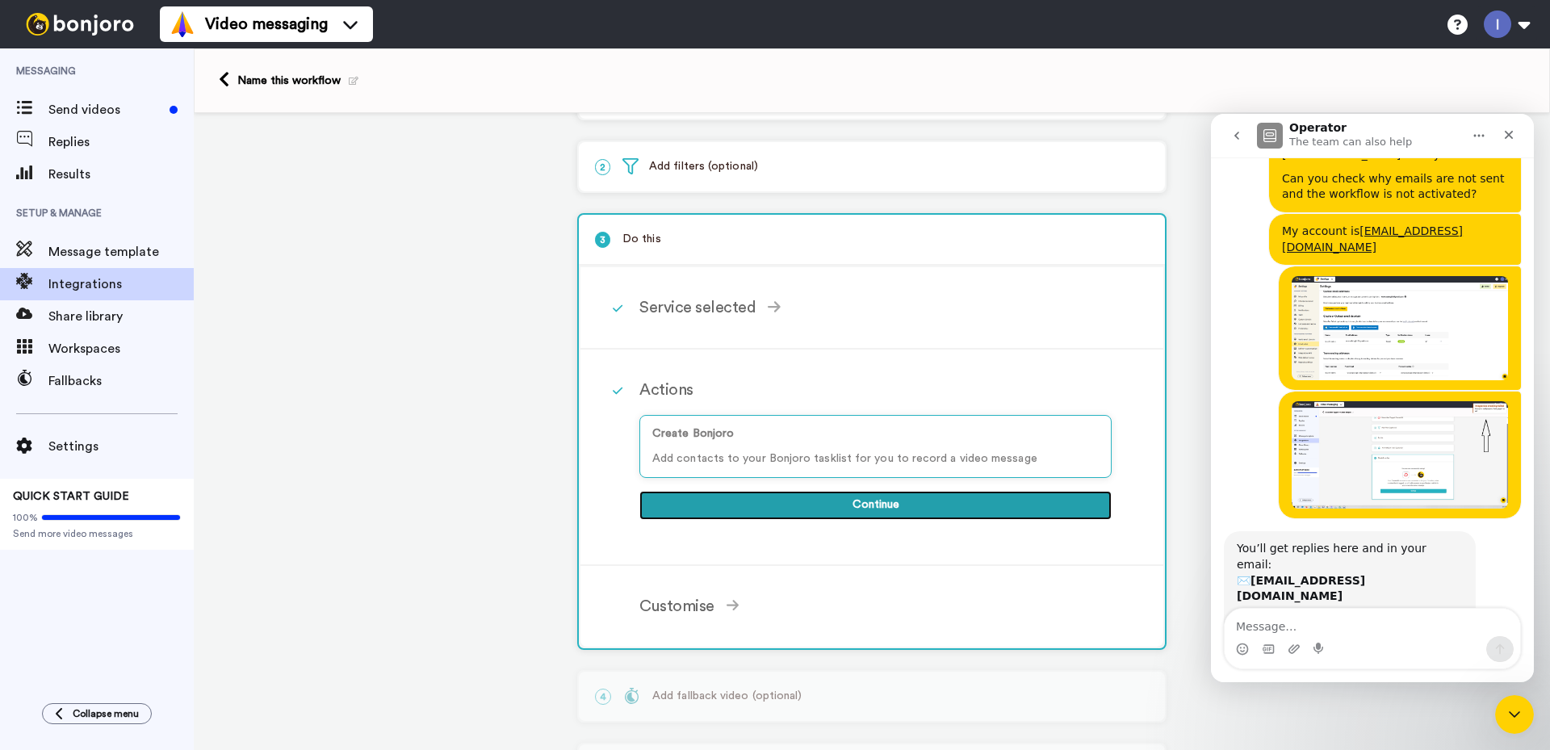
click at [862, 508] on button "Continue" at bounding box center [875, 505] width 472 height 29
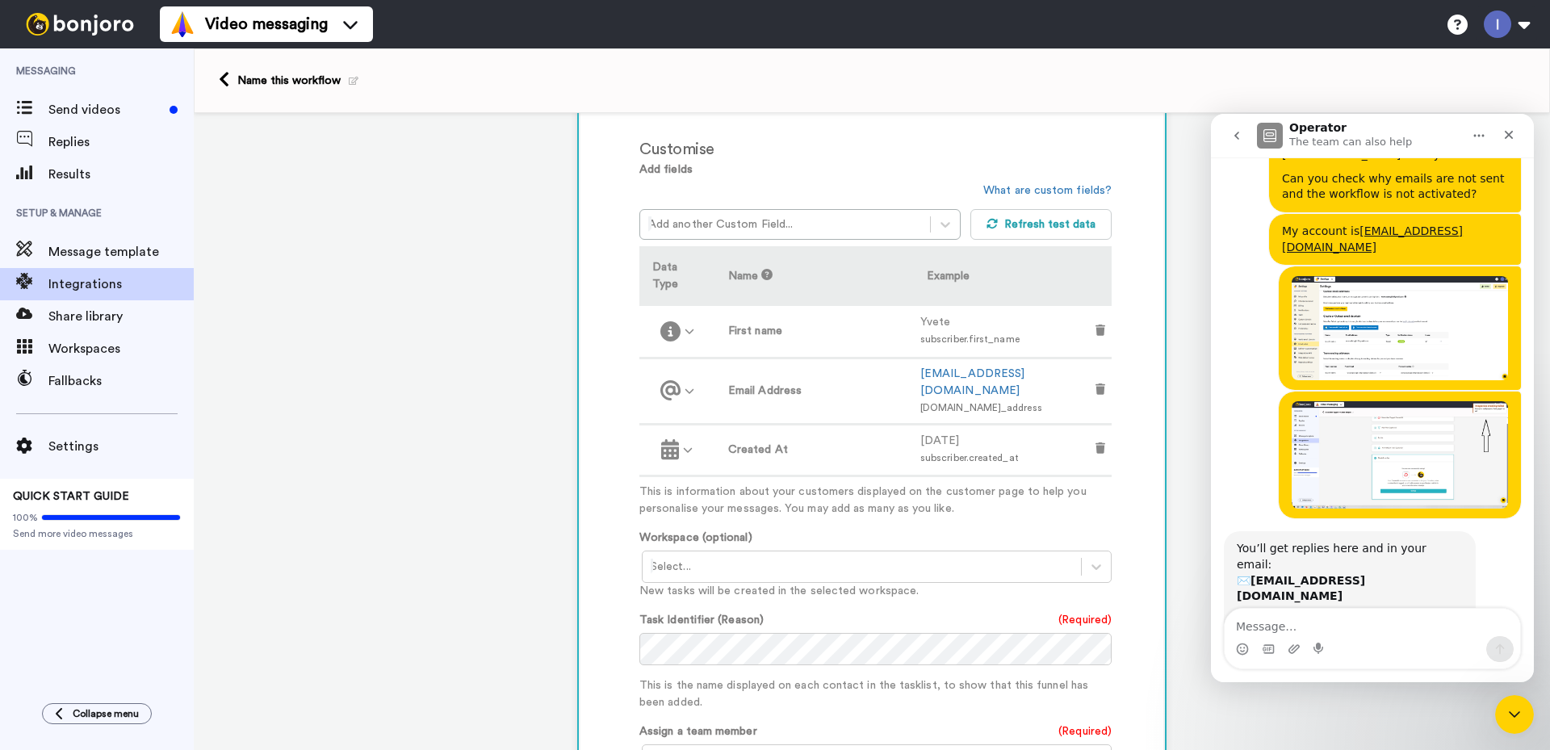
scroll to position [711, 0]
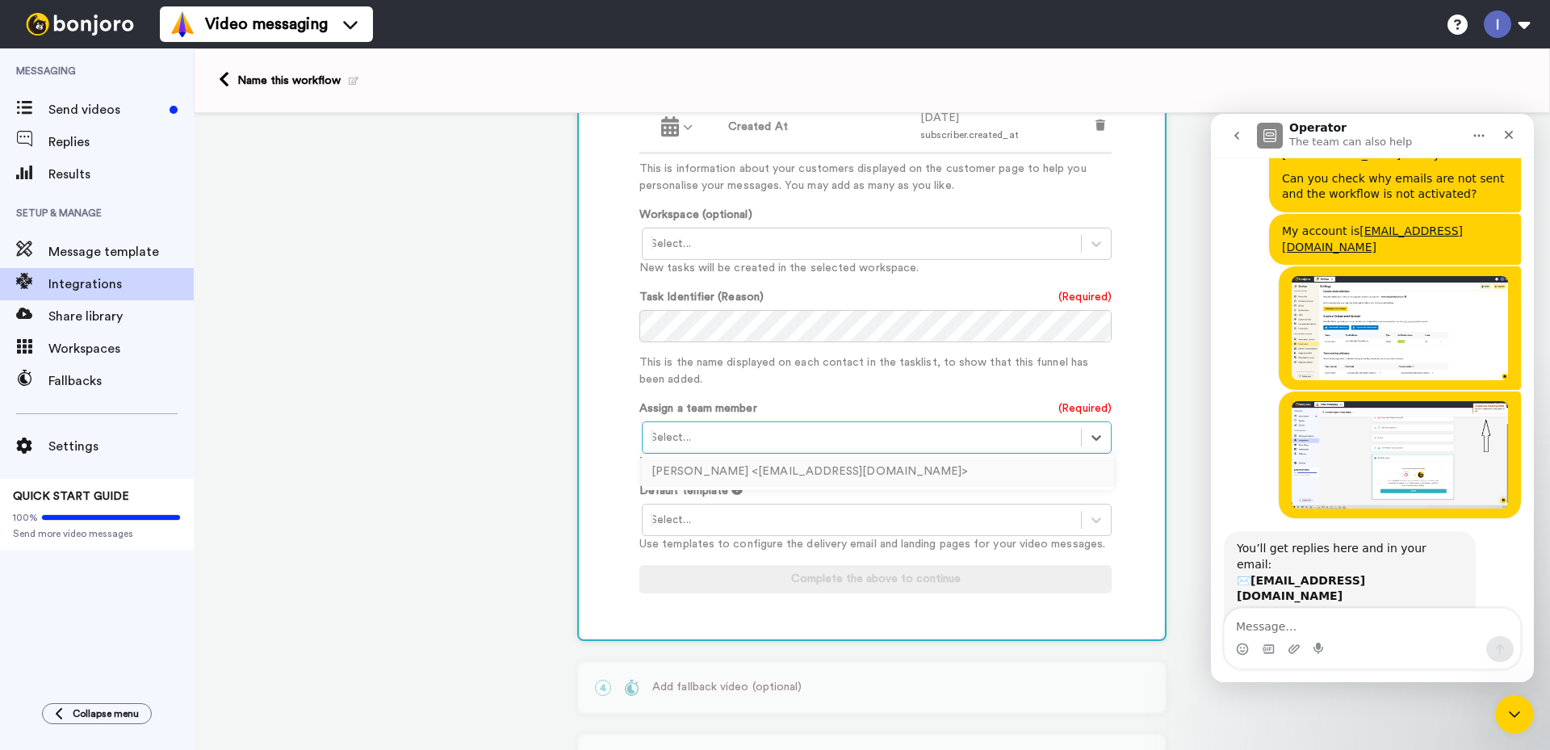
click at [811, 428] on div at bounding box center [862, 437] width 422 height 19
click at [787, 457] on div "Ігор Лупаїна <linuxhire8@gmail.com>" at bounding box center [878, 472] width 472 height 30
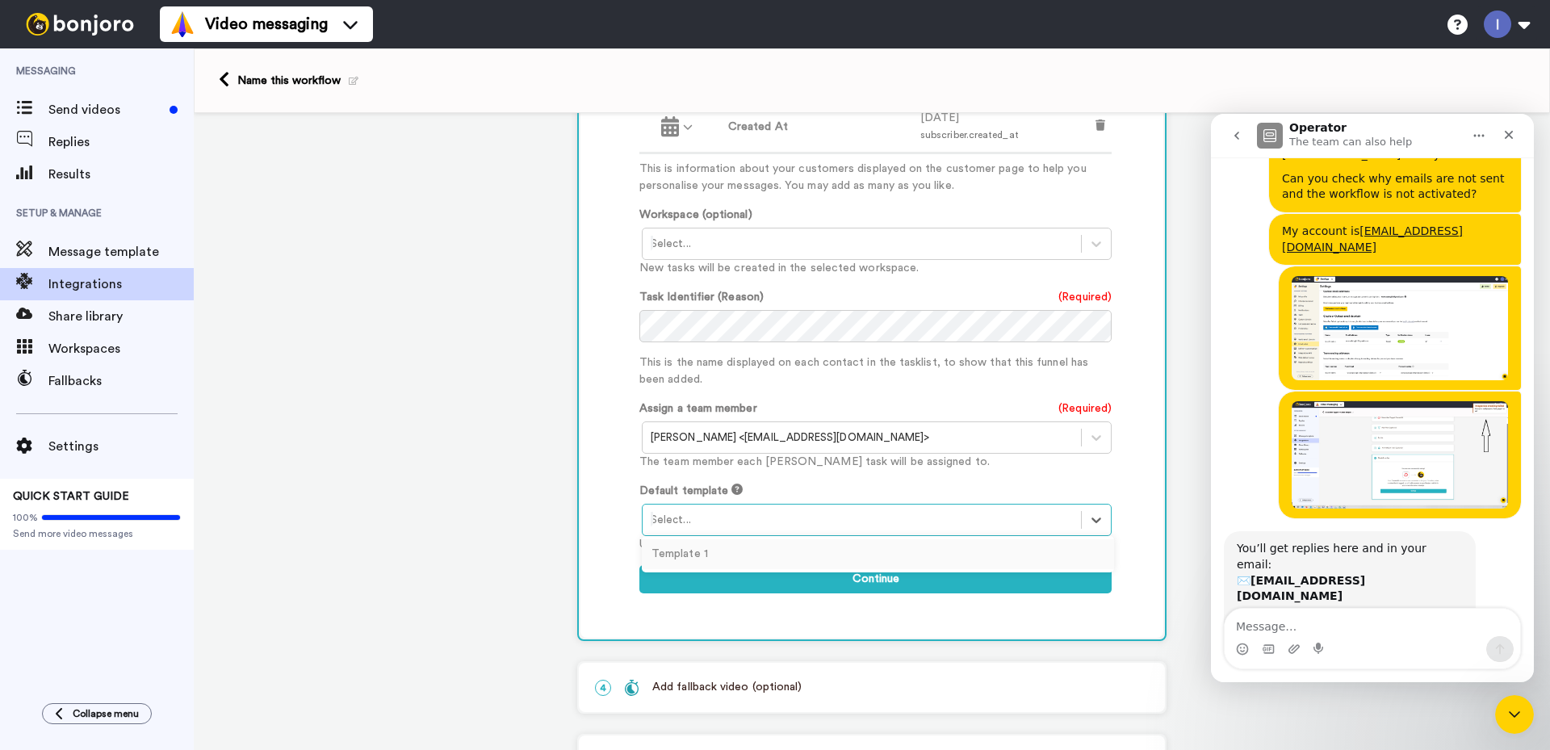
click at [786, 510] on div at bounding box center [862, 519] width 422 height 19
click at [763, 539] on div "Template 1" at bounding box center [878, 554] width 472 height 30
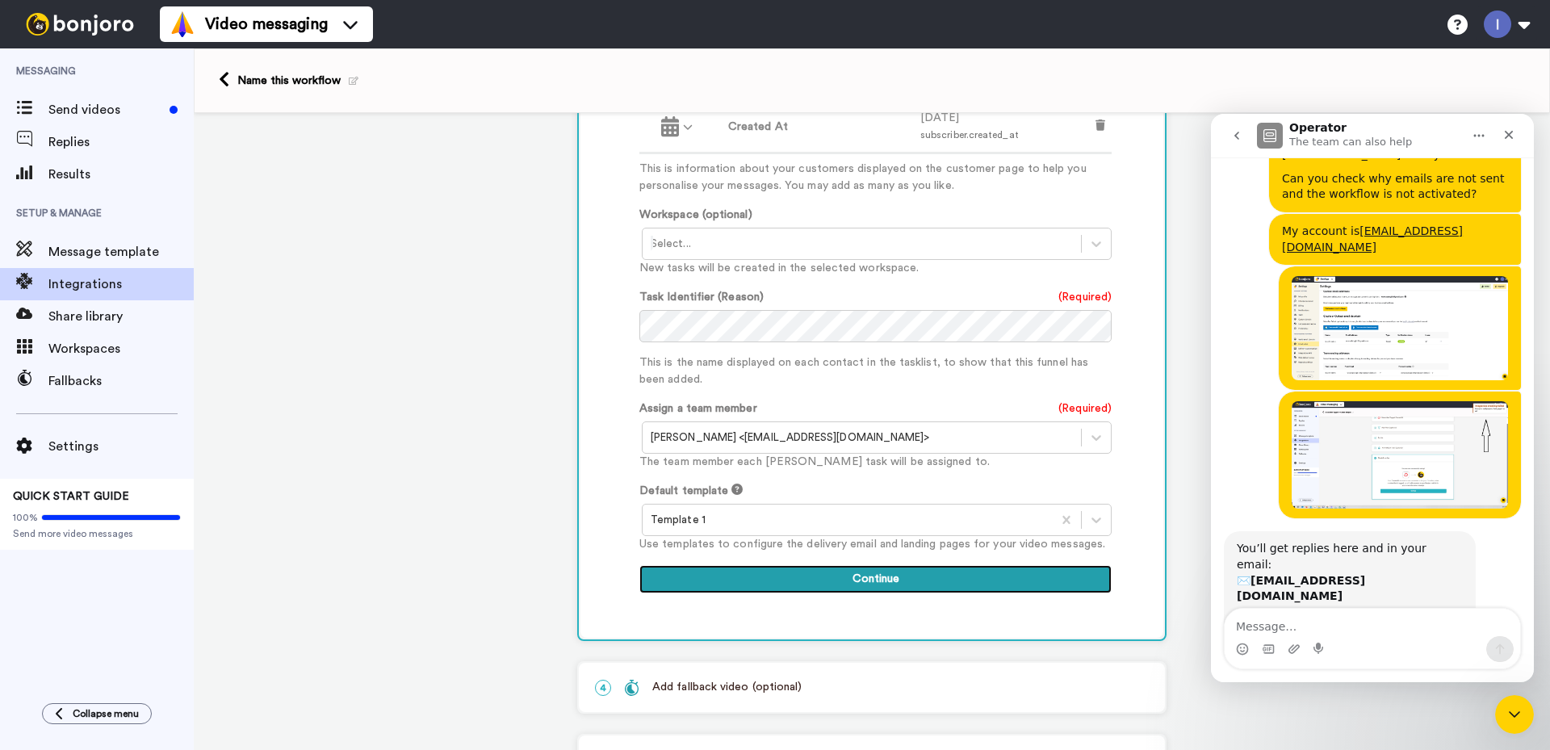
click at [824, 565] on button "Continue" at bounding box center [875, 579] width 472 height 29
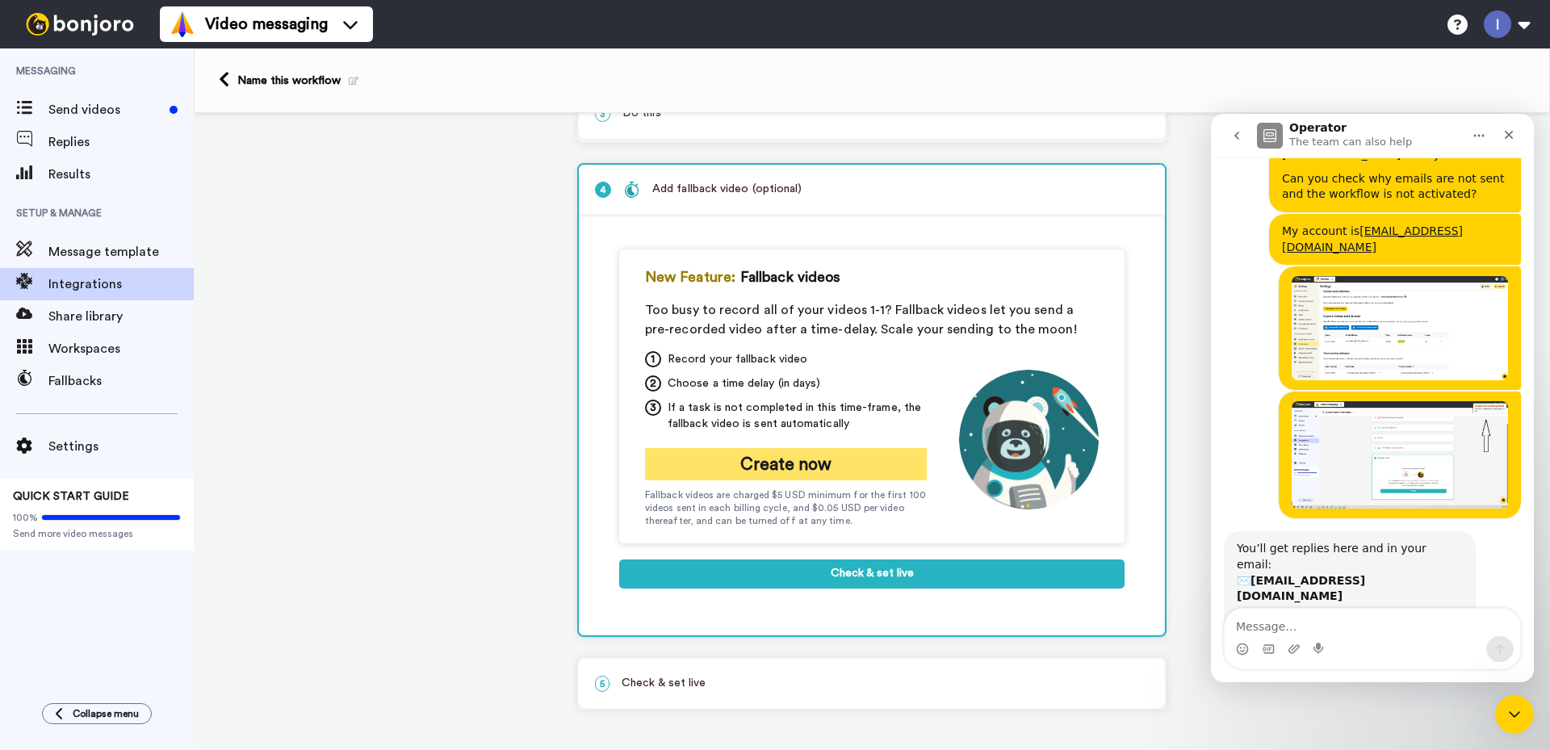
scroll to position [191, 0]
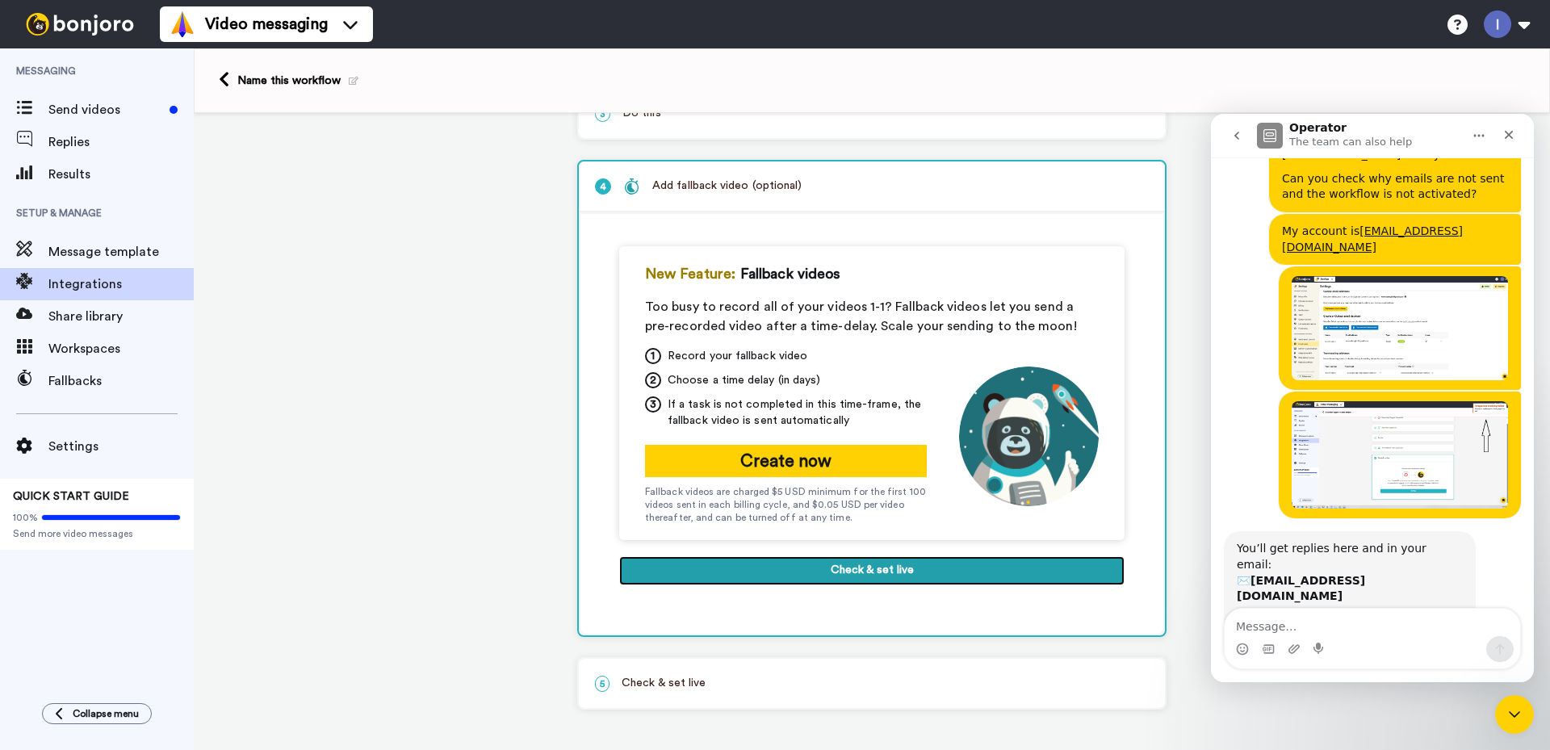
click at [839, 570] on button "Check & set live" at bounding box center [871, 570] width 505 height 29
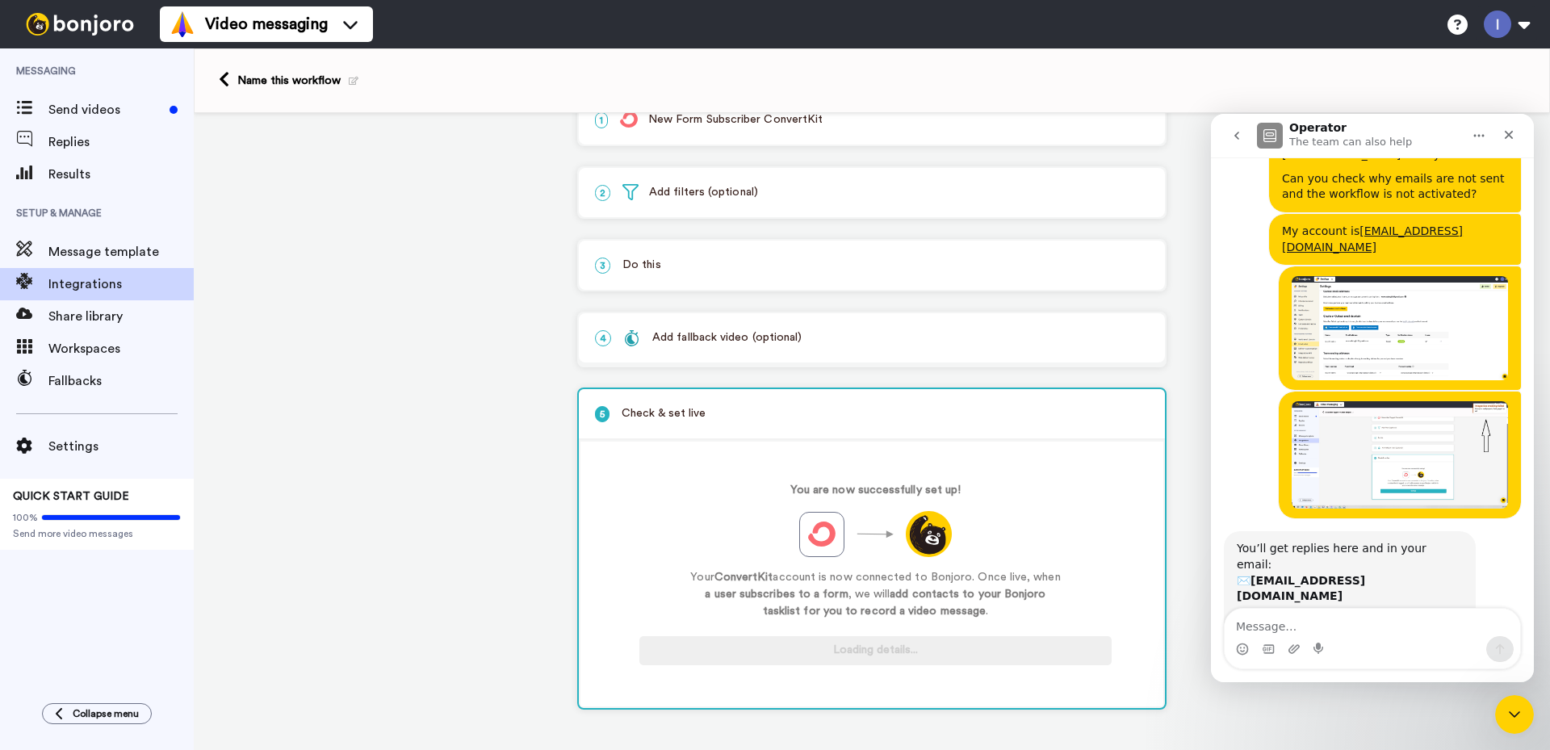
scroll to position [40, 0]
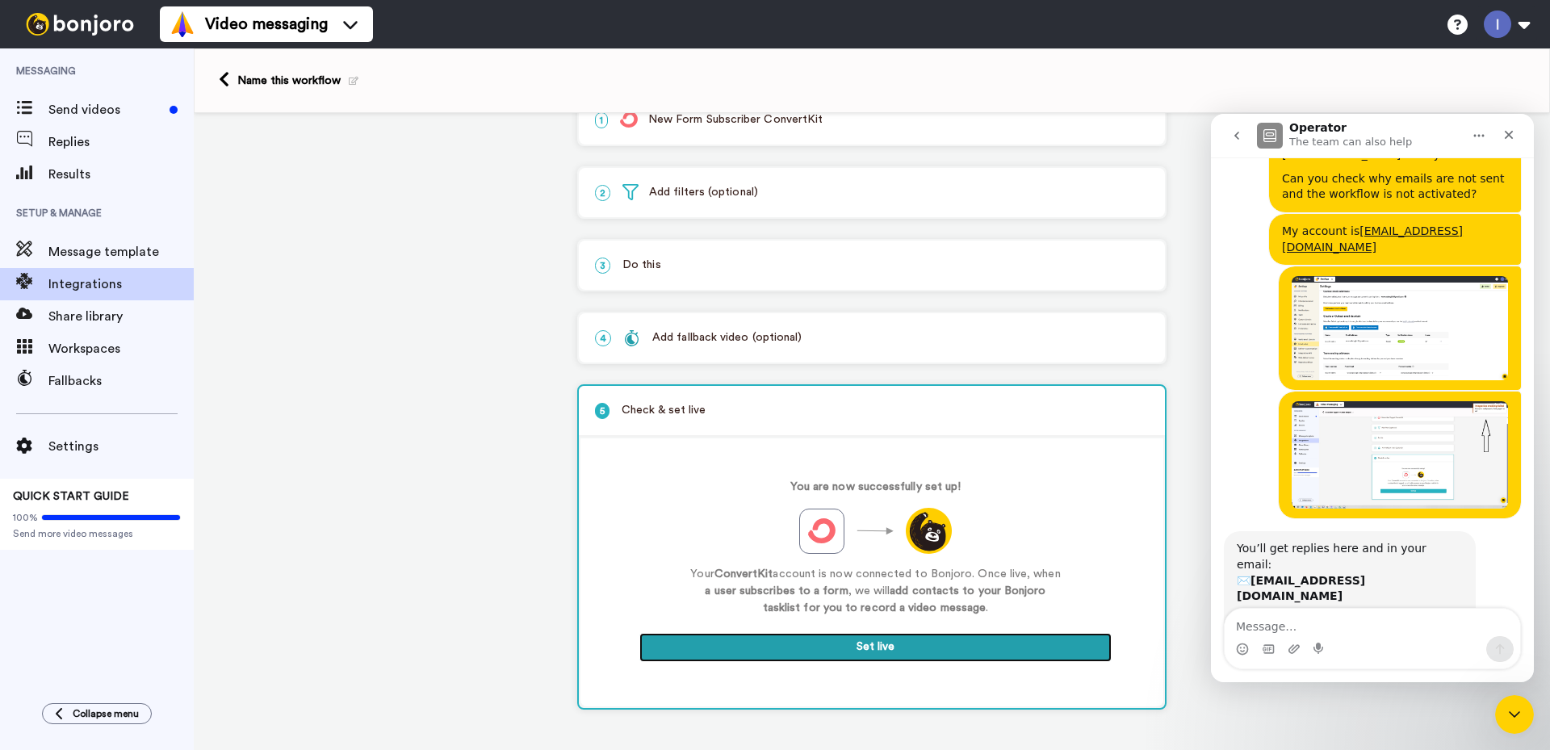
click at [862, 646] on button "Set live" at bounding box center [875, 647] width 472 height 29
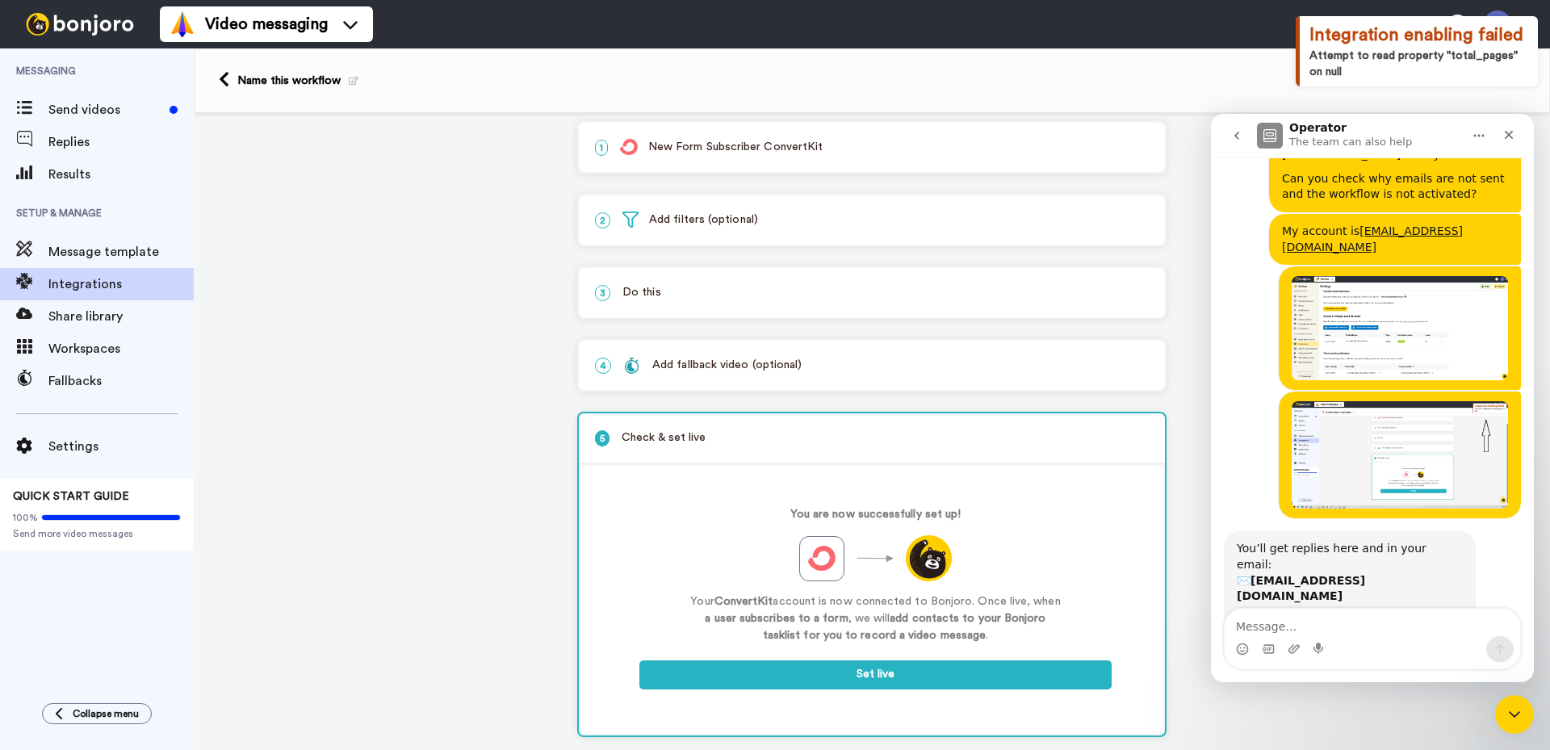
scroll to position [0, 0]
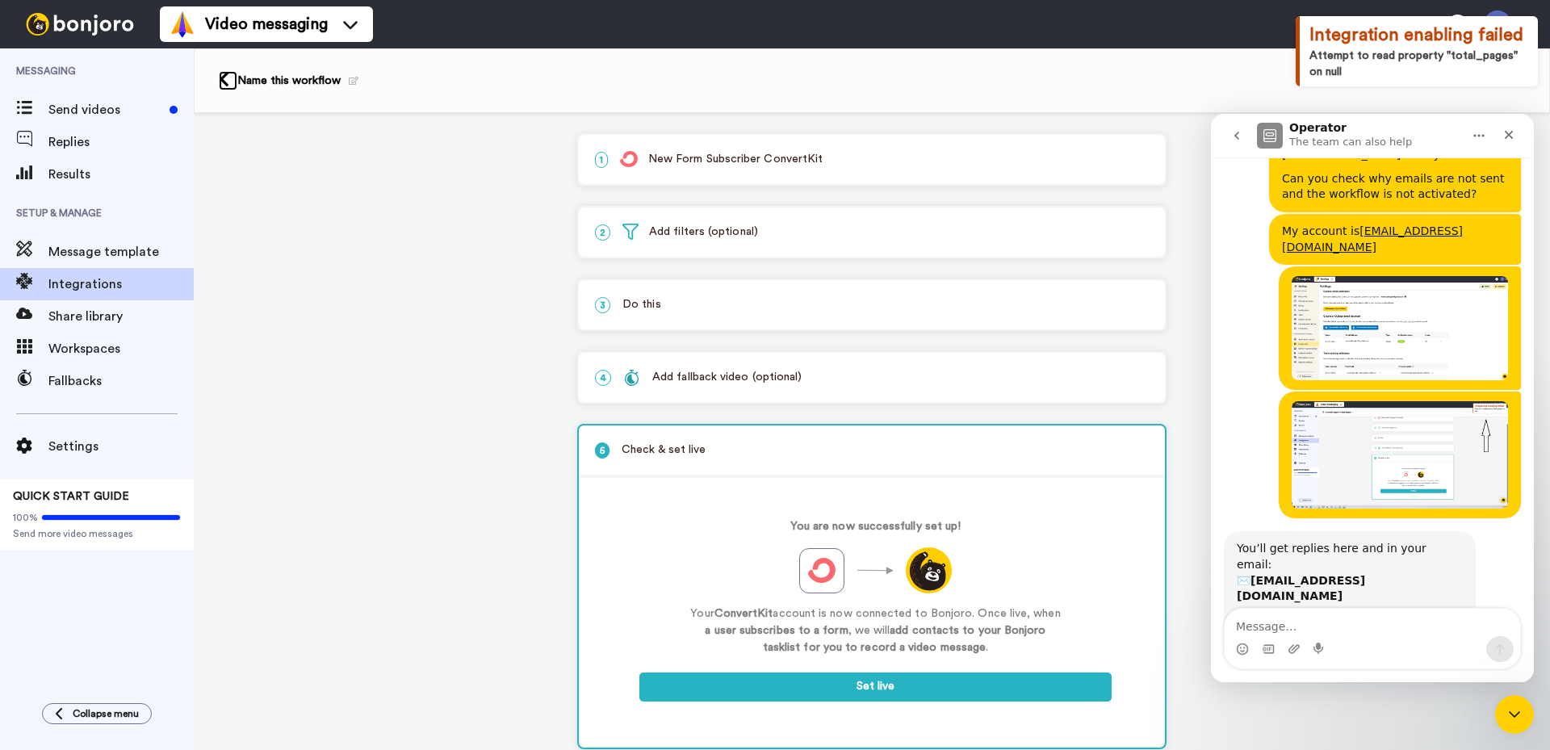
click at [224, 86] on icon at bounding box center [224, 79] width 10 height 17
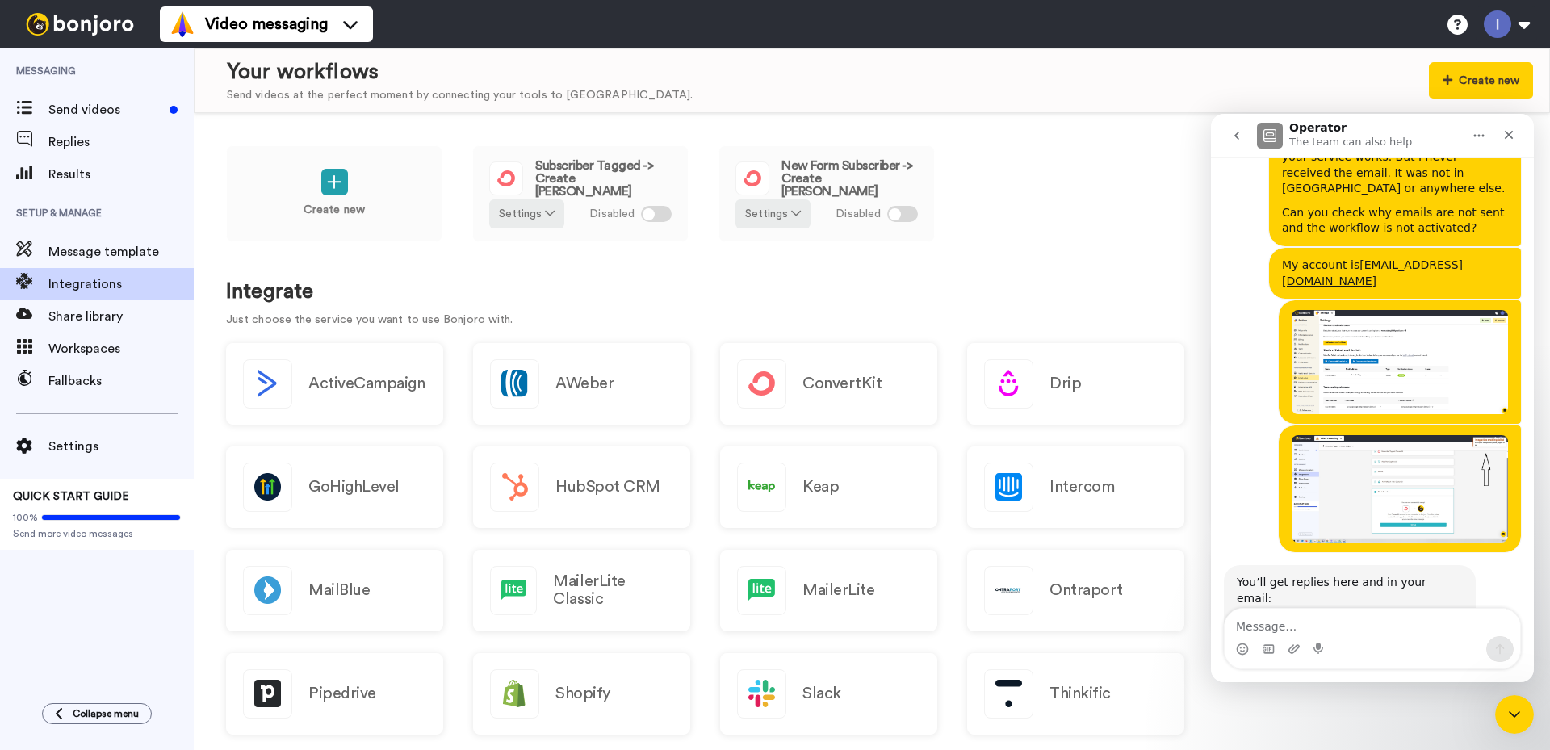
scroll to position [357, 0]
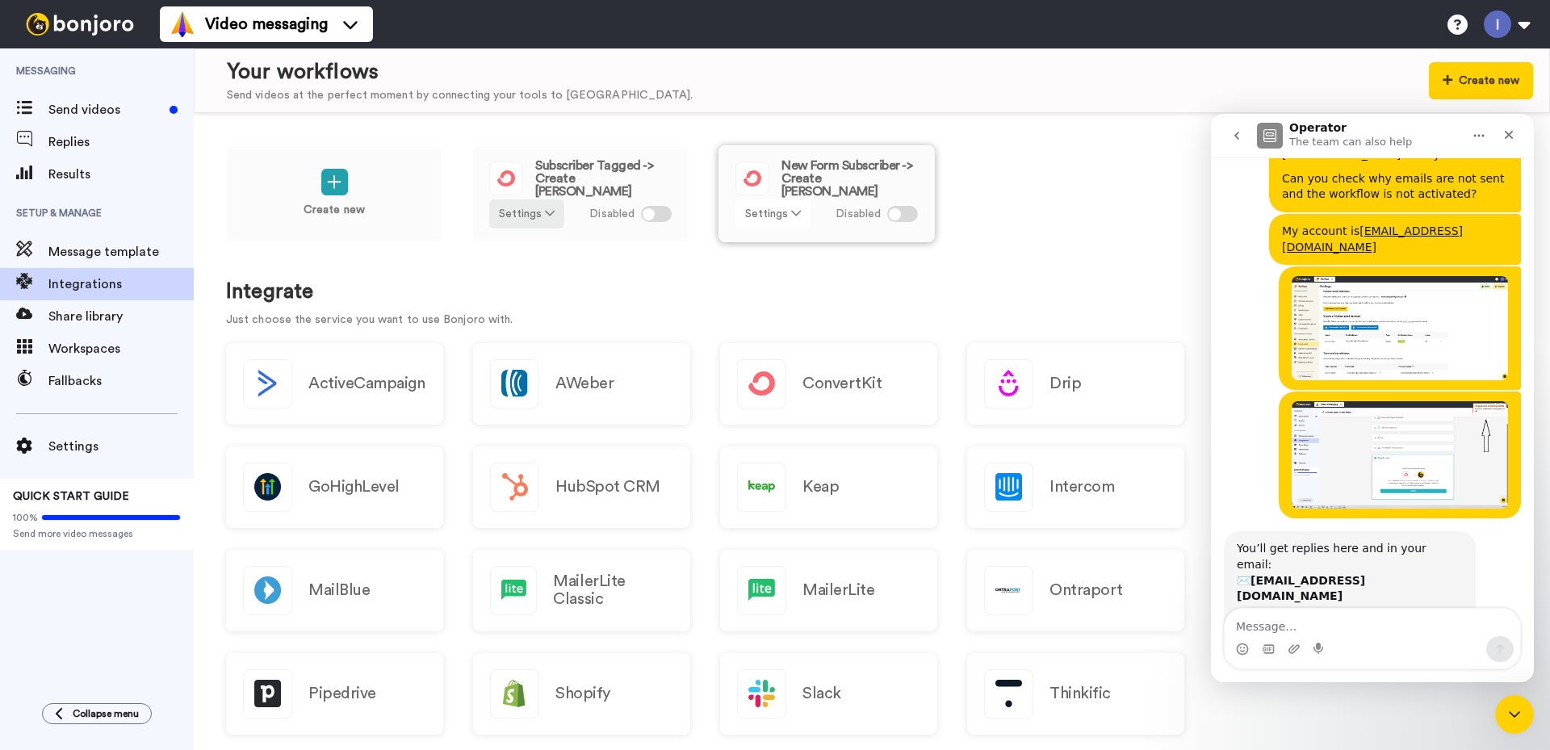
click at [796, 211] on icon at bounding box center [796, 212] width 10 height 11
click at [817, 185] on span "New Form Subscriber -> Create [PERSON_NAME]" at bounding box center [849, 178] width 136 height 39
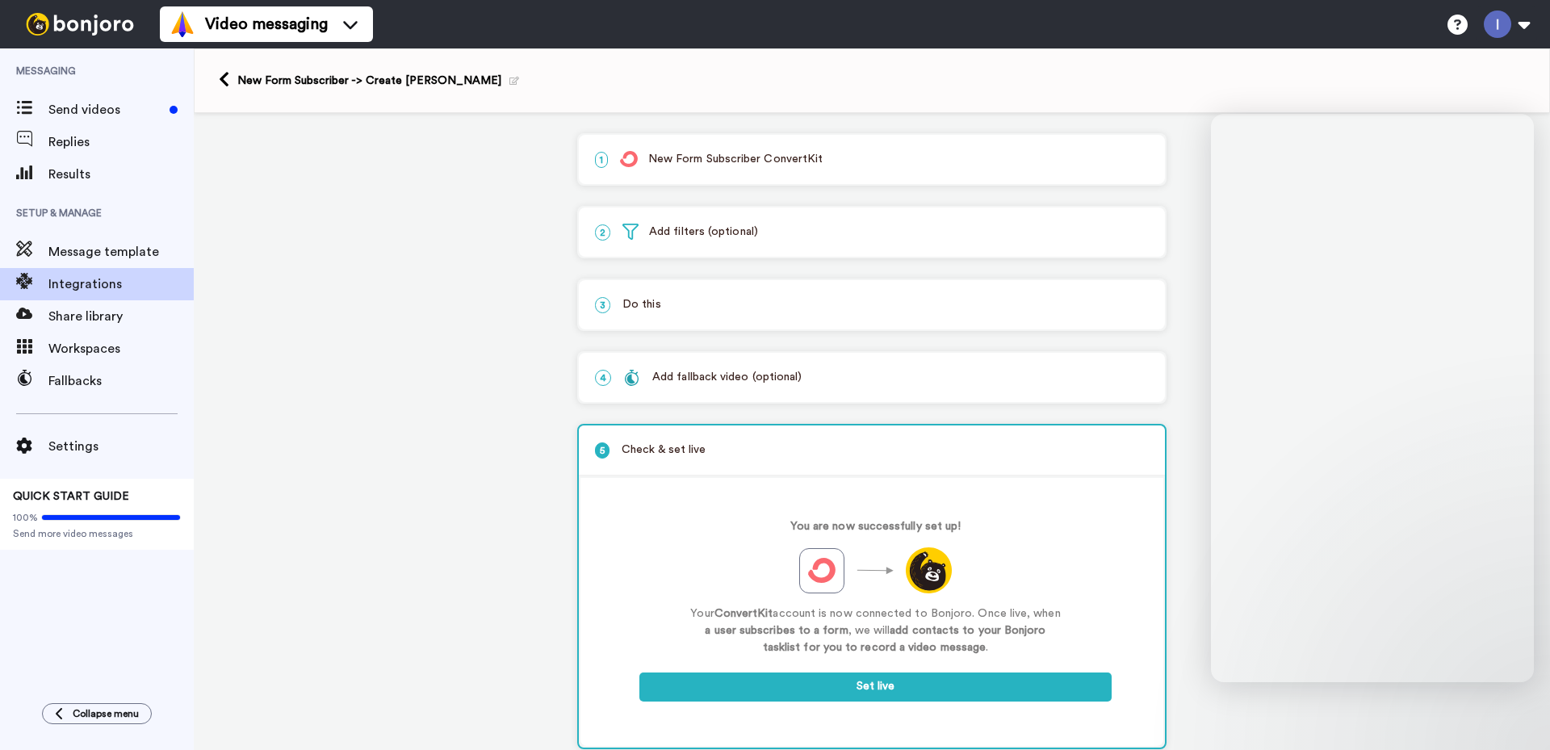
click at [781, 161] on p "1 New Form Subscriber ConvertKit" at bounding box center [872, 159] width 554 height 17
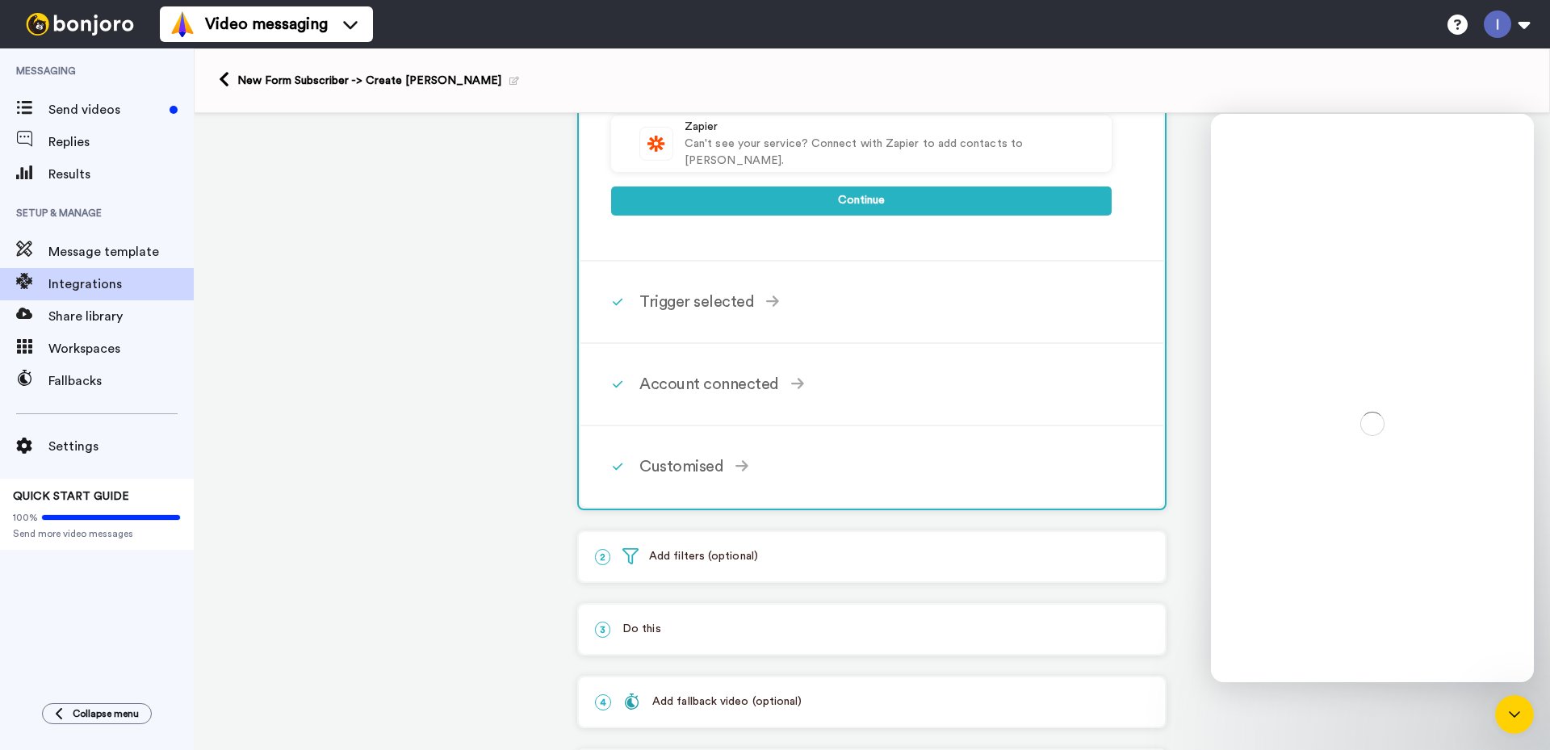
scroll to position [404, 0]
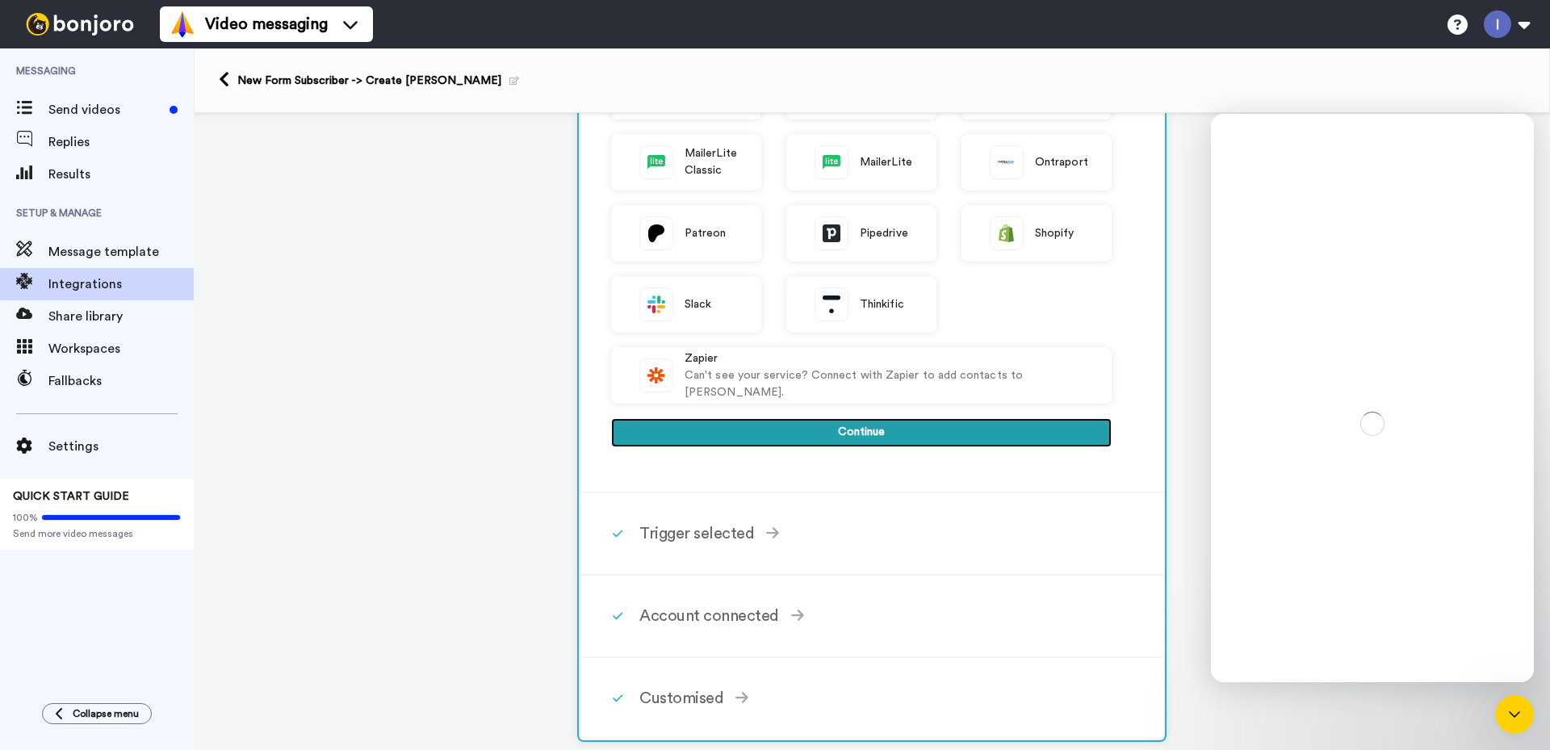
click at [822, 428] on button "Continue" at bounding box center [861, 432] width 500 height 29
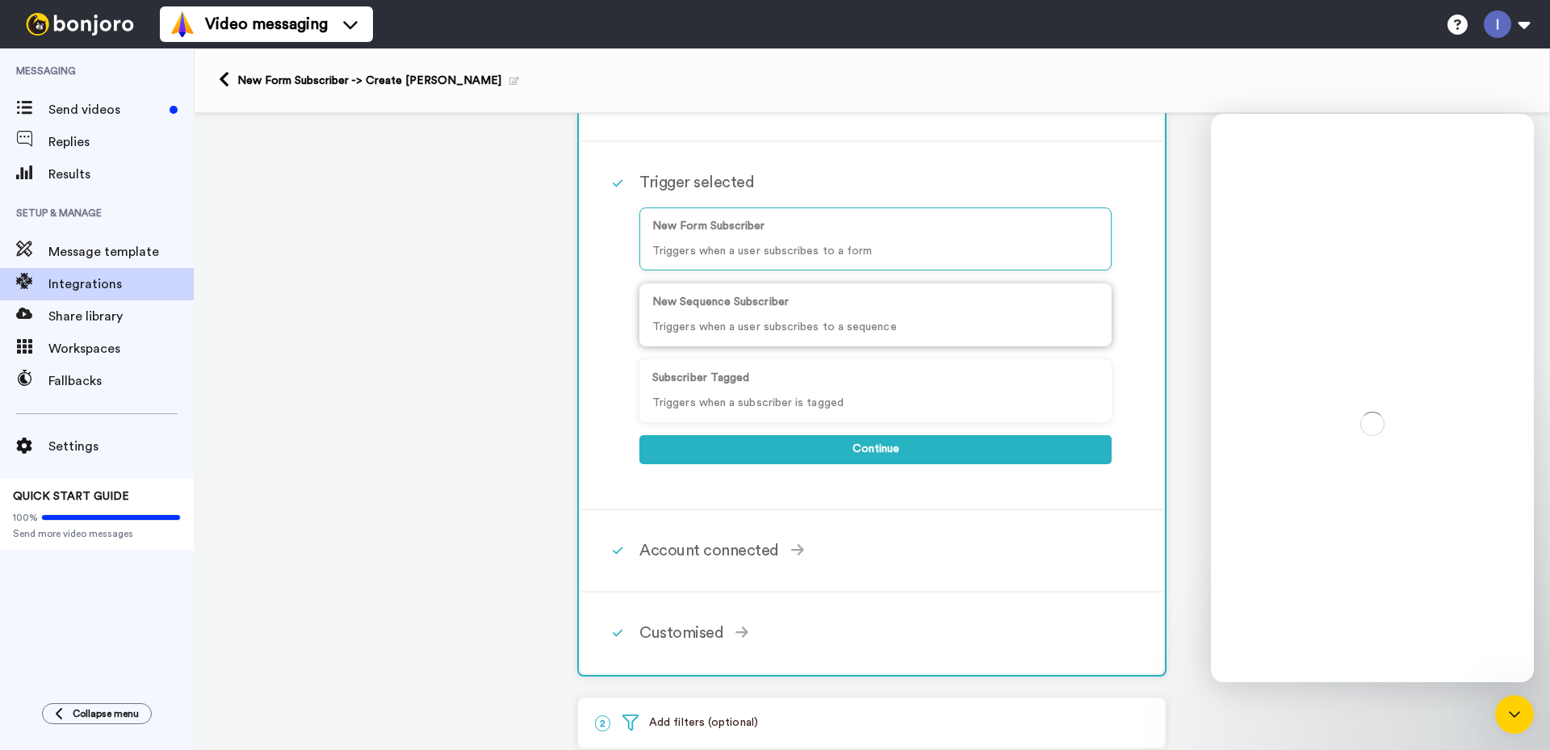
scroll to position [62, 0]
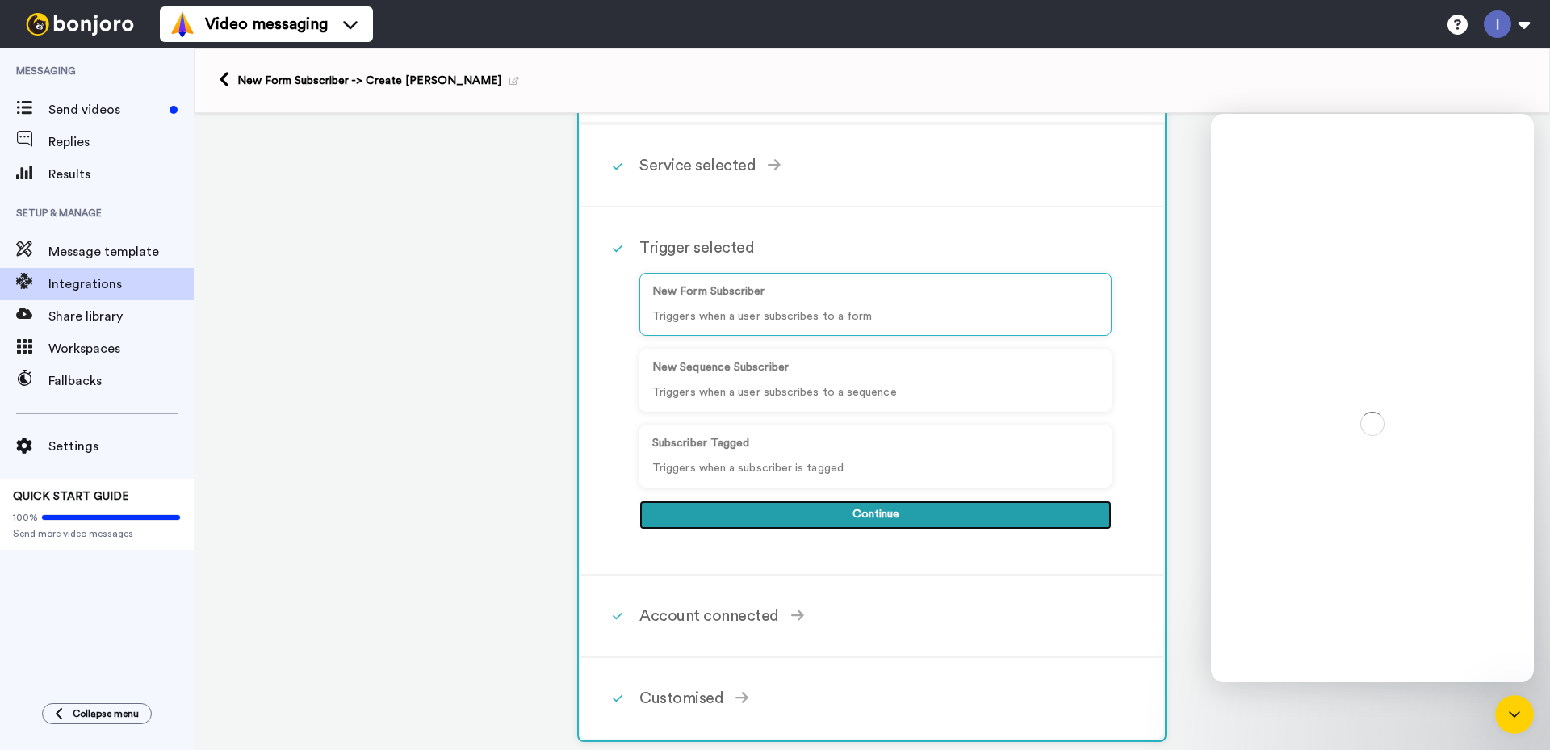
click at [835, 525] on button "Continue" at bounding box center [875, 514] width 472 height 29
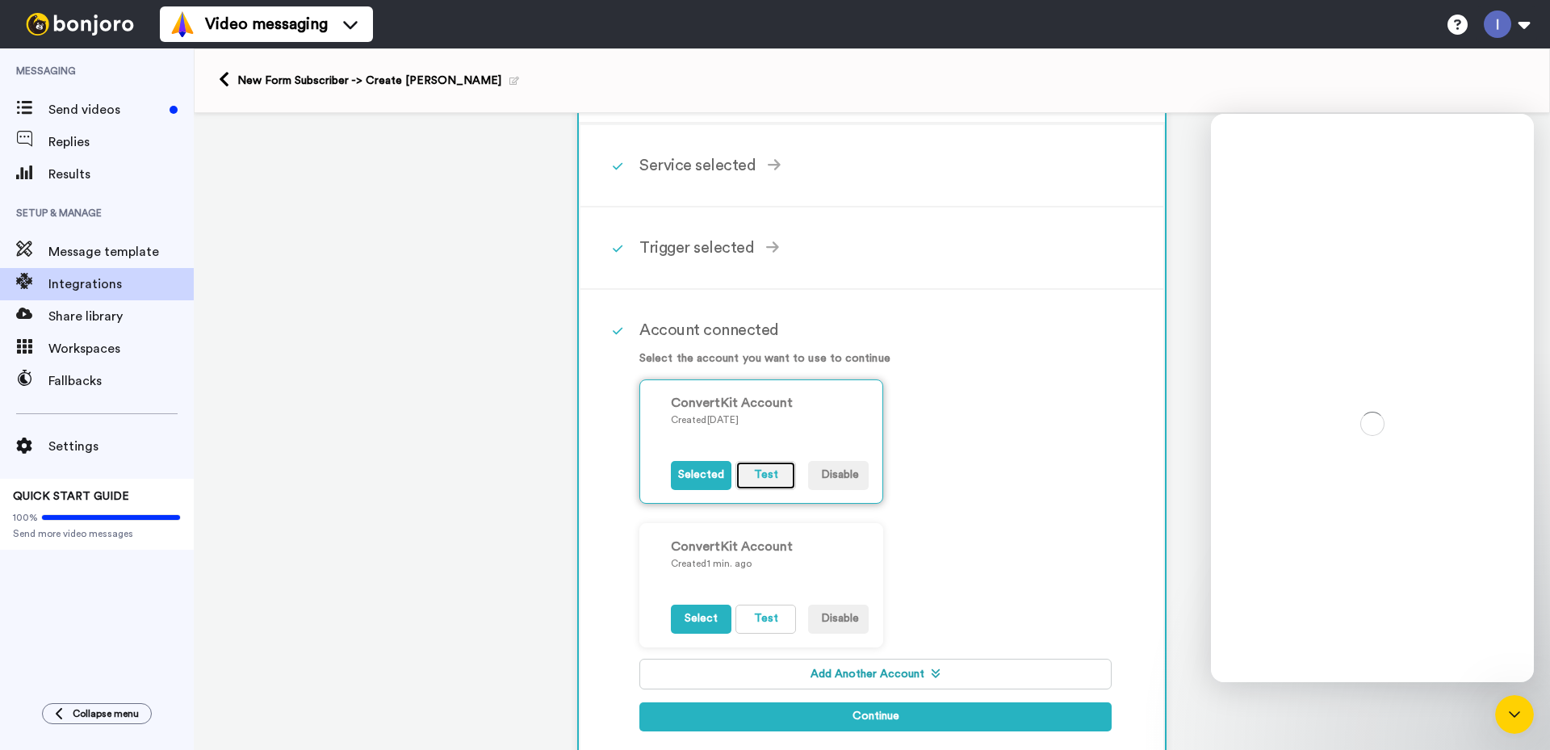
click at [760, 471] on button "Test" at bounding box center [765, 475] width 61 height 29
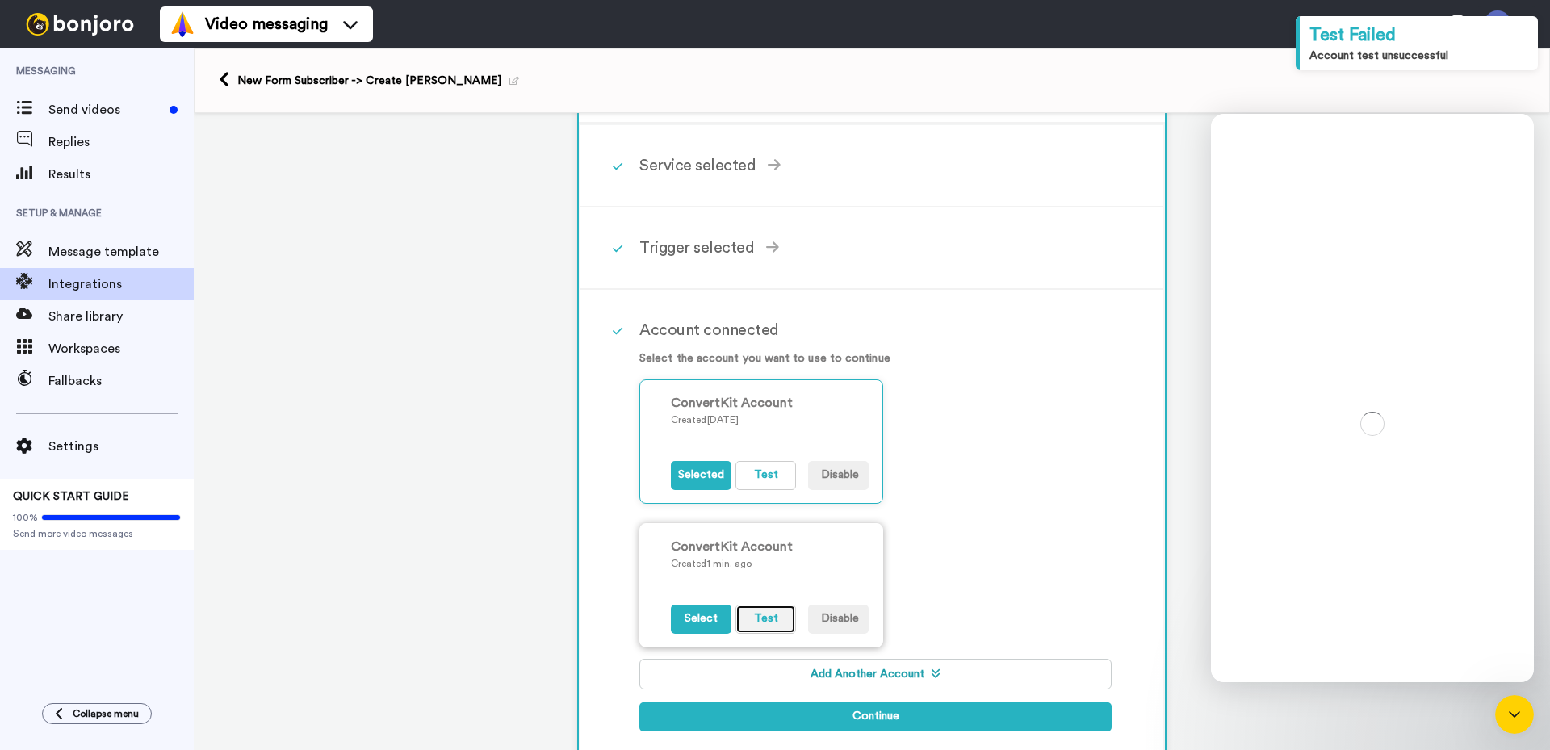
click at [776, 618] on button "Test" at bounding box center [765, 619] width 61 height 29
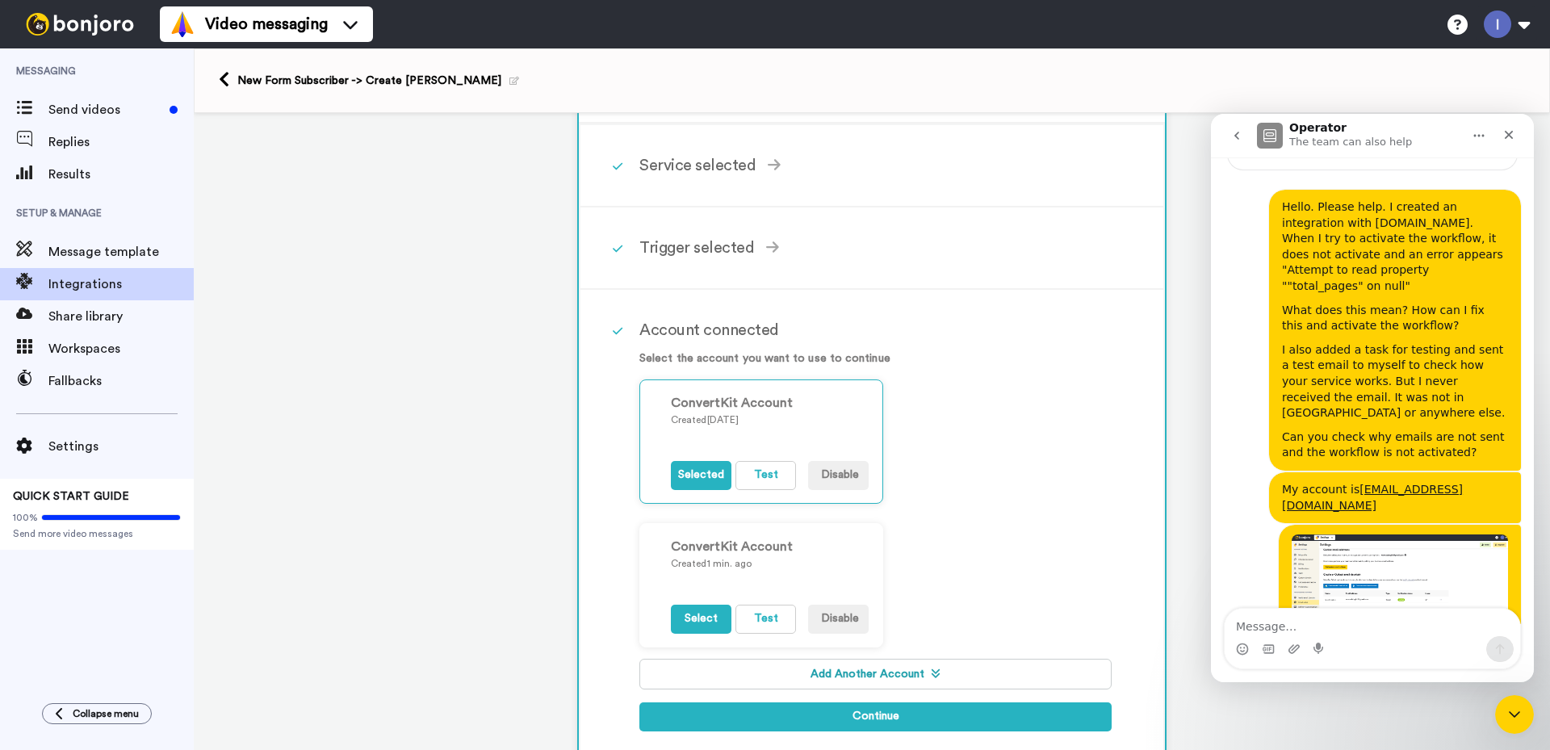
scroll to position [357, 0]
